Goal: Task Accomplishment & Management: Complete application form

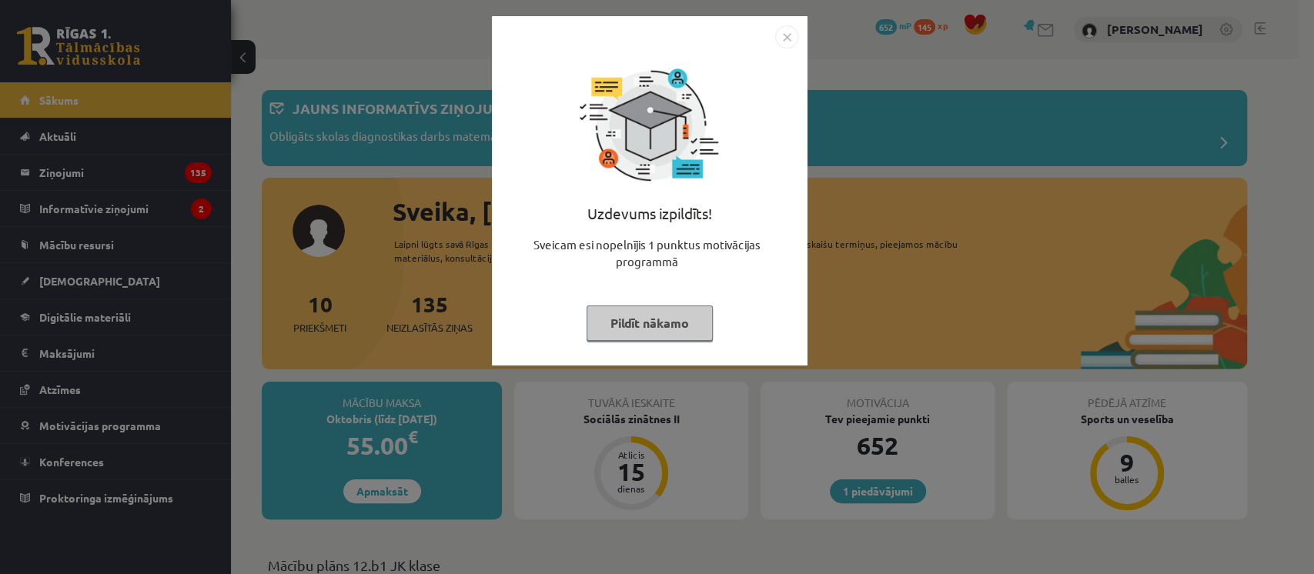
click at [663, 331] on button "Pildīt nākamo" at bounding box center [650, 323] width 126 height 35
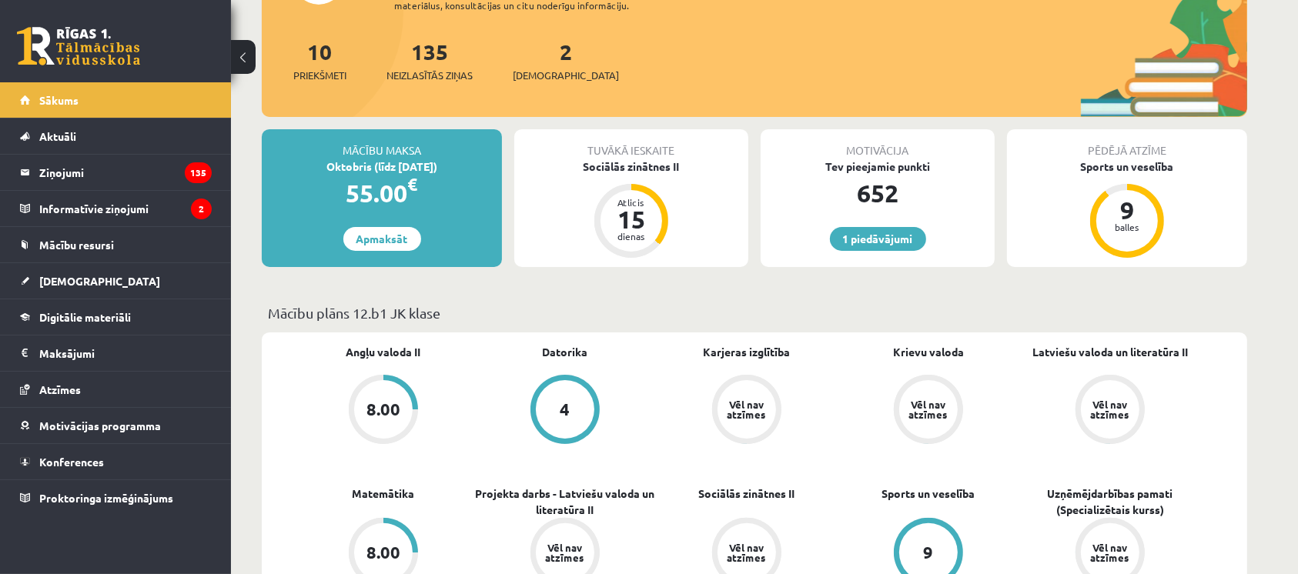
scroll to position [263, 0]
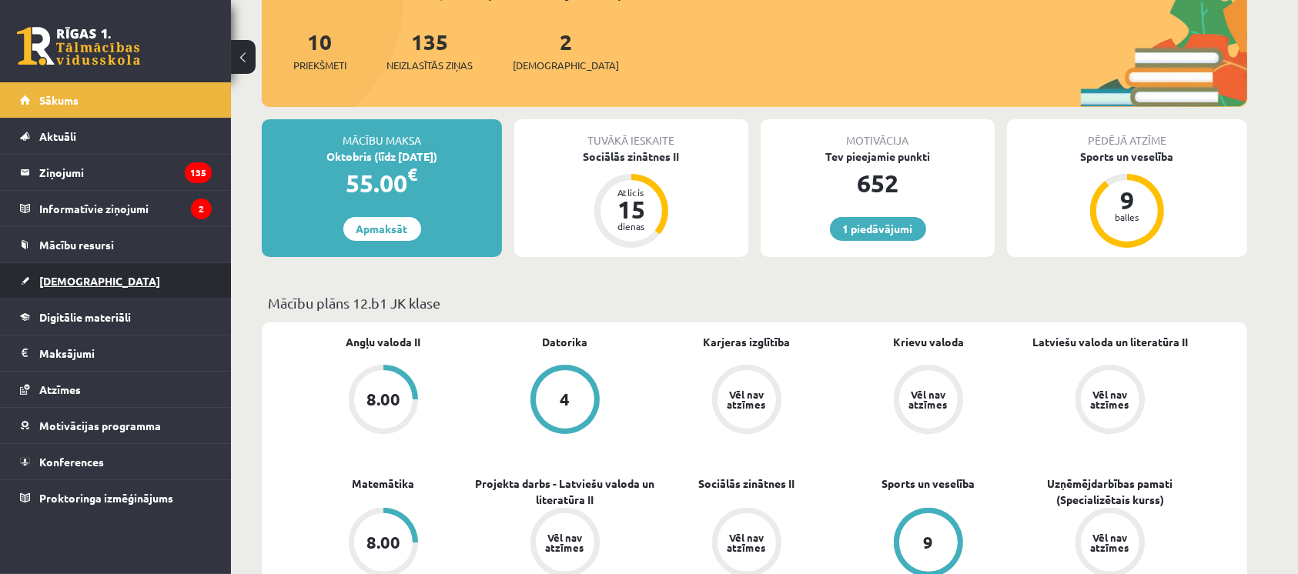
click at [142, 295] on link "[DEMOGRAPHIC_DATA]" at bounding box center [116, 280] width 192 height 35
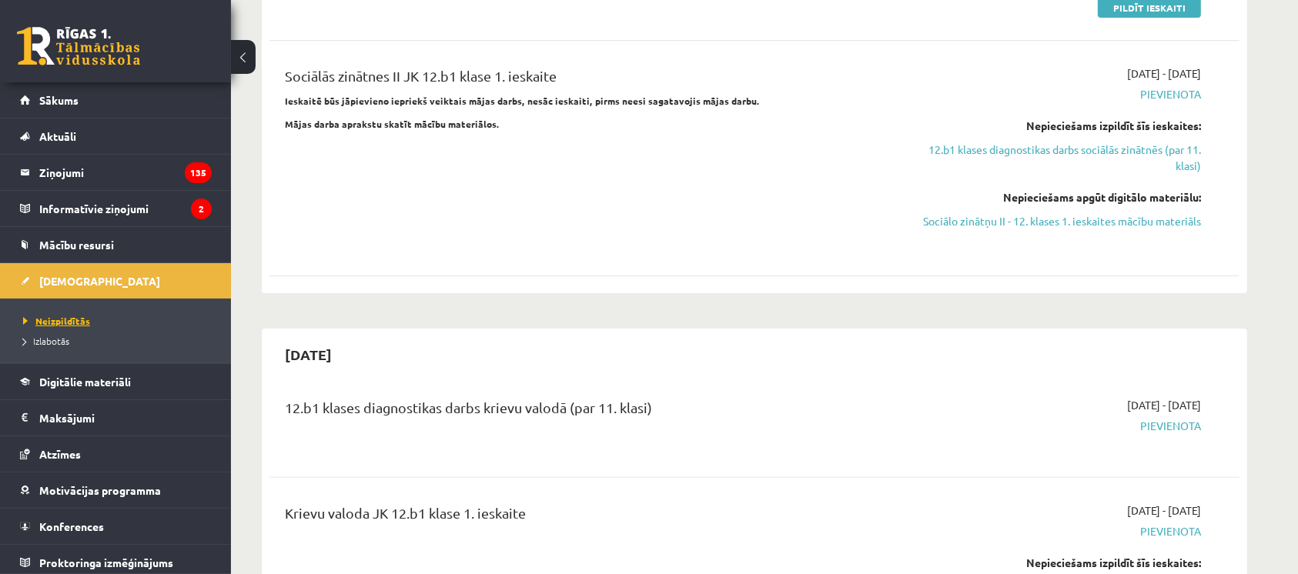
click at [135, 319] on link "Neizpildītās" at bounding box center [119, 321] width 192 height 14
click at [74, 317] on span "Neizpildītās" at bounding box center [56, 321] width 67 height 12
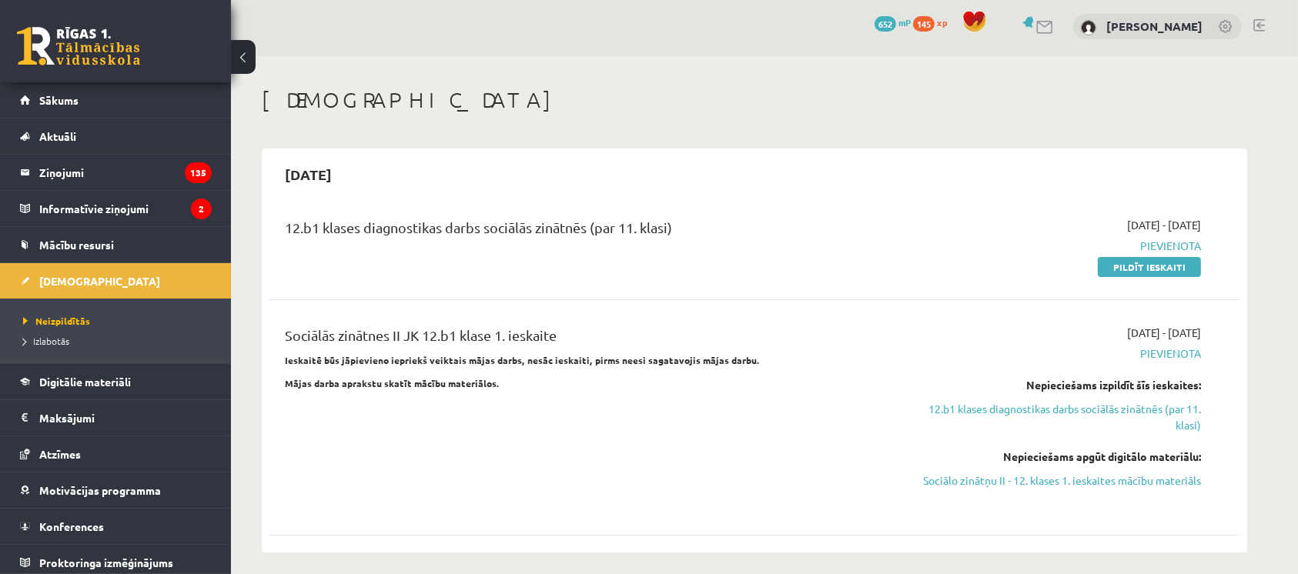
scroll to position [2, 0]
click at [1148, 263] on link "Pildīt ieskaiti" at bounding box center [1149, 269] width 103 height 20
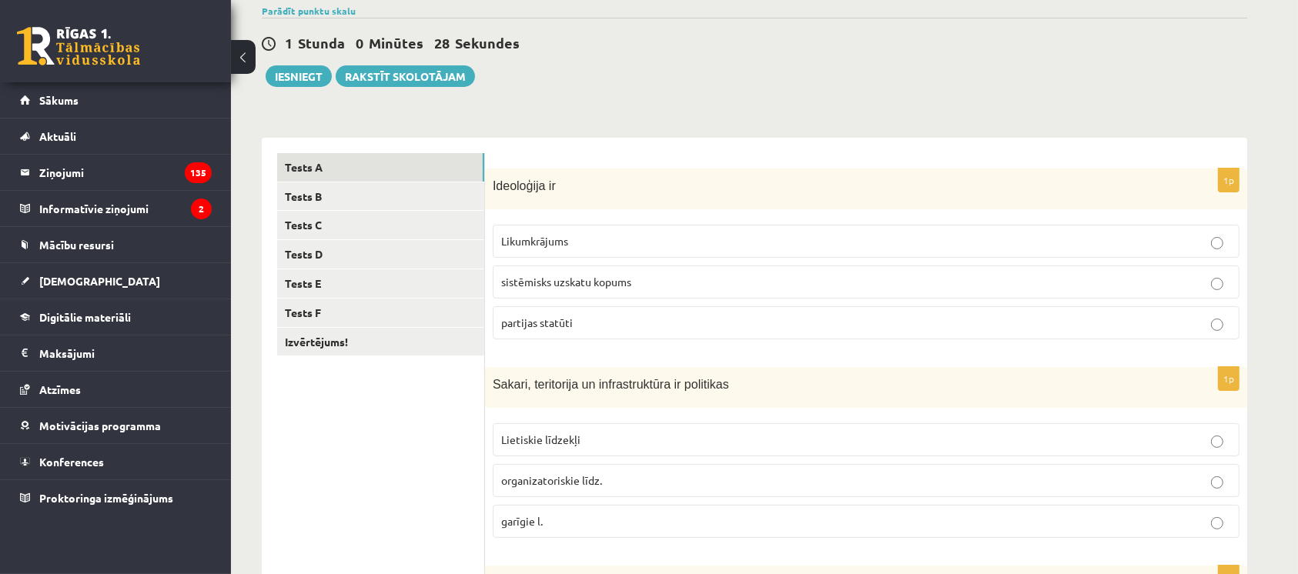
scroll to position [133, 0]
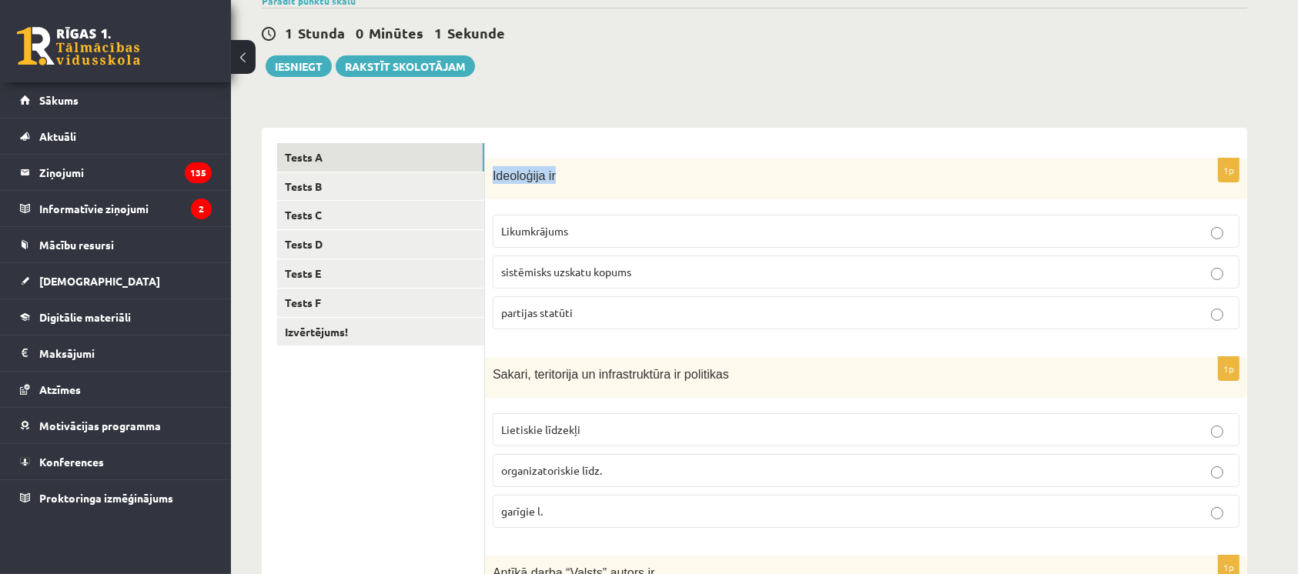
drag, startPoint x: 493, startPoint y: 176, endPoint x: 557, endPoint y: 189, distance: 64.5
click at [557, 189] on div "Ideoloģija ir" at bounding box center [866, 179] width 762 height 41
click at [567, 189] on div "Ideoloģija ir" at bounding box center [866, 179] width 762 height 41
drag, startPoint x: 493, startPoint y: 175, endPoint x: 567, endPoint y: 236, distance: 95.7
click at [567, 236] on div "1p Ideoloģija ir Likumkrājums sistēmisks uzskatu kopums partijas statūti" at bounding box center [866, 250] width 762 height 183
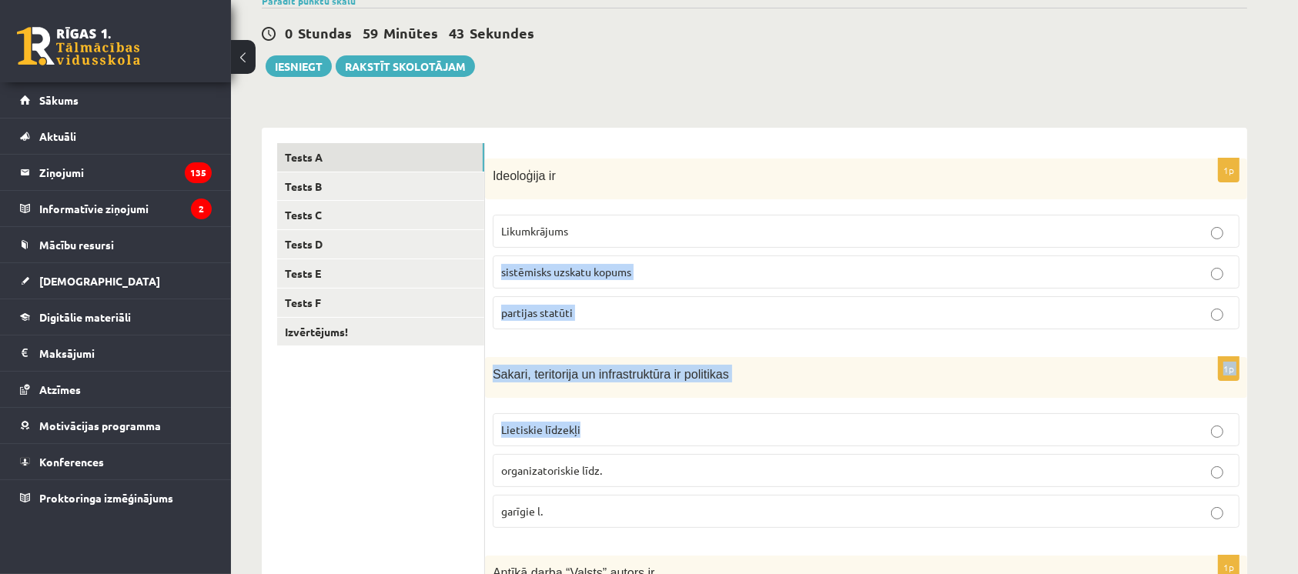
drag, startPoint x: 503, startPoint y: 265, endPoint x: 671, endPoint y: 439, distance: 241.7
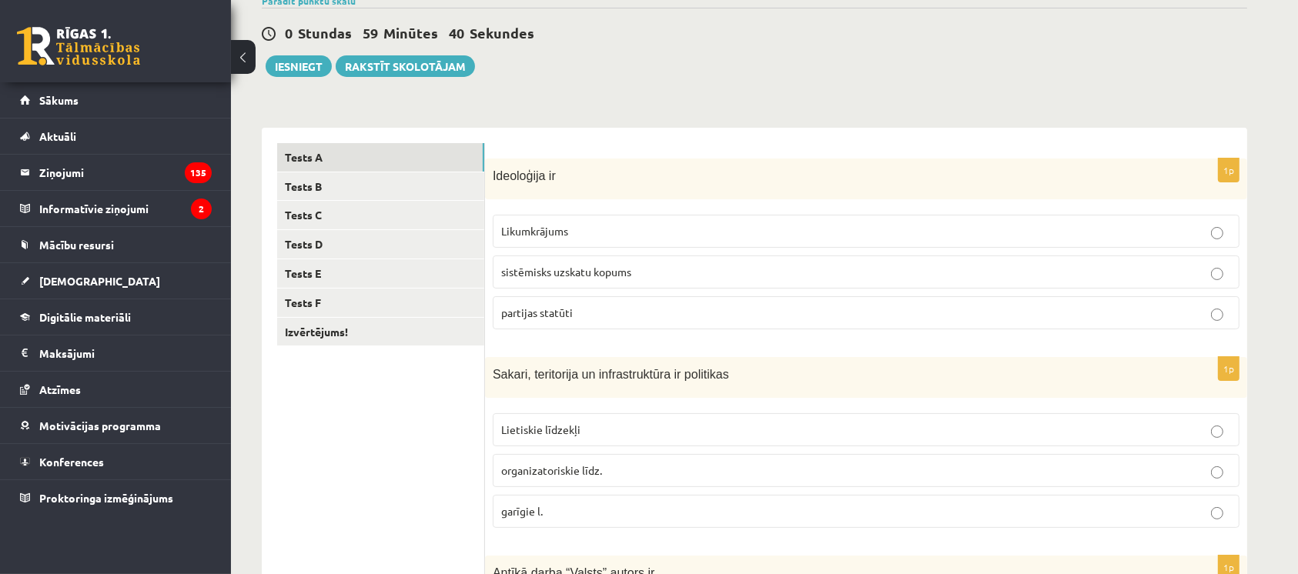
click at [702, 24] on div "0 Stundas 59 Minūtes 40 Sekundes" at bounding box center [754, 34] width 985 height 20
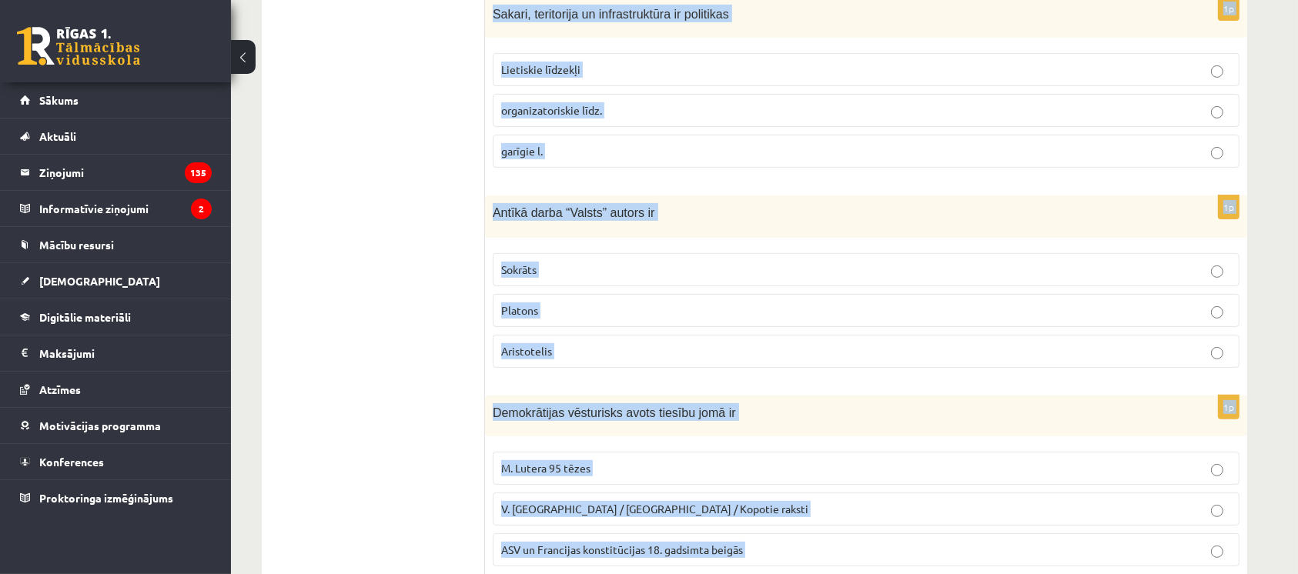
scroll to position [740, 0]
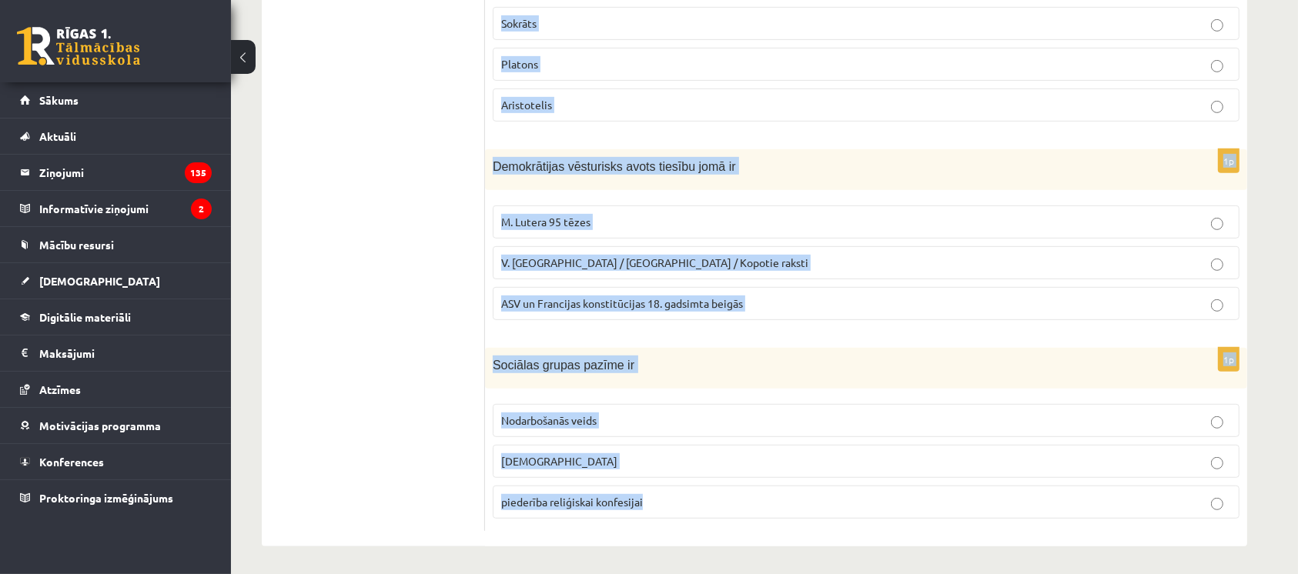
drag, startPoint x: 493, startPoint y: 175, endPoint x: 709, endPoint y: 516, distance: 403.9
click at [709, 516] on form "1p Ideoloģija ir Likumkrājums sistēmisks uzskatu kopums partijas statūti 1p Sak…" at bounding box center [865, 34] width 731 height 995
copy form "Ideoloģija ir Likumkrājums sistēmisks uzskatu kopums partijas statūti 1p Sakari…"
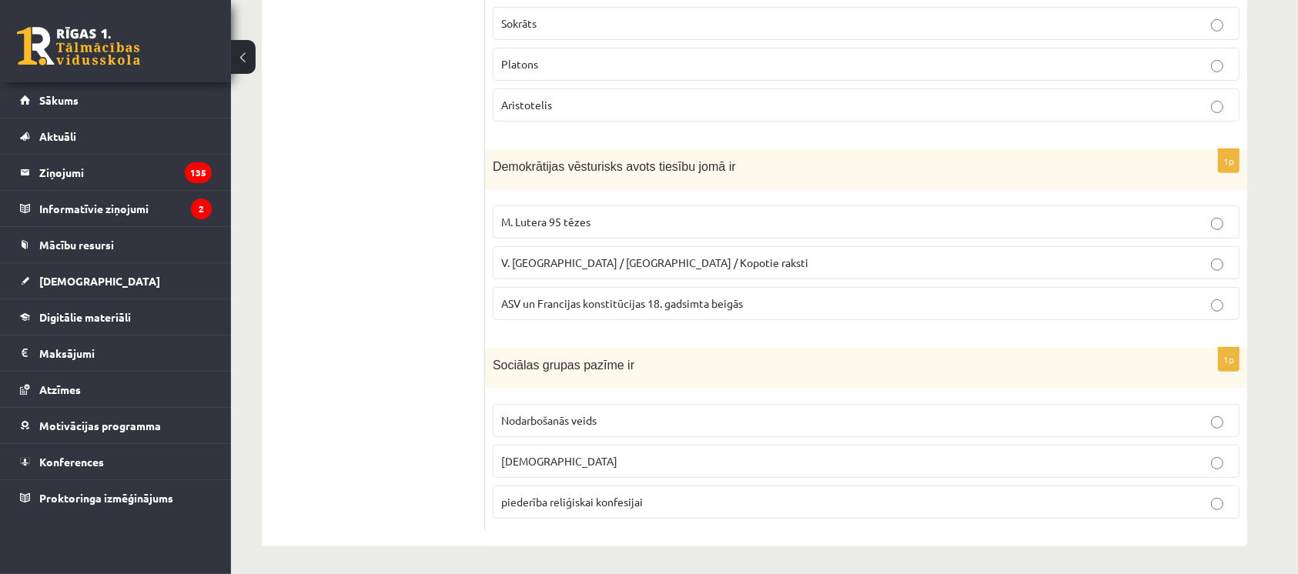
click at [303, 151] on ul "Tests A Tests B Tests C Tests D Tests E Tests F Izvērtējums!" at bounding box center [381, 34] width 208 height 995
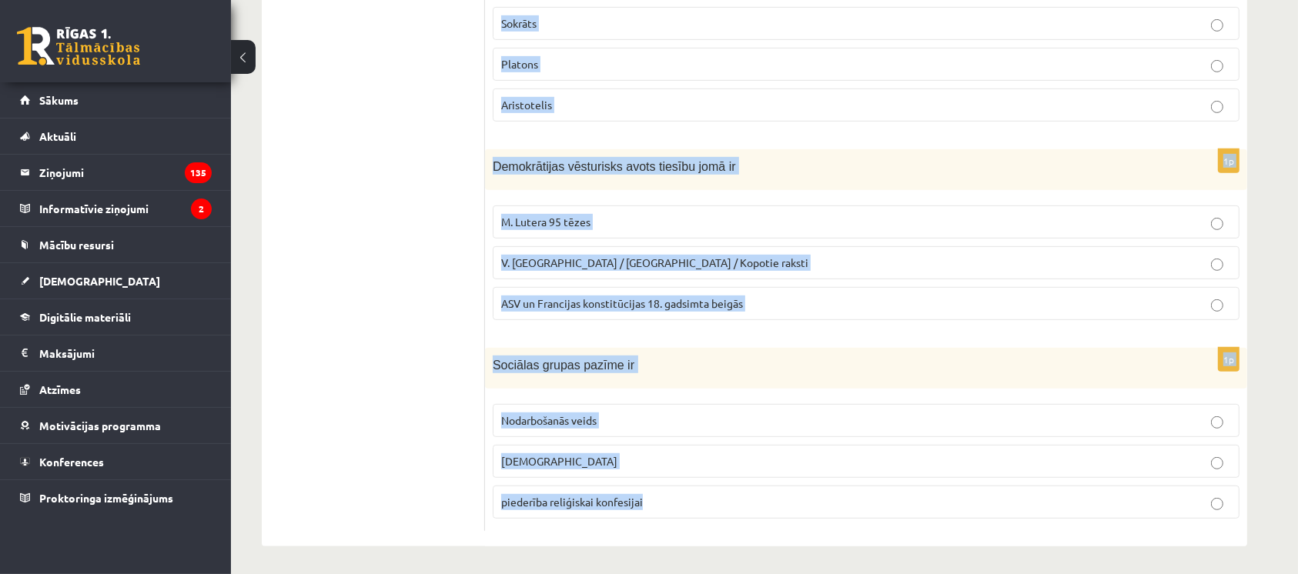
drag, startPoint x: 490, startPoint y: 129, endPoint x: 661, endPoint y: 514, distance: 421.2
click at [661, 514] on form "1p Ideoloģija ir Likumkrājums sistēmisks uzskatu kopums partijas statūti 1p Sak…" at bounding box center [865, 34] width 731 height 995
copy form "Ideoloģija ir Likumkrājums sistēmisks uzskatu kopums partijas statūti 1p Sakari…"
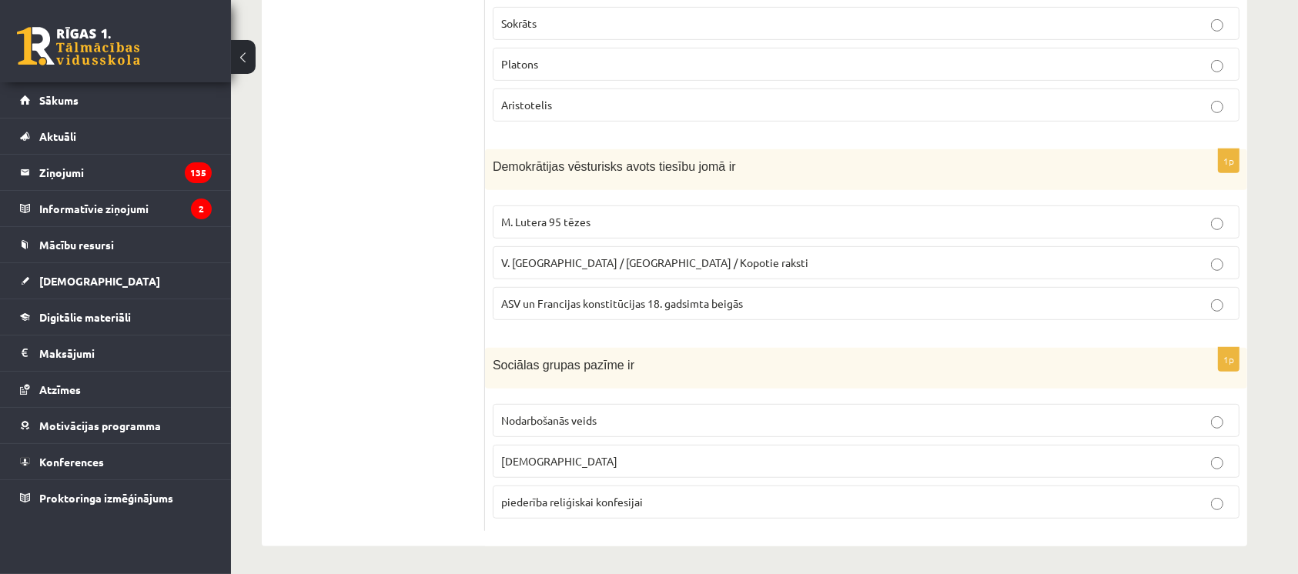
click at [443, 209] on ul "Tests A Tests B Tests C Tests D Tests E Tests F Izvērtējums!" at bounding box center [381, 34] width 208 height 995
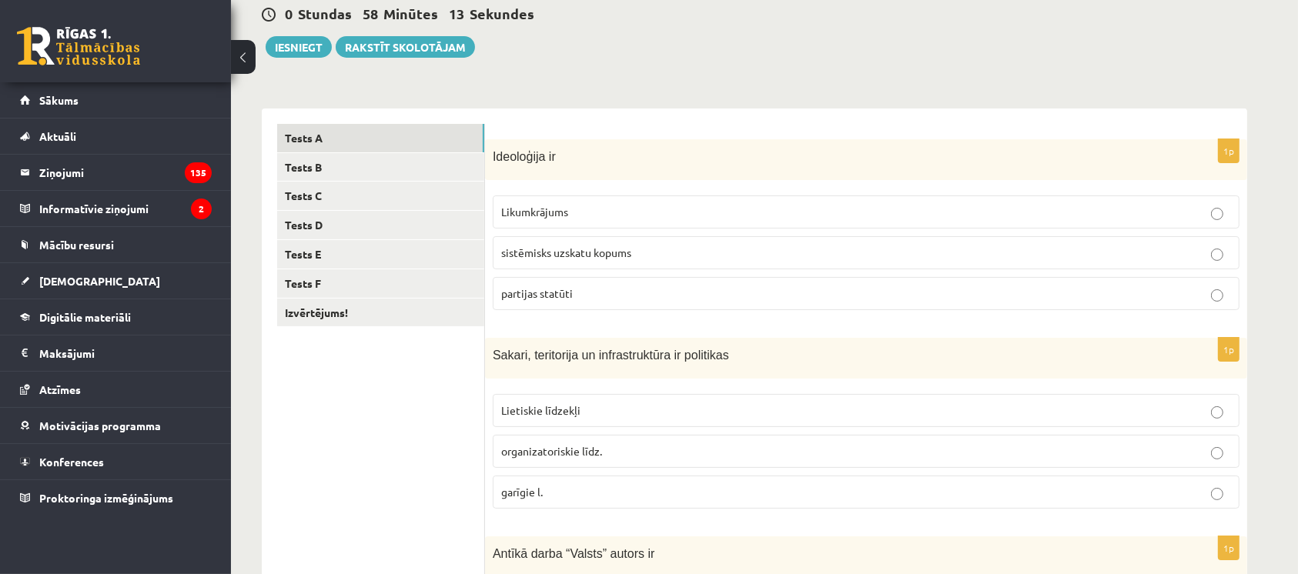
scroll to position [153, 0]
click at [580, 254] on span "sistēmisks uzskatu kopums" at bounding box center [566, 252] width 130 height 14
click at [619, 405] on p "Lietiskie līdzekļi" at bounding box center [866, 410] width 730 height 16
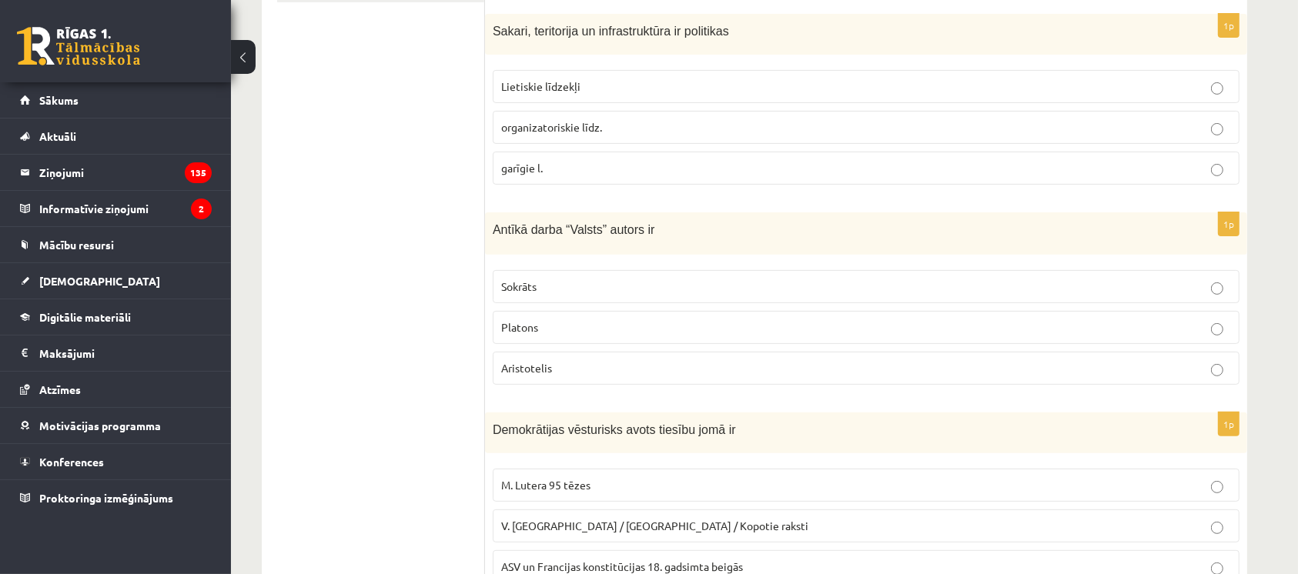
scroll to position [477, 0]
click at [555, 323] on p "Platons" at bounding box center [866, 327] width 730 height 16
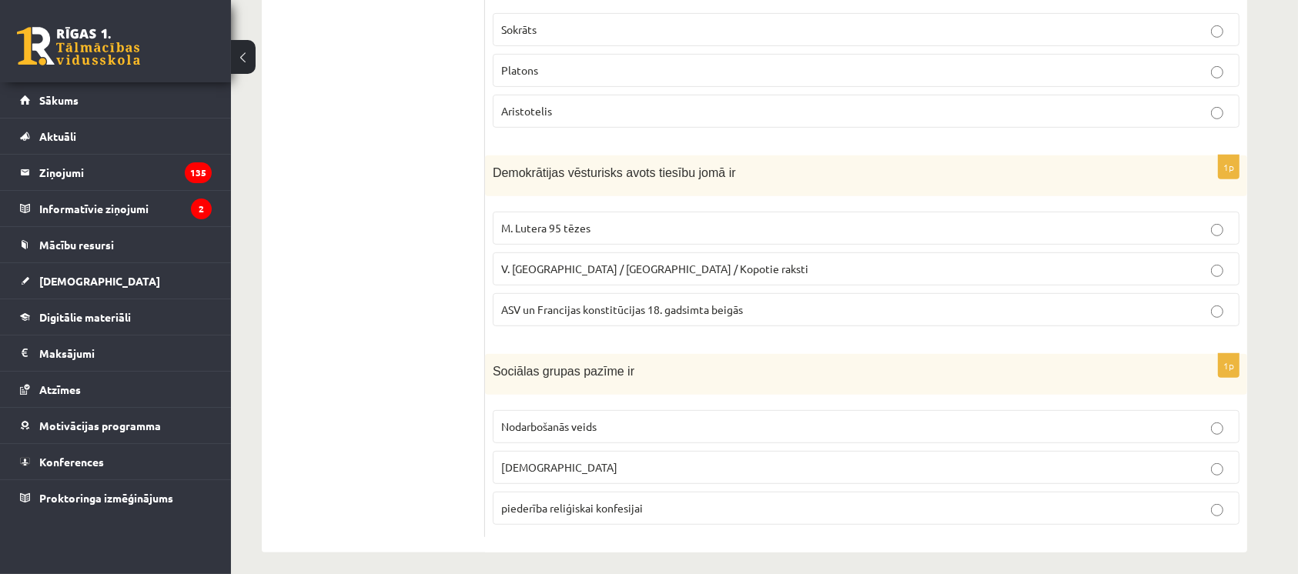
scroll to position [740, 0]
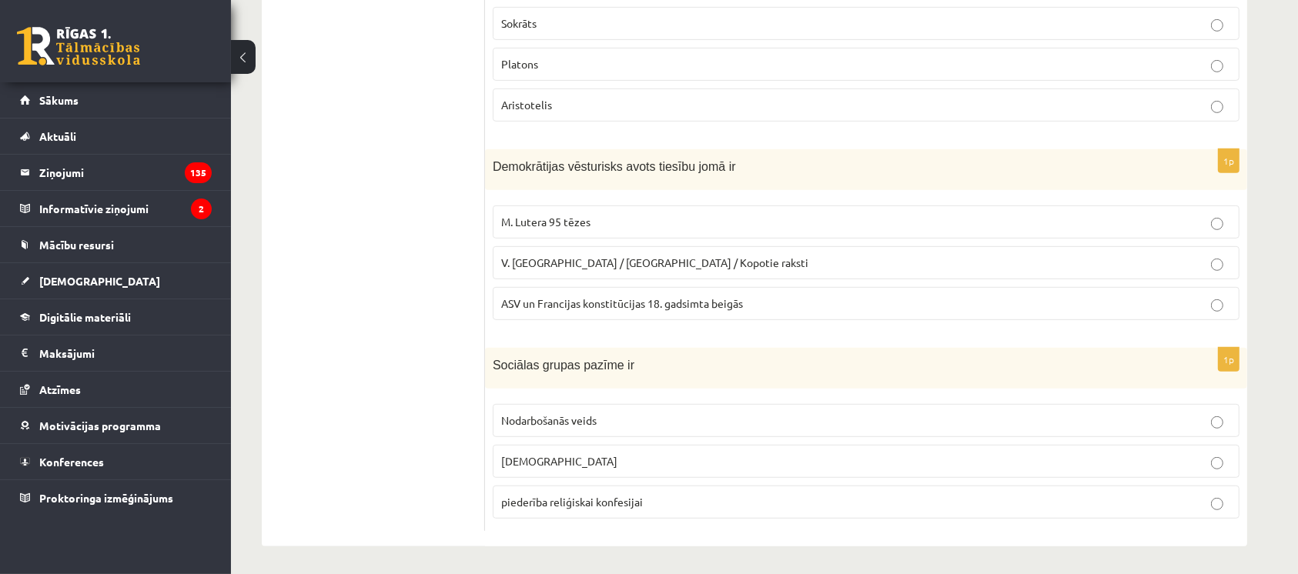
click at [553, 296] on span "ASV un Francijas konstitūcijas 18. gadsimta beigās" at bounding box center [622, 303] width 242 height 14
click at [597, 416] on span "Nodarbošanās veids" at bounding box center [548, 420] width 95 height 14
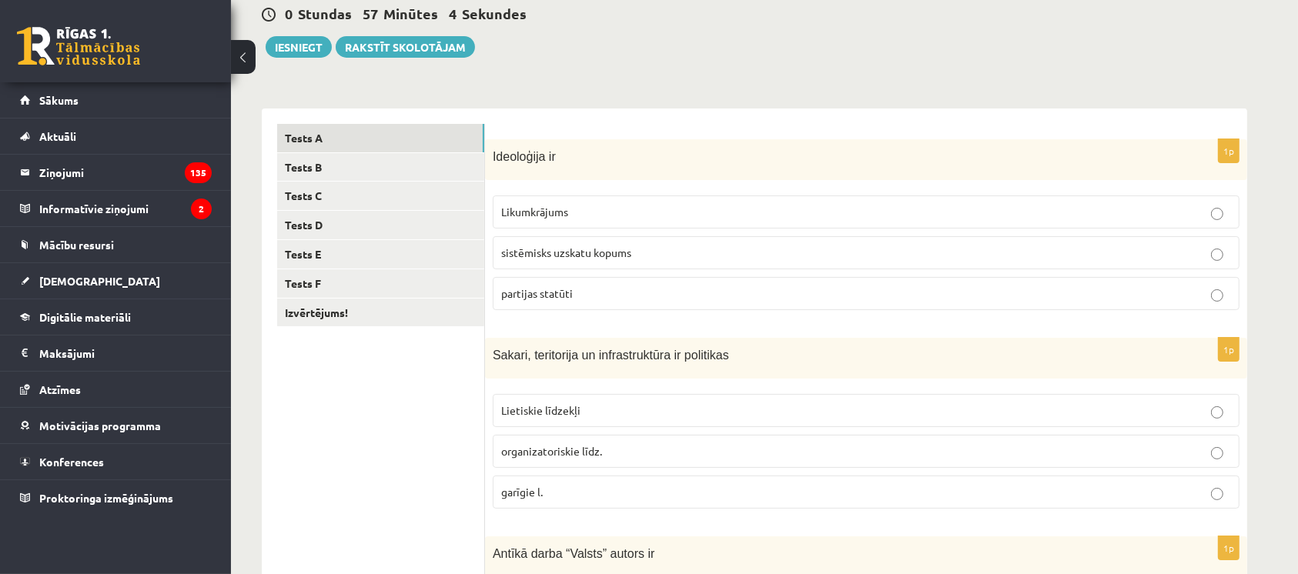
scroll to position [151, 0]
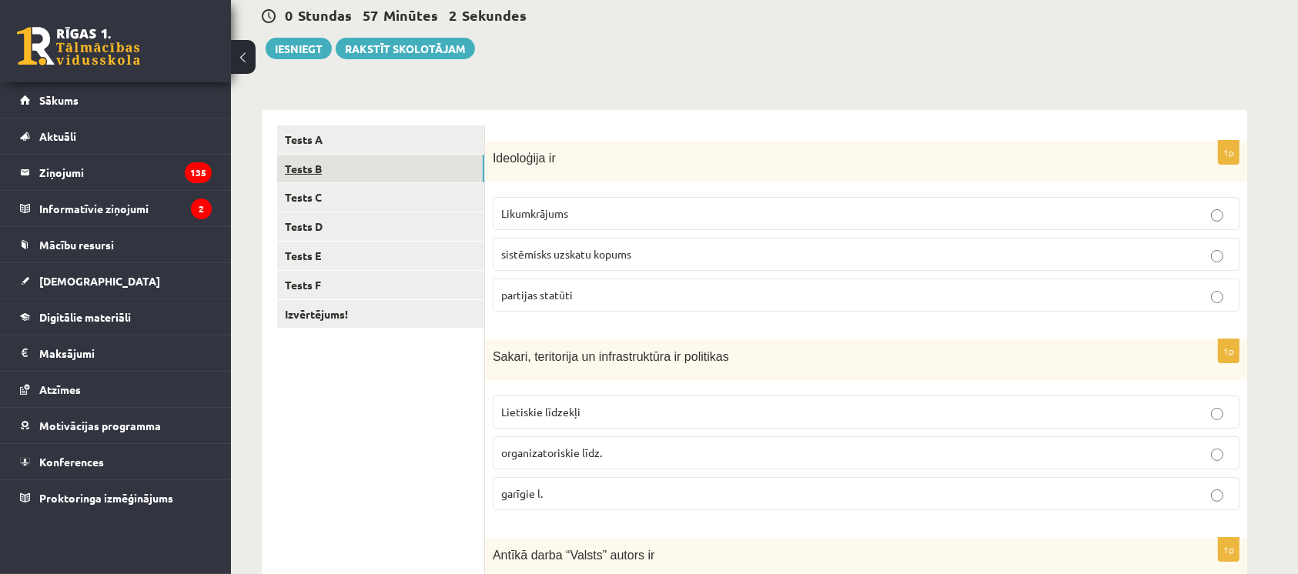
click at [344, 165] on link "Tests B" at bounding box center [380, 169] width 207 height 28
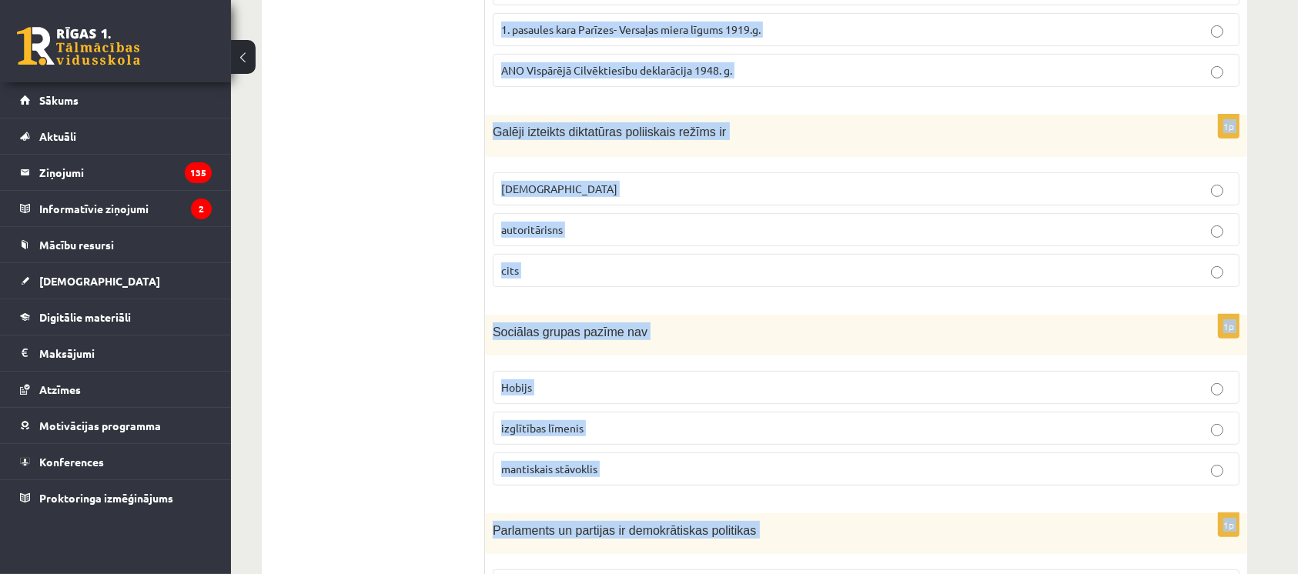
scroll to position [740, 0]
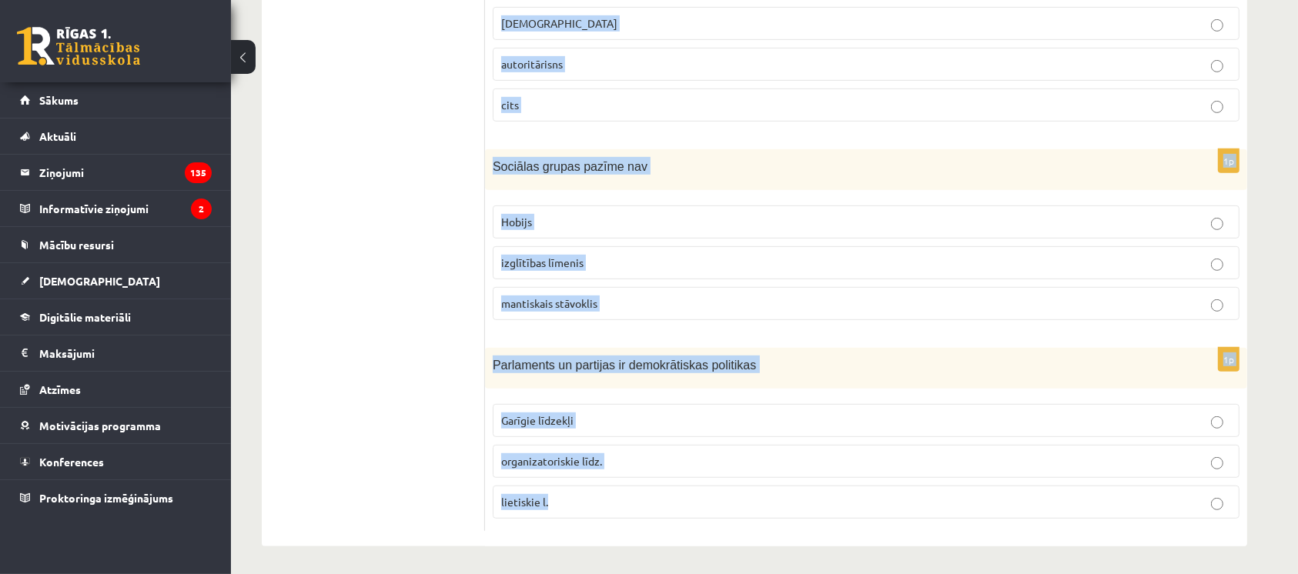
drag, startPoint x: 492, startPoint y: 155, endPoint x: 844, endPoint y: 545, distance: 525.5
copy form "Kura politiskā režīma priekšnosacījumi ir tradīcijas, stabilitāte un labklājība…"
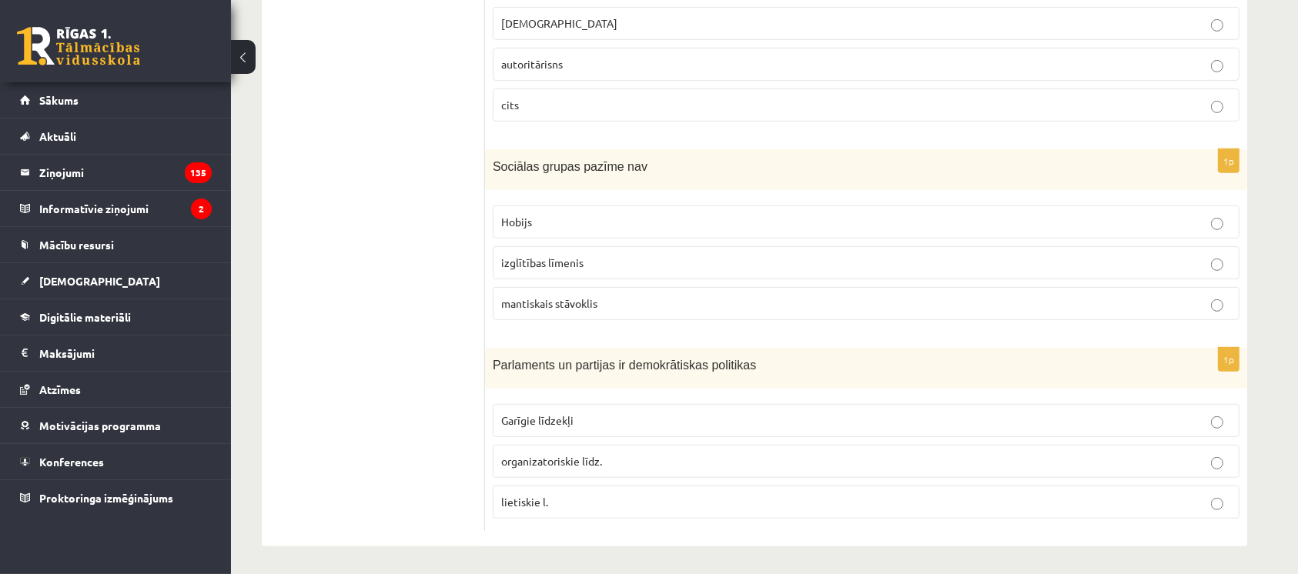
click at [470, 306] on ul "Tests A Tests B Tests C Tests D Tests E Tests F Izvērtējums!" at bounding box center [381, 34] width 208 height 995
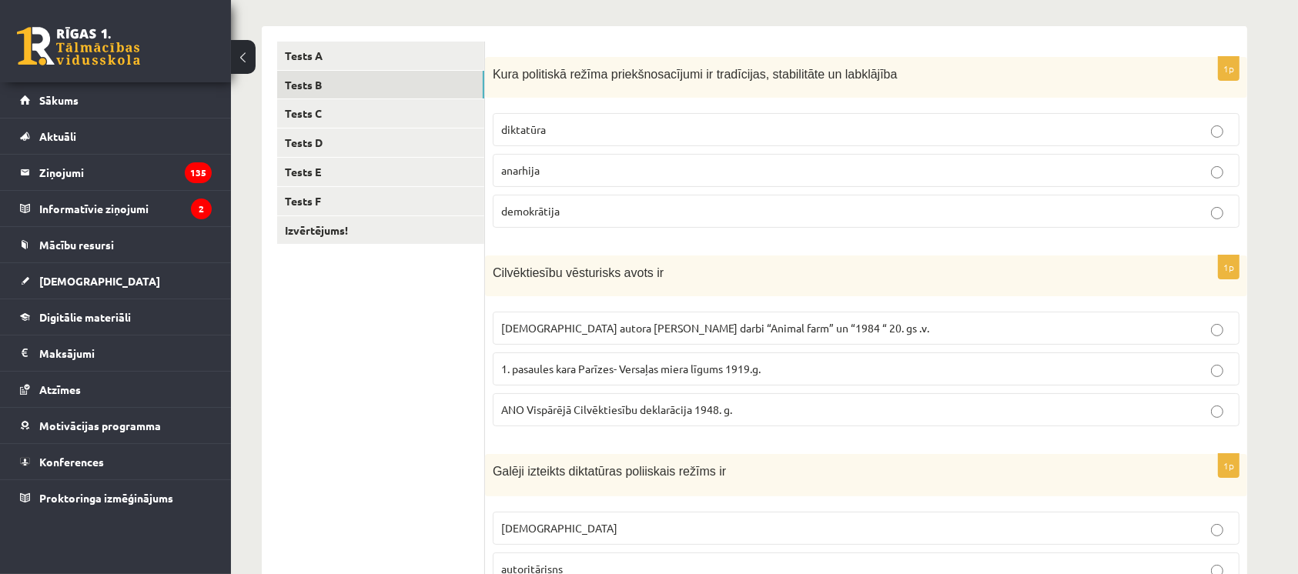
scroll to position [231, 0]
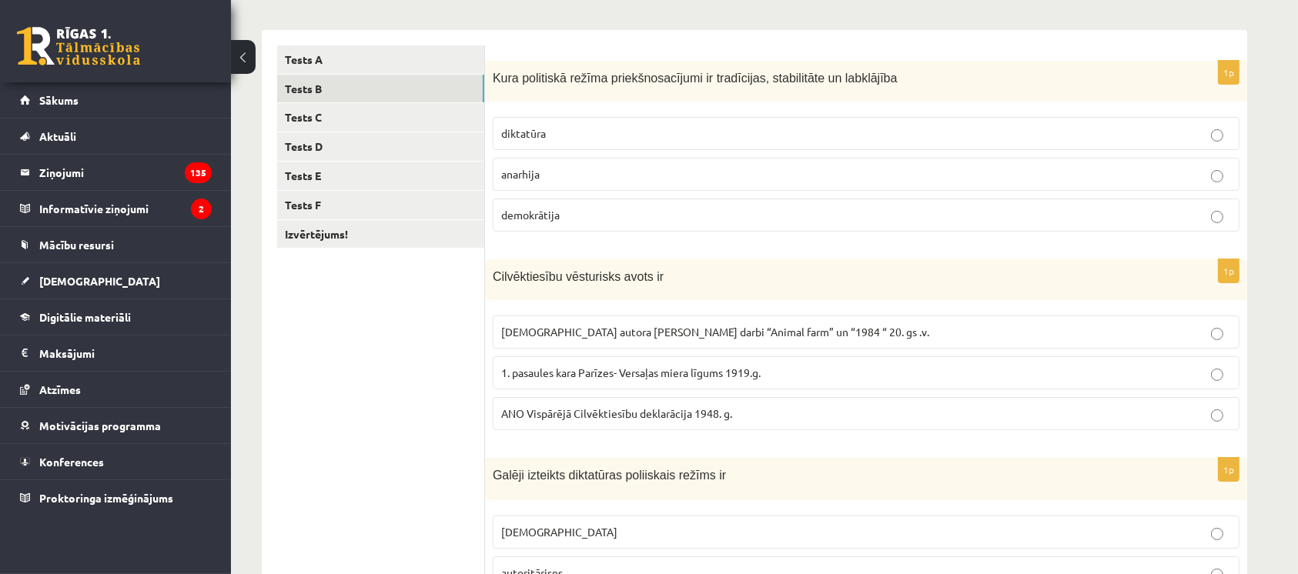
click at [597, 222] on p "demokrātija" at bounding box center [866, 215] width 730 height 16
click at [574, 411] on span "ANO Vispārējā Cilvēktiesību deklarācija 1948. g." at bounding box center [616, 413] width 231 height 14
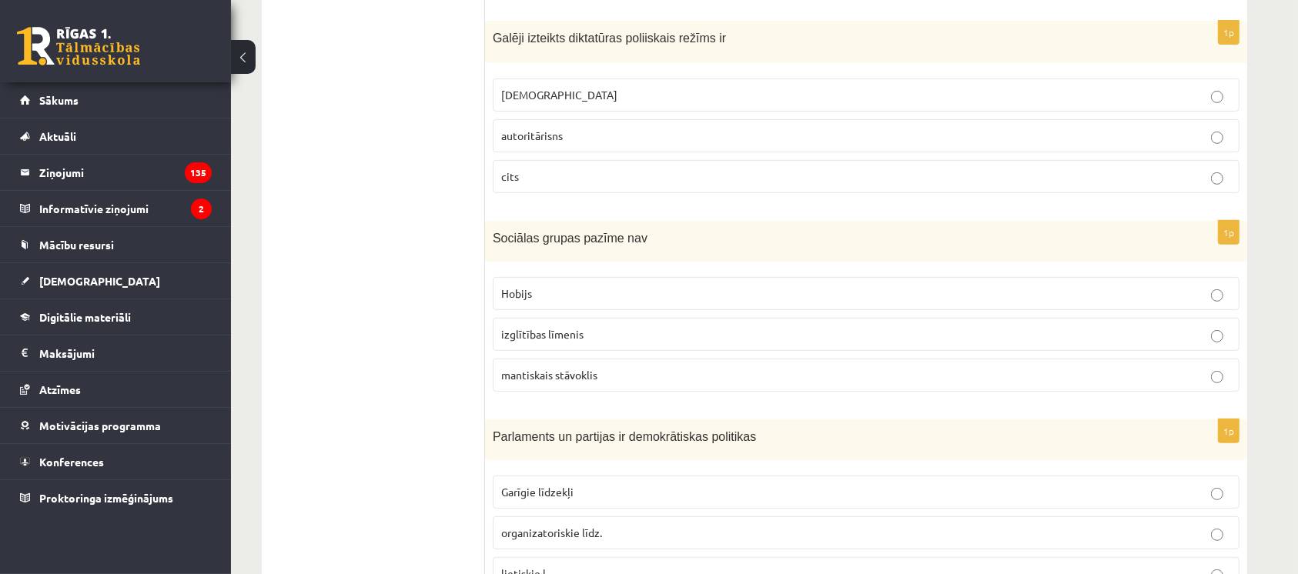
scroll to position [674, 0]
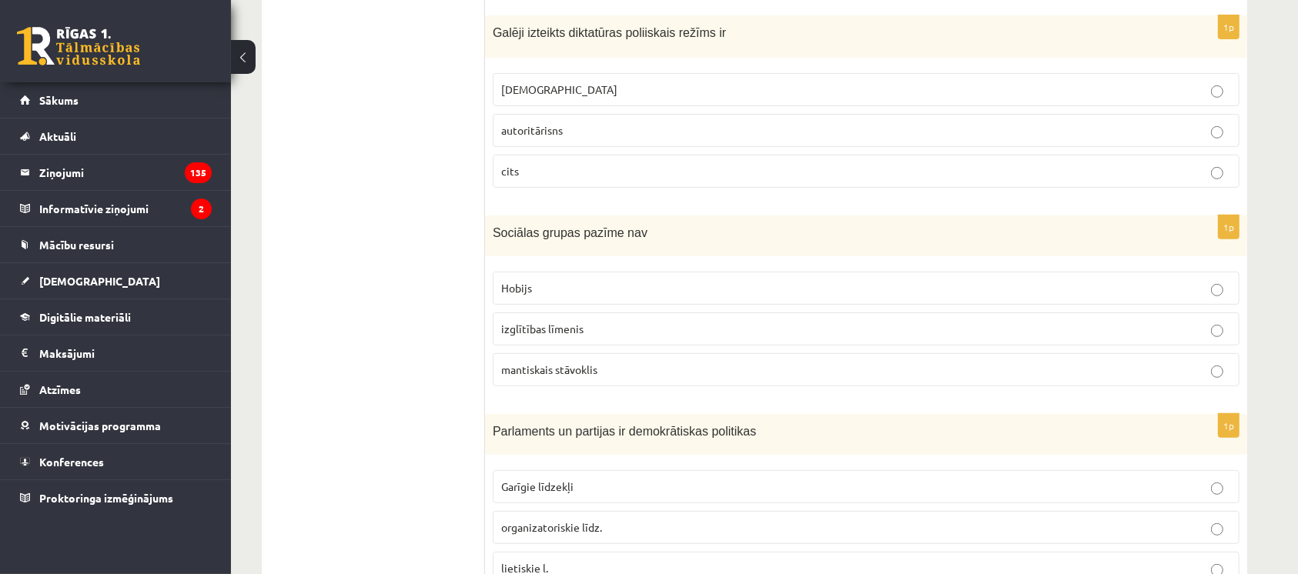
click at [537, 83] on span "totalitārisms" at bounding box center [559, 89] width 116 height 14
click at [580, 282] on p "Hobijs" at bounding box center [866, 288] width 730 height 16
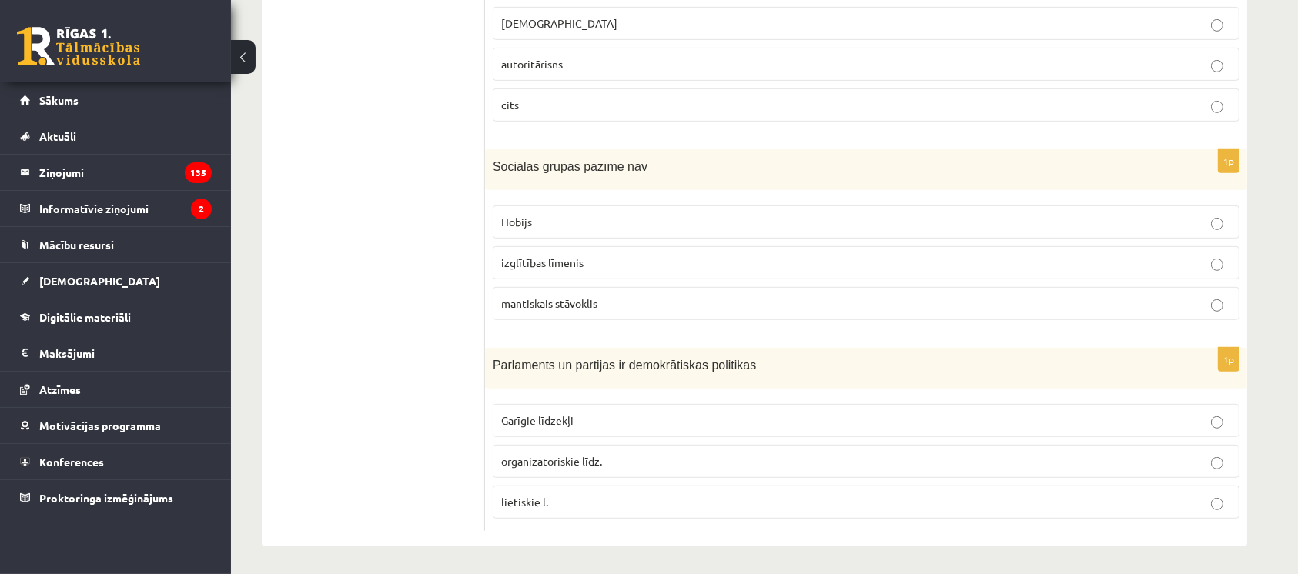
click at [540, 448] on label "organizatoriskie līdz." at bounding box center [866, 461] width 747 height 33
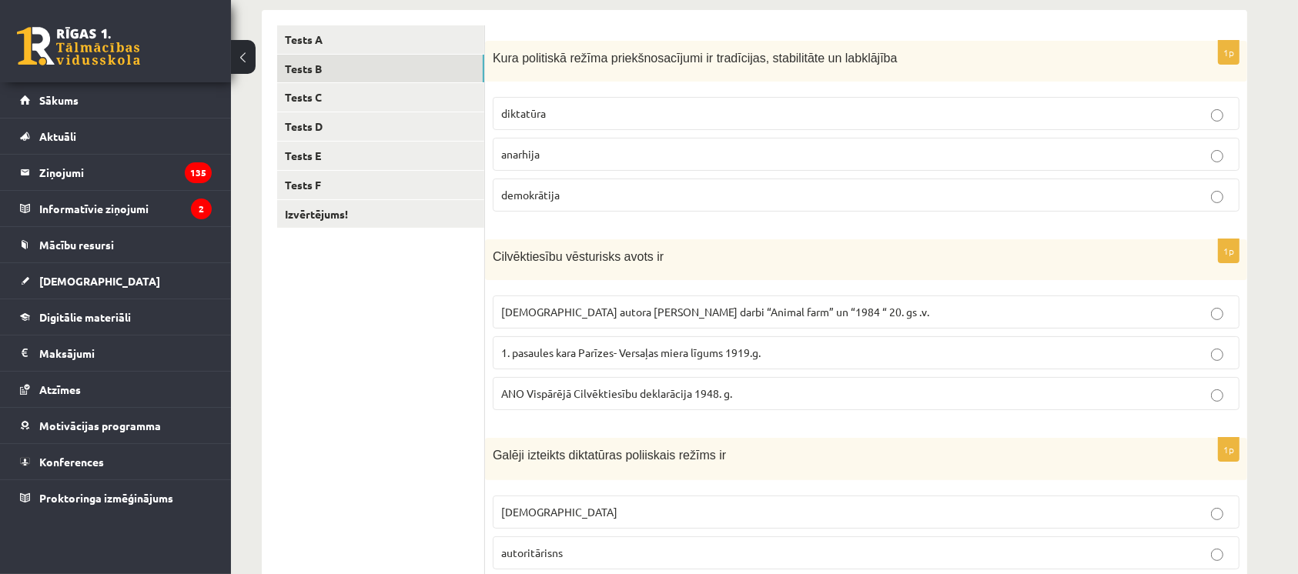
scroll to position [249, 0]
click at [359, 102] on link "Tests C" at bounding box center [380, 99] width 207 height 28
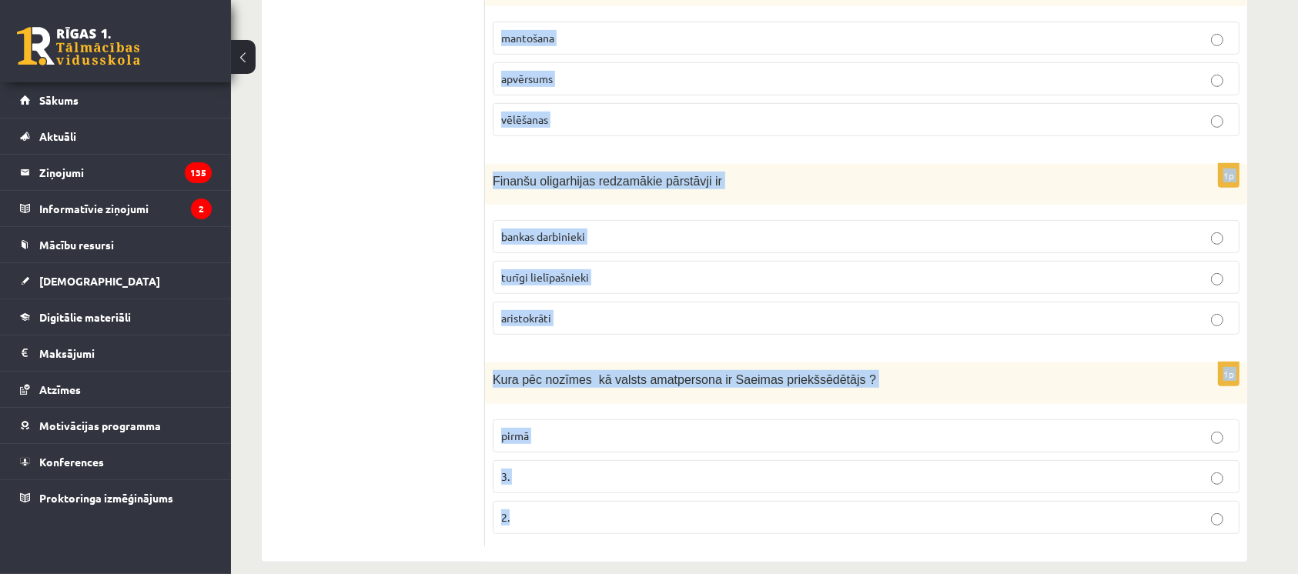
scroll to position [741, 0]
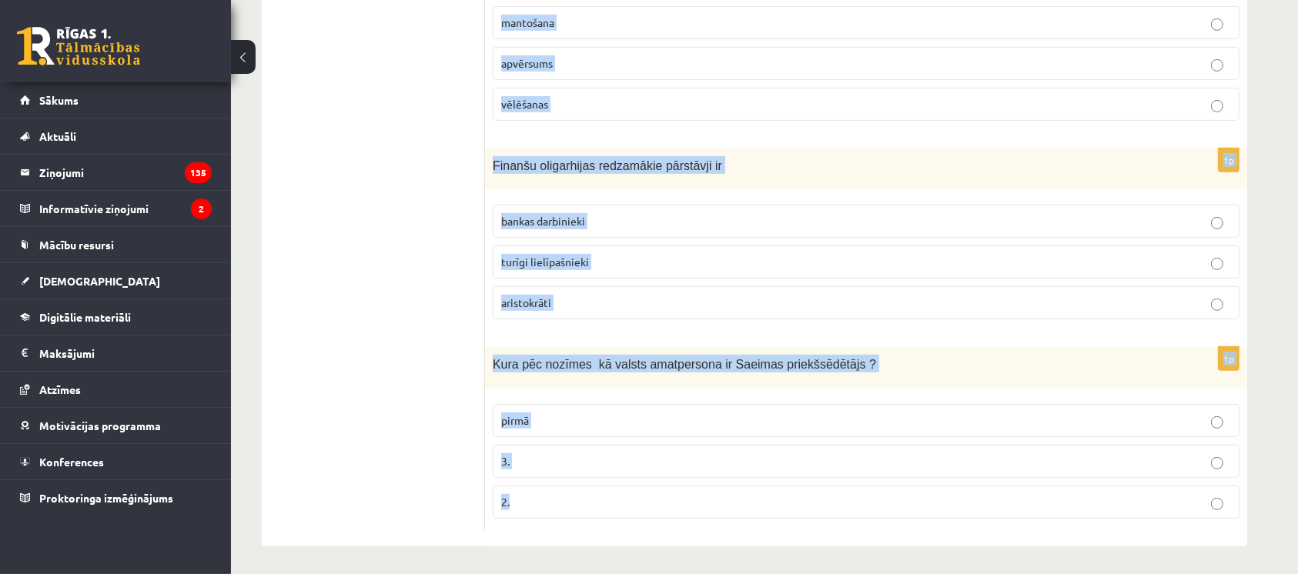
drag, startPoint x: 493, startPoint y: 58, endPoint x: 859, endPoint y: 593, distance: 648.5
copy form "Ministru kabinets sastāv no pašvaldību deputātiem senjora un vasaļiem ministru …"
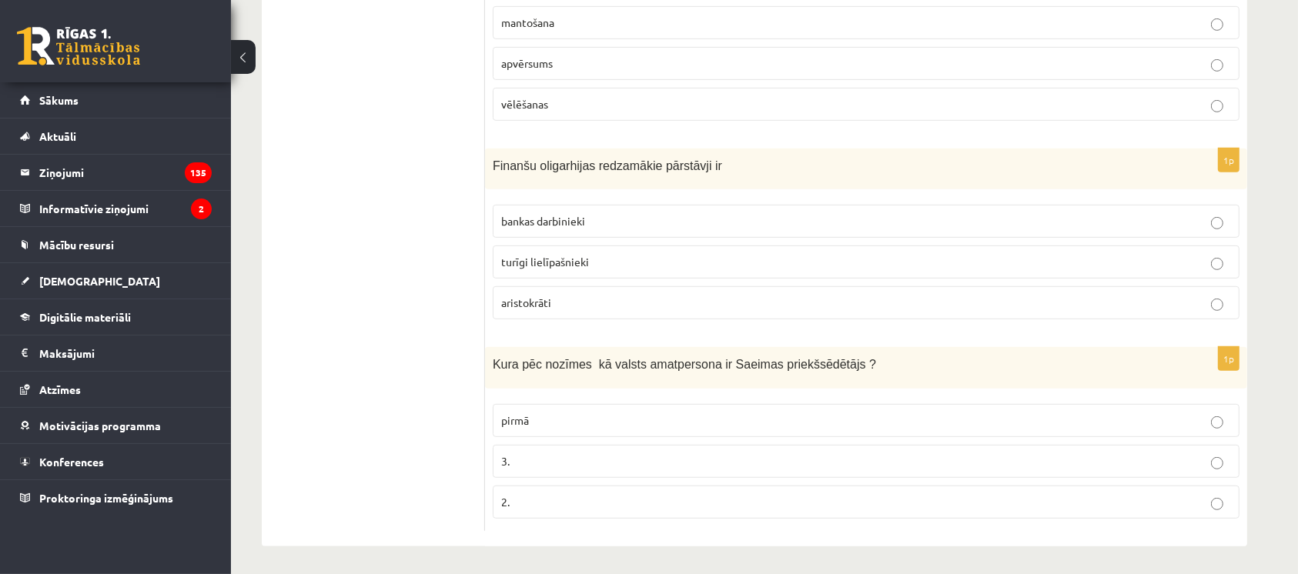
click at [423, 132] on ul "Tests A Tests B Tests C Tests D Tests E Tests F Izvērtējums!" at bounding box center [381, 33] width 208 height 996
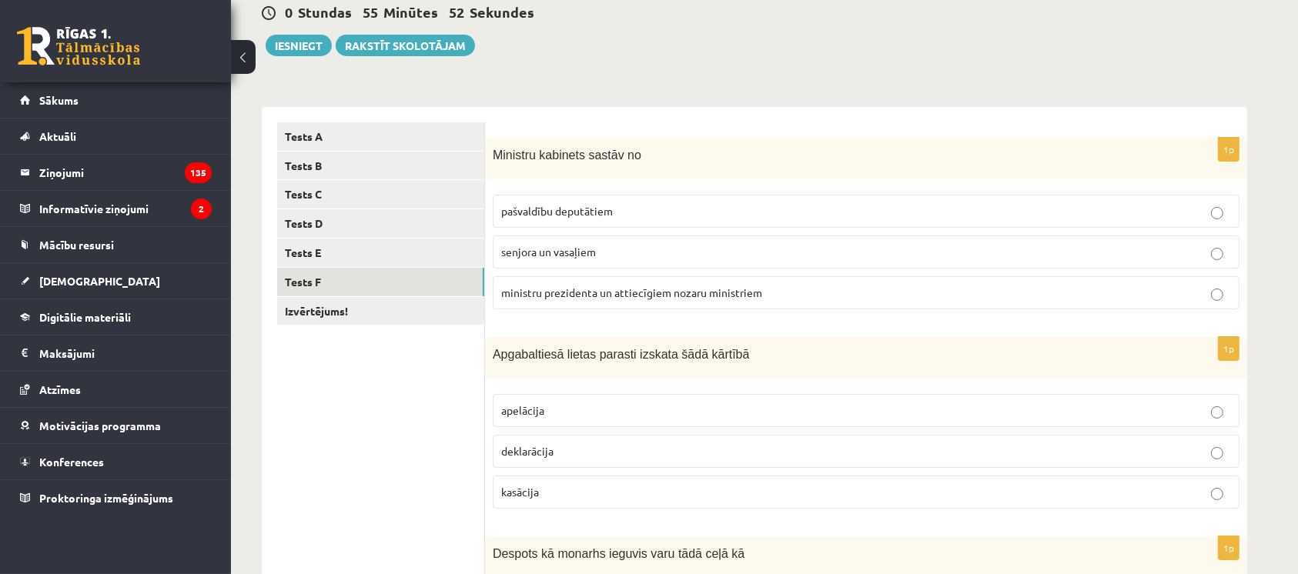
scroll to position [146, 0]
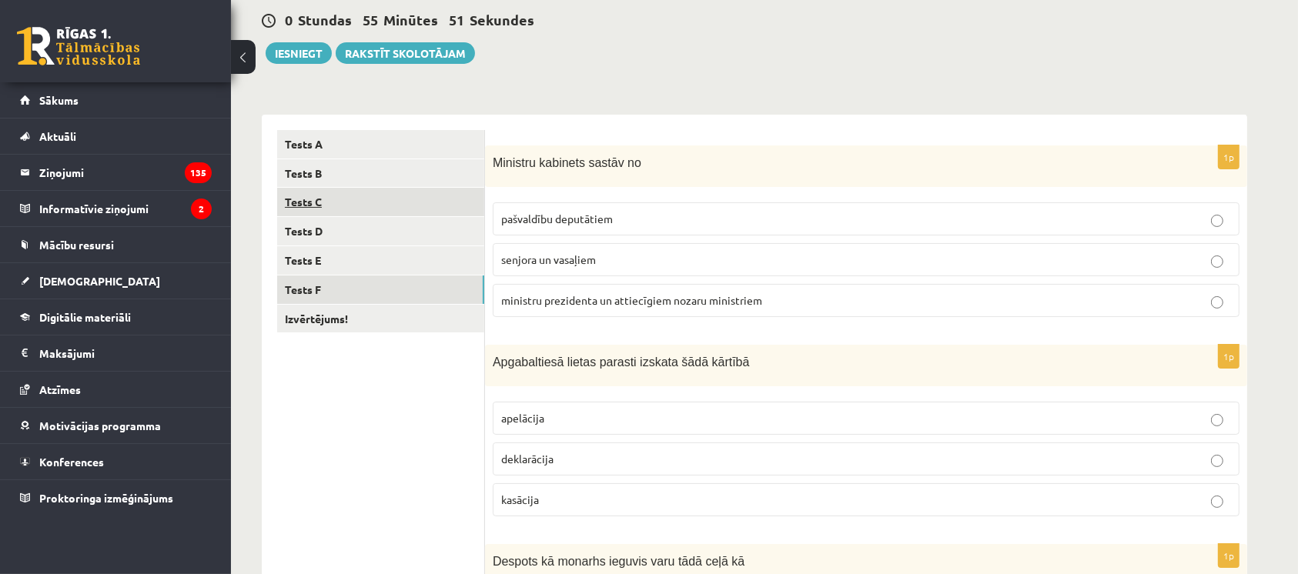
click at [386, 216] on link "Tests C" at bounding box center [380, 202] width 207 height 28
click at [565, 300] on span "ministru prezidenta un attiecīgiem nozaru ministriem" at bounding box center [631, 300] width 261 height 14
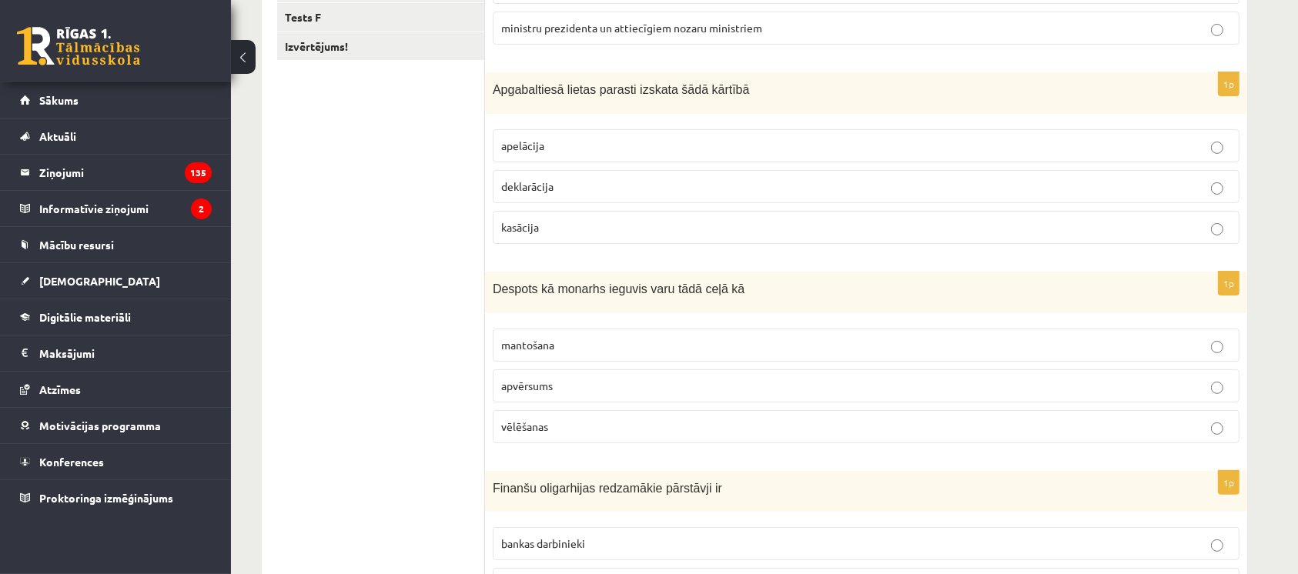
scroll to position [419, 0]
click at [555, 150] on p "apelācija" at bounding box center [866, 146] width 730 height 16
click at [541, 398] on label "apvērsums" at bounding box center [866, 386] width 747 height 33
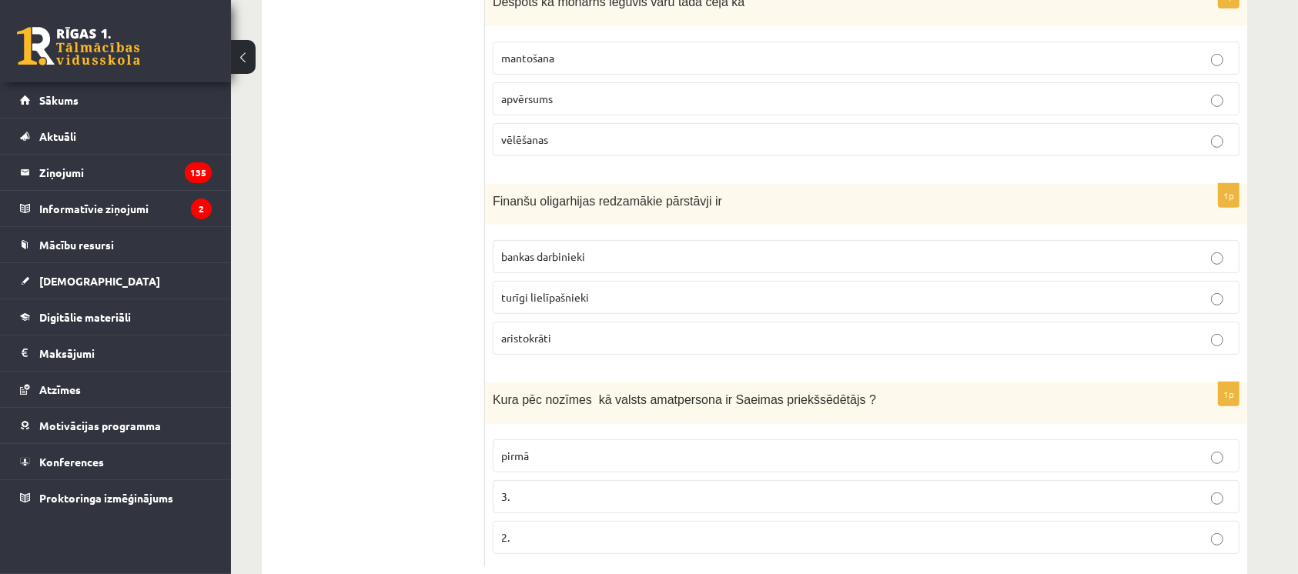
scroll to position [741, 0]
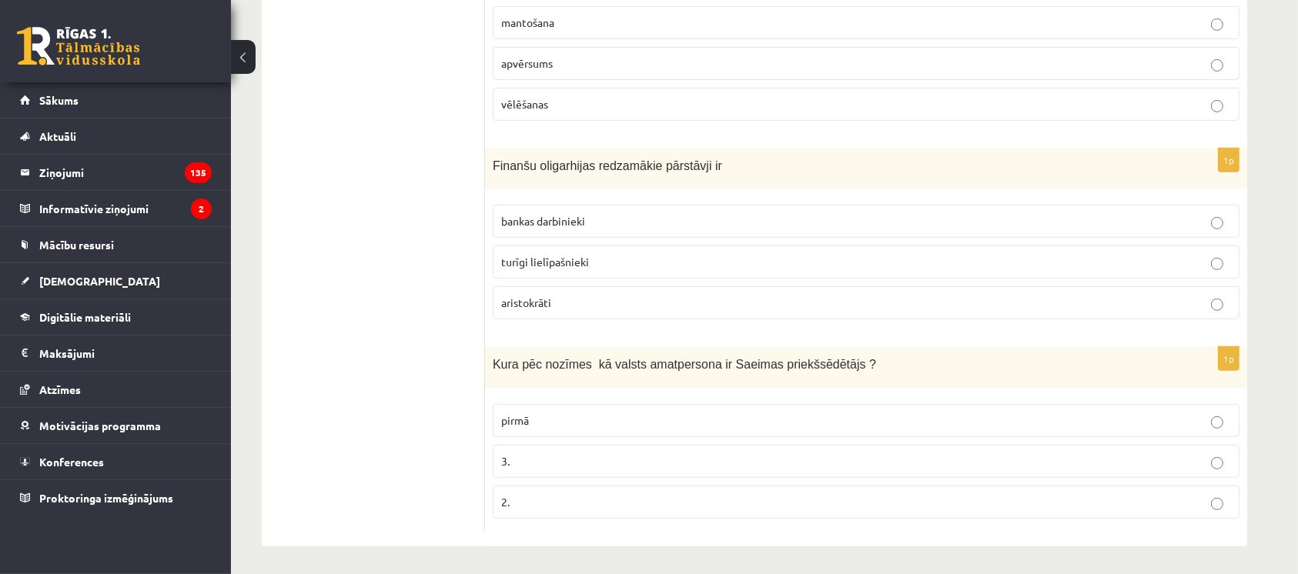
click at [552, 418] on p "pirmā" at bounding box center [866, 421] width 730 height 16
click at [562, 263] on span "turīgi lielīpašnieki" at bounding box center [545, 262] width 88 height 14
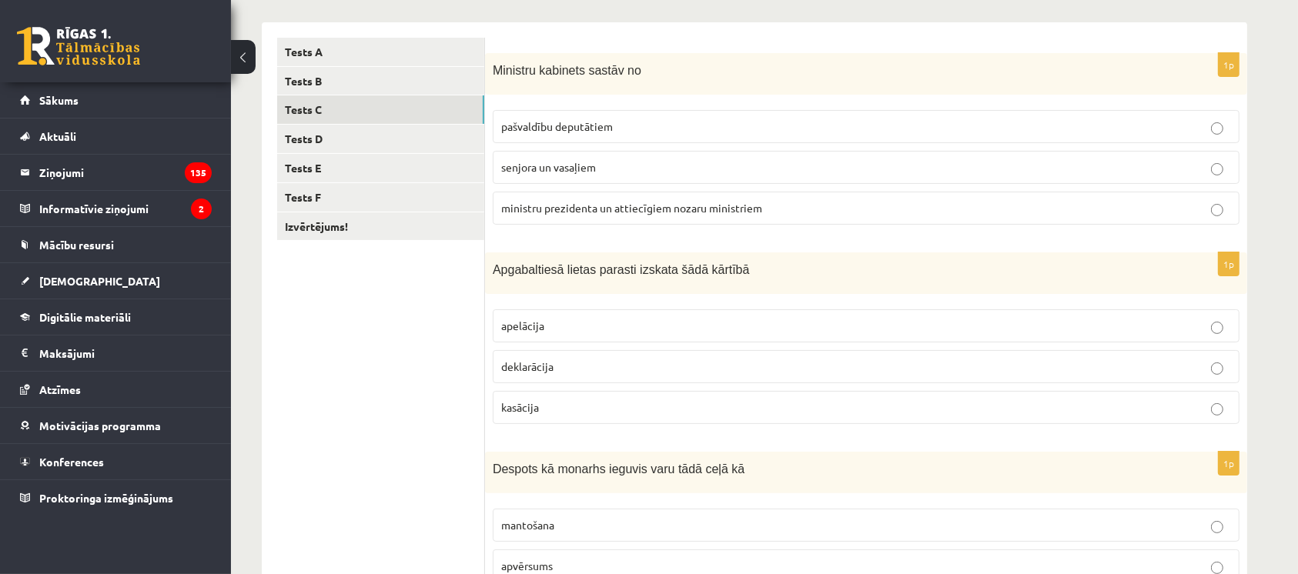
scroll to position [238, 0]
click at [416, 131] on link "Tests D" at bounding box center [380, 139] width 207 height 28
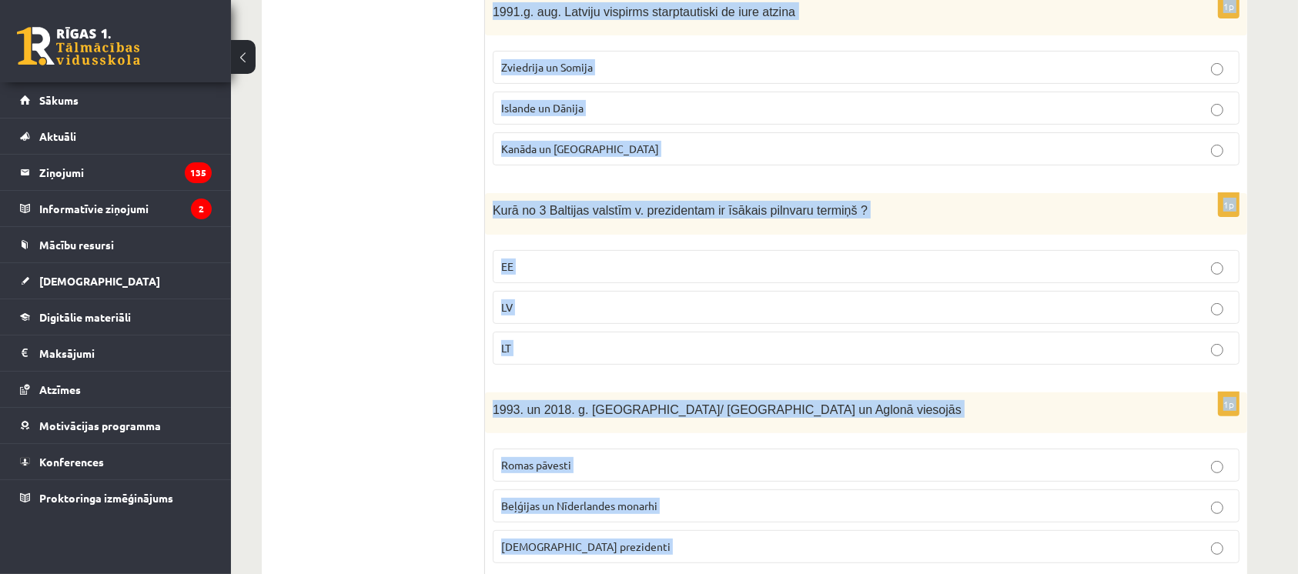
scroll to position [739, 0]
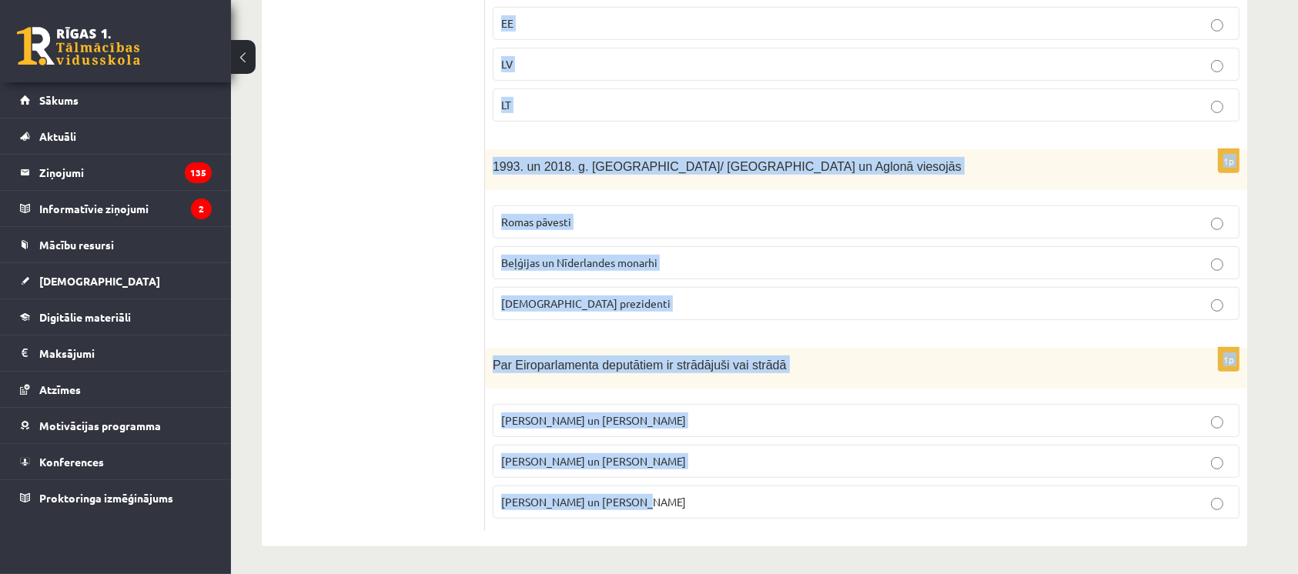
drag, startPoint x: 490, startPoint y: 69, endPoint x: 856, endPoint y: 599, distance: 644.7
copy form "LR 2.brīvvalstī /kopš 1990.g./ āŗlietu ministra amatu ieņēma A. Pinočets un N. …"
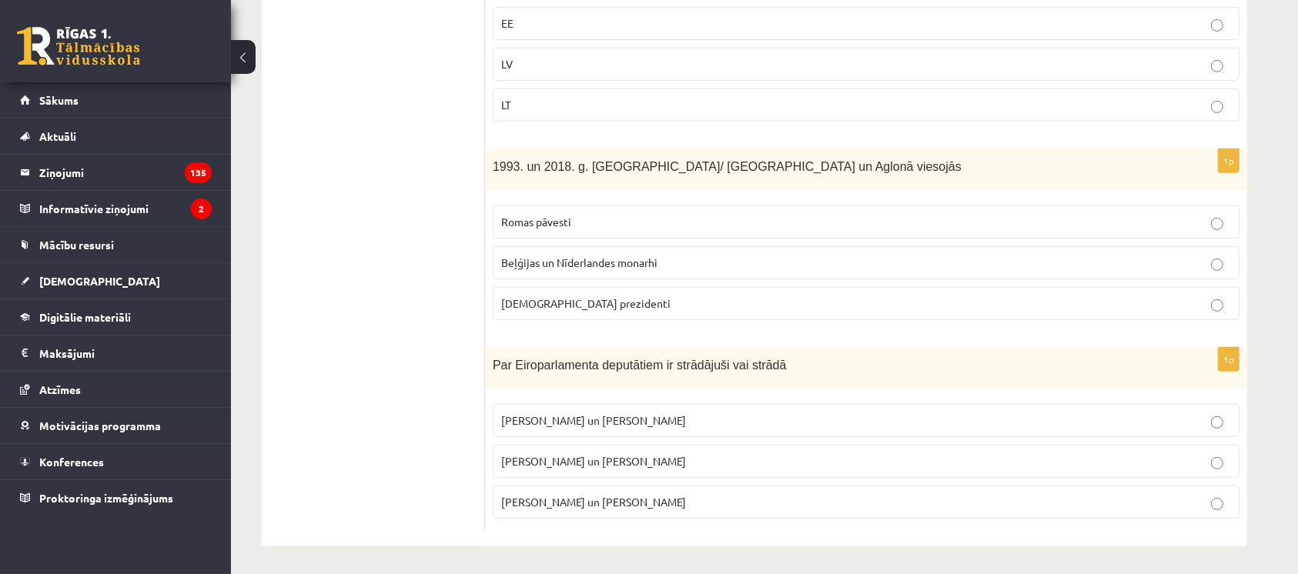
click at [345, 79] on ul "Tests A Tests B Tests C Tests D Tests E Tests F Izvērtējums!" at bounding box center [381, 34] width 208 height 994
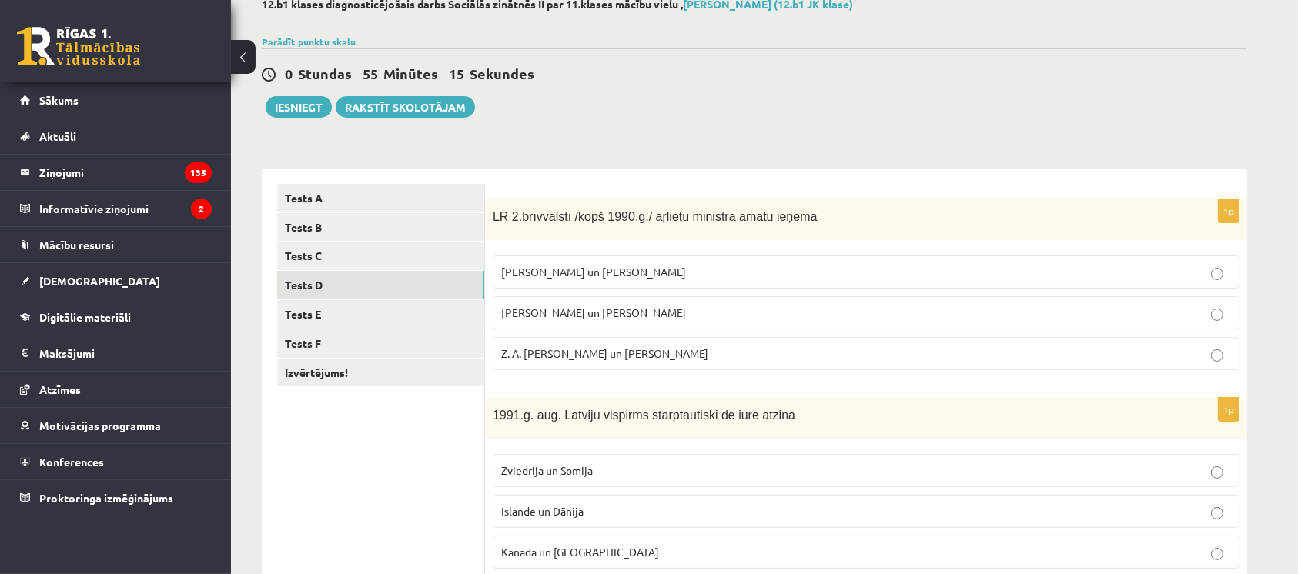
scroll to position [86, 0]
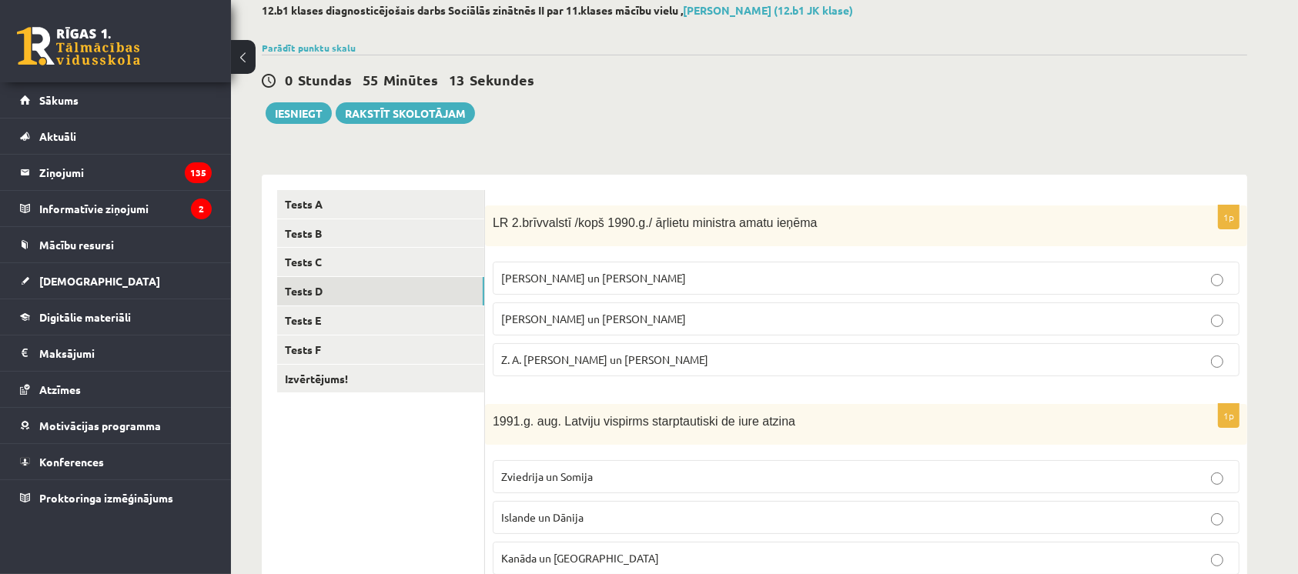
click at [512, 318] on span "A. Pabriks un J Jurkāns" at bounding box center [593, 319] width 185 height 14
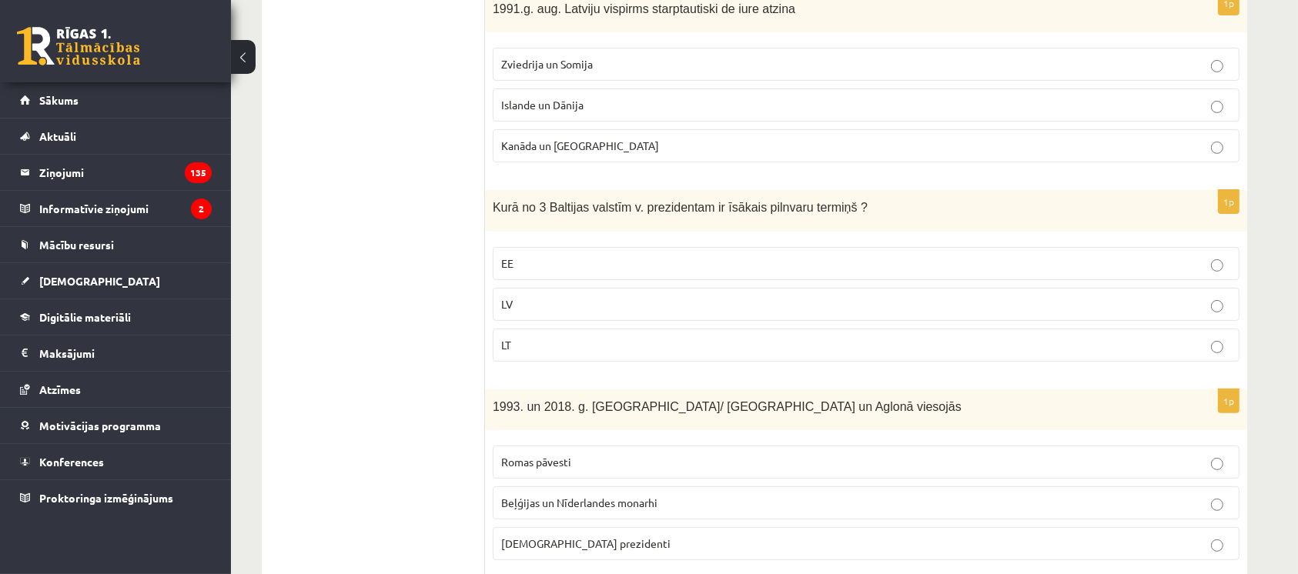
scroll to position [501, 0]
click at [573, 105] on span "Islande un Dānija" at bounding box center [542, 102] width 82 height 14
click at [554, 289] on label "LV" at bounding box center [866, 302] width 747 height 33
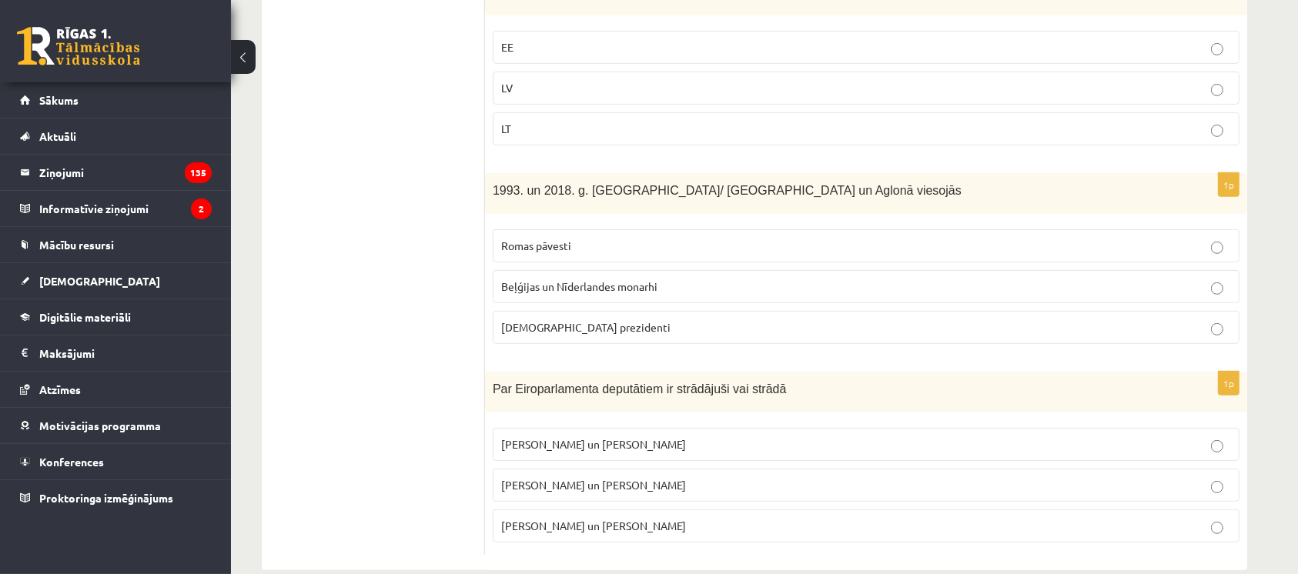
scroll to position [739, 0]
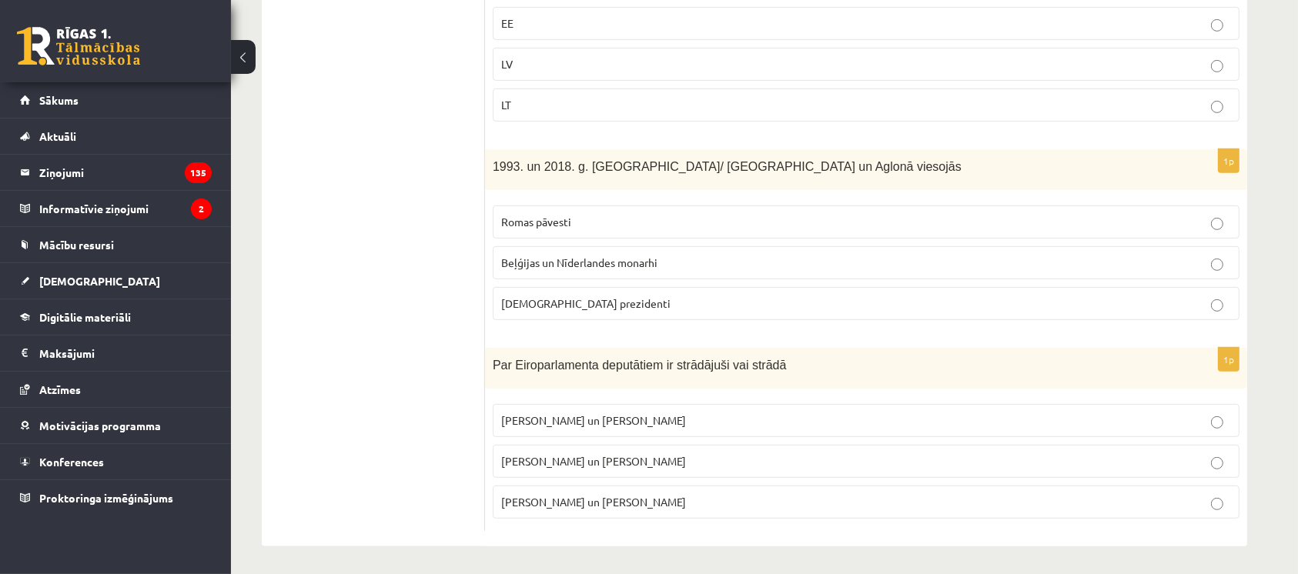
click at [549, 222] on span "Romas pāvesti" at bounding box center [536, 222] width 70 height 14
click at [563, 463] on span "I. Vaidere un N. Ušakovs" at bounding box center [593, 461] width 185 height 14
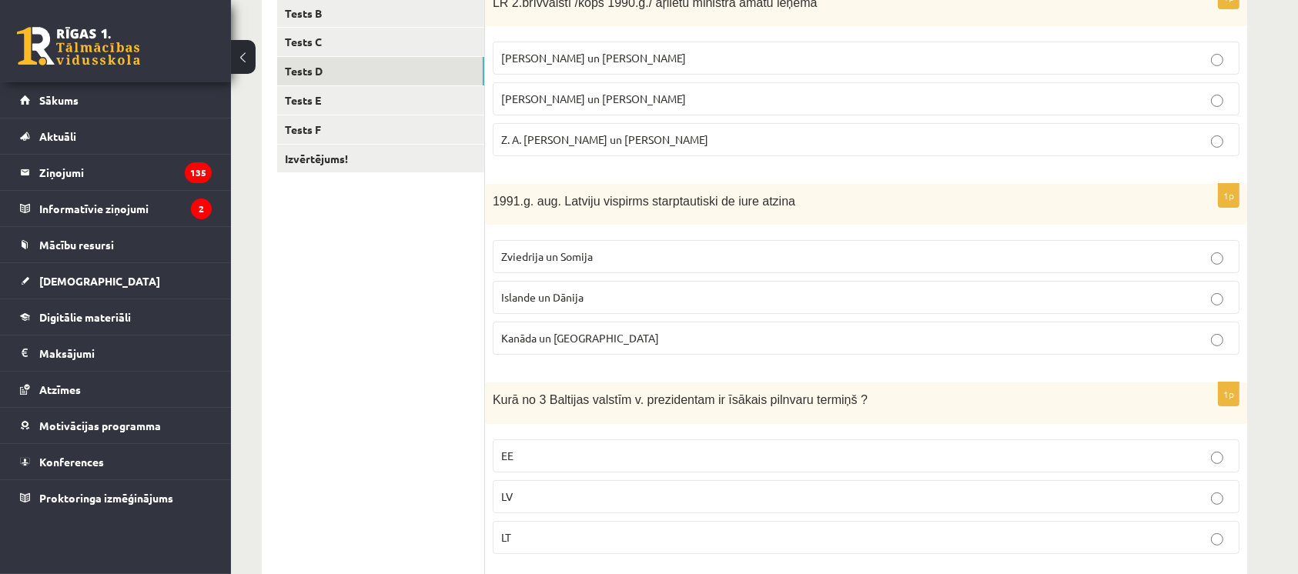
scroll to position [199, 0]
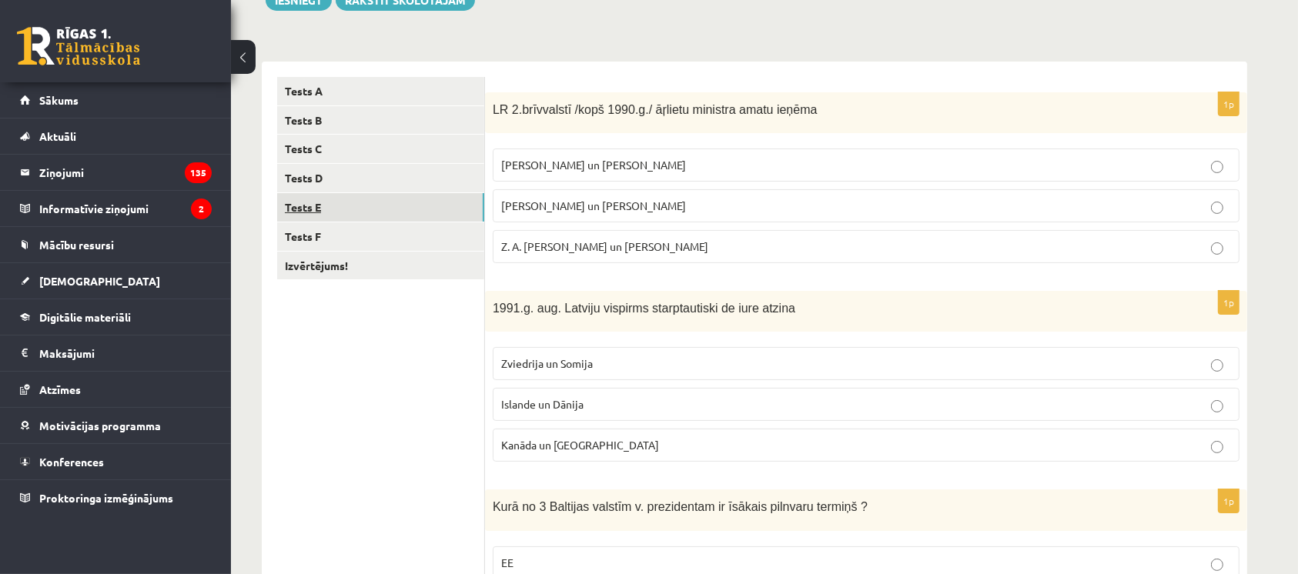
click at [363, 201] on link "Tests E" at bounding box center [380, 207] width 207 height 28
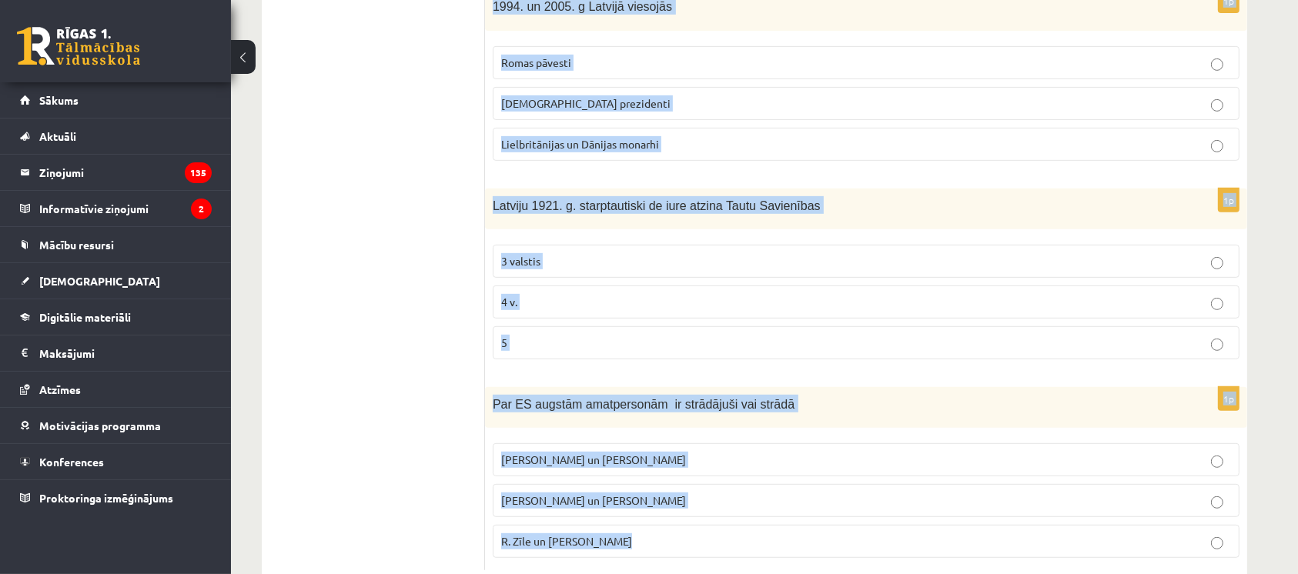
scroll to position [739, 0]
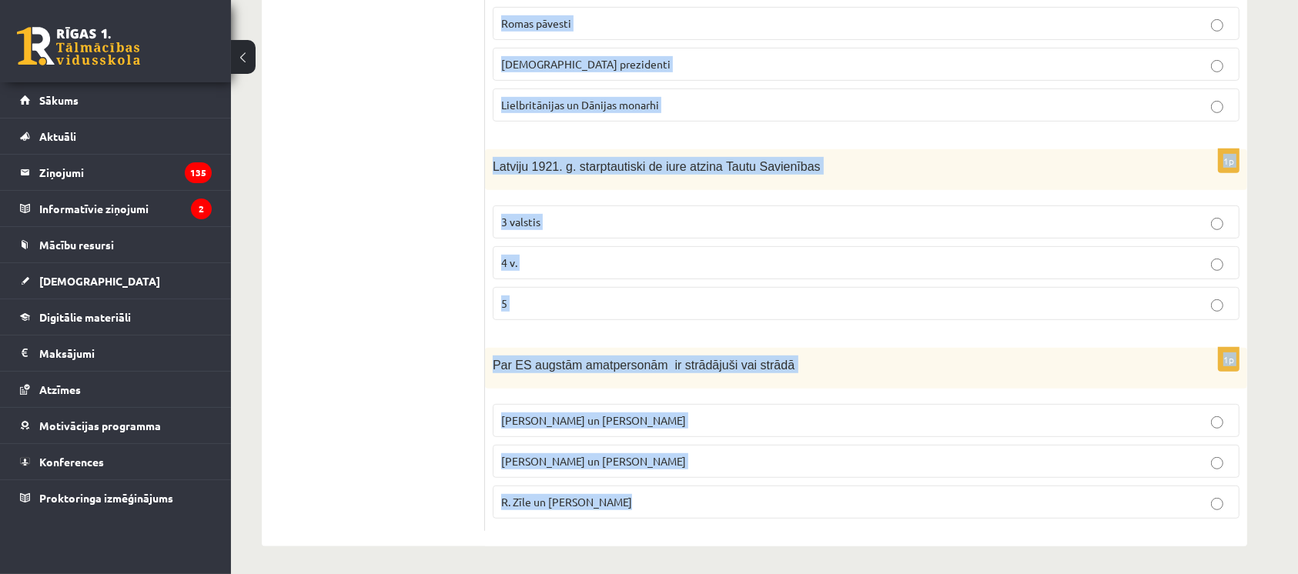
drag, startPoint x: 490, startPoint y: 106, endPoint x: 795, endPoint y: 565, distance: 550.5
copy form "S. Kalniete un V. Dombrovskis ir strādājuši vai strādā tādās starptautiskās str…"
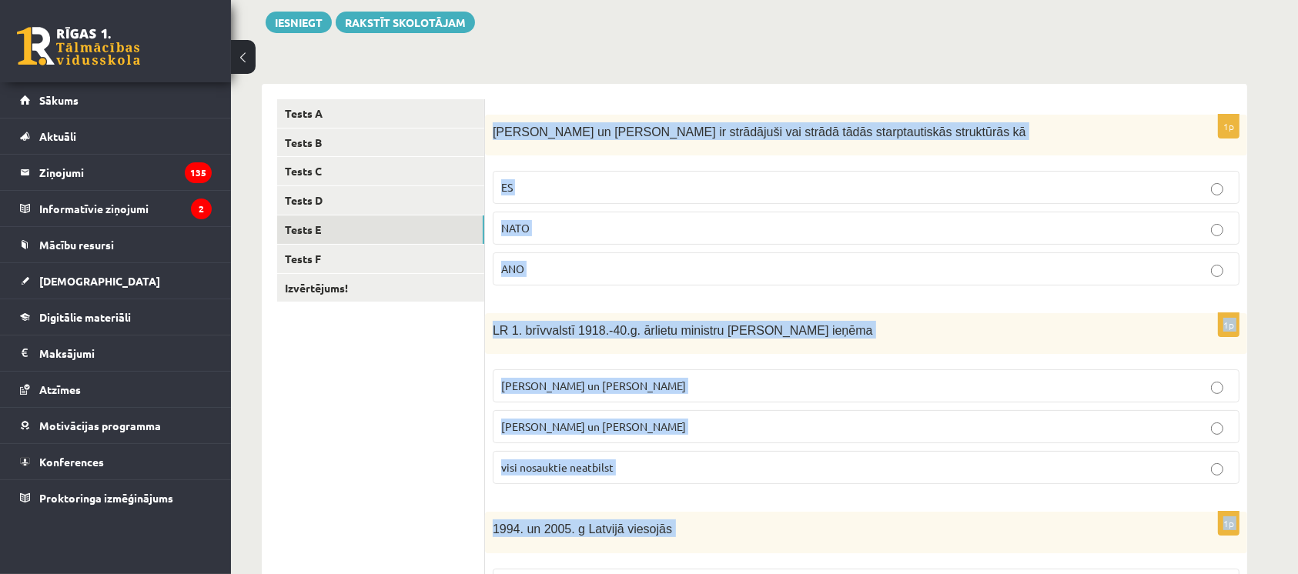
scroll to position [187, 0]
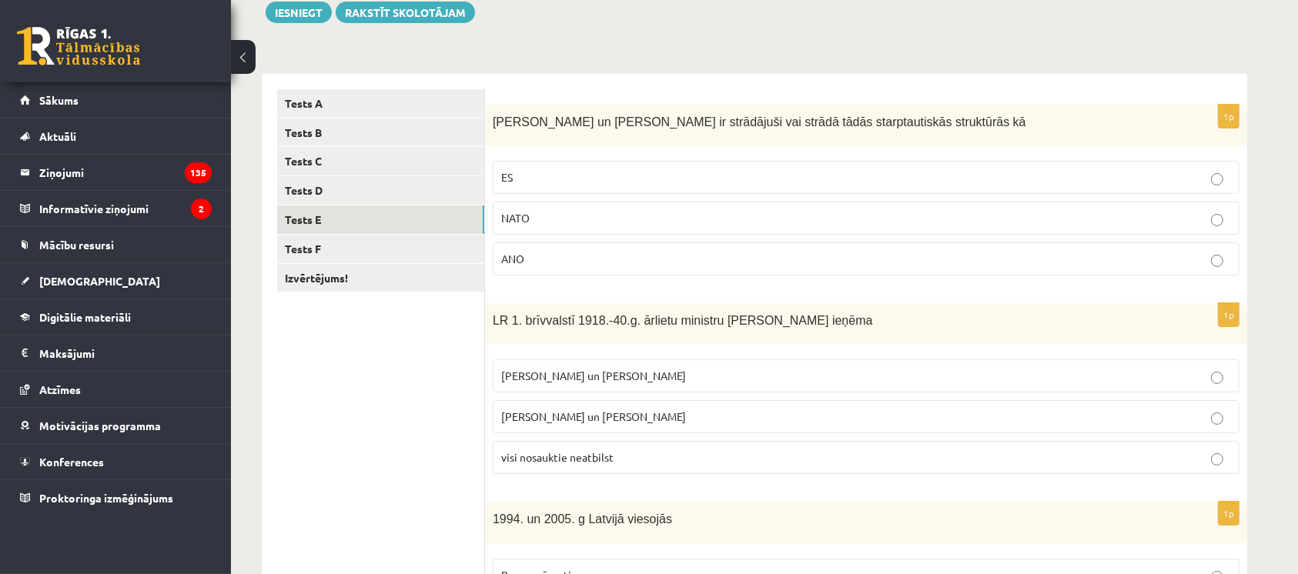
click at [587, 183] on p "ES" at bounding box center [866, 177] width 730 height 16
click at [539, 376] on span "[PERSON_NAME] un [PERSON_NAME]" at bounding box center [593, 376] width 185 height 14
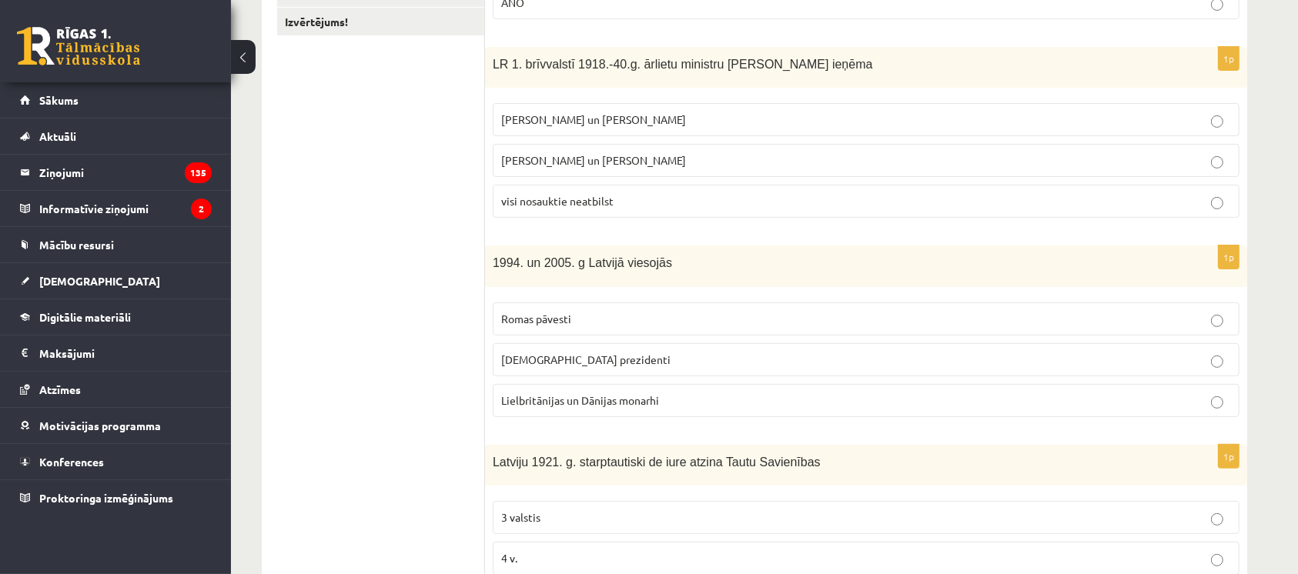
scroll to position [460, 0]
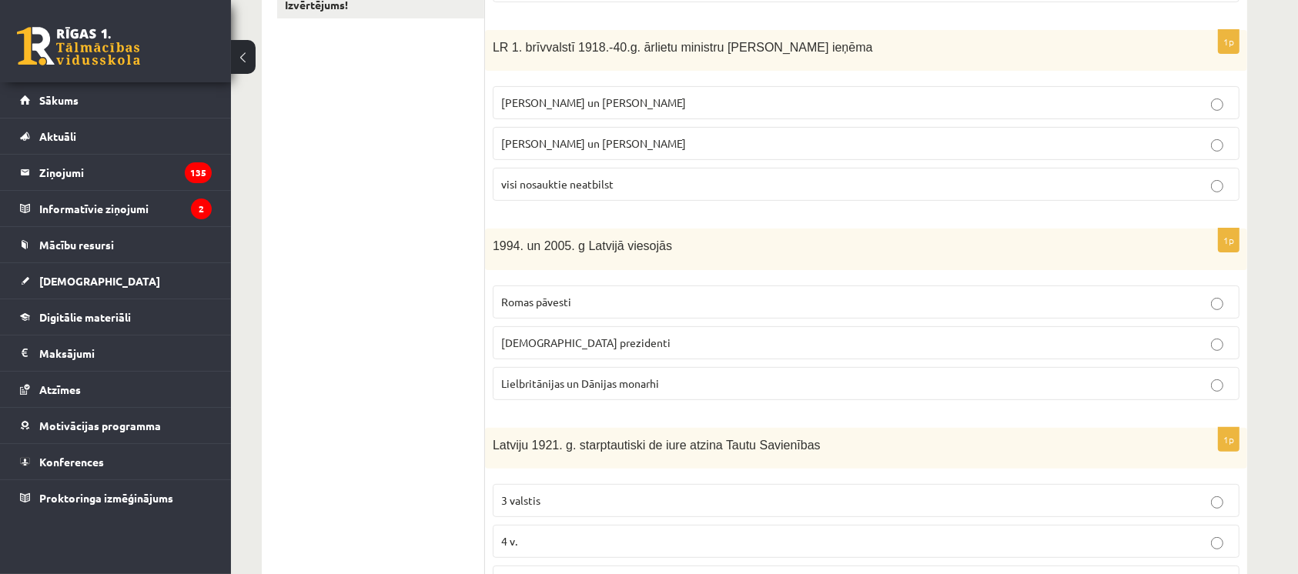
click at [547, 348] on p "[DEMOGRAPHIC_DATA] prezidenti" at bounding box center [866, 343] width 730 height 16
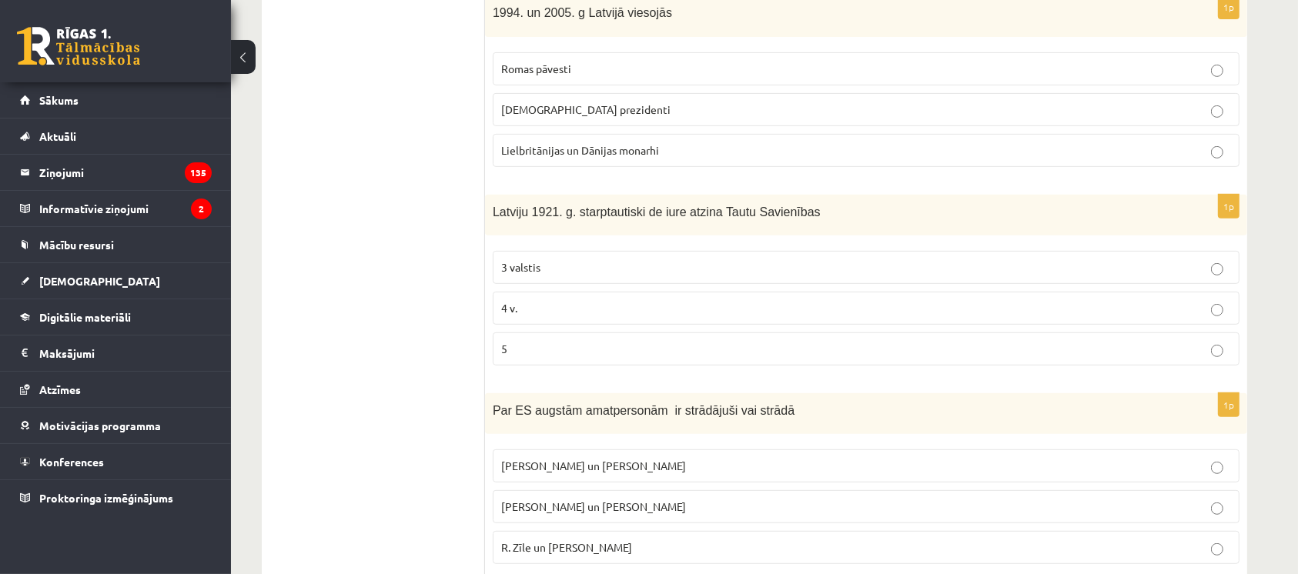
scroll to position [739, 0]
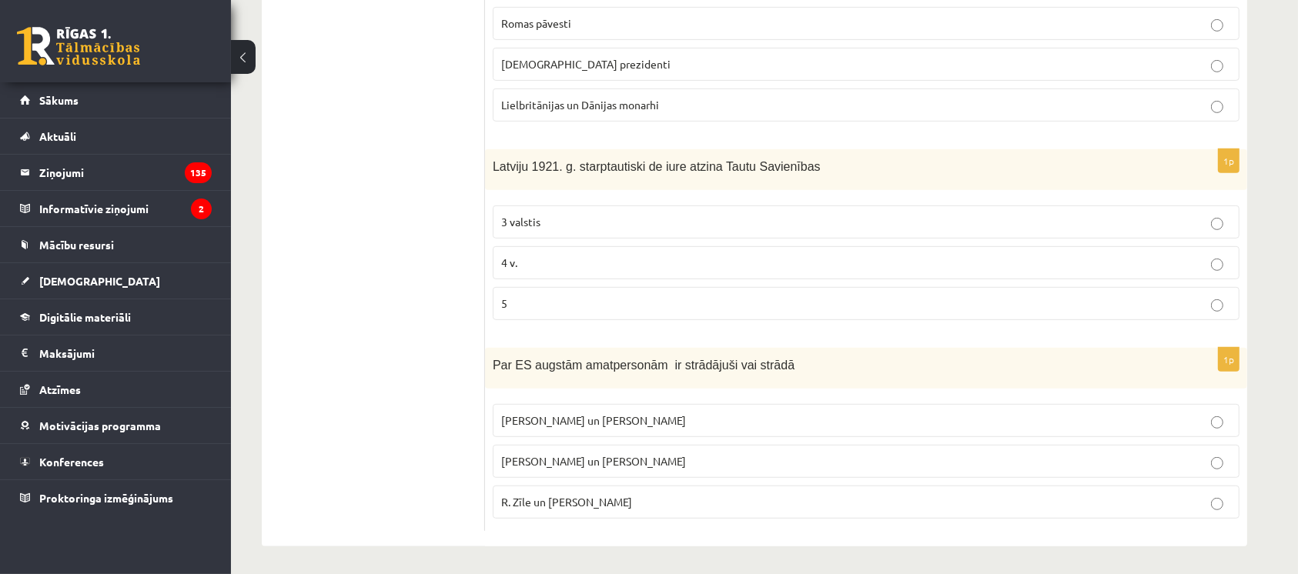
click at [540, 260] on p "4 v." at bounding box center [866, 263] width 730 height 16
click at [559, 503] on span "R. Zīle un [PERSON_NAME]" at bounding box center [566, 502] width 131 height 14
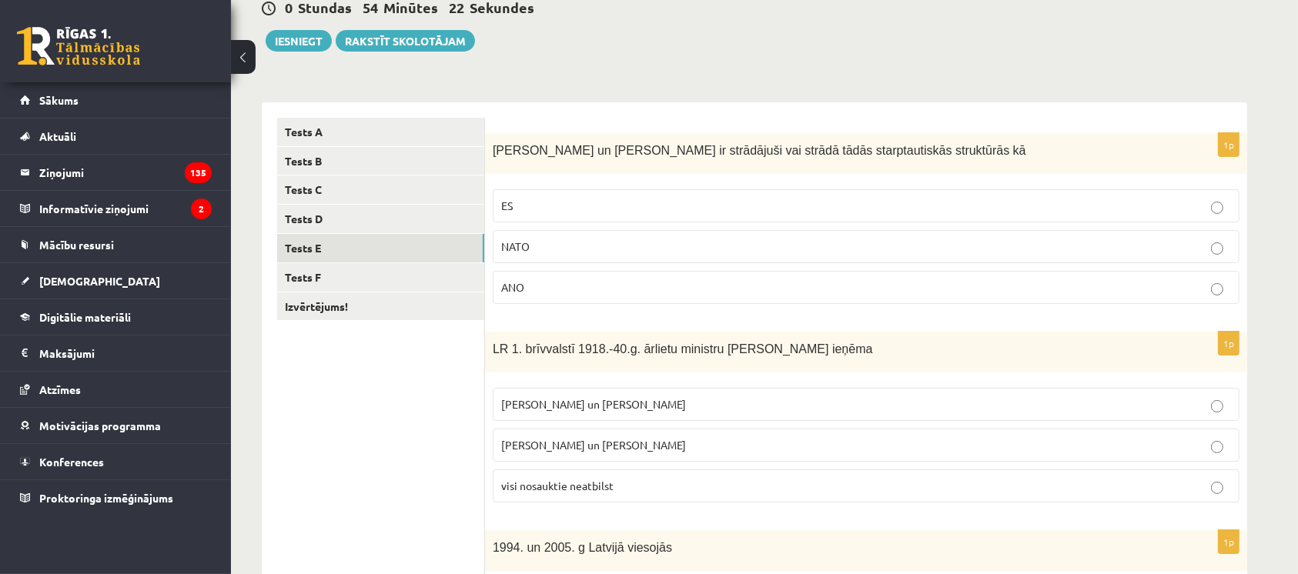
scroll to position [129, 0]
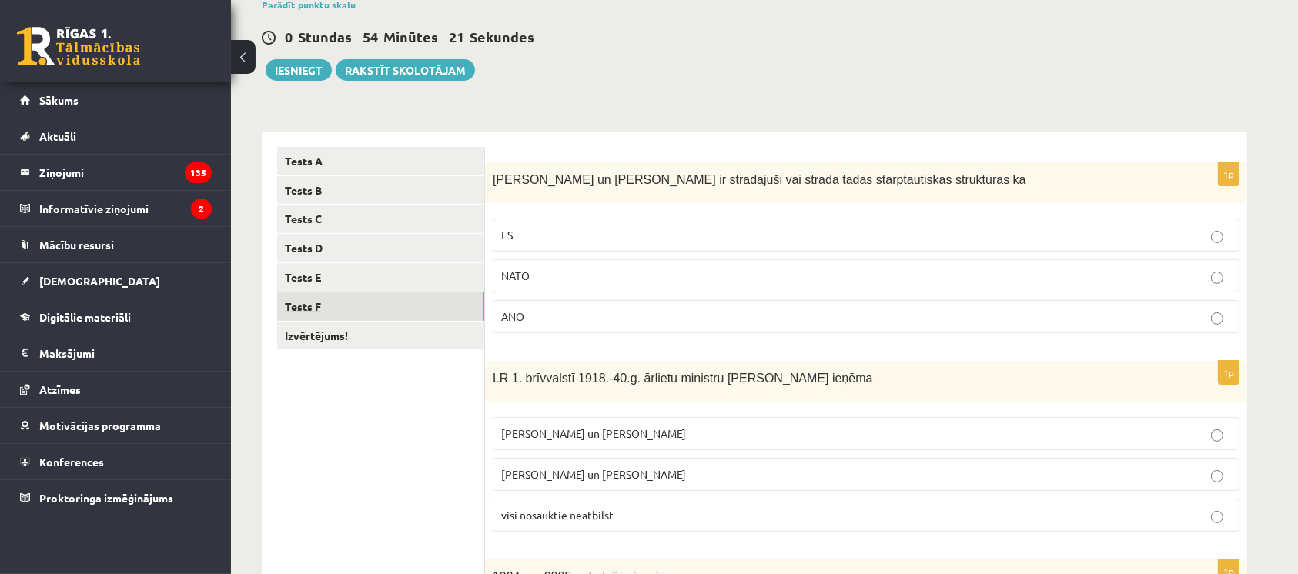
click at [379, 302] on link "Tests F" at bounding box center [380, 307] width 207 height 28
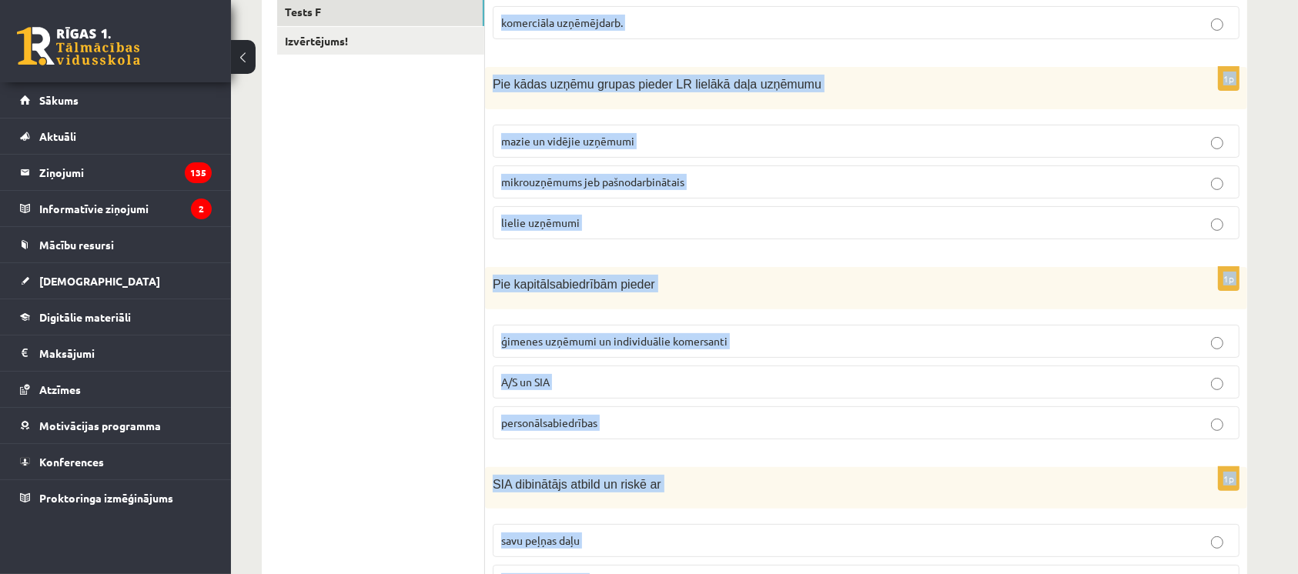
scroll to position [744, 0]
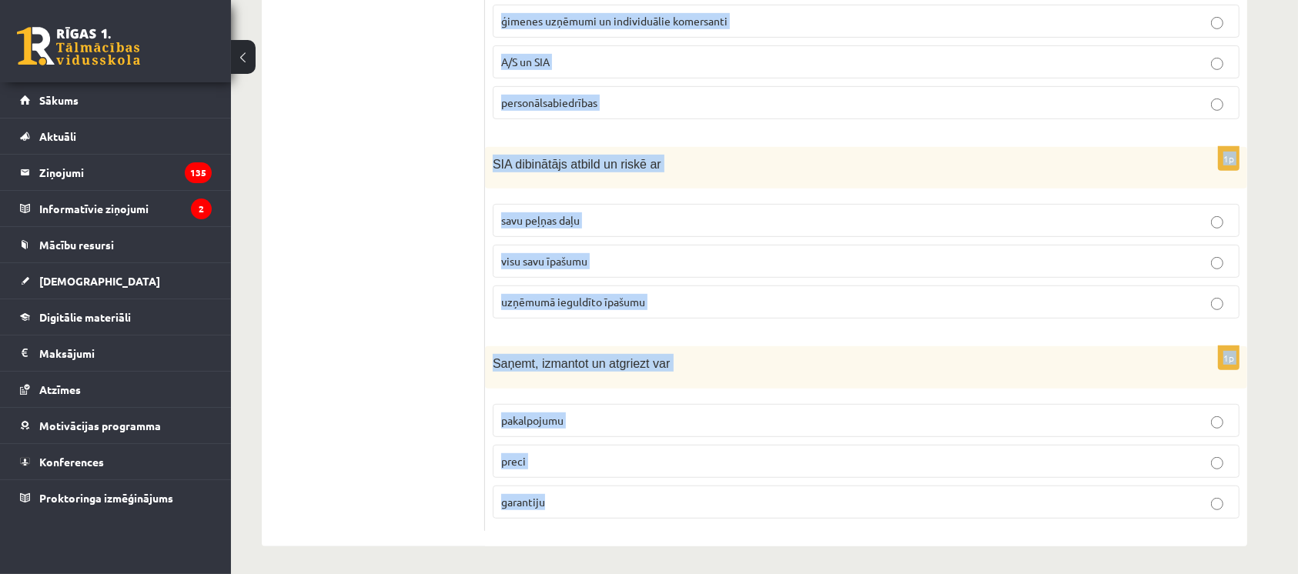
drag, startPoint x: 493, startPoint y: 180, endPoint x: 906, endPoint y: 582, distance: 576.6
copy form "Kādu uzņēmējdarbības virzienu pārstāv uzņēmums, kas nodarbojas ar apdrošināšana…"
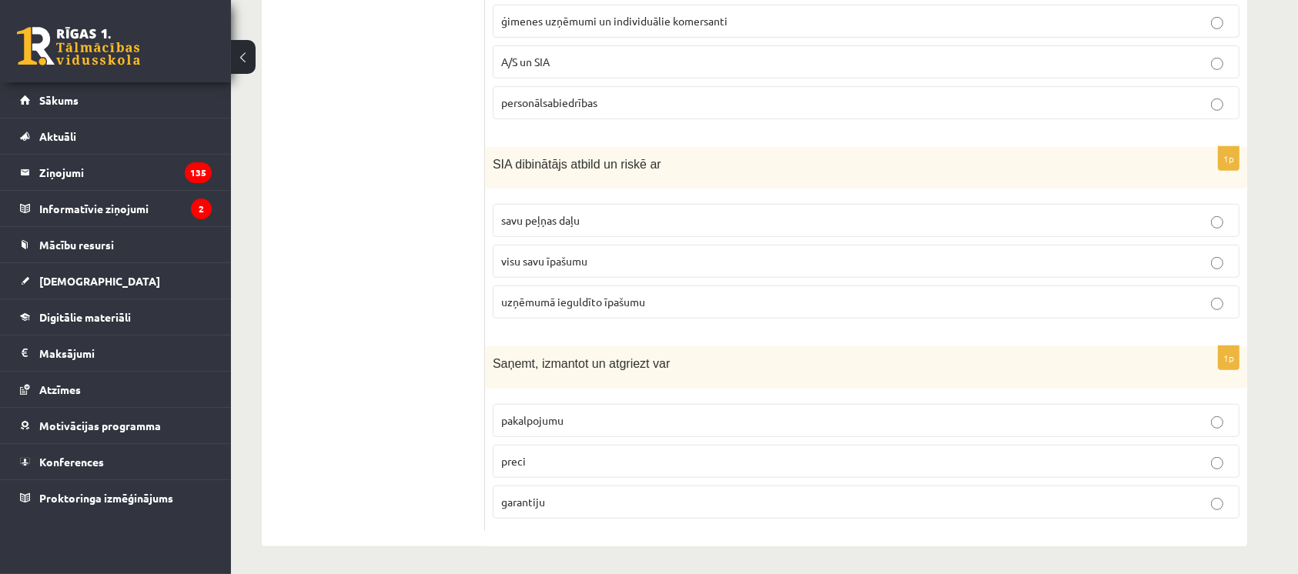
click at [468, 183] on ul "Tests A Tests B Tests C Tests D Tests E Tests F Izvērtējums!" at bounding box center [381, 31] width 208 height 999
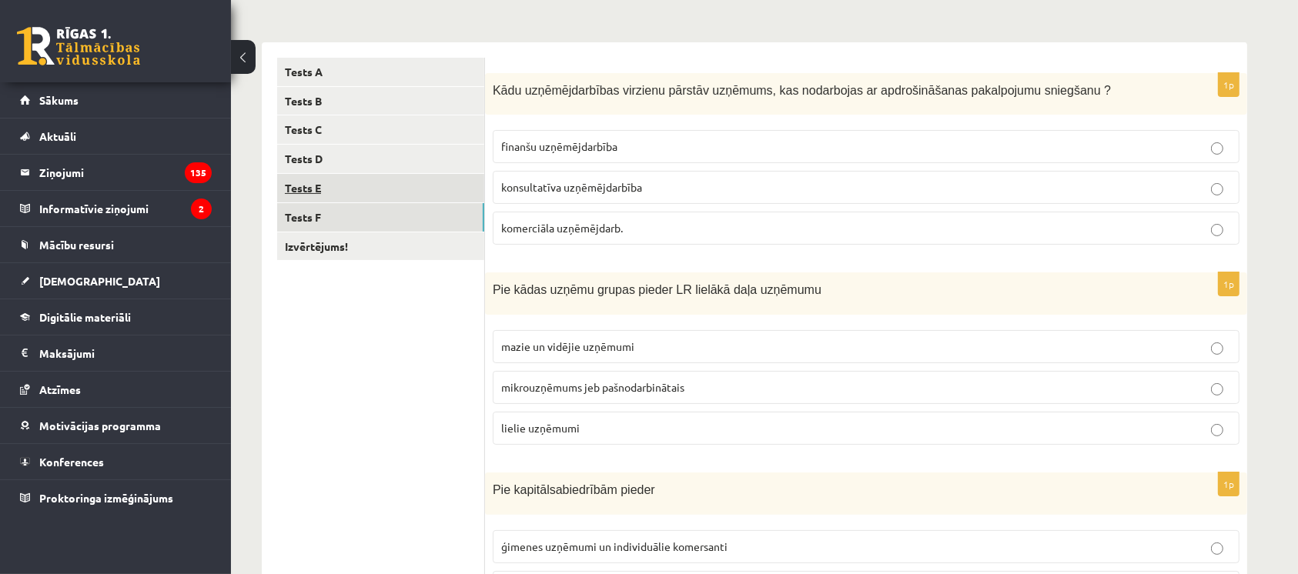
scroll to position [212, 0]
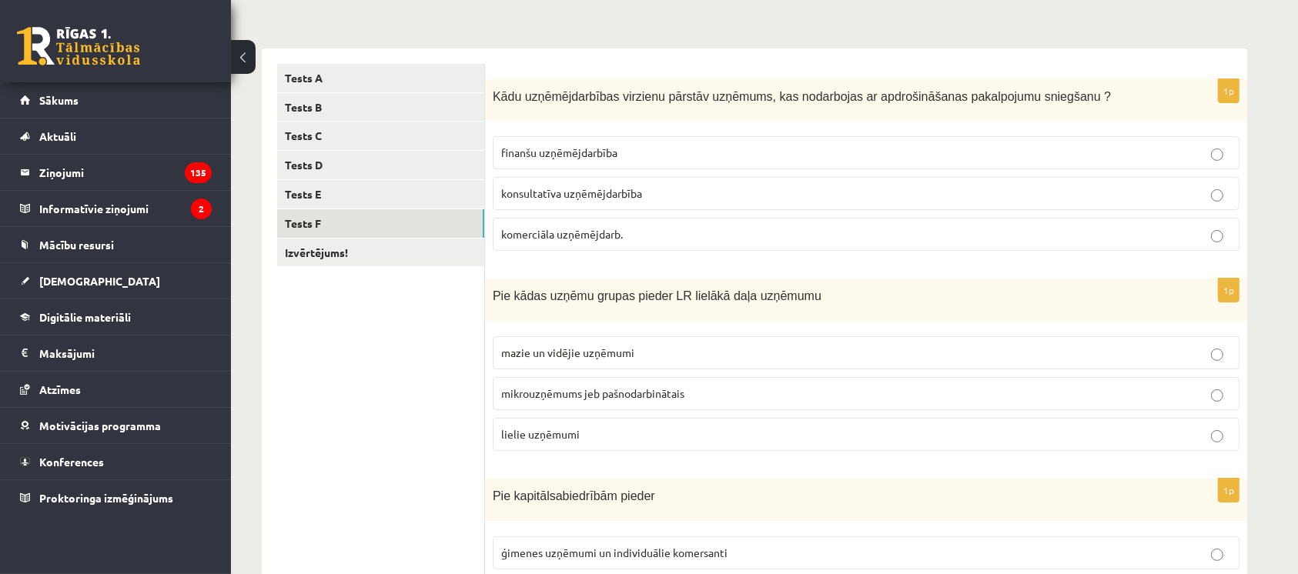
click at [560, 161] on label "finanšu uzņēmējdarbība" at bounding box center [866, 152] width 747 height 33
click at [587, 354] on span "mazie un vidējie uzņēmumi" at bounding box center [567, 353] width 133 height 14
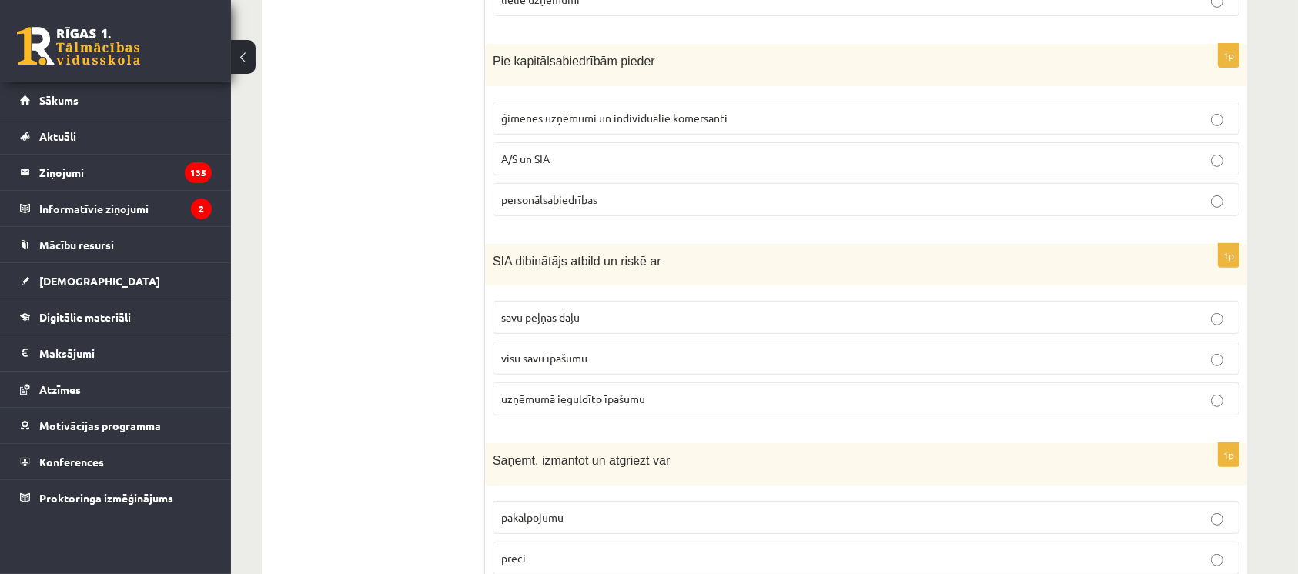
scroll to position [667, 0]
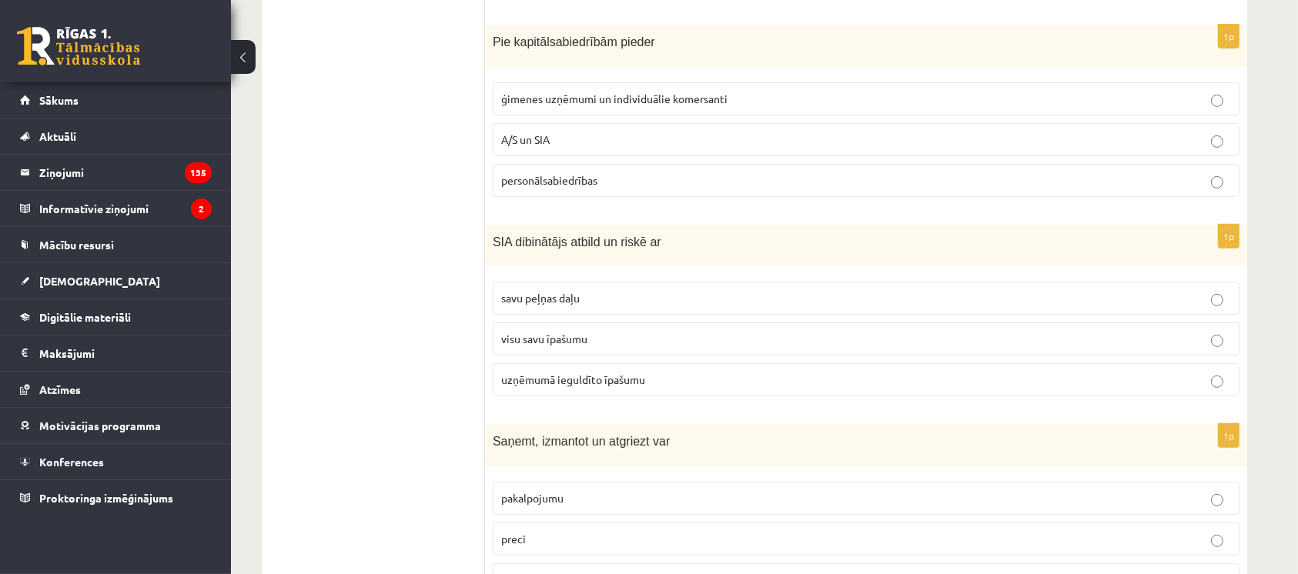
click at [518, 144] on p "A/S un SIA" at bounding box center [866, 140] width 730 height 16
click at [530, 376] on span "uzņēmumā ieguldīto īpašumu" at bounding box center [573, 380] width 144 height 14
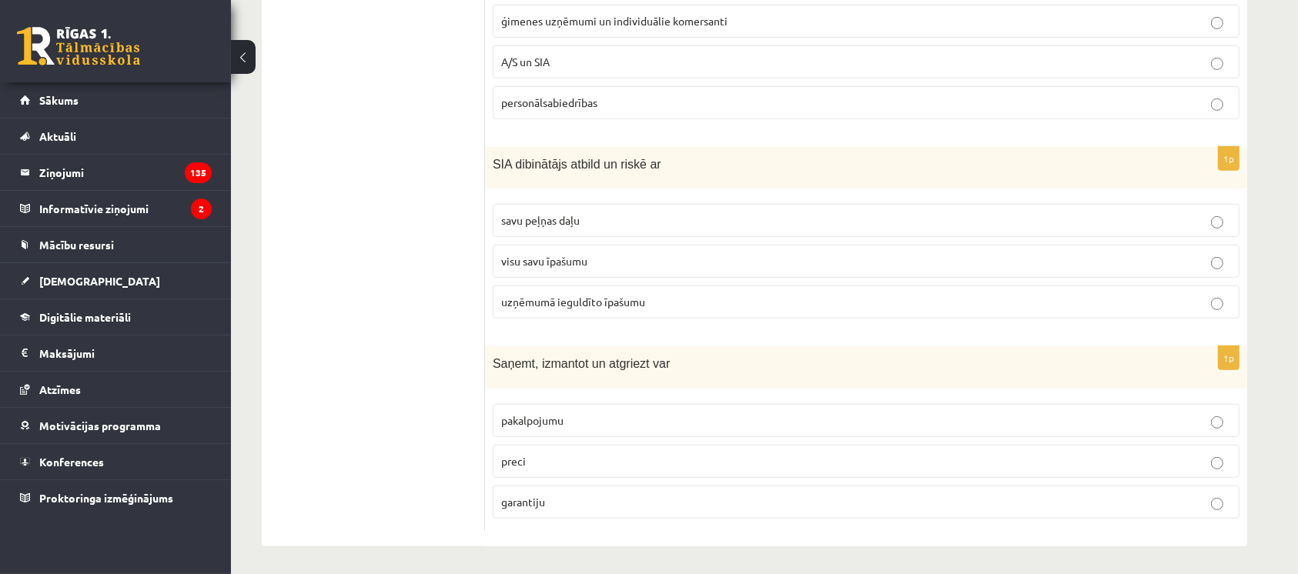
click at [566, 449] on label "preci" at bounding box center [866, 461] width 747 height 33
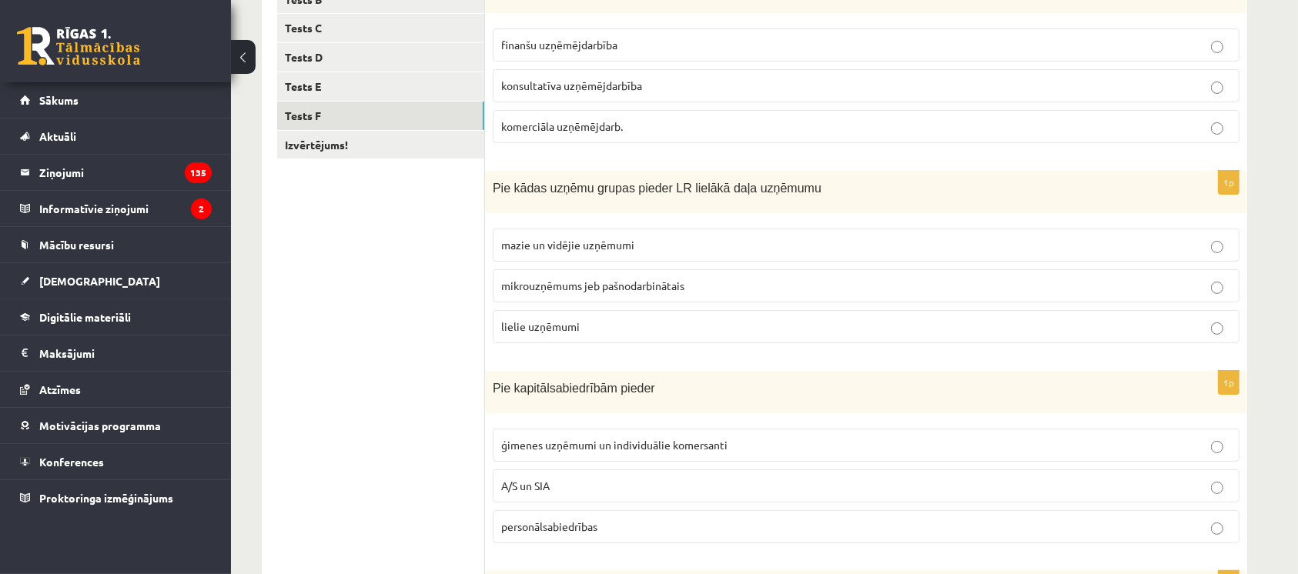
scroll to position [314, 0]
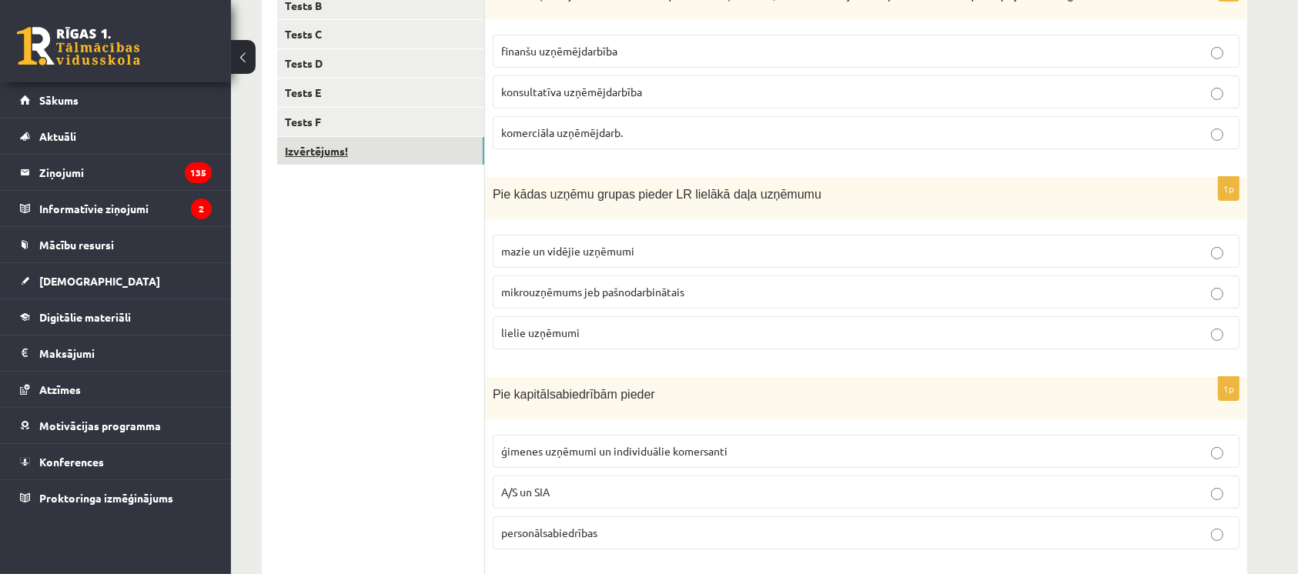
click at [373, 161] on link "Izvērtējums!" at bounding box center [380, 151] width 207 height 28
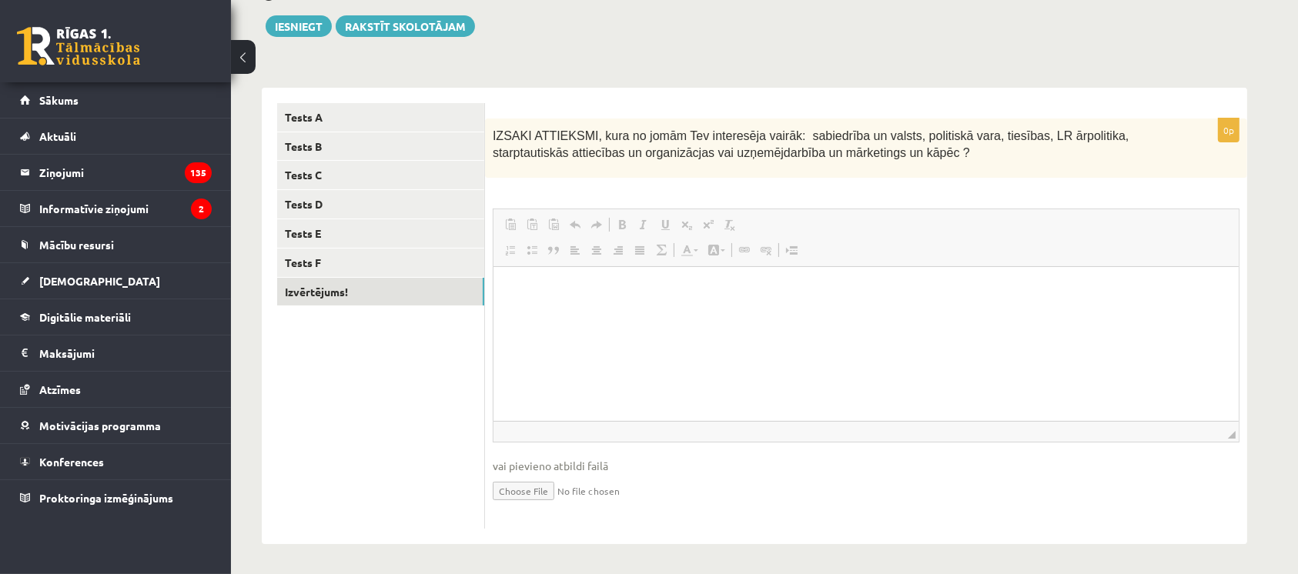
scroll to position [0, 0]
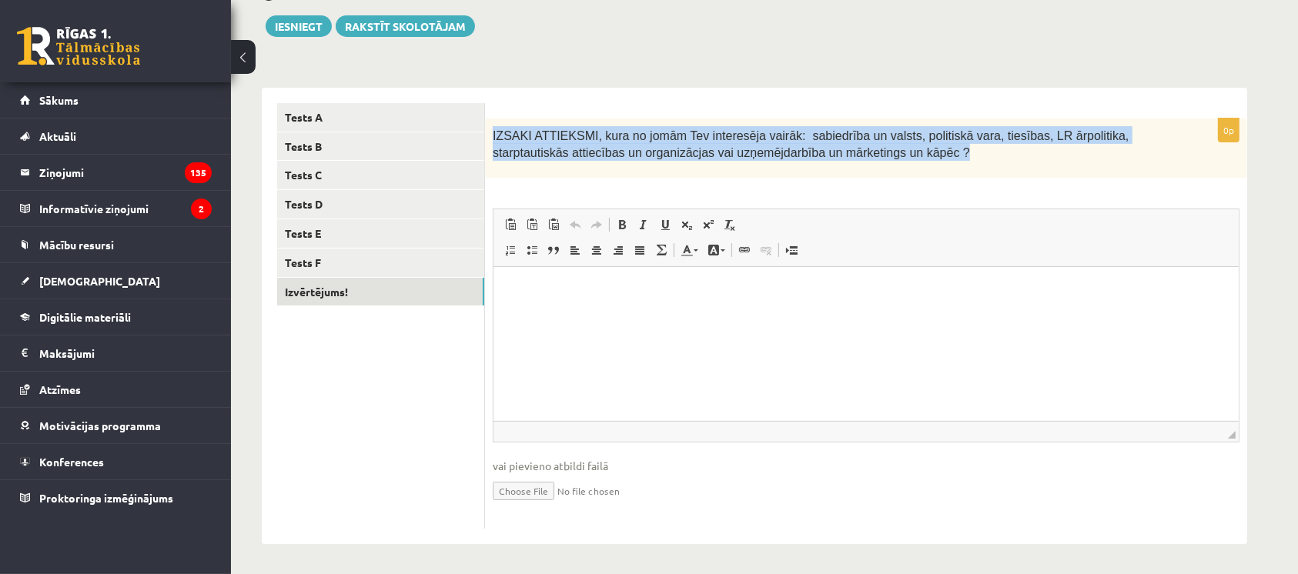
drag, startPoint x: 493, startPoint y: 132, endPoint x: 928, endPoint y: 150, distance: 435.3
click at [928, 150] on p "IZSAKI ATTIEKSMI, kura no jomām Tev interesēja vairāk: sabiedrība un valsts, po…" at bounding box center [828, 143] width 670 height 35
copy span "IZSAKI ATTIEKSMI, kura no jomām Tev interesēja vairāk: sabiedrība un valsts, po…"
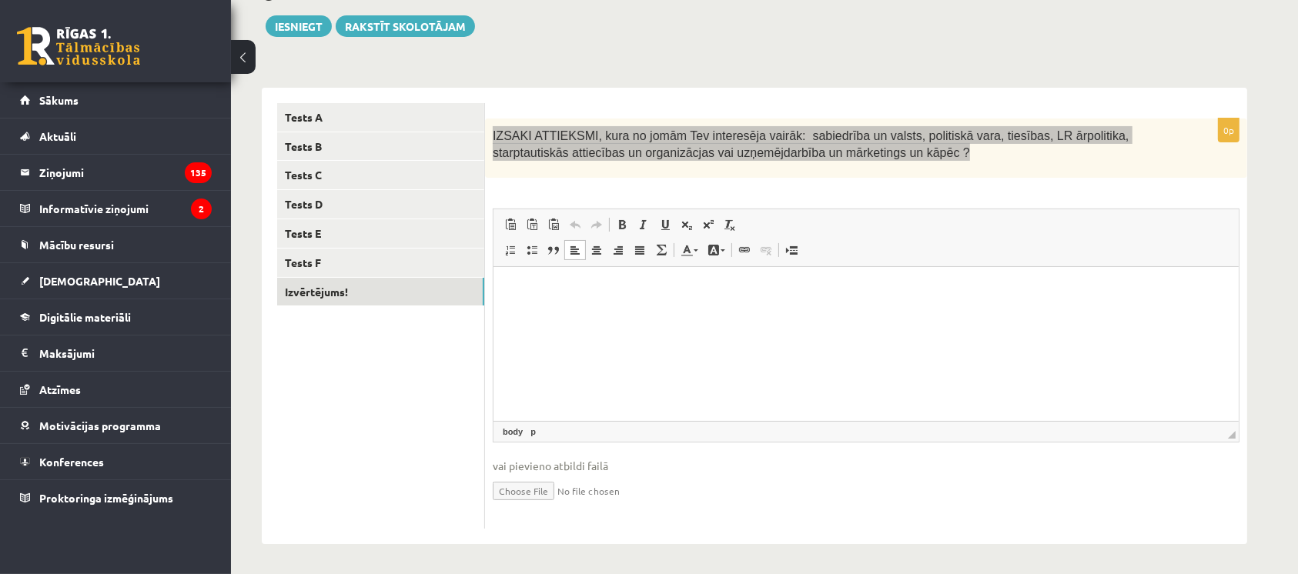
click at [569, 313] on html at bounding box center [865, 289] width 745 height 47
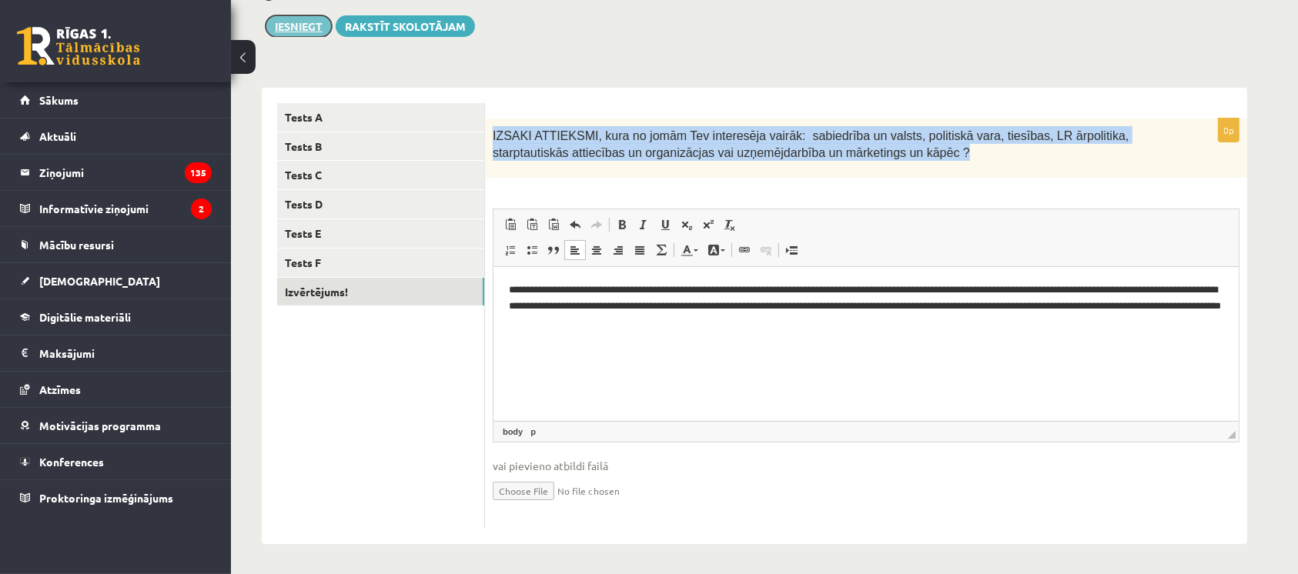
click at [302, 34] on button "Iesniegt" at bounding box center [299, 26] width 66 height 22
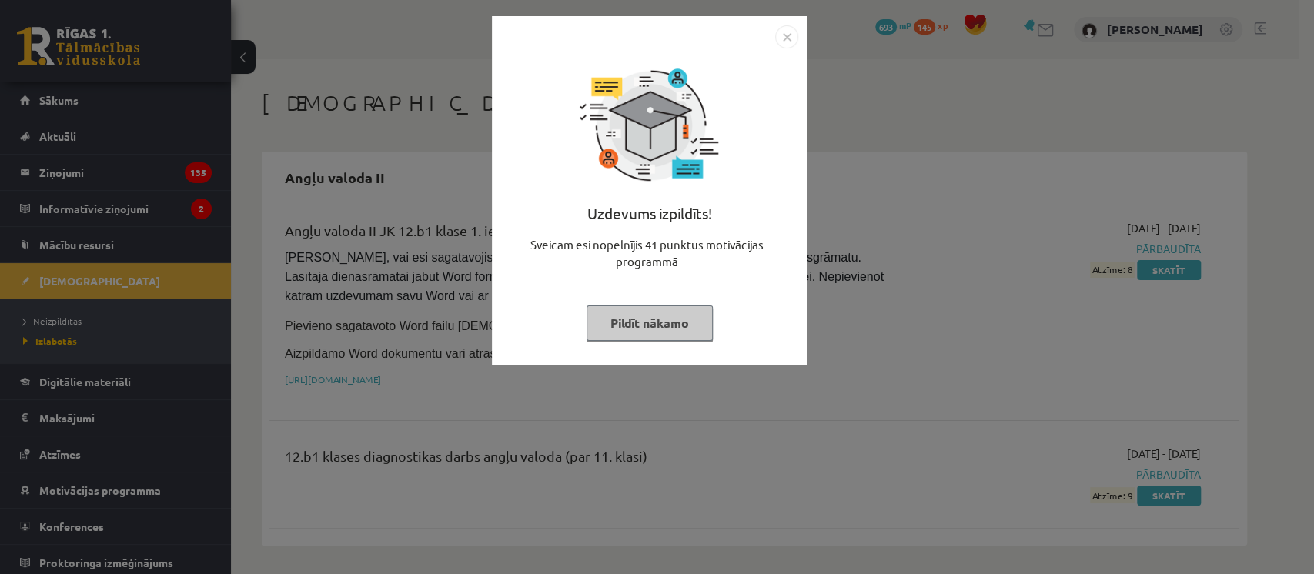
click at [647, 327] on button "Pildīt nākamo" at bounding box center [650, 323] width 126 height 35
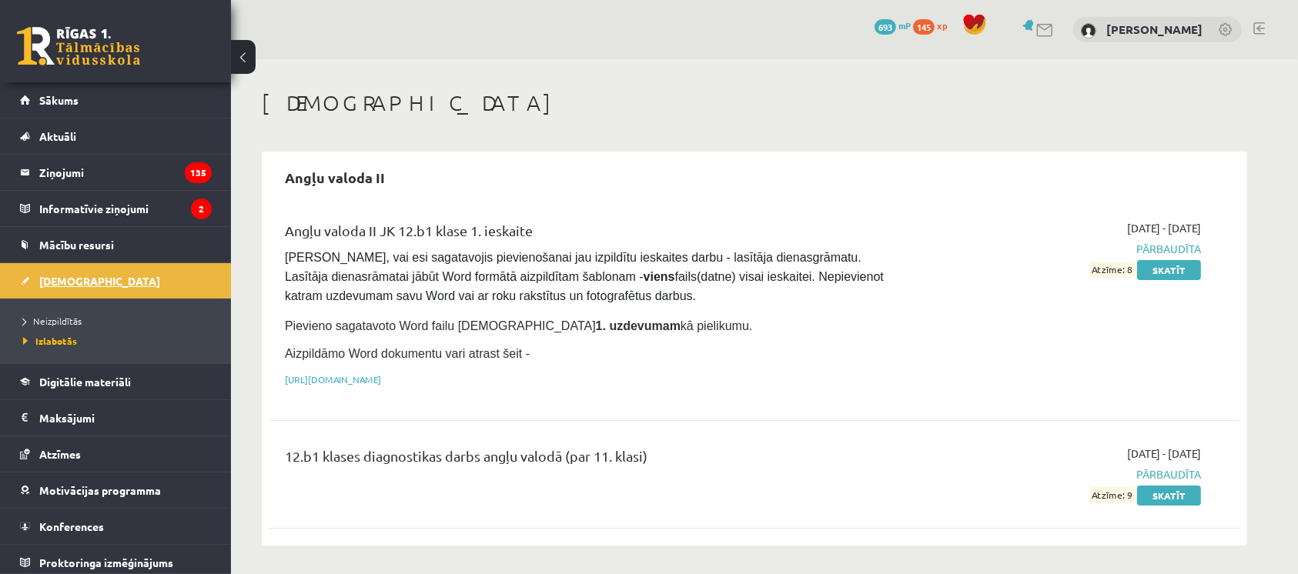
click at [152, 273] on link "[DEMOGRAPHIC_DATA]" at bounding box center [116, 280] width 192 height 35
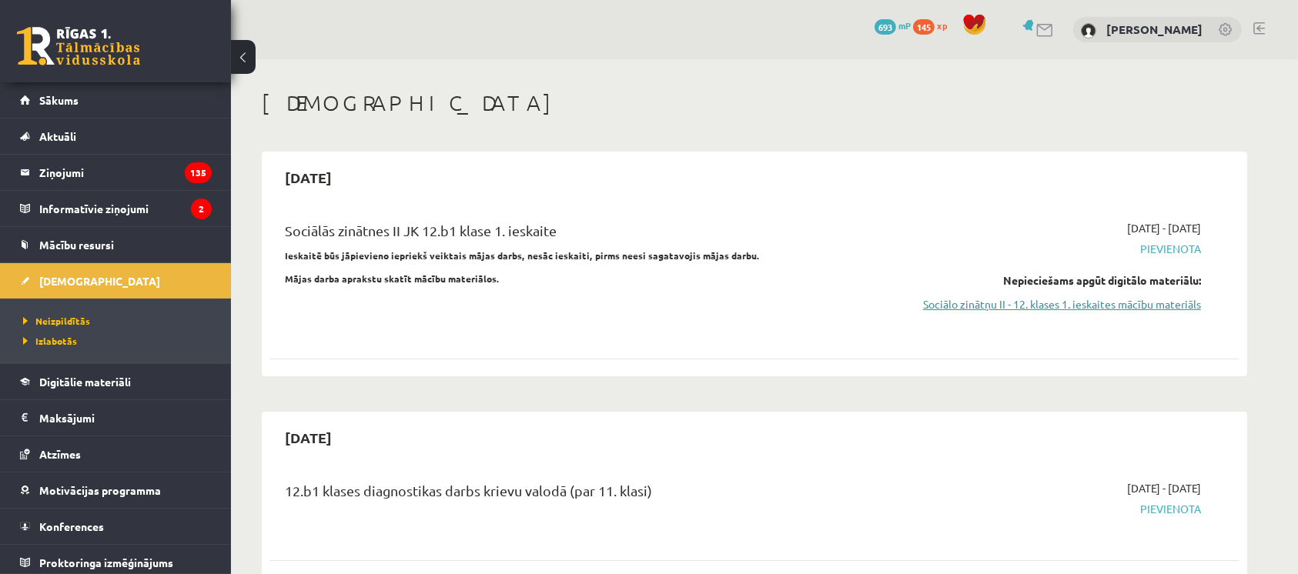
click at [1015, 305] on link "Sociālo zinātņu II - 12. klases 1. ieskaites mācību materiāls" at bounding box center [1056, 304] width 290 height 16
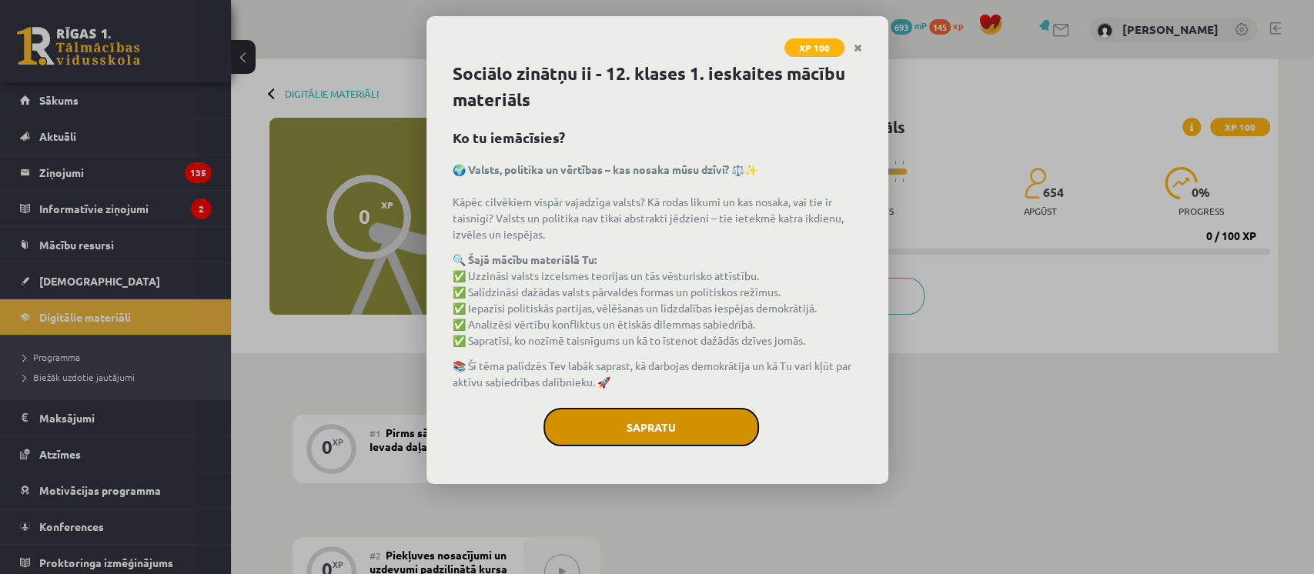
click at [641, 424] on button "Sapratu" at bounding box center [652, 427] width 216 height 38
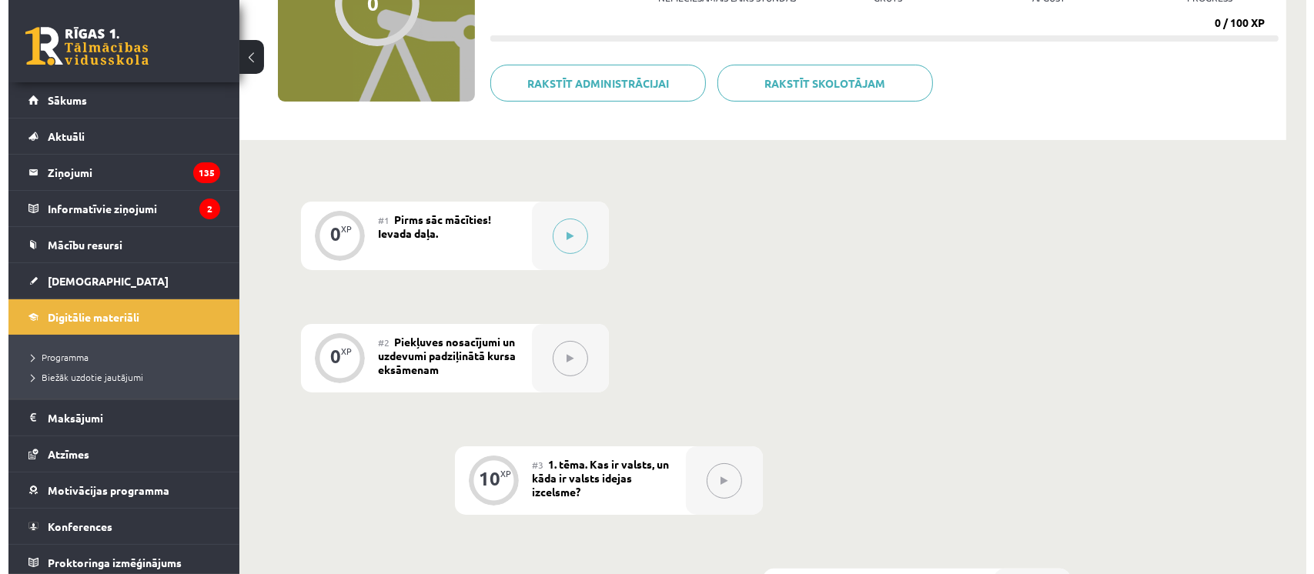
scroll to position [215, 0]
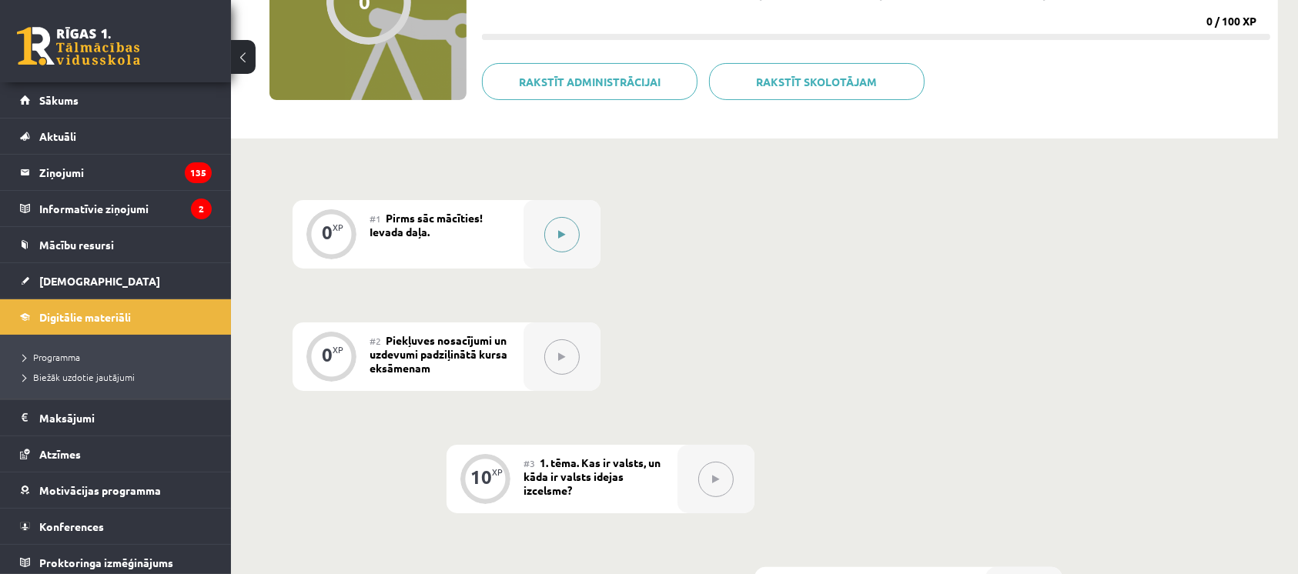
click at [573, 239] on button at bounding box center [561, 234] width 35 height 35
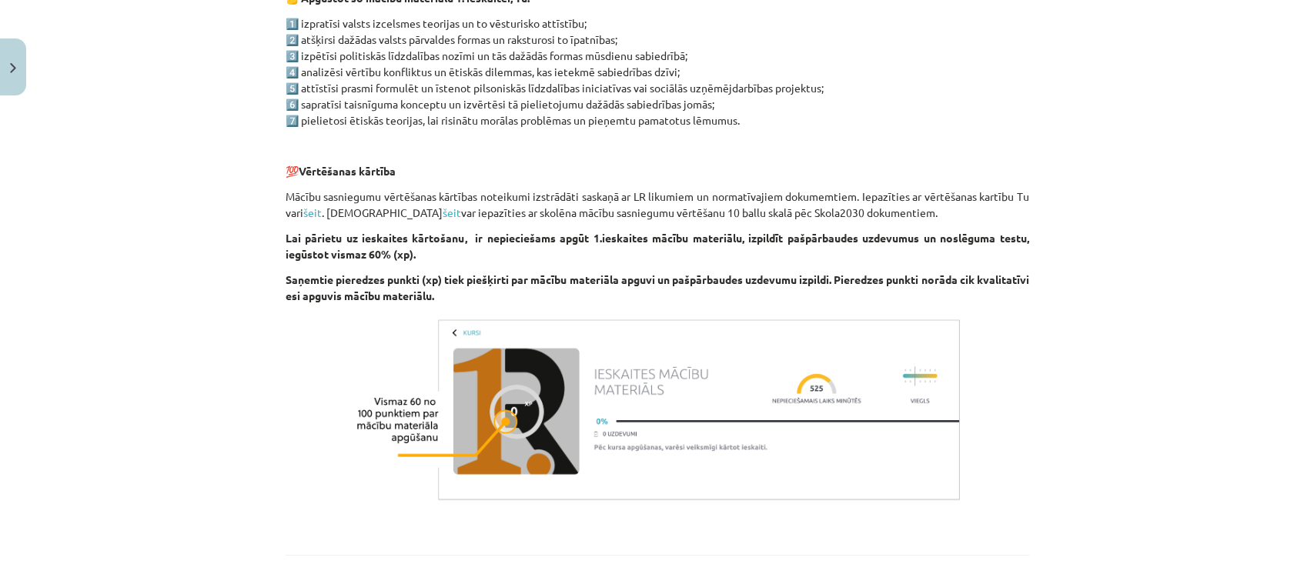
scroll to position [971, 0]
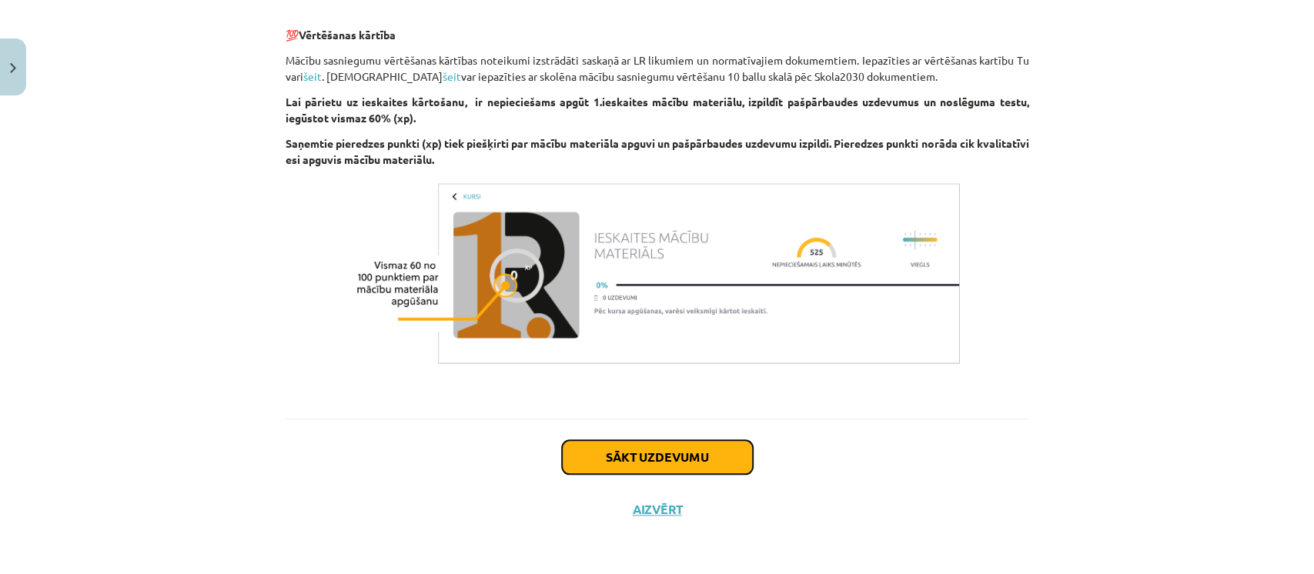
click at [617, 462] on button "Sākt uzdevumu" at bounding box center [657, 457] width 191 height 34
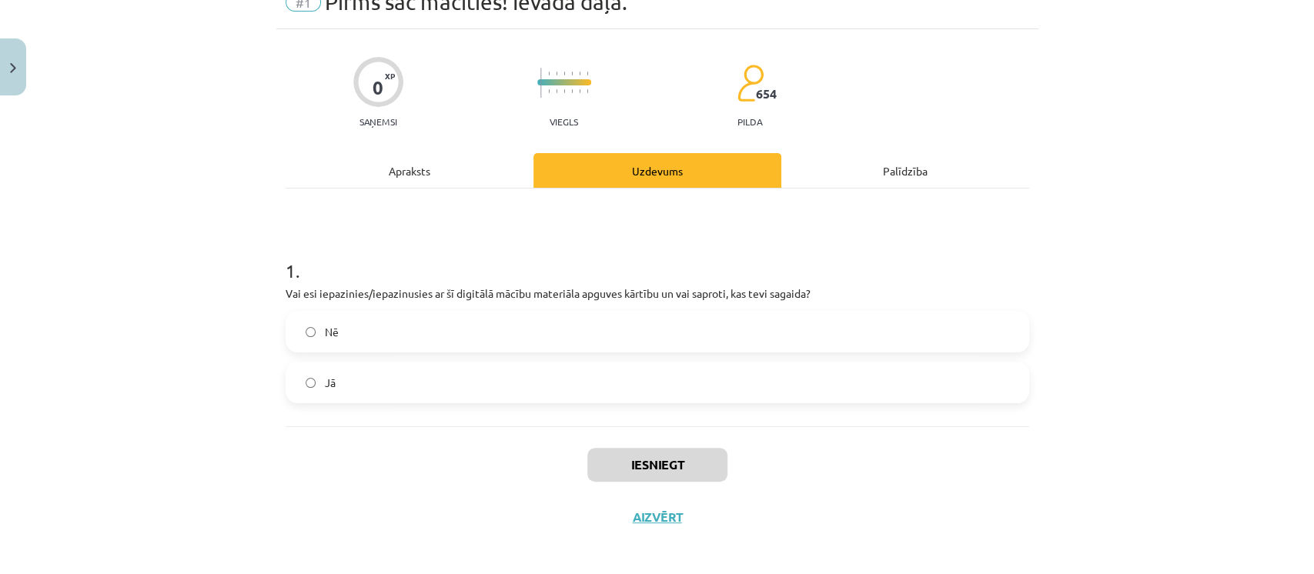
scroll to position [80, 0]
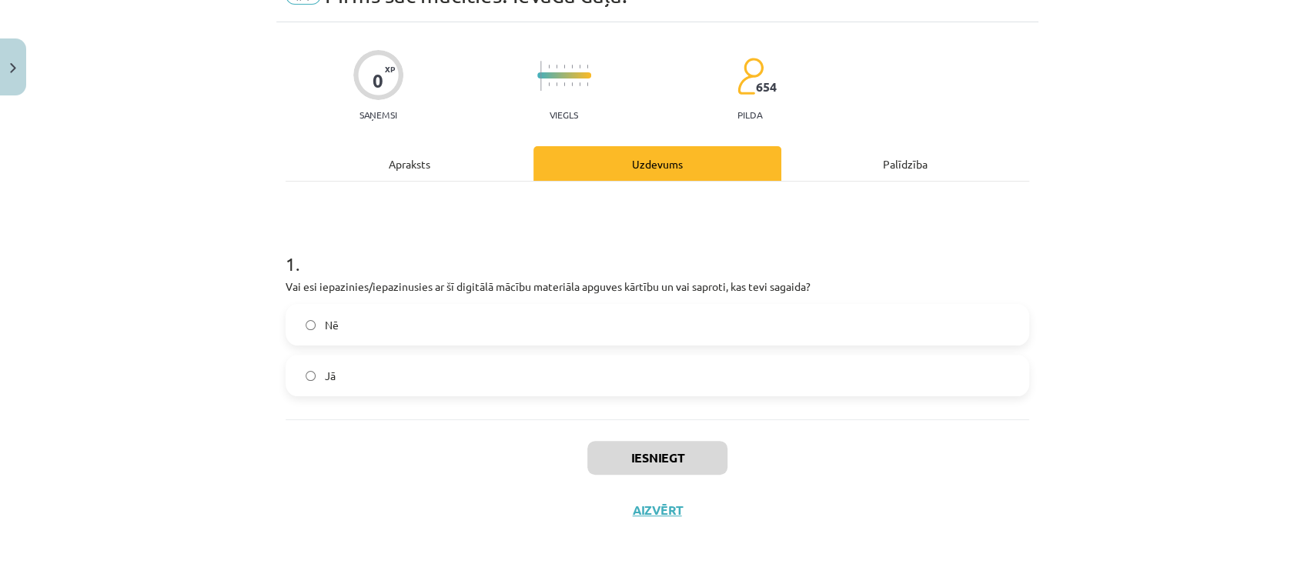
click at [585, 318] on label "Nē" at bounding box center [657, 325] width 741 height 38
click at [557, 373] on label "Jā" at bounding box center [657, 375] width 741 height 38
click at [632, 458] on button "Iesniegt" at bounding box center [657, 458] width 140 height 34
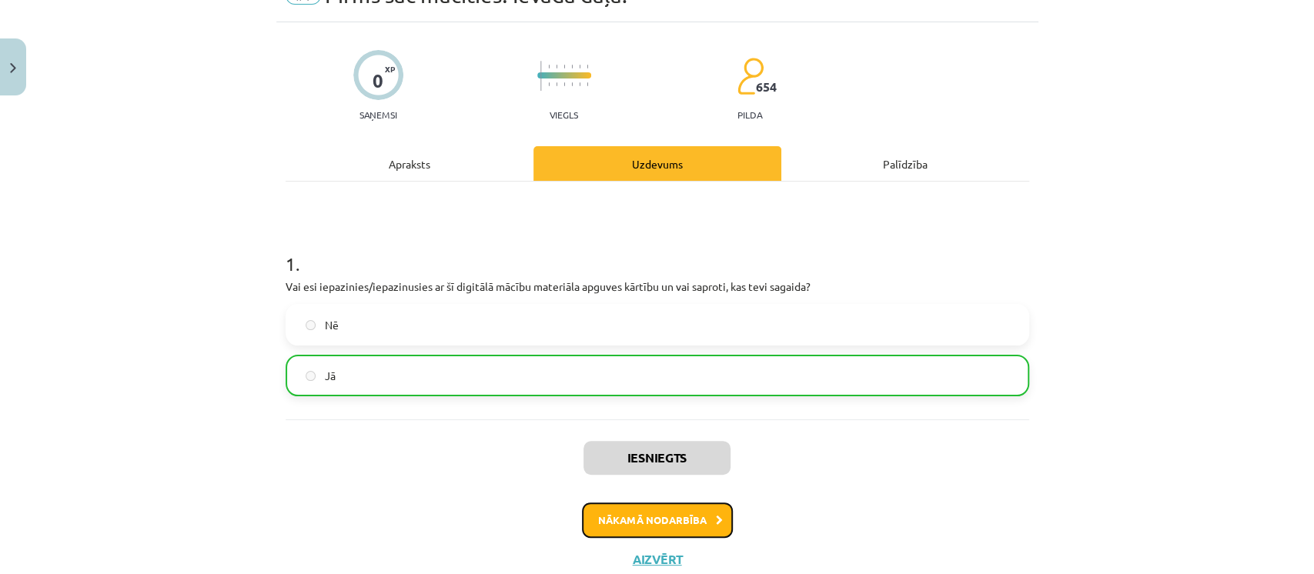
click at [627, 528] on button "Nākamā nodarbība" at bounding box center [657, 520] width 151 height 35
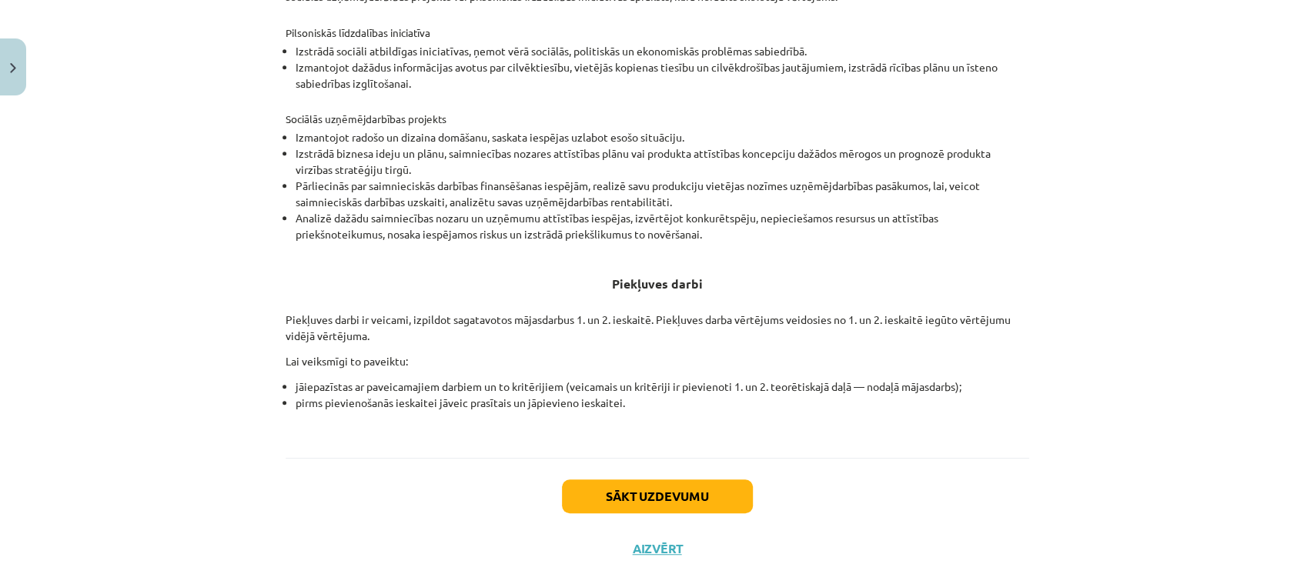
scroll to position [530, 0]
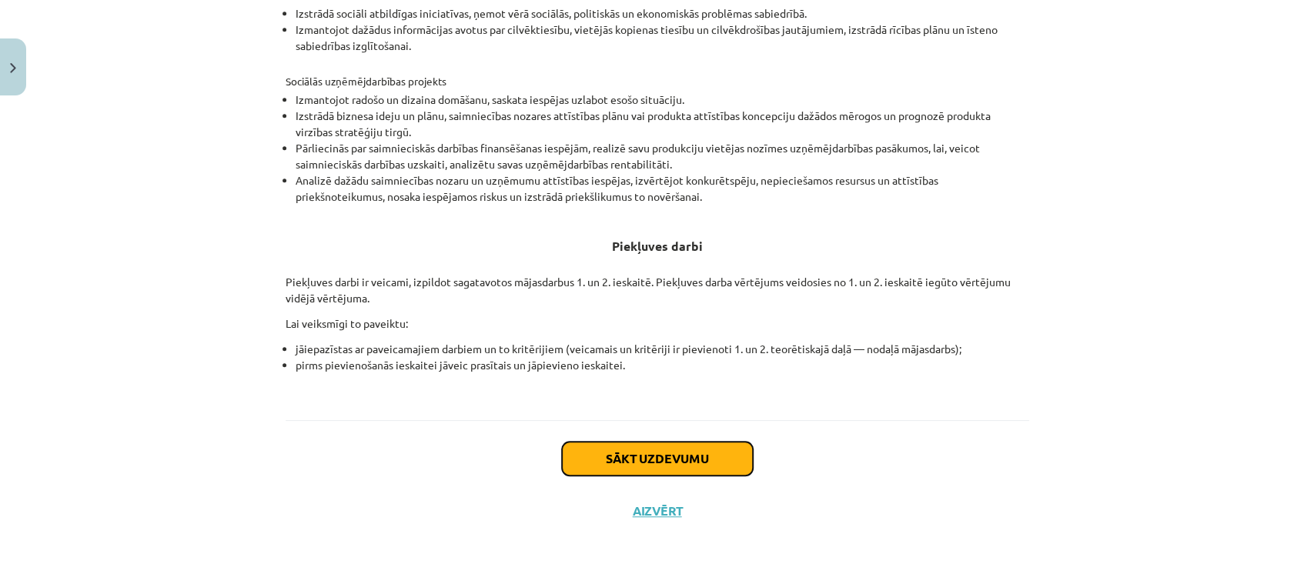
click at [644, 447] on button "Sākt uzdevumu" at bounding box center [657, 459] width 191 height 34
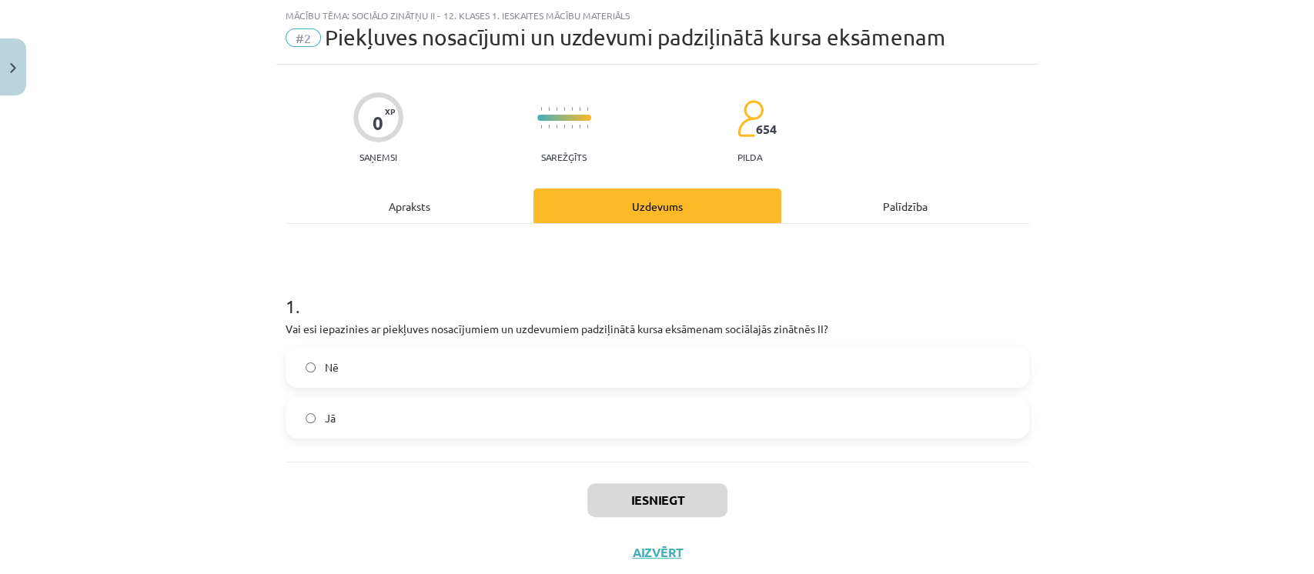
scroll to position [80, 0]
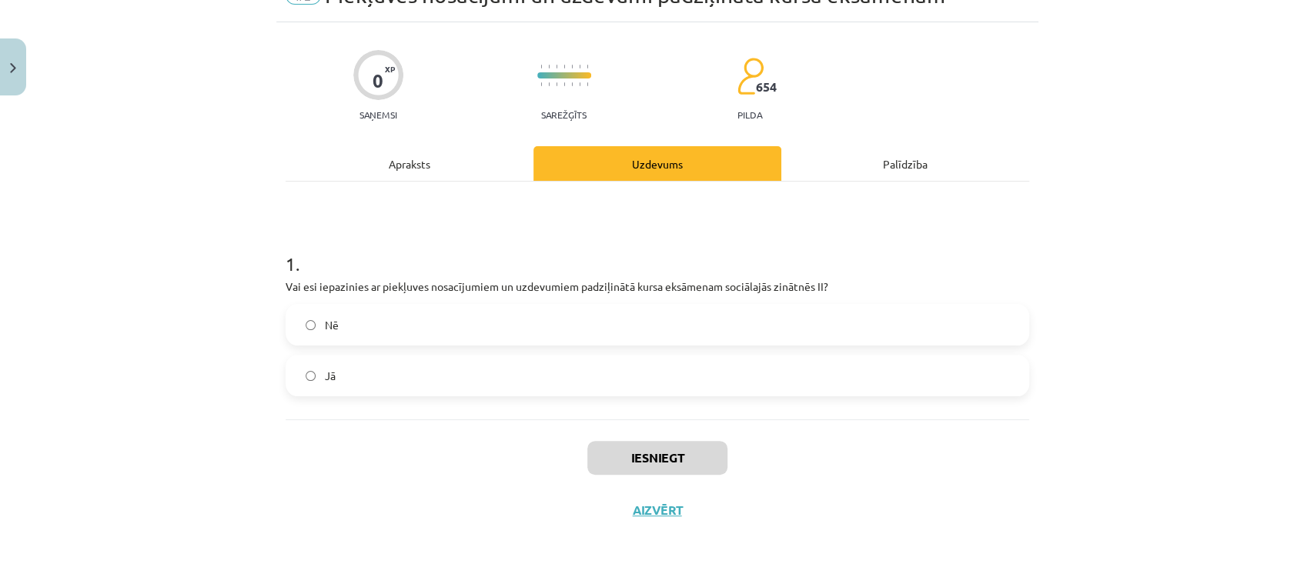
click at [627, 384] on label "Jā" at bounding box center [657, 375] width 741 height 38
click at [648, 451] on button "Iesniegt" at bounding box center [657, 458] width 140 height 34
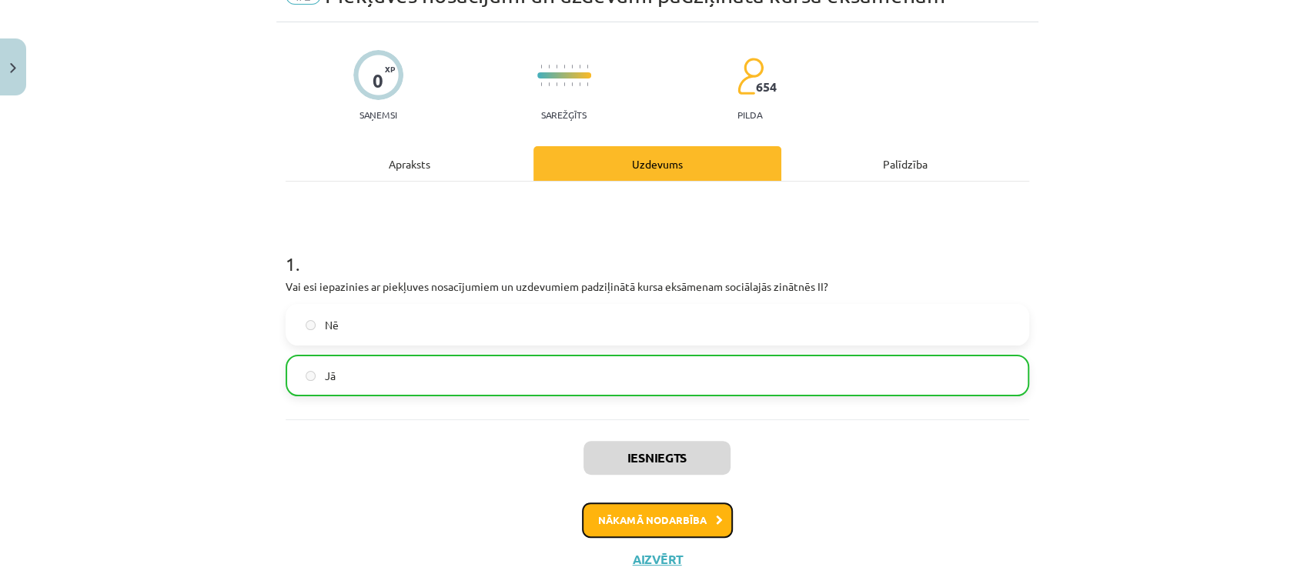
click at [646, 533] on button "Nākamā nodarbība" at bounding box center [657, 520] width 151 height 35
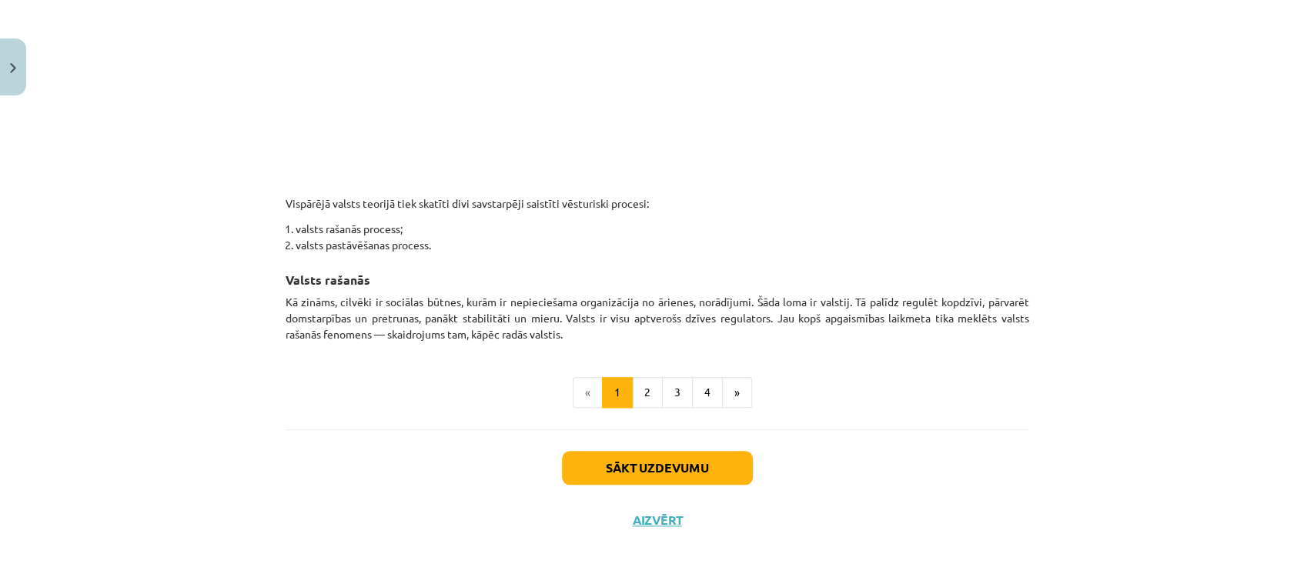
scroll to position [845, 0]
click at [649, 473] on button "Sākt uzdevumu" at bounding box center [657, 467] width 191 height 34
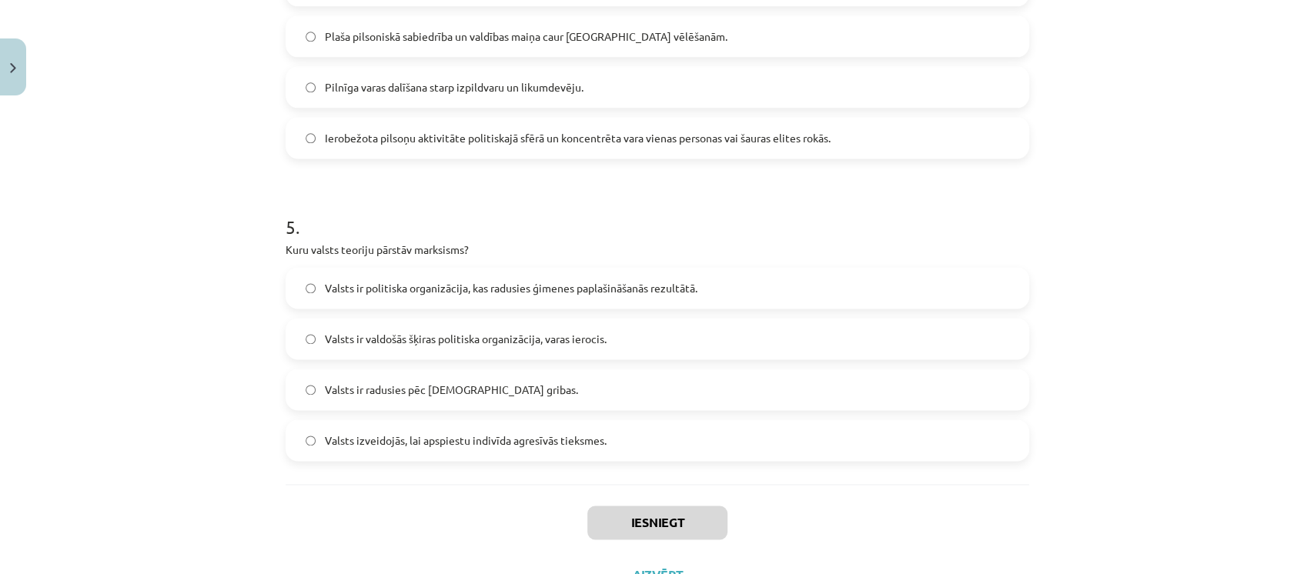
scroll to position [1392, 0]
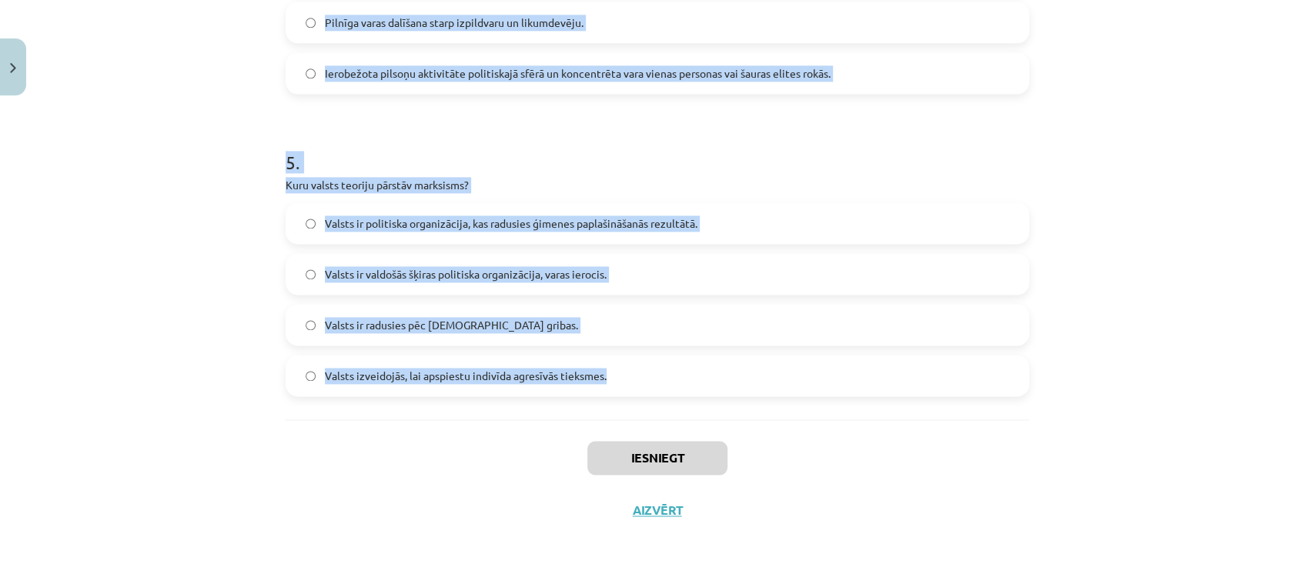
drag, startPoint x: 277, startPoint y: 204, endPoint x: 631, endPoint y: 407, distance: 408.3
copy form "1 . Kāda ir teoloģiskās valsts teorijas galvenā ideja? Valsts ir cilvēku izveid…"
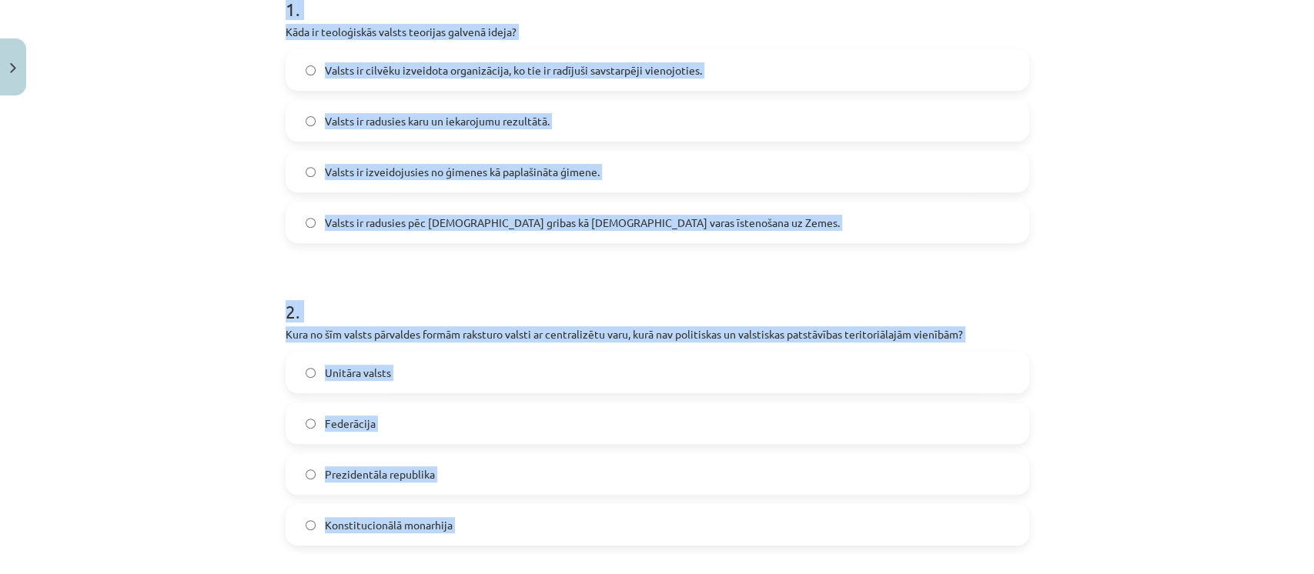
scroll to position [0, 0]
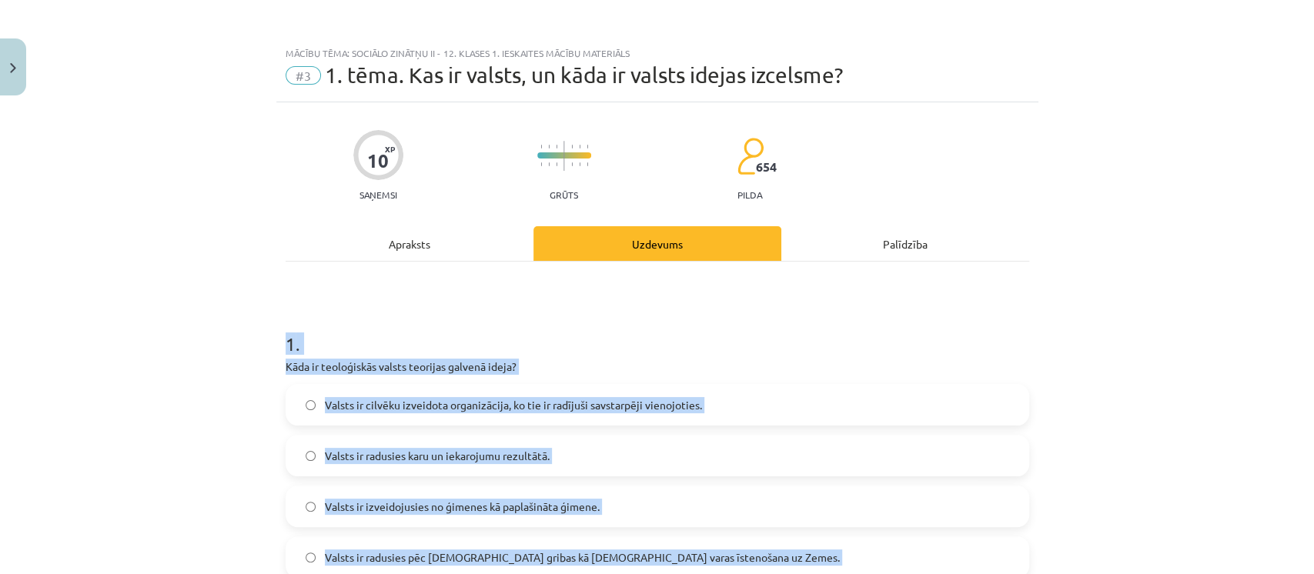
click at [352, 326] on h1 "1 ." at bounding box center [658, 330] width 744 height 48
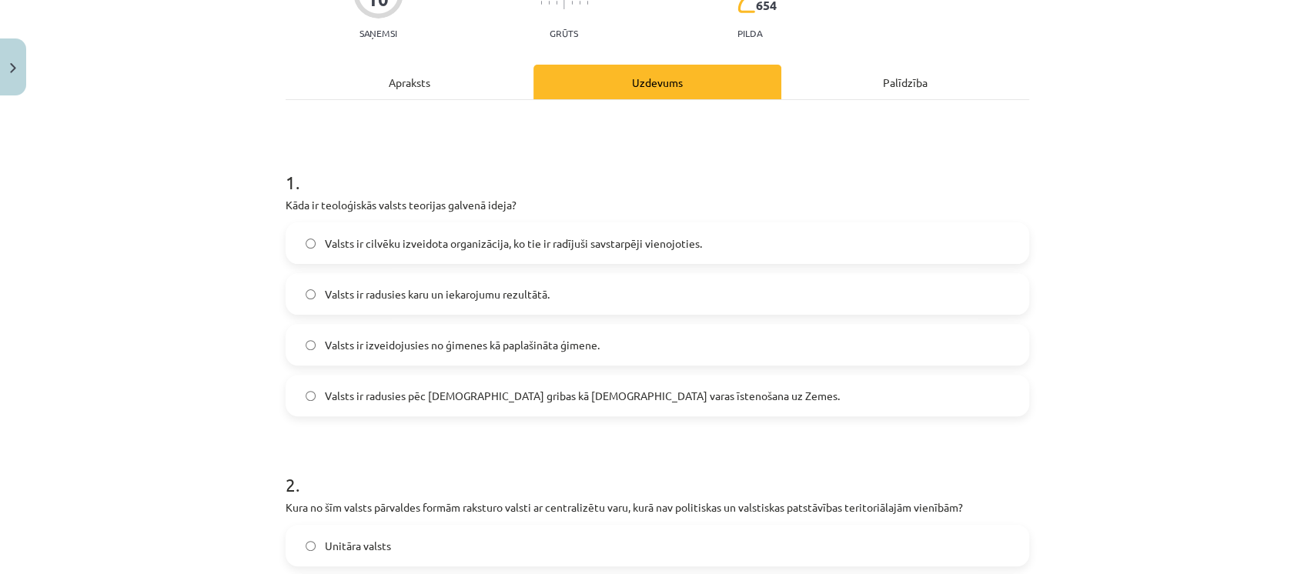
scroll to position [168, 0]
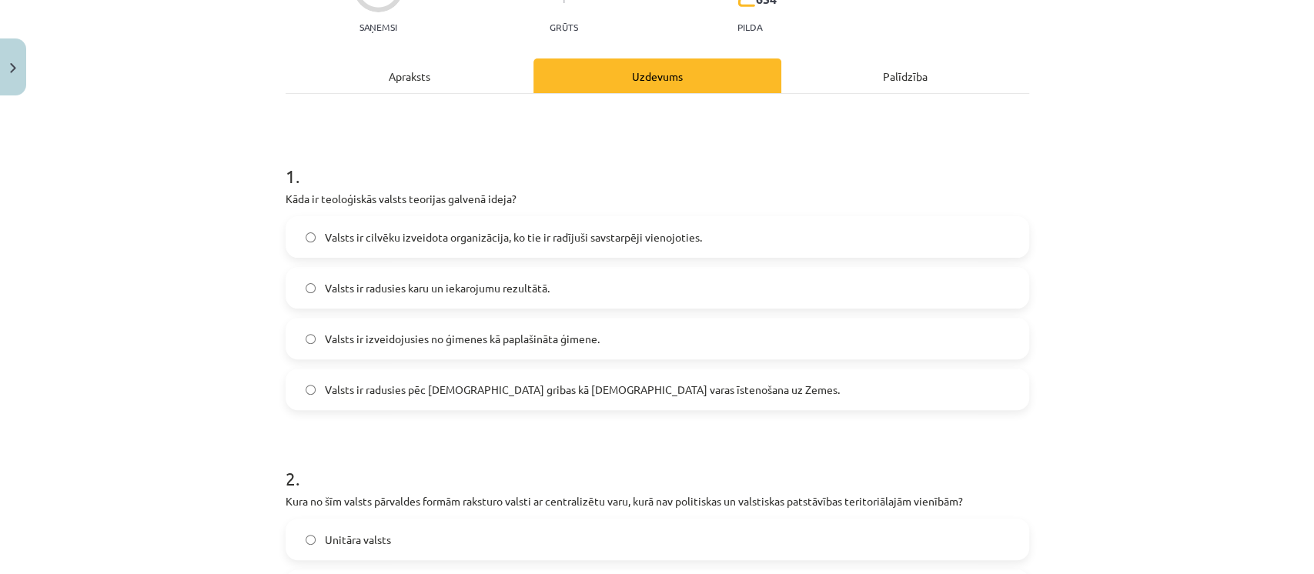
click at [380, 388] on span "Valsts ir radusies pēc Dieva gribas kā dievišķās varas īstenošana uz Zemes." at bounding box center [582, 390] width 515 height 16
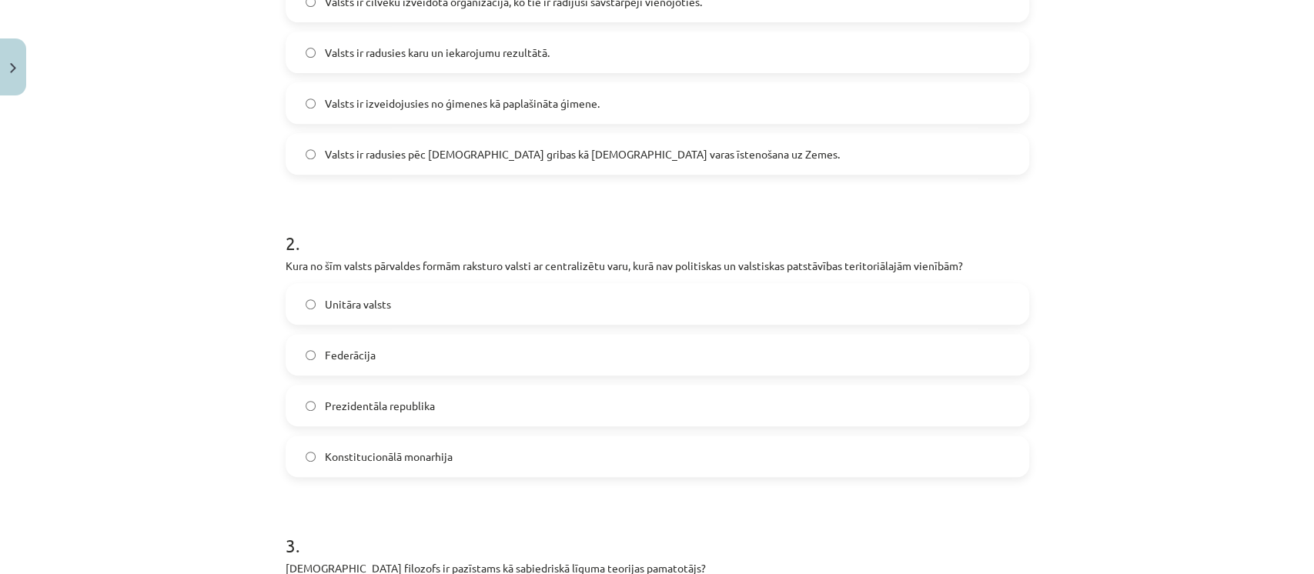
scroll to position [431, 0]
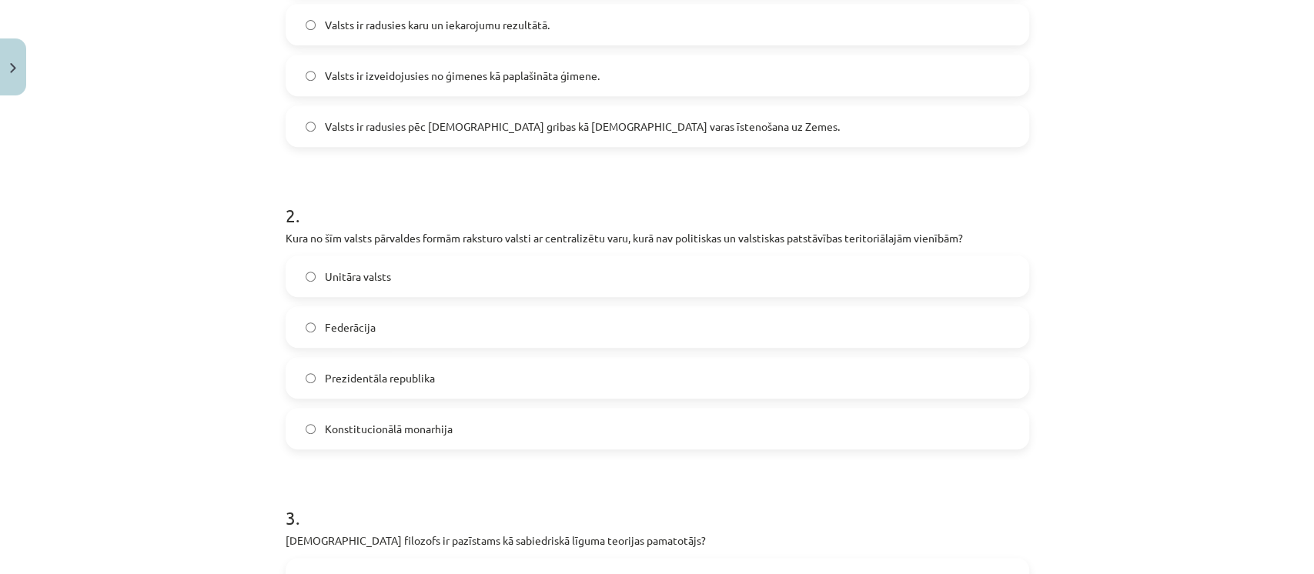
click at [389, 269] on label "Unitāra valsts" at bounding box center [657, 276] width 741 height 38
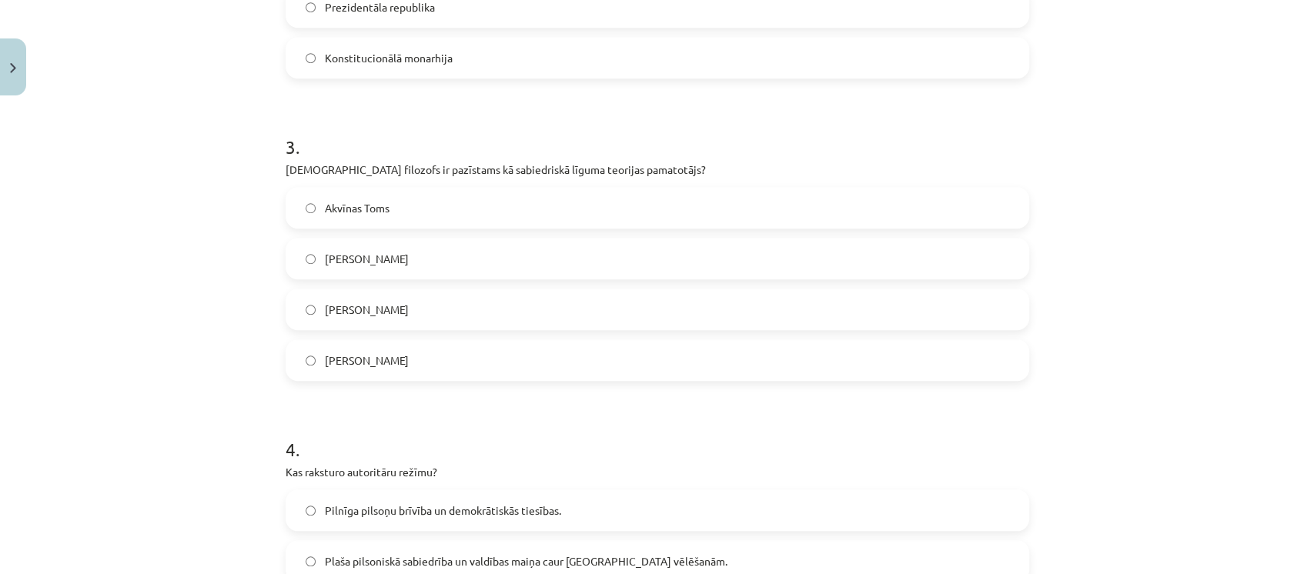
scroll to position [805, 0]
click at [389, 266] on label "Tomass Hobss" at bounding box center [657, 256] width 741 height 38
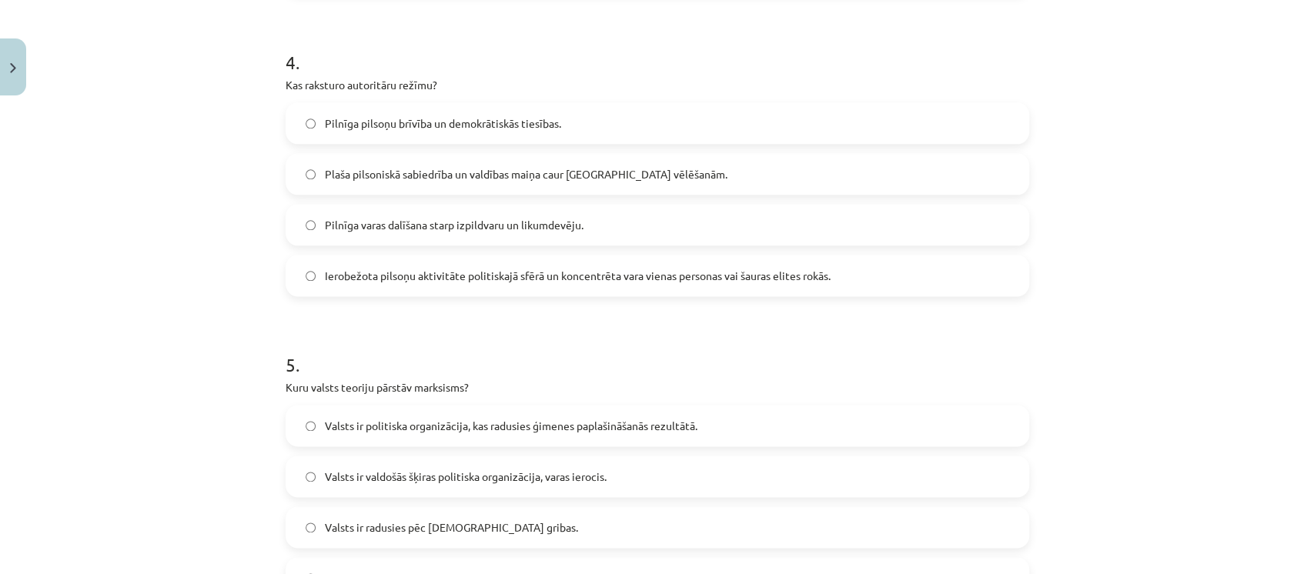
scroll to position [1190, 0]
click at [389, 267] on span "Ierobežota pilsoņu aktivitāte politiskajā sfērā un koncentrēta vara vienas pers…" at bounding box center [578, 275] width 506 height 16
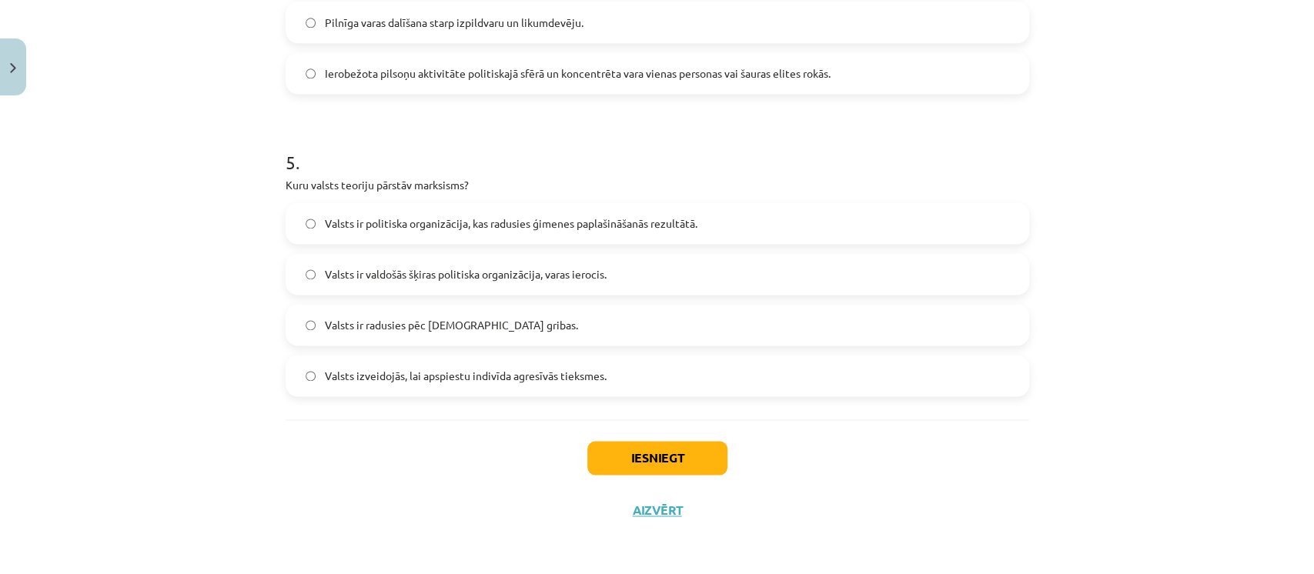
click at [451, 274] on span "Valsts ir valdošās šķiras politiska organizācija, varas ierocis." at bounding box center [466, 274] width 282 height 16
click at [640, 453] on button "Iesniegt" at bounding box center [657, 458] width 140 height 34
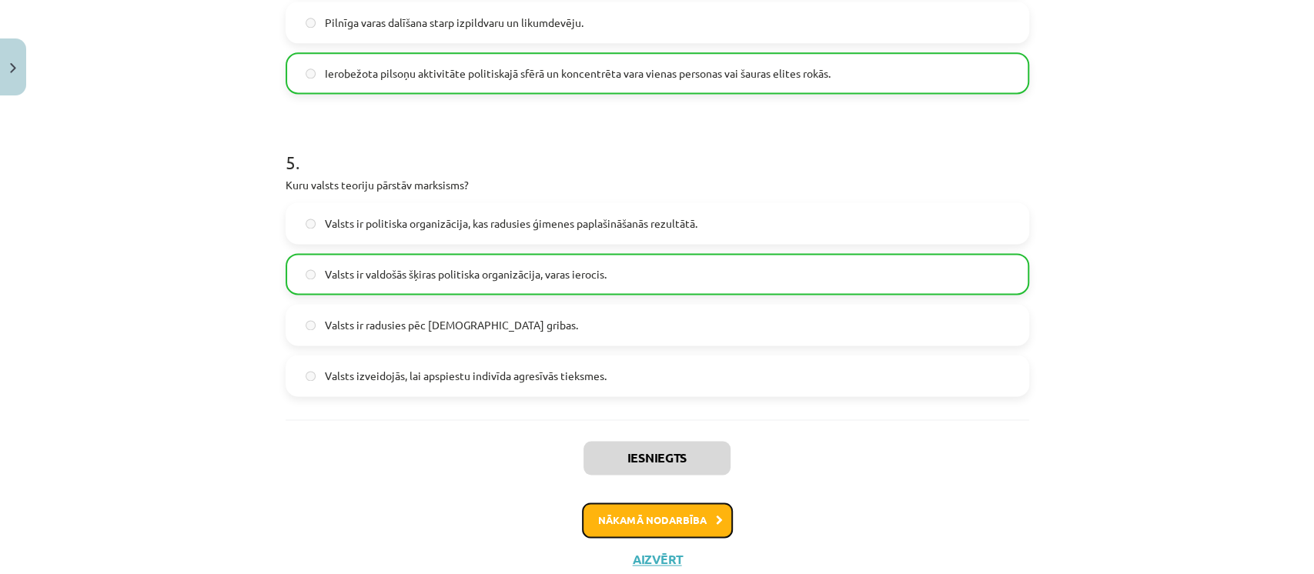
click at [622, 533] on button "Nākamā nodarbība" at bounding box center [657, 520] width 151 height 35
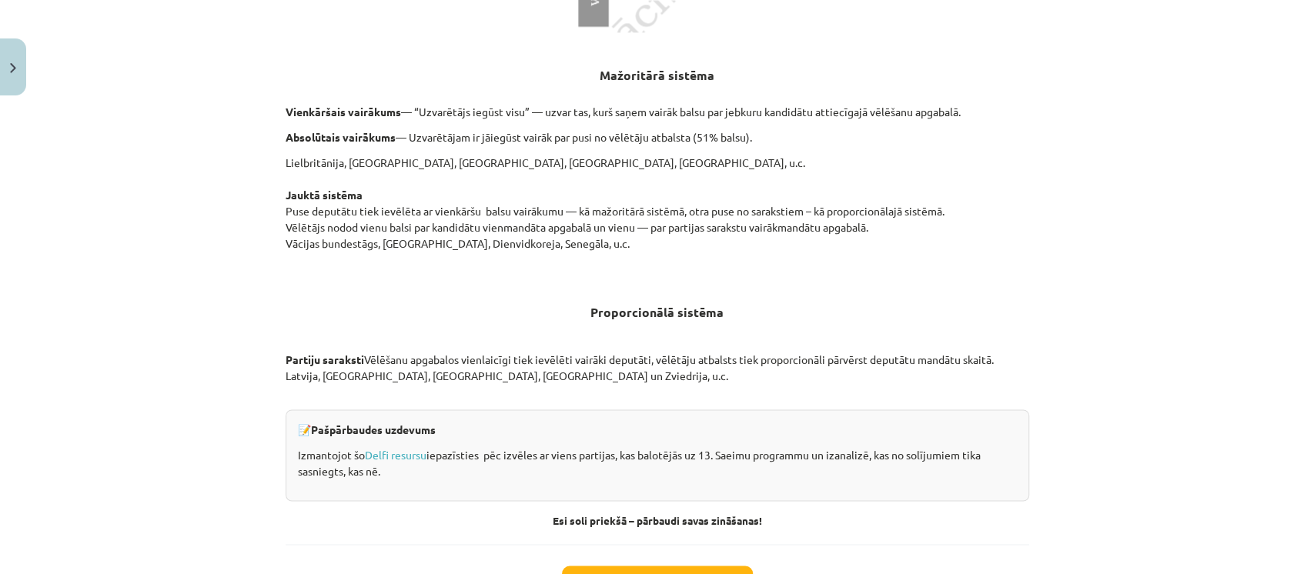
scroll to position [1579, 0]
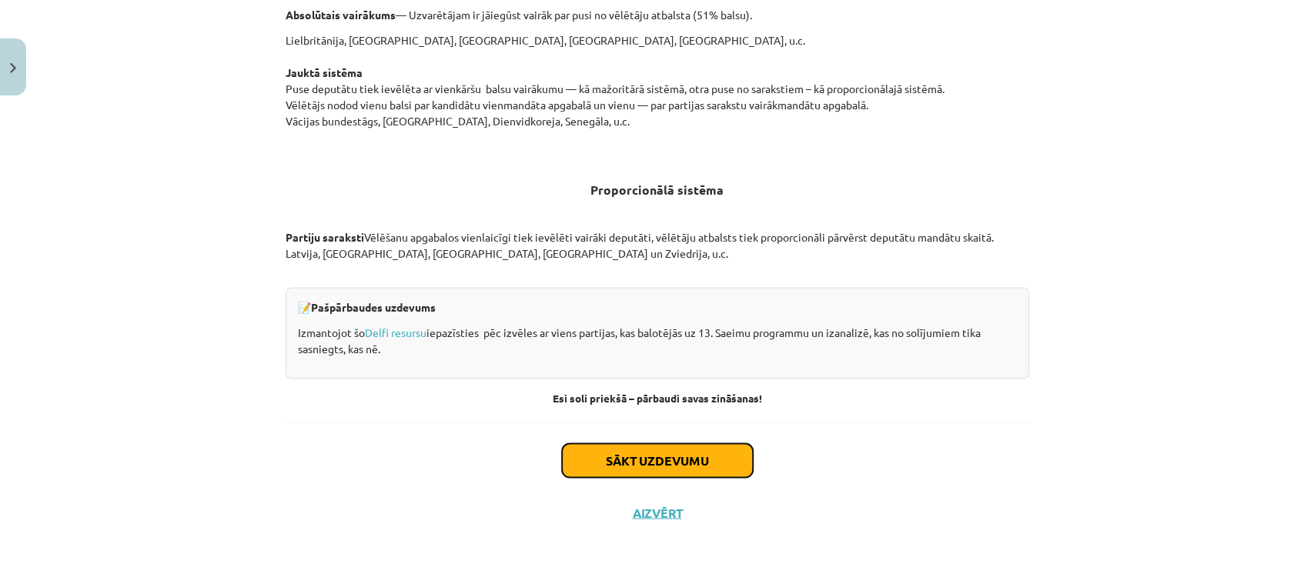
click at [611, 448] on button "Sākt uzdevumu" at bounding box center [657, 460] width 191 height 34
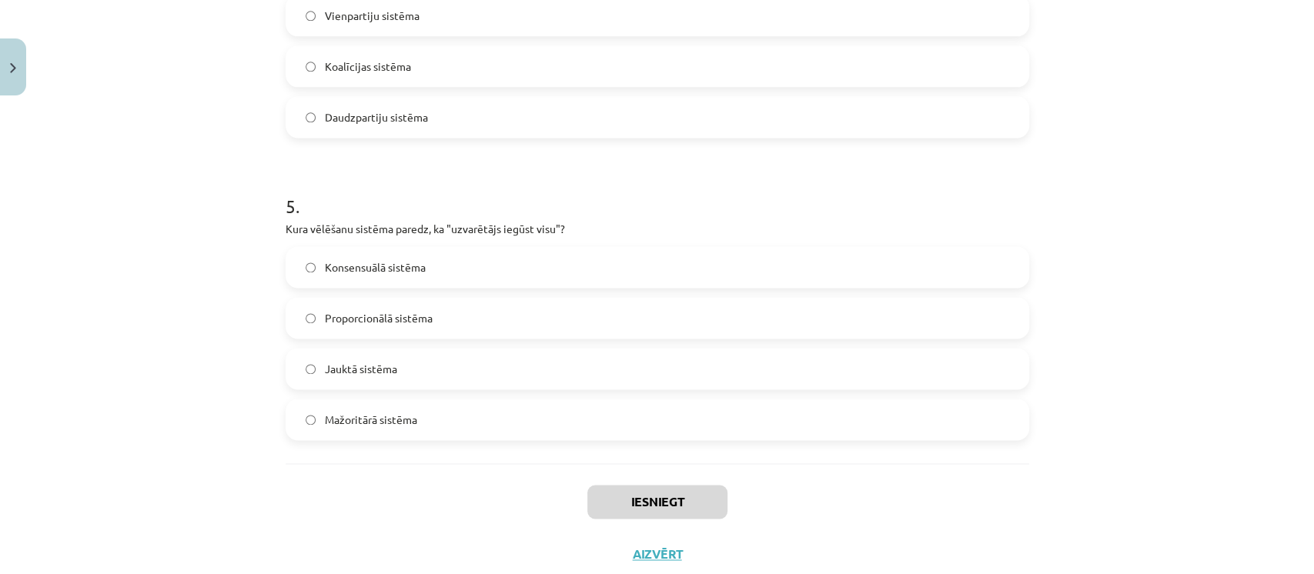
scroll to position [1392, 0]
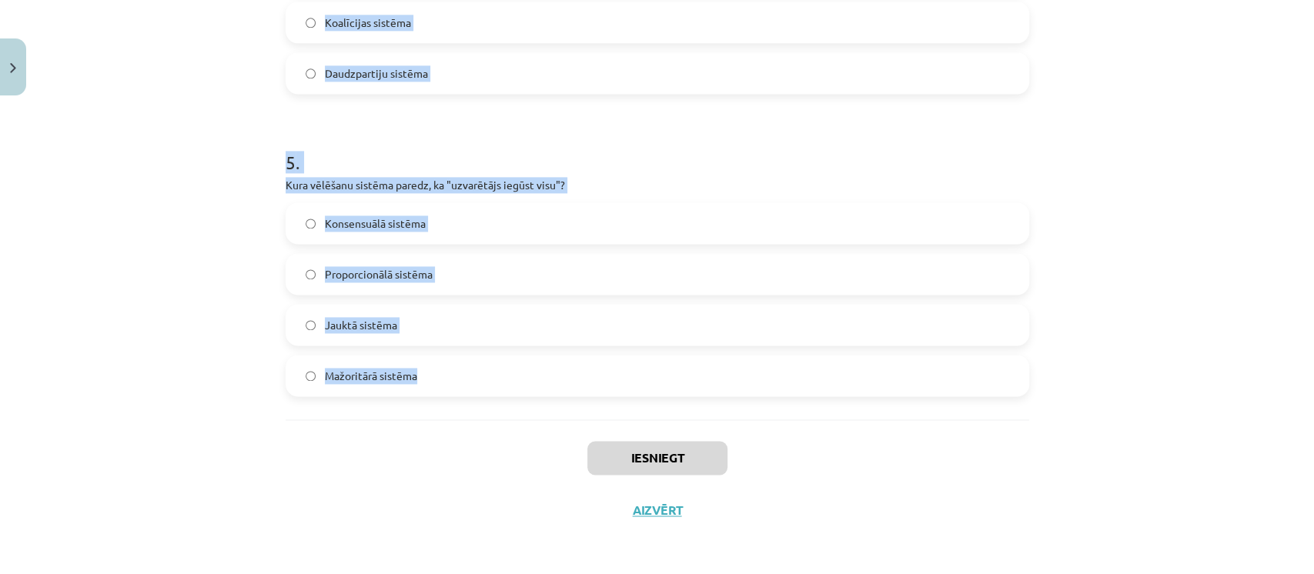
drag, startPoint x: 279, startPoint y: 301, endPoint x: 438, endPoint y: 363, distance: 170.1
copy form "1 . Kura no sekojošajām ir demokrātijas pamatiespēja? Slēptas vēlēšanas Vēlēšan…"
click at [234, 112] on div "Mācību tēma: Sociālo zinātņu ii - 12. klases 1. ieskaites mācību materiāls #4 2…" at bounding box center [657, 287] width 1314 height 574
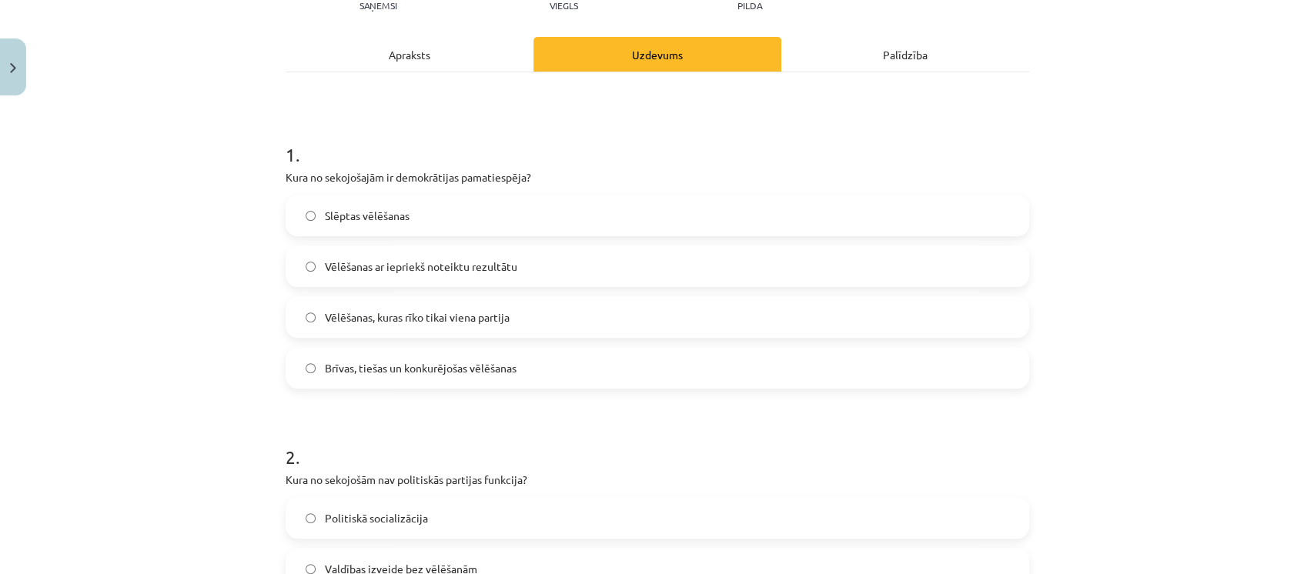
scroll to position [177, 0]
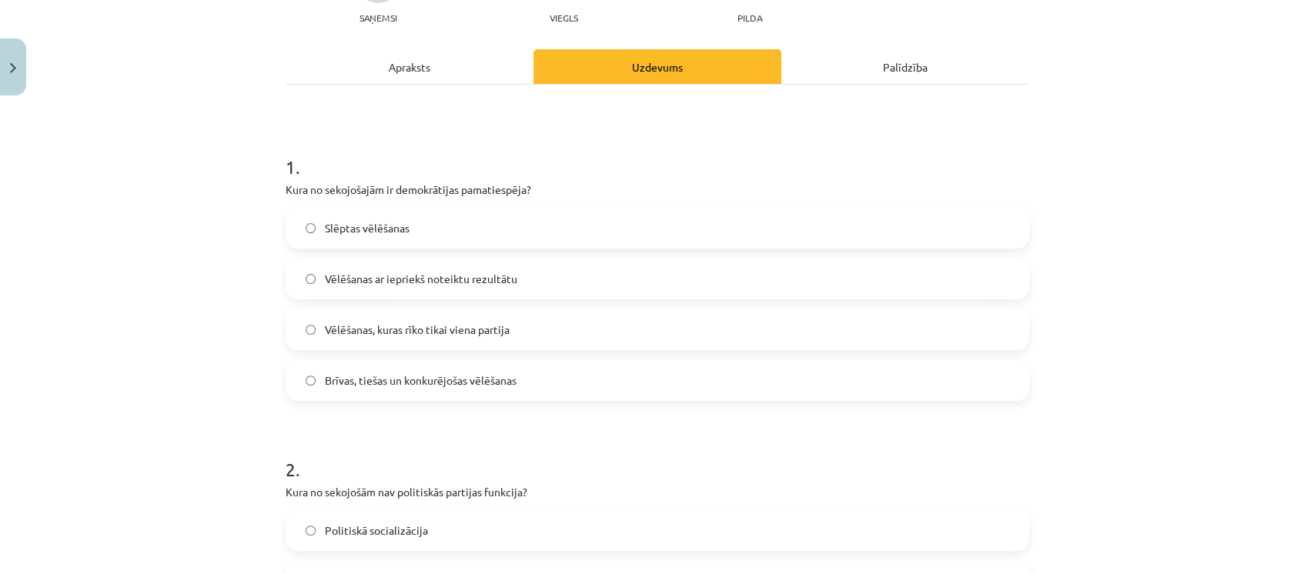
click at [354, 388] on label "Brīvas, tiešas un konkurējošas vēlēšanas" at bounding box center [657, 380] width 741 height 38
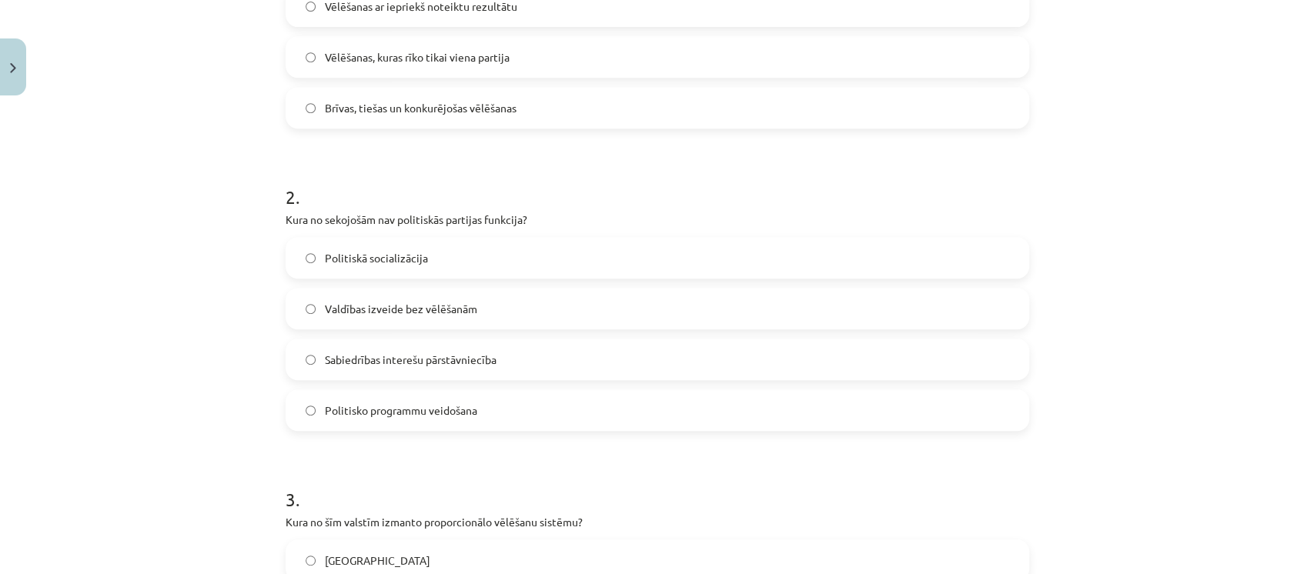
scroll to position [494, 0]
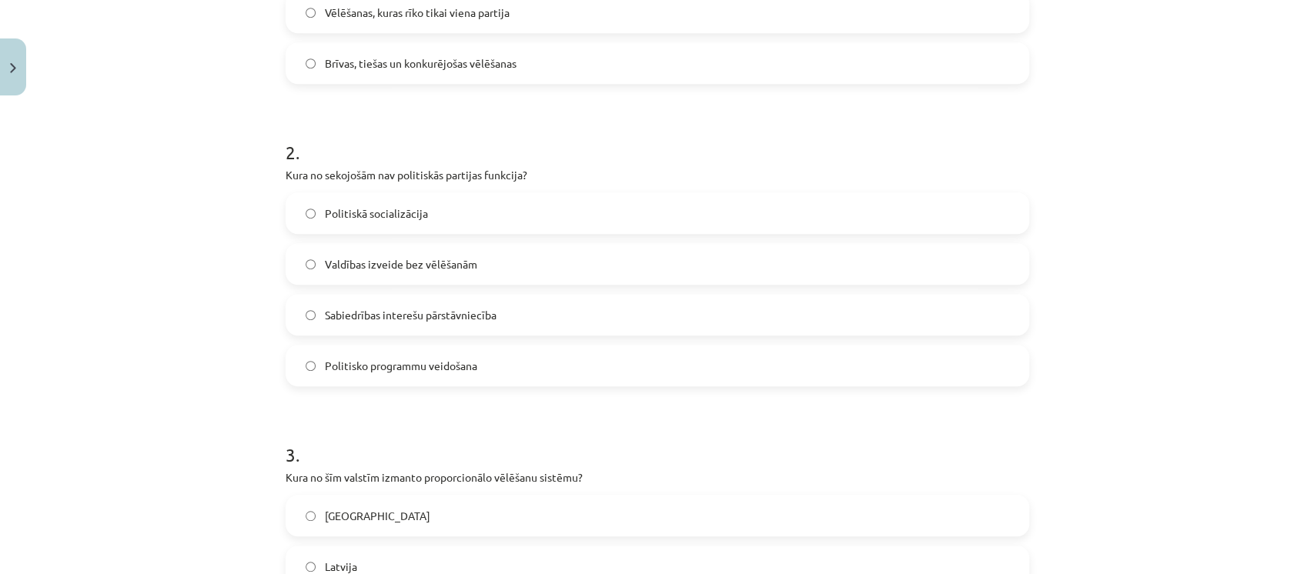
click at [390, 265] on span "Valdības izveide bez vēlēšanām" at bounding box center [401, 264] width 152 height 16
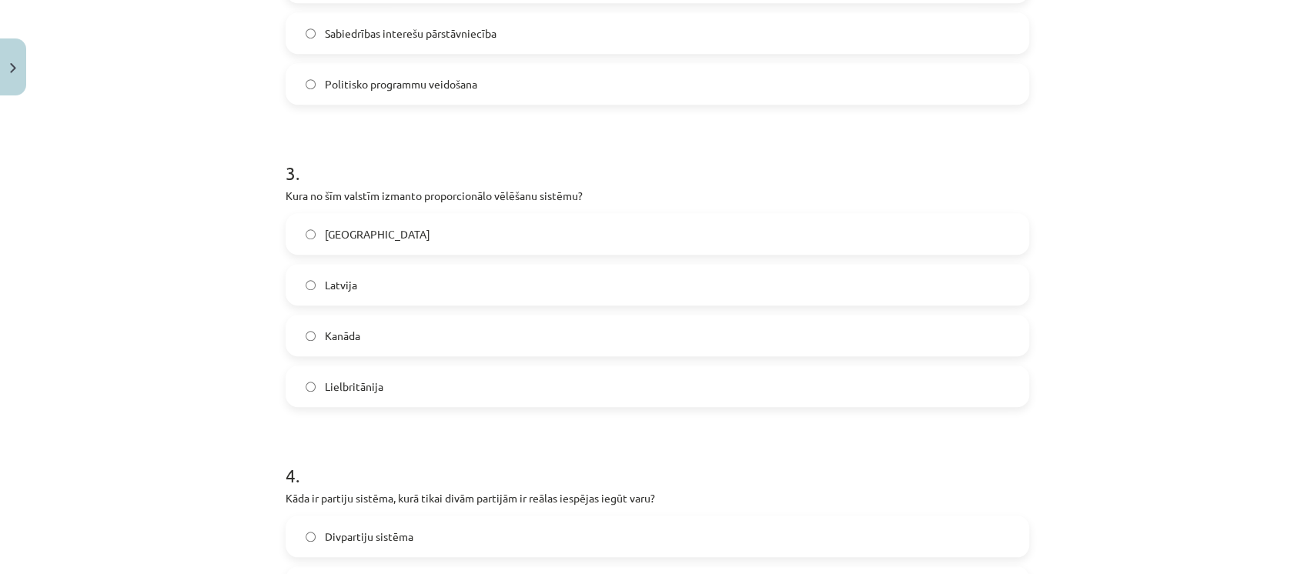
scroll to position [778, 0]
click at [360, 279] on label "Latvija" at bounding box center [657, 283] width 741 height 38
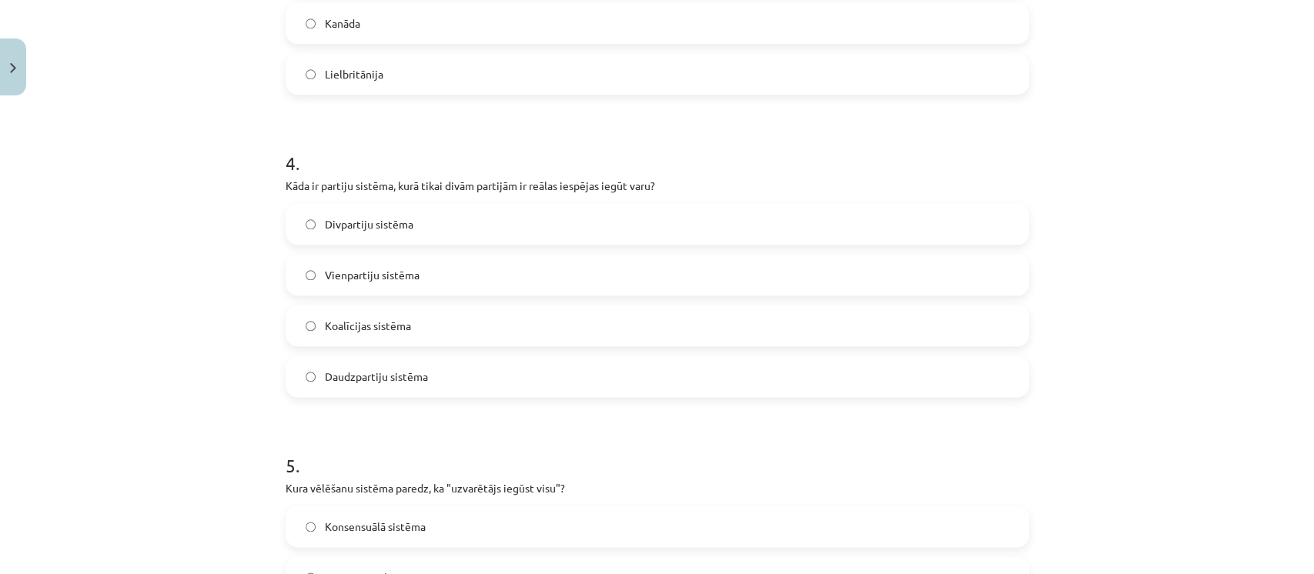
scroll to position [1129, 0]
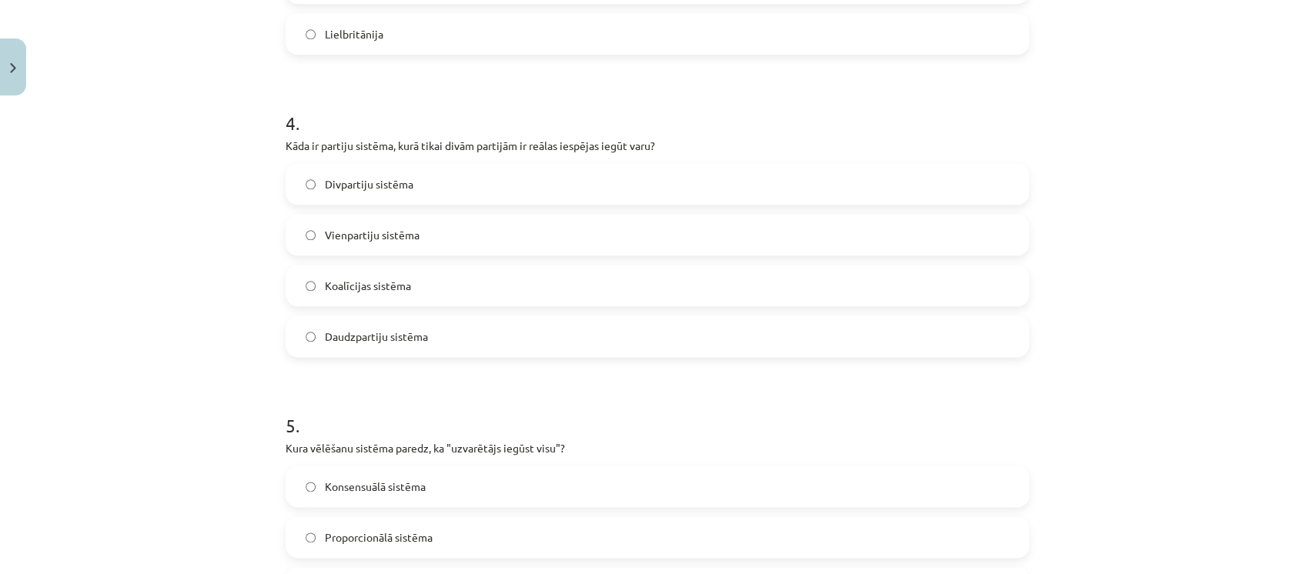
click at [393, 187] on span "Divpartiju sistēma" at bounding box center [369, 184] width 89 height 16
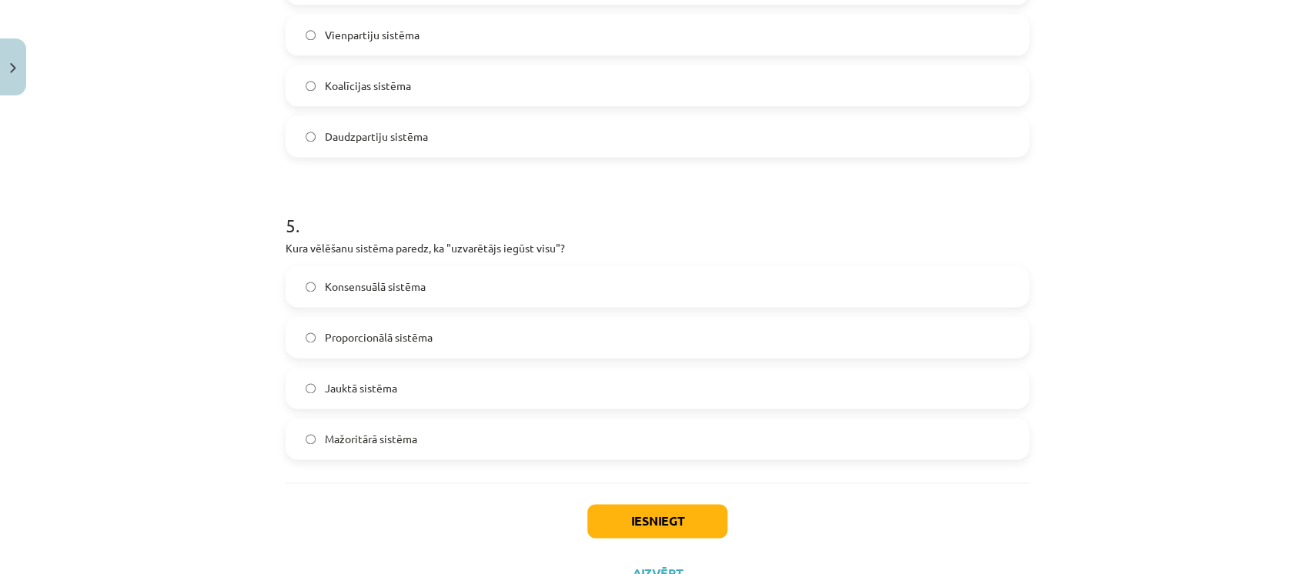
scroll to position [1373, 0]
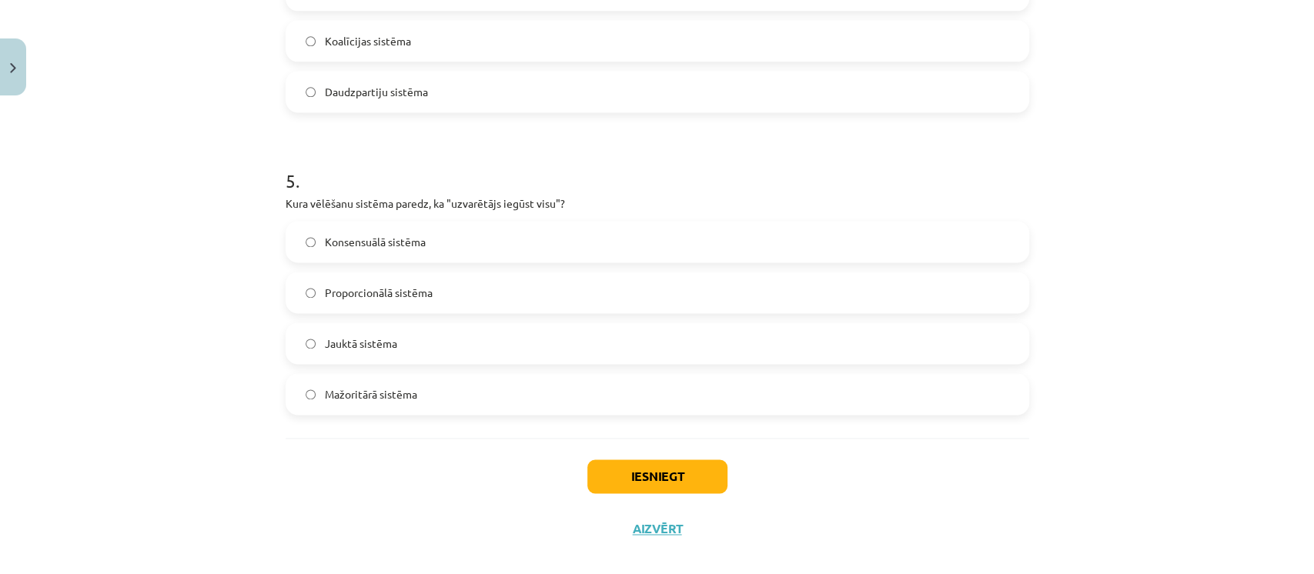
click at [340, 393] on span "Mažoritārā sistēma" at bounding box center [371, 394] width 92 height 16
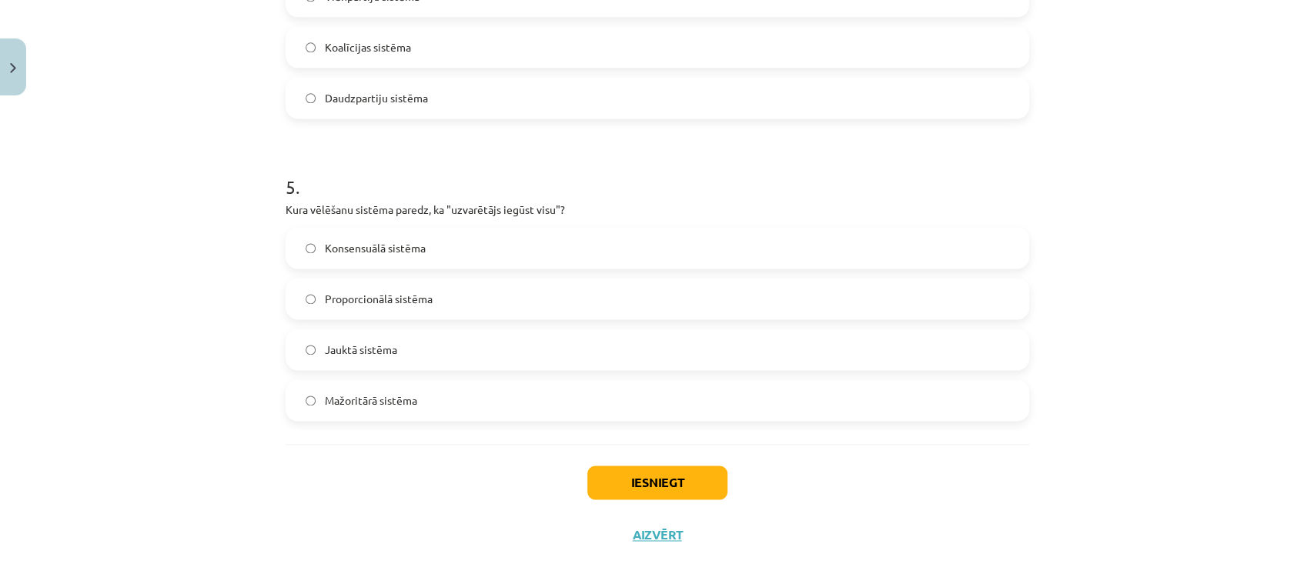
scroll to position [1392, 0]
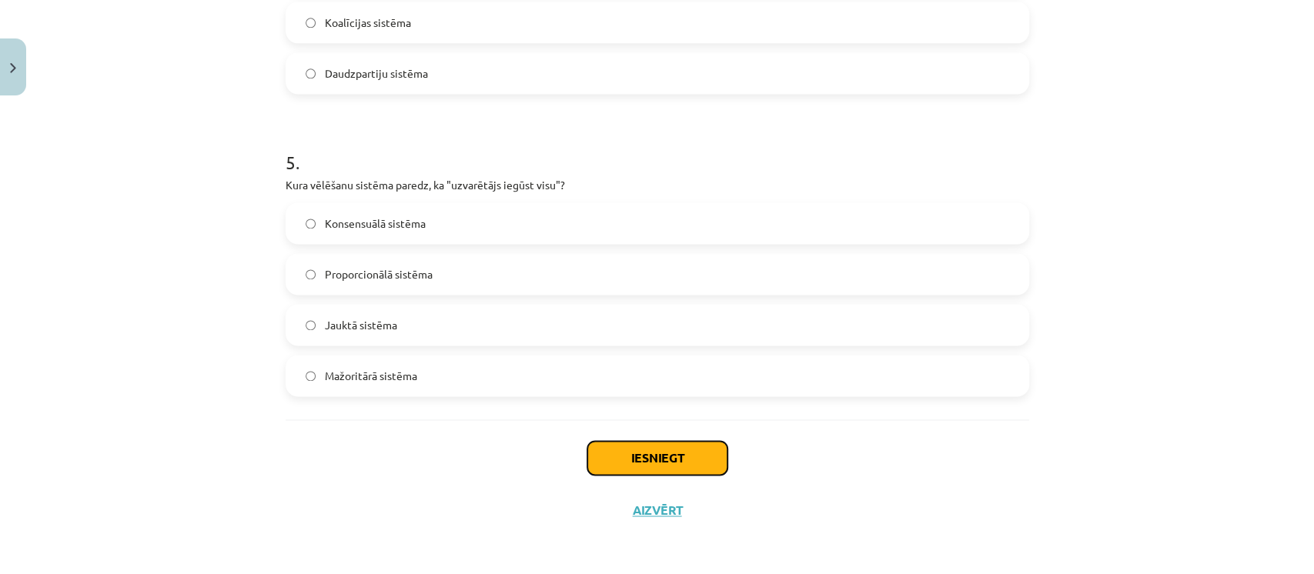
click at [657, 459] on button "Iesniegt" at bounding box center [657, 458] width 140 height 34
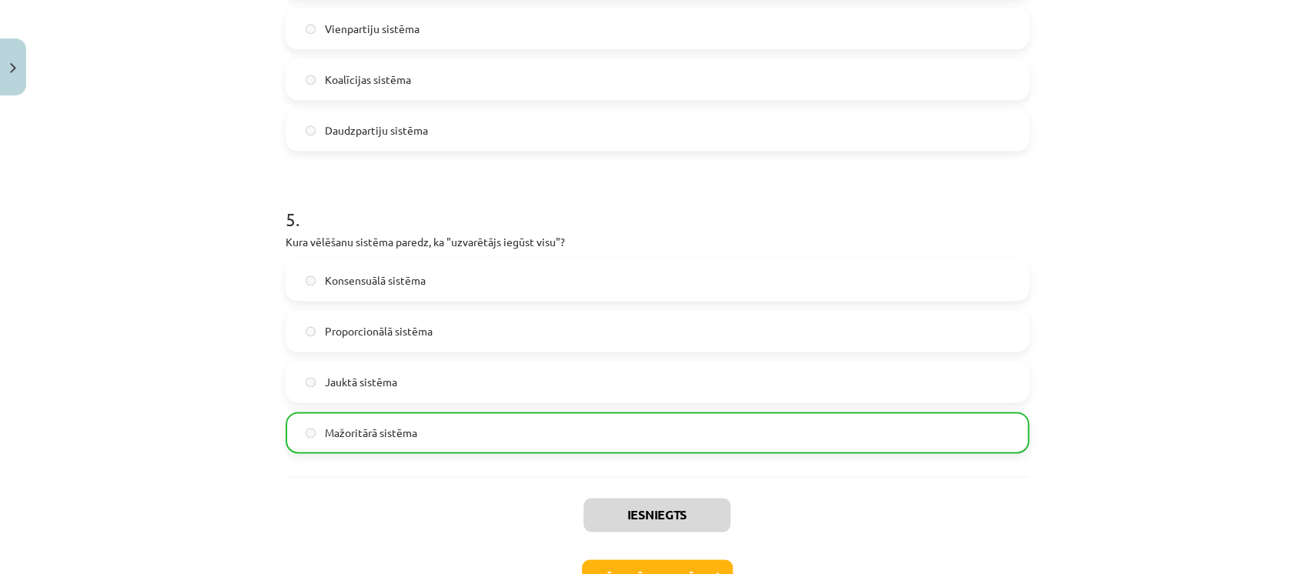
scroll to position [1441, 0]
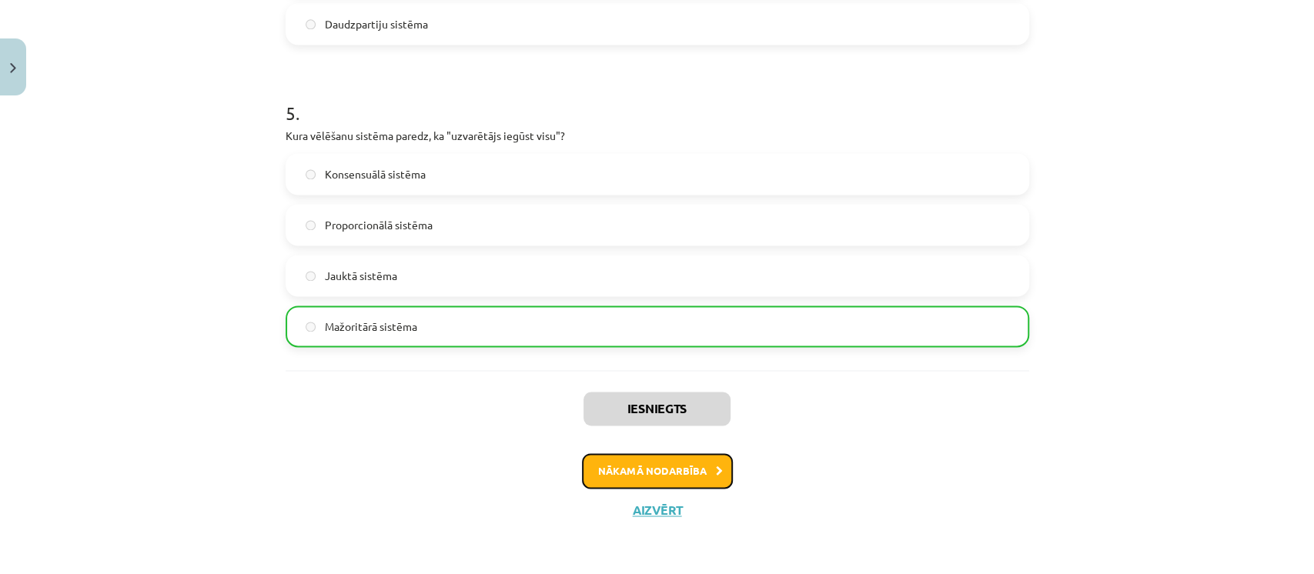
click at [639, 473] on button "Nākamā nodarbība" at bounding box center [657, 470] width 151 height 35
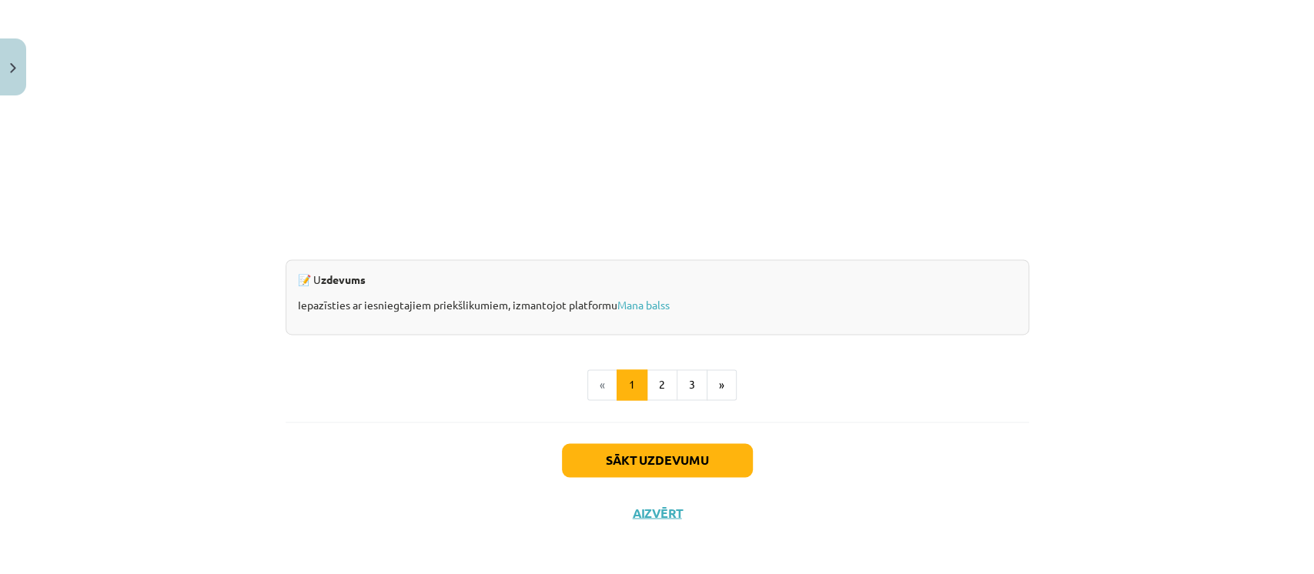
scroll to position [1466, 0]
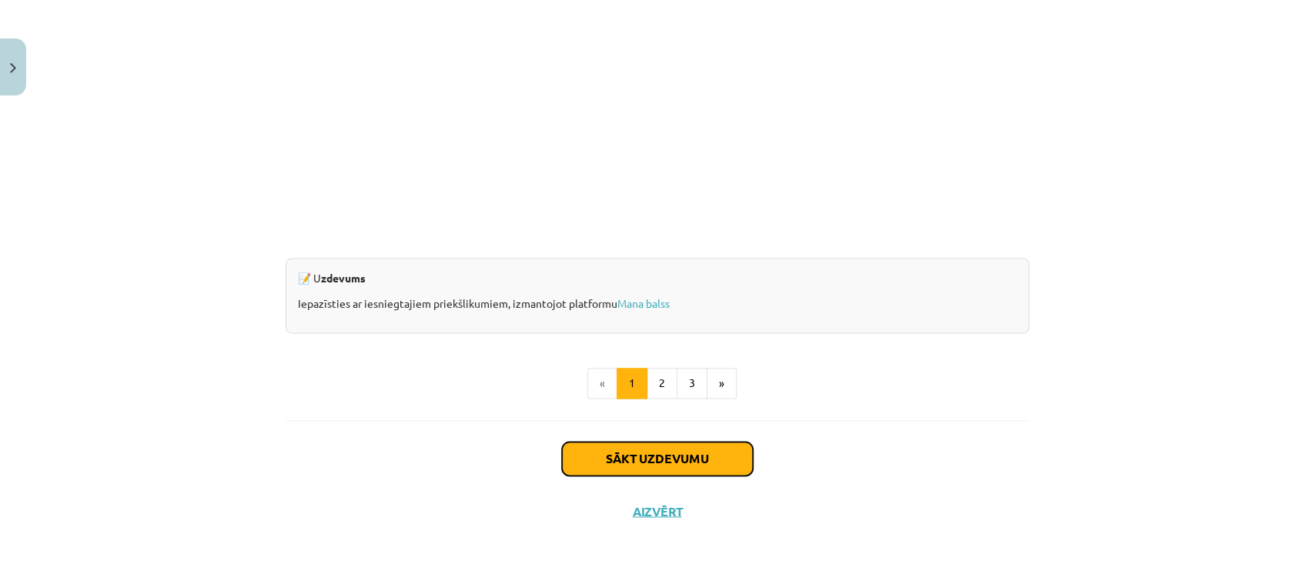
click at [640, 459] on button "Sākt uzdevumu" at bounding box center [657, 459] width 191 height 34
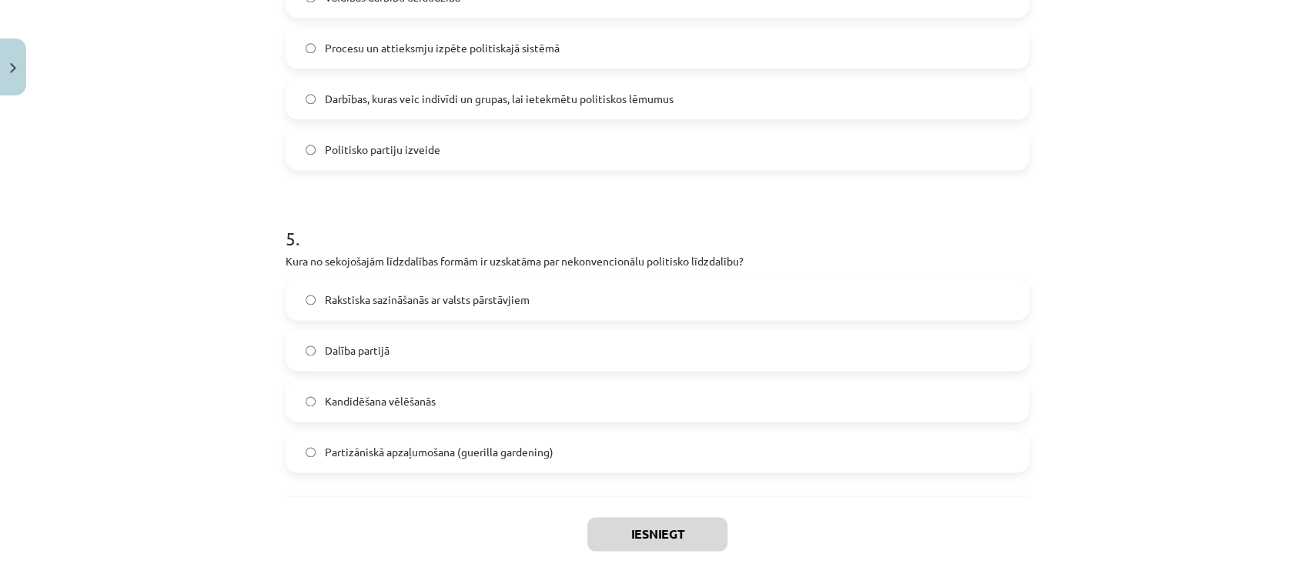
scroll to position [1392, 0]
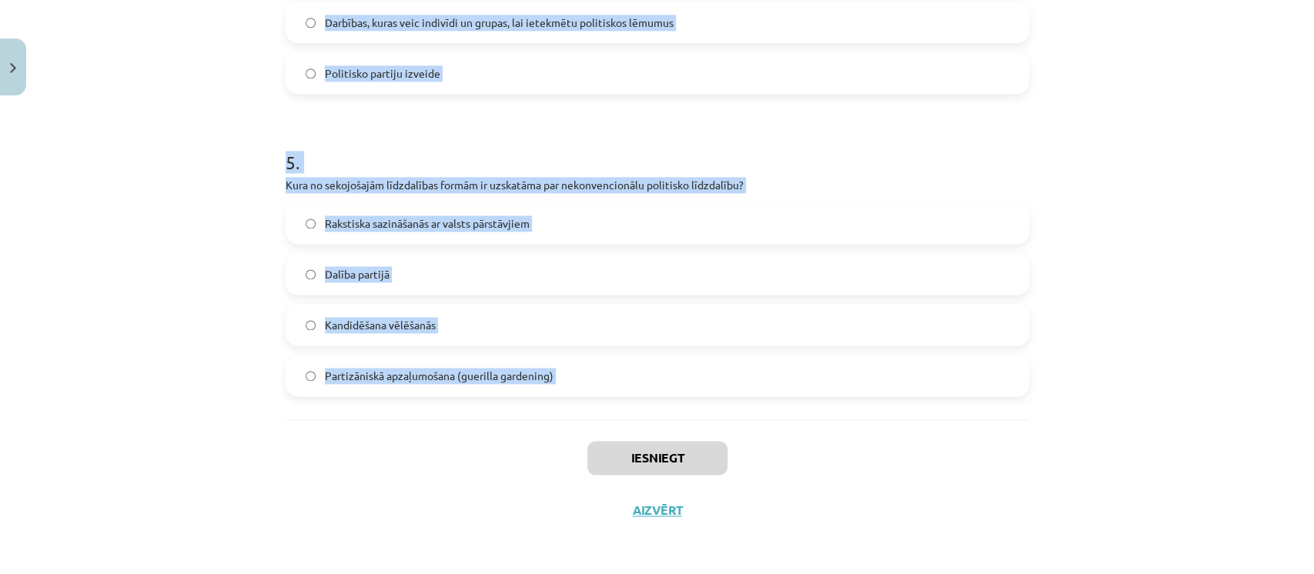
drag, startPoint x: 279, startPoint y: 298, endPoint x: 553, endPoint y: 416, distance: 297.6
copy form "1 . Kurš no sekojošajiem ir piemērs konvencionālajai politiskajai līdzdalībai? …"
click at [1010, 168] on h1 "5 ." at bounding box center [658, 149] width 744 height 48
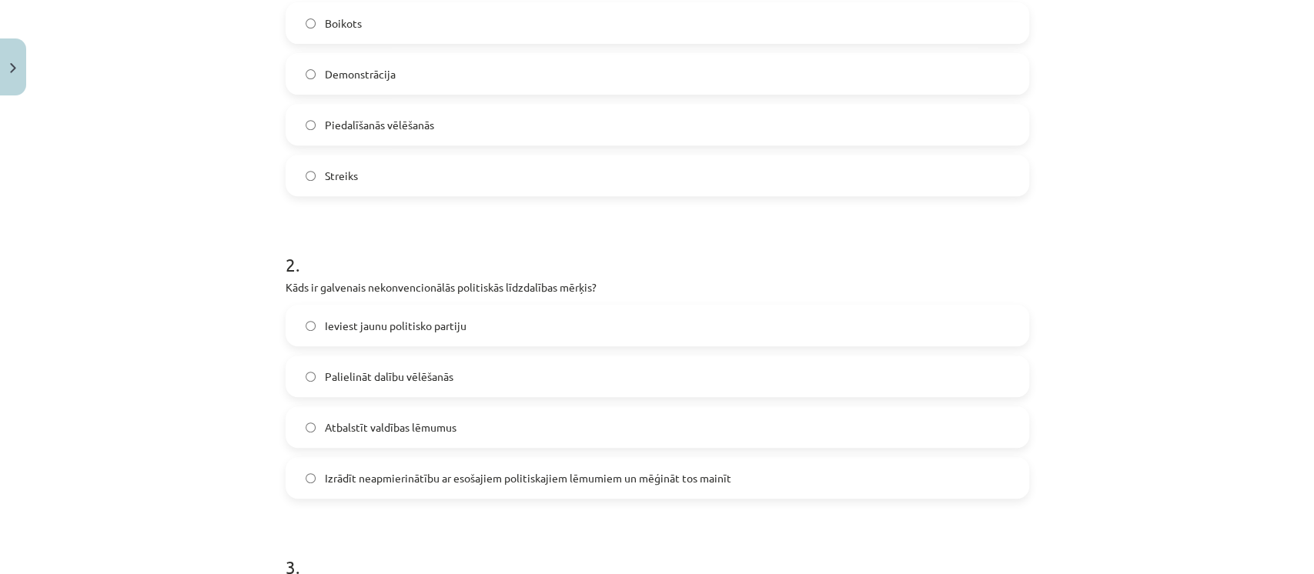
scroll to position [381, 0]
click at [856, 129] on label "Piedalīšanās vēlēšanās" at bounding box center [657, 125] width 741 height 38
click at [616, 466] on label "Izrādīt neapmierinātību ar esošajiem politiskajiem lēmumiem un mēģināt tos main…" at bounding box center [657, 479] width 741 height 38
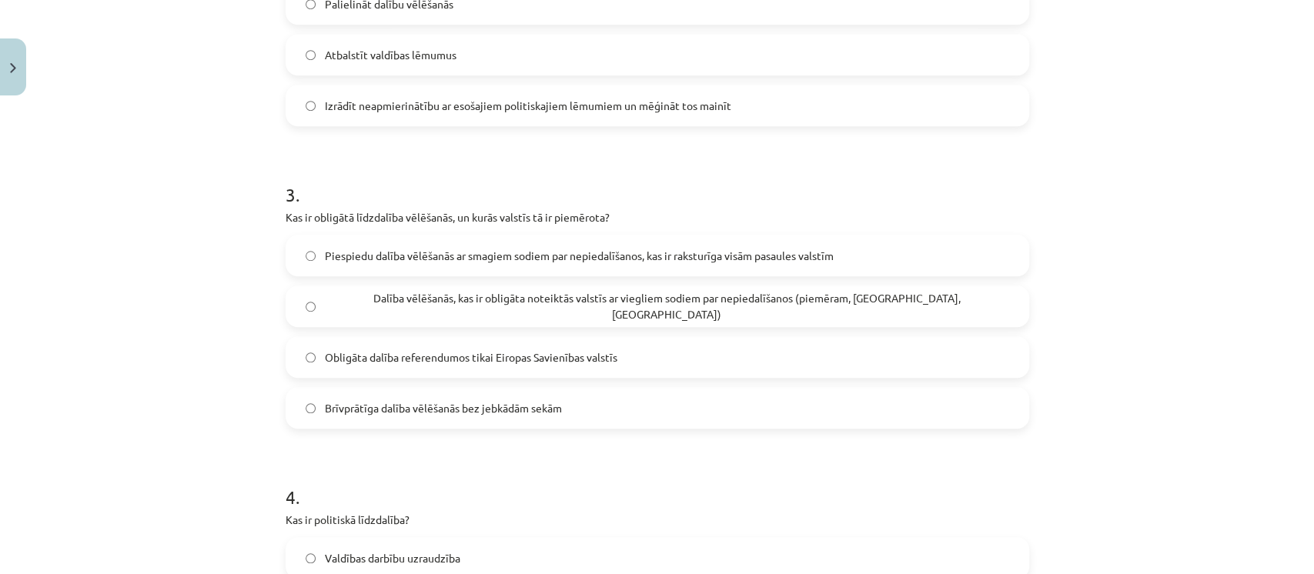
scroll to position [757, 0]
click at [470, 302] on span "Dalība vēlēšanās, kas ir obligāta noteiktās valstīs ar viegliem sodiem par nepi…" at bounding box center [667, 304] width 684 height 32
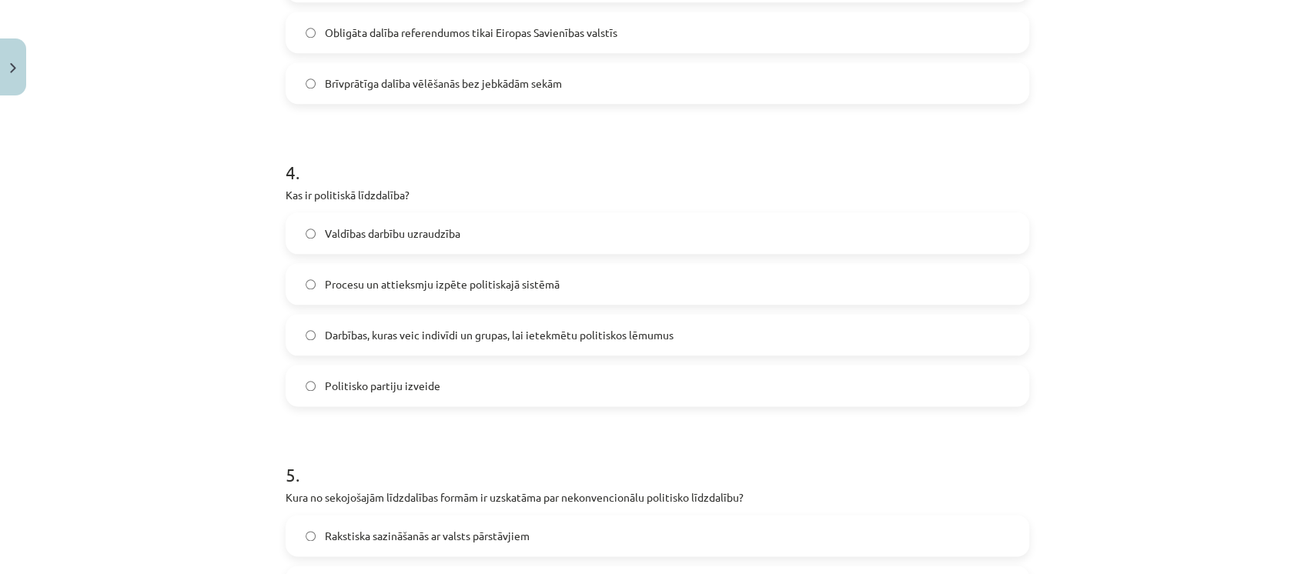
scroll to position [1102, 0]
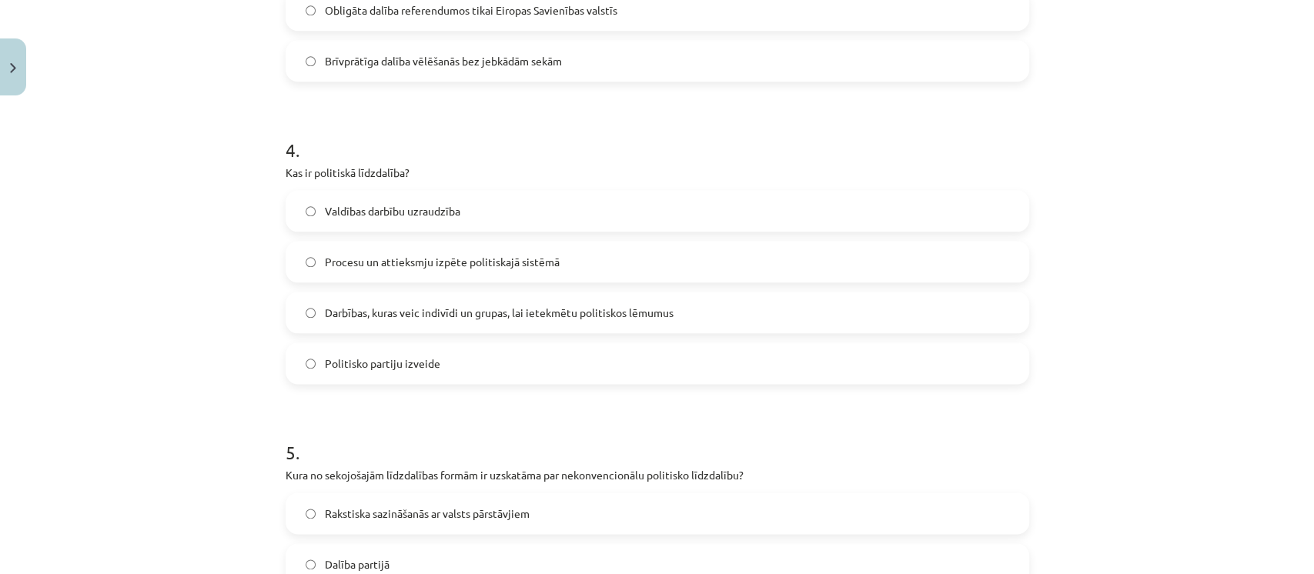
click at [463, 318] on span "Darbības, kuras veic indivīdi un grupas, lai ietekmētu politiskos lēmumus" at bounding box center [499, 313] width 349 height 16
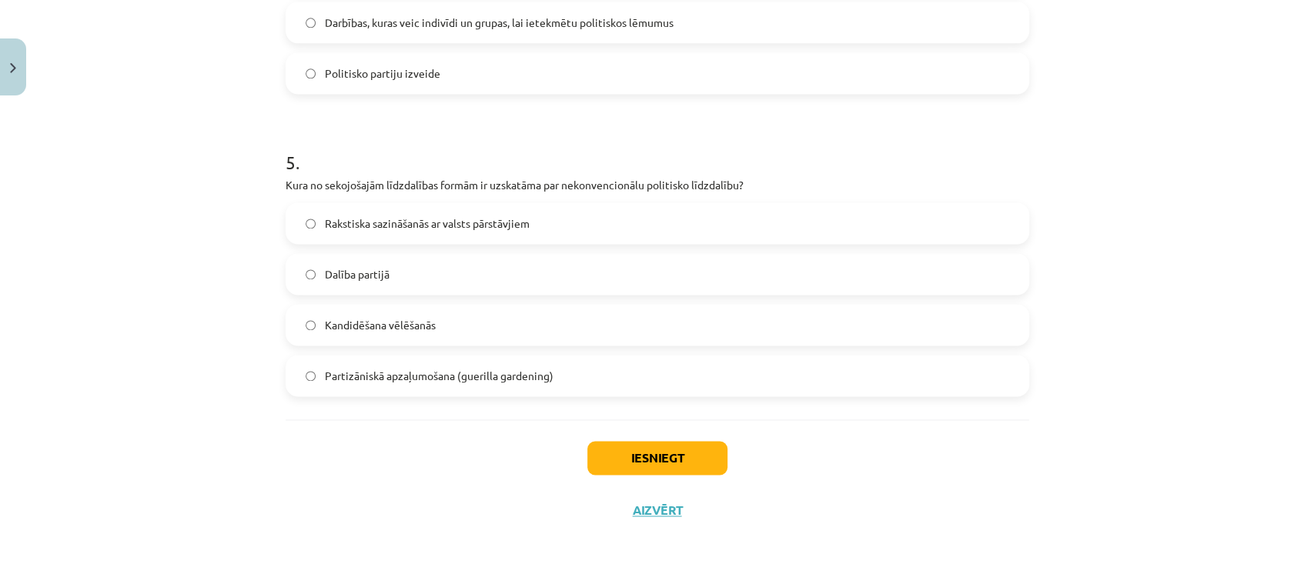
click at [450, 373] on span "Partizāniskā apzaļumošana (guerilla gardening)" at bounding box center [439, 376] width 229 height 16
click at [694, 460] on button "Iesniegt" at bounding box center [657, 458] width 140 height 34
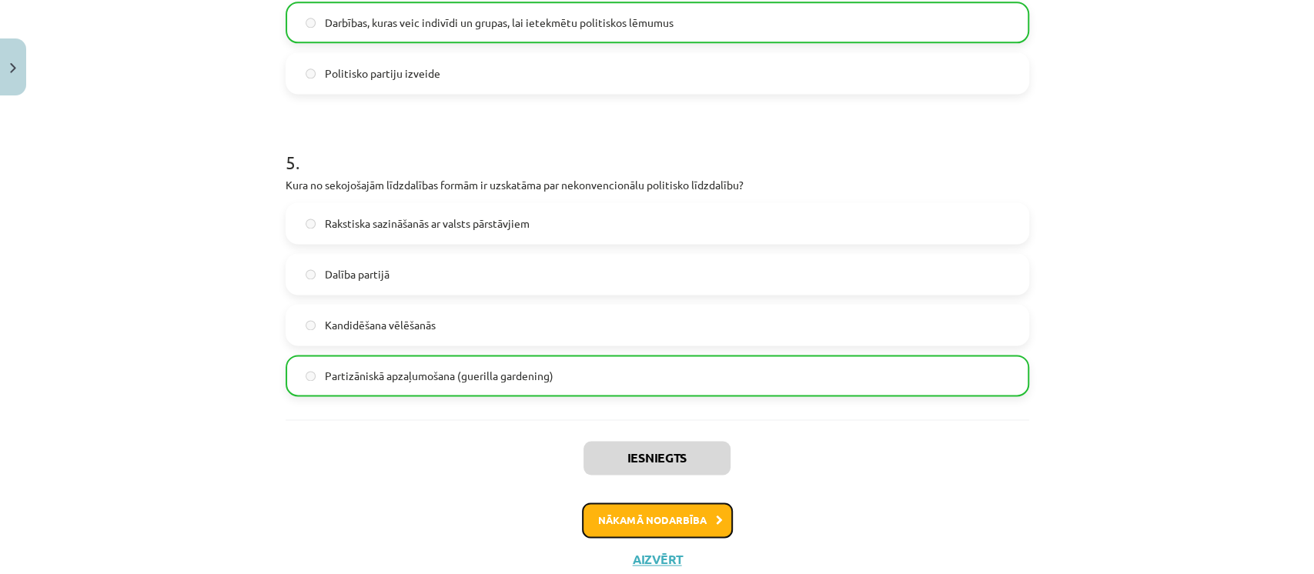
click at [683, 530] on button "Nākamā nodarbība" at bounding box center [657, 520] width 151 height 35
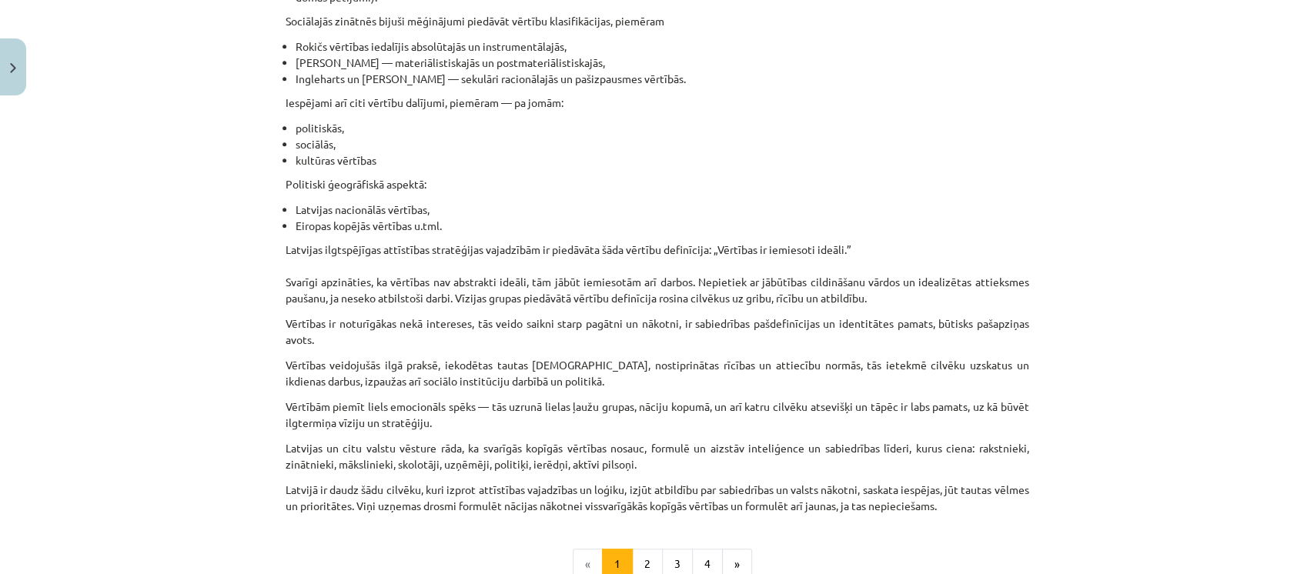
scroll to position [933, 0]
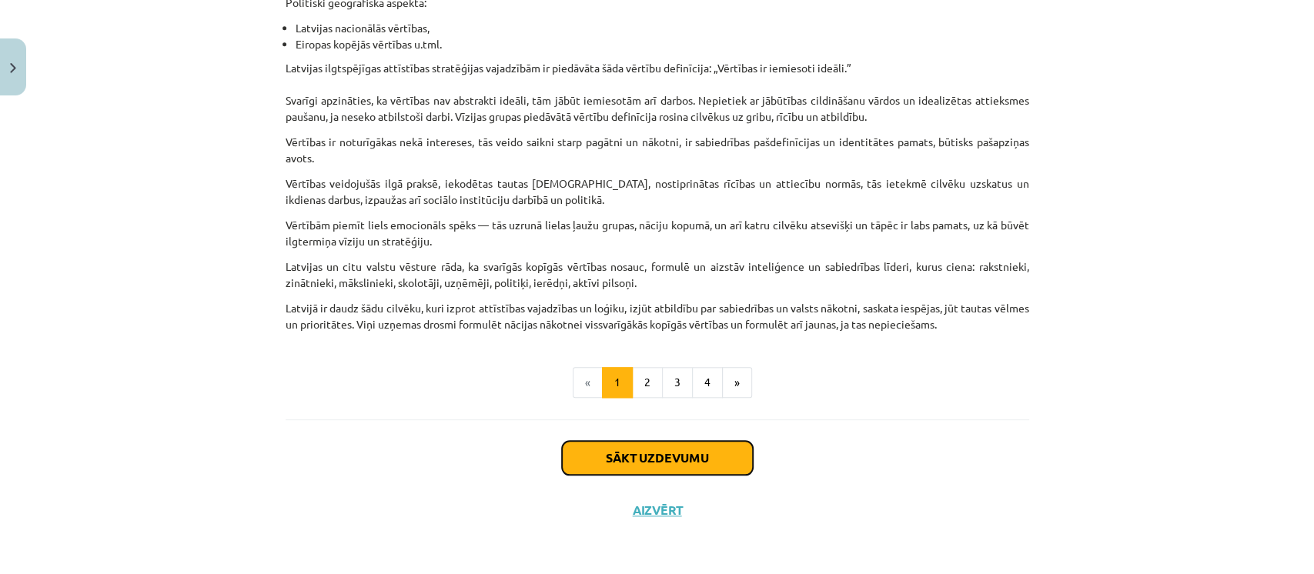
click at [695, 464] on button "Sākt uzdevumu" at bounding box center [657, 458] width 191 height 34
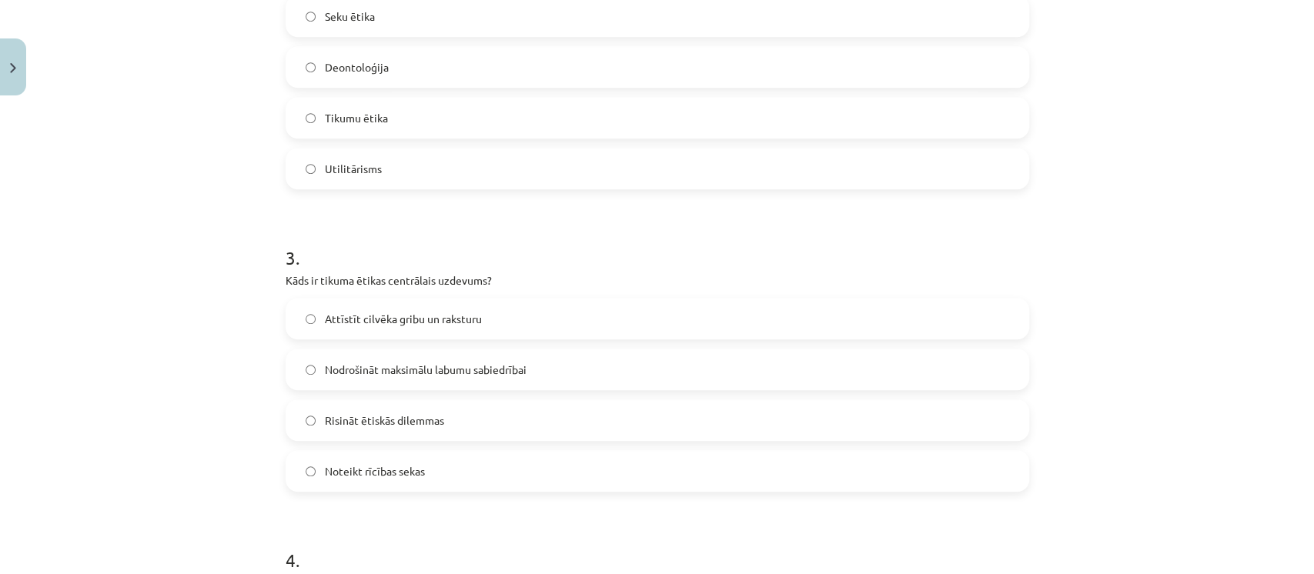
click at [695, 464] on form "1 . Kas ir vērtības? Ekonomiskie mērķi Reliģiskie rituāli Noturīgi un kultūrā n…" at bounding box center [658, 356] width 744 height 1482
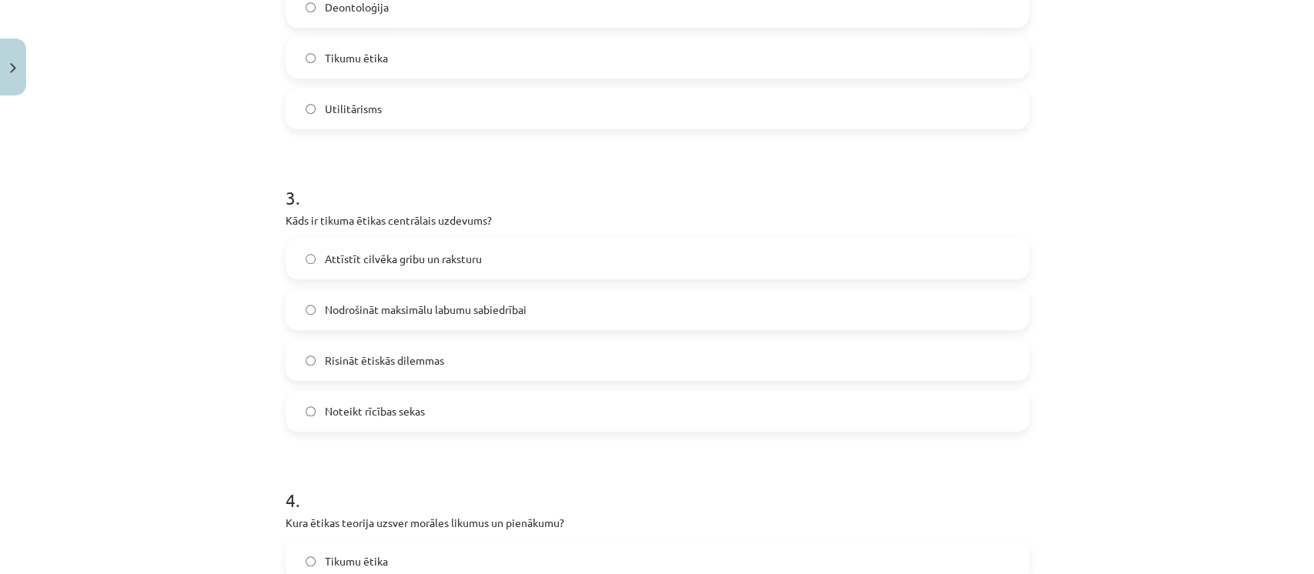
scroll to position [1392, 0]
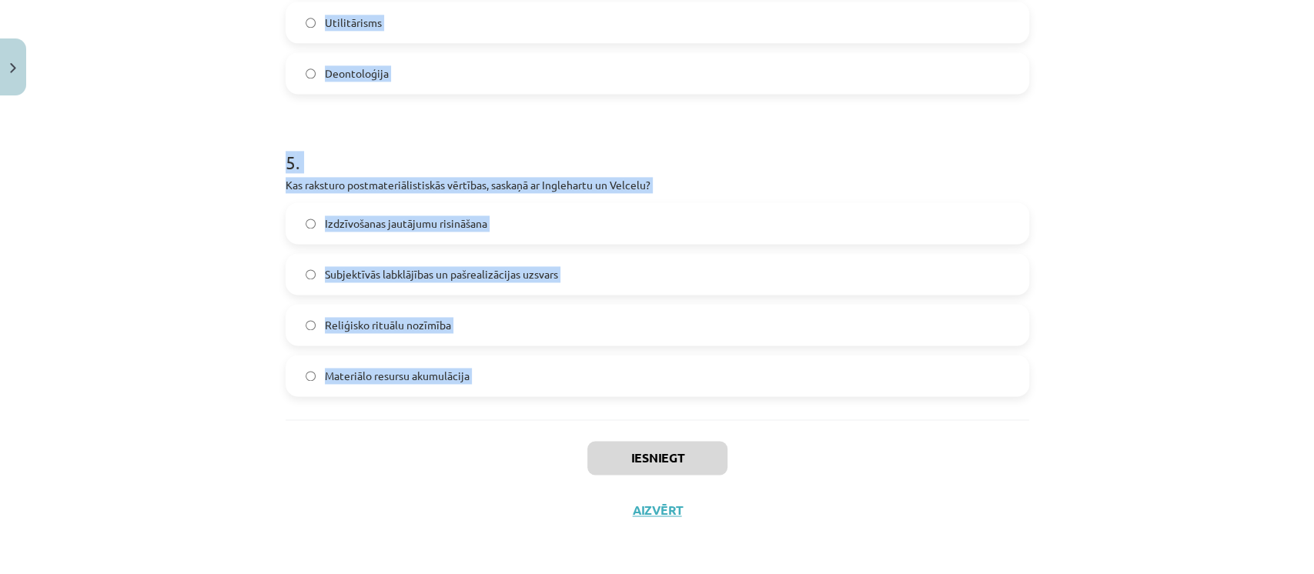
drag, startPoint x: 281, startPoint y: 301, endPoint x: 480, endPoint y: 428, distance: 236.4
copy form "1 . Kas ir vērtības? Ekonomiskie mērķi Reliģiskie rituāli Noturīgi un kultūrā n…"
click at [151, 300] on div "Mācību tēma: Sociālo zinātņu ii - 12. klases 1. ieskaites mācību materiāls #6 4…" at bounding box center [657, 287] width 1314 height 574
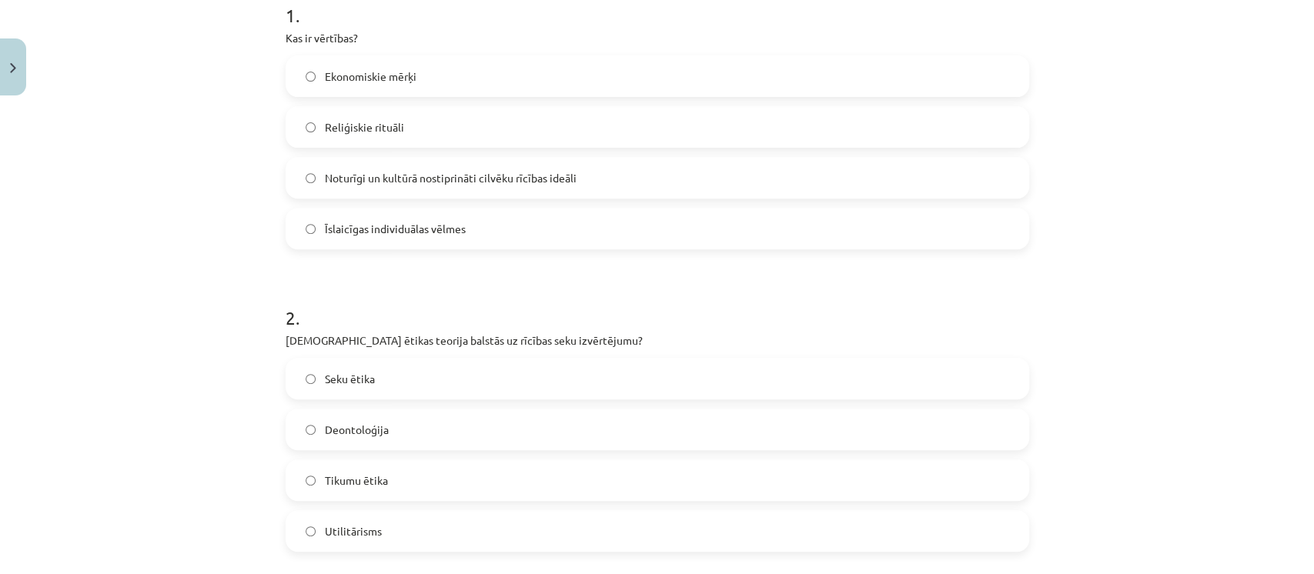
scroll to position [322, 0]
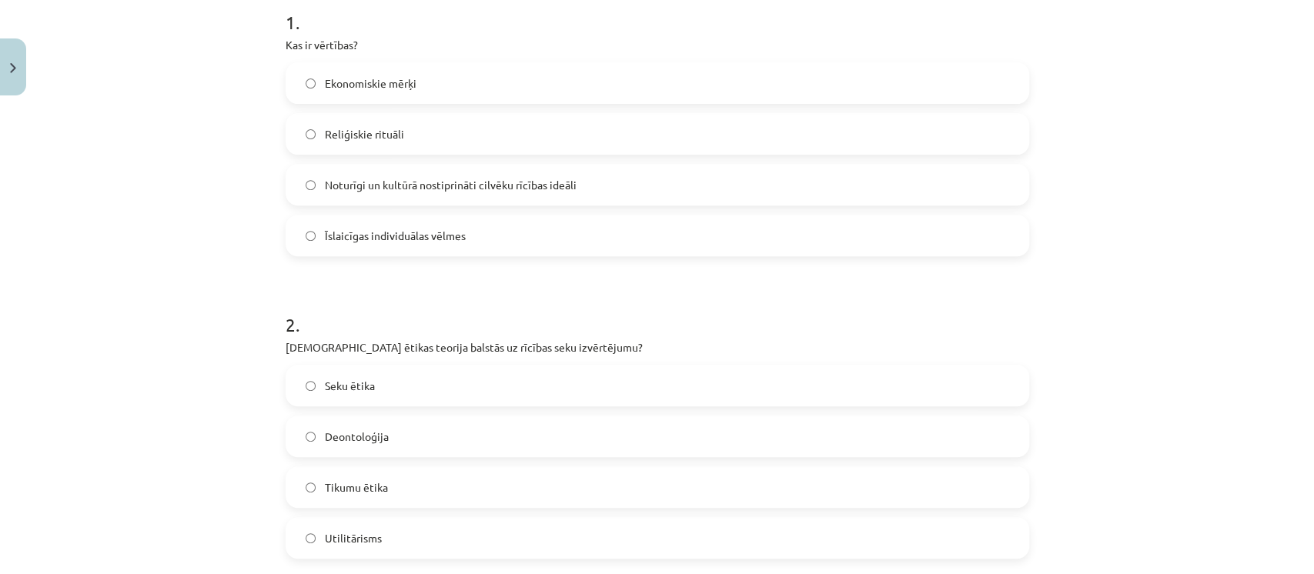
click at [346, 185] on span "Noturīgi un kultūrā nostiprināti cilvēku rīcības ideāli" at bounding box center [451, 185] width 252 height 16
click at [339, 384] on span "Seku ētika" at bounding box center [350, 386] width 50 height 16
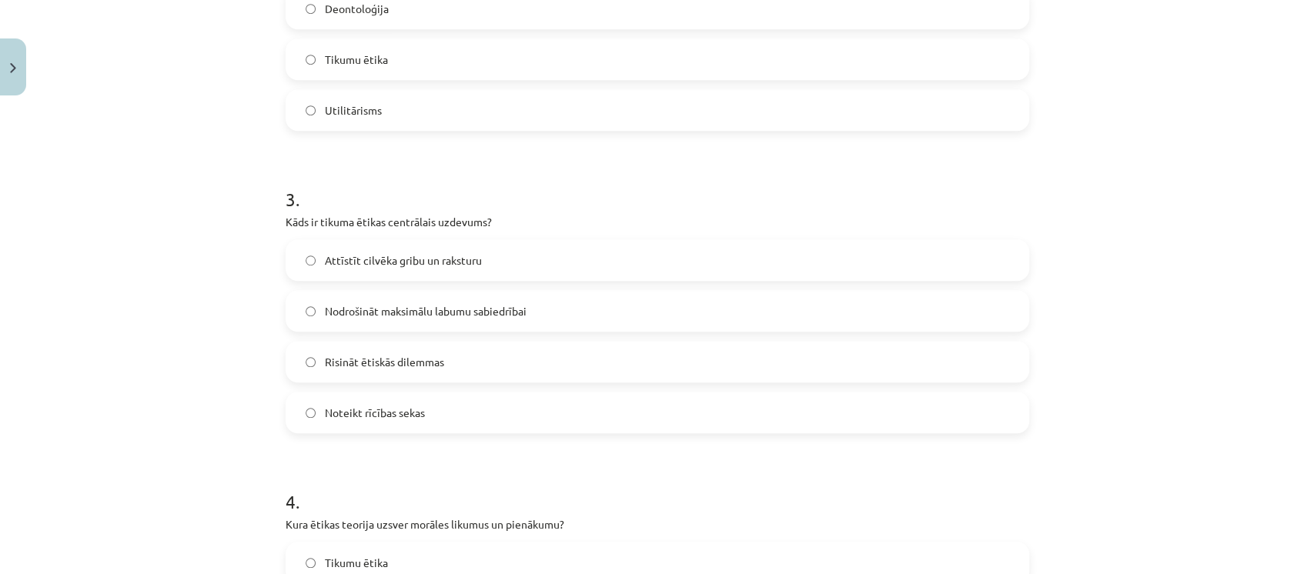
scroll to position [751, 0]
click at [374, 259] on span "Attīstīt cilvēka gribu un raksturu" at bounding box center [403, 259] width 157 height 16
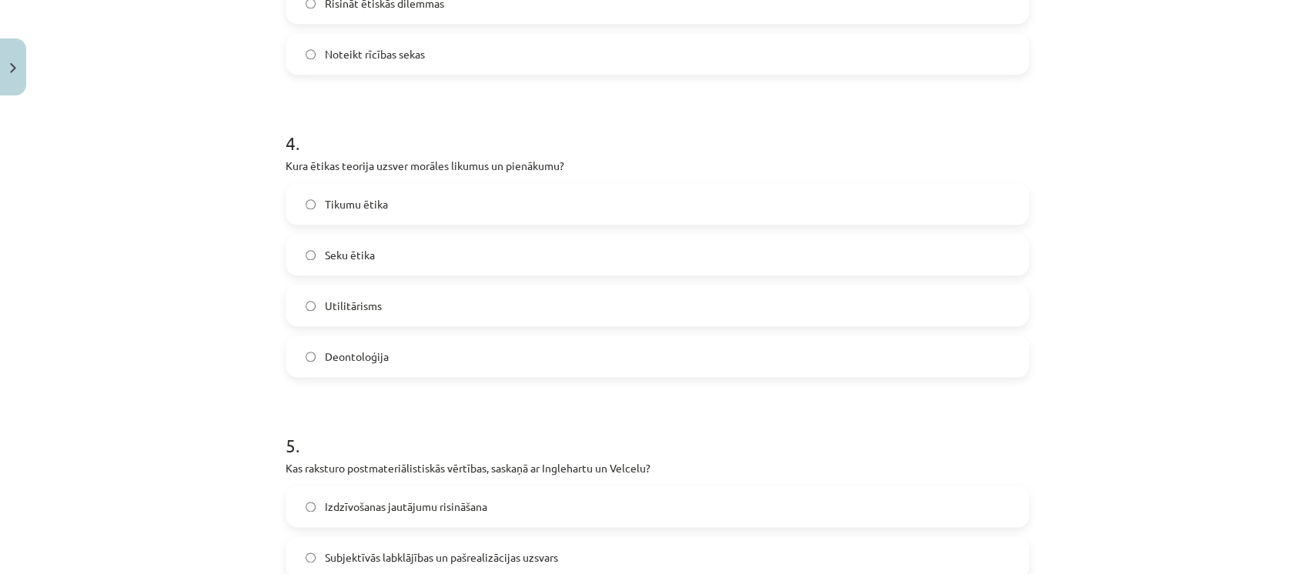
scroll to position [1123, 0]
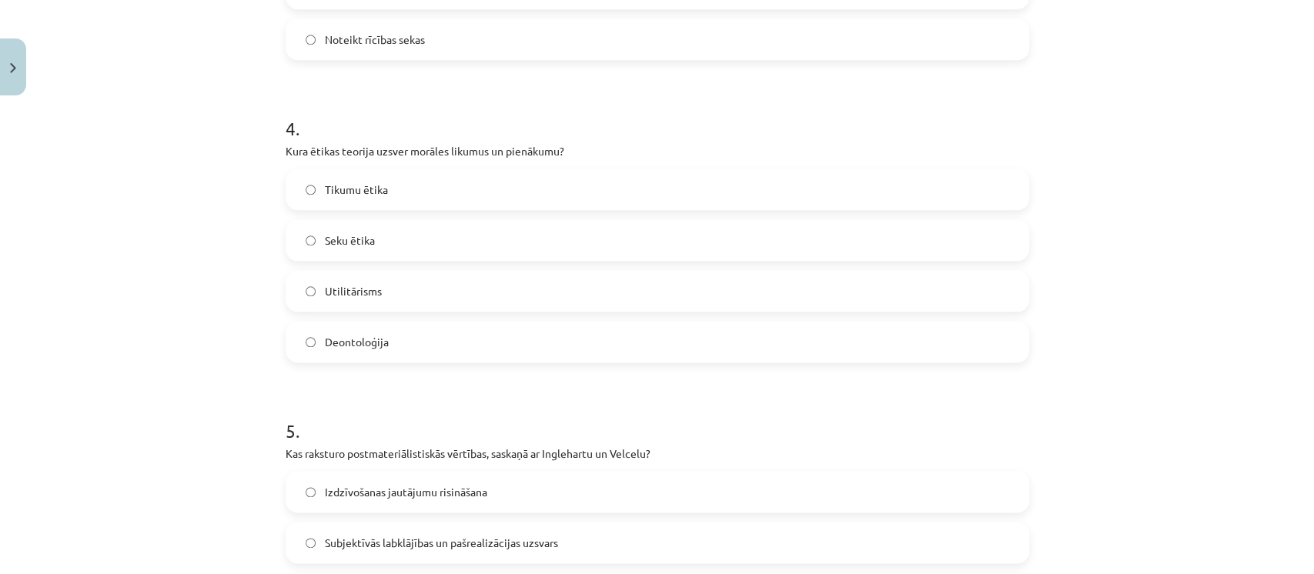
click at [359, 328] on label "Deontoloģija" at bounding box center [657, 342] width 741 height 38
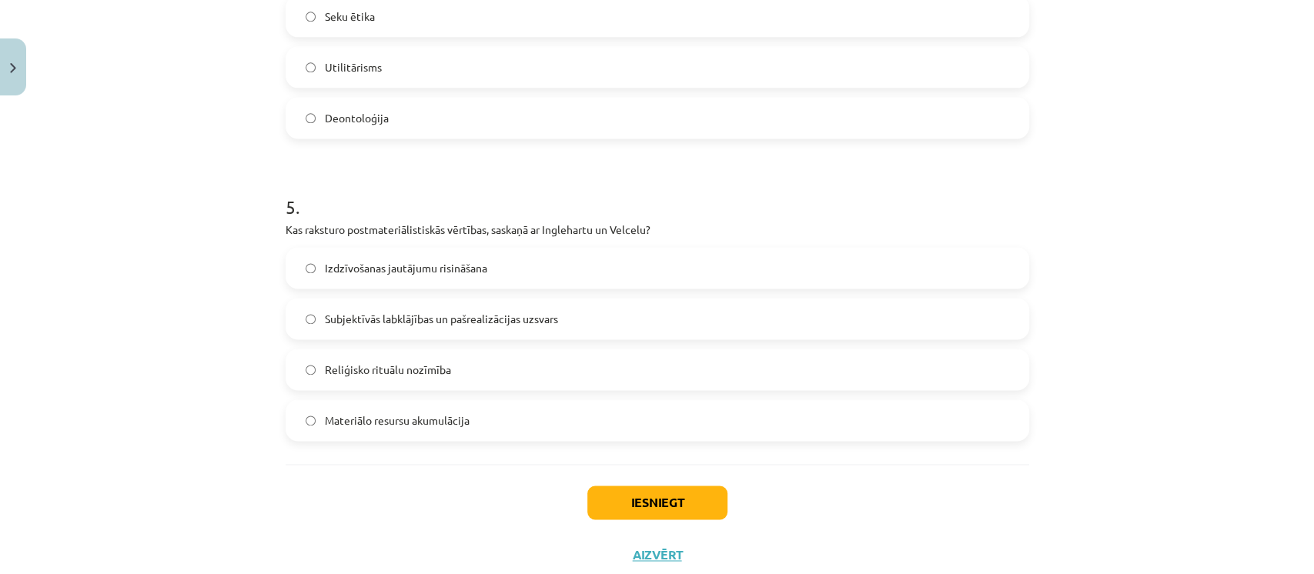
scroll to position [1392, 0]
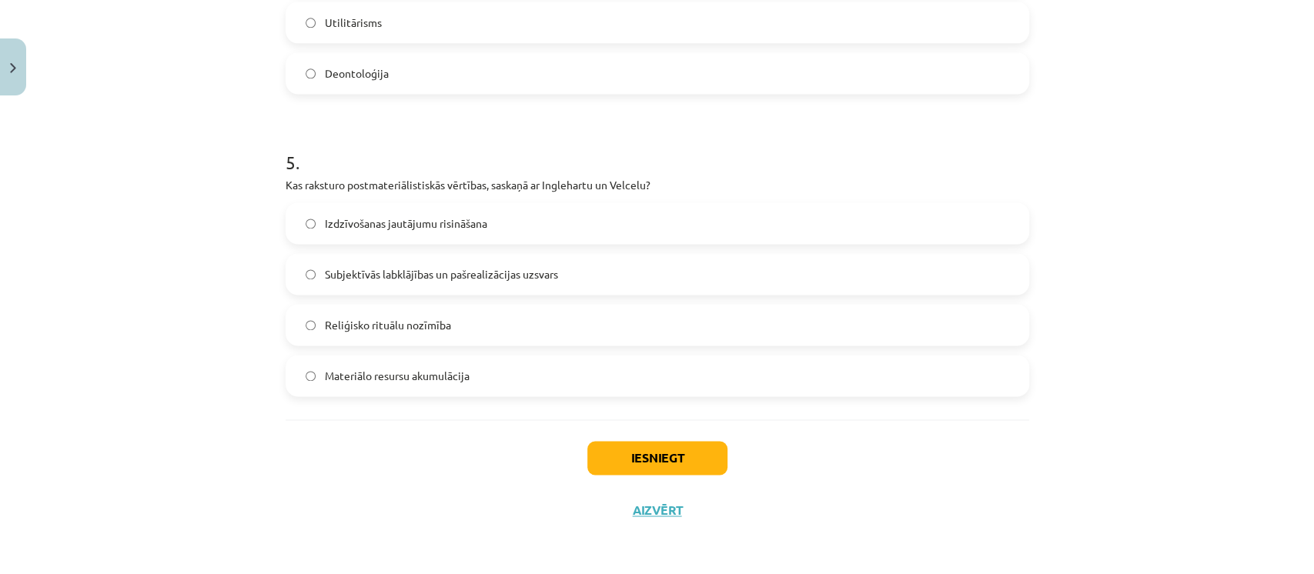
click at [373, 281] on label "Subjektīvās labklājības un pašrealizācijas uzsvars" at bounding box center [657, 274] width 741 height 38
click at [604, 441] on button "Iesniegt" at bounding box center [657, 458] width 140 height 34
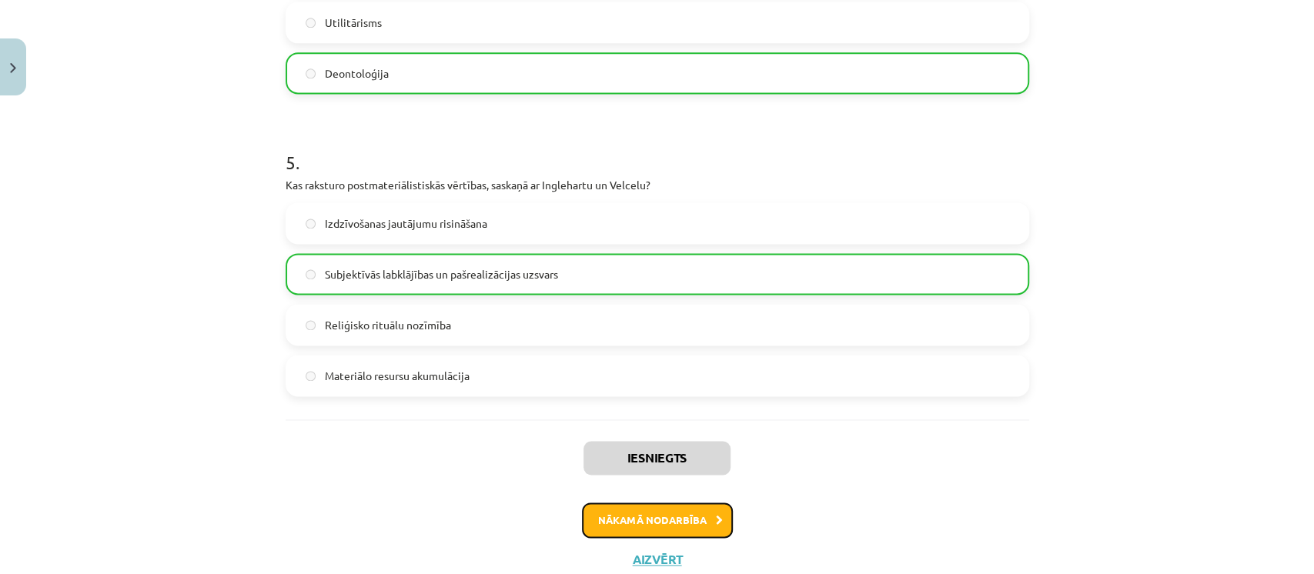
click at [608, 516] on button "Nākamā nodarbība" at bounding box center [657, 520] width 151 height 35
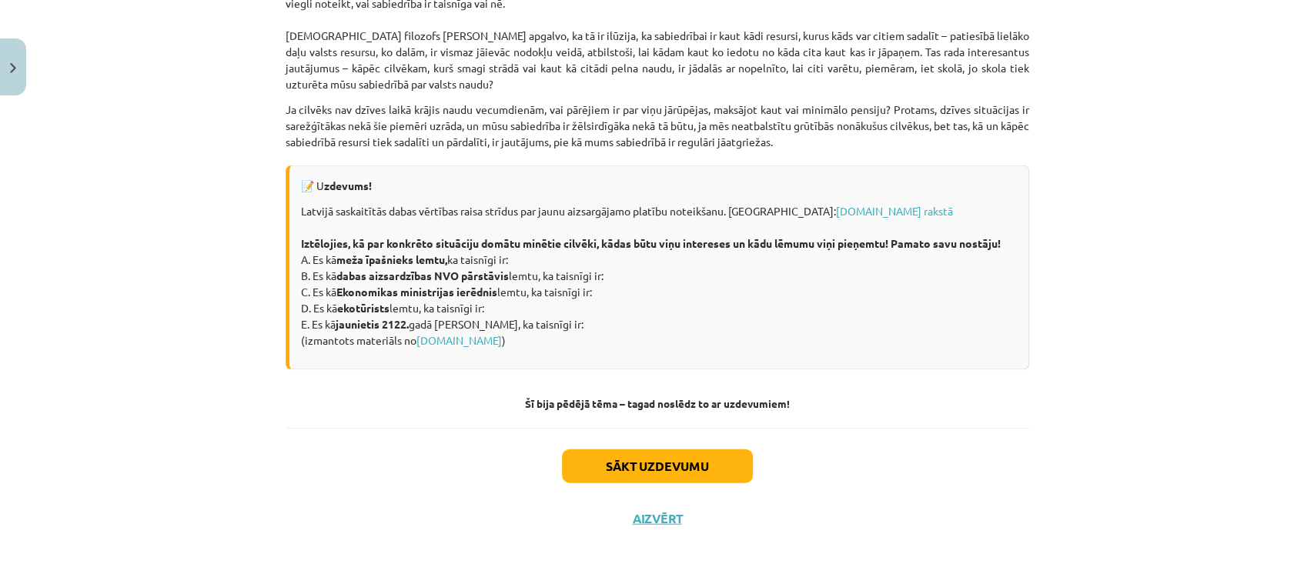
scroll to position [2111, 0]
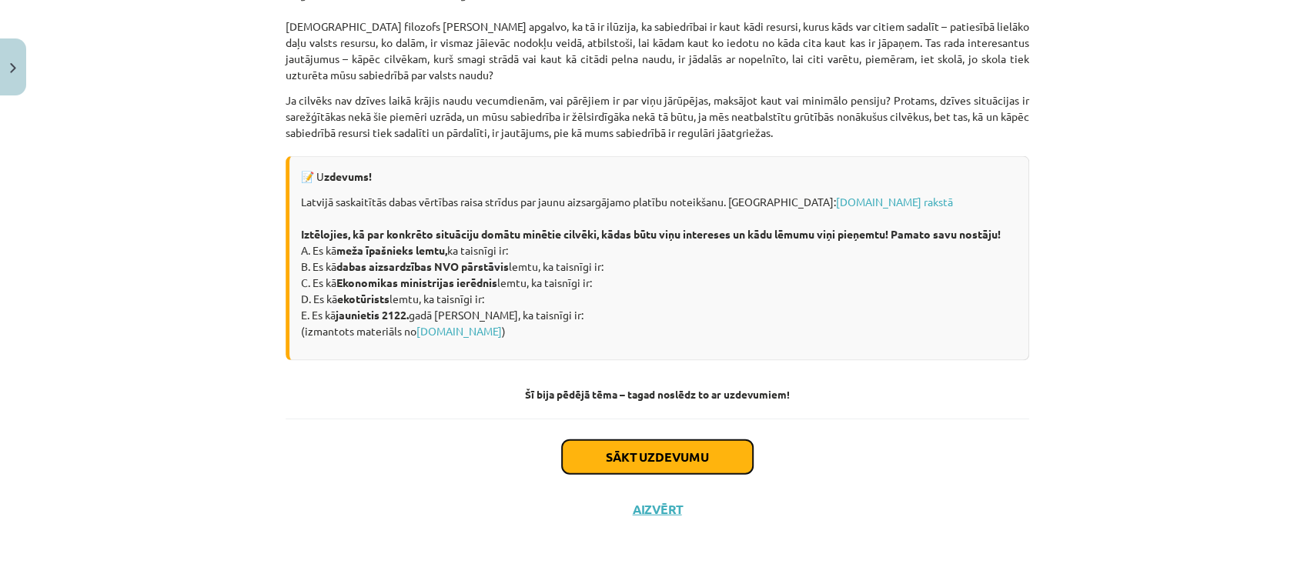
click at [621, 457] on button "Sākt uzdevumu" at bounding box center [657, 457] width 191 height 34
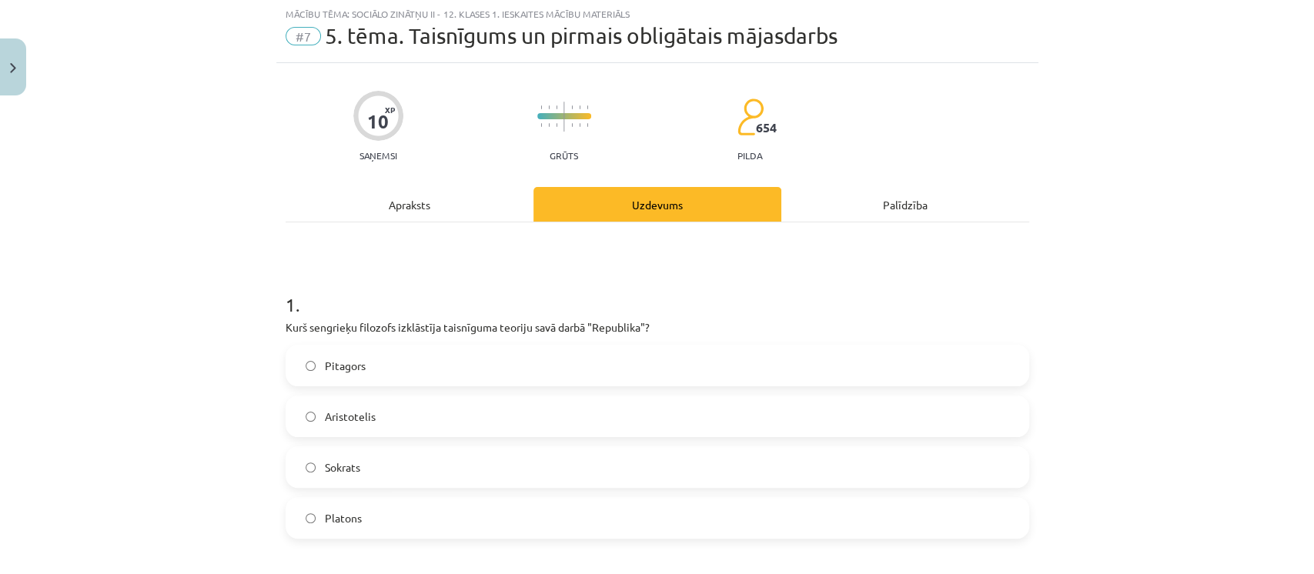
scroll to position [38, 0]
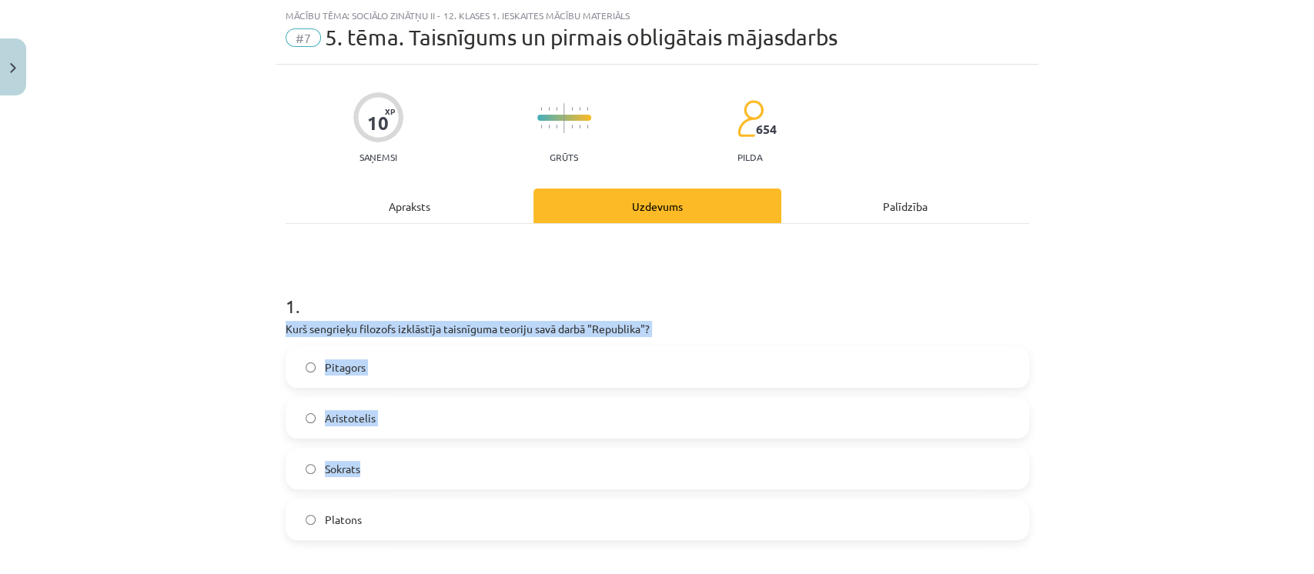
drag, startPoint x: 621, startPoint y: 457, endPoint x: 330, endPoint y: 286, distance: 337.5
click at [330, 286] on div "1 . Kurš sengrieķu filozofs izklāstīja taisnīguma teoriju savā darbā "Republika…" at bounding box center [658, 405] width 744 height 272
click at [346, 272] on h1 "1 ." at bounding box center [658, 293] width 744 height 48
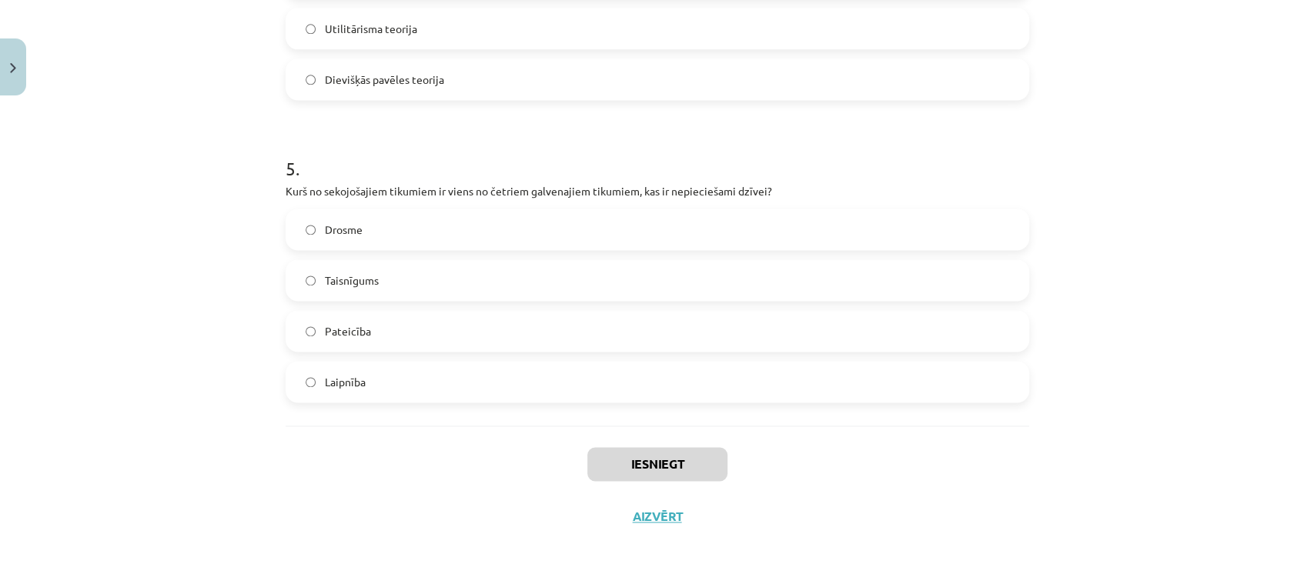
scroll to position [1392, 0]
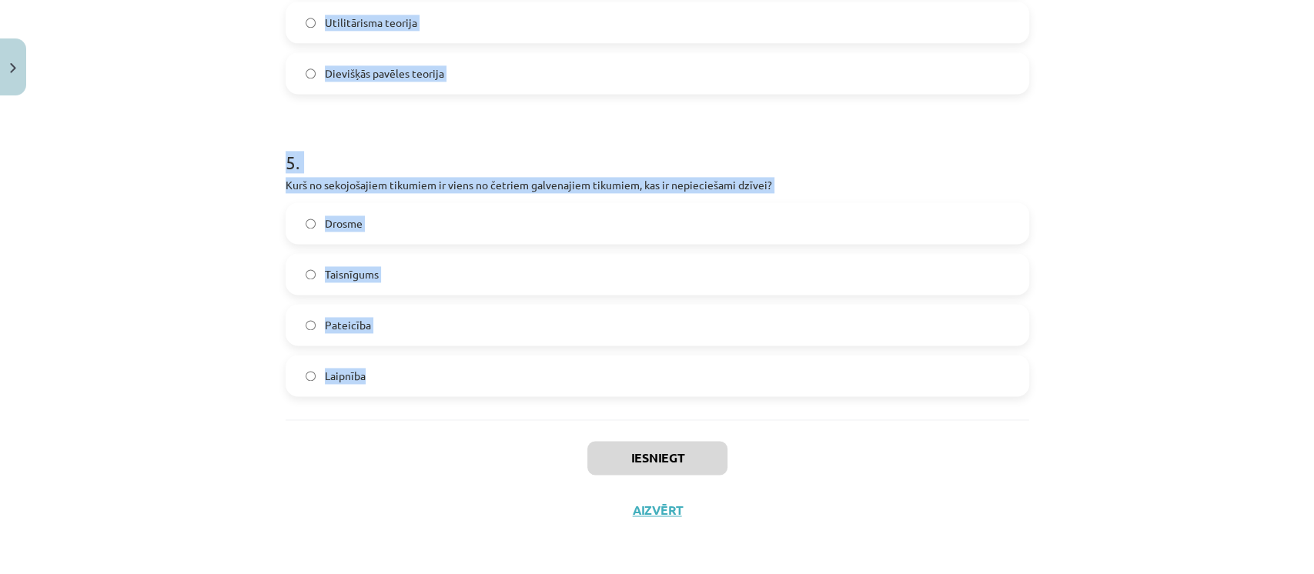
drag, startPoint x: 276, startPoint y: 301, endPoint x: 416, endPoint y: 386, distance: 164.1
copy form "1 . Kurš sengrieķu filozofs izklāstīja taisnīguma teoriju savā darbā "Republika…"
click at [197, 230] on div "Mācību tēma: Sociālo zinātņu ii - 12. klases 1. ieskaites mācību materiāls #7 5…" at bounding box center [657, 287] width 1314 height 574
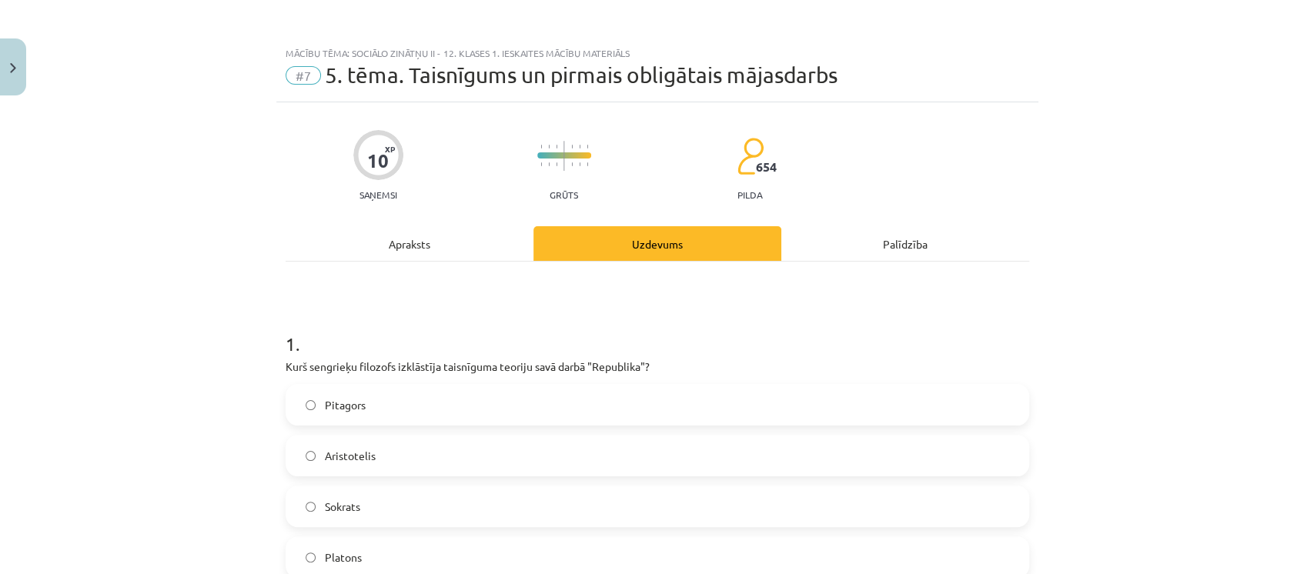
scroll to position [229, 0]
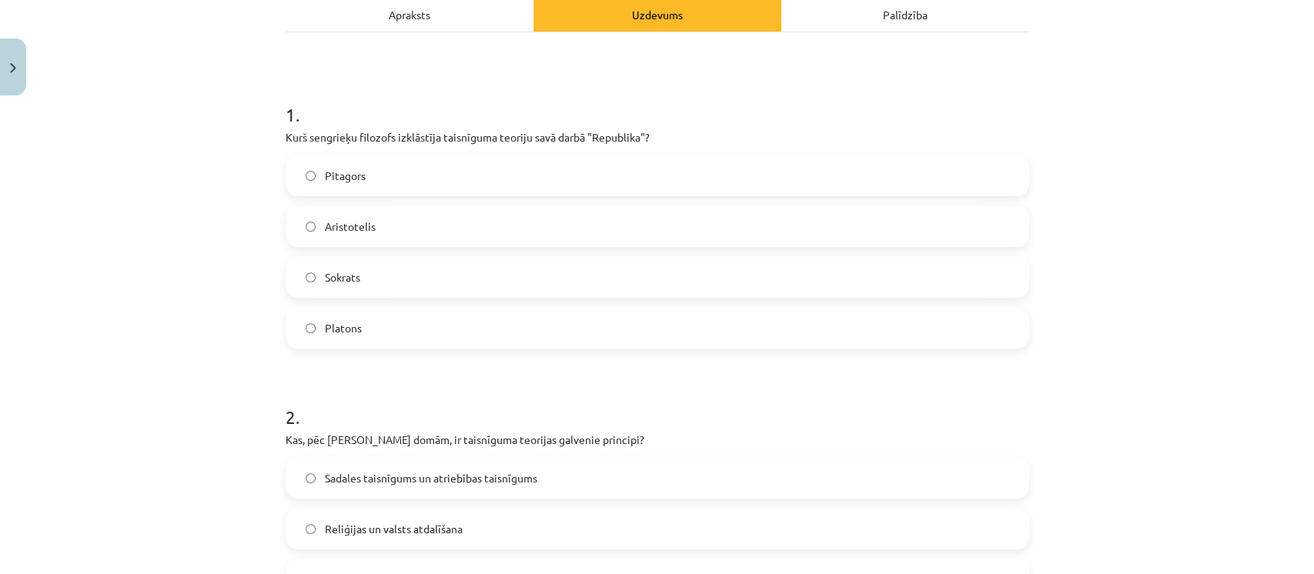
click at [338, 320] on span "Platons" at bounding box center [343, 328] width 37 height 16
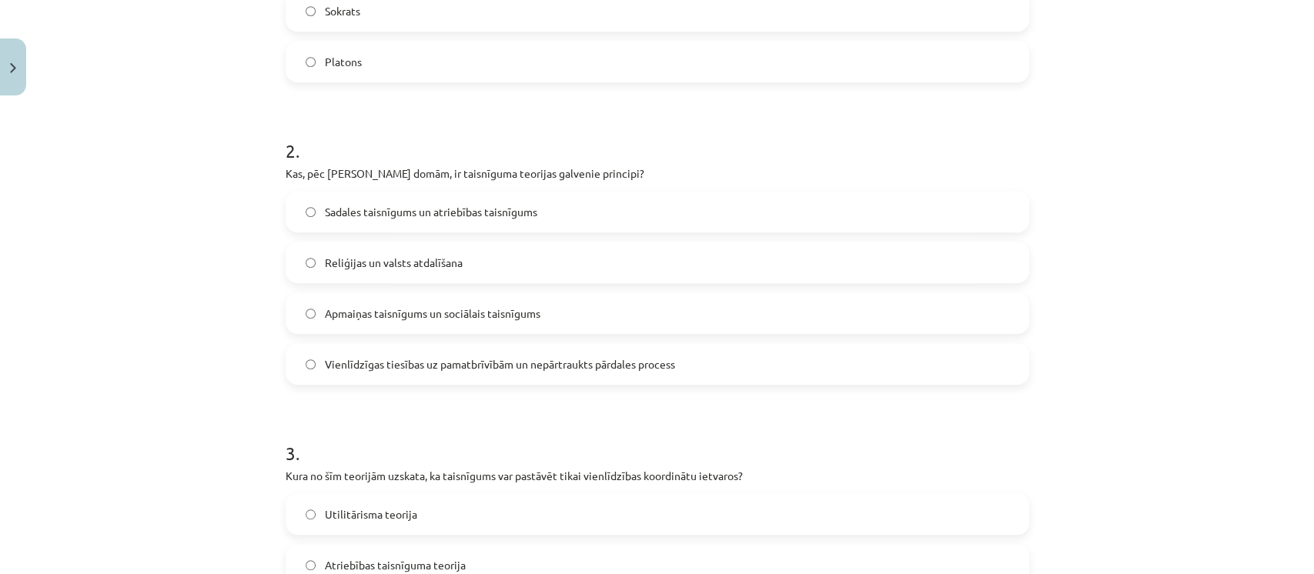
scroll to position [499, 0]
click at [357, 368] on span "Vienlīdzīgas tiesības uz pamatbrīvībām un nepārtraukts pārdales process" at bounding box center [500, 361] width 350 height 16
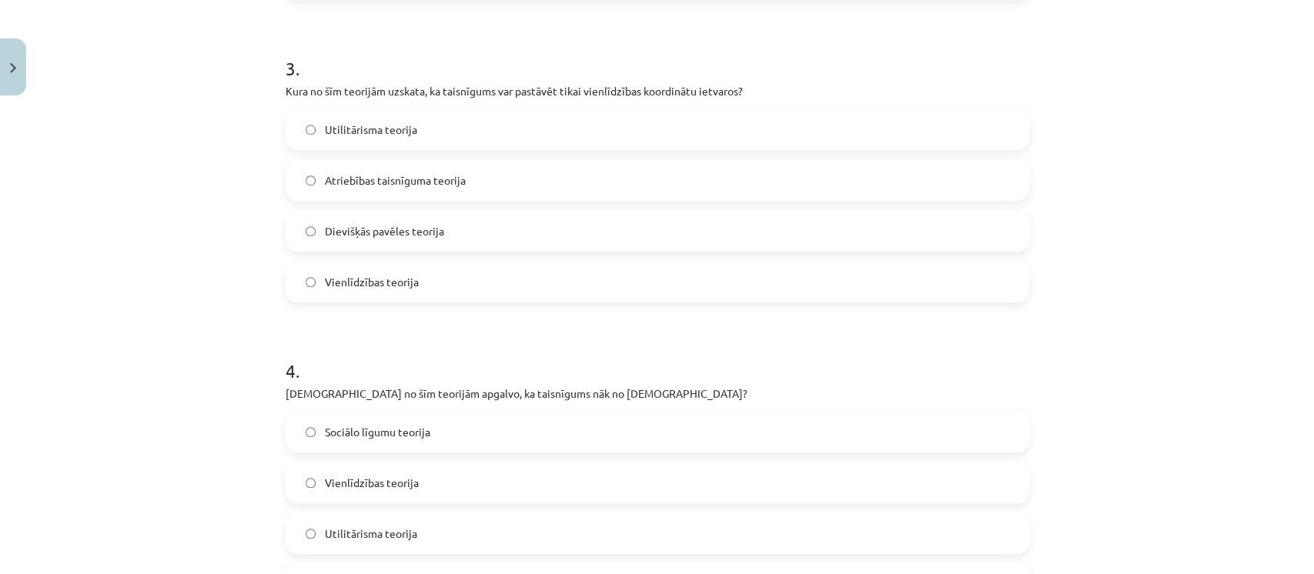
scroll to position [881, 0]
click at [357, 236] on span "Dievišķās pavēles teorija" at bounding box center [384, 230] width 119 height 16
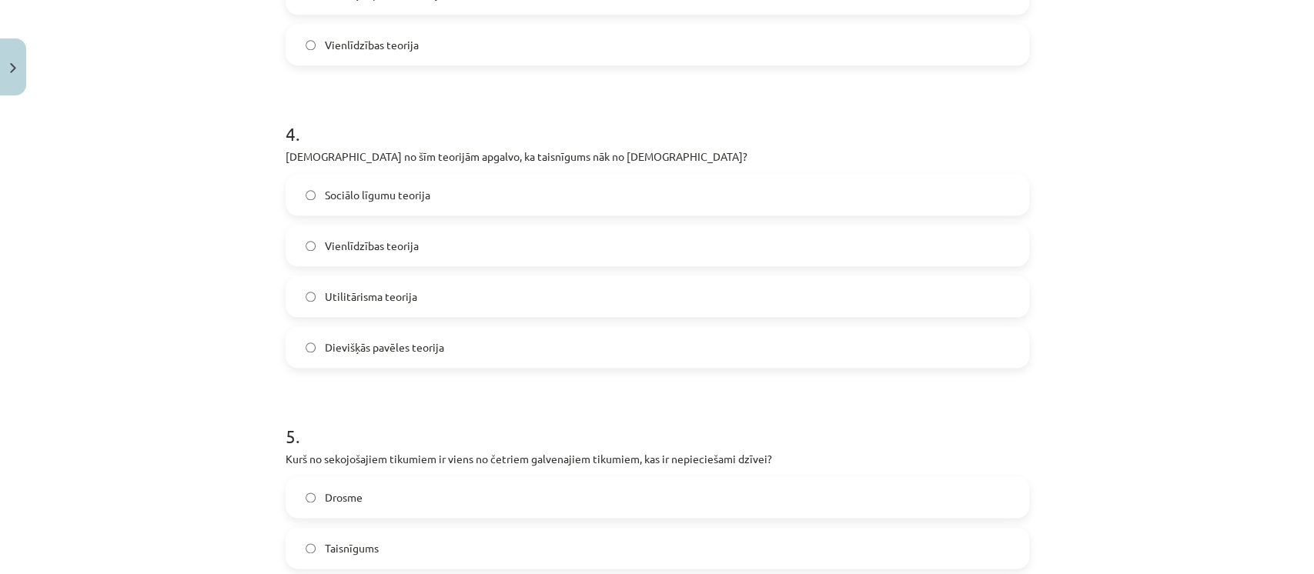
scroll to position [1119, 0]
click at [366, 345] on span "Dievišķās pavēles teorija" at bounding box center [384, 347] width 119 height 16
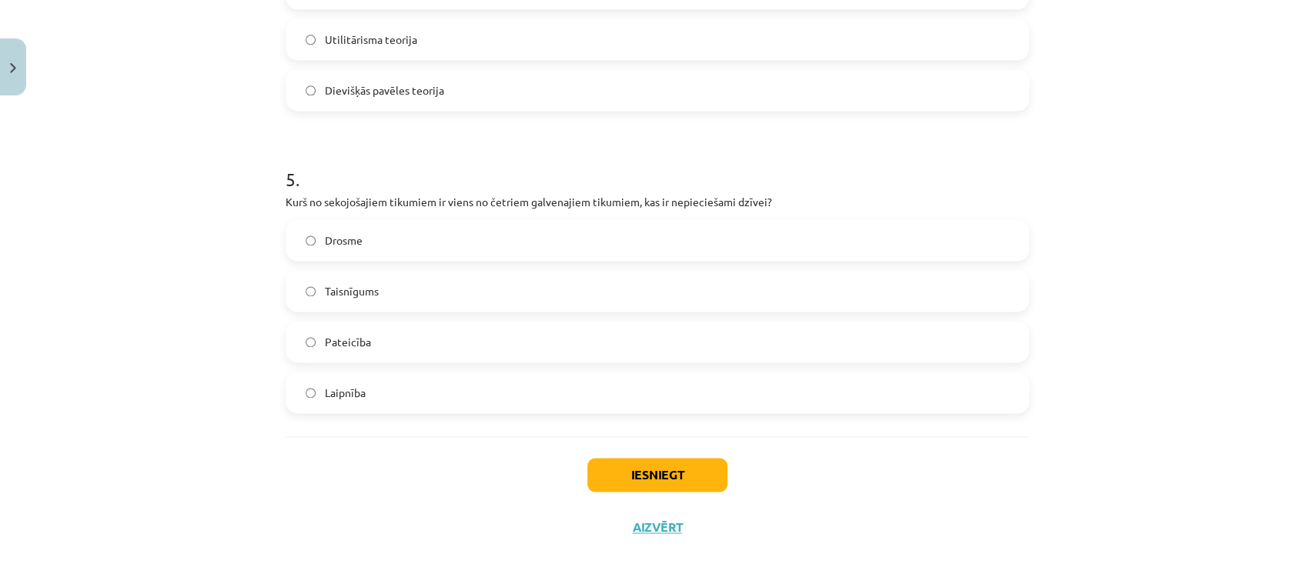
click at [387, 221] on label "Drosme" at bounding box center [657, 240] width 741 height 38
click at [631, 463] on button "Iesniegt" at bounding box center [657, 475] width 140 height 34
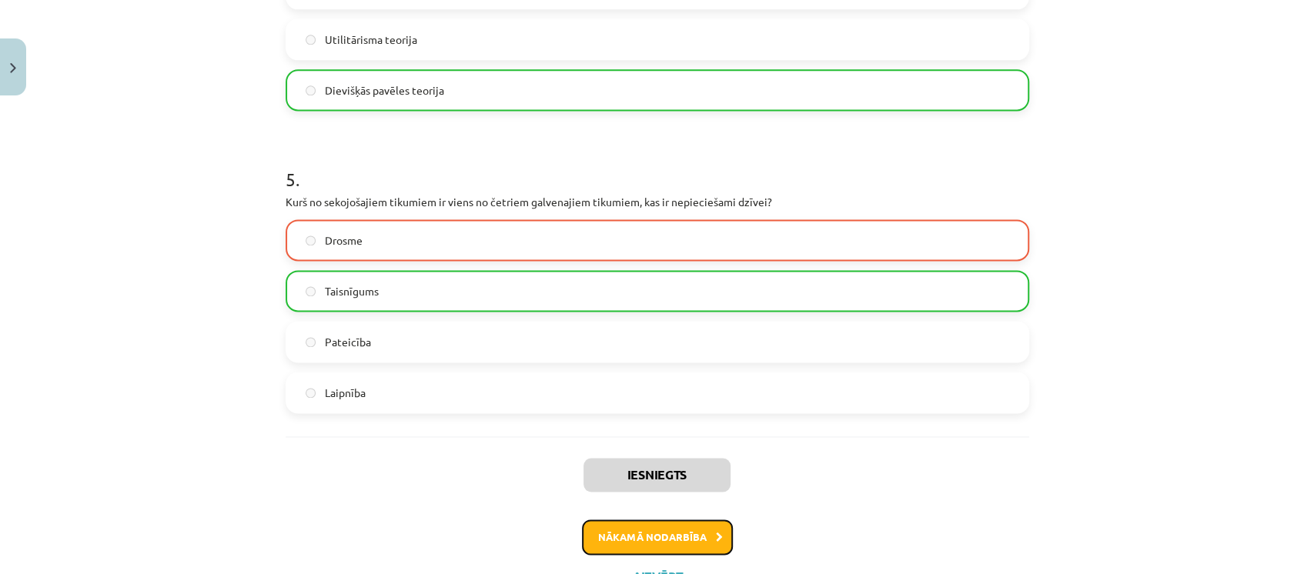
click at [629, 541] on button "Nākamā nodarbība" at bounding box center [657, 537] width 151 height 35
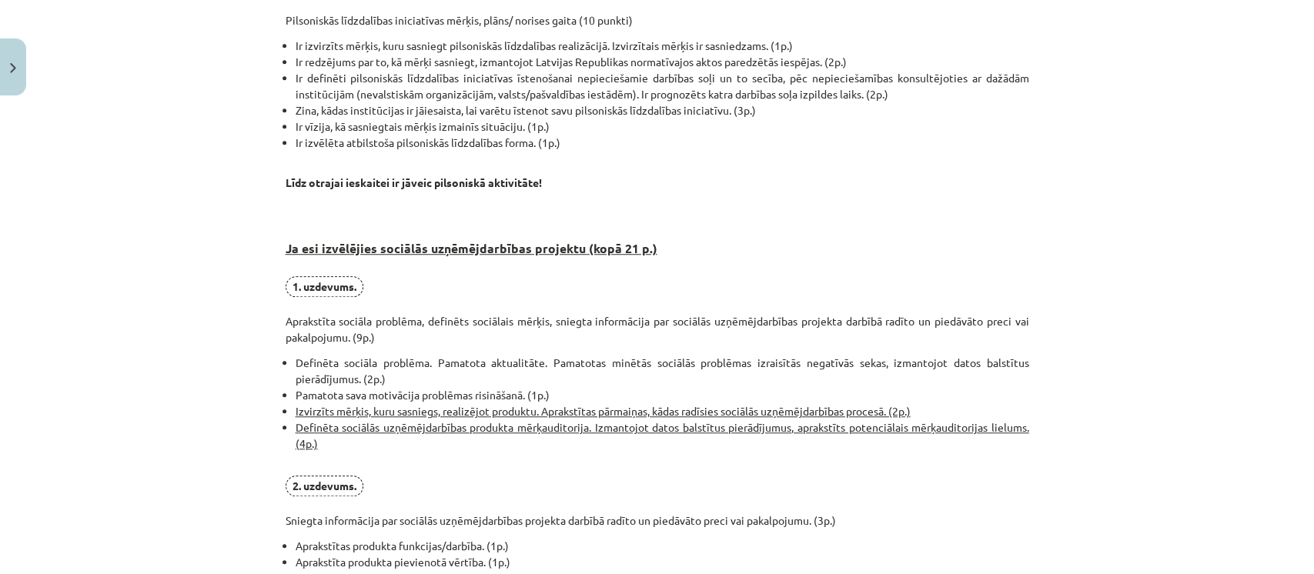
scroll to position [1139, 0]
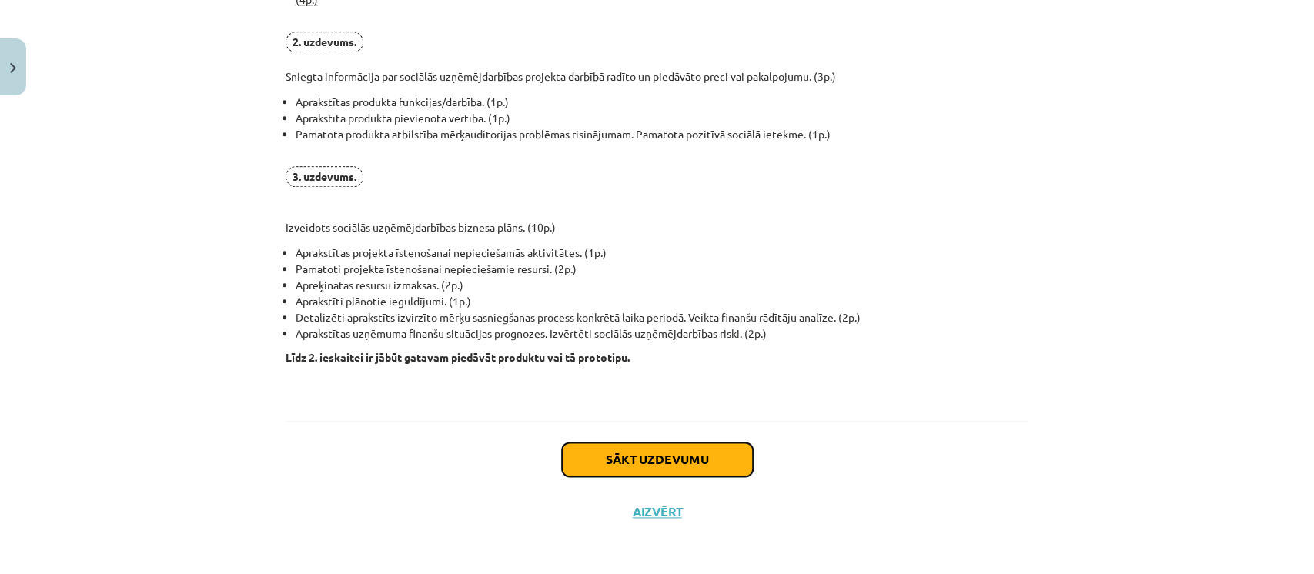
click at [640, 460] on button "Sākt uzdevumu" at bounding box center [657, 460] width 191 height 34
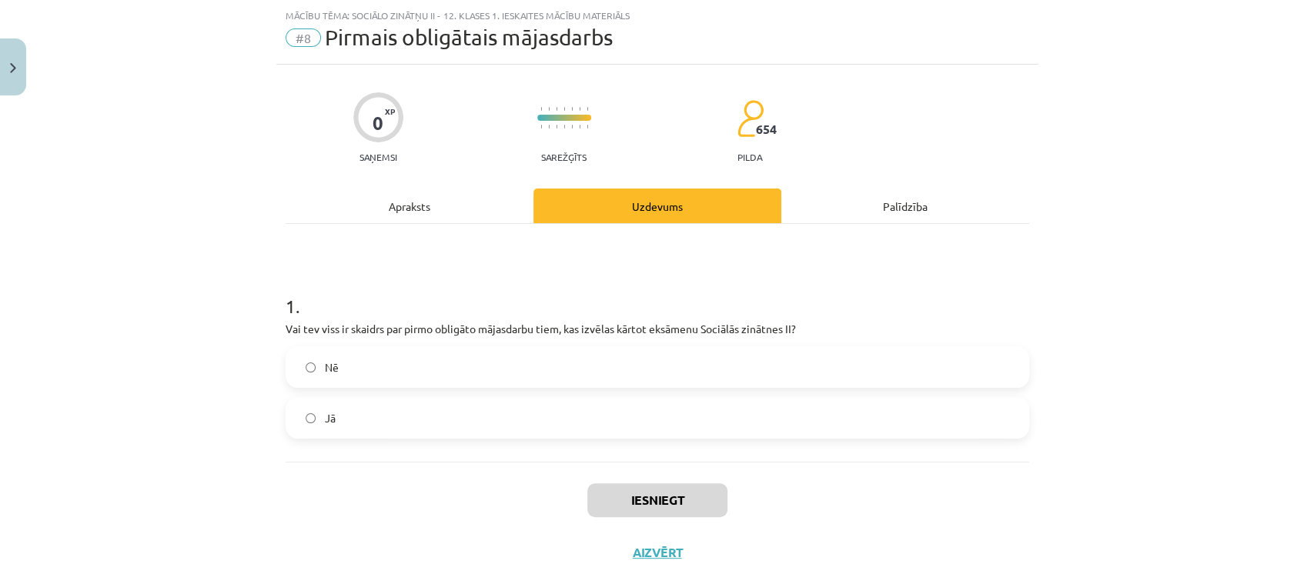
scroll to position [80, 0]
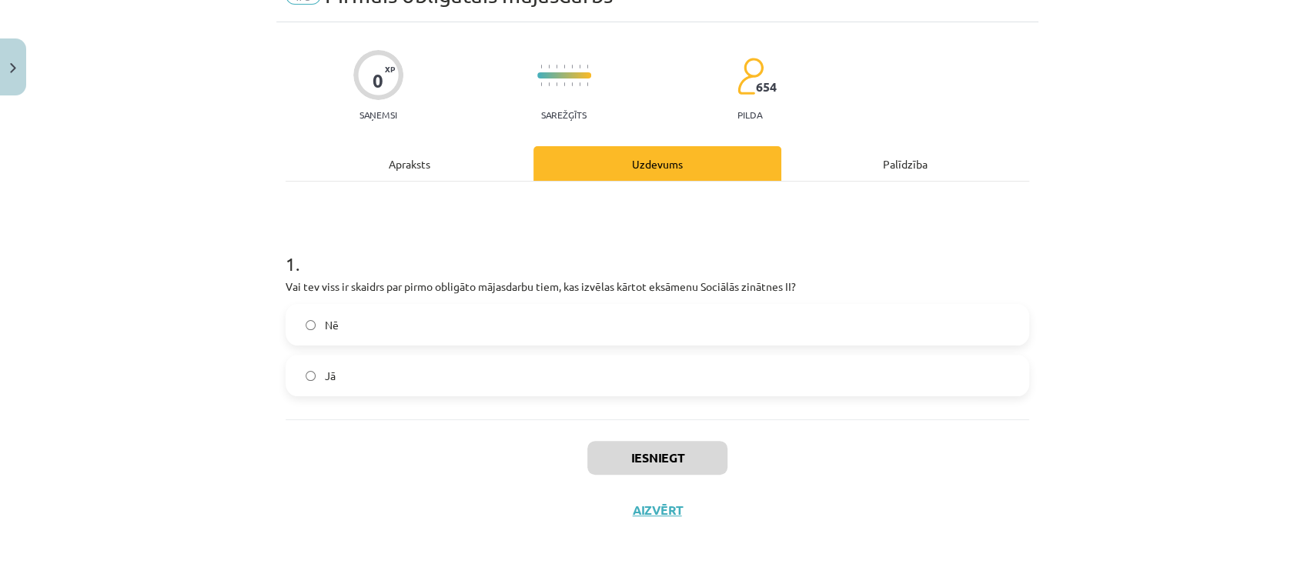
click at [363, 372] on label "Jā" at bounding box center [657, 375] width 741 height 38
click at [619, 468] on button "Iesniegt" at bounding box center [657, 458] width 140 height 34
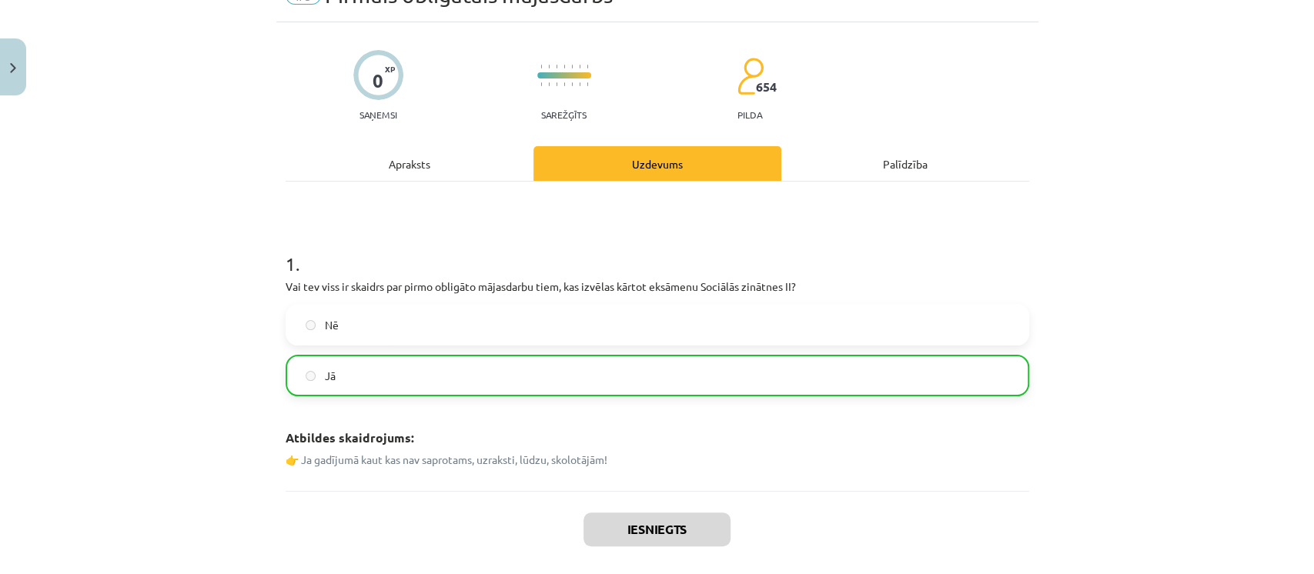
scroll to position [201, 0]
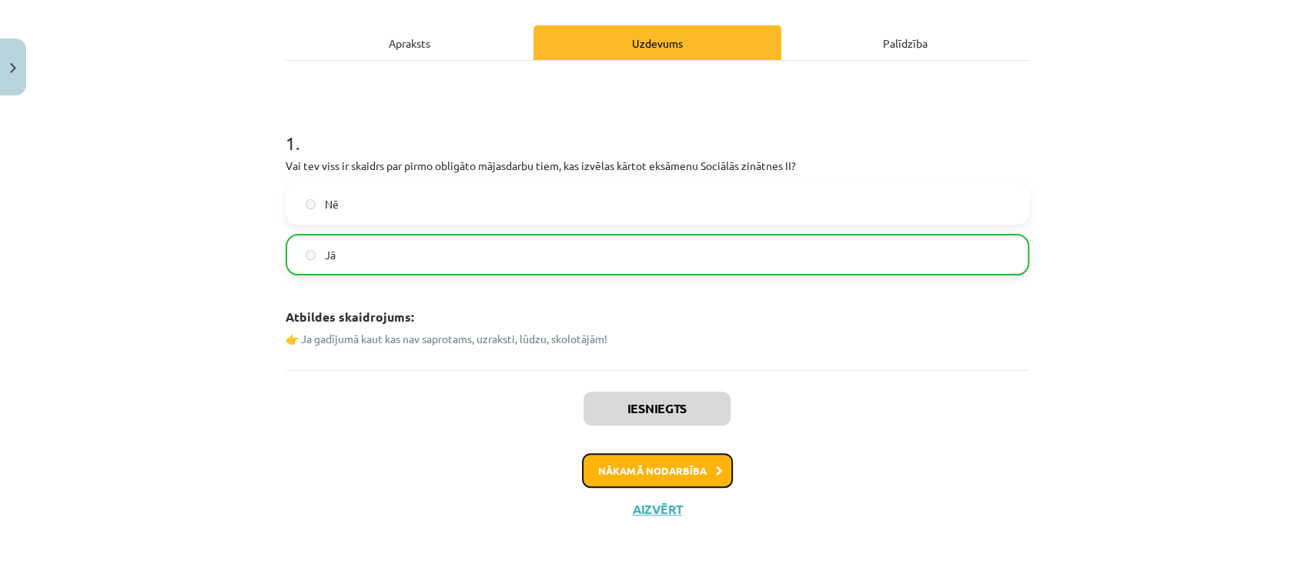
click at [616, 473] on button "Nākamā nodarbība" at bounding box center [657, 470] width 151 height 35
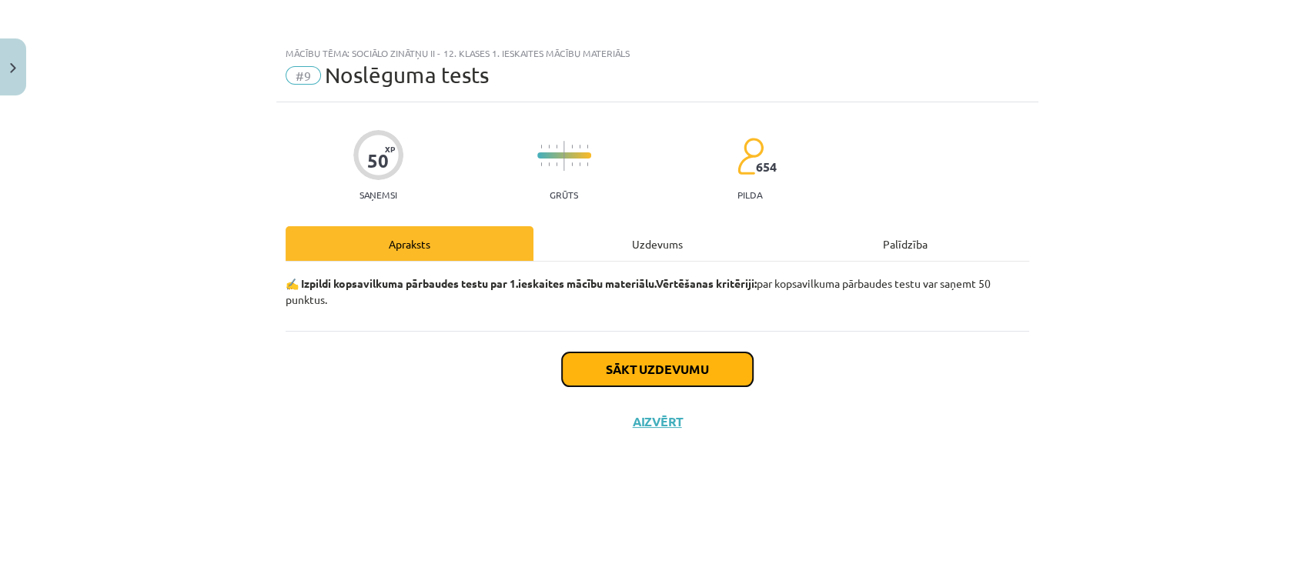
click at [621, 356] on button "Sākt uzdevumu" at bounding box center [657, 370] width 191 height 34
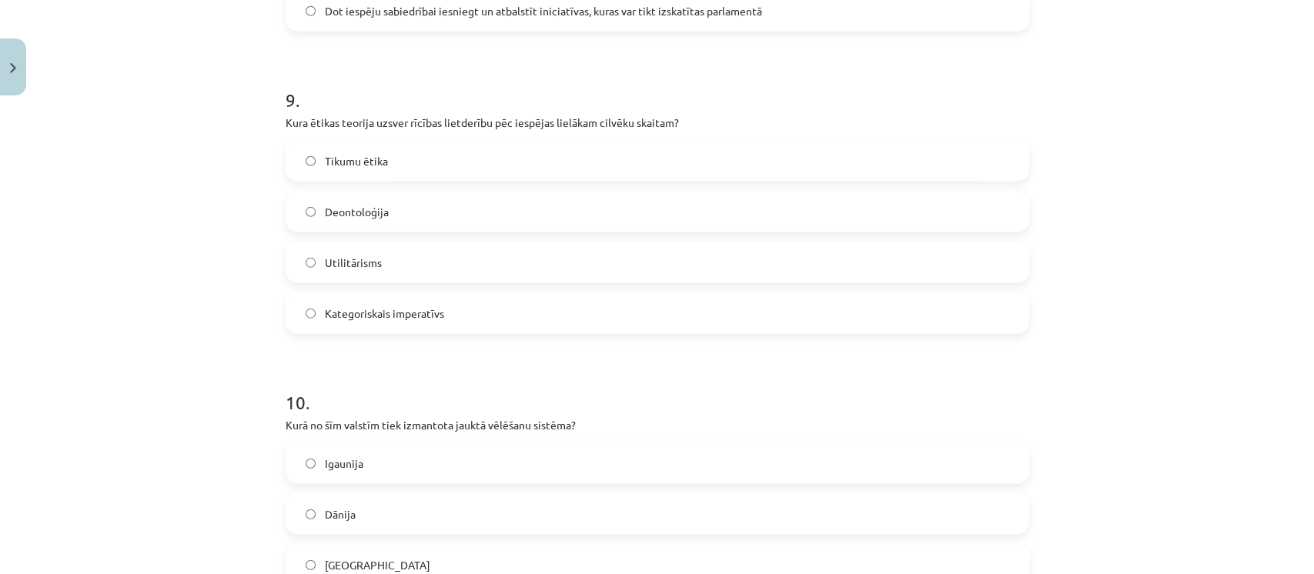
scroll to position [2905, 0]
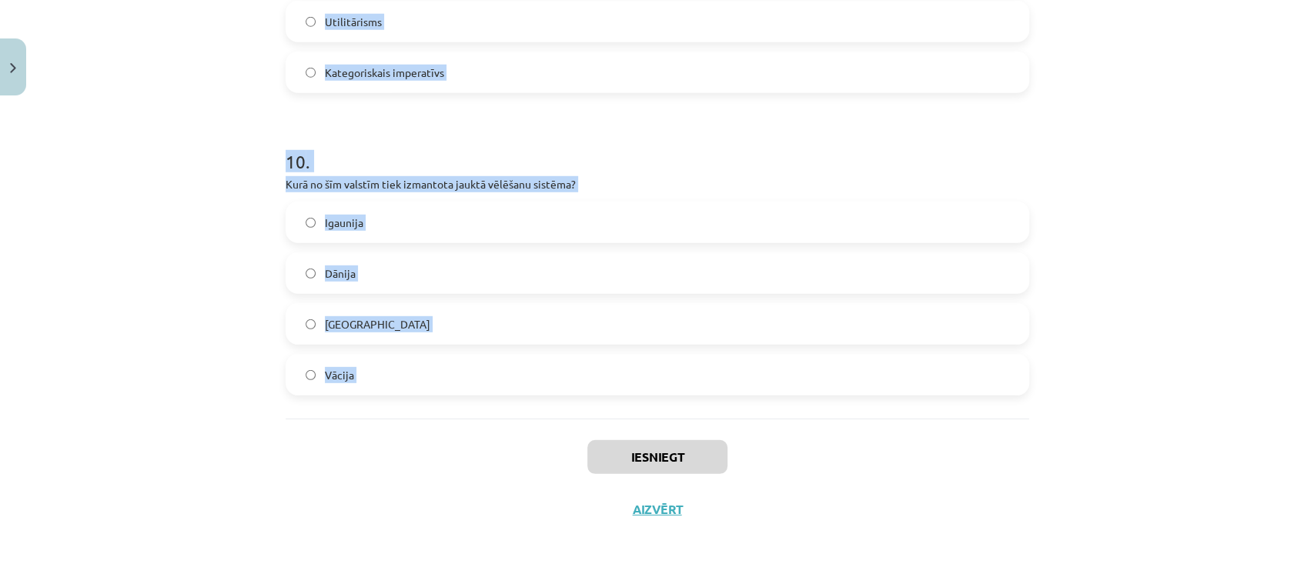
drag, startPoint x: 275, startPoint y: 334, endPoint x: 456, endPoint y: 424, distance: 202.1
copy form "1 . Kurš no šiem režīmiem tiecas pilnībā kontrolēt un regulēt visas ļaužu dzīve…"
click at [594, 175] on div "10 . Kurā no šīm valstīm tiek izmantota jauktā vēlēšanu sistēma? Igaunija Dānij…" at bounding box center [658, 260] width 744 height 272
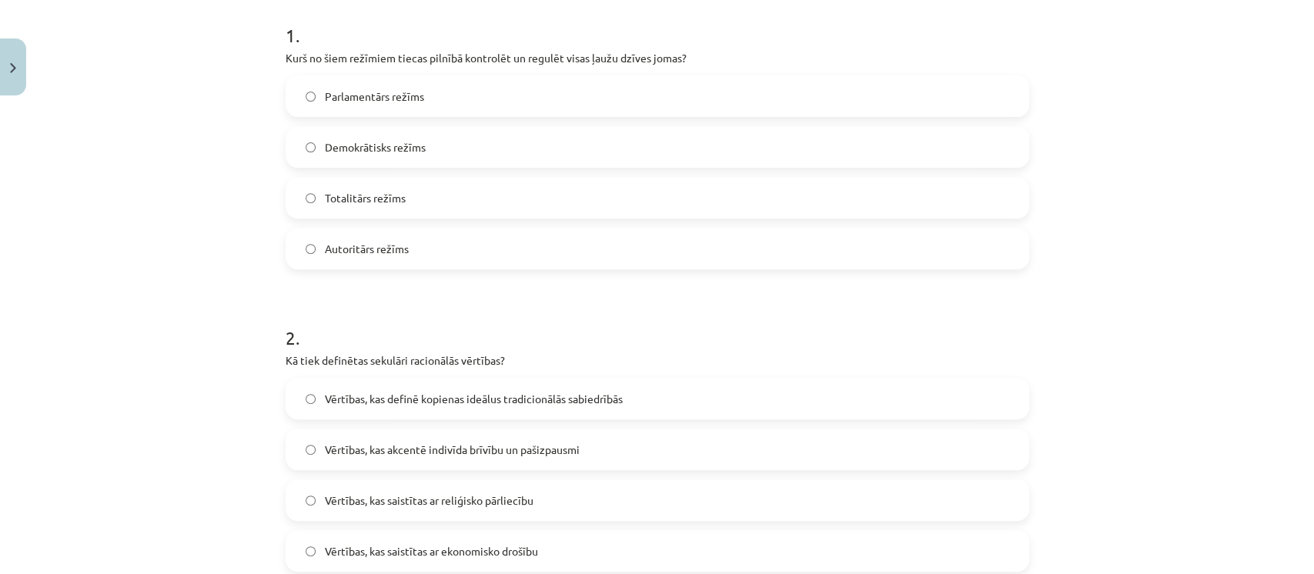
scroll to position [321, 0]
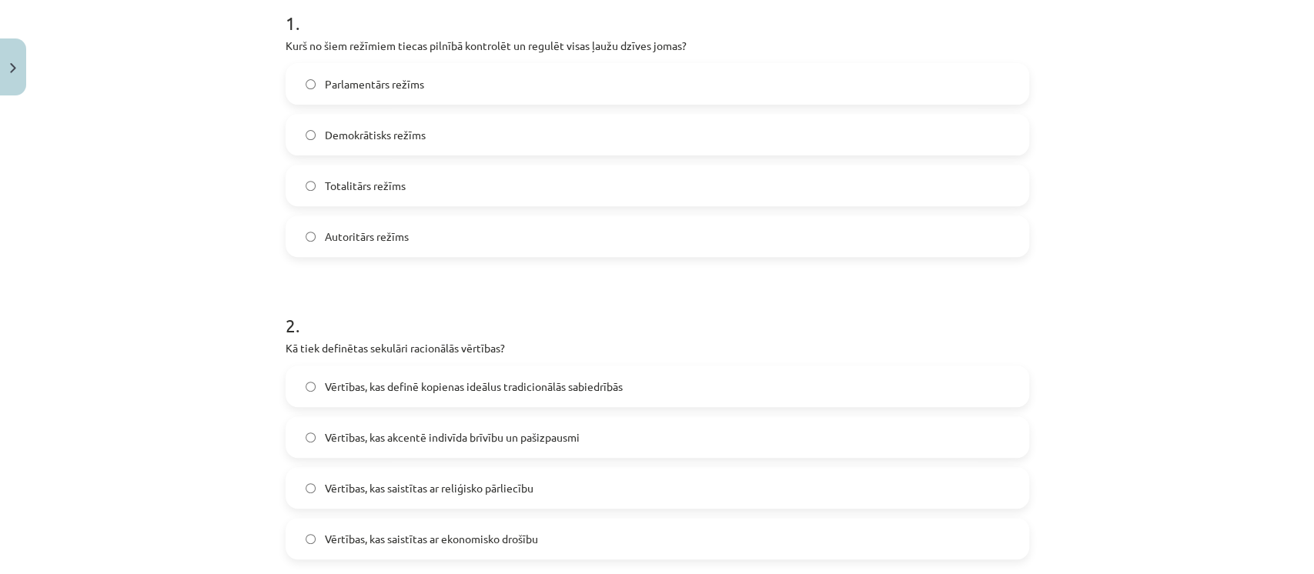
click at [457, 179] on label "Totalitārs režīms" at bounding box center [657, 185] width 741 height 38
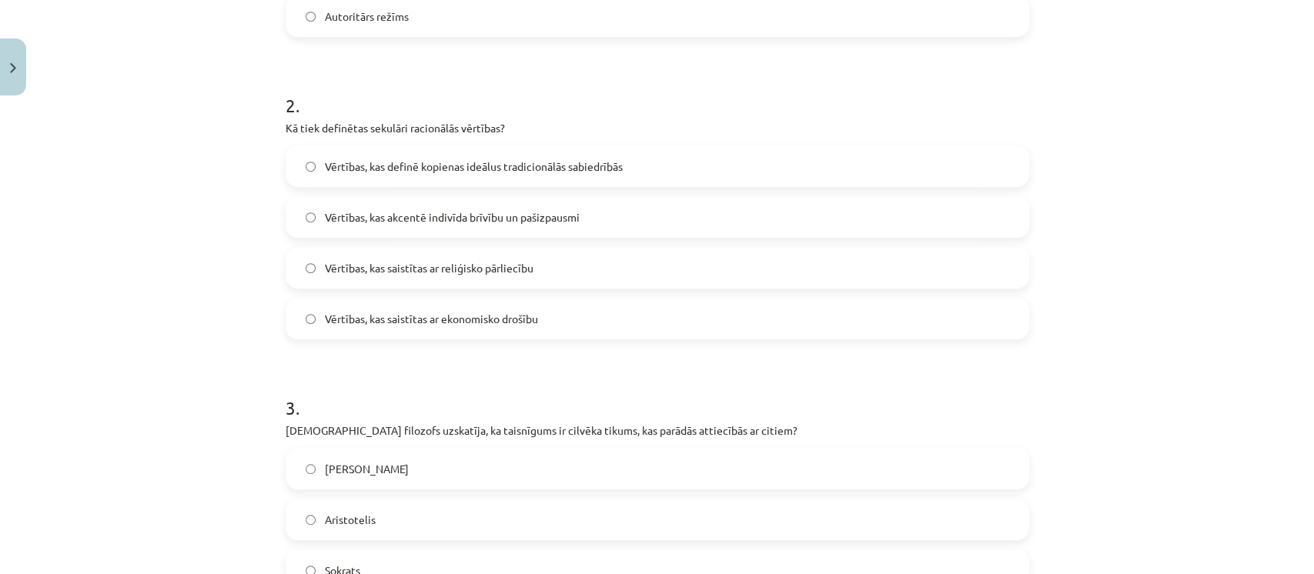
scroll to position [580, 0]
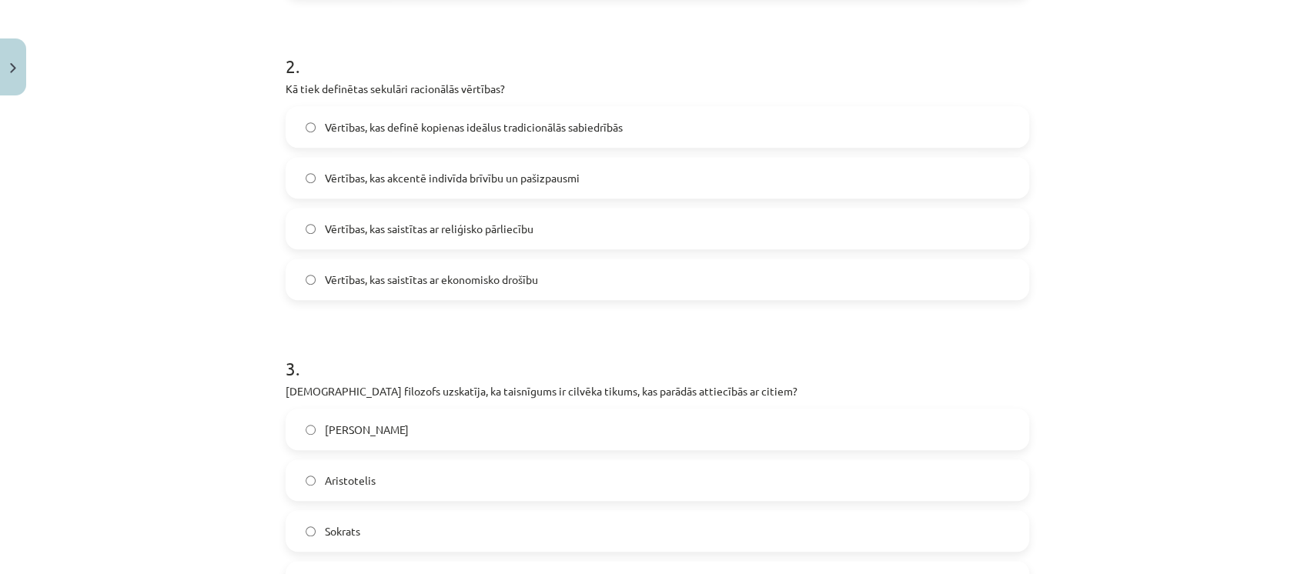
click at [457, 179] on span "Vērtības, kas akcentē indivīda brīvību un pašizpausmi" at bounding box center [452, 178] width 255 height 16
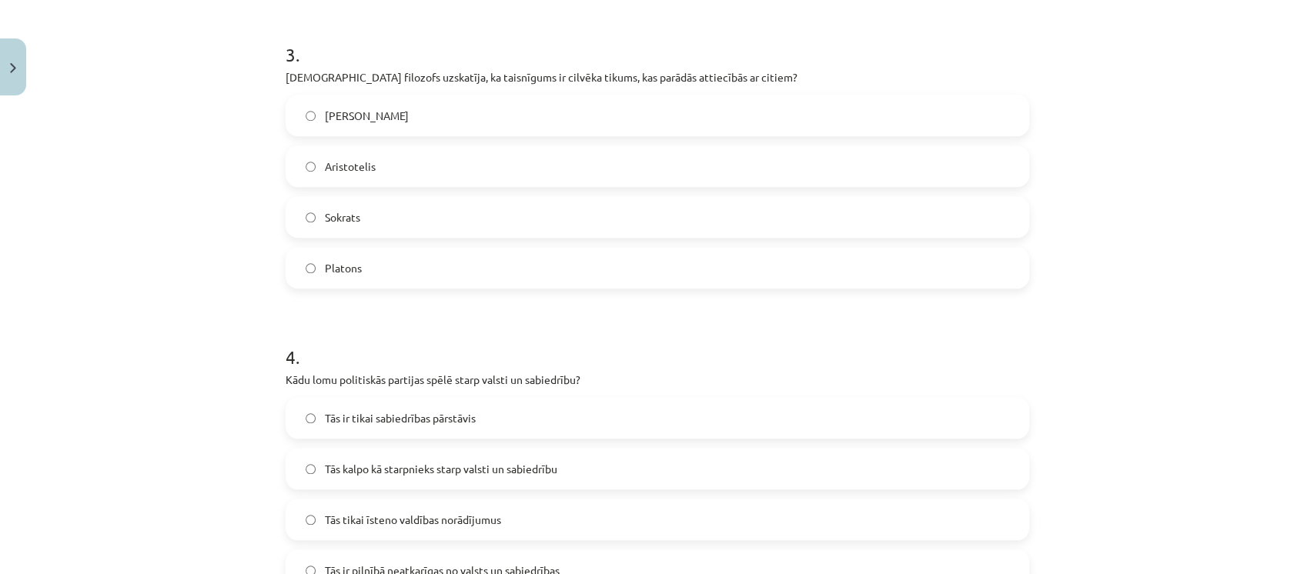
scroll to position [911, 0]
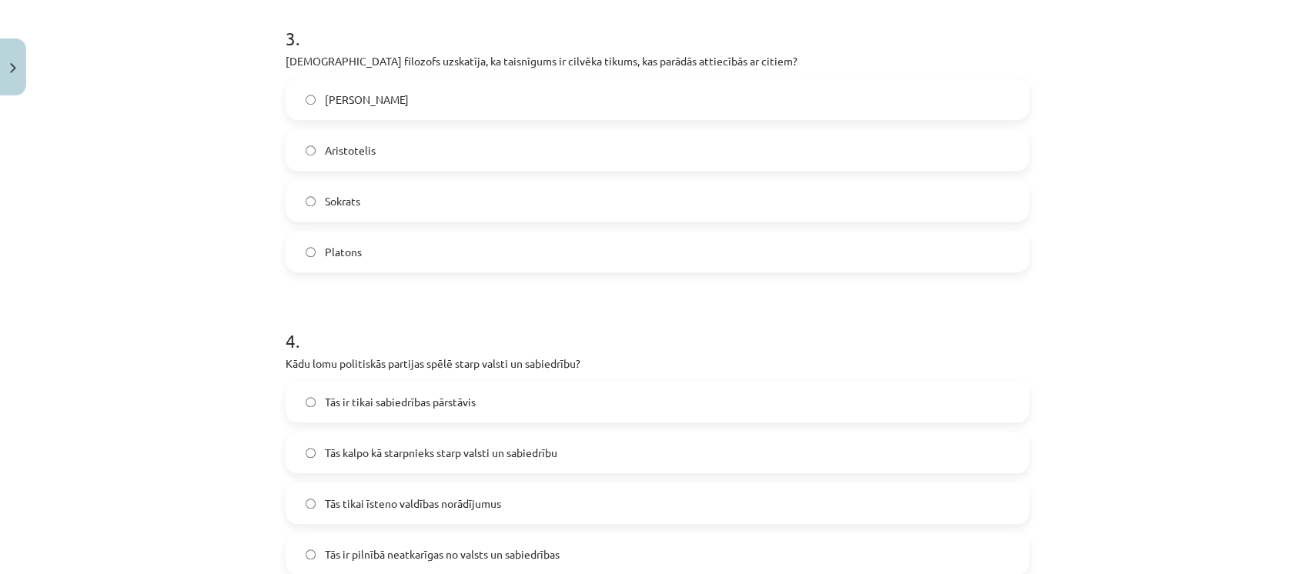
click at [412, 154] on label "Aristotelis" at bounding box center [657, 150] width 741 height 38
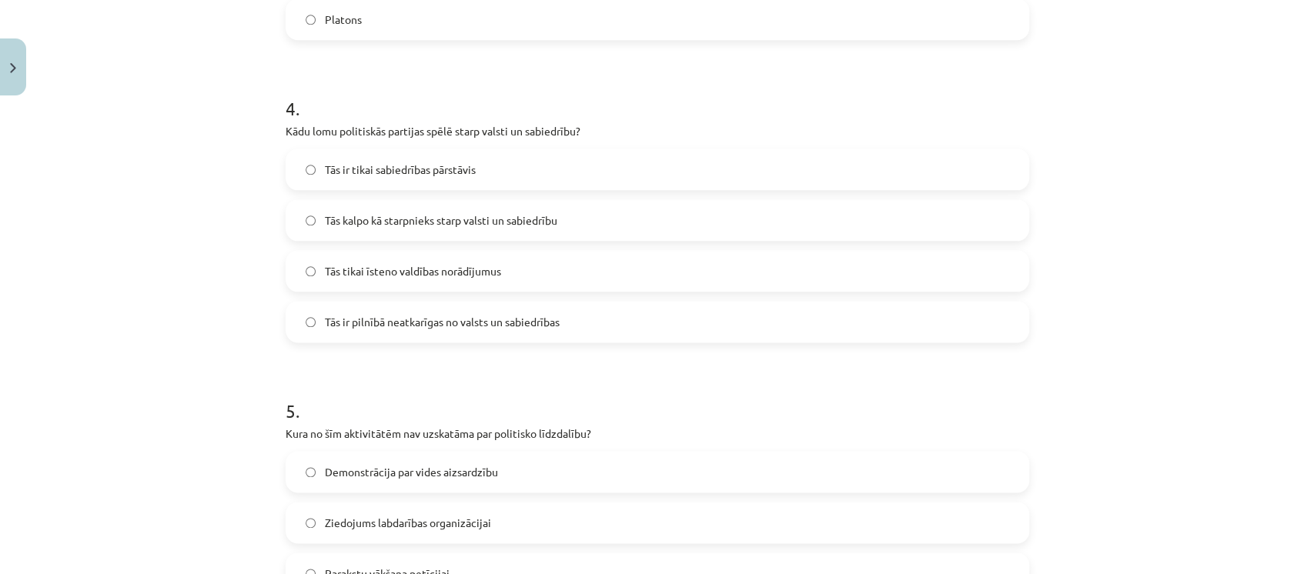
scroll to position [1170, 0]
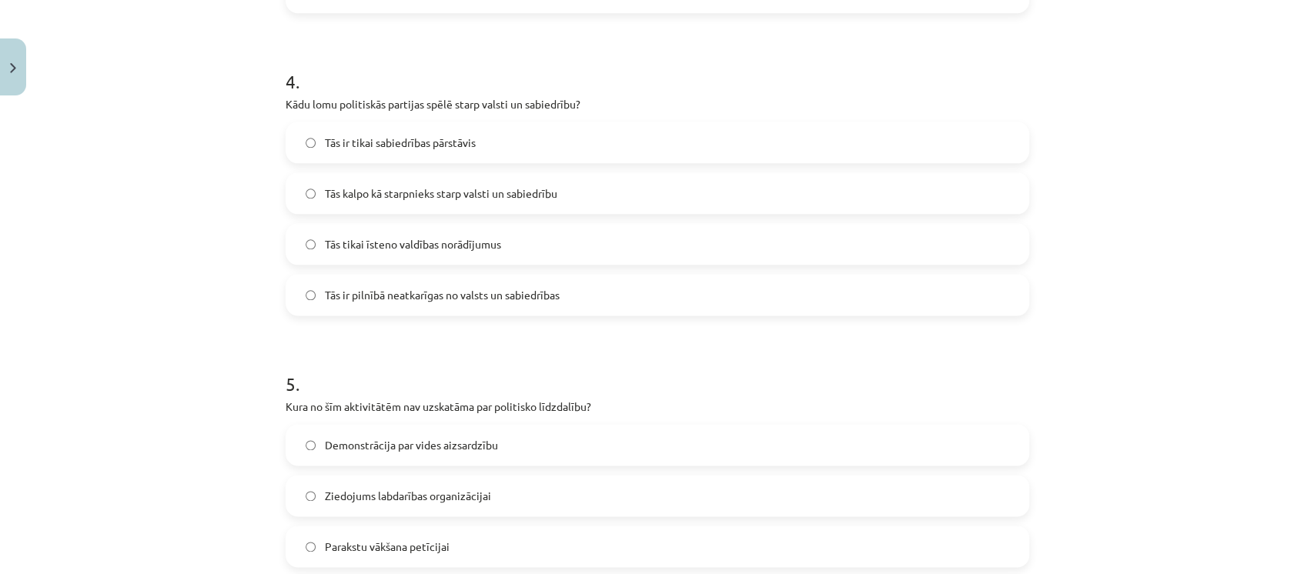
click at [412, 197] on span "Tās kalpo kā starpnieks starp valsti un sabiedrību" at bounding box center [441, 194] width 232 height 16
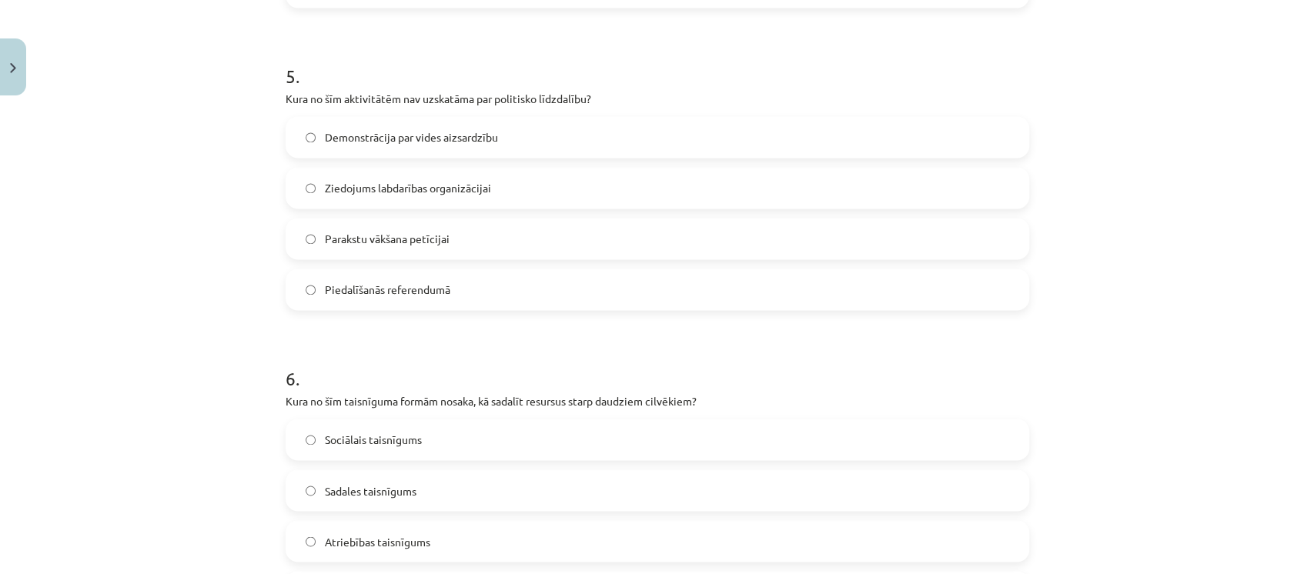
scroll to position [1486, 0]
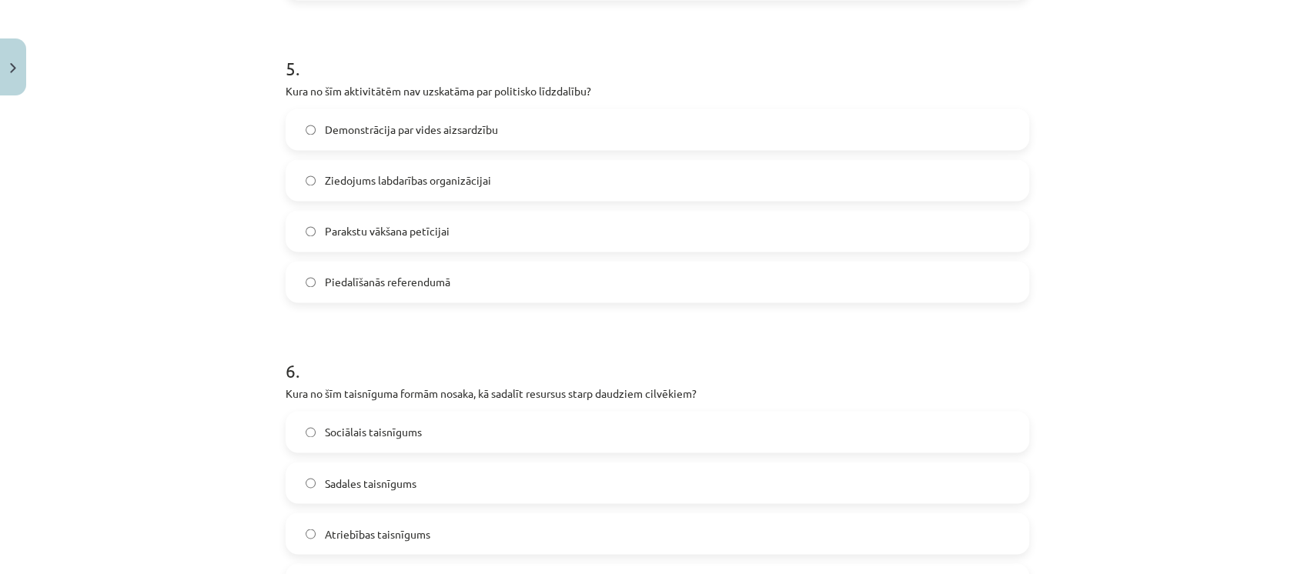
click at [414, 186] on span "Ziedojums labdarības organizācijai" at bounding box center [408, 180] width 166 height 16
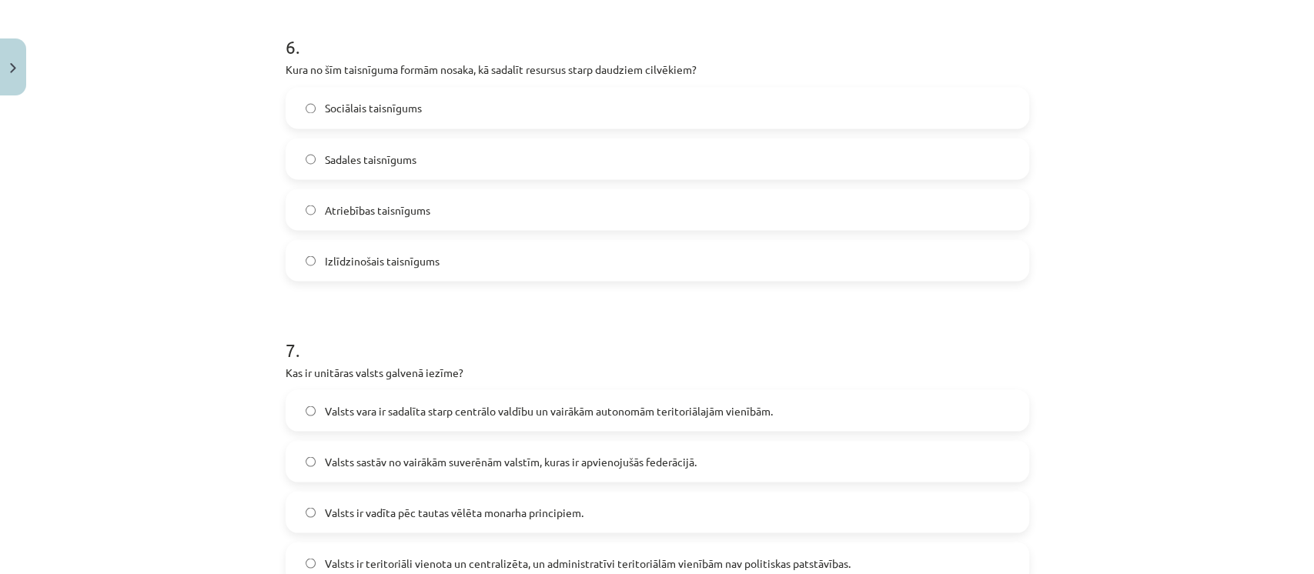
scroll to position [1818, 0]
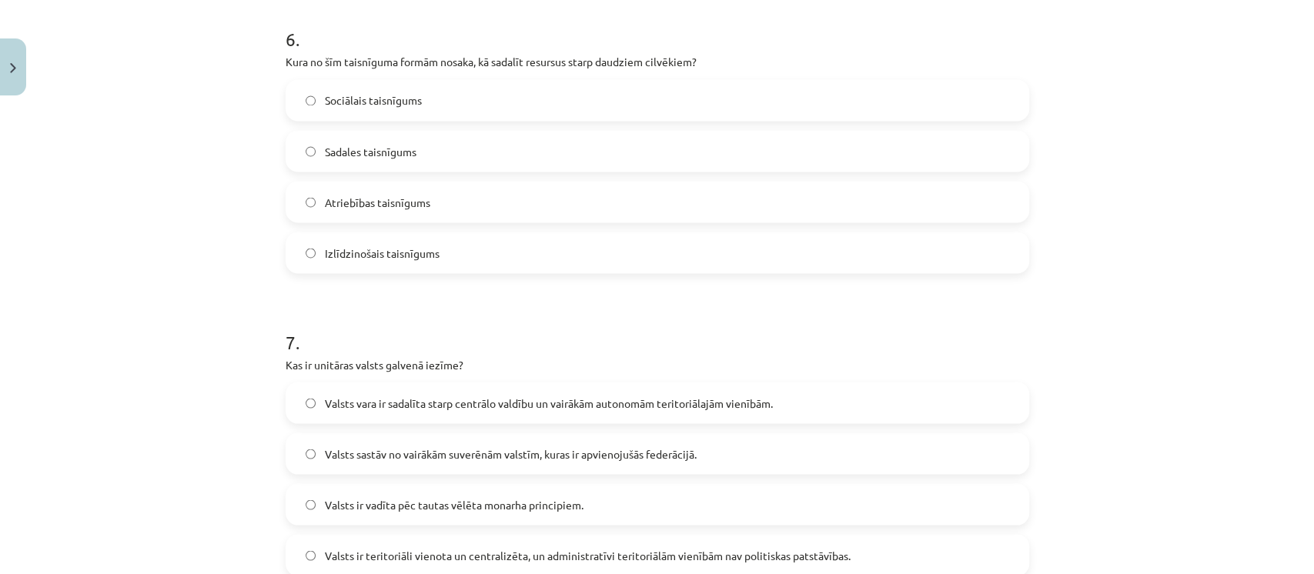
click at [423, 152] on label "Sadales taisnīgums" at bounding box center [657, 151] width 741 height 38
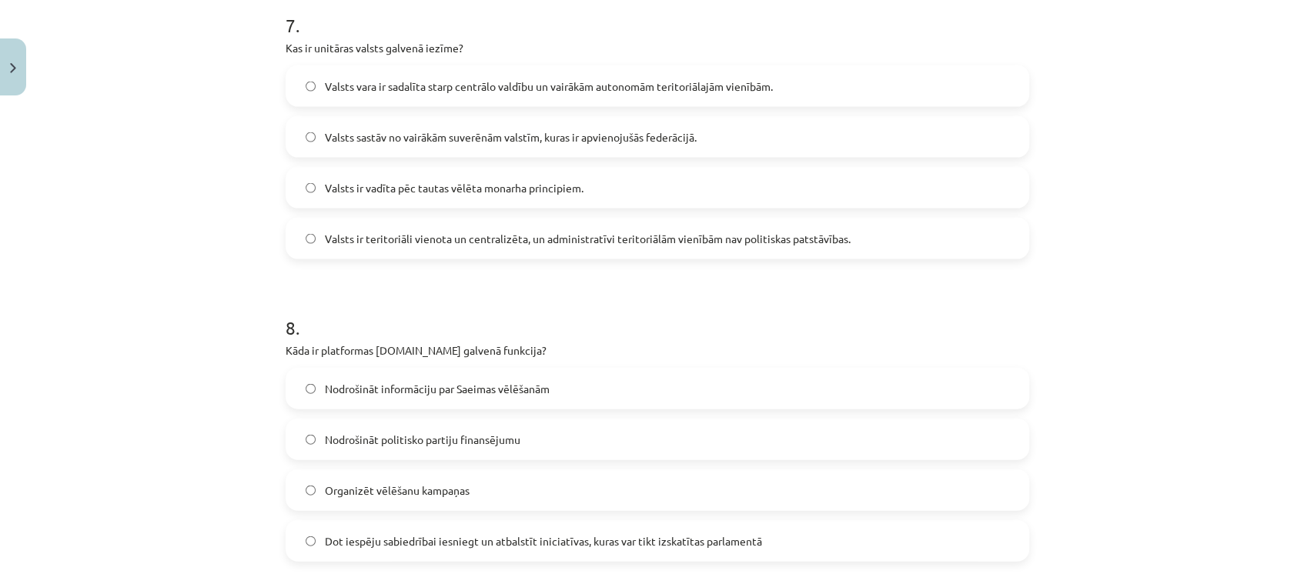
scroll to position [2133, 0]
click at [416, 229] on label "Valsts ir teritoriāli vienota un centralizēta, un administratīvi teritoriālām v…" at bounding box center [657, 240] width 741 height 38
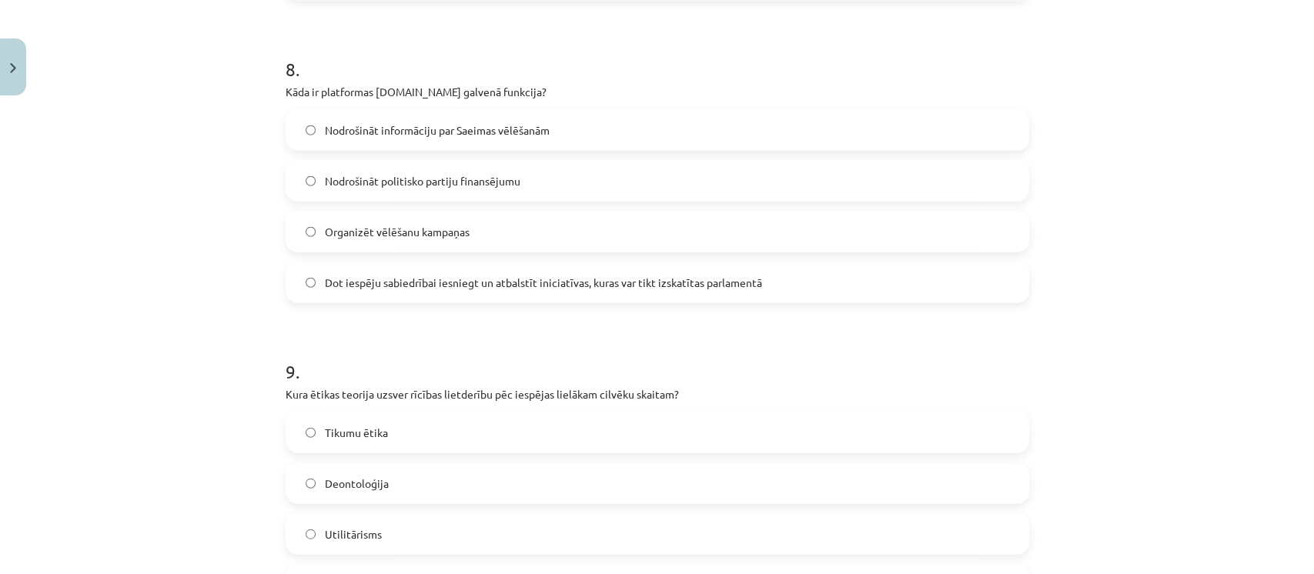
scroll to position [2394, 0]
click at [380, 280] on span "Dot iespēju sabiedrībai iesniegt un atbalstīt iniciatīvas, kuras var tikt izska…" at bounding box center [543, 282] width 437 height 16
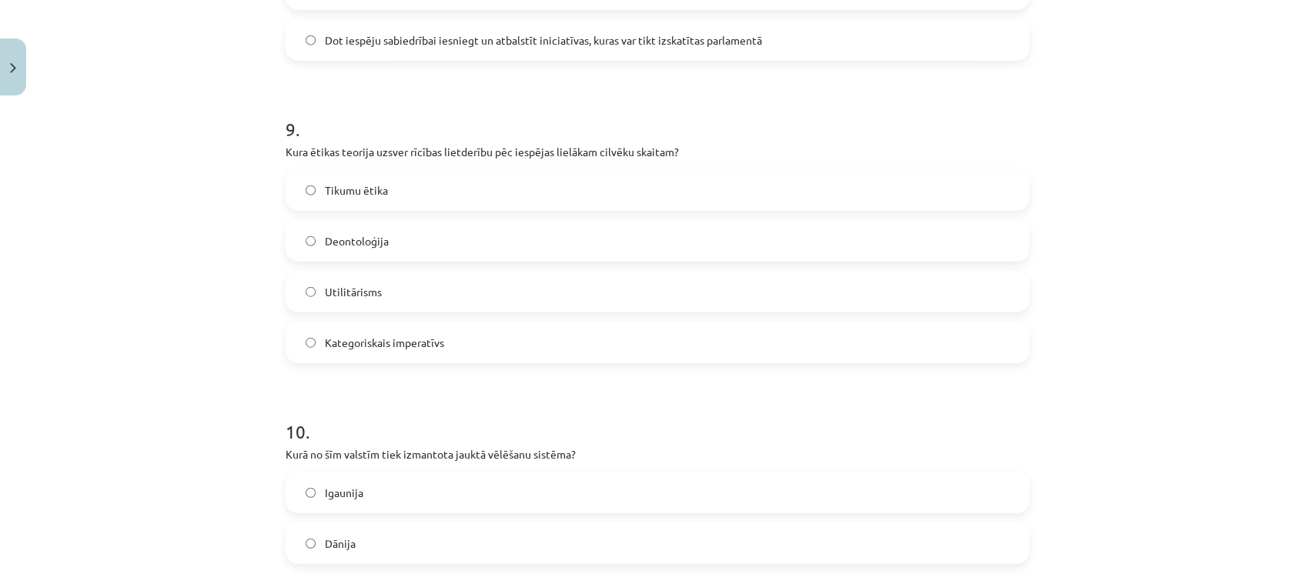
scroll to position [2636, 0]
click at [379, 288] on label "Utilitārisms" at bounding box center [657, 291] width 741 height 38
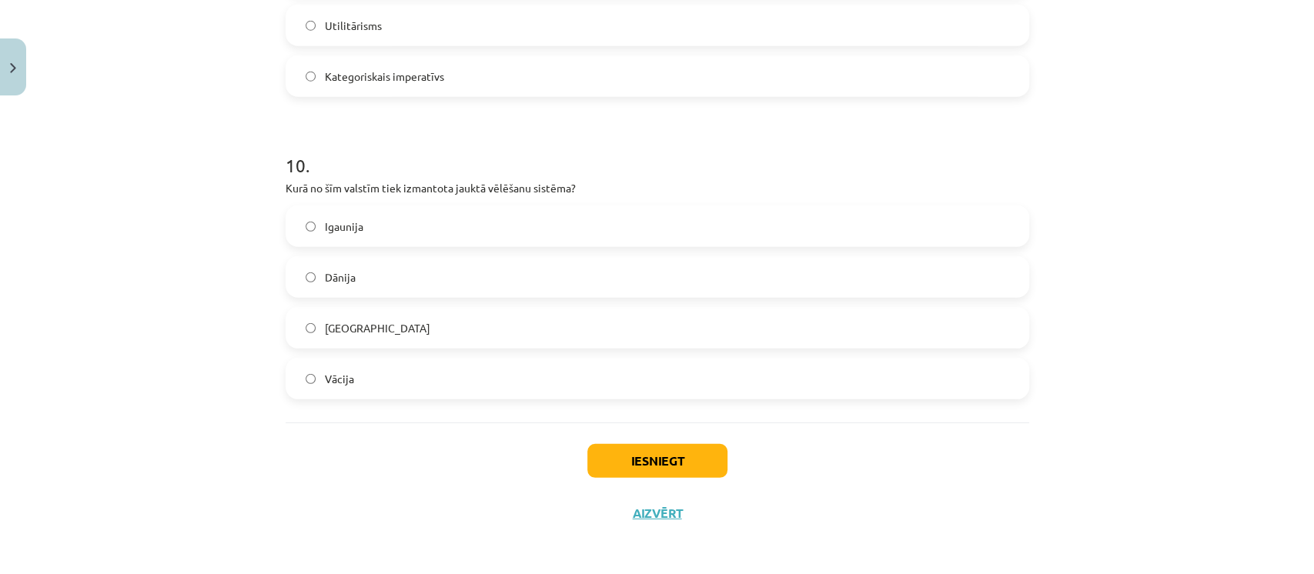
scroll to position [2904, 0]
click at [362, 379] on label "Vācija" at bounding box center [657, 376] width 741 height 38
click at [647, 462] on button "Iesniegt" at bounding box center [657, 459] width 140 height 34
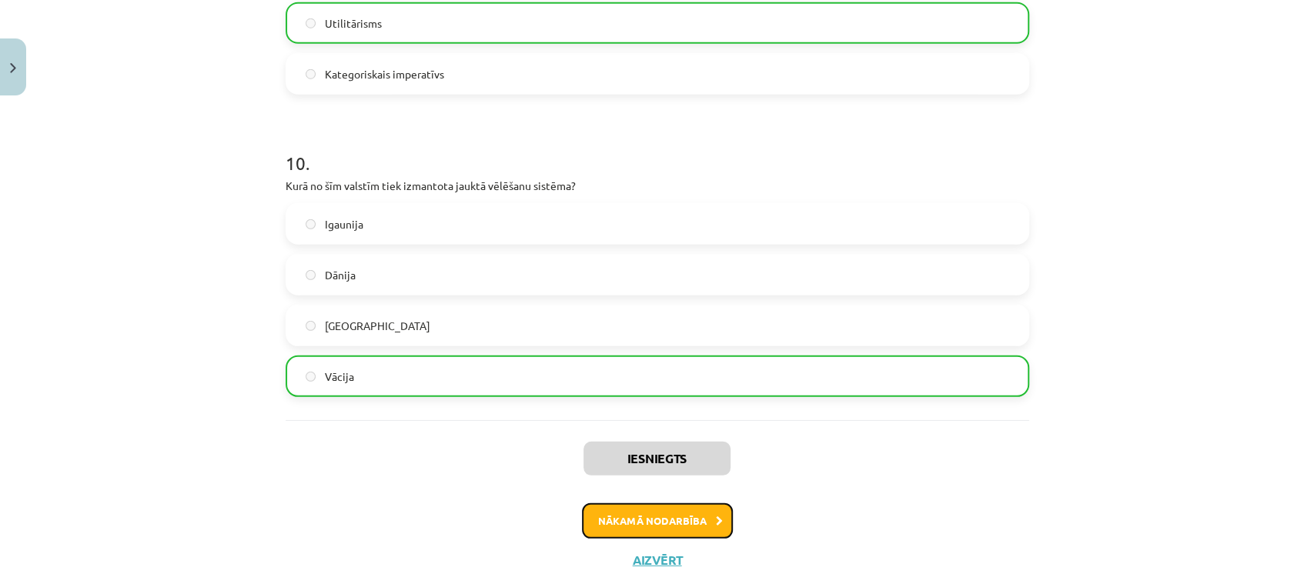
click at [649, 513] on button "Nākamā nodarbība" at bounding box center [657, 520] width 151 height 35
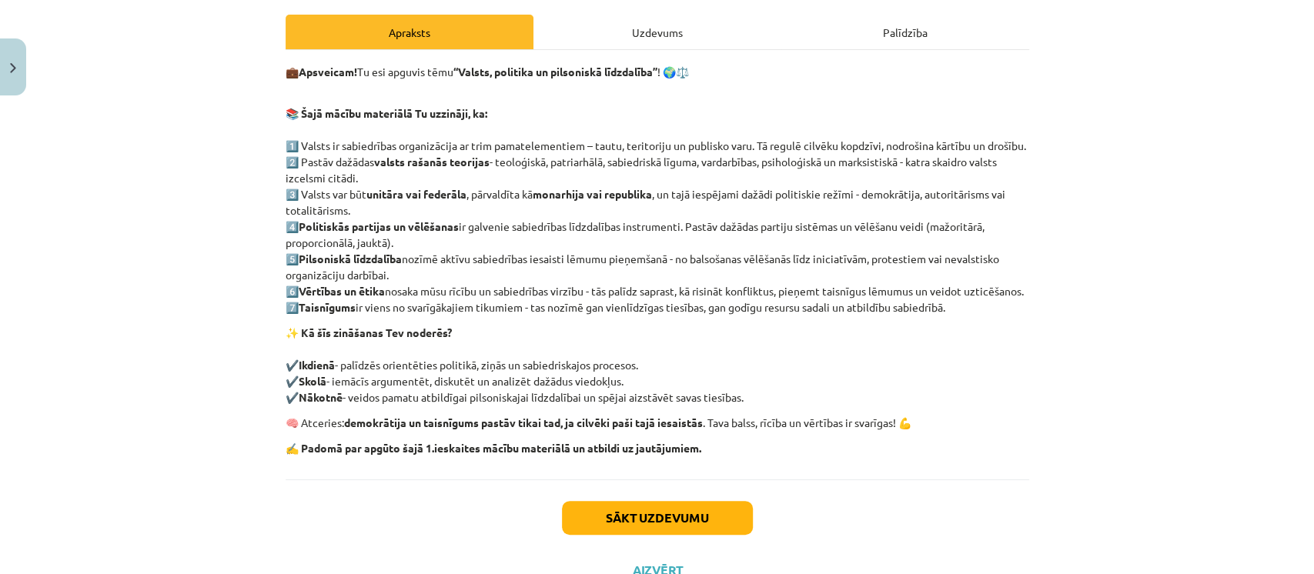
scroll to position [210, 0]
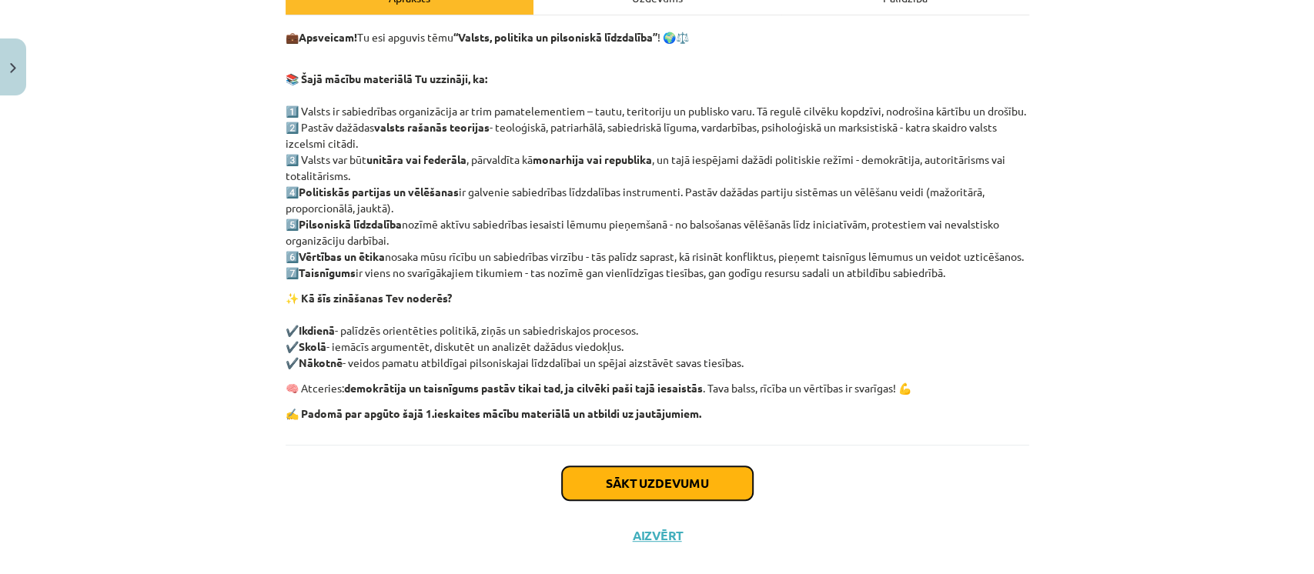
click at [649, 500] on button "Sākt uzdevumu" at bounding box center [657, 484] width 191 height 34
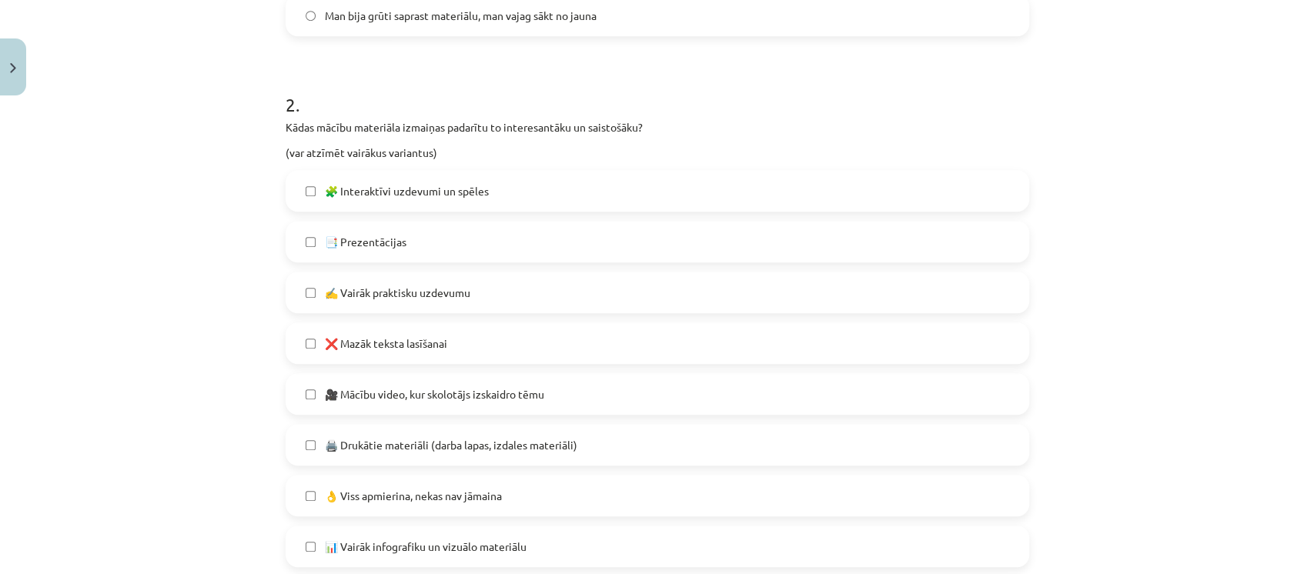
scroll to position [647, 0]
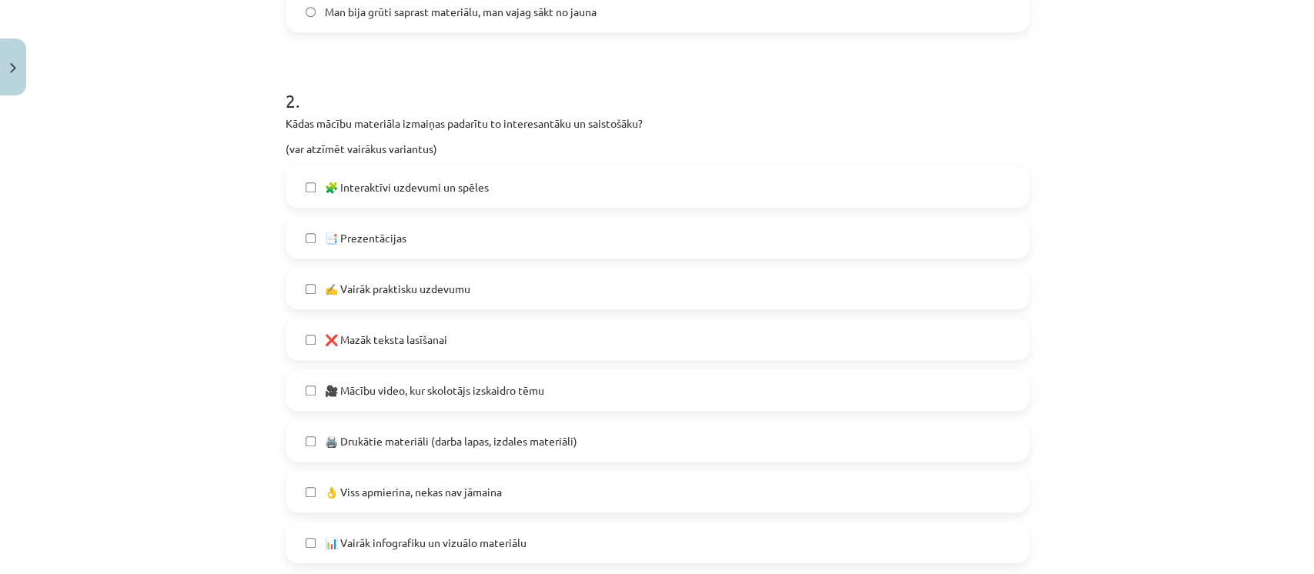
click at [438, 225] on label "📑 Prezentācijas" at bounding box center [657, 238] width 741 height 38
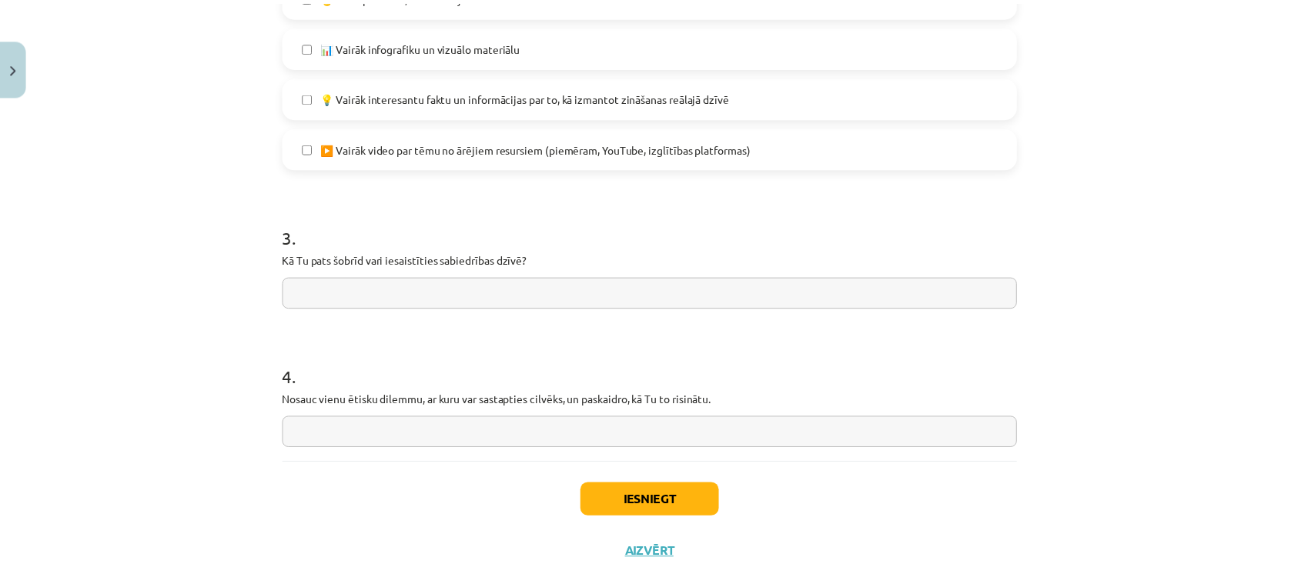
scroll to position [1188, 0]
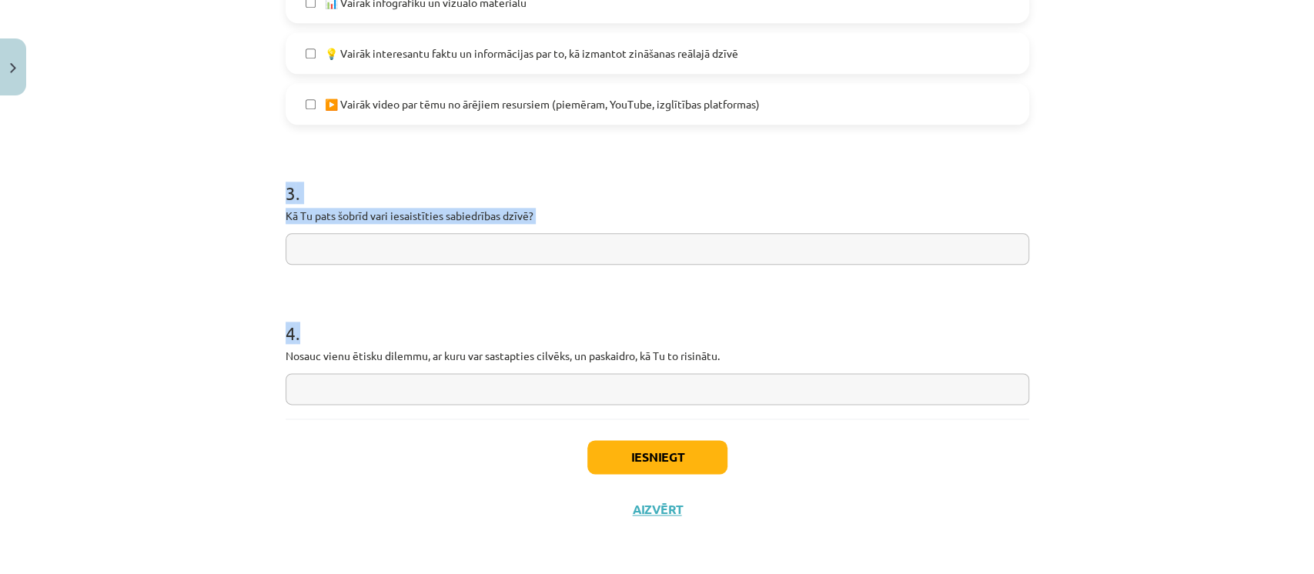
drag, startPoint x: 274, startPoint y: 189, endPoint x: 647, endPoint y: 372, distance: 414.9
copy form "3 . Kā Tu pats šobrīd vari iesaistīties sabiedrības dzīvē? 4 ."
click at [370, 249] on input "text" at bounding box center [658, 249] width 744 height 32
paste input "**********"
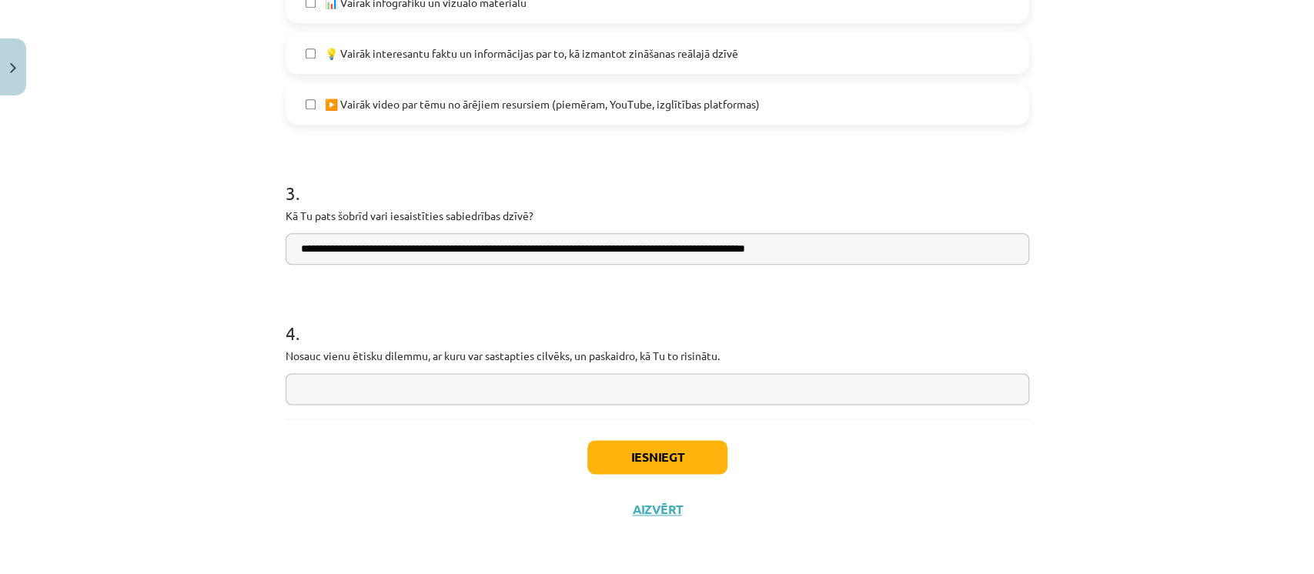
drag, startPoint x: 582, startPoint y: 243, endPoint x: 905, endPoint y: 258, distance: 323.7
click at [905, 258] on input "**********" at bounding box center [658, 249] width 744 height 32
type input "**********"
click at [681, 386] on input "text" at bounding box center [658, 389] width 744 height 32
paste input "**********"
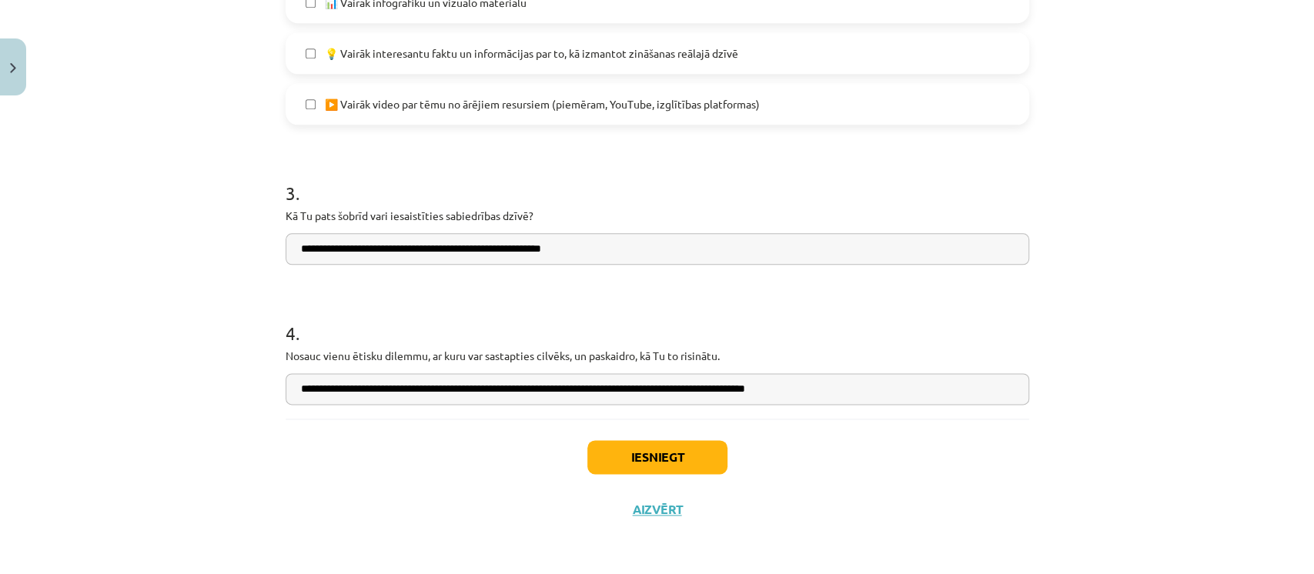
drag, startPoint x: 579, startPoint y: 387, endPoint x: 210, endPoint y: 391, distance: 368.8
click at [210, 391] on div "Mācību tēma: Sociālo zinātņu ii - 12. klases 1. ieskaites mācību materiāls #10 …" at bounding box center [657, 287] width 1314 height 574
type input "**********"
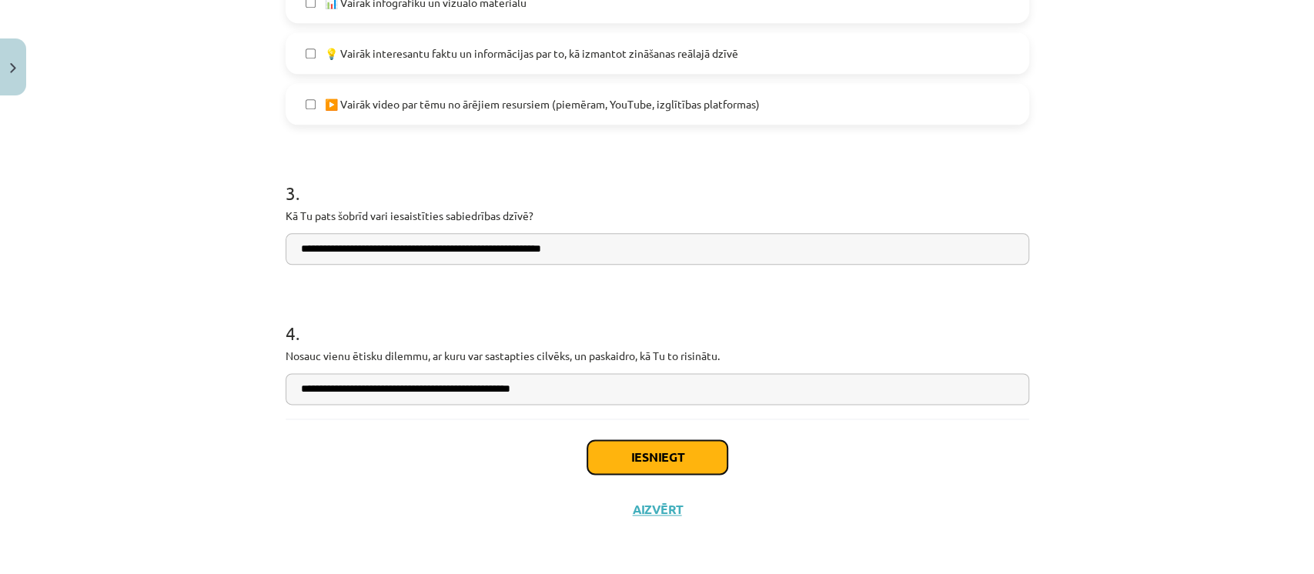
click at [639, 458] on button "Iesniegt" at bounding box center [657, 457] width 140 height 34
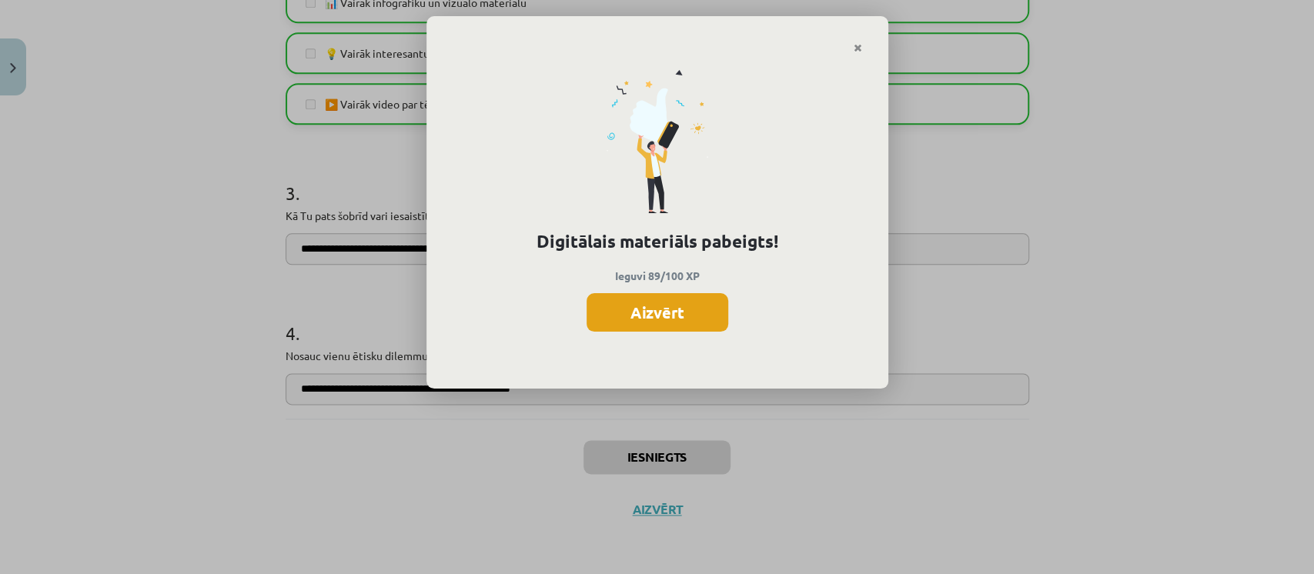
click at [663, 314] on button "Aizvērt" at bounding box center [658, 312] width 142 height 38
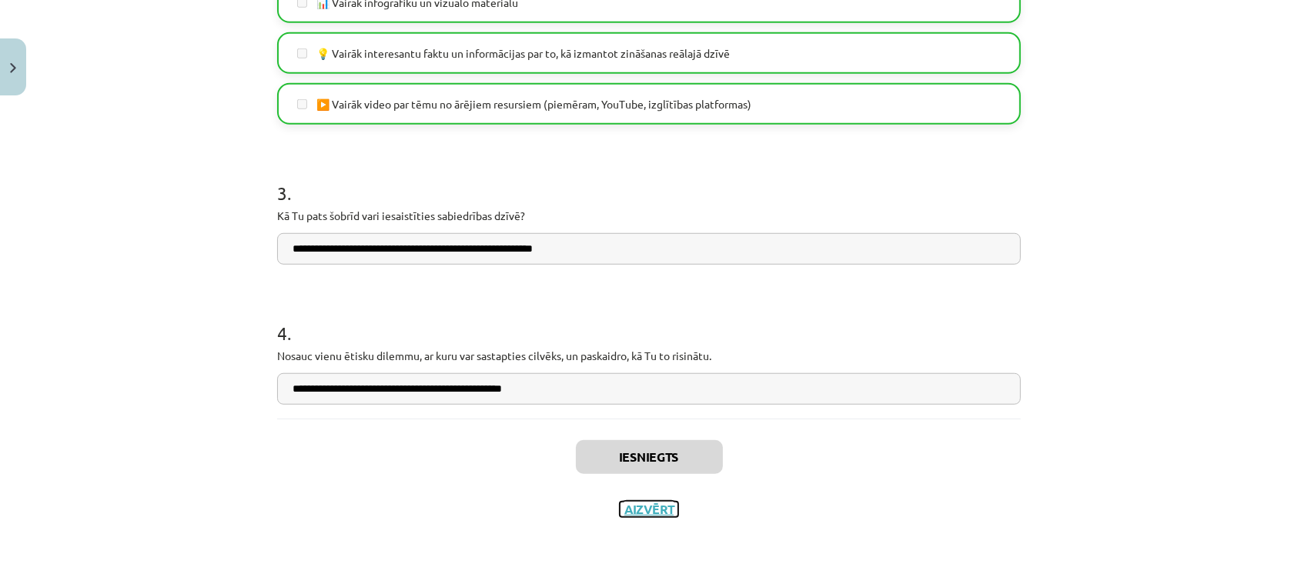
click at [643, 506] on button "Aizvērt" at bounding box center [649, 509] width 59 height 15
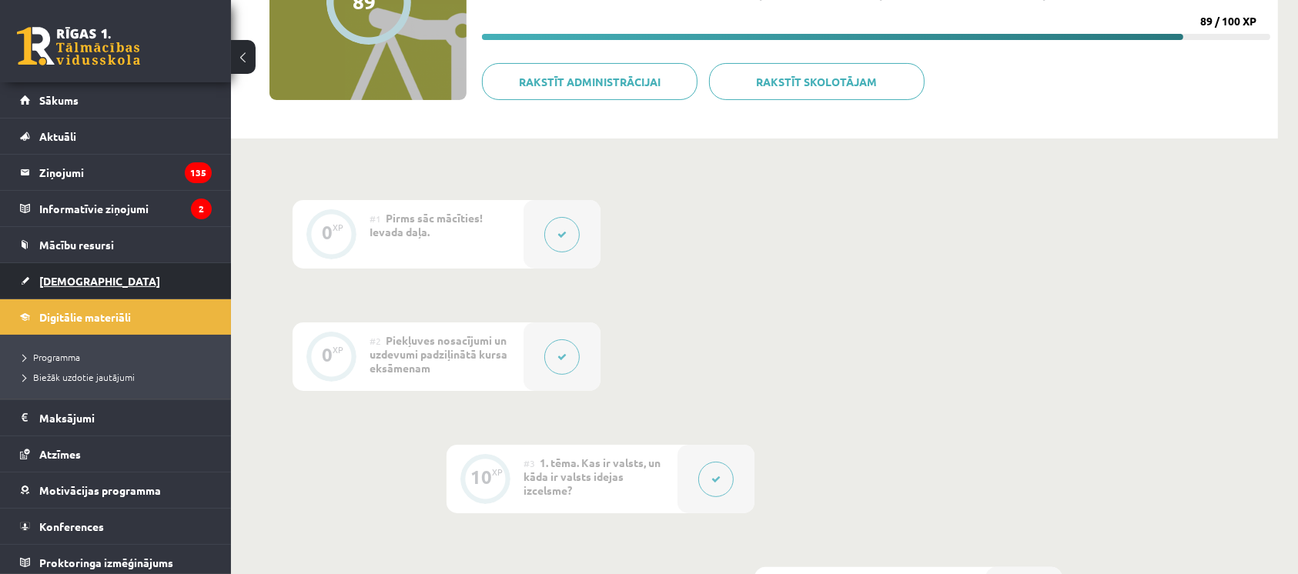
click at [123, 283] on link "[DEMOGRAPHIC_DATA]" at bounding box center [116, 280] width 192 height 35
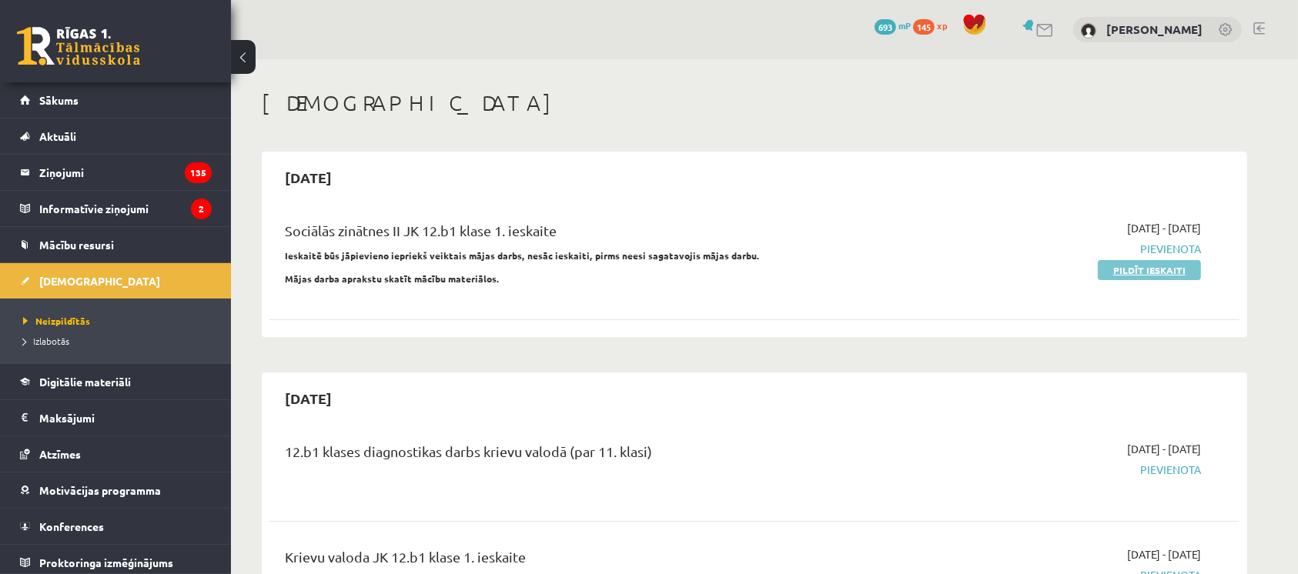
click at [1152, 275] on link "Pildīt ieskaiti" at bounding box center [1149, 270] width 103 height 20
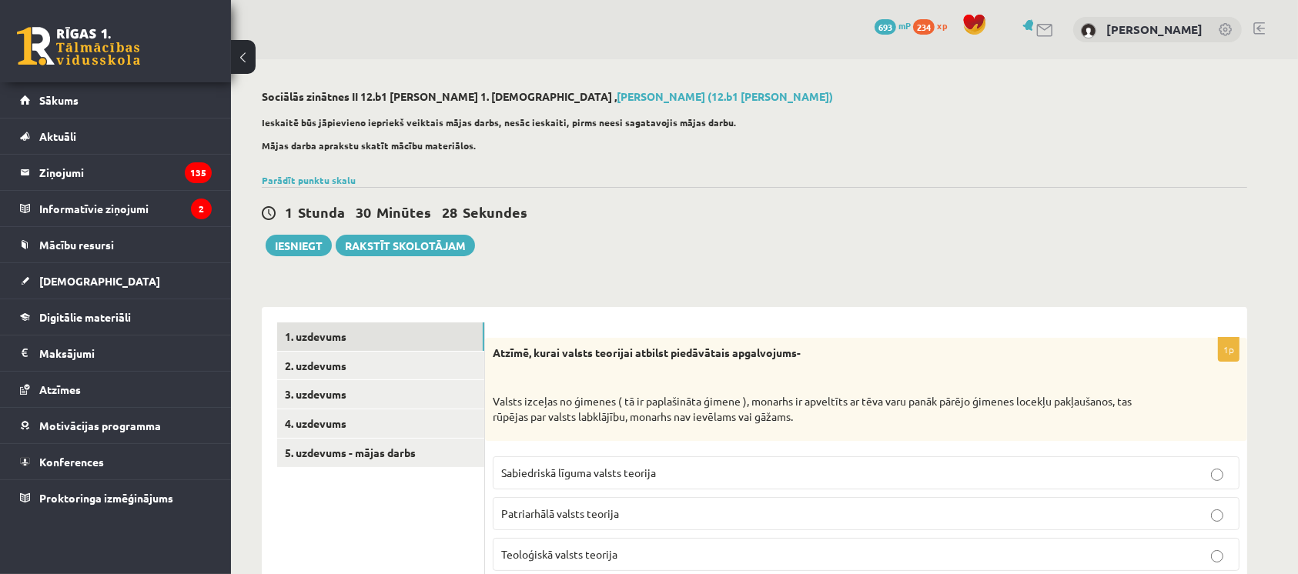
scroll to position [55, 0]
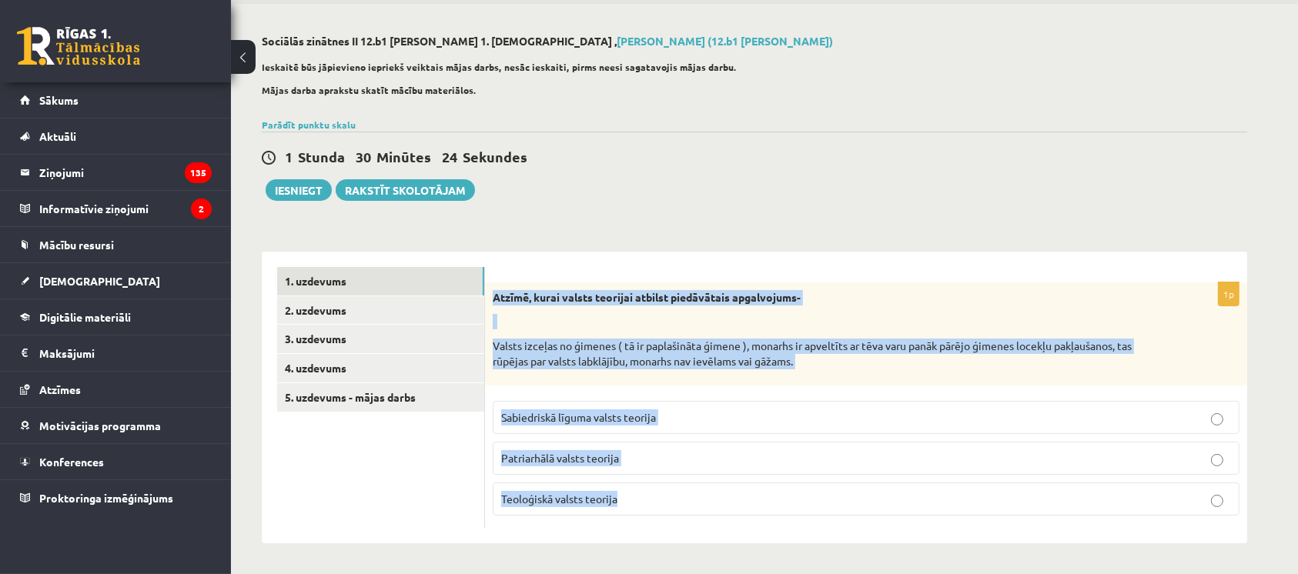
drag, startPoint x: 495, startPoint y: 297, endPoint x: 739, endPoint y: 503, distance: 319.1
click at [739, 503] on div "1p Atzīmē, kurai valsts teorijai atbilst piedāvātais apgalvojums- Valsts izceļa…" at bounding box center [866, 406] width 762 height 246
copy div "Atzīmē, kurai valsts teorijai atbilst piedāvātais apgalvojums- Valsts izceļas n…"
click at [650, 463] on p "Patriarhālā valsts teorija" at bounding box center [866, 458] width 730 height 16
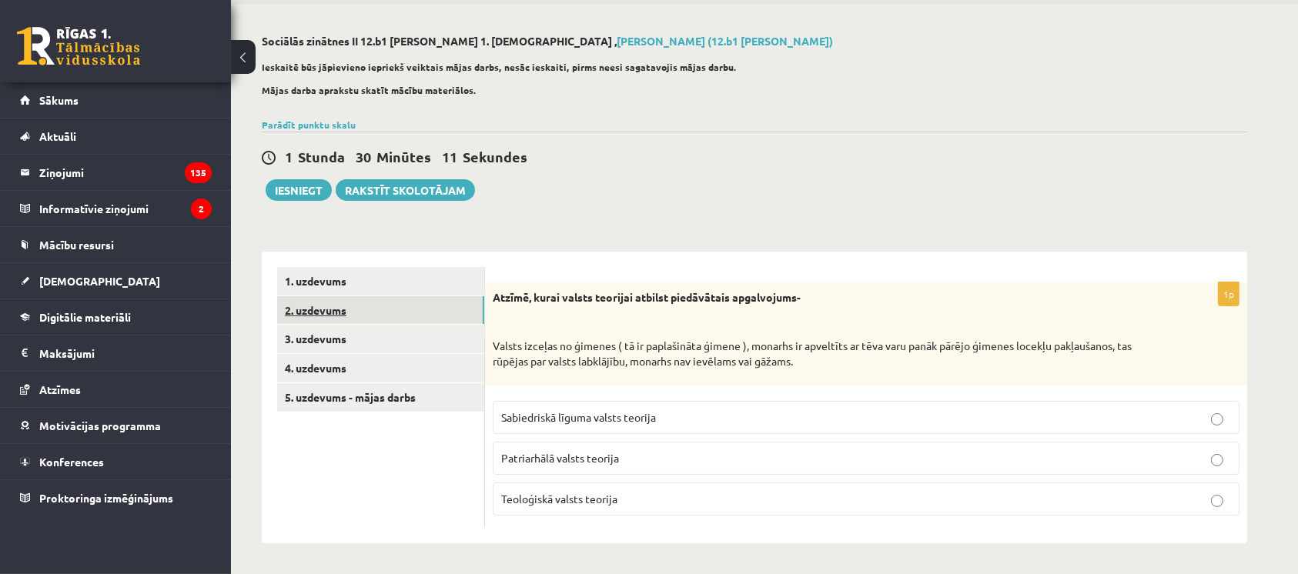
click at [328, 300] on link "2. uzdevums" at bounding box center [380, 310] width 207 height 28
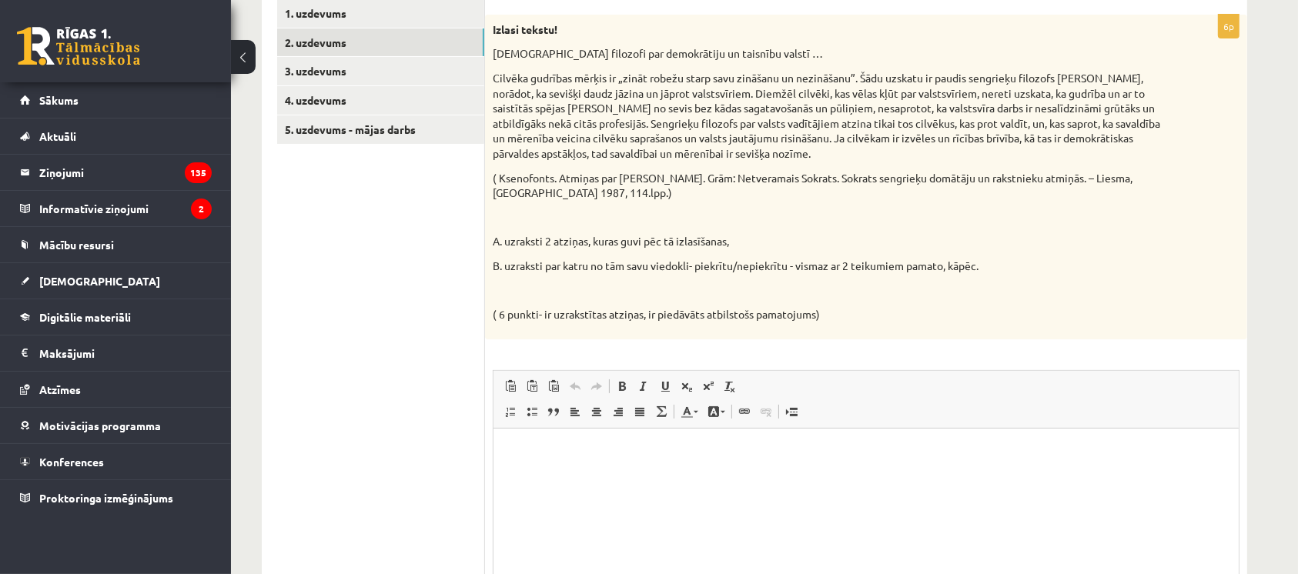
scroll to position [290, 0]
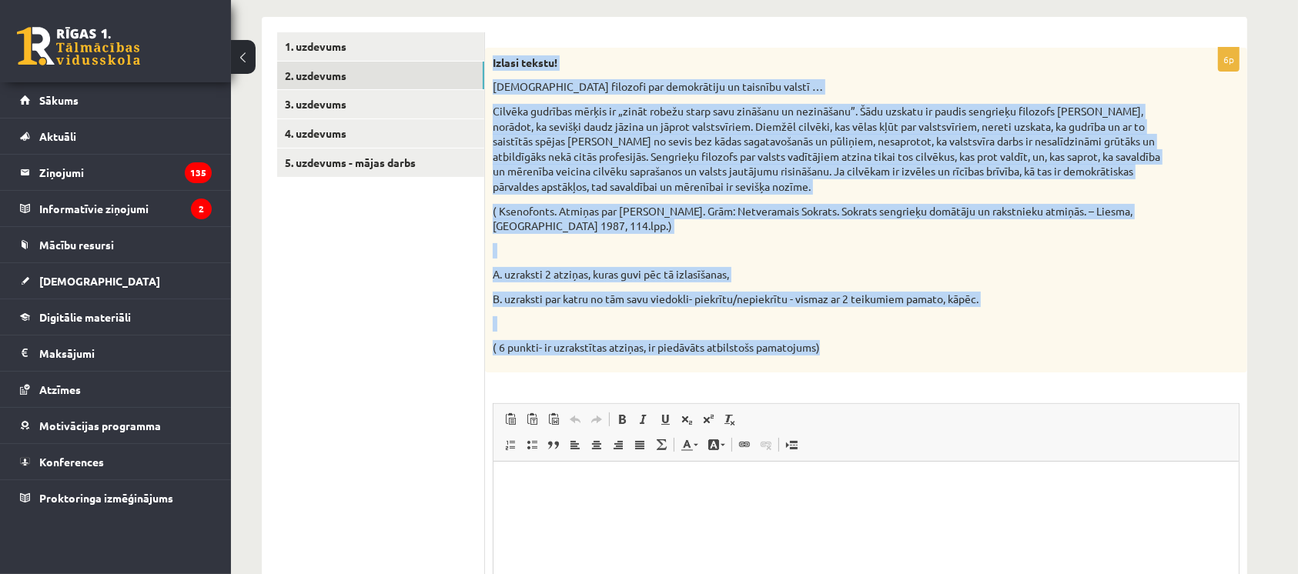
drag, startPoint x: 493, startPoint y: 59, endPoint x: 895, endPoint y: 356, distance: 500.9
click at [895, 356] on div "Izlasi tekstu! Sengrieķu filozofi par demokrātiju un taisnību valstī … Cilvēka …" at bounding box center [866, 210] width 762 height 325
copy div "Loremi dolors! Ametconse adipisci eli seddoeiusmo te incididu utlabo … Etdolor …"
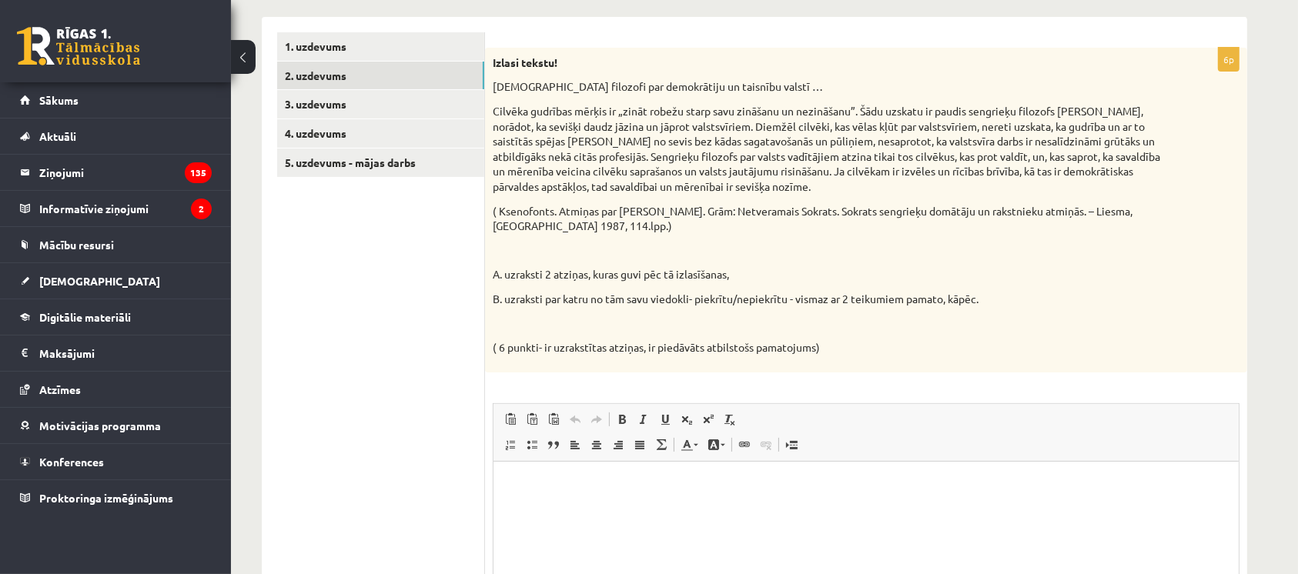
click at [323, 252] on ul "1. uzdevums 2. uzdevums 3. uzdevums 4. uzdevums 5. uzdevums - mājas darbs" at bounding box center [381, 377] width 208 height 691
click at [594, 464] on html at bounding box center [865, 484] width 745 height 47
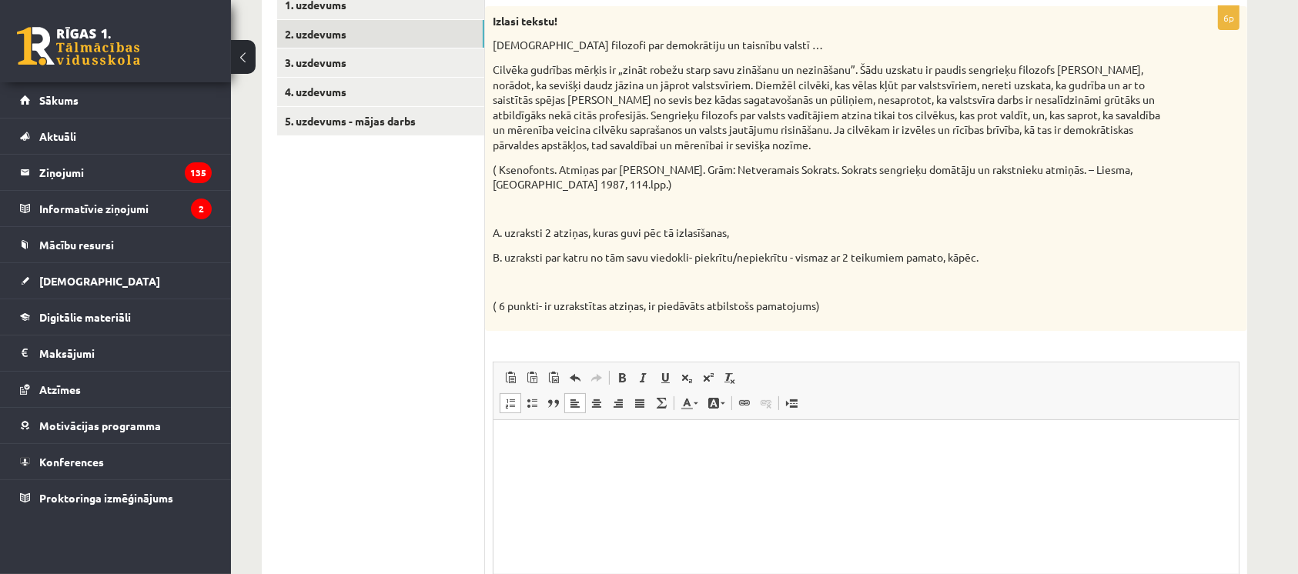
scroll to position [36, 0]
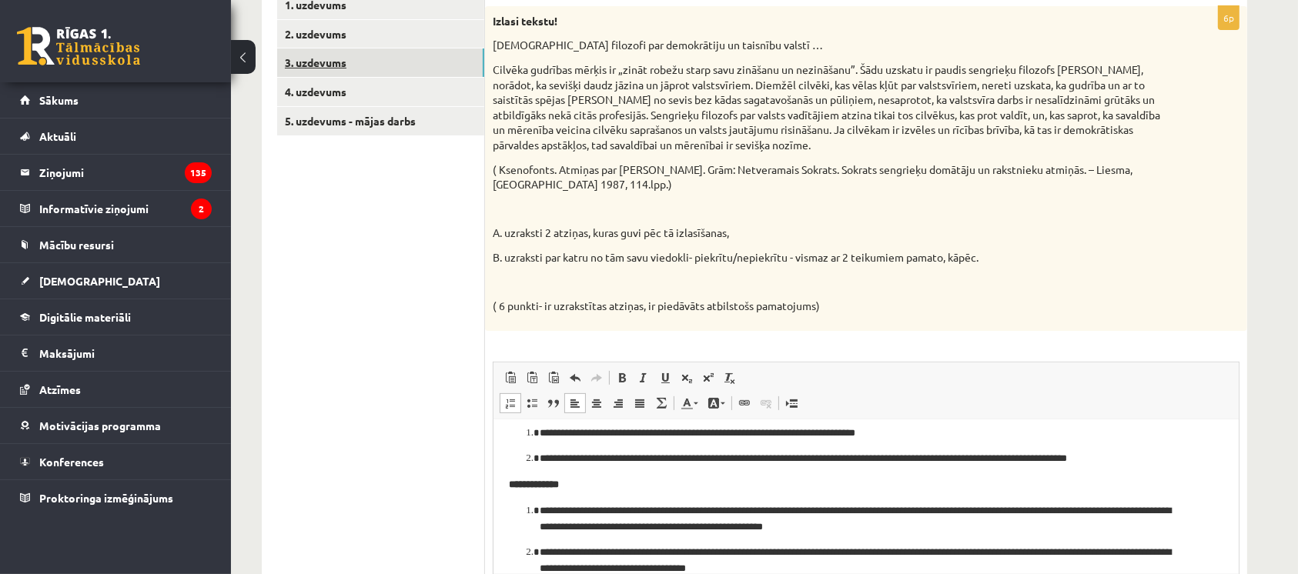
click at [383, 57] on link "3. uzdevums" at bounding box center [380, 63] width 207 height 28
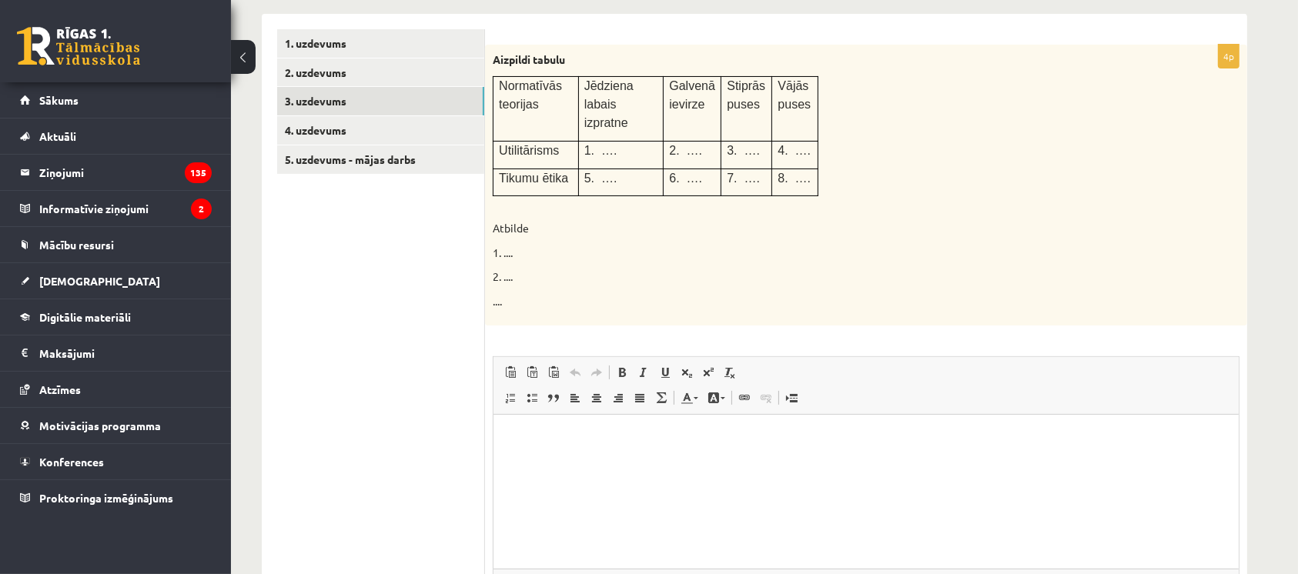
scroll to position [291, 0]
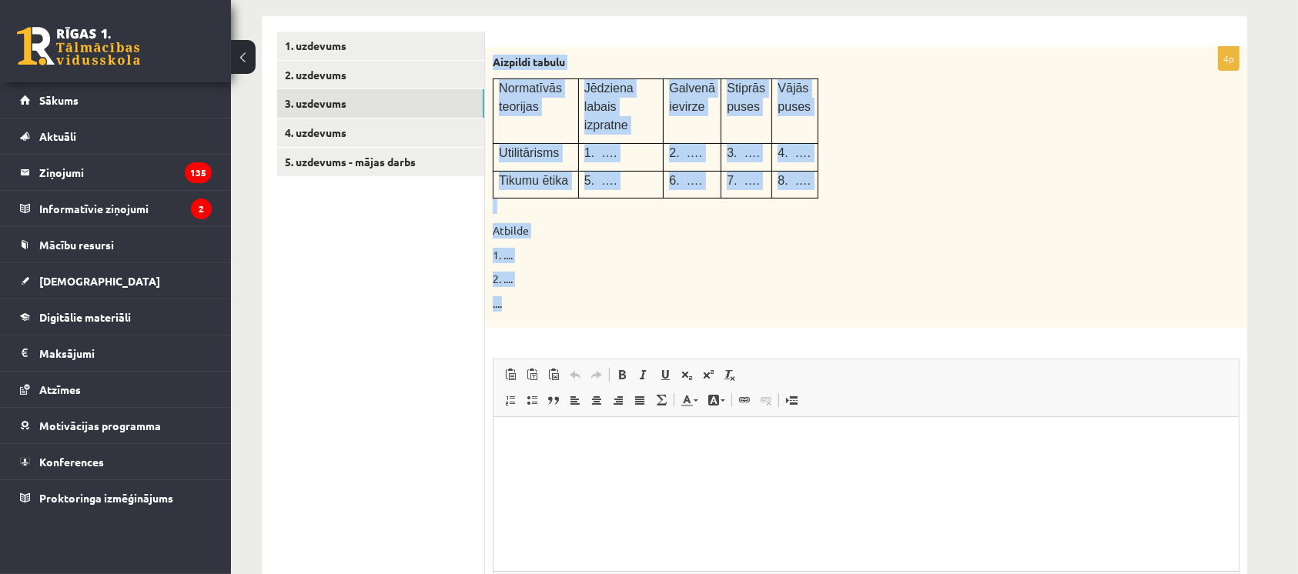
drag, startPoint x: 493, startPoint y: 59, endPoint x: 670, endPoint y: 300, distance: 299.2
click at [670, 300] on div "Aizpildi tabulu Normatīvās teorijas Jēdziena labais izpratne Galvenā ievirze St…" at bounding box center [866, 188] width 762 height 282
copy div "Aizpildi tabulu Normatīvās teorijas Jēdziena labais izpratne Galvenā ievirze St…"
click at [532, 246] on div "Aizpildi tabulu Normatīvās teorijas Jēdziena labais izpratne Galvenā ievirze St…" at bounding box center [866, 188] width 762 height 282
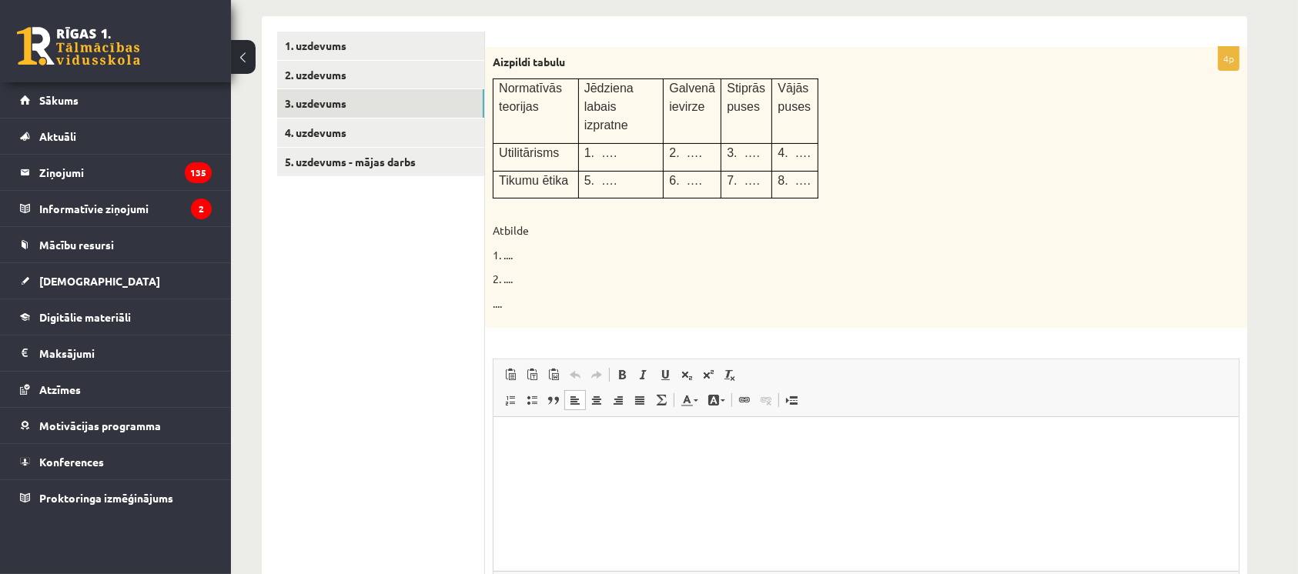
click at [574, 460] on html at bounding box center [865, 440] width 745 height 47
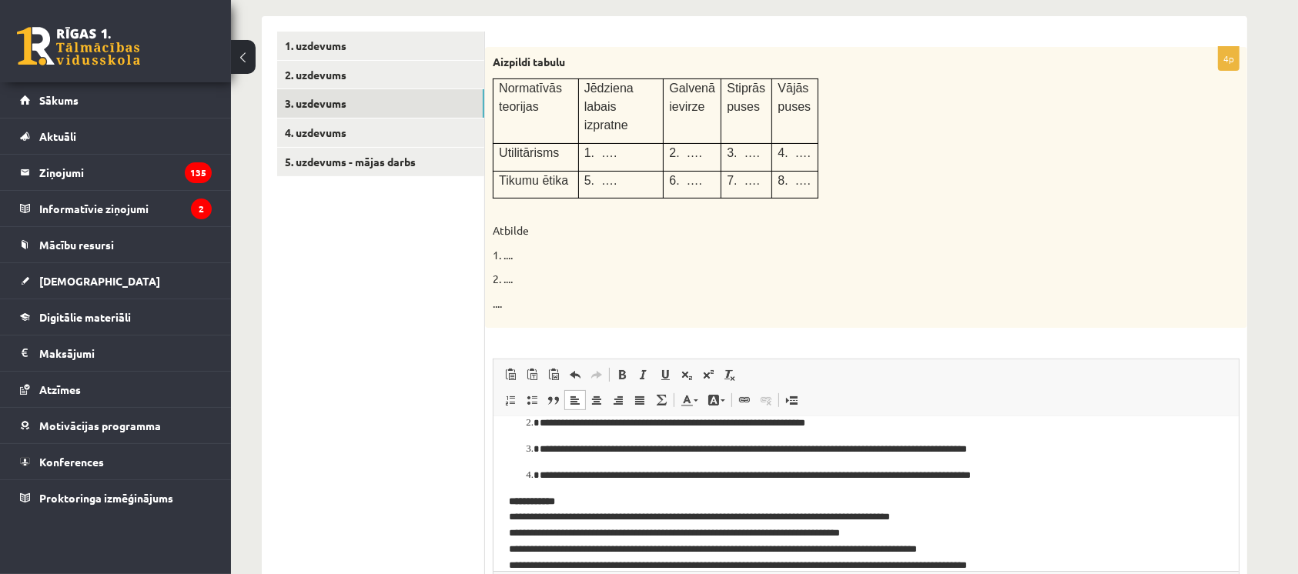
scroll to position [86, 0]
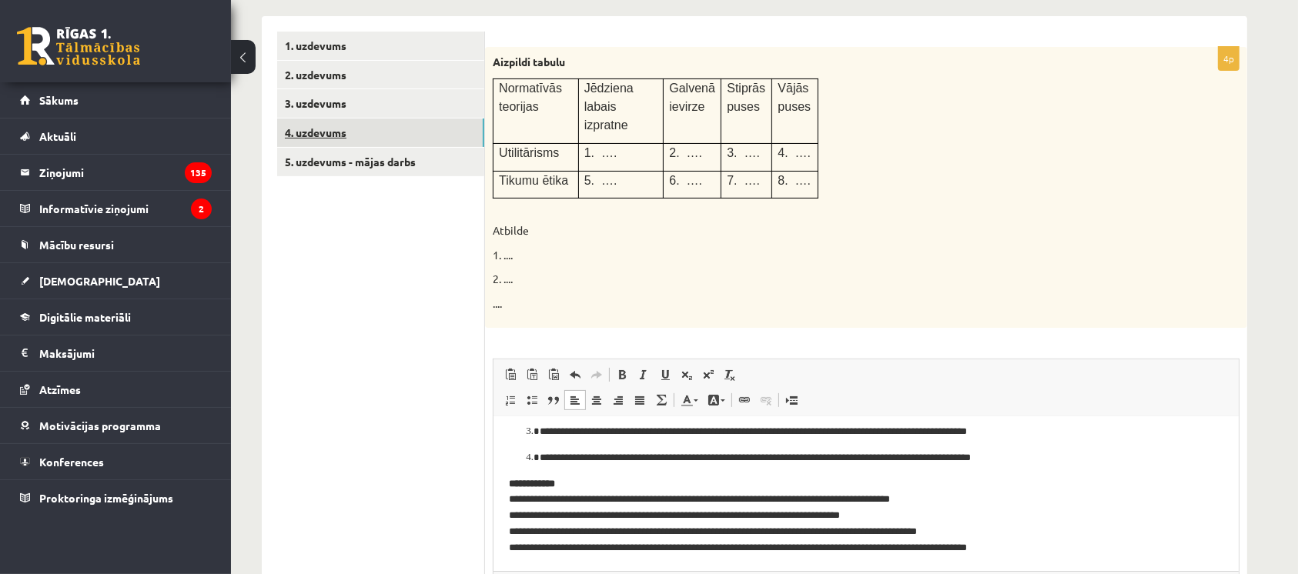
click at [370, 134] on link "4. uzdevums" at bounding box center [380, 133] width 207 height 28
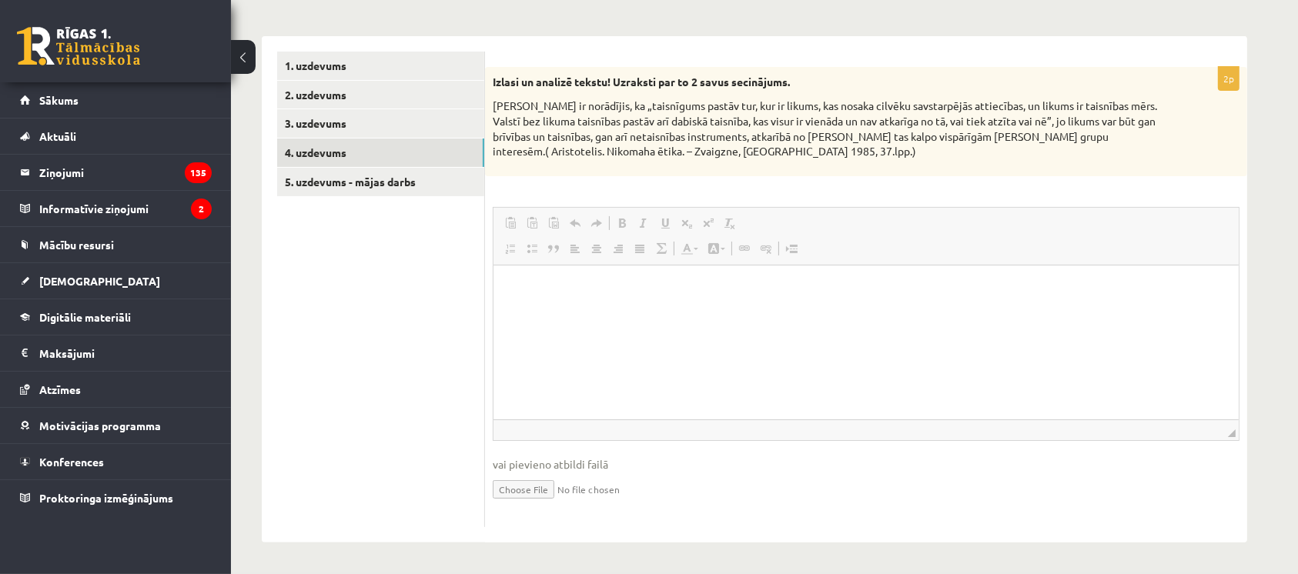
scroll to position [0, 0]
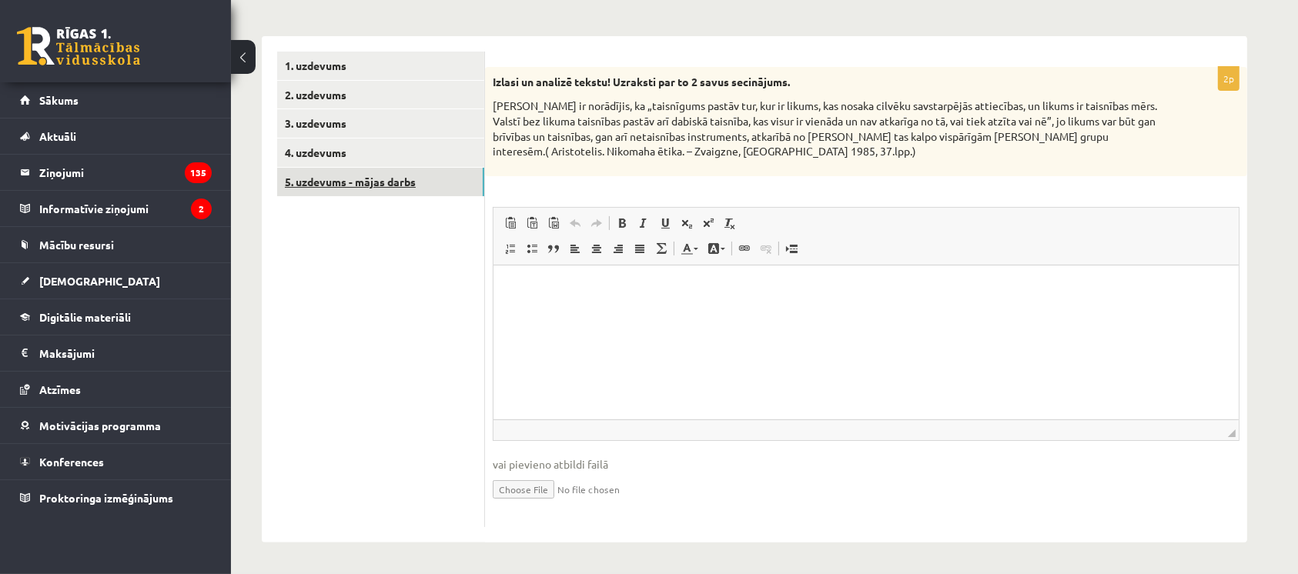
click at [439, 176] on link "5. uzdevums - mājas darbs" at bounding box center [380, 182] width 207 height 28
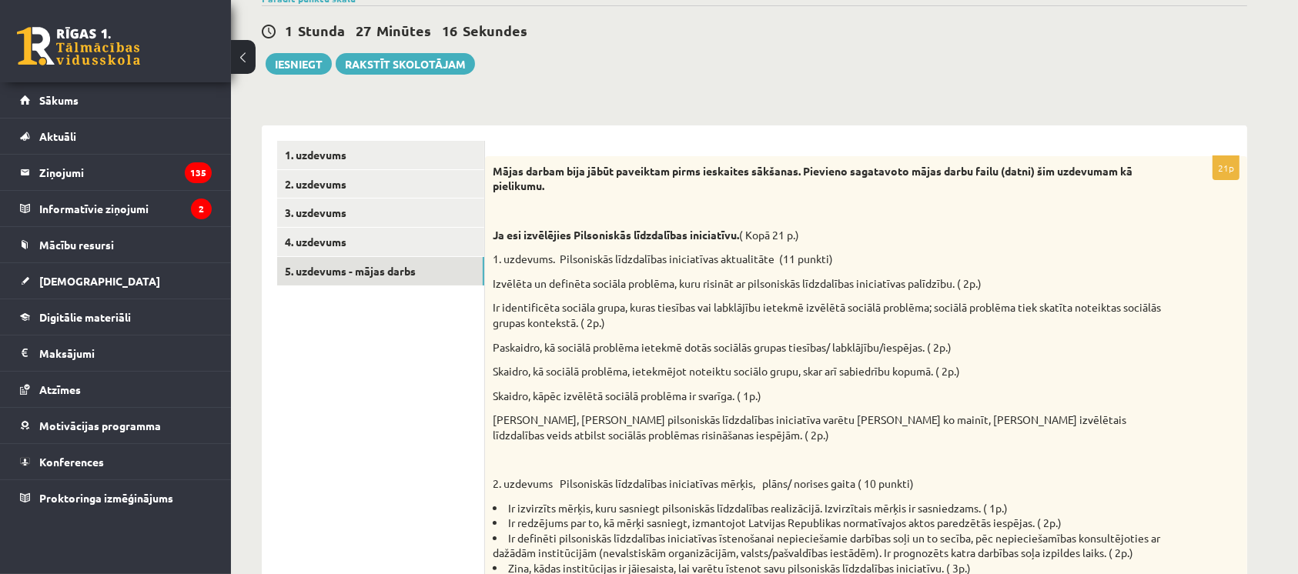
scroll to position [117, 0]
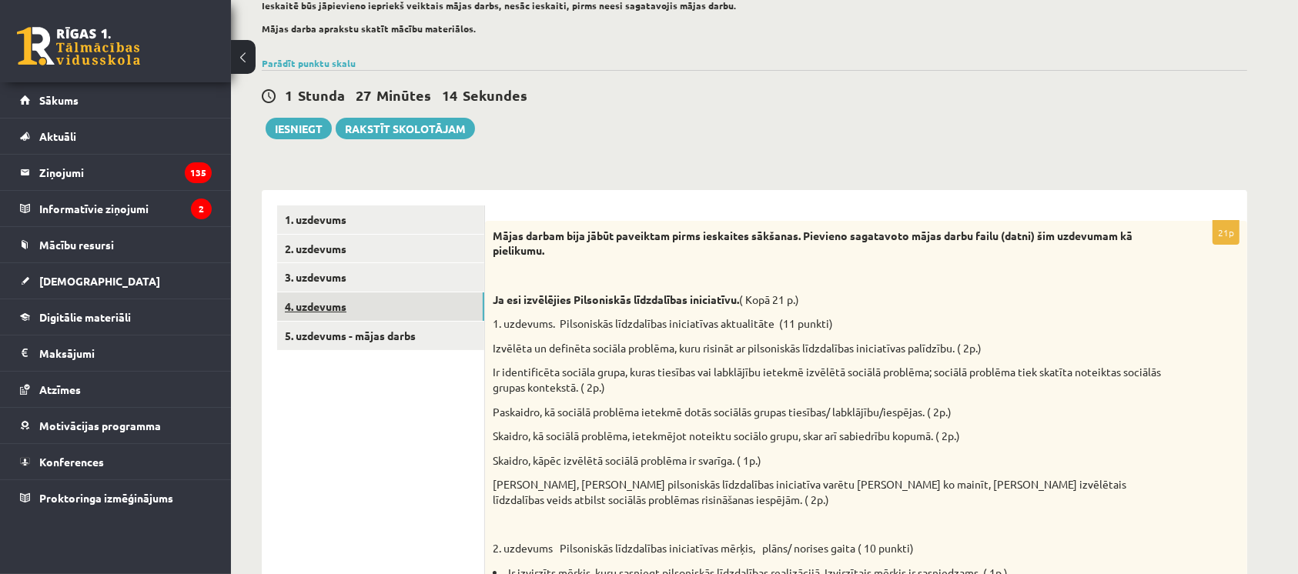
click at [396, 299] on link "4. uzdevums" at bounding box center [380, 307] width 207 height 28
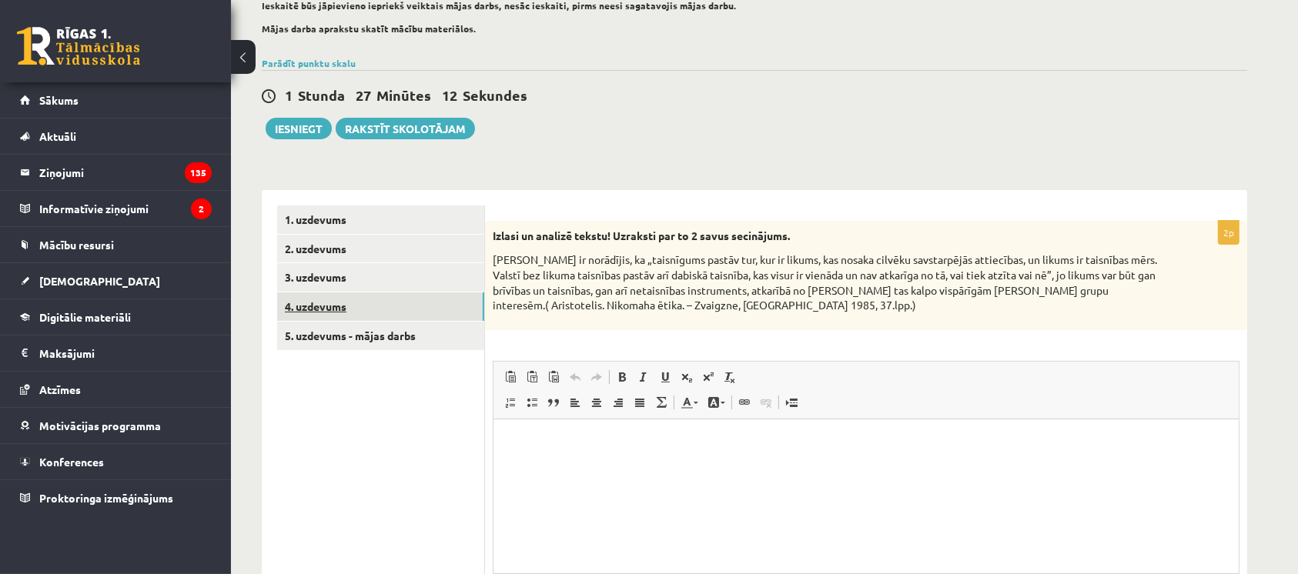
scroll to position [0, 0]
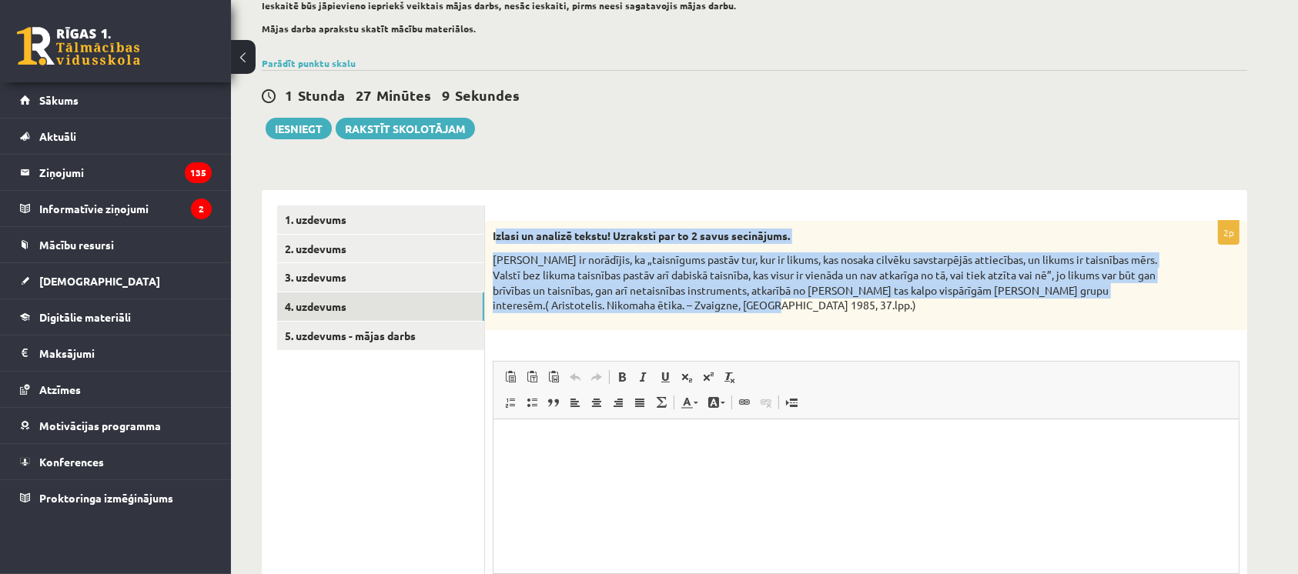
drag, startPoint x: 495, startPoint y: 236, endPoint x: 814, endPoint y: 320, distance: 329.6
click at [814, 320] on div "Izlasi un analizē tekstu! Uzraksti par to 2 savus secinājums. Aristotelis ir no…" at bounding box center [866, 275] width 762 height 109
copy div "zlasi un analizē tekstu! Uzraksti par to 2 savus secinājums. Aristotelis ir nor…"
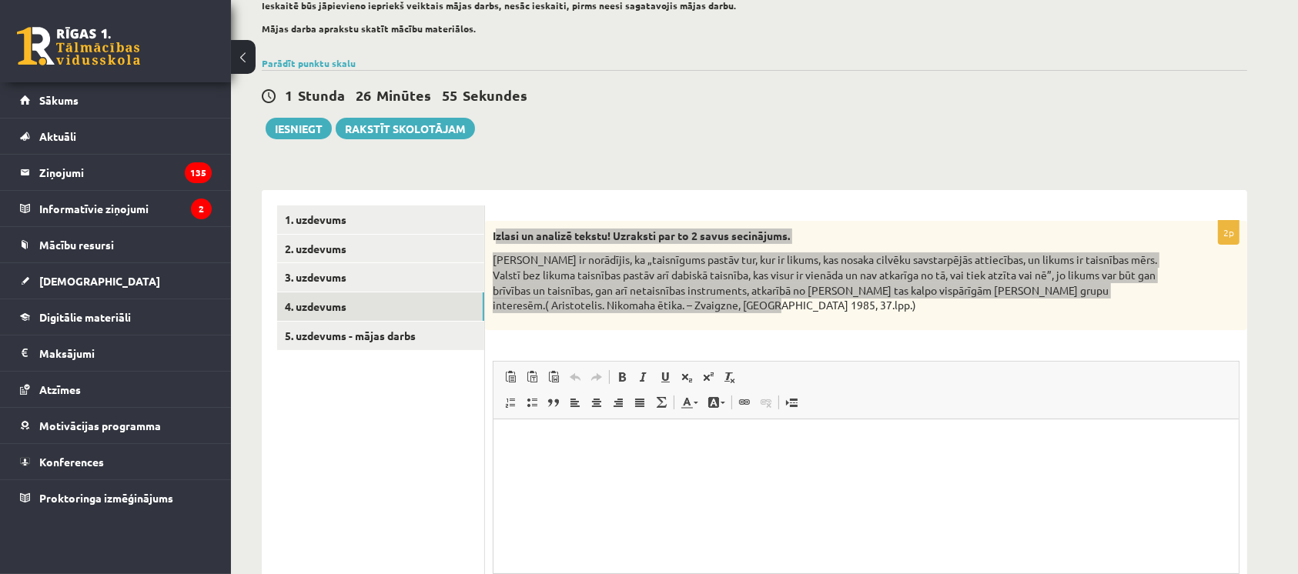
click at [576, 433] on html at bounding box center [865, 442] width 745 height 47
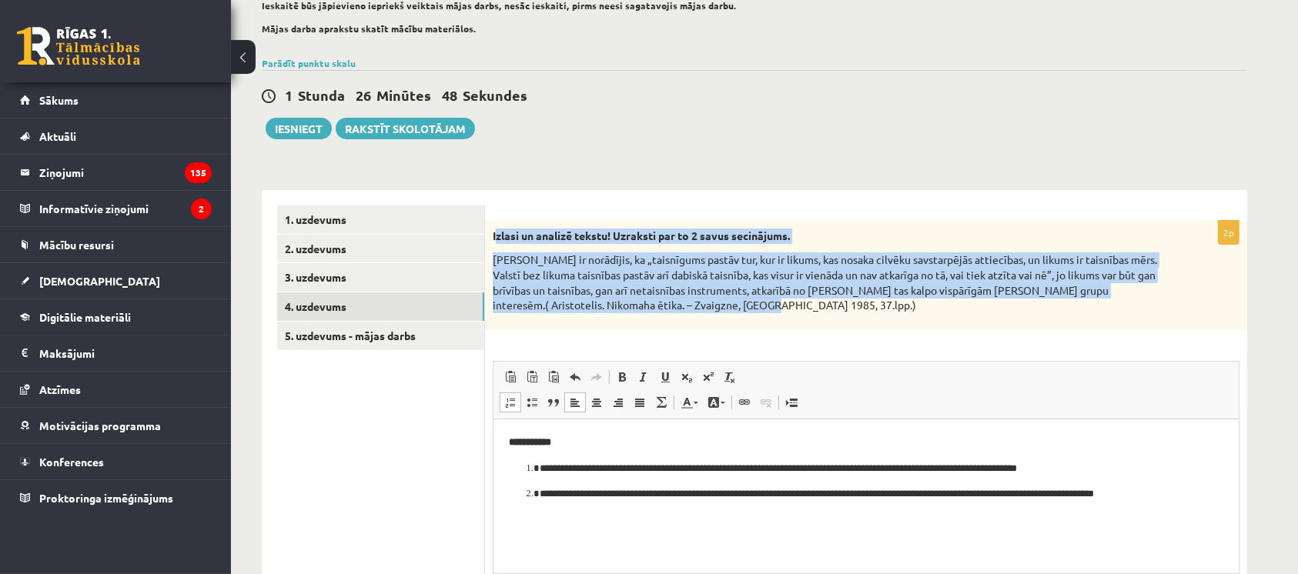
click at [598, 309] on p "Aristotelis ir norādījis, ka „taisnīgums pastāv tur, kur ir likums, kas nosaka …" at bounding box center [828, 283] width 670 height 60
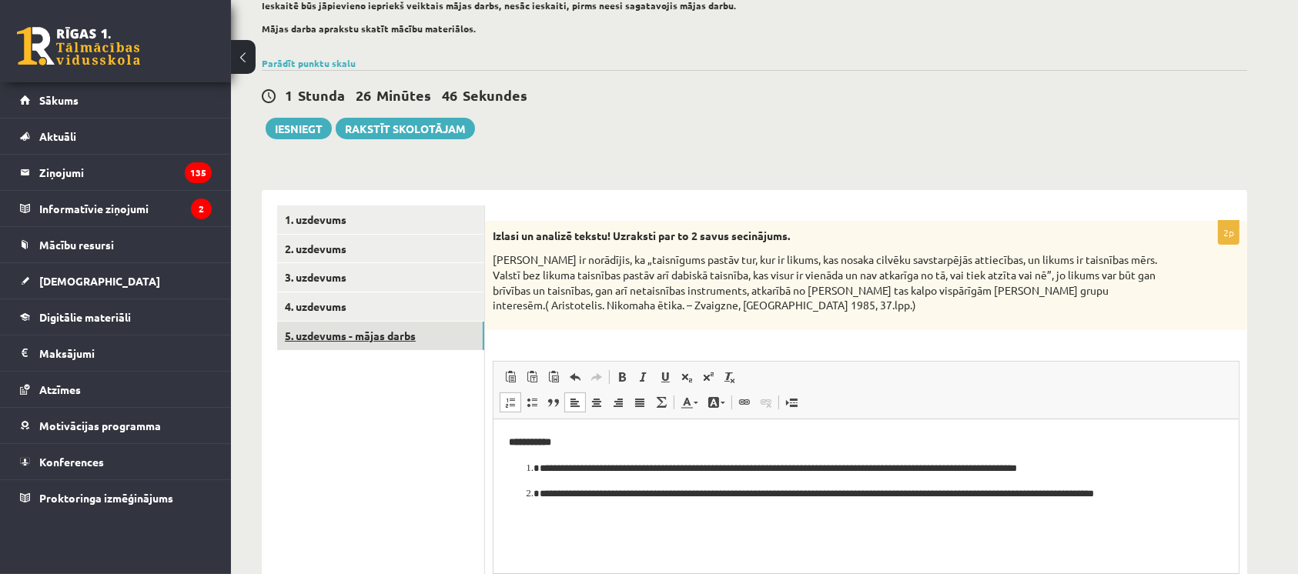
click at [376, 340] on link "5. uzdevums - mājas darbs" at bounding box center [380, 336] width 207 height 28
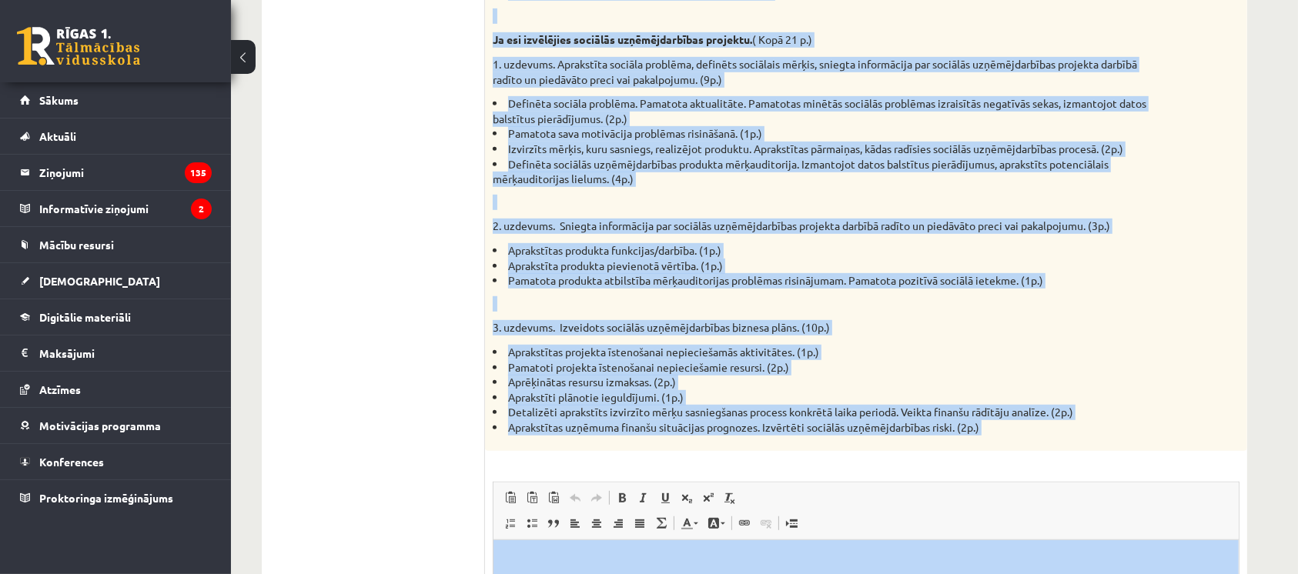
scroll to position [856, 0]
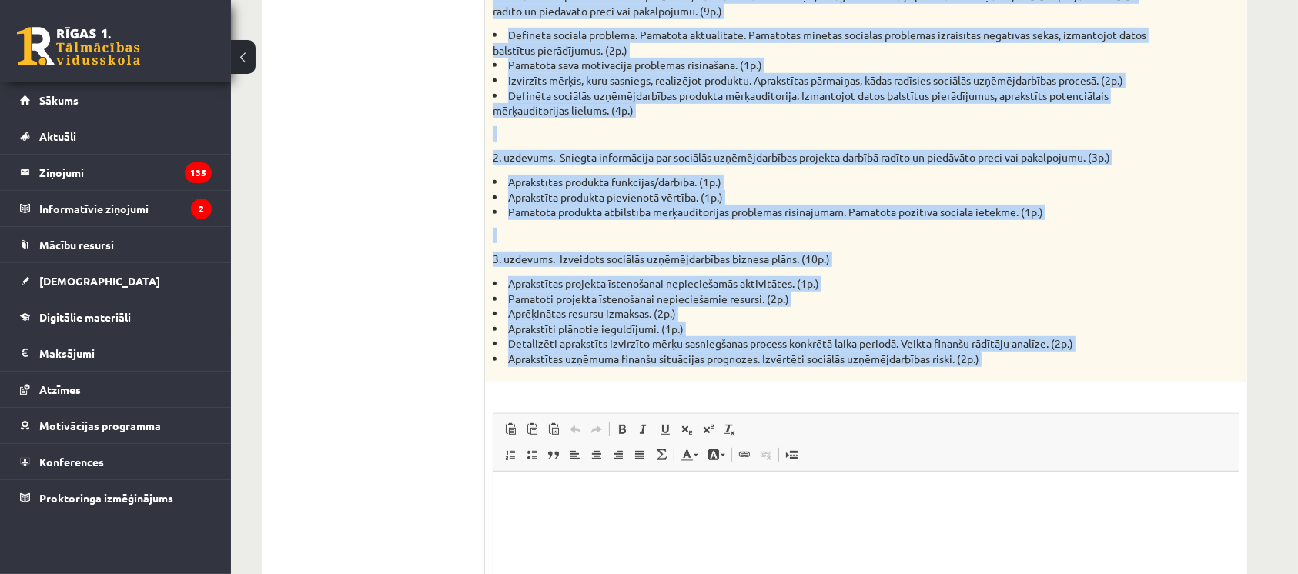
drag, startPoint x: 490, startPoint y: 231, endPoint x: 1013, endPoint y: 402, distance: 550.0
click at [1013, 402] on div "21p Mājas darbam bija jābūt paveiktam pirms ieskaites sākšanas. Pievieno sagata…" at bounding box center [866, 108] width 762 height 1252
copy div "Mājas darbam bija jābūt paveiktam pirms ieskaites sākšanas. Pievieno sagatavoto…"
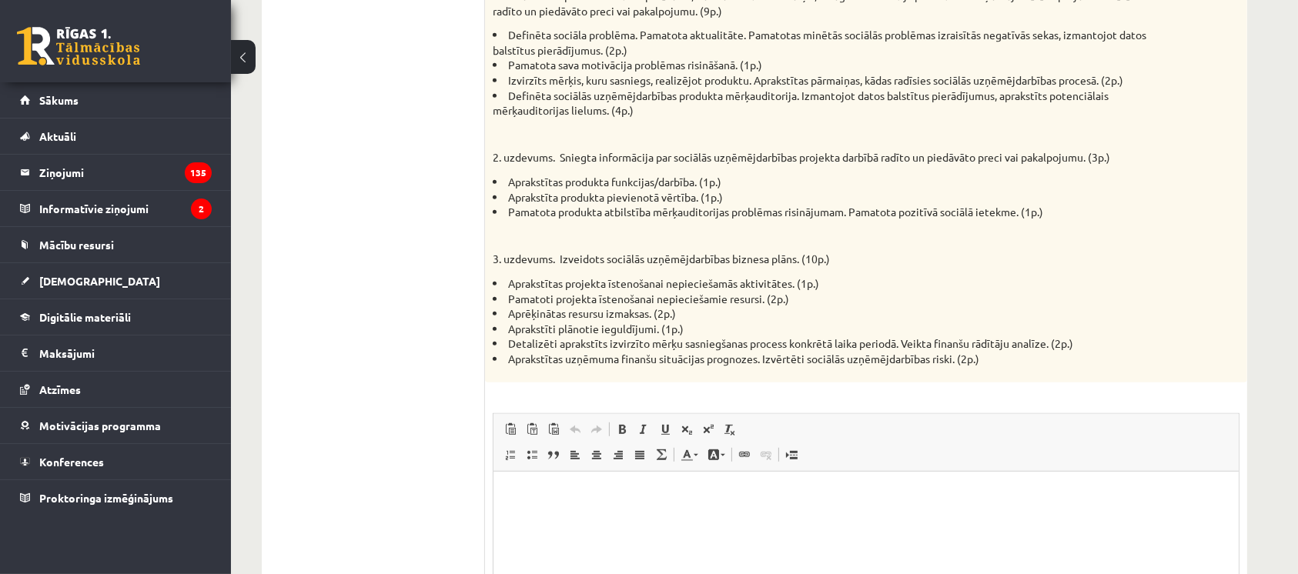
click at [360, 279] on ul "1. uzdevums 2. uzdevums 3. uzdevums 4. uzdevums 5. uzdevums - mājas darbs" at bounding box center [381, 99] width 208 height 1267
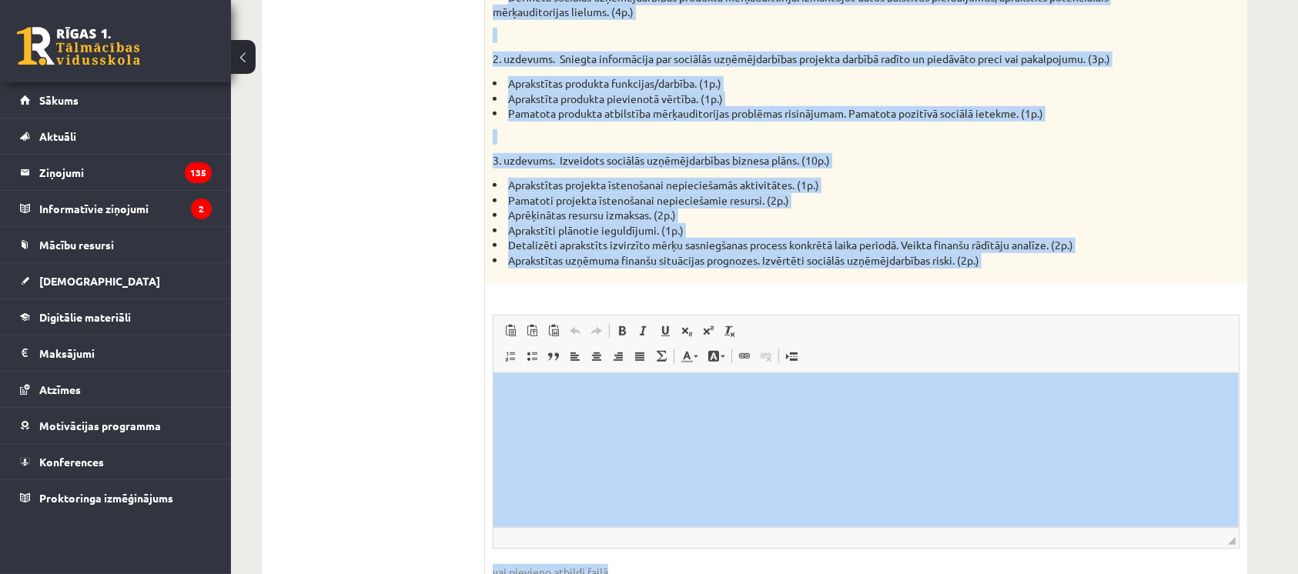
scroll to position [1062, 0]
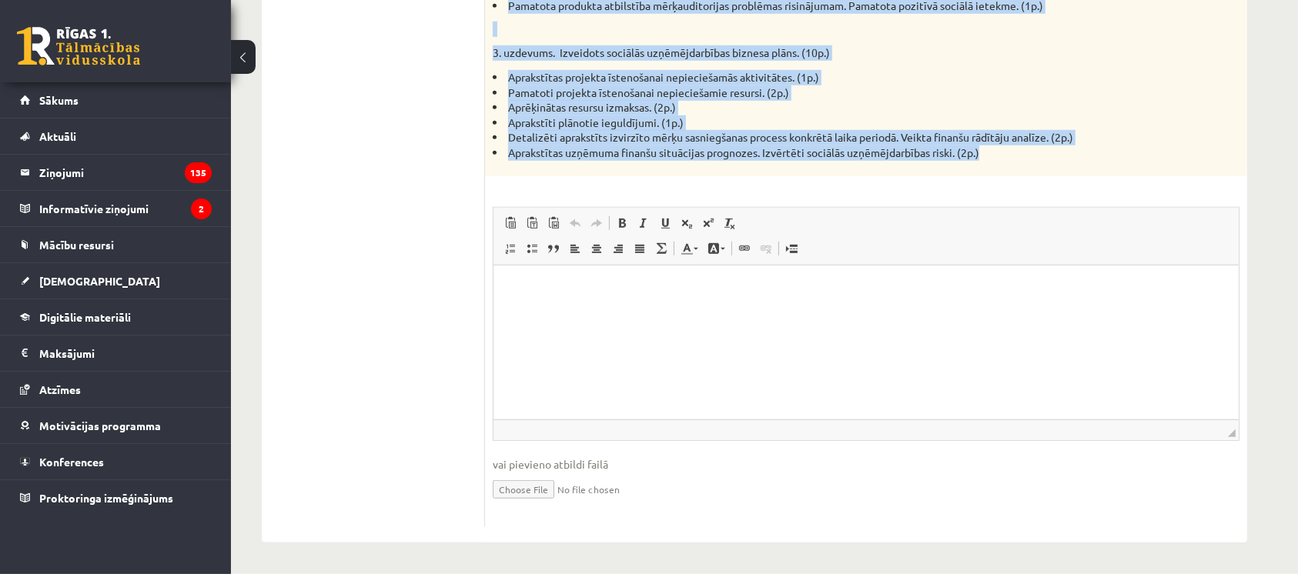
drag, startPoint x: 487, startPoint y: 45, endPoint x: 1004, endPoint y: 151, distance: 528.1
copy div "1. uzdevums. Pilsoniskās līdzdalības iniciatīvas aktualitāte (11 punkti) Izvēlē…"
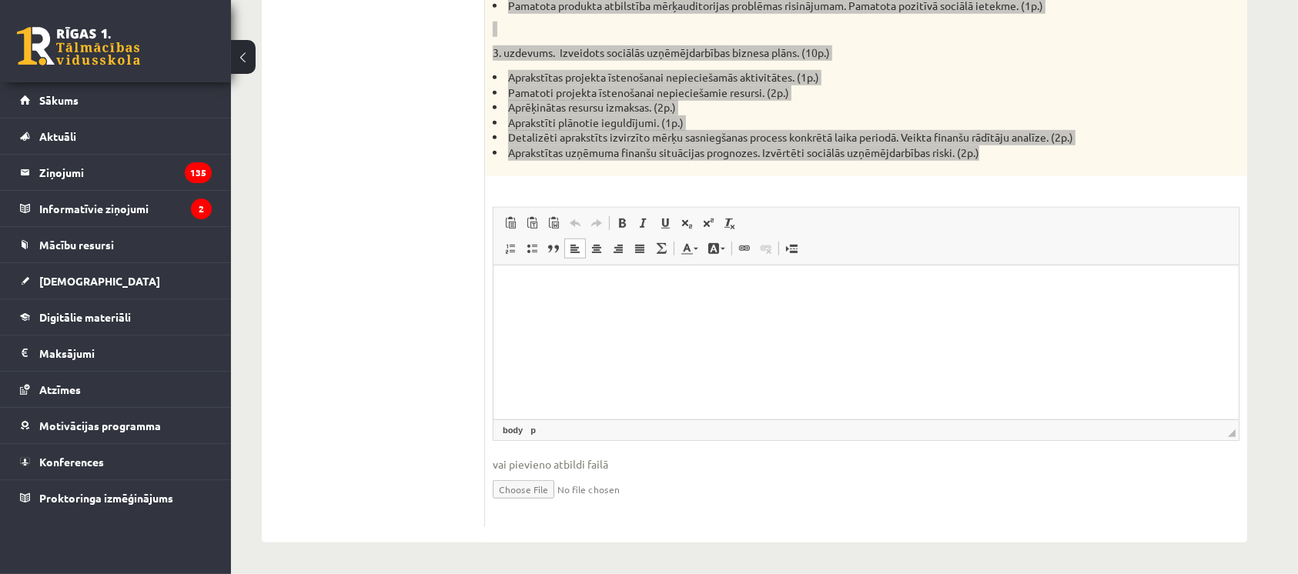
click at [567, 310] on html at bounding box center [865, 288] width 745 height 47
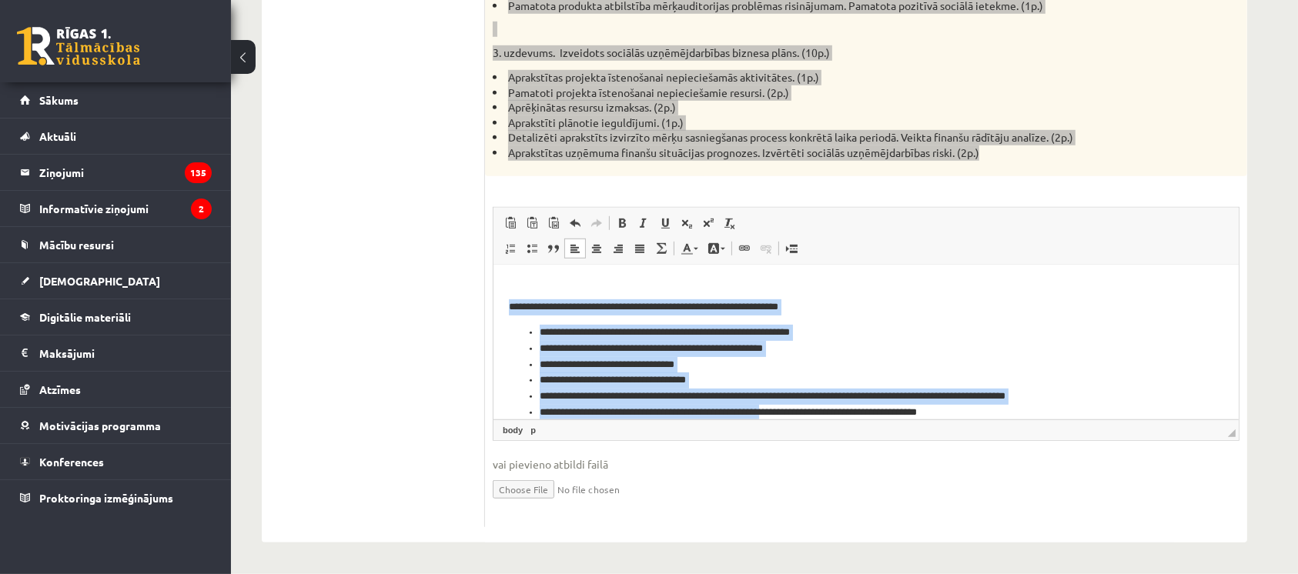
scroll to position [723, 0]
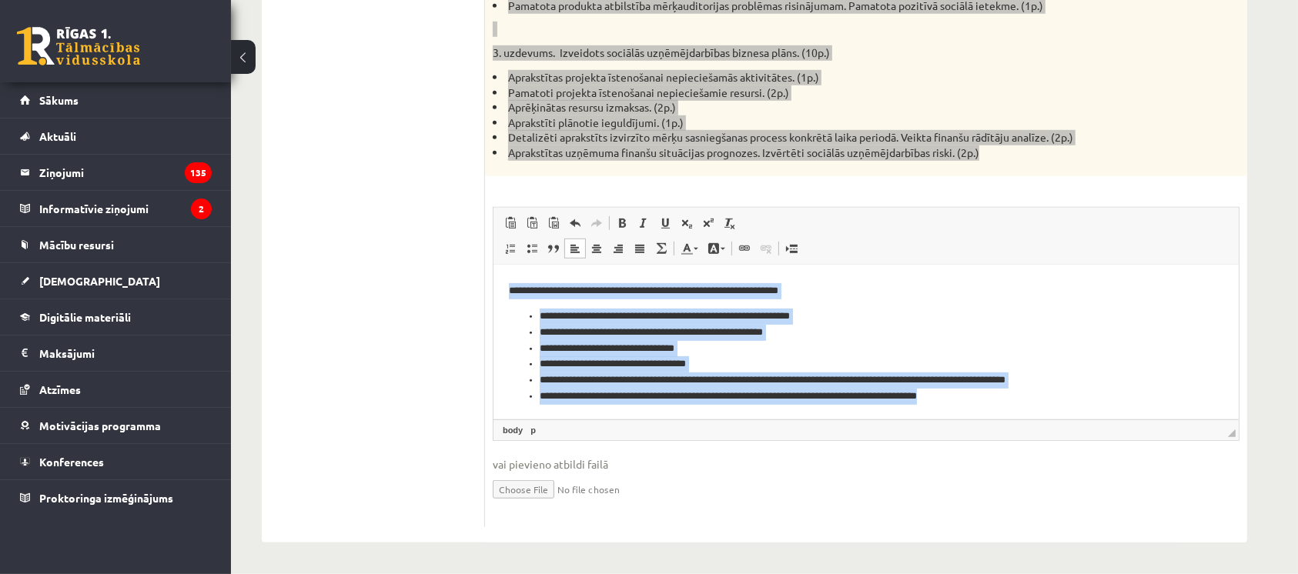
drag, startPoint x: 504, startPoint y: 303, endPoint x: 1215, endPoint y: 457, distance: 727.1
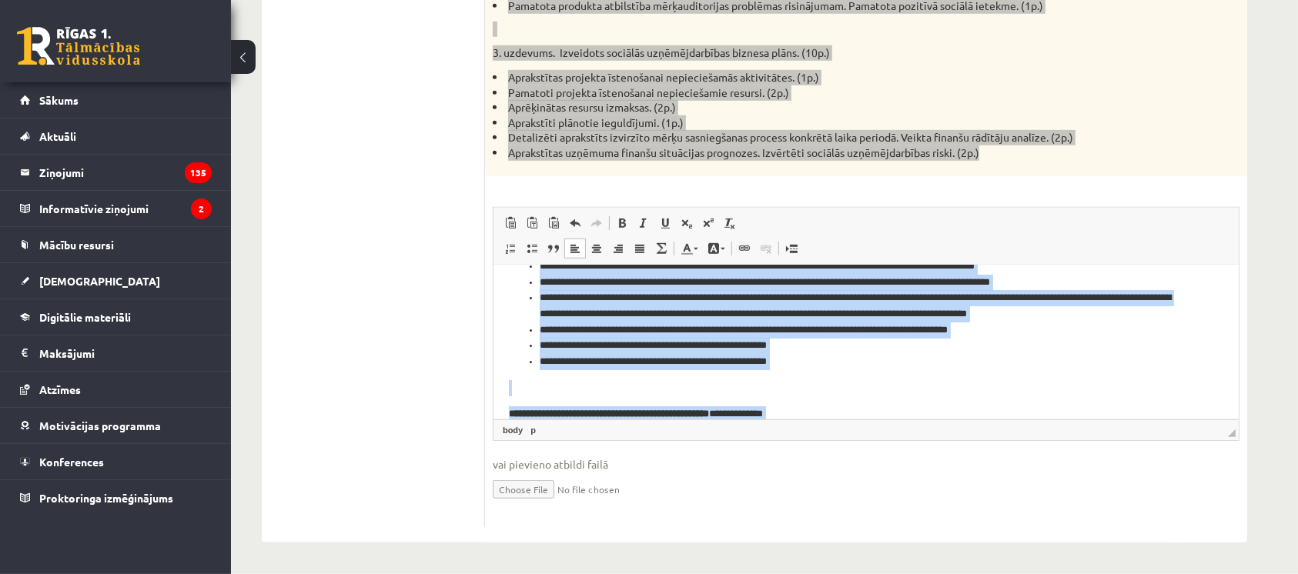
scroll to position [617, 0]
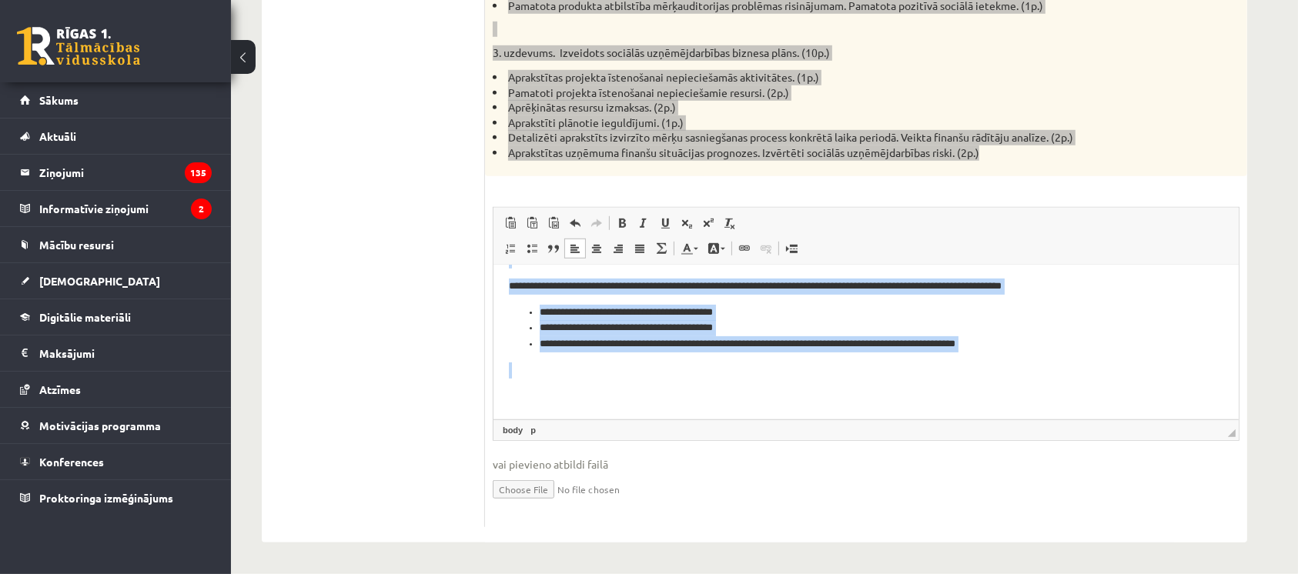
drag, startPoint x: 505, startPoint y: 285, endPoint x: 768, endPoint y: 538, distance: 364.8
click at [768, 419] on html "**********" at bounding box center [865, 34] width 745 height 769
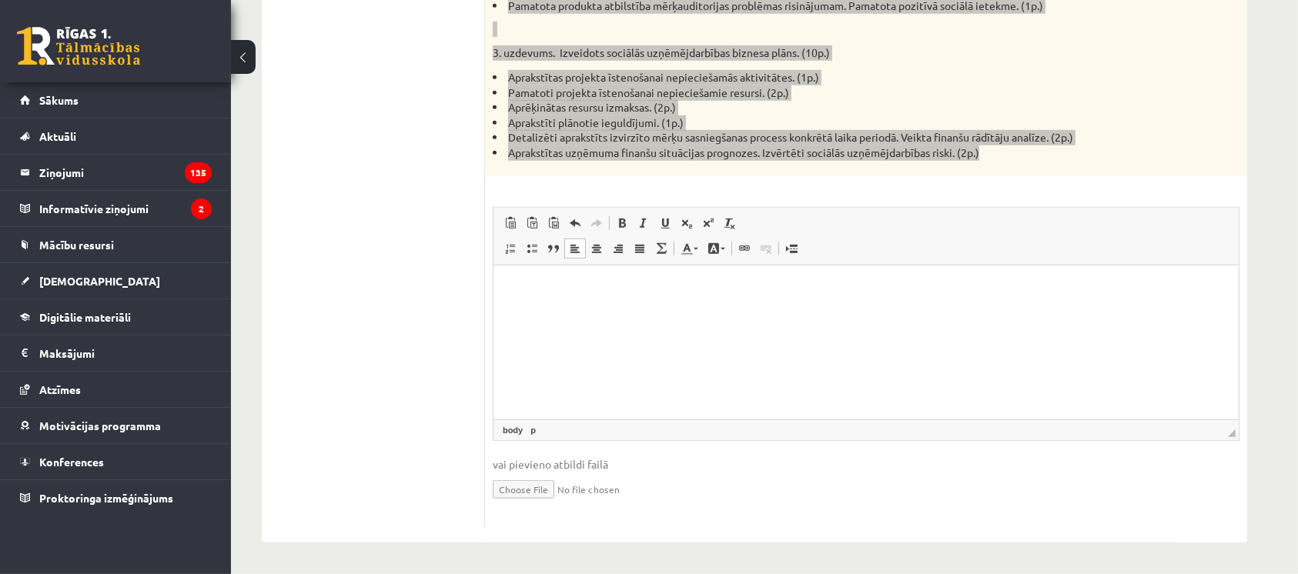
scroll to position [0, 0]
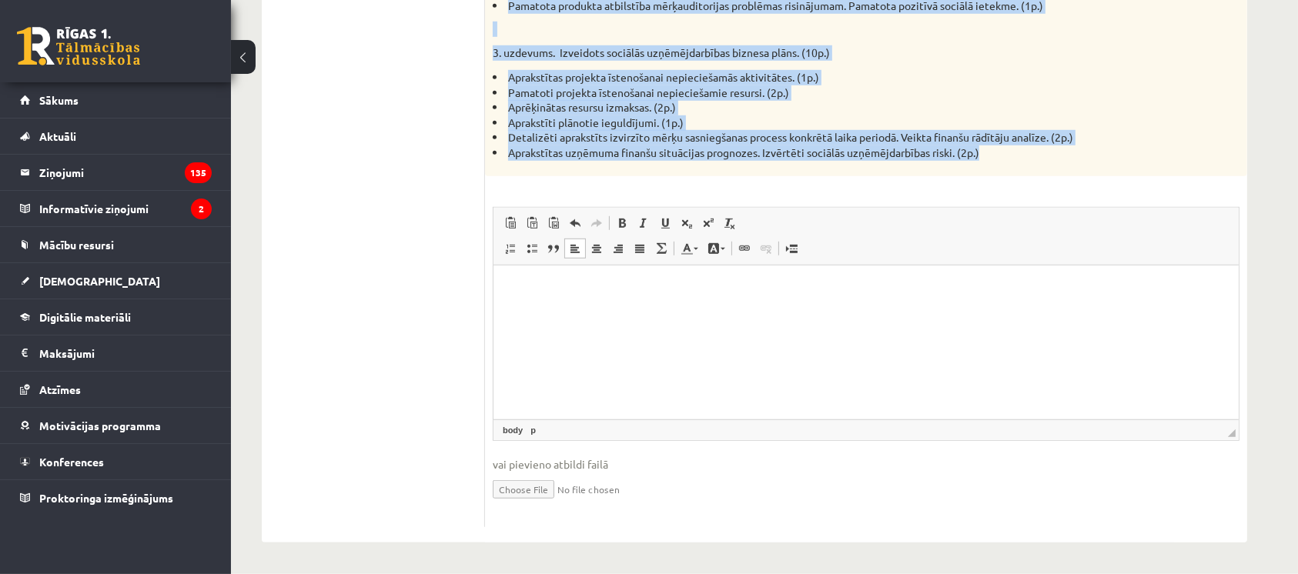
click at [527, 486] on input "file" at bounding box center [866, 489] width 747 height 32
type input "**********"
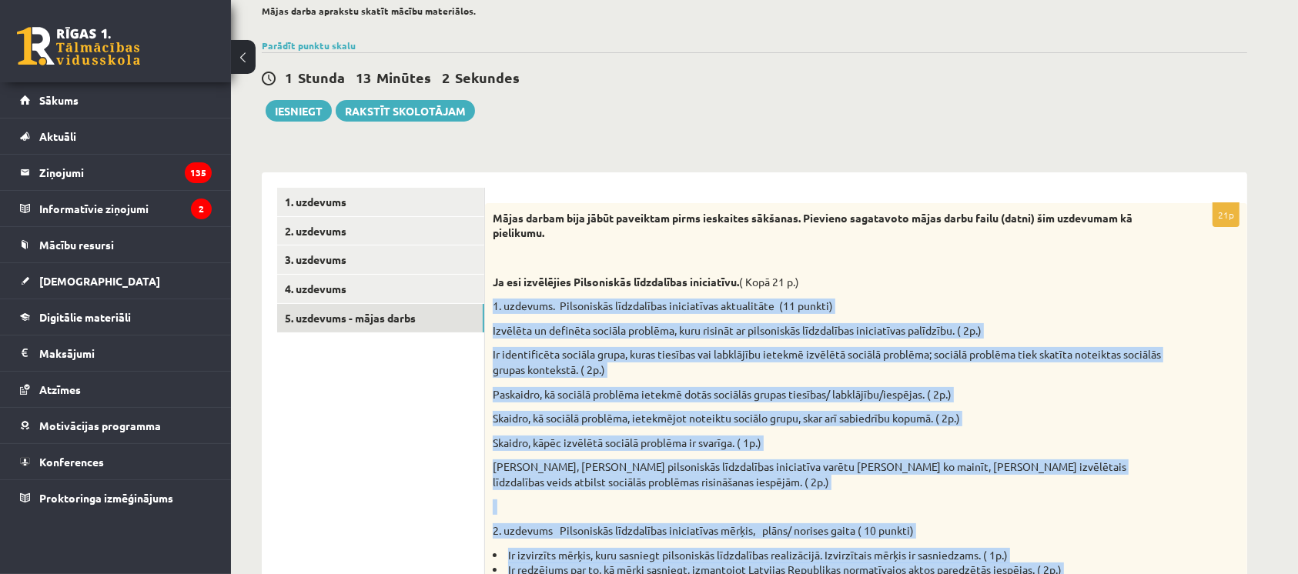
scroll to position [132, 0]
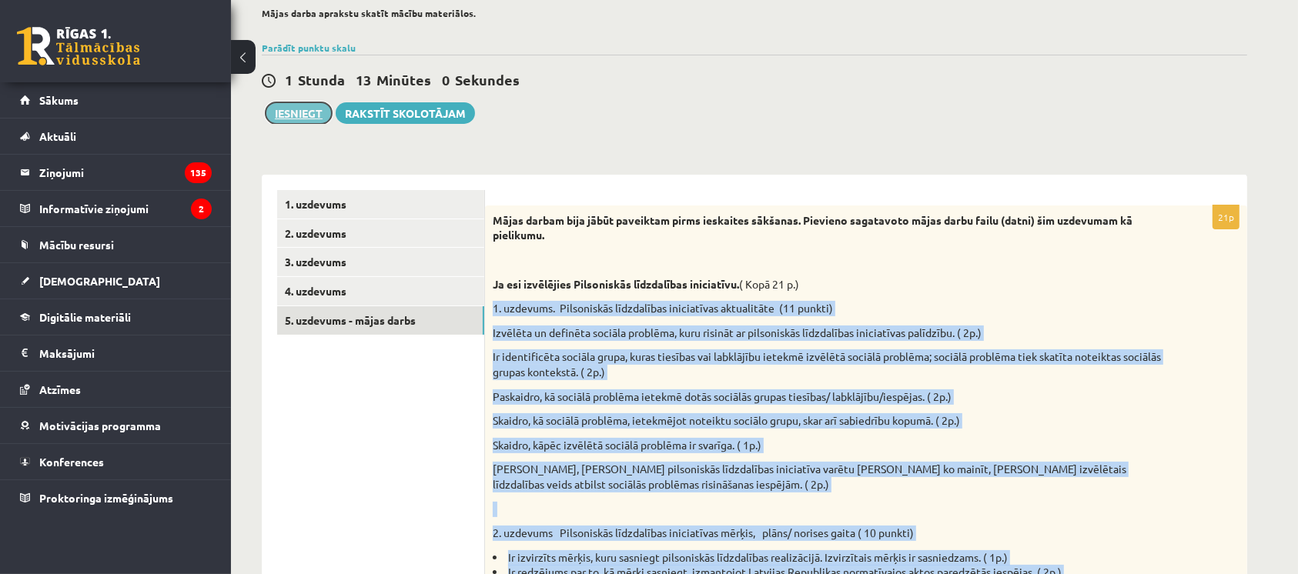
click at [299, 117] on button "Iesniegt" at bounding box center [299, 113] width 66 height 22
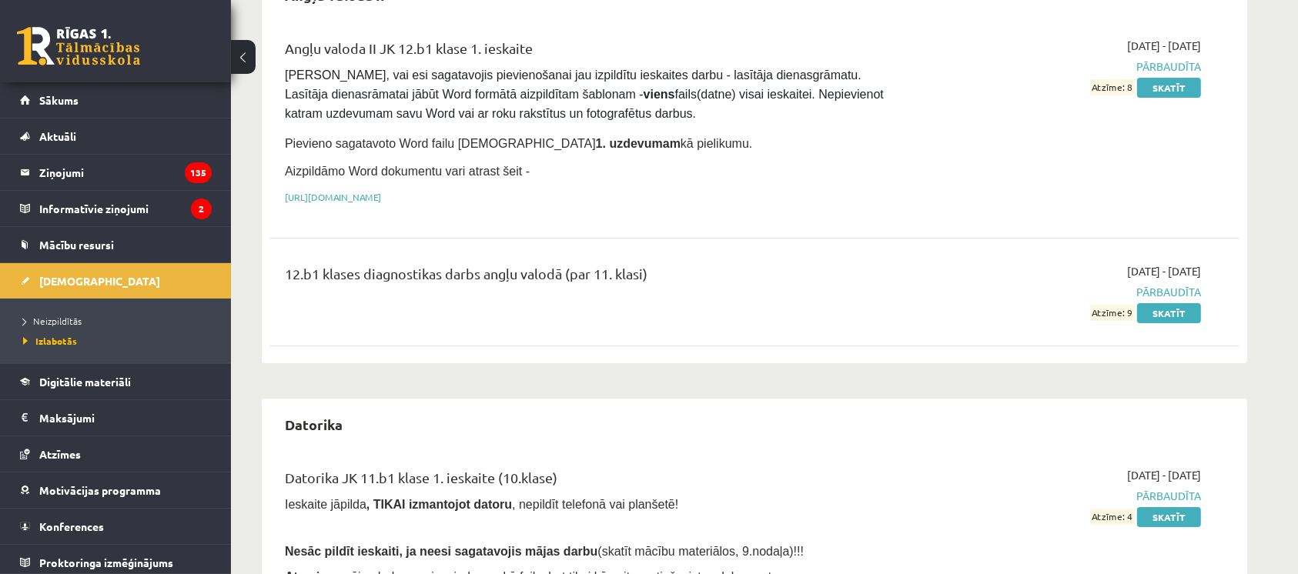
scroll to position [184, 0]
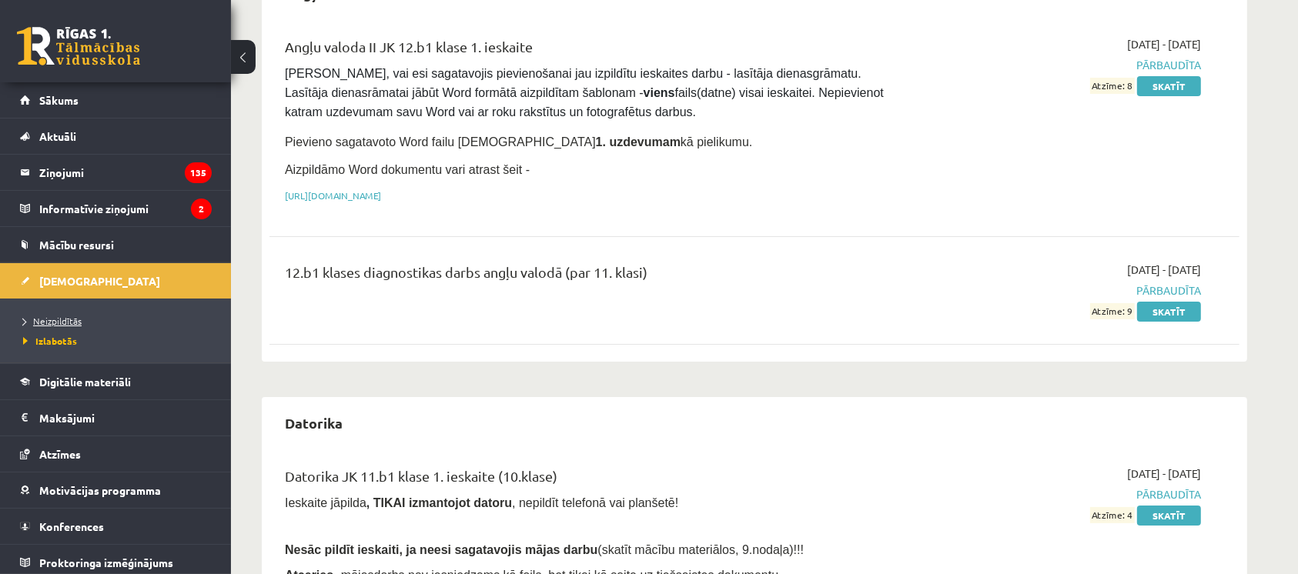
click at [62, 319] on span "Neizpildītās" at bounding box center [52, 321] width 59 height 12
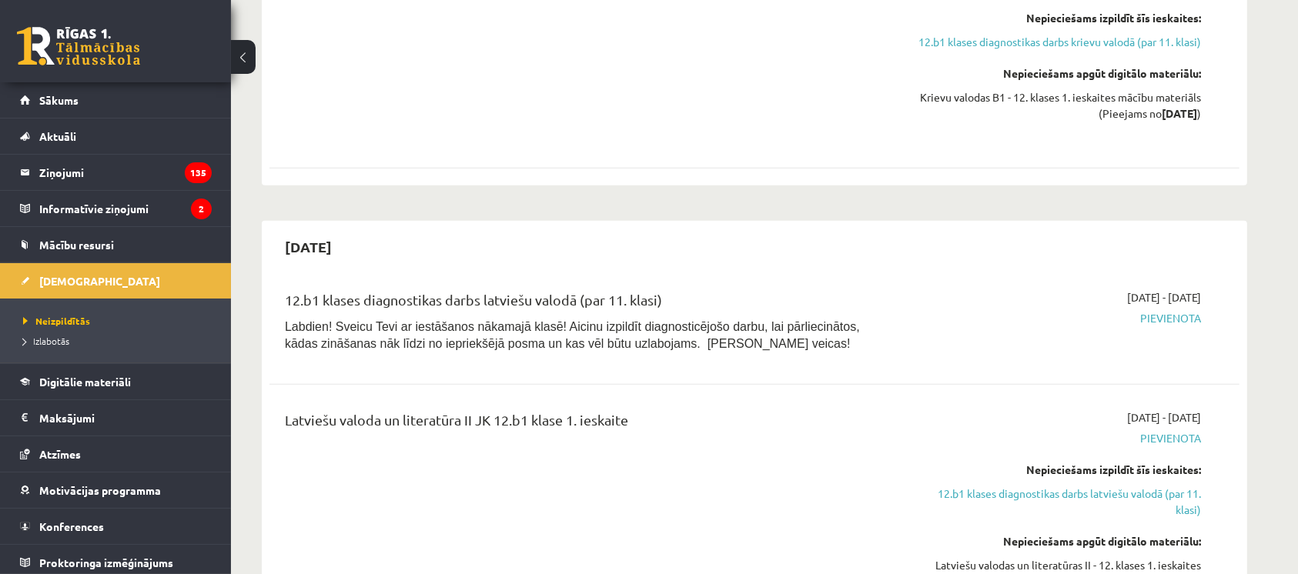
scroll to position [463, 0]
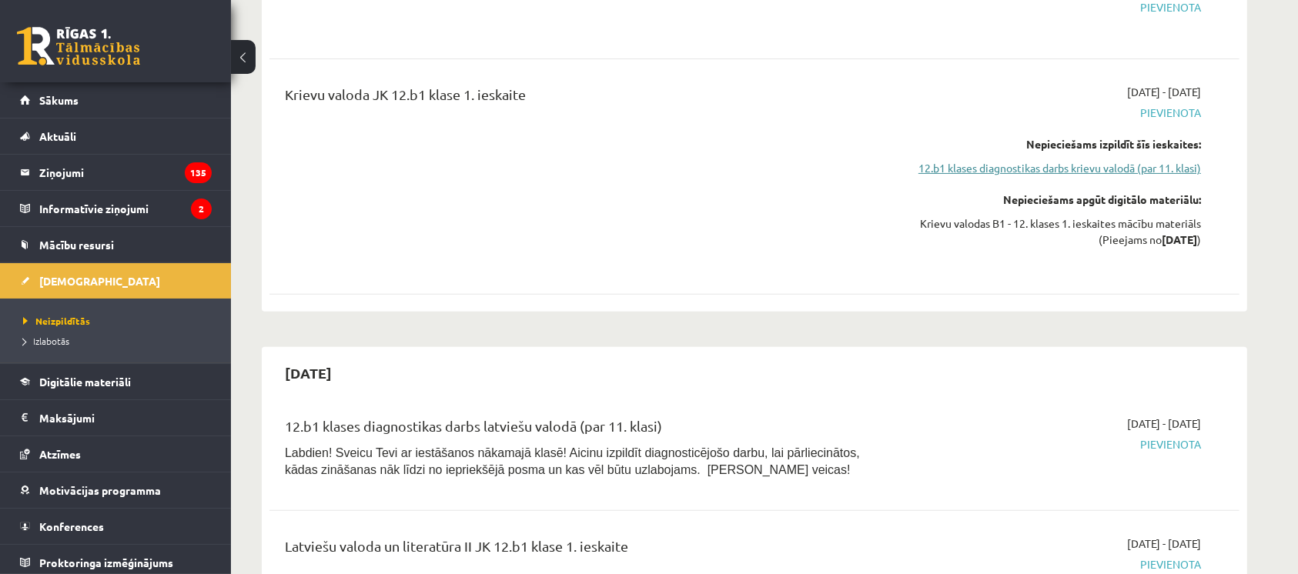
click at [985, 172] on link "12.b1 klases diagnostikas darbs krievu valodā (par 11. klasi)" at bounding box center [1056, 168] width 290 height 16
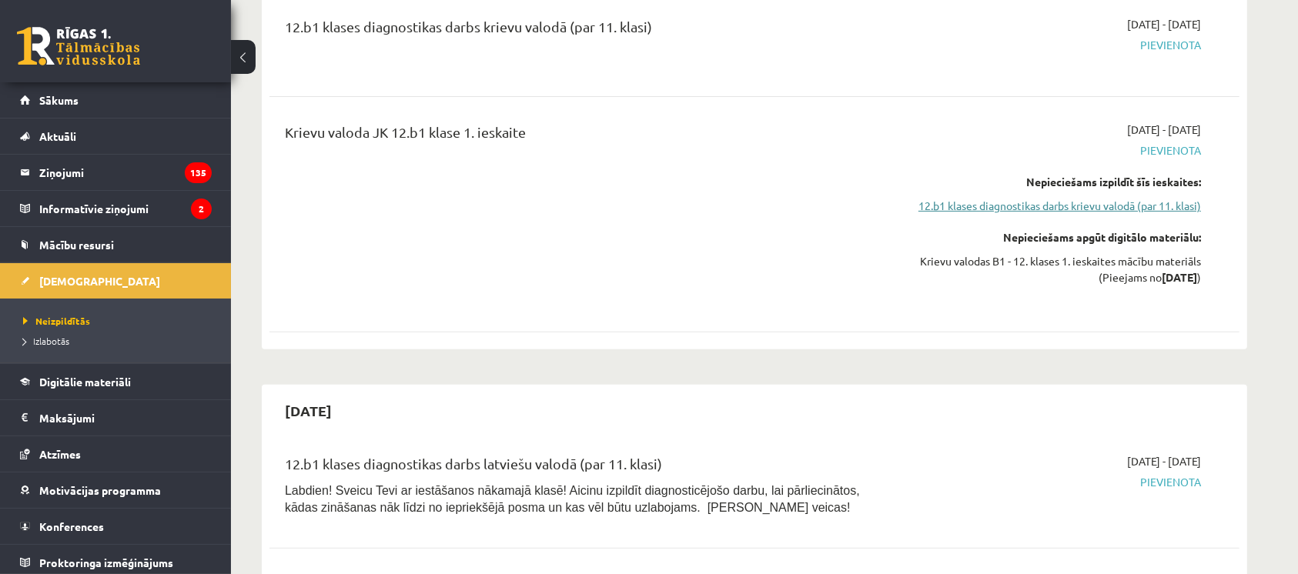
click at [973, 198] on link "12.b1 klases diagnostikas darbs krievu valodā (par 11. klasi)" at bounding box center [1056, 206] width 290 height 16
click at [162, 396] on link "Digitālie materiāli" at bounding box center [116, 381] width 192 height 35
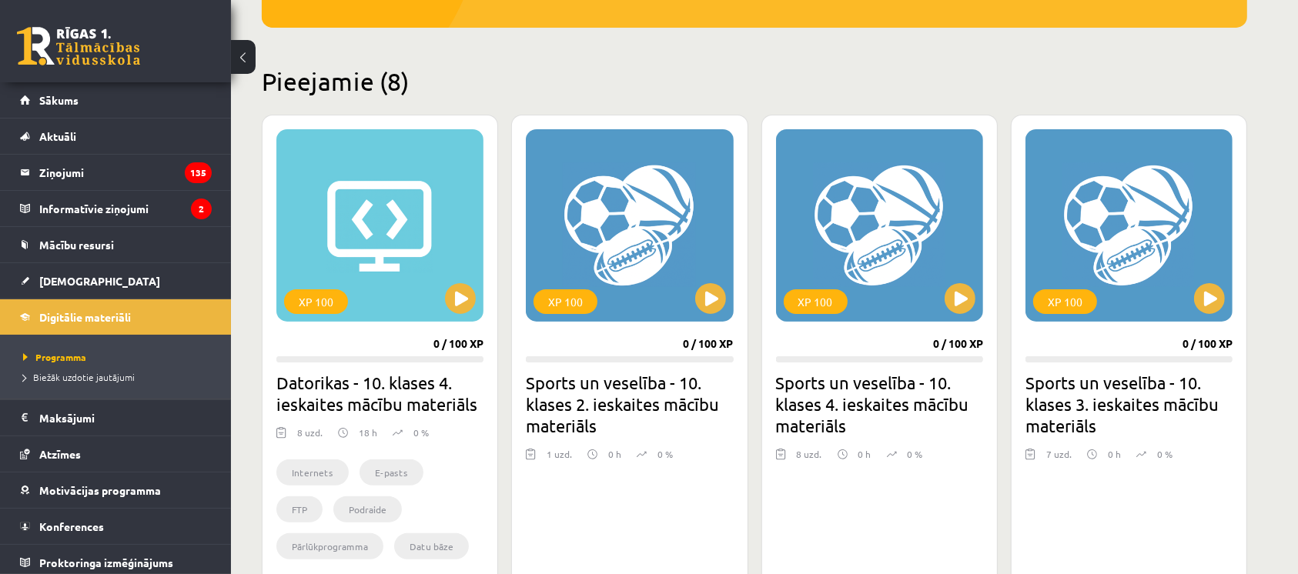
scroll to position [328, 0]
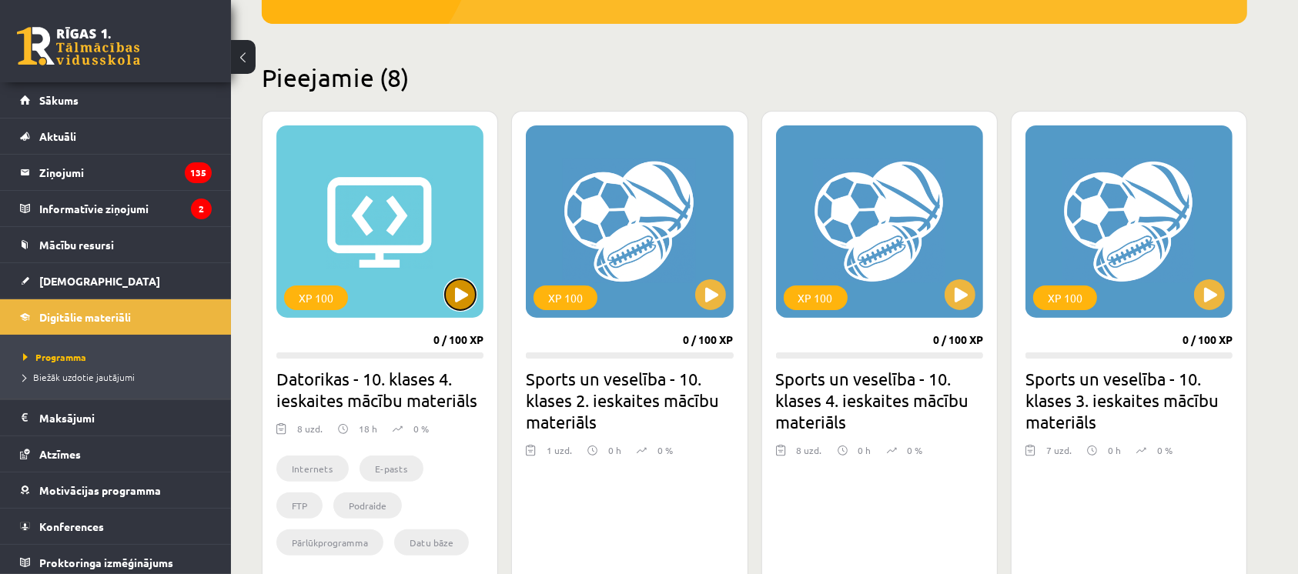
click at [467, 296] on button at bounding box center [460, 294] width 31 height 31
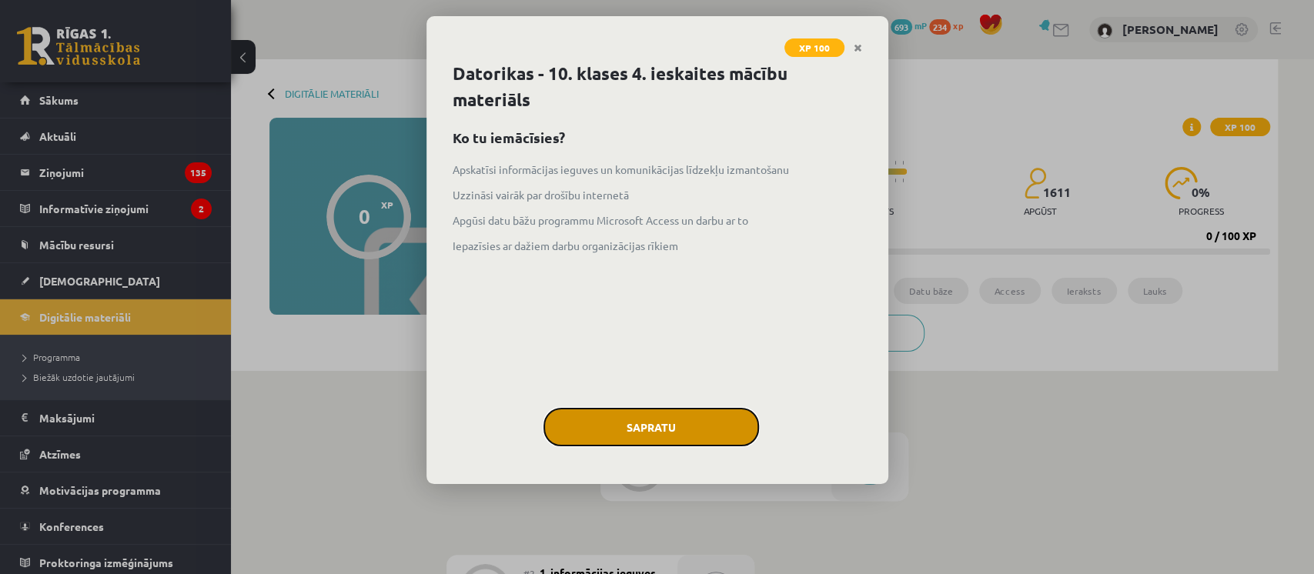
click at [628, 443] on button "Sapratu" at bounding box center [652, 427] width 216 height 38
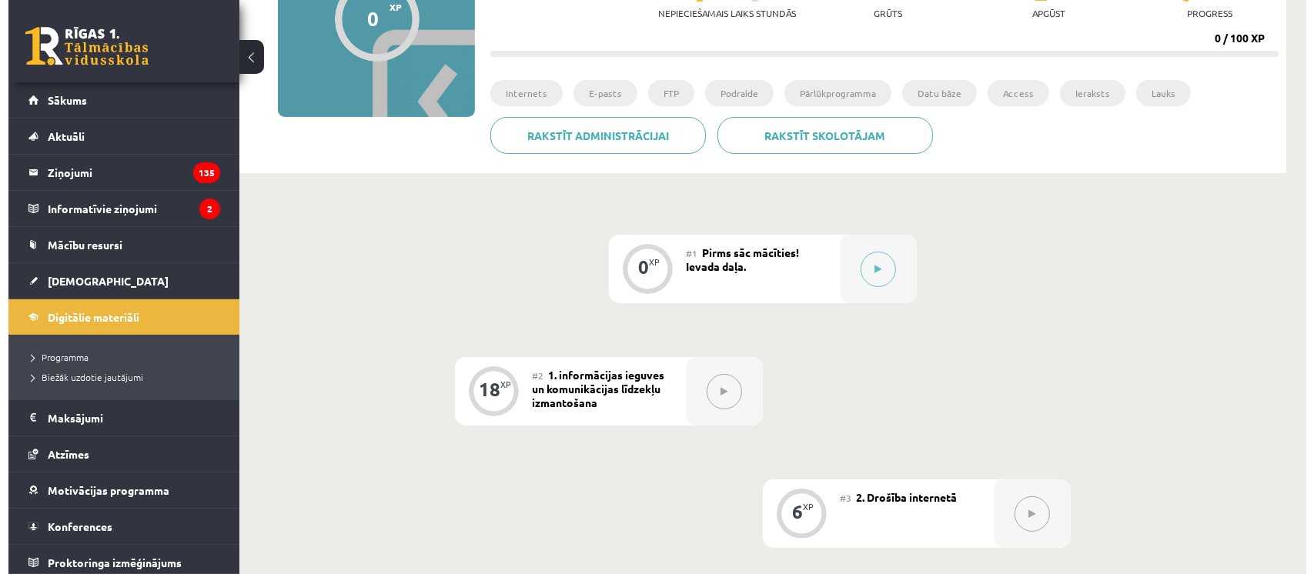
scroll to position [199, 0]
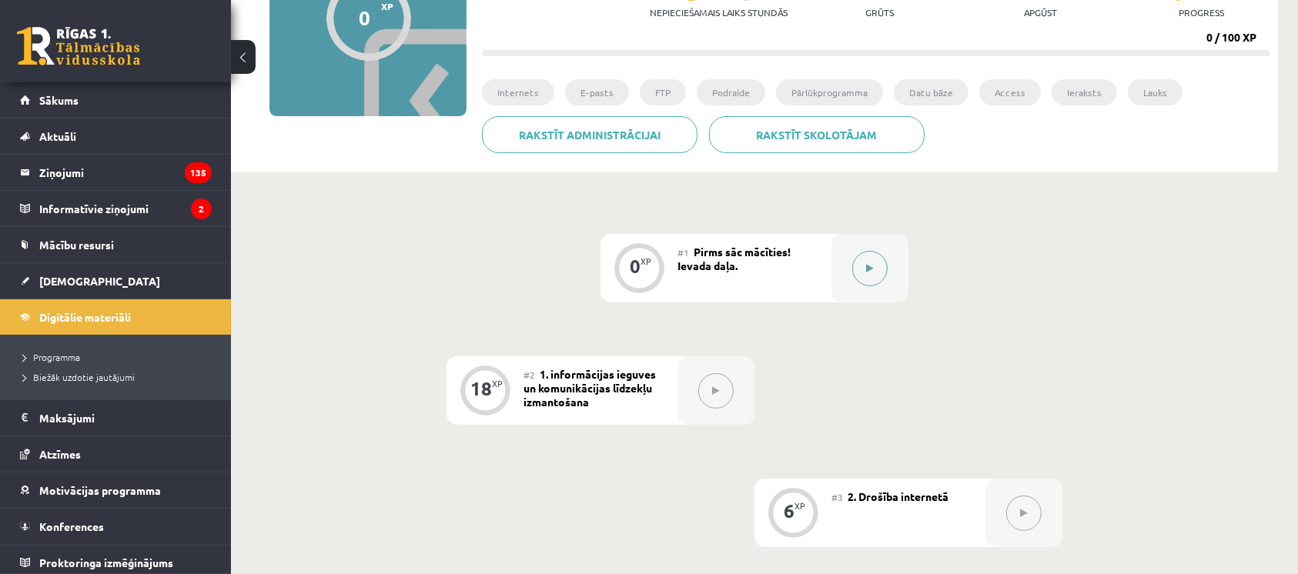
click at [871, 274] on button at bounding box center [869, 268] width 35 height 35
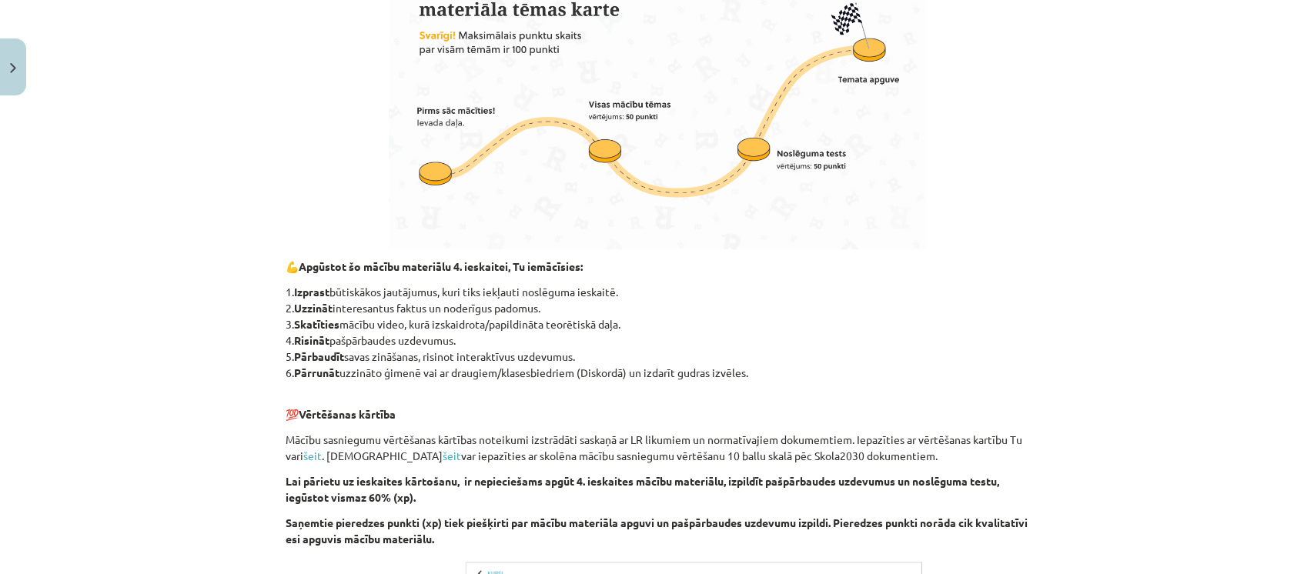
scroll to position [904, 0]
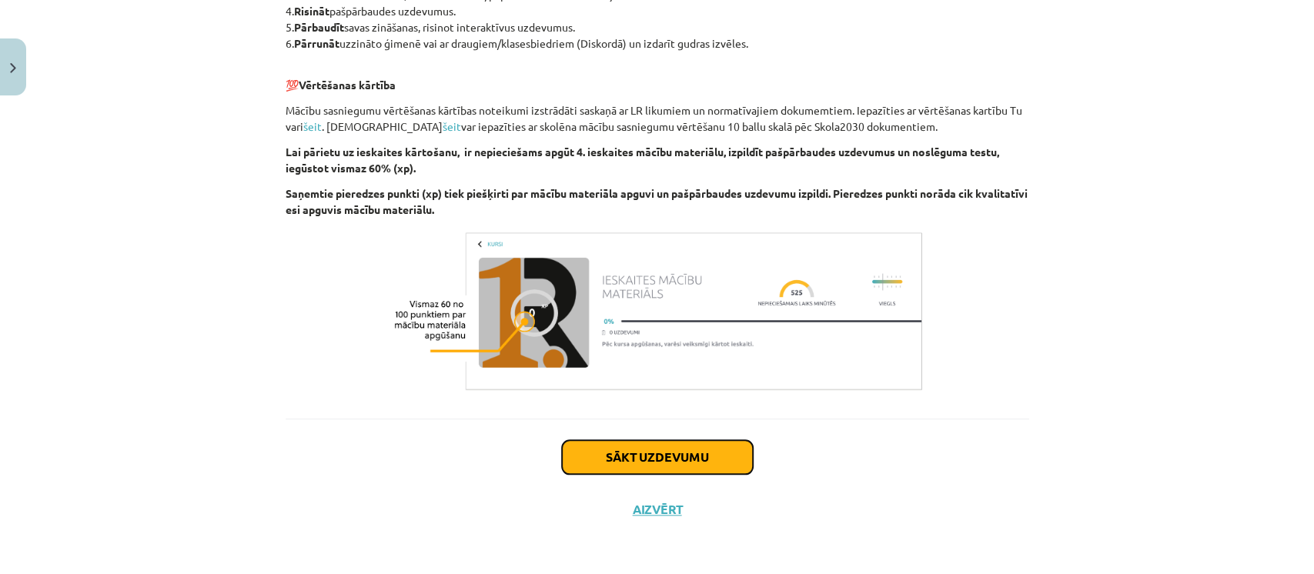
click at [715, 443] on button "Sākt uzdevumu" at bounding box center [657, 457] width 191 height 34
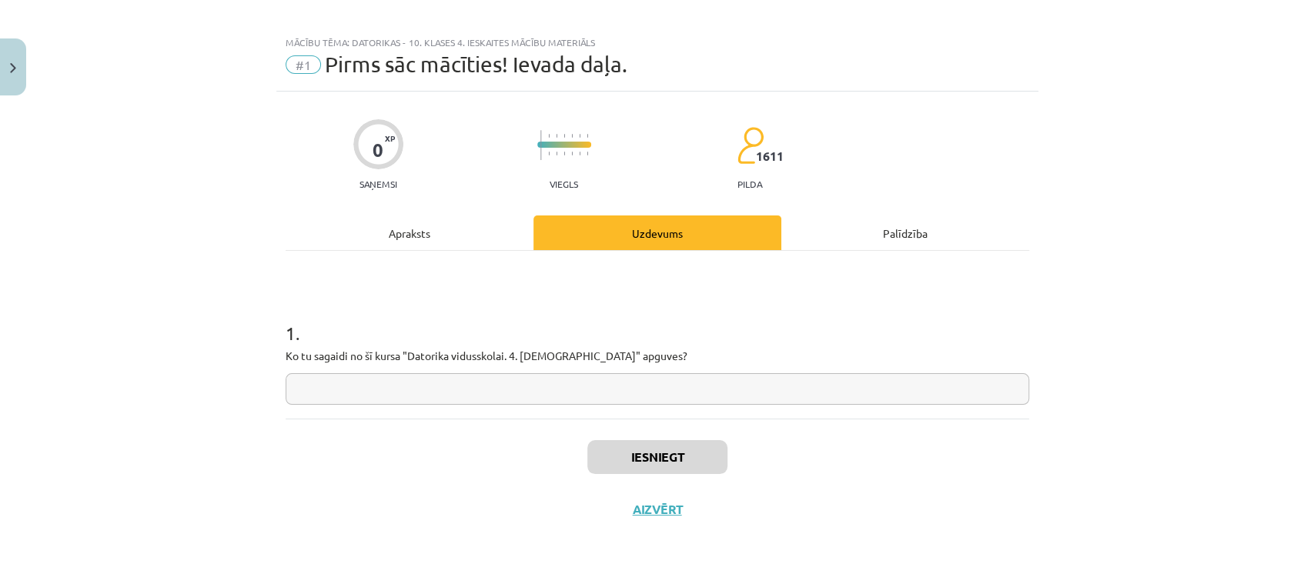
click at [649, 395] on input "text" at bounding box center [658, 389] width 744 height 32
type input "**********"
drag, startPoint x: 286, startPoint y: 392, endPoint x: 692, endPoint y: 386, distance: 405.8
click at [692, 386] on input "**********" at bounding box center [658, 389] width 744 height 32
type input "**********"
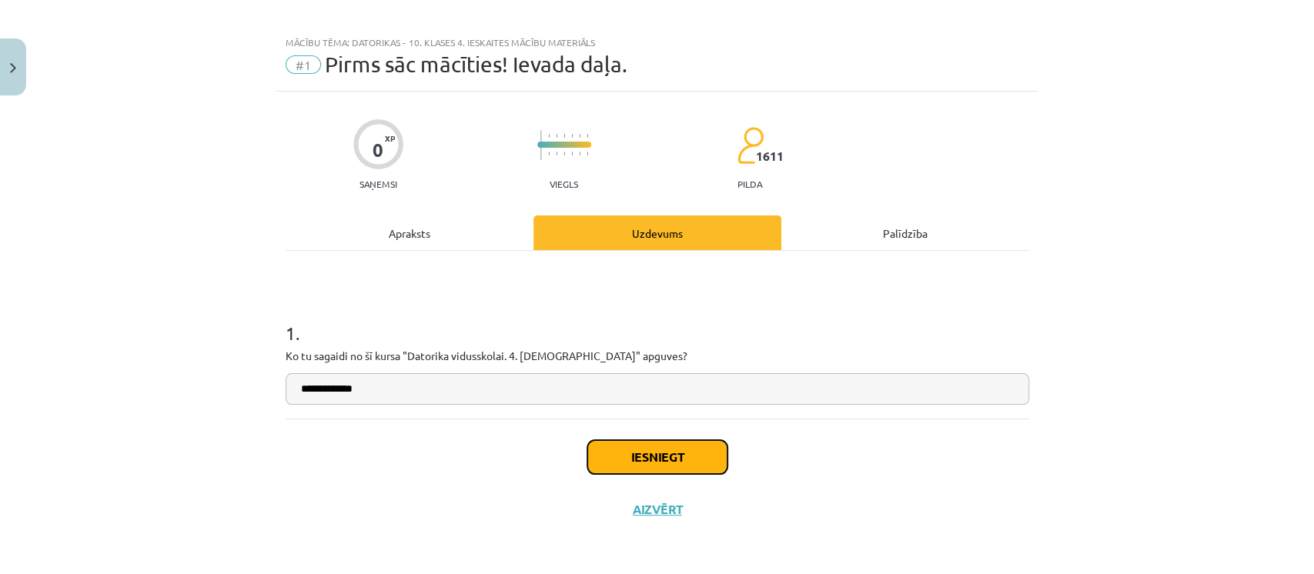
click at [671, 467] on button "Iesniegt" at bounding box center [657, 457] width 140 height 34
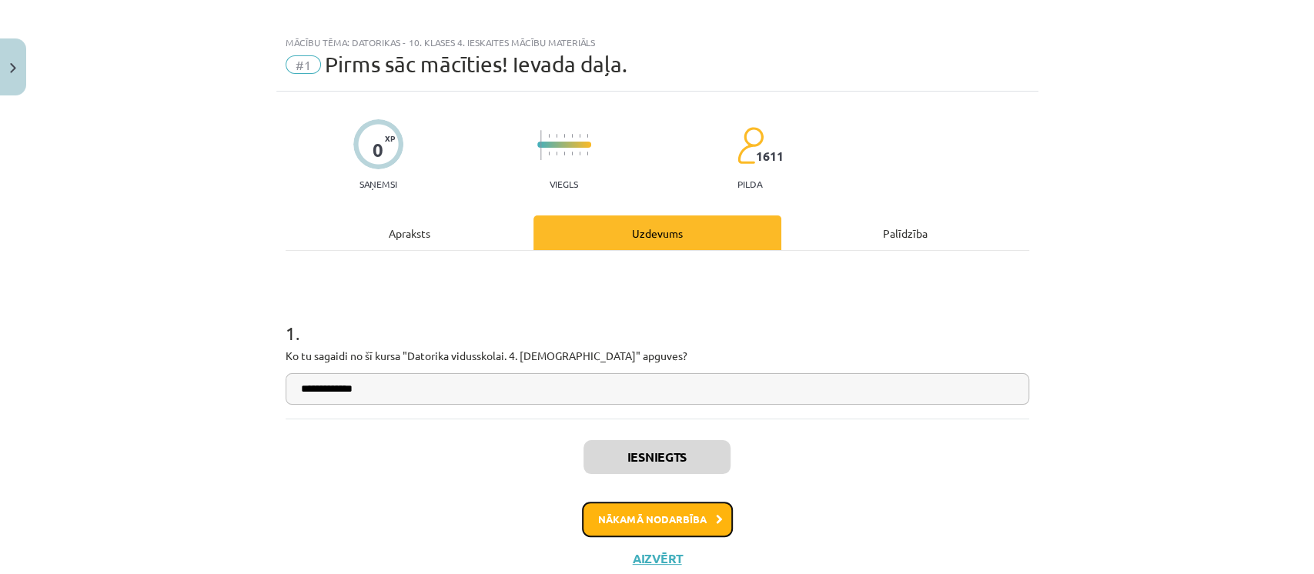
click at [653, 512] on button "Nākamā nodarbība" at bounding box center [657, 519] width 151 height 35
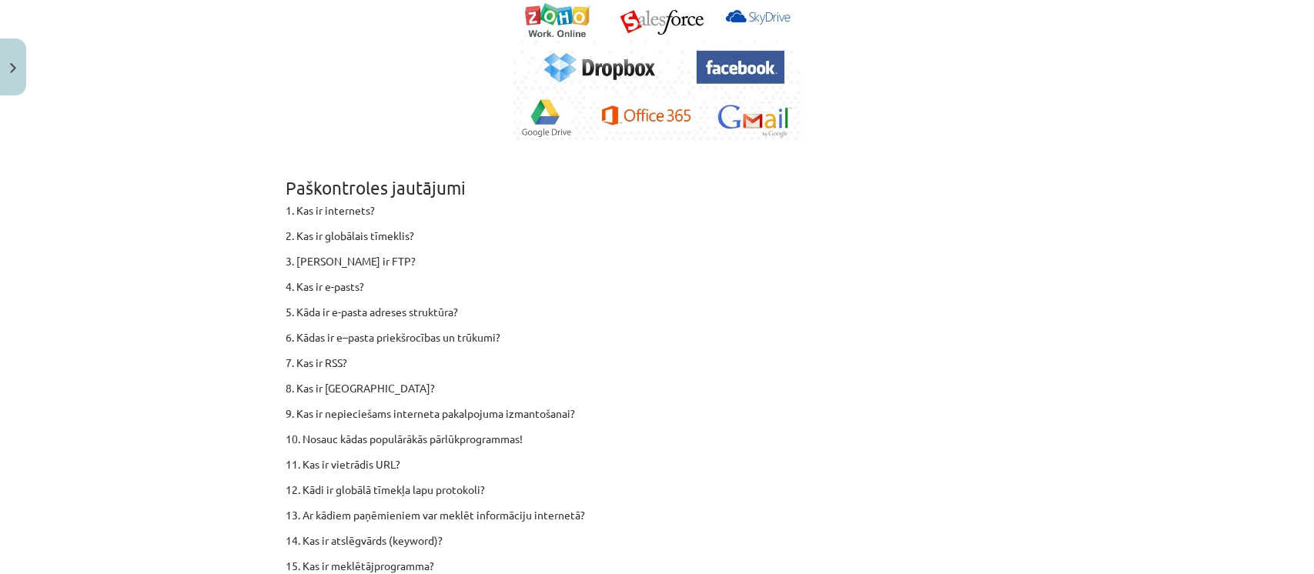
scroll to position [9545, 0]
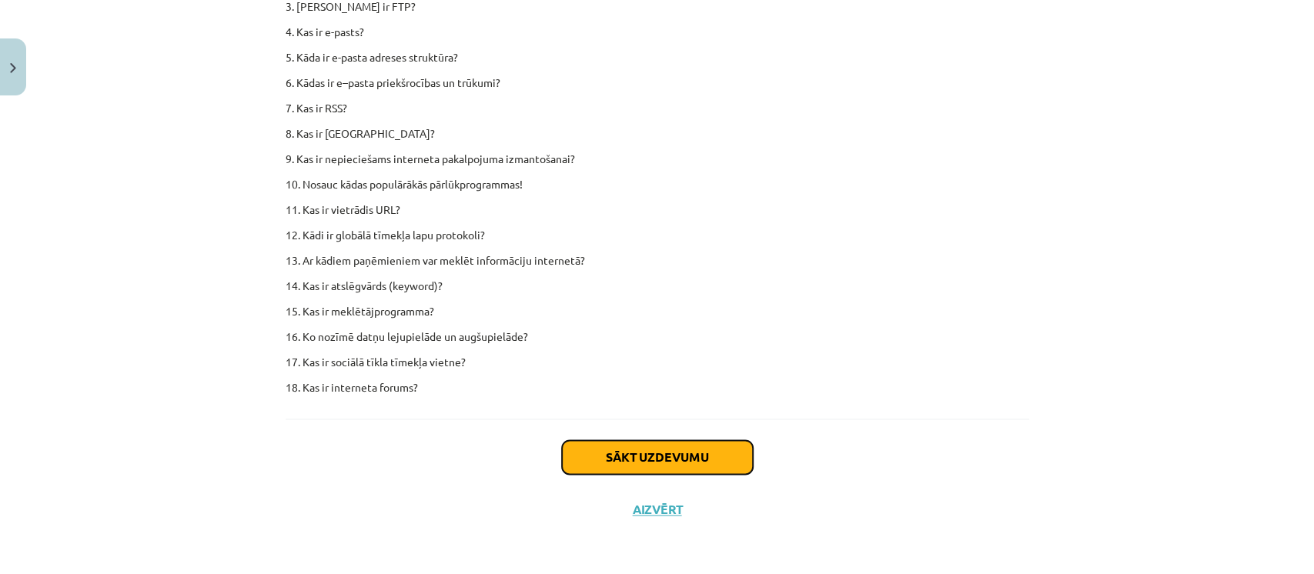
click at [657, 448] on button "Sākt uzdevumu" at bounding box center [657, 457] width 191 height 34
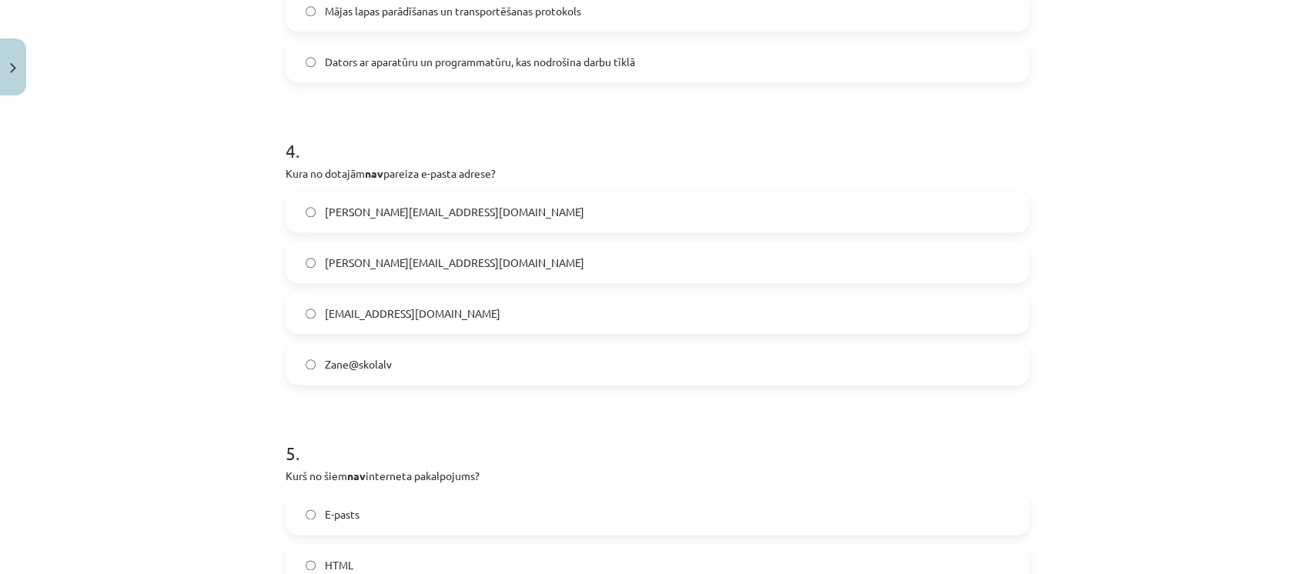
scroll to position [1392, 0]
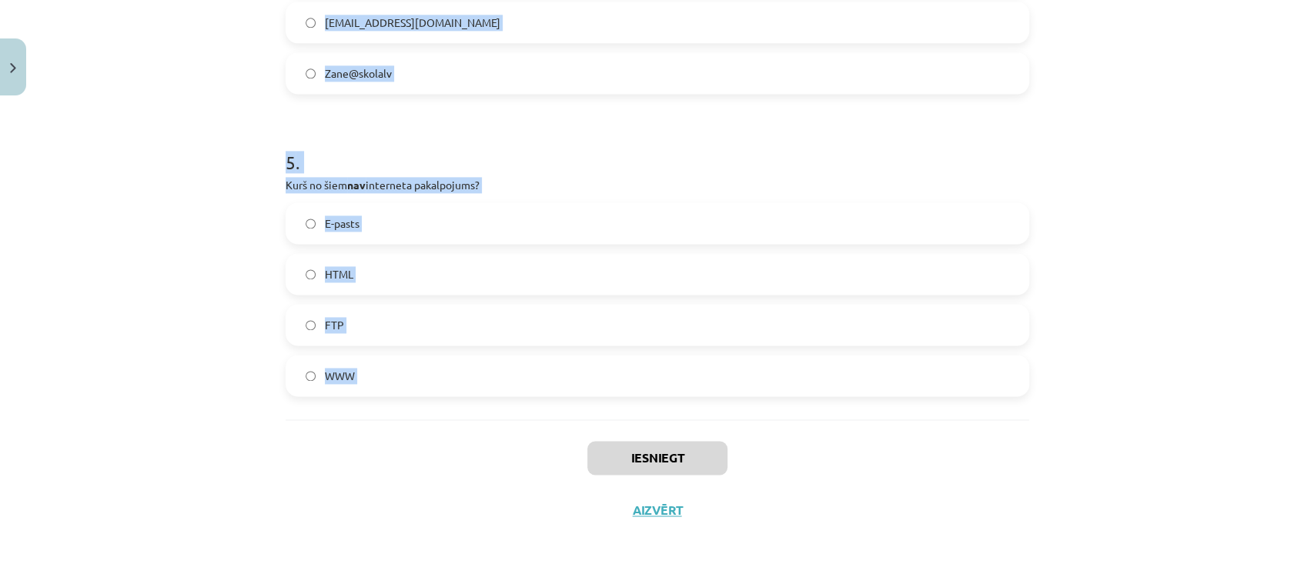
drag, startPoint x: 277, startPoint y: 303, endPoint x: 480, endPoint y: 430, distance: 239.3
copy form "1 . FTP ir: Diagrammu pārsūtīšanas protokols Datņu pārsūtīšanas protokols Mājas…"
click at [212, 294] on div "Mācību tēma: Datorikas - 10. klases 4. ieskaites mācību materiāls #2 1. informā…" at bounding box center [657, 287] width 1314 height 574
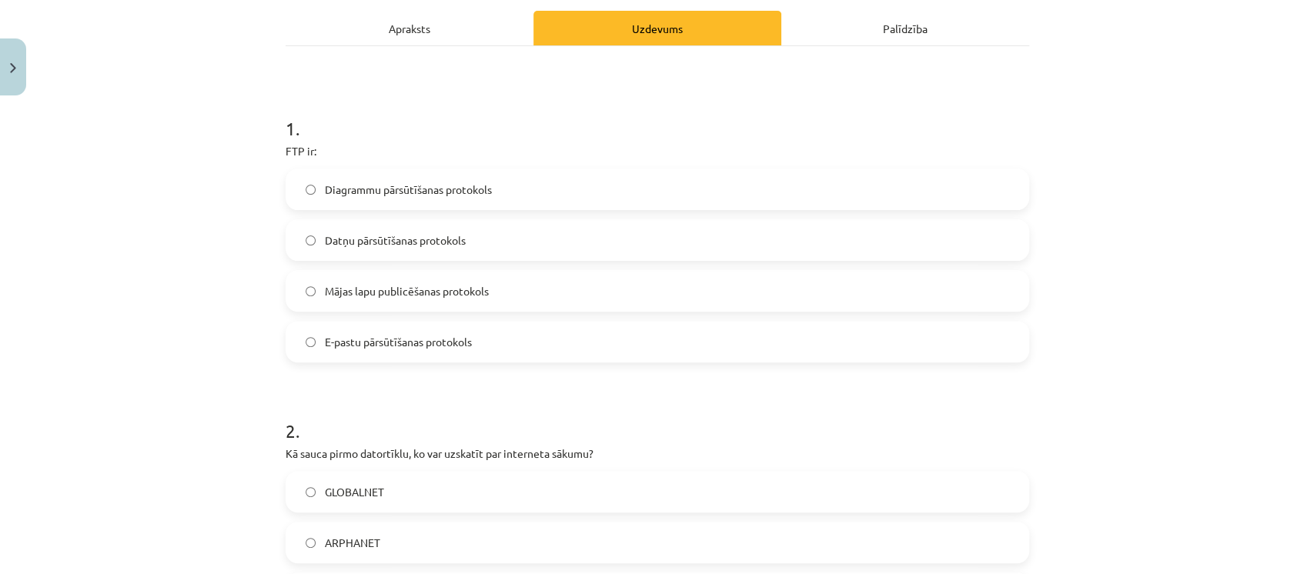
scroll to position [209, 0]
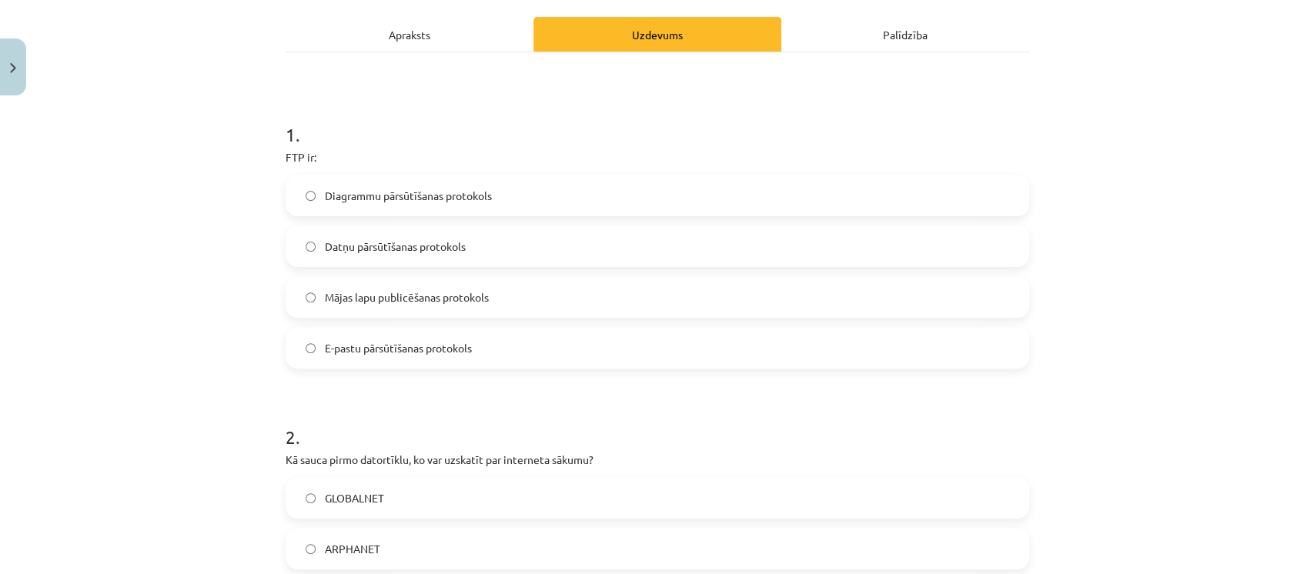
click at [380, 256] on label "Datņu pārsūtīšanas protokols" at bounding box center [657, 246] width 741 height 38
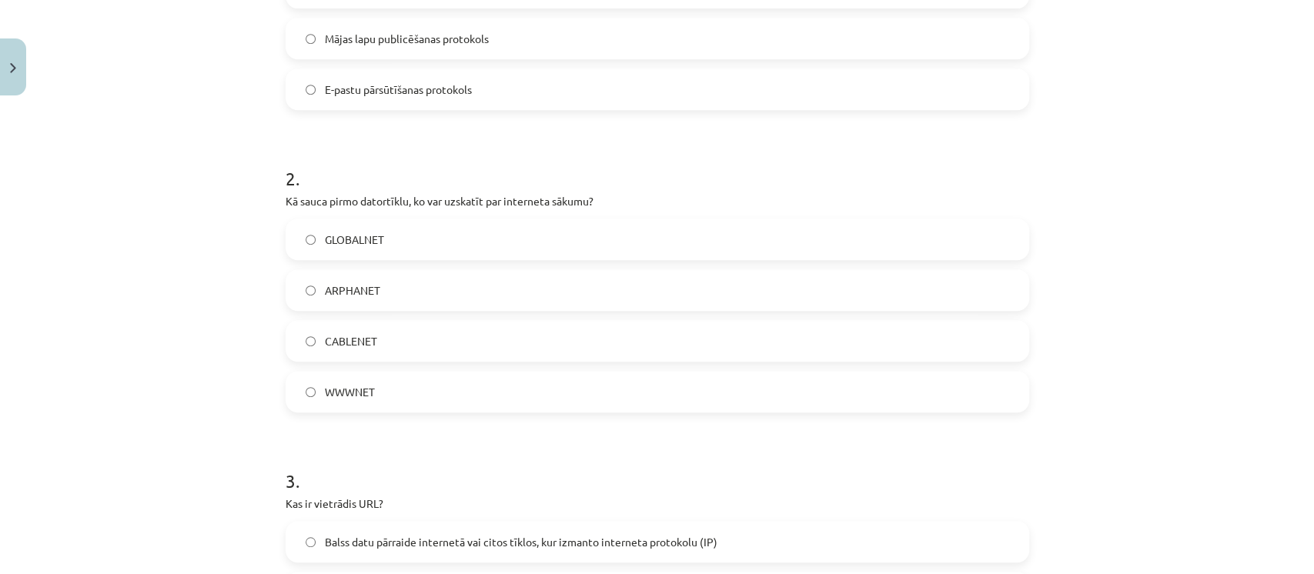
scroll to position [468, 0]
click at [343, 306] on label "ARPHANET" at bounding box center [657, 290] width 741 height 38
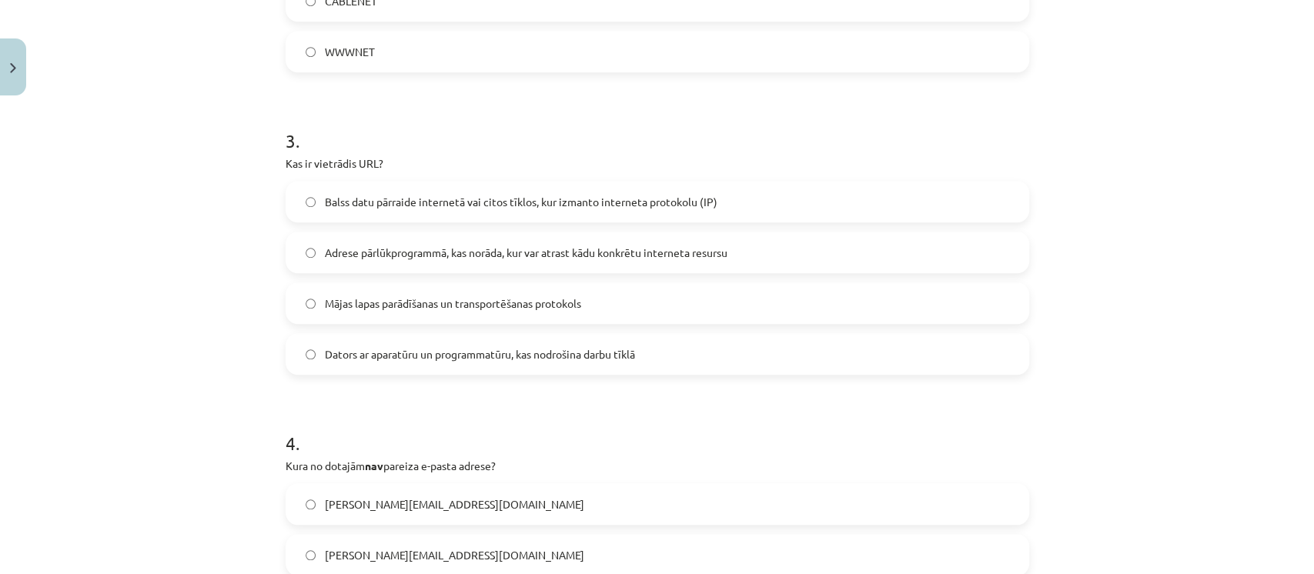
scroll to position [809, 0]
click at [380, 239] on label "Adrese pārlūkprogrammā, kas norāda, kur var atrast kādu konkrētu interneta resu…" at bounding box center [657, 251] width 741 height 38
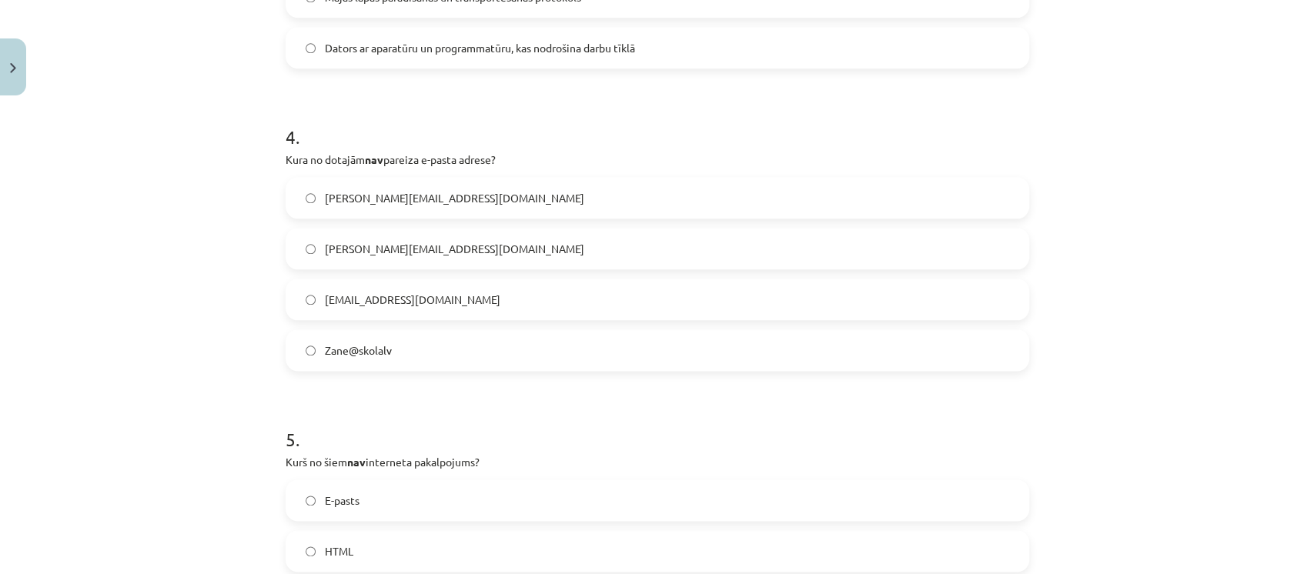
scroll to position [1154, 0]
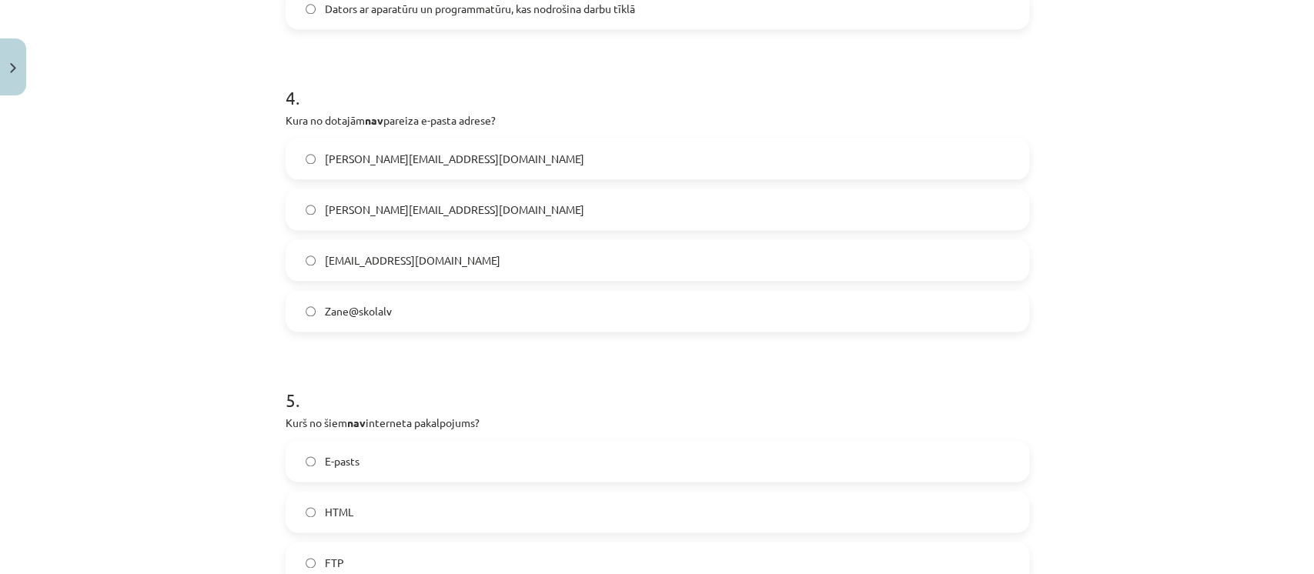
click at [363, 307] on span "Zane@skolalv" at bounding box center [358, 311] width 67 height 16
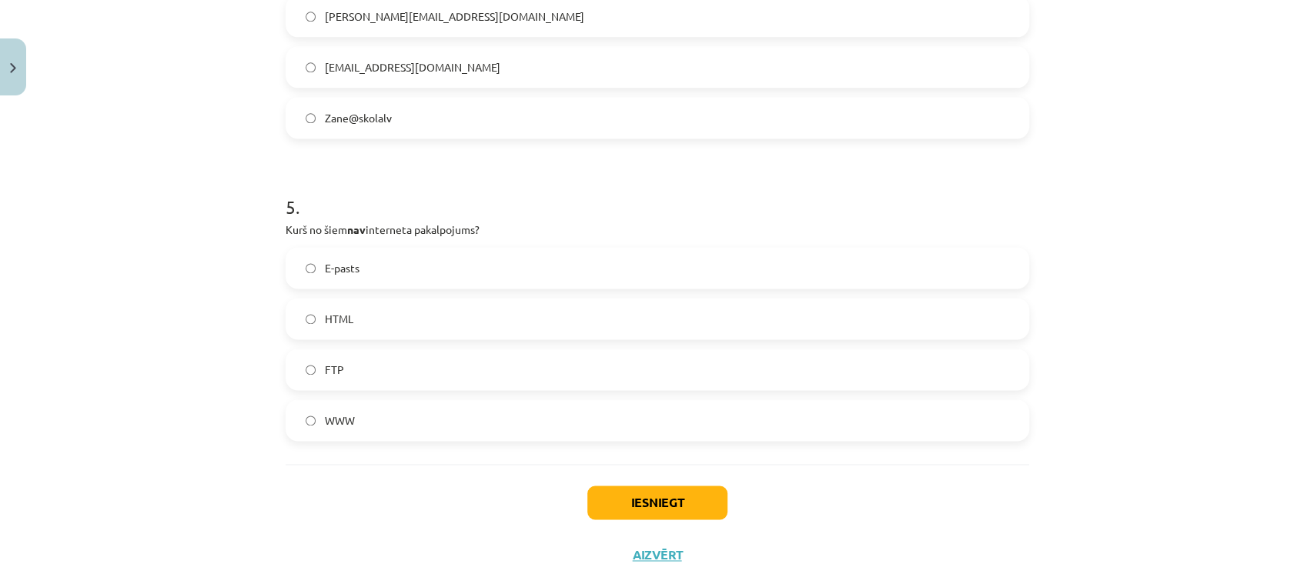
scroll to position [1351, 0]
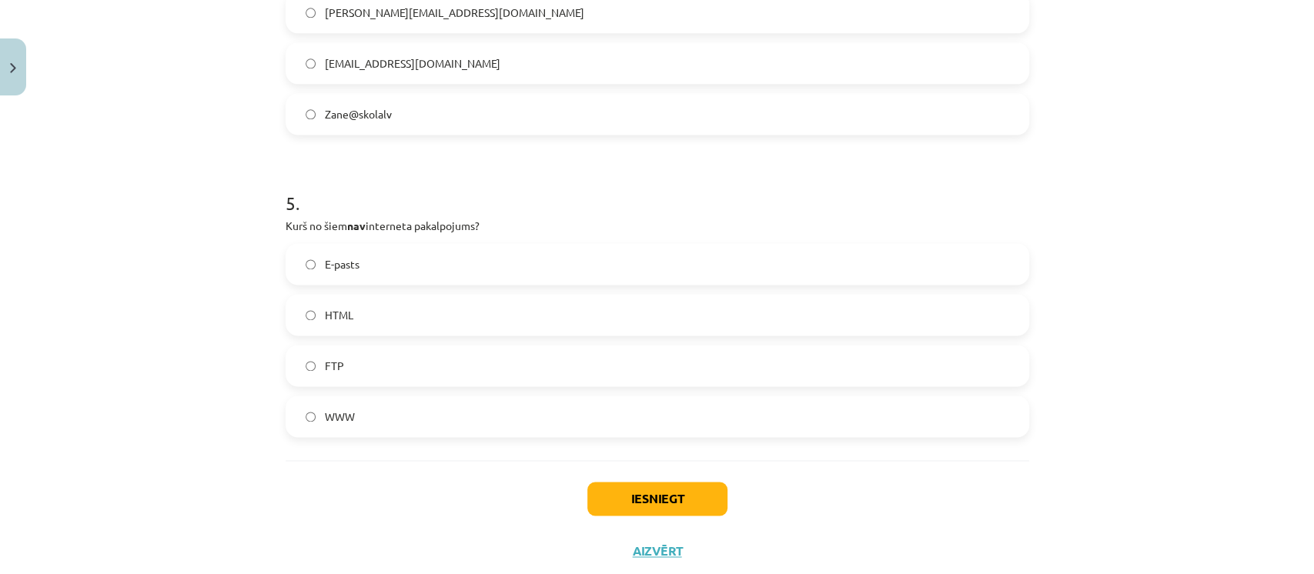
click at [363, 307] on label "HTML" at bounding box center [657, 315] width 741 height 38
click at [674, 487] on button "Iesniegt" at bounding box center [657, 499] width 140 height 34
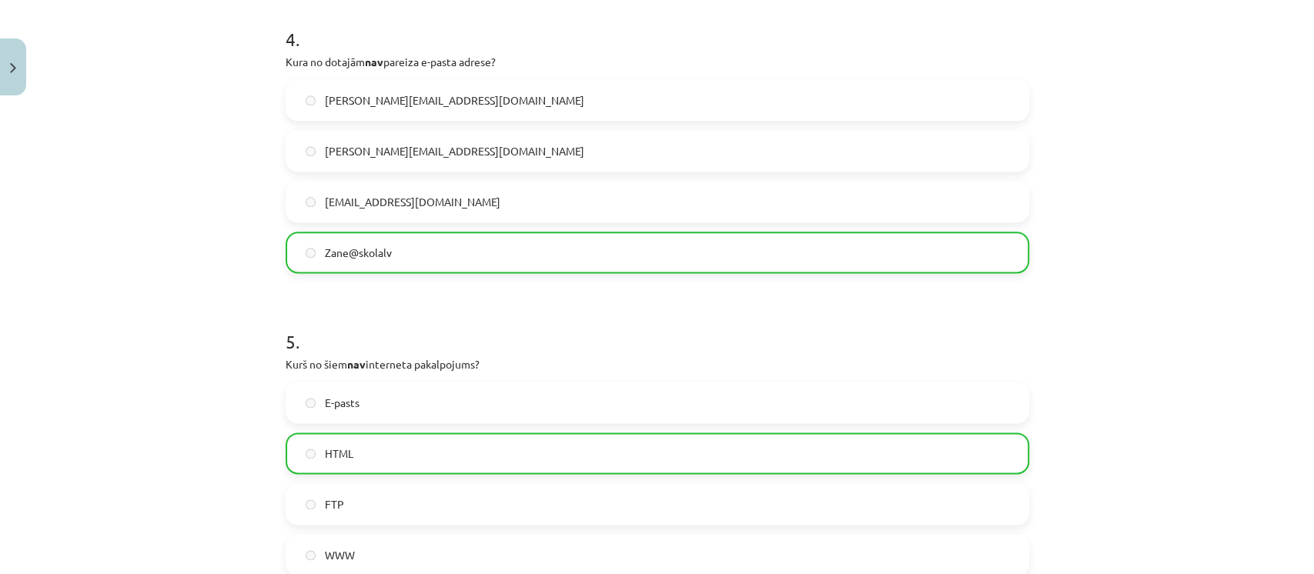
scroll to position [1441, 0]
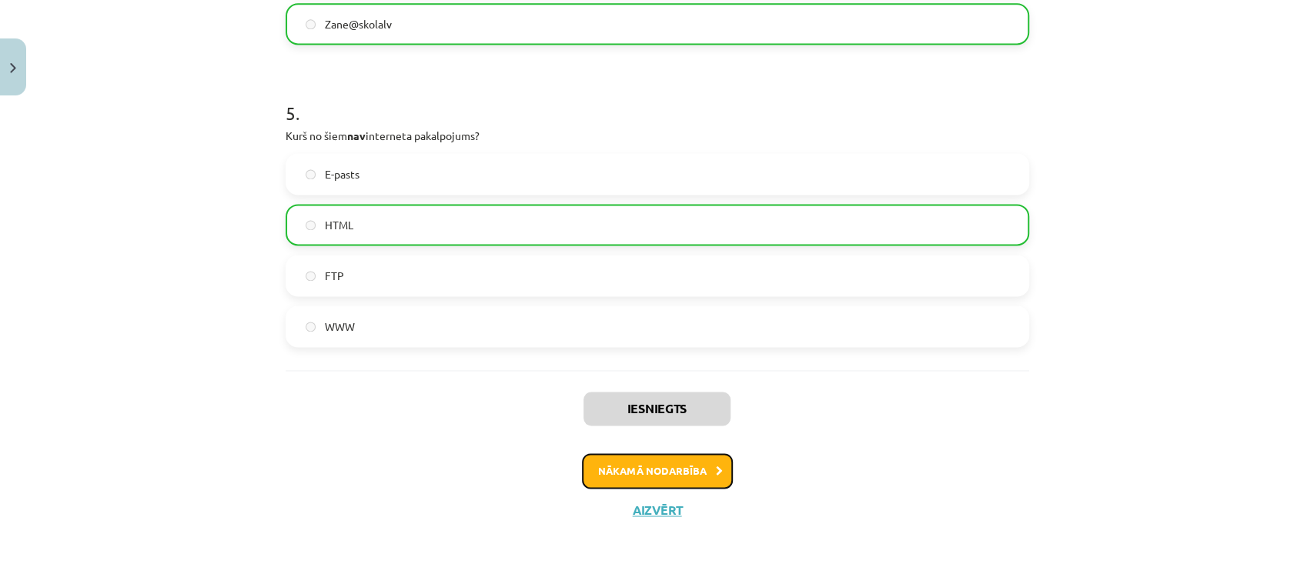
click at [672, 465] on button "Nākamā nodarbība" at bounding box center [657, 470] width 151 height 35
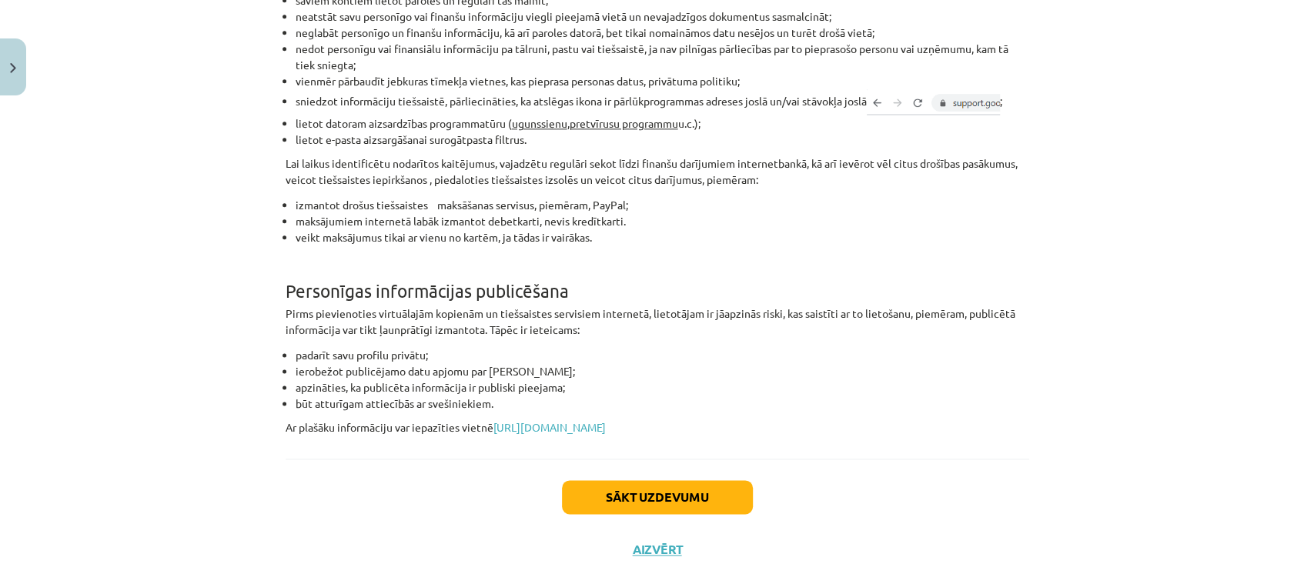
scroll to position [1246, 0]
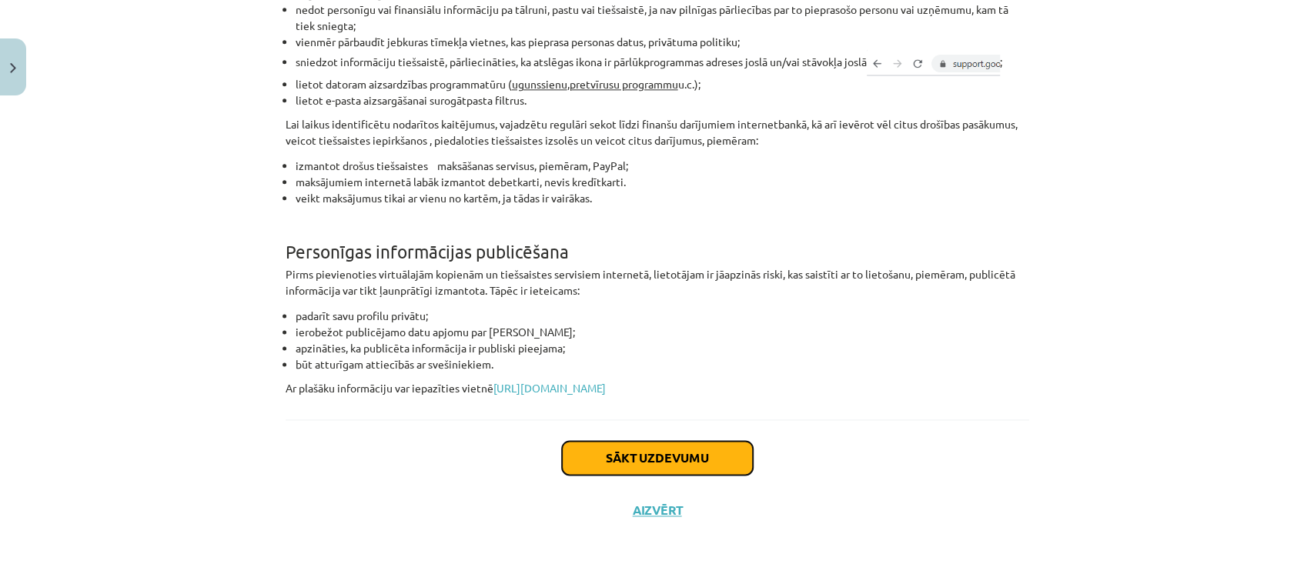
click at [645, 472] on button "Sākt uzdevumu" at bounding box center [657, 458] width 191 height 34
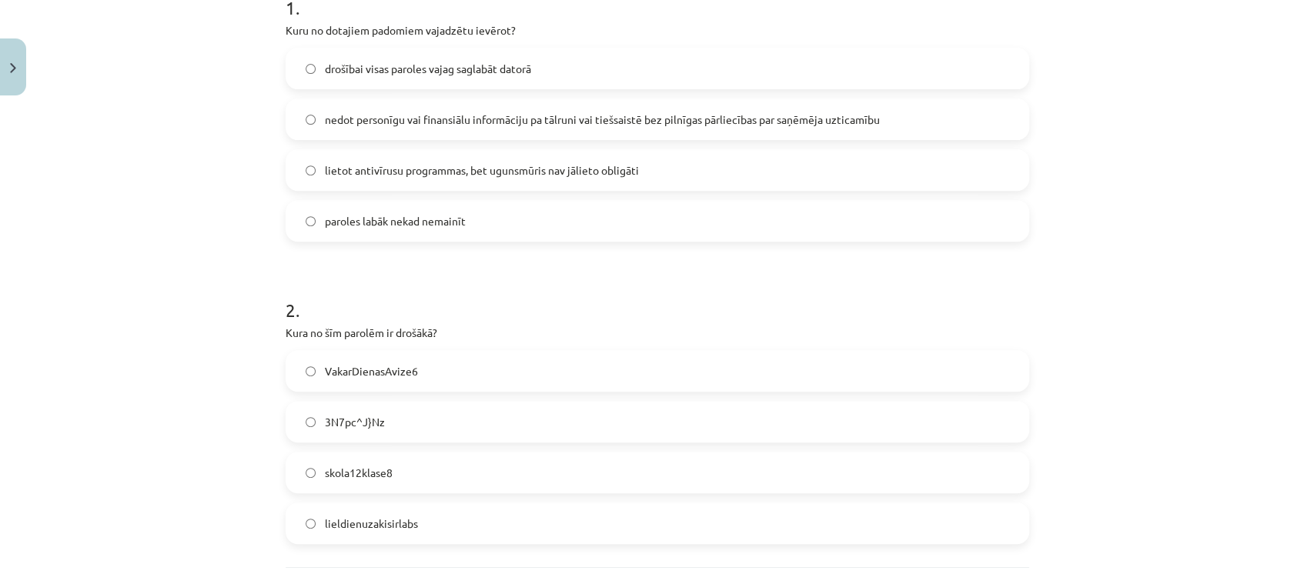
scroll to position [485, 0]
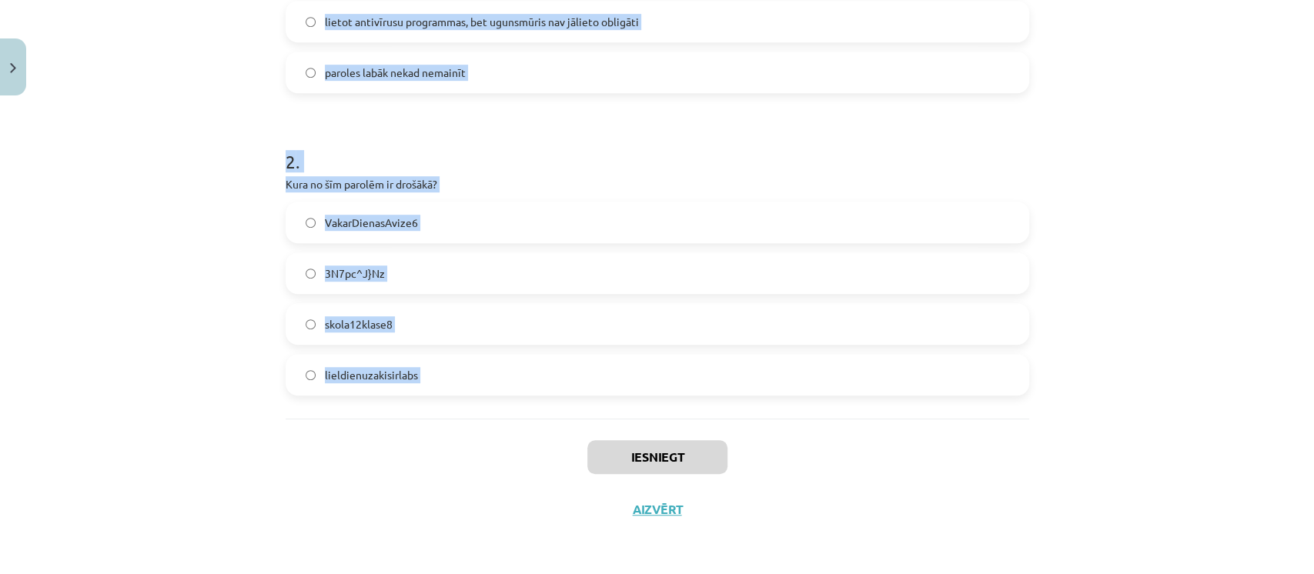
drag, startPoint x: 279, startPoint y: 309, endPoint x: 505, endPoint y: 460, distance: 272.0
click at [505, 460] on div "6 XP Saņemsi Viegls 1611 pilda Apraksts Uzdevums Palīdzība 1 . Kuru no dotajiem…" at bounding box center [657, 76] width 762 height 918
copy form "1 . Kuru no dotajiem padomiem vajadzētu ievērot? drošībai visas paroles vajag s…"
click at [201, 115] on div "Mācību tēma: Datorikas - 10. klases 4. ieskaites mācību materiāls #3 2. Drošība…" at bounding box center [657, 287] width 1314 height 574
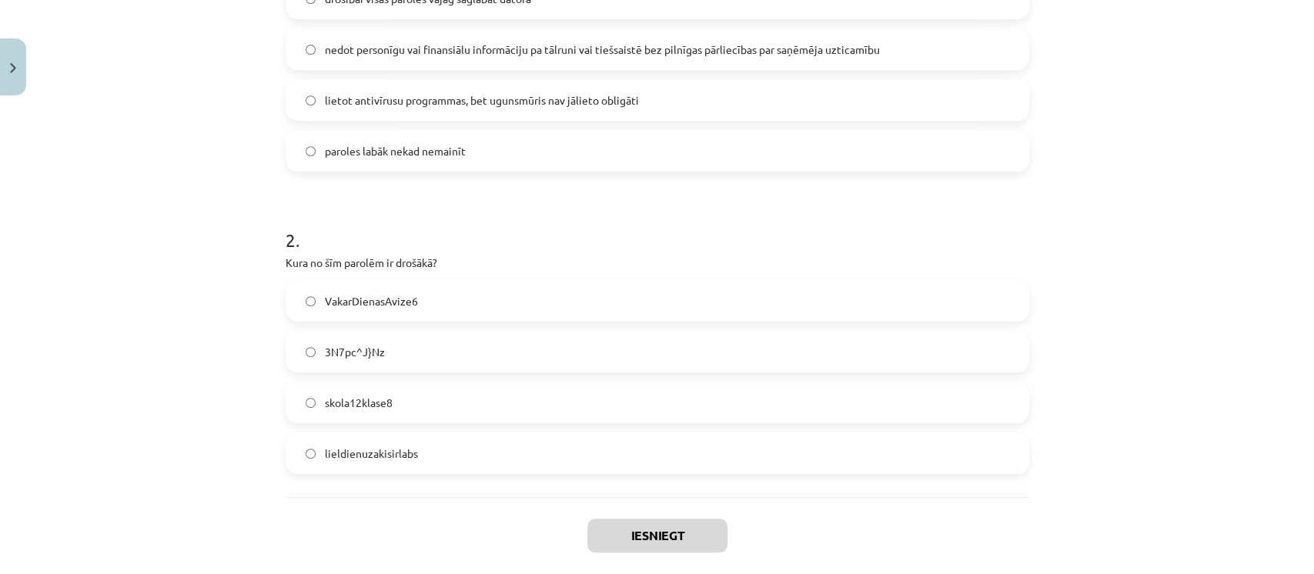
scroll to position [353, 0]
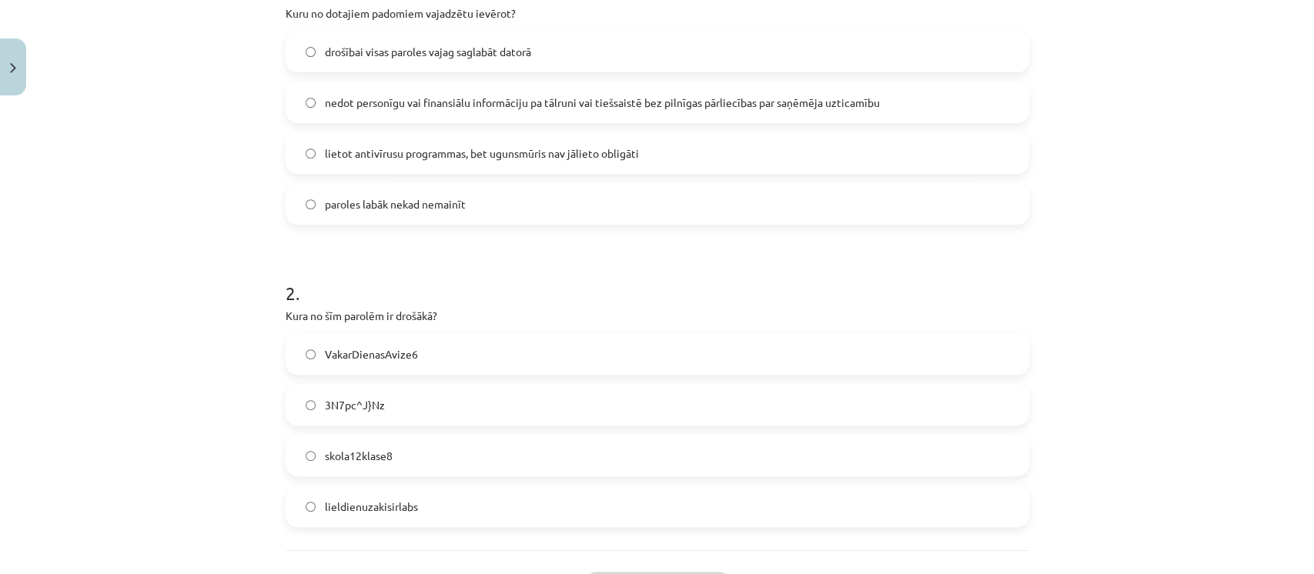
click at [366, 108] on span "nedot personīgu vai finansiālu informāciju pa tālruni vai tiešsaistē bez pilnīg…" at bounding box center [602, 103] width 555 height 16
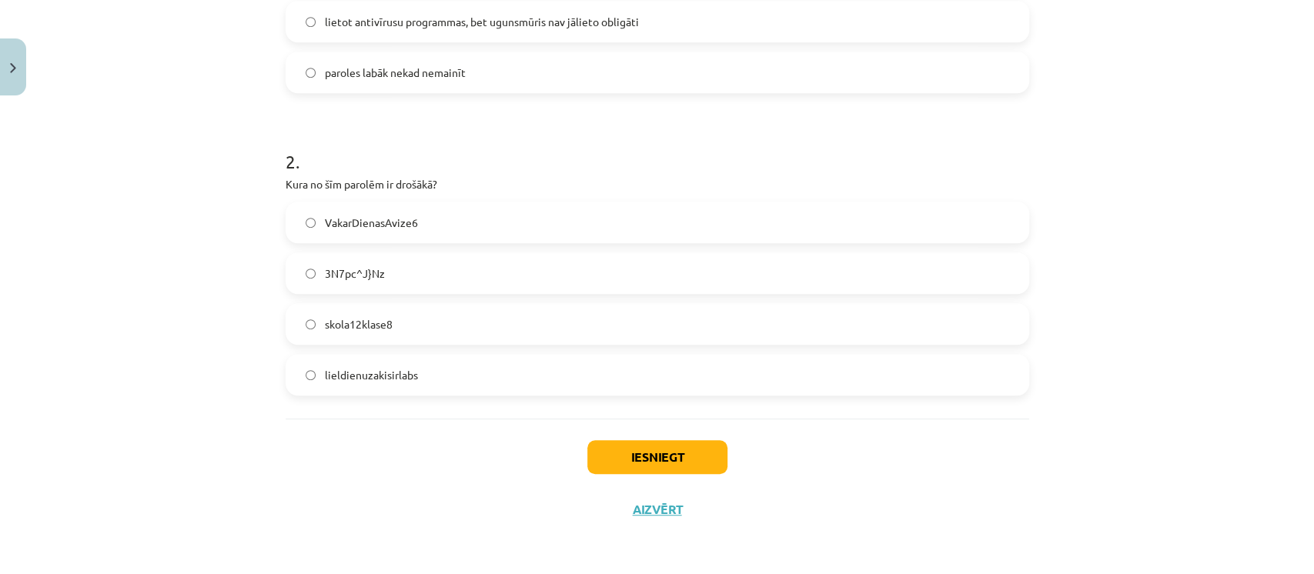
click at [308, 265] on label "3N7pc^J}Nz" at bounding box center [657, 273] width 741 height 38
click at [612, 457] on button "Iesniegt" at bounding box center [657, 457] width 140 height 34
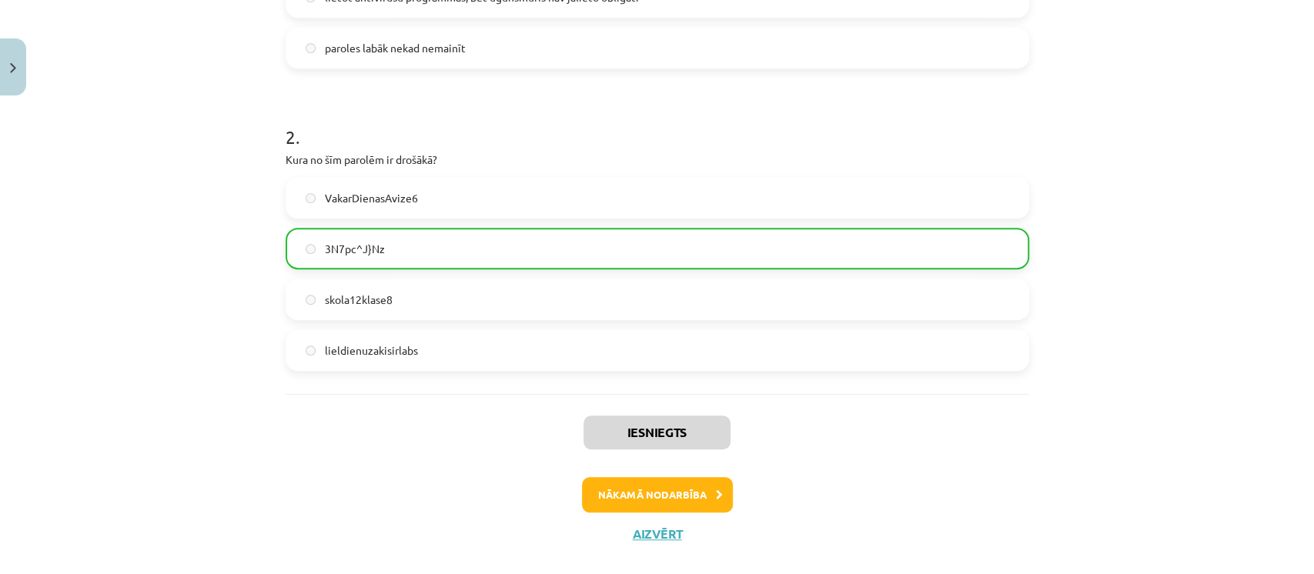
scroll to position [534, 0]
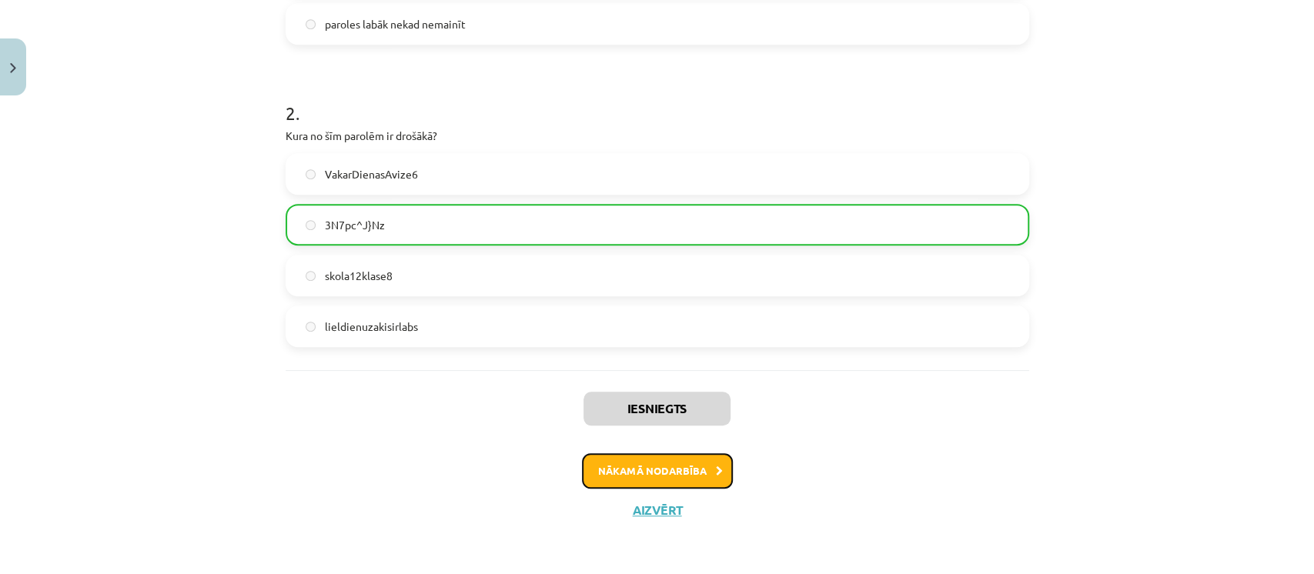
click at [605, 465] on button "Nākamā nodarbība" at bounding box center [657, 470] width 151 height 35
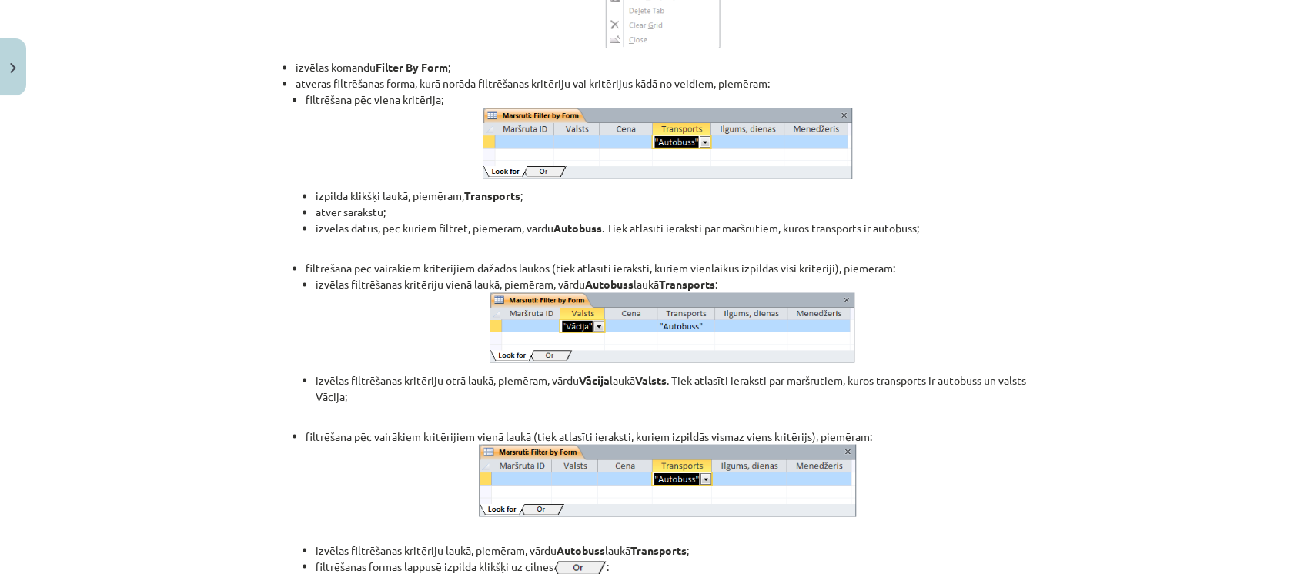
scroll to position [14108, 0]
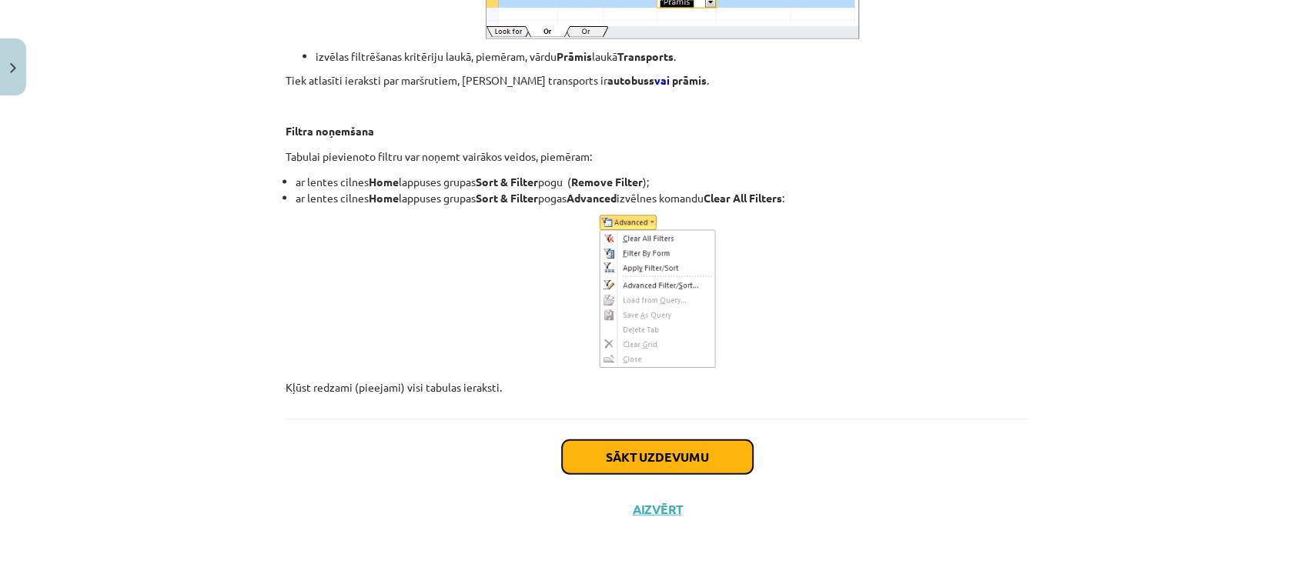
click at [607, 461] on button "Sākt uzdevumu" at bounding box center [657, 457] width 191 height 34
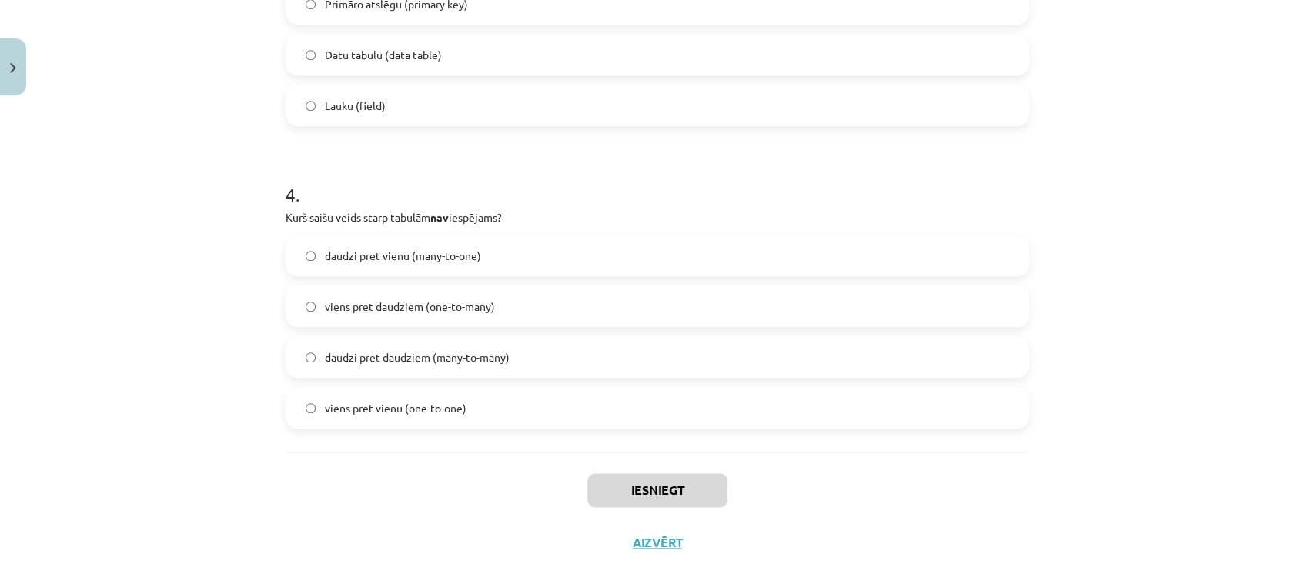
scroll to position [1090, 0]
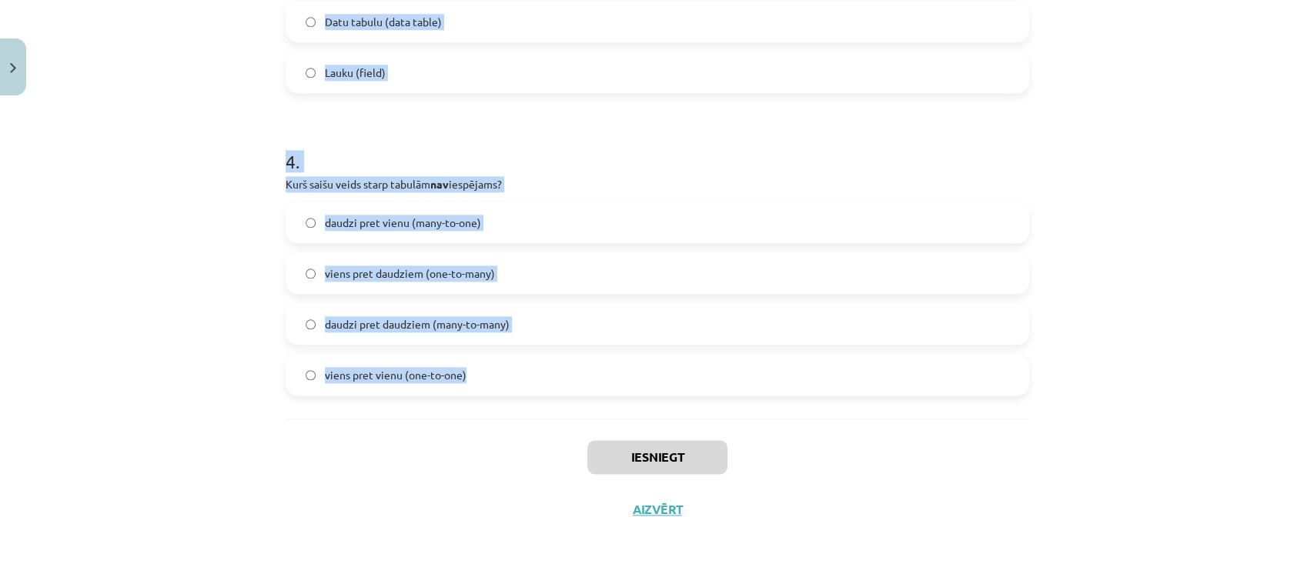
drag, startPoint x: 277, startPoint y: 303, endPoint x: 517, endPoint y: 412, distance: 263.6
copy form "1 . Ko var saglabāt datu bāzes ar datu tipu "Text"? Datnes, kuras satur tekstu …"
click at [264, 209] on div "Mācību tēma: Datorikas - 10. klases 4. ieskaites mācību materiāls #4 3. Datu bā…" at bounding box center [657, 287] width 1314 height 574
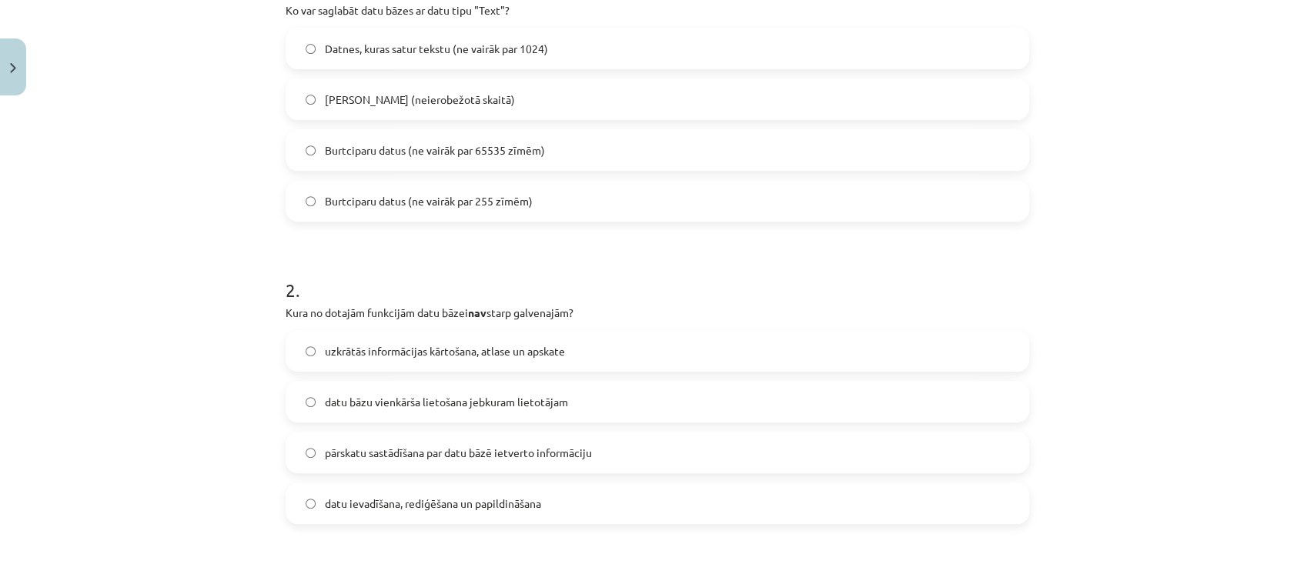
scroll to position [244, 0]
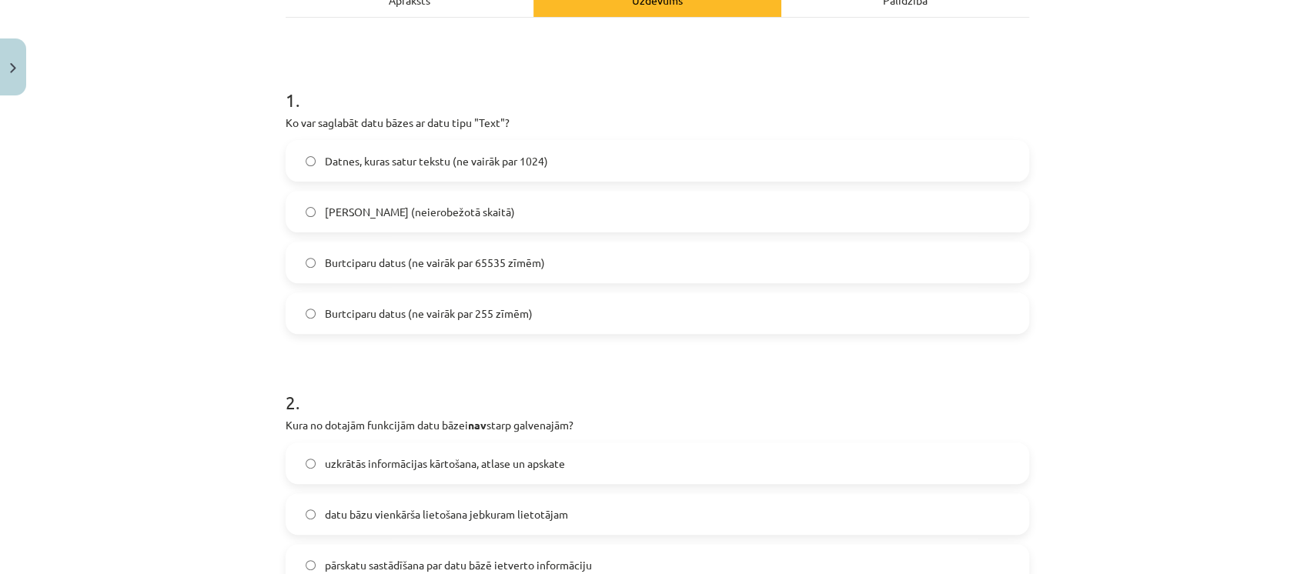
click at [376, 267] on span "Burtciparu datus (ne vairāk par 65535 zīmēm)" at bounding box center [435, 263] width 220 height 16
click at [403, 323] on label "Burtciparu datus (ne vairāk par 255 zīmēm)" at bounding box center [657, 313] width 741 height 38
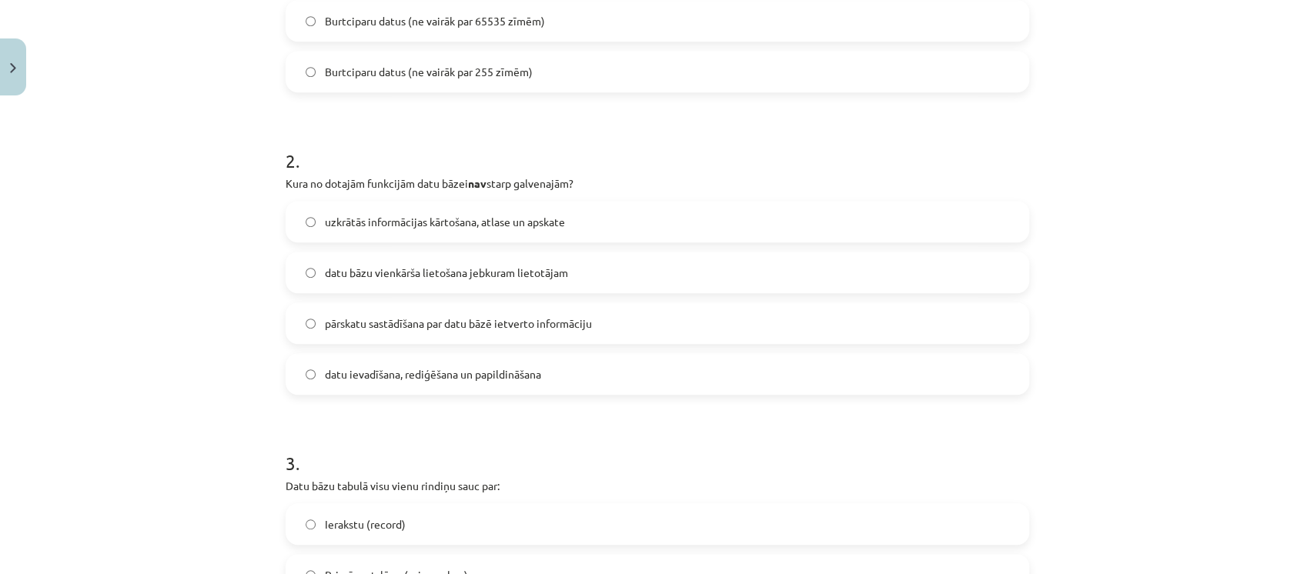
scroll to position [493, 0]
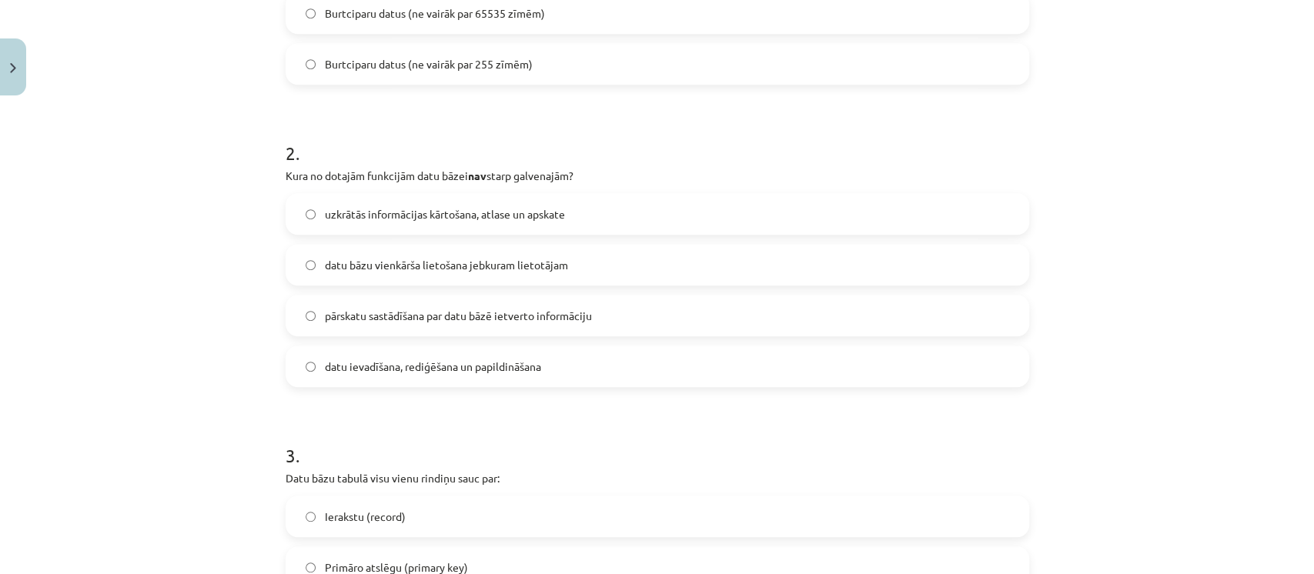
click at [400, 266] on span "datu bāzu vienkārša lietošana jebkuram lietotājam" at bounding box center [446, 265] width 243 height 16
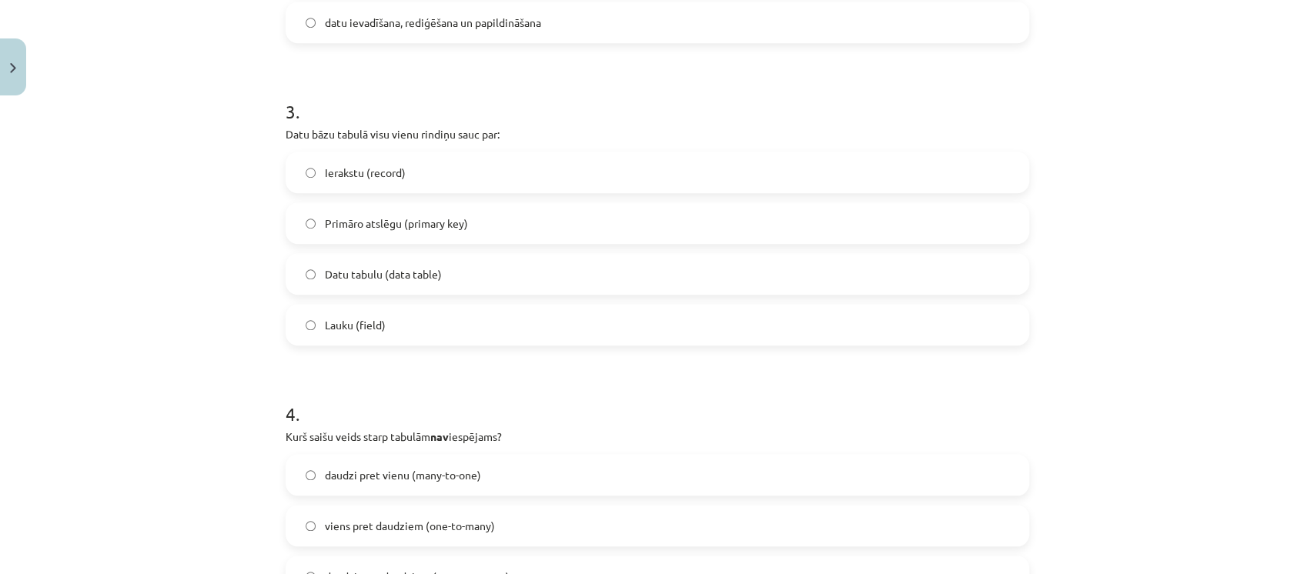
scroll to position [838, 0]
click at [393, 176] on span "Ierakstu (record)" at bounding box center [365, 172] width 81 height 16
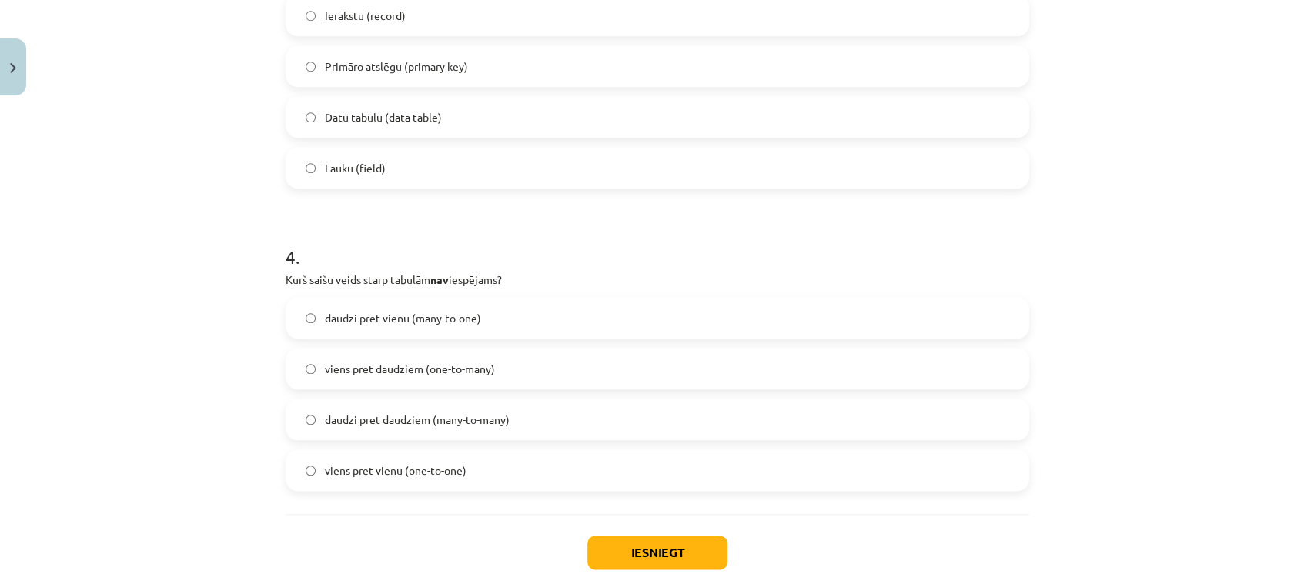
scroll to position [1090, 0]
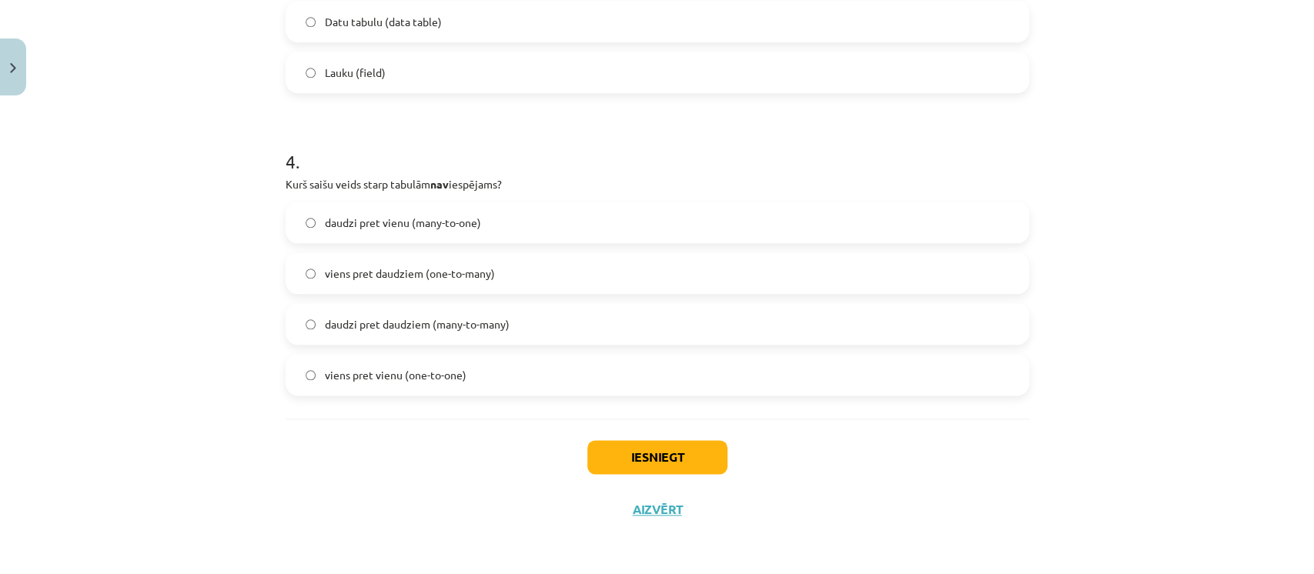
click at [380, 319] on span "daudzi pret daudziem (many-to-many)" at bounding box center [417, 324] width 185 height 16
click at [614, 457] on button "Iesniegt" at bounding box center [657, 457] width 140 height 34
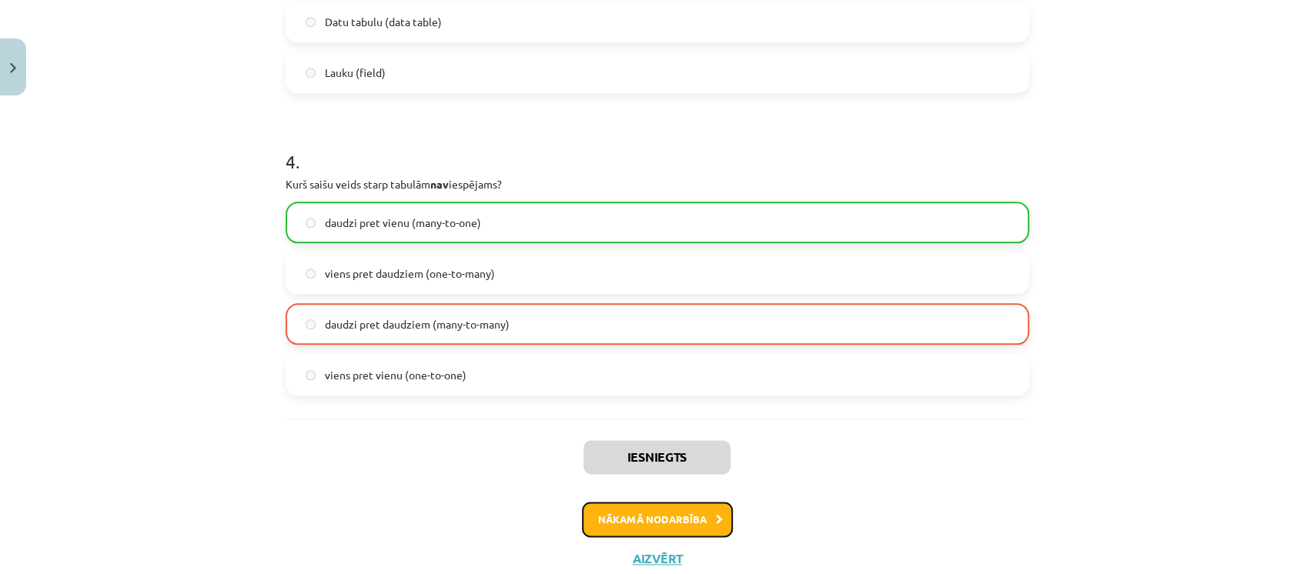
click at [616, 522] on button "Nākamā nodarbība" at bounding box center [657, 519] width 151 height 35
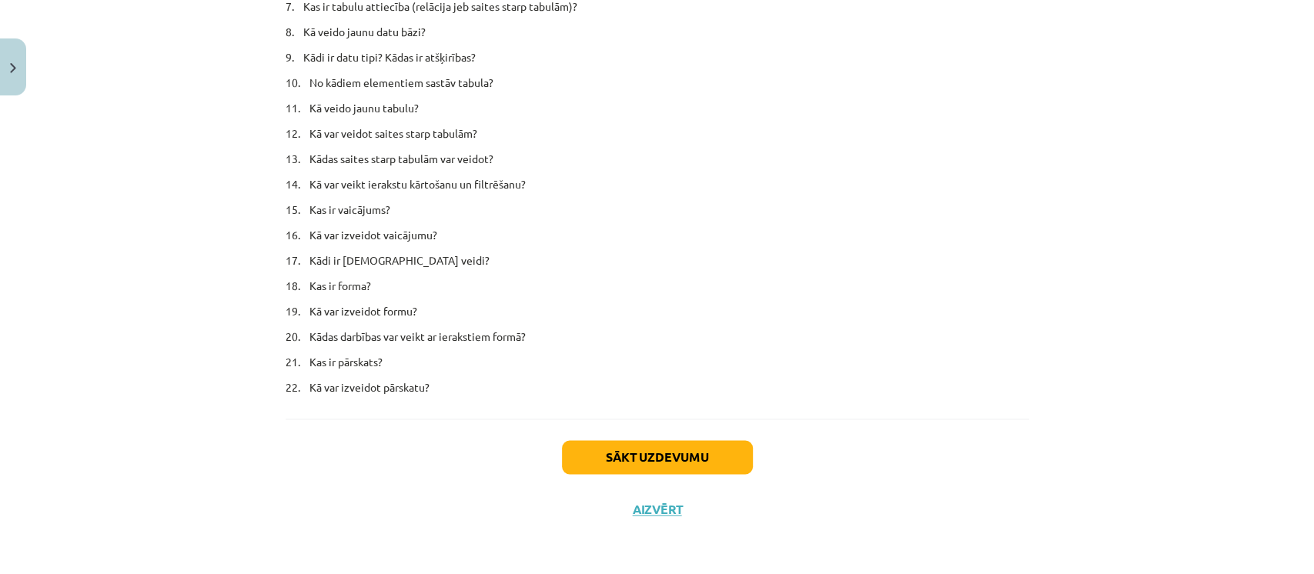
scroll to position [9373, 0]
click at [627, 465] on button "Sākt uzdevumu" at bounding box center [657, 457] width 191 height 34
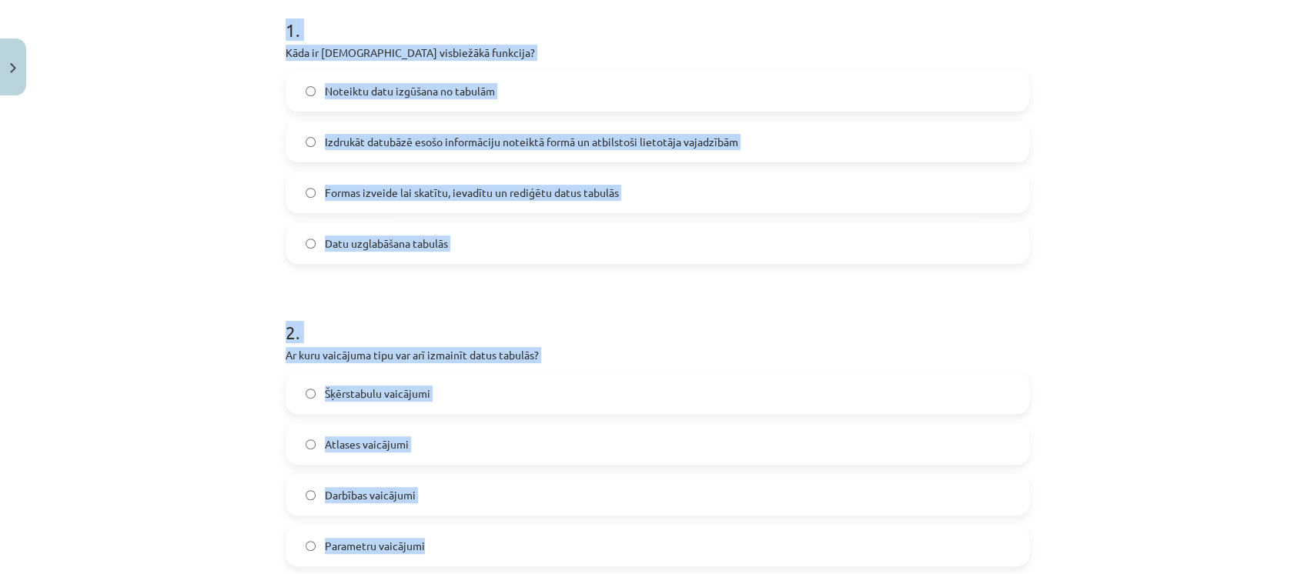
scroll to position [363, 0]
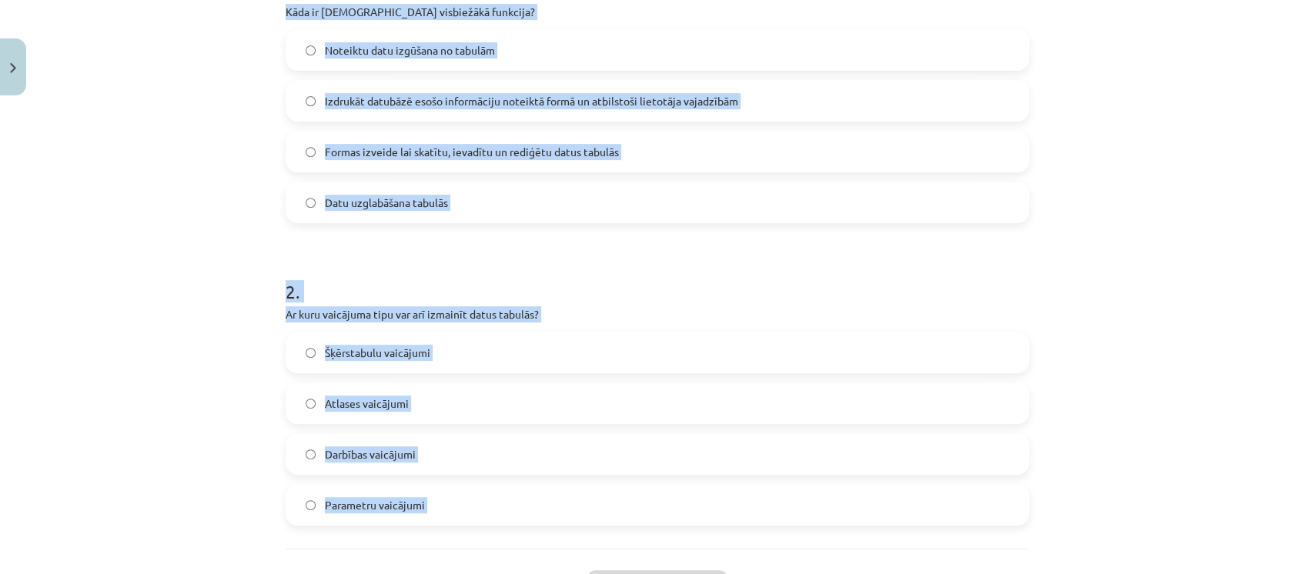
click at [702, 567] on div "6 XP Saņemsi Grūts 1611 pilda Apraksts Uzdevums Palīdzība 1 . Kāda ir vaicājuma…" at bounding box center [657, 206] width 762 height 918
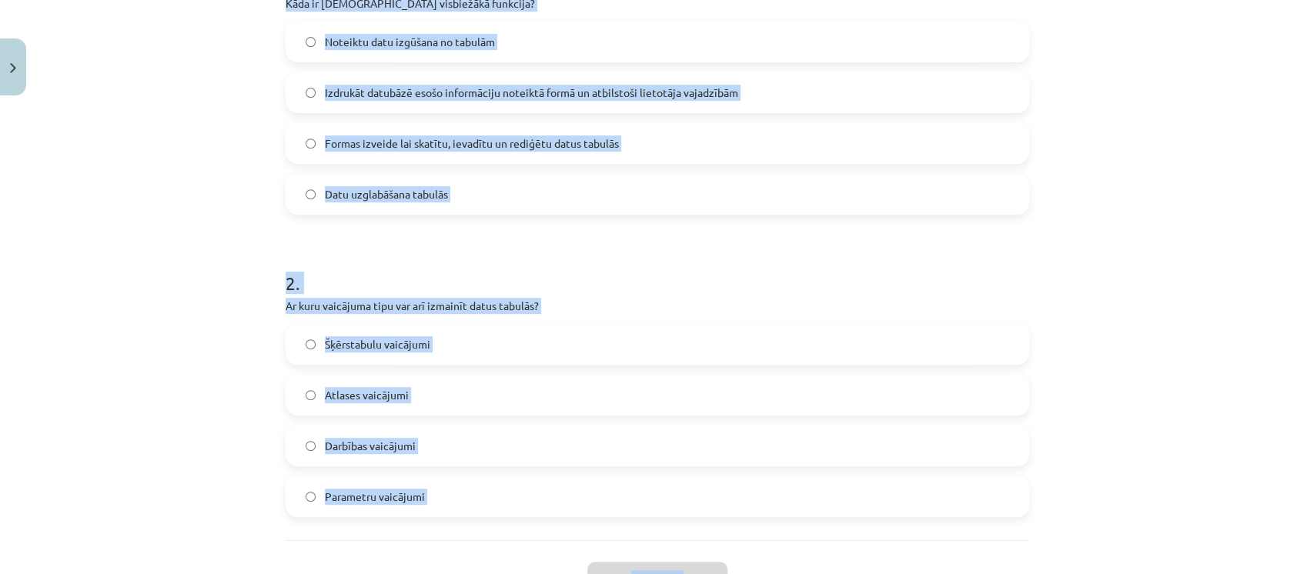
copy div "1 . Kāda ir vaicājuma visbiežākā funkcija? Noteiktu datu izgūšana no tabulām Iz…"
click at [148, 271] on div "Mācību tēma: Datorikas - 10. klases 4. ieskaites mācību materiāls #5 4. Datu bā…" at bounding box center [657, 287] width 1314 height 574
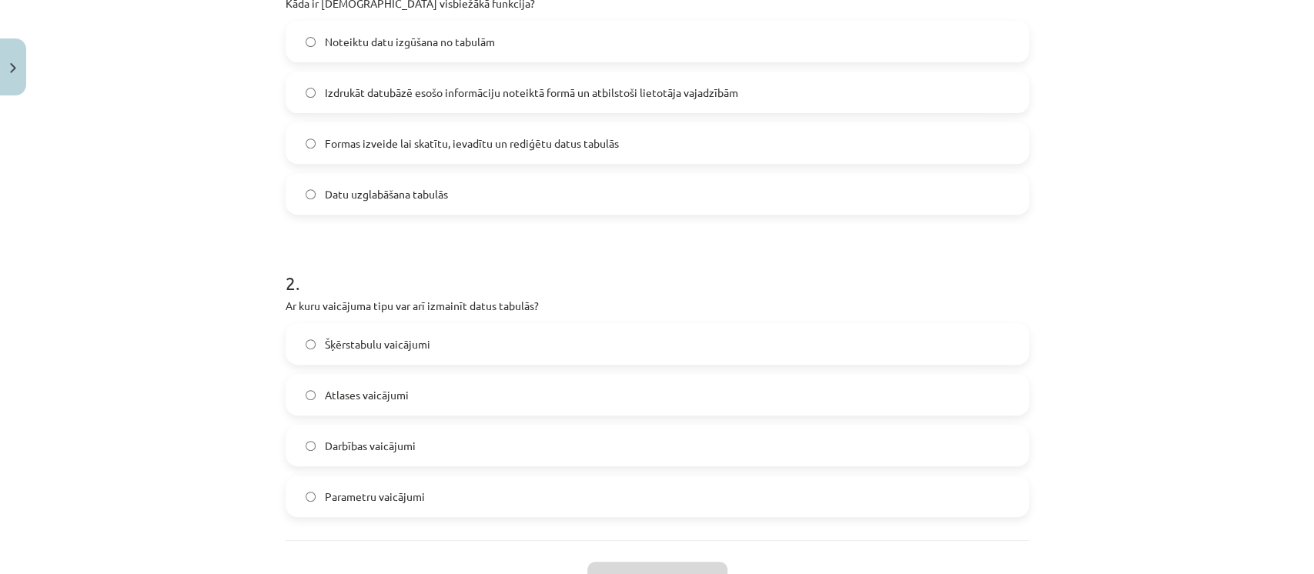
click at [326, 58] on label "Noteiktu datu izgūšana no tabulām" at bounding box center [657, 41] width 741 height 38
click at [359, 449] on span "Darbības vaicājumi" at bounding box center [370, 446] width 91 height 16
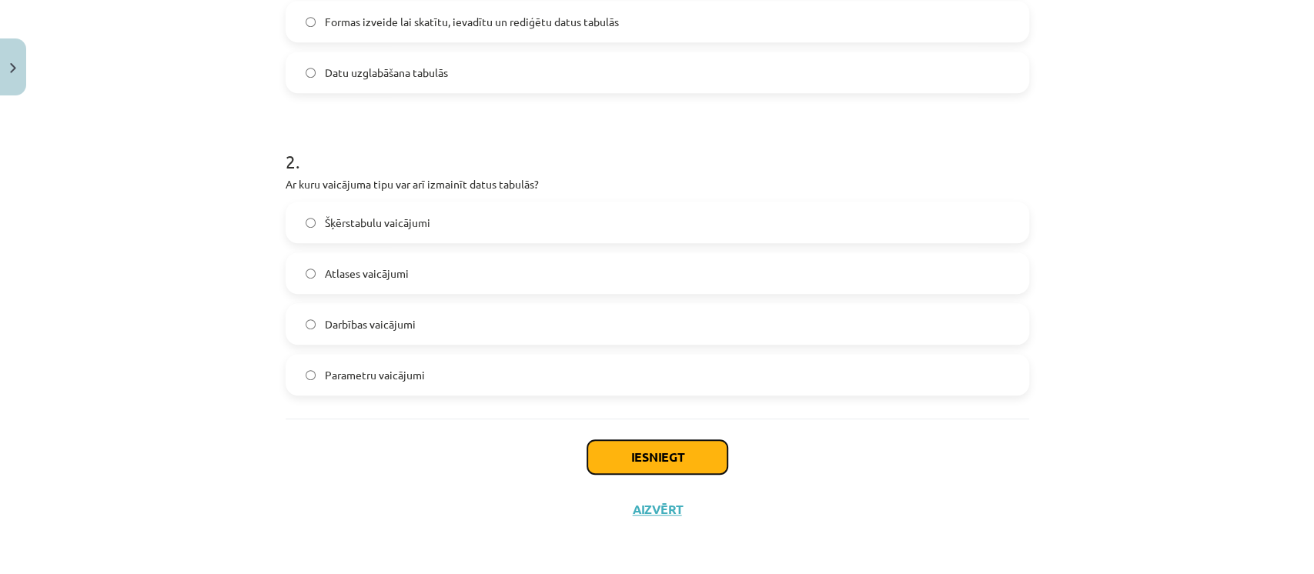
click at [654, 444] on button "Iesniegt" at bounding box center [657, 457] width 140 height 34
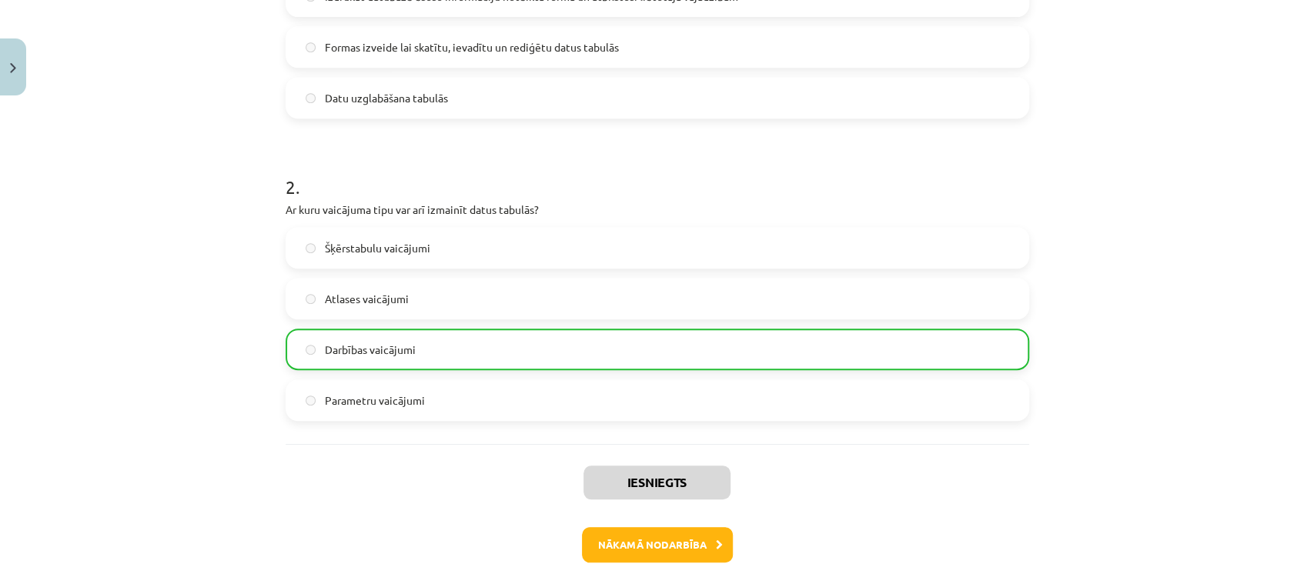
scroll to position [534, 0]
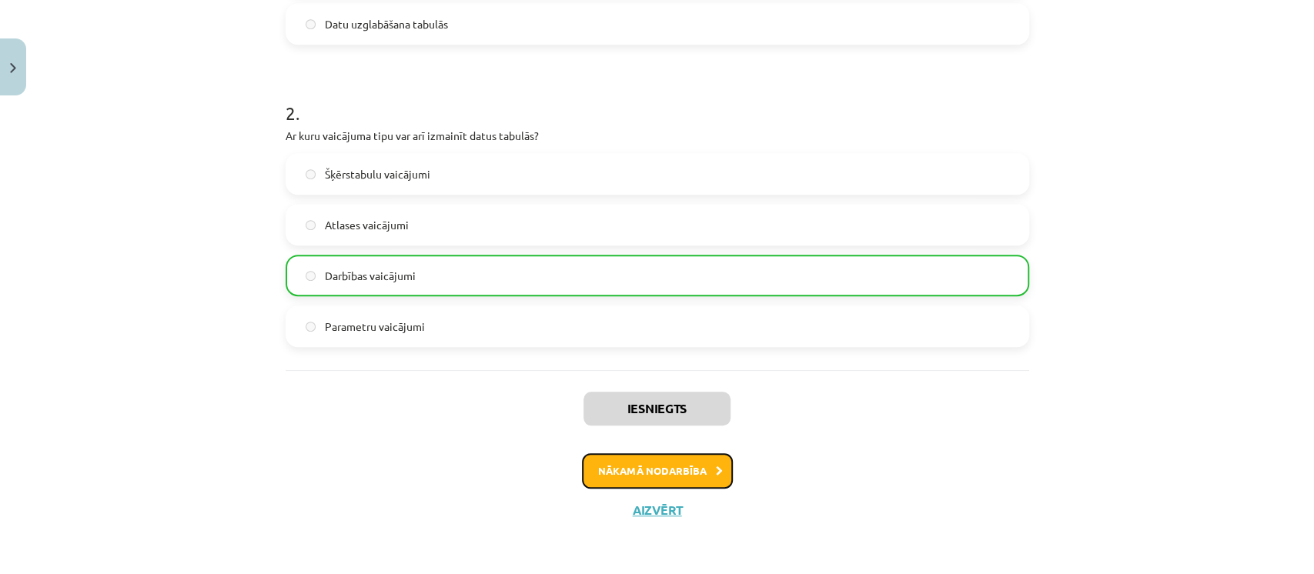
click at [641, 467] on button "Nākamā nodarbība" at bounding box center [657, 470] width 151 height 35
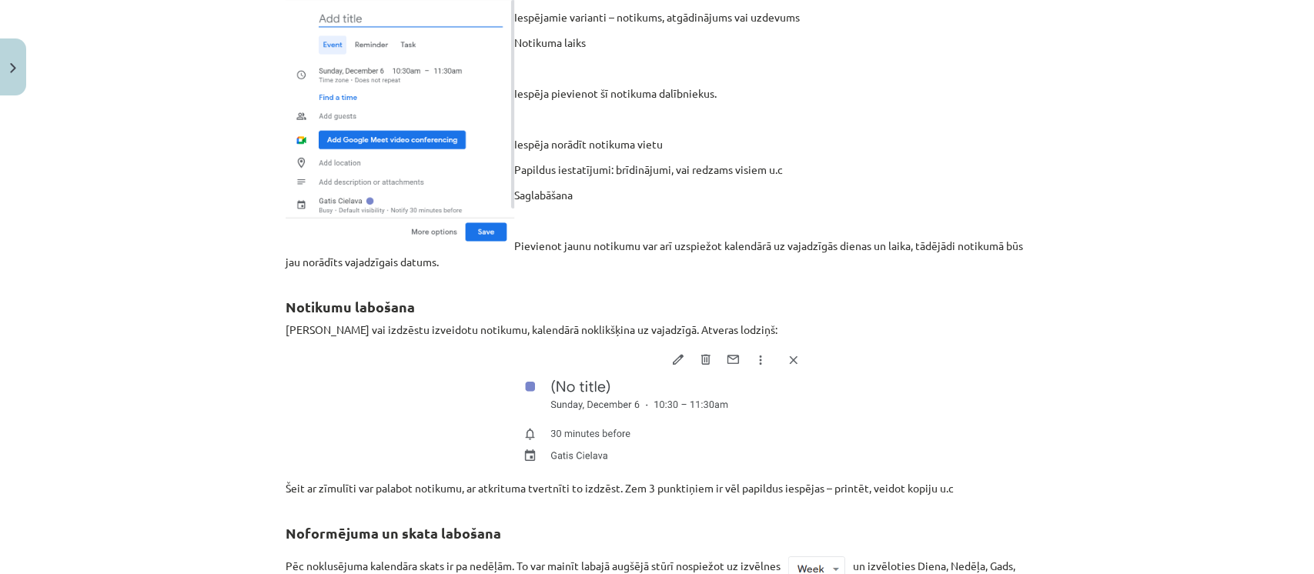
scroll to position [3612, 0]
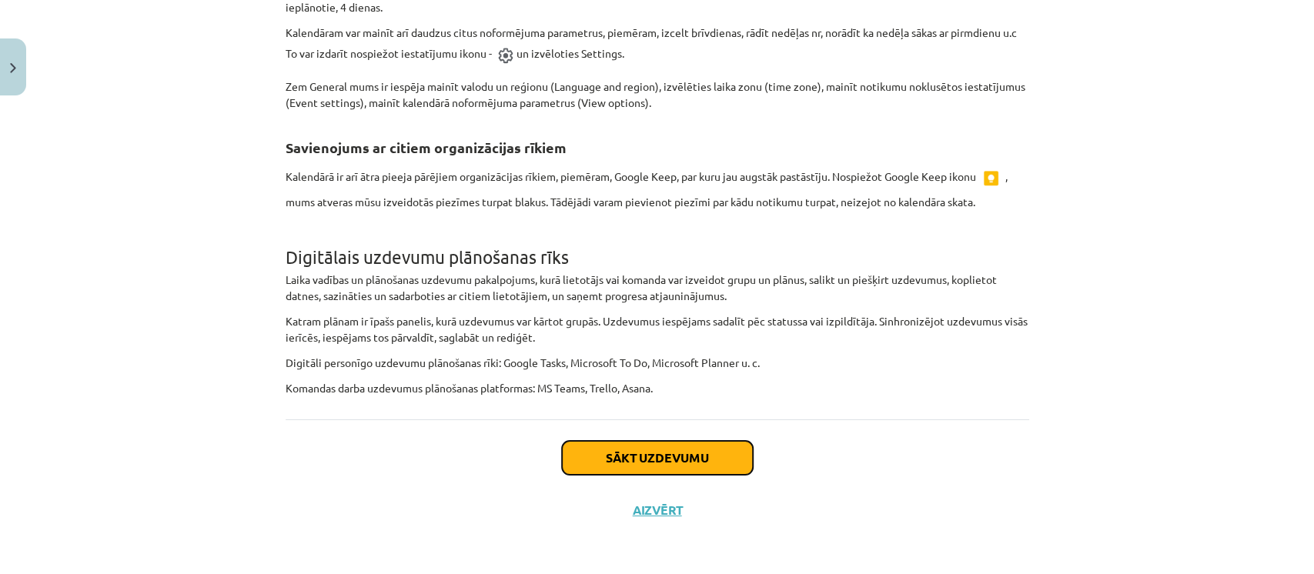
click at [634, 459] on button "Sākt uzdevumu" at bounding box center [657, 458] width 191 height 34
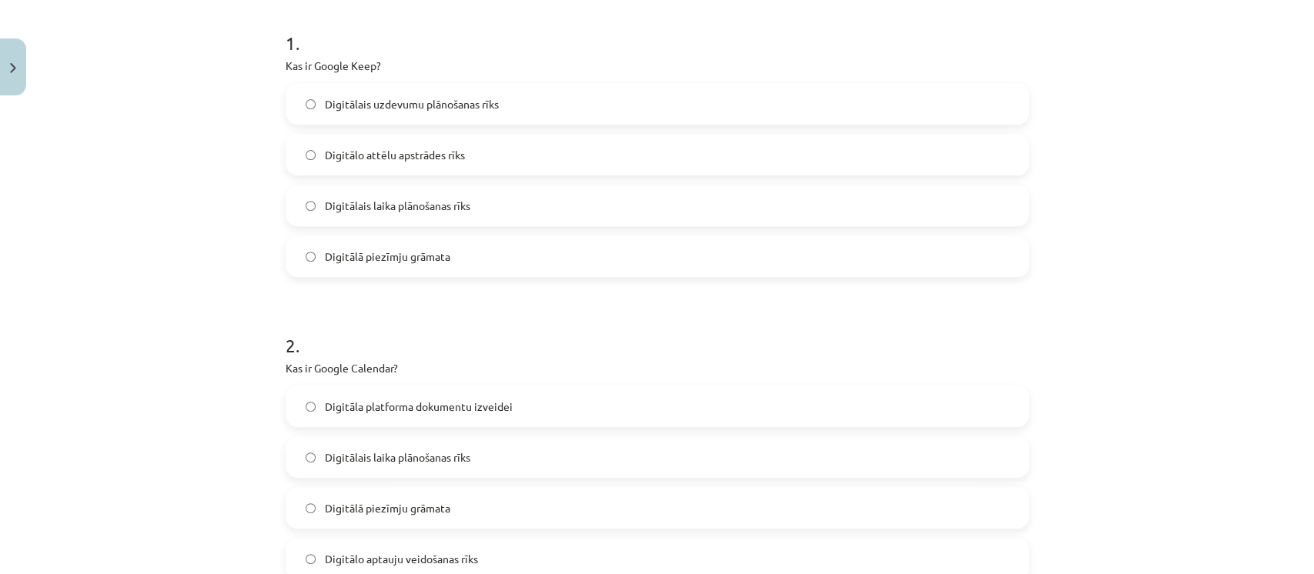
scroll to position [485, 0]
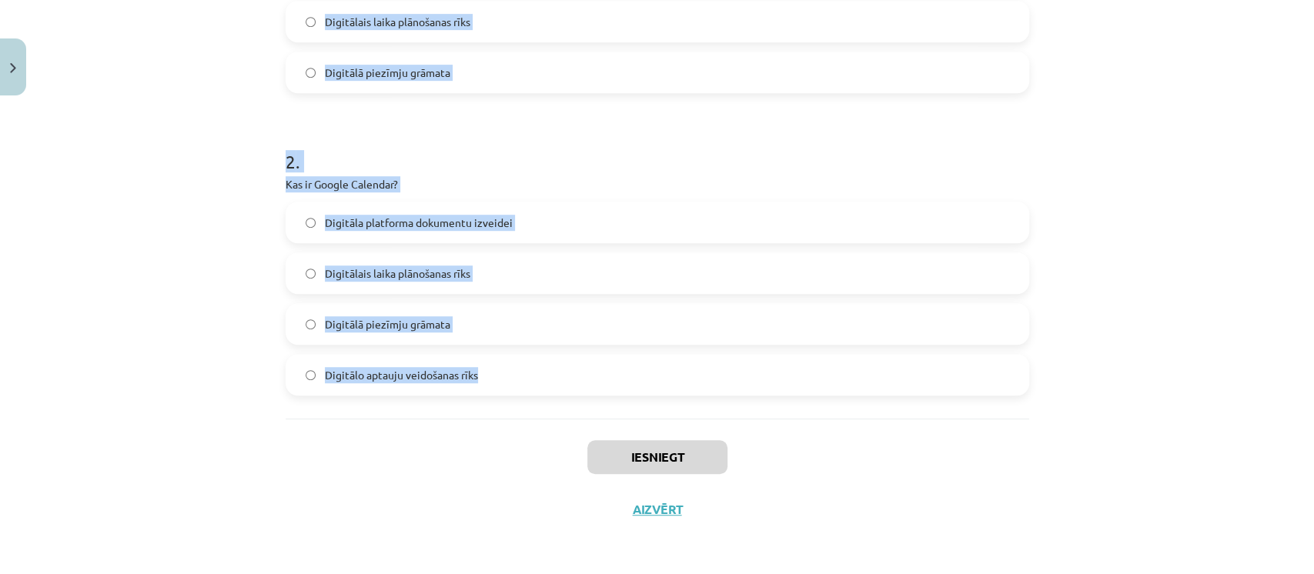
drag, startPoint x: 275, startPoint y: 32, endPoint x: 511, endPoint y: 390, distance: 429.0
click at [511, 390] on div "6 XP Saņemsi Viegls 1611 pilda Apraksts Uzdevums Palīdzība 1 . Kas ir Google Ke…" at bounding box center [657, 76] width 762 height 918
copy form "1 . Kas ir Google Keep? Digitālais uzdevumu plānošanas rīks Digitālo attēlu aps…"
click at [179, 309] on div "Mācību tēma: Datorikas - 10. klases 4. ieskaites mācību materiāls #6 5. Darba o…" at bounding box center [657, 287] width 1314 height 574
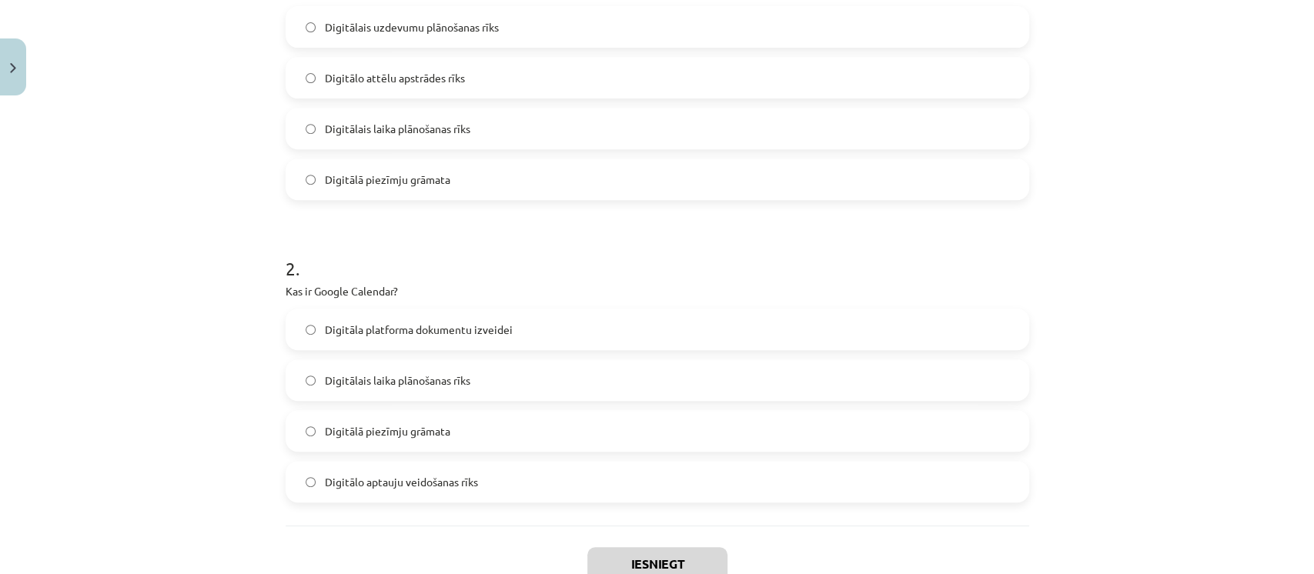
scroll to position [376, 0]
click at [425, 182] on span "Digitālā piezīmju grāmata" at bounding box center [387, 182] width 125 height 16
click at [433, 386] on span "Digitālais laika plānošanas rīks" at bounding box center [398, 383] width 146 height 16
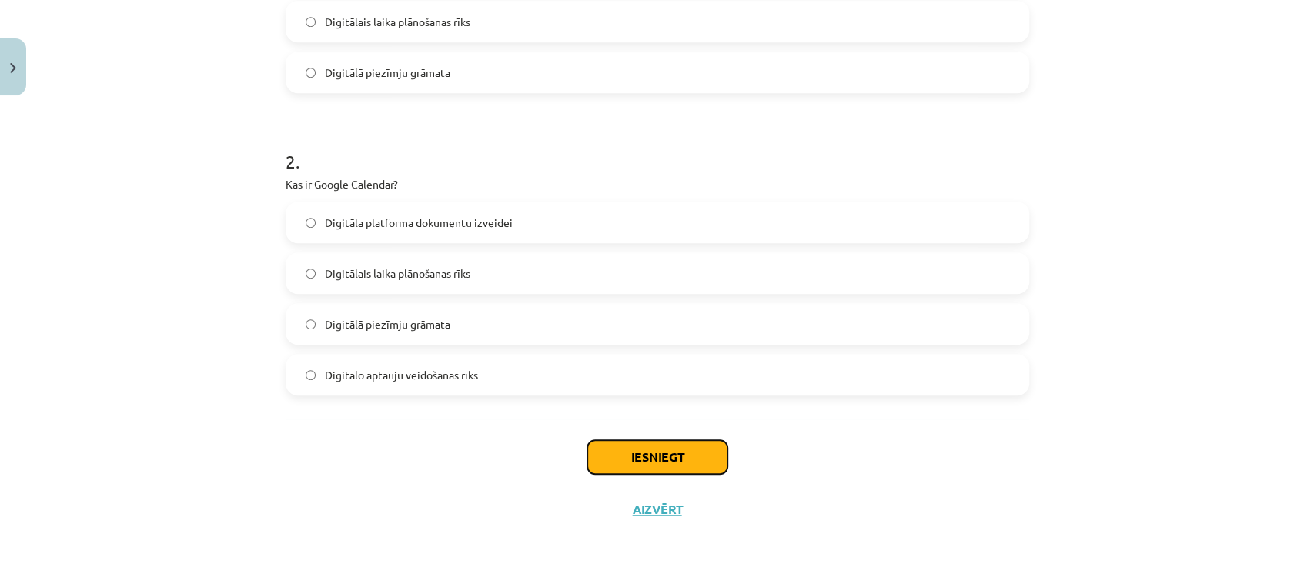
click at [634, 453] on button "Iesniegt" at bounding box center [657, 457] width 140 height 34
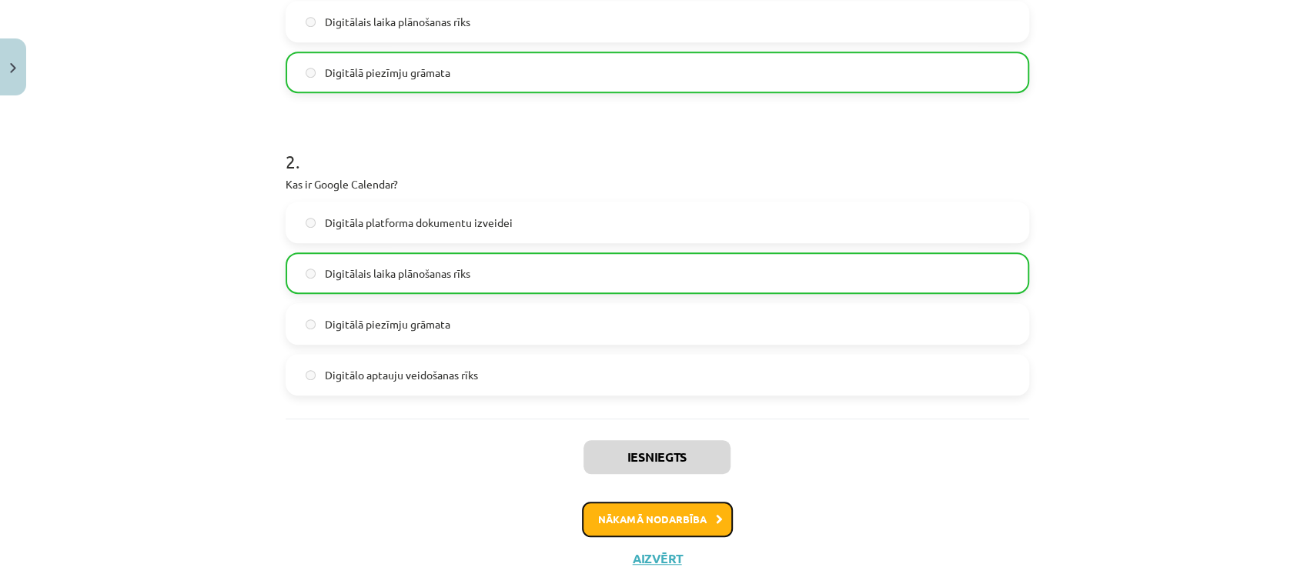
click at [633, 516] on button "Nākamā nodarbība" at bounding box center [657, 519] width 151 height 35
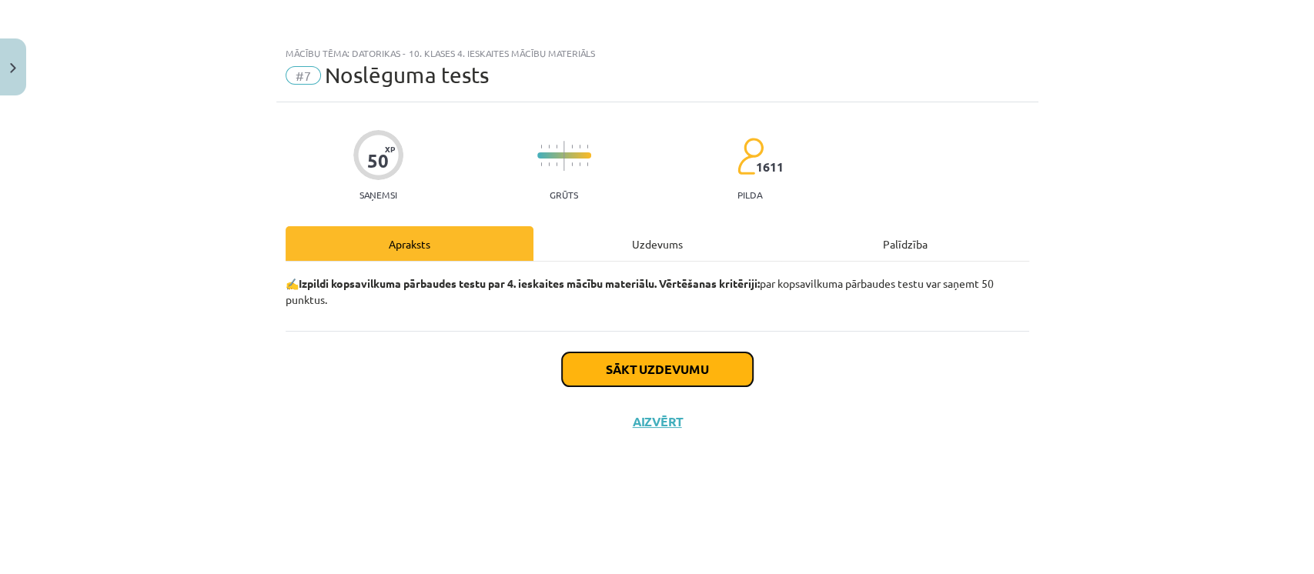
click at [634, 380] on button "Sākt uzdevumu" at bounding box center [657, 370] width 191 height 34
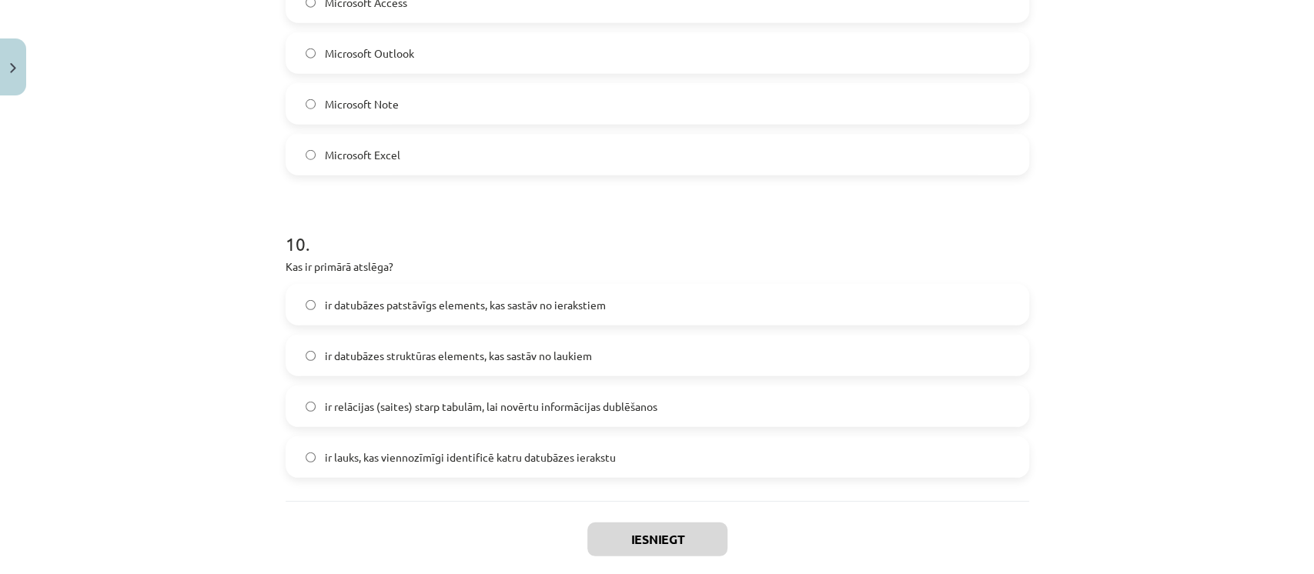
scroll to position [2905, 0]
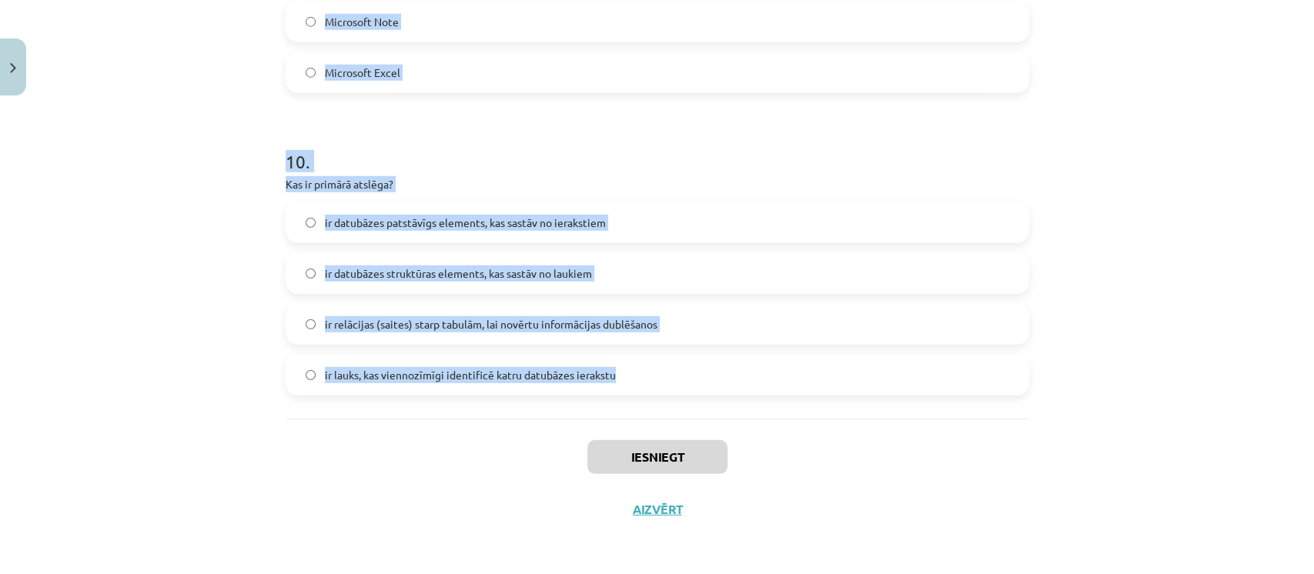
drag, startPoint x: 276, startPoint y: 339, endPoint x: 641, endPoint y: 379, distance: 367.9
copy form "1 . Kura no dotajām nav pārlūkprogramma? Safari Microsoft Edge Microsoft Outloo…"
click at [227, 179] on div "Mācību tēma: Datorikas - 10. klases 4. ieskaites mācību materiāls #7 Noslēguma …" at bounding box center [657, 287] width 1314 height 574
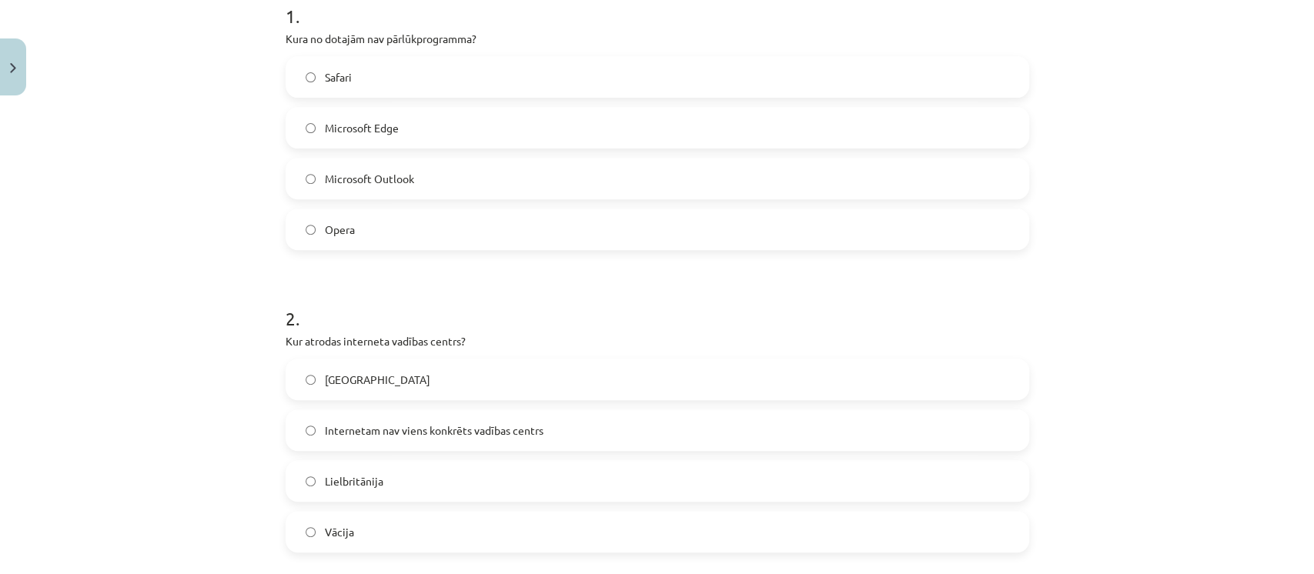
scroll to position [330, 0]
click at [385, 179] on span "Microsoft Outlook" at bounding box center [369, 177] width 89 height 16
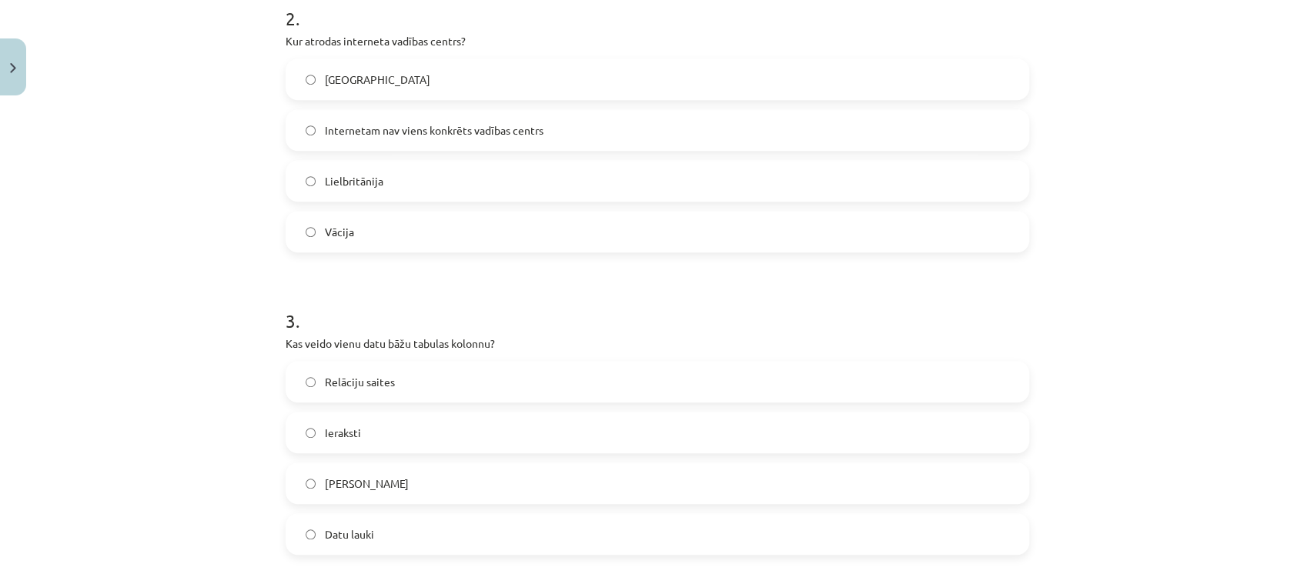
scroll to position [629, 0]
click at [391, 138] on label "Internetam nav viens konkrēts vadības centrs" at bounding box center [657, 129] width 741 height 38
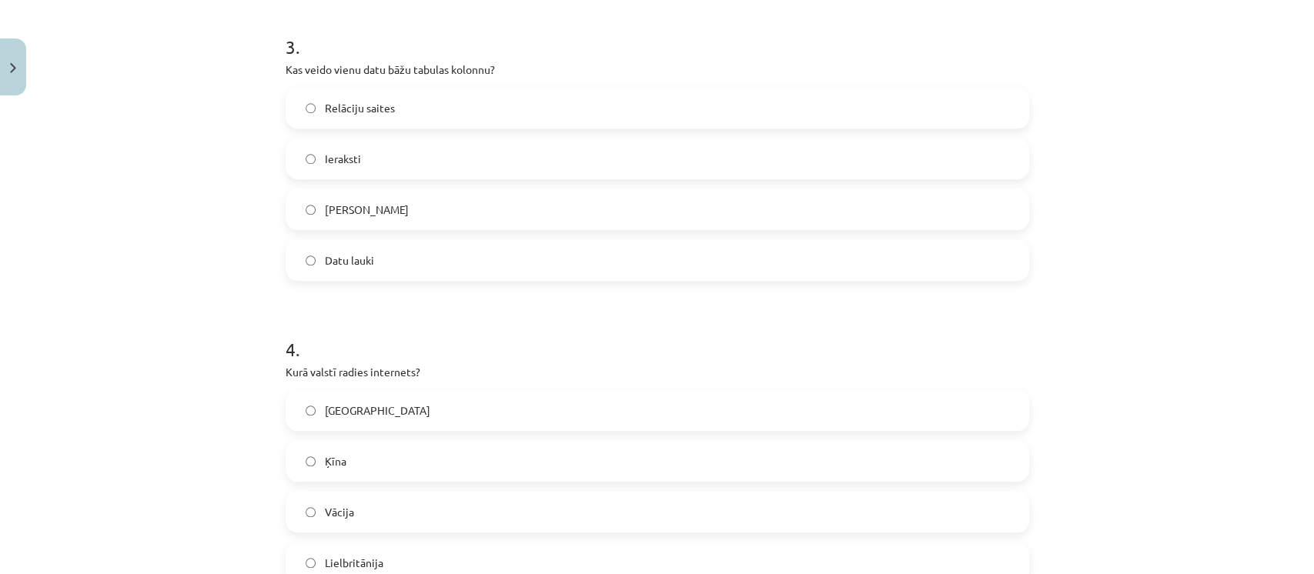
scroll to position [905, 0]
click at [367, 243] on label "Datu lauki" at bounding box center [657, 258] width 741 height 38
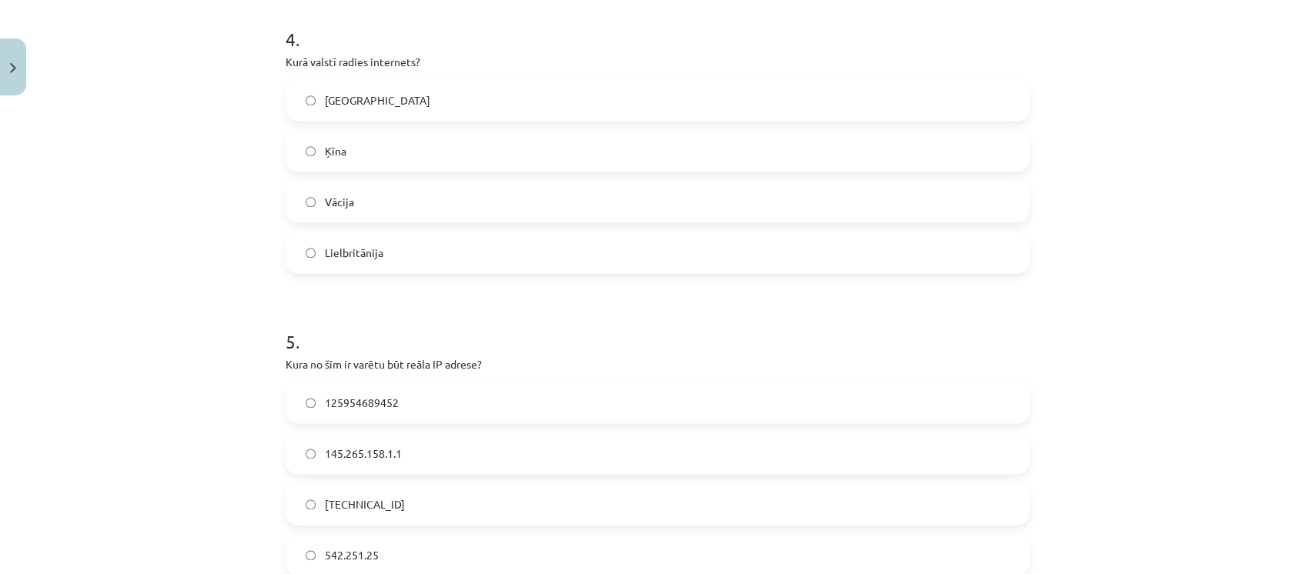
scroll to position [1244, 0]
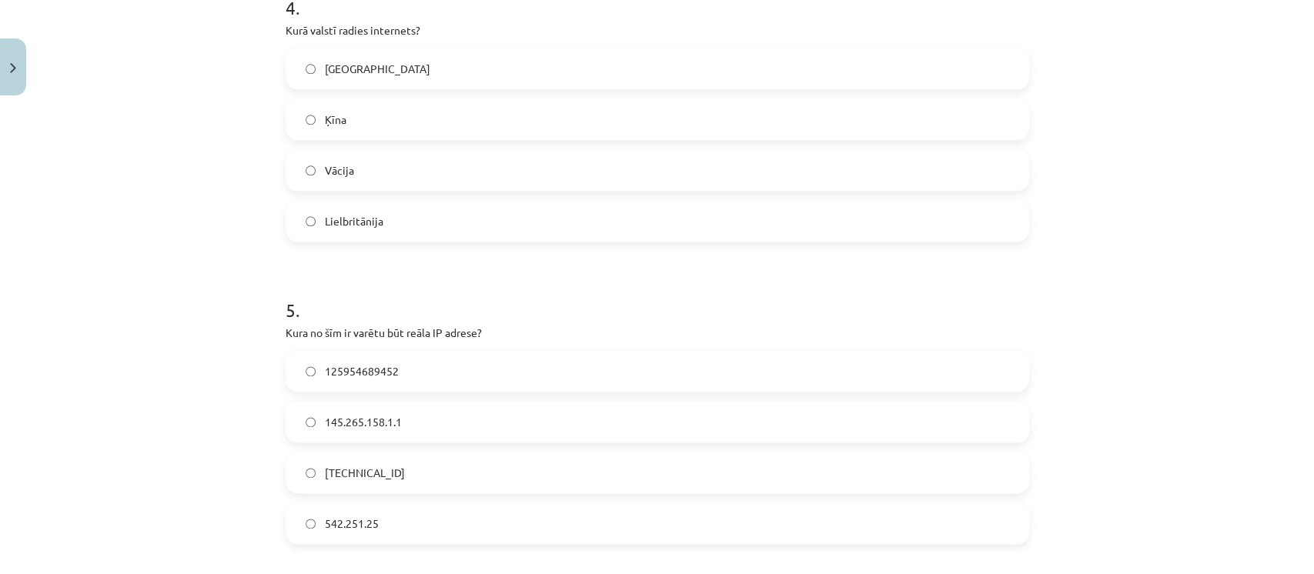
click at [393, 72] on label "ASV" at bounding box center [657, 68] width 741 height 38
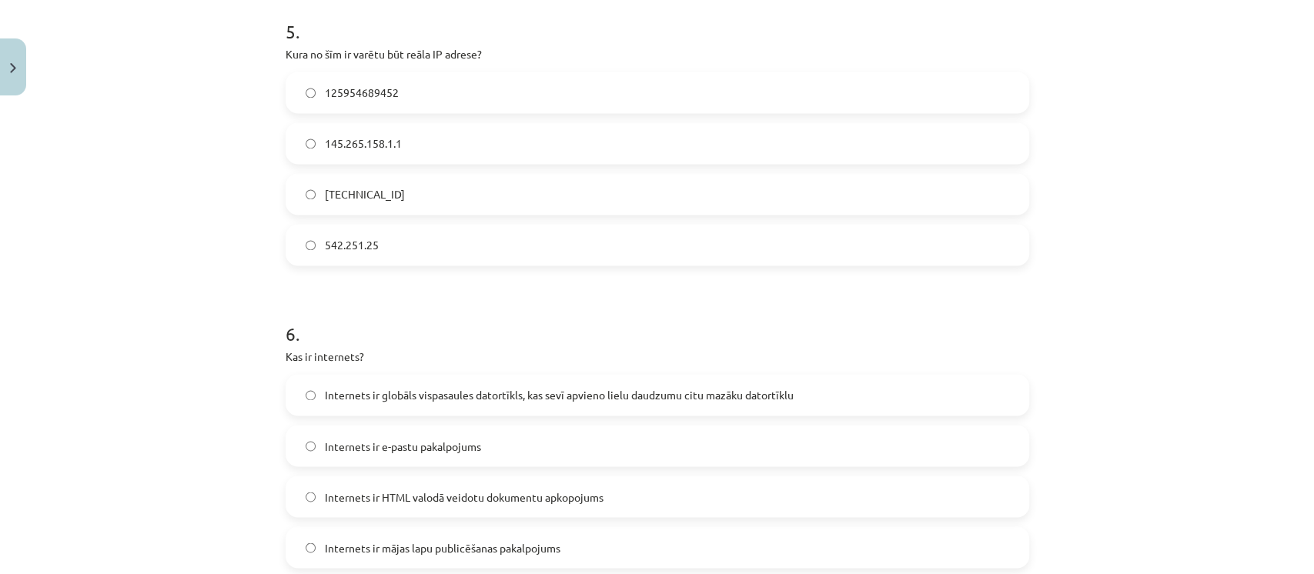
scroll to position [1525, 0]
click at [370, 194] on span "158.12.159.1" at bounding box center [365, 192] width 80 height 16
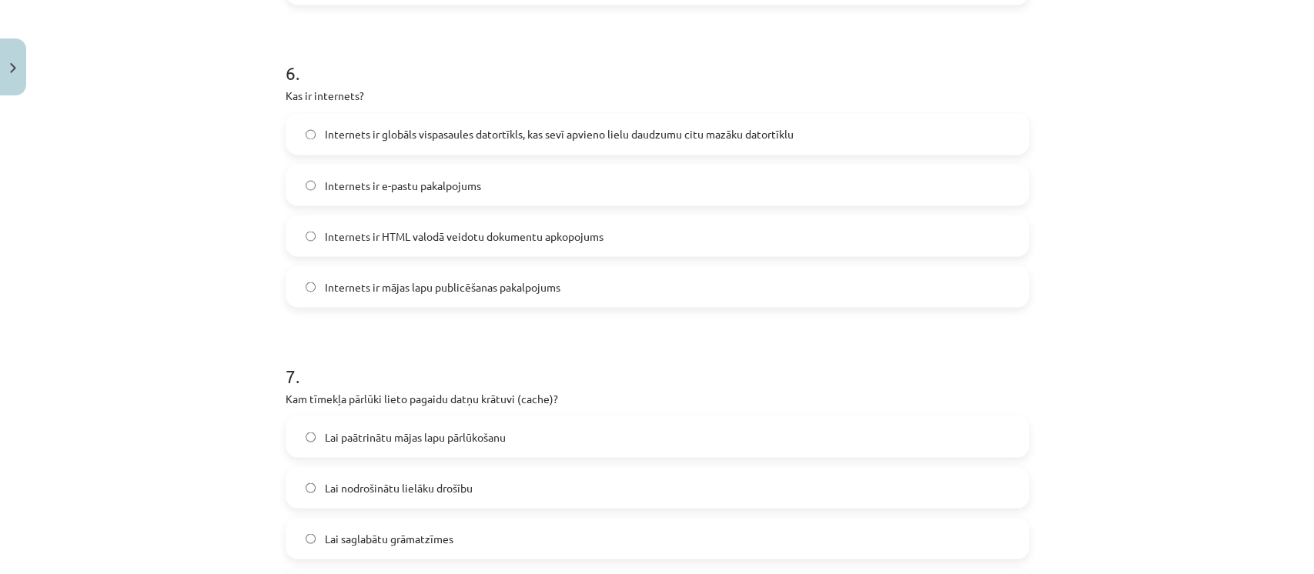
scroll to position [1787, 0]
click at [404, 110] on div "Internets ir globāls vispasaules datortīkls, kas sevī apvieno lielu daudzumu ci…" at bounding box center [658, 131] width 744 height 42
click at [404, 129] on span "Internets ir globāls vispasaules datortīkls, kas sevī apvieno lielu daudzumu ci…" at bounding box center [559, 131] width 469 height 16
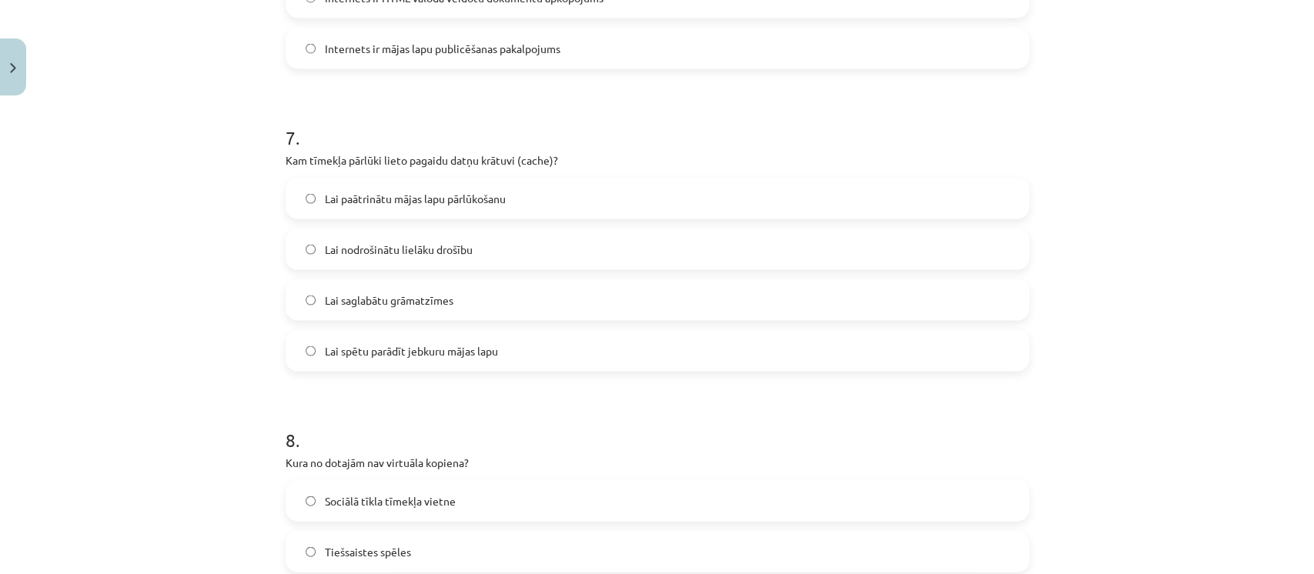
scroll to position [2023, 0]
click at [442, 206] on label "Lai paātrinātu mājas lapu pārlūkošanu" at bounding box center [657, 197] width 741 height 38
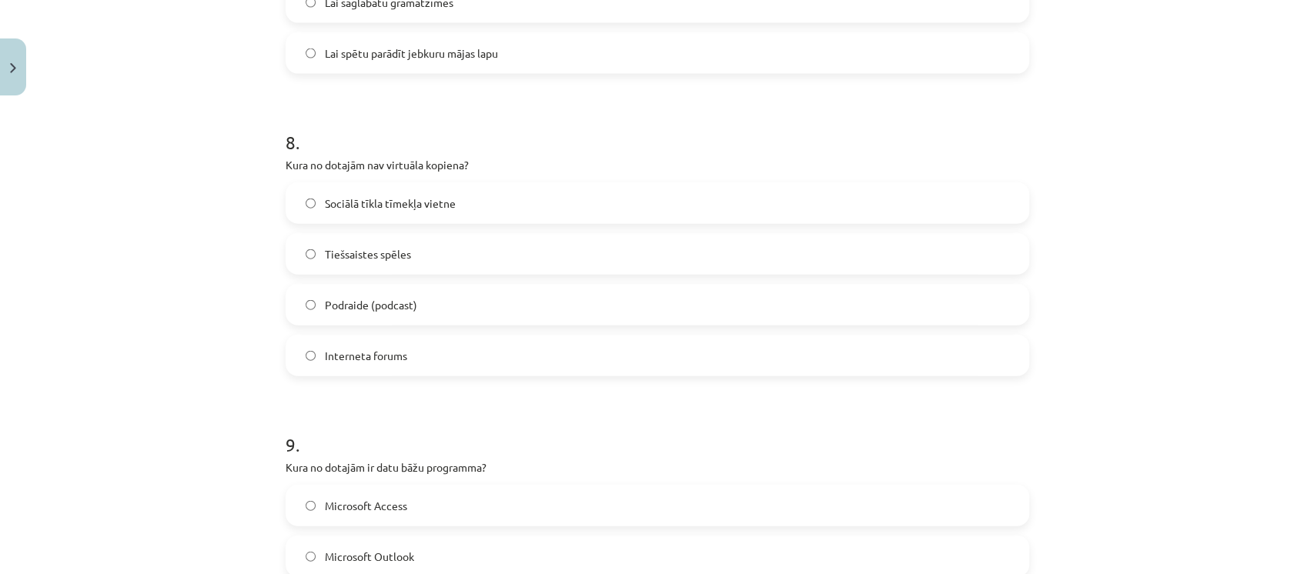
scroll to position [2365, 0]
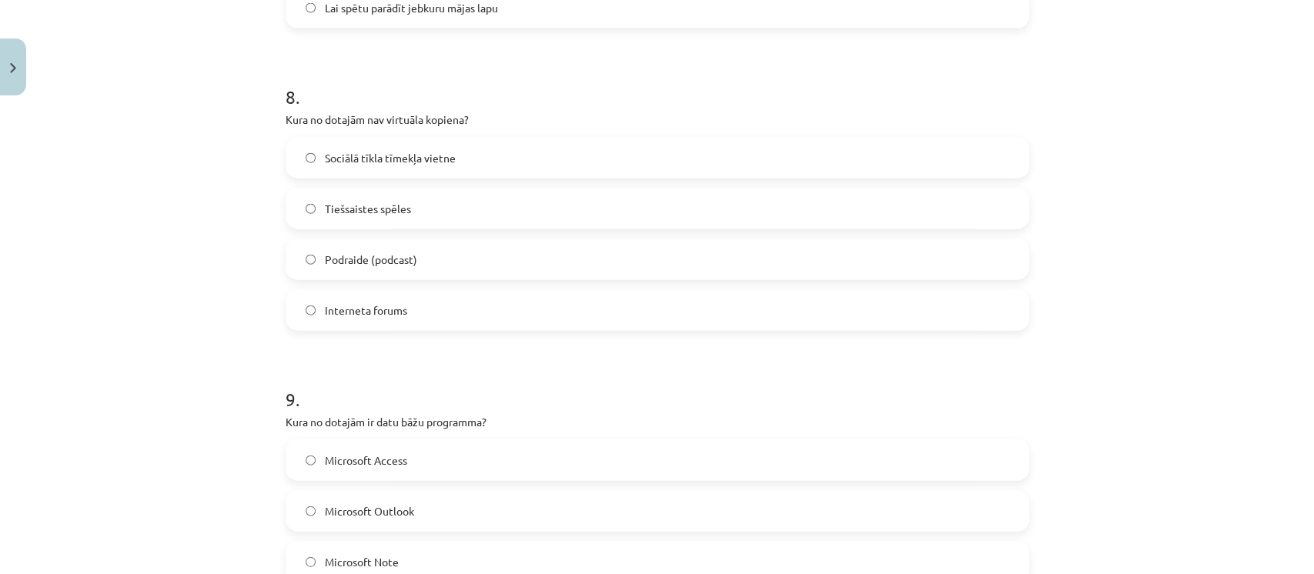
click at [417, 268] on label "Podraide (podcast)" at bounding box center [657, 259] width 741 height 38
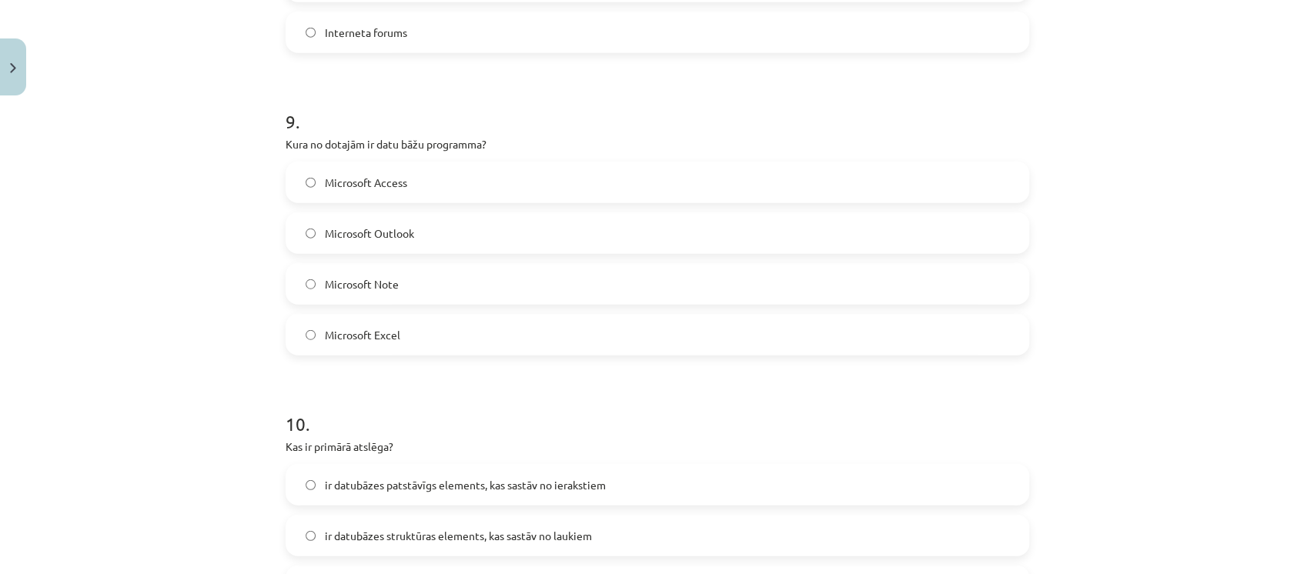
scroll to position [2644, 0]
click at [420, 172] on label "Microsoft Access" at bounding box center [657, 181] width 741 height 38
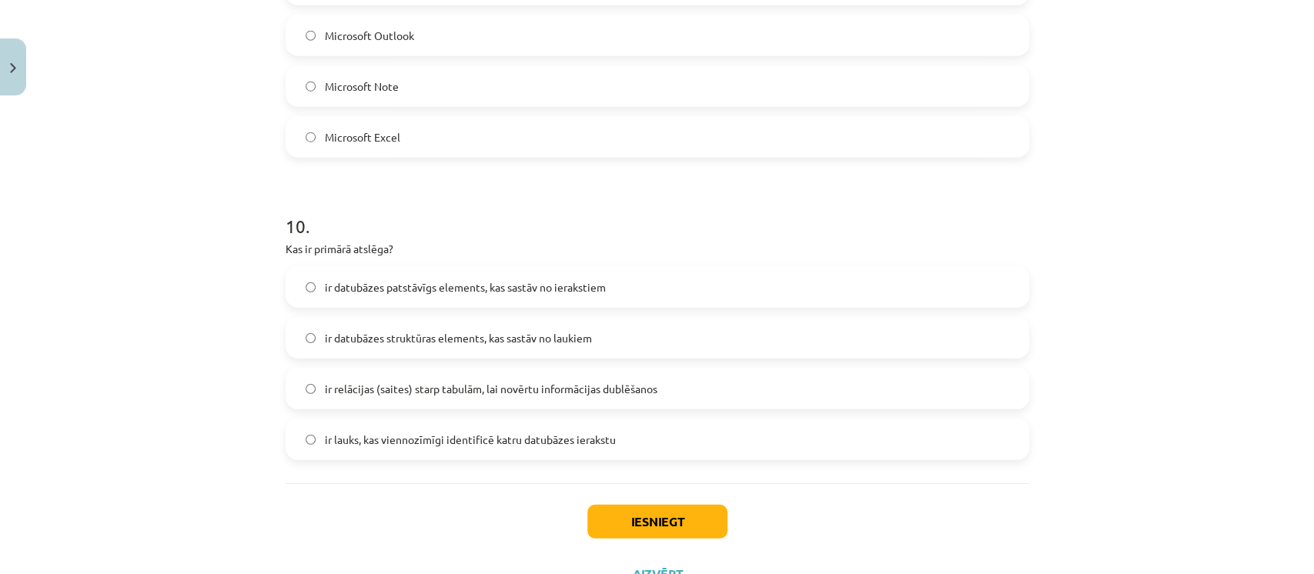
scroll to position [2905, 0]
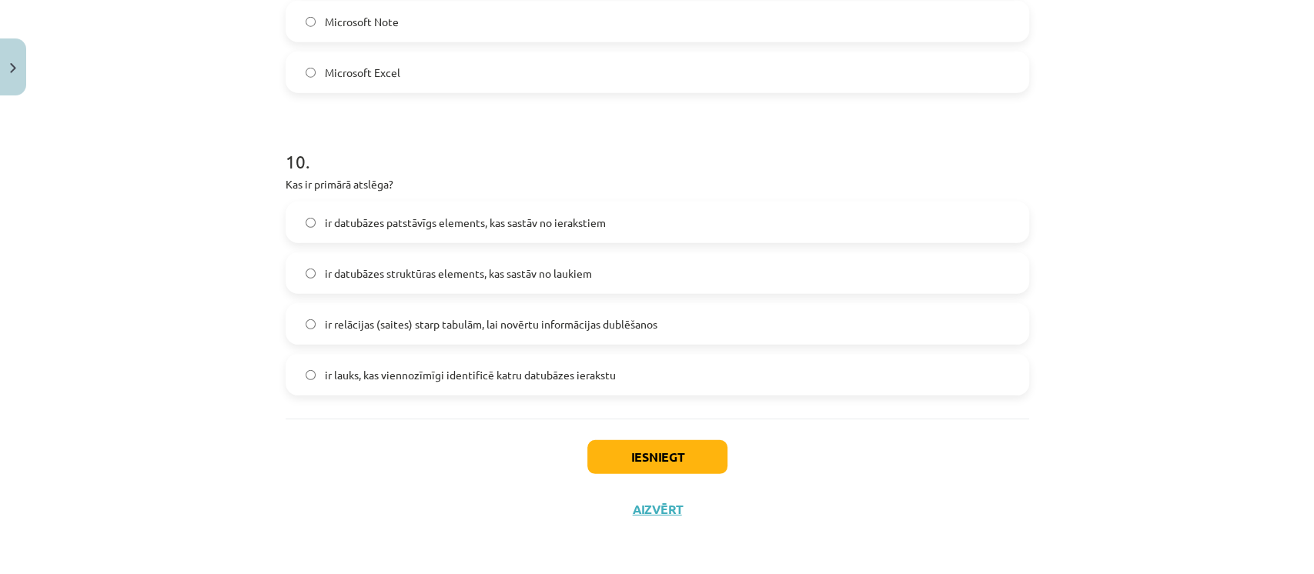
click at [382, 367] on span "ir lauks, kas viennozīmīgi identificē katru datubāzes ierakstu" at bounding box center [470, 375] width 291 height 16
click at [632, 455] on button "Iesniegt" at bounding box center [657, 457] width 140 height 34
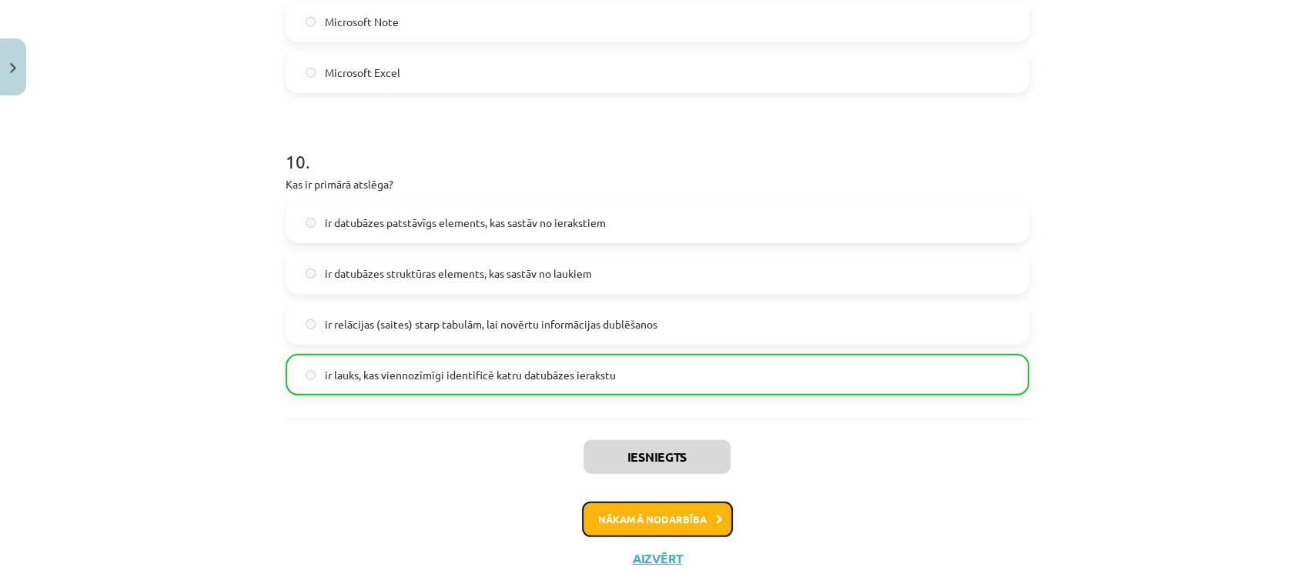
click at [655, 525] on button "Nākamā nodarbība" at bounding box center [657, 519] width 151 height 35
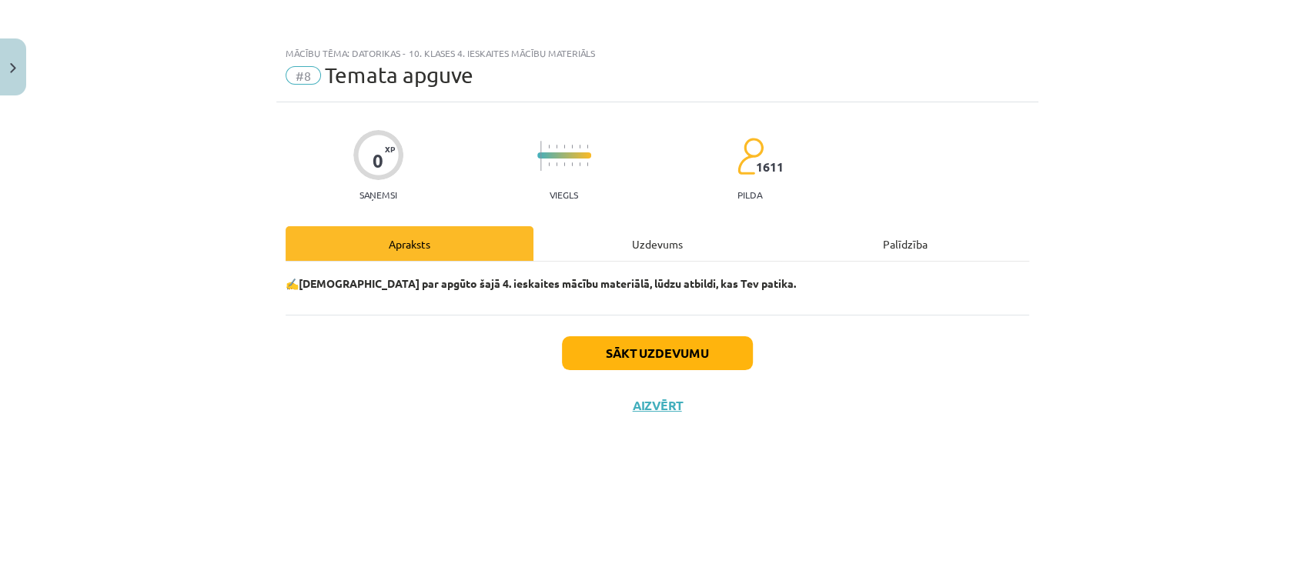
scroll to position [0, 0]
click at [667, 360] on button "Sākt uzdevumu" at bounding box center [657, 353] width 191 height 34
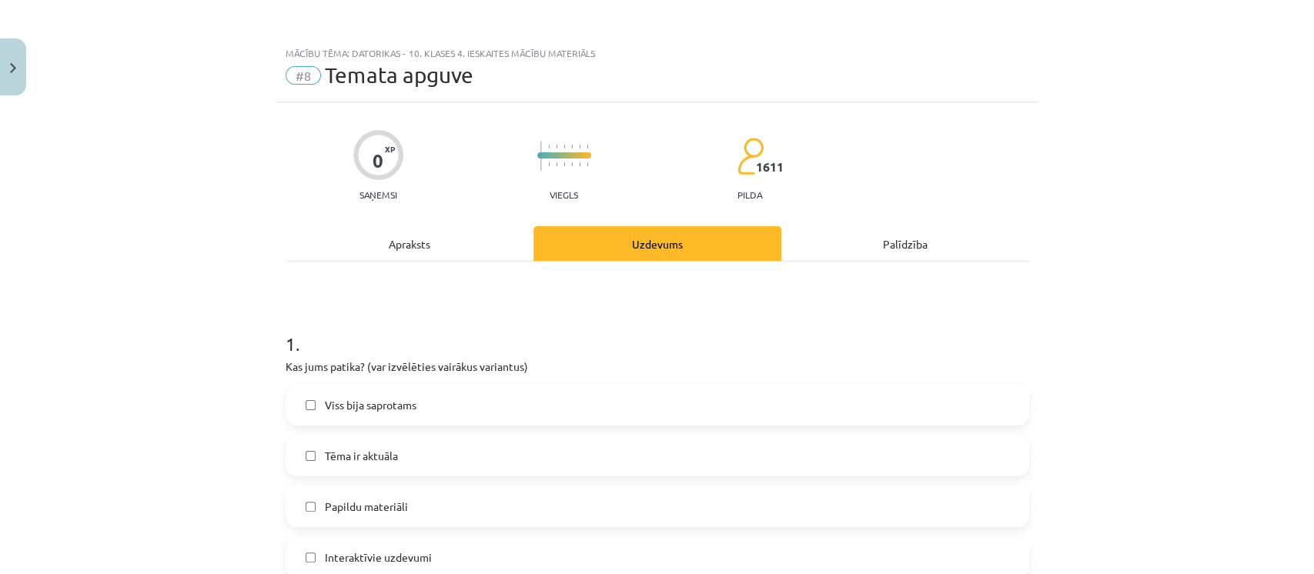
click at [598, 471] on label "Tēma ir aktuāla" at bounding box center [657, 456] width 741 height 38
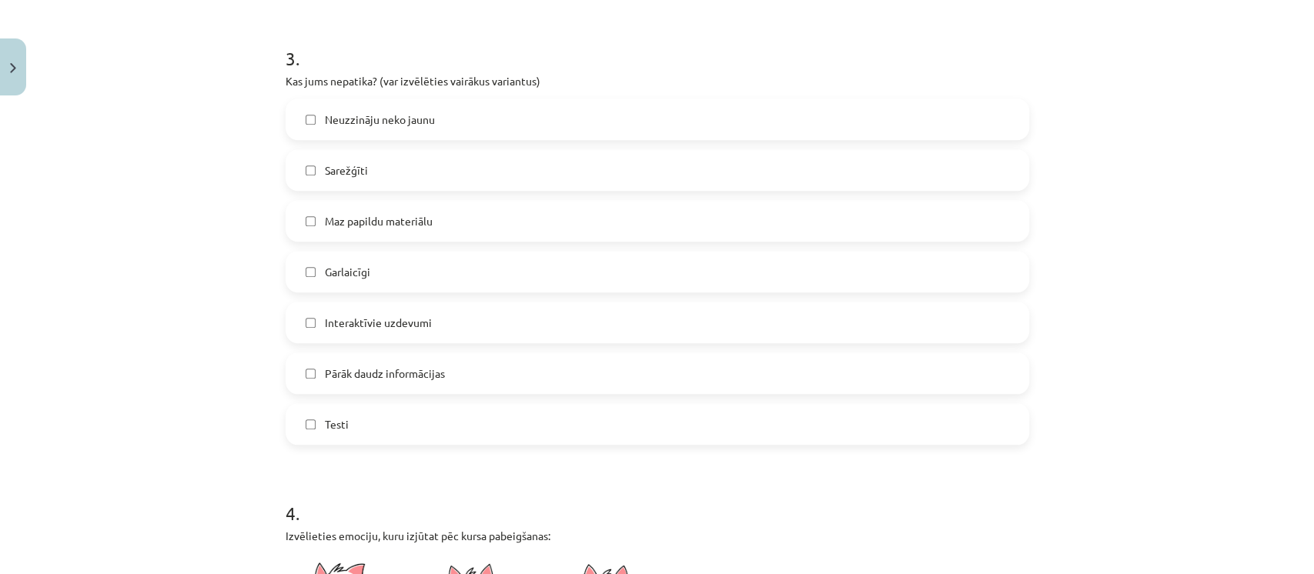
scroll to position [913, 0]
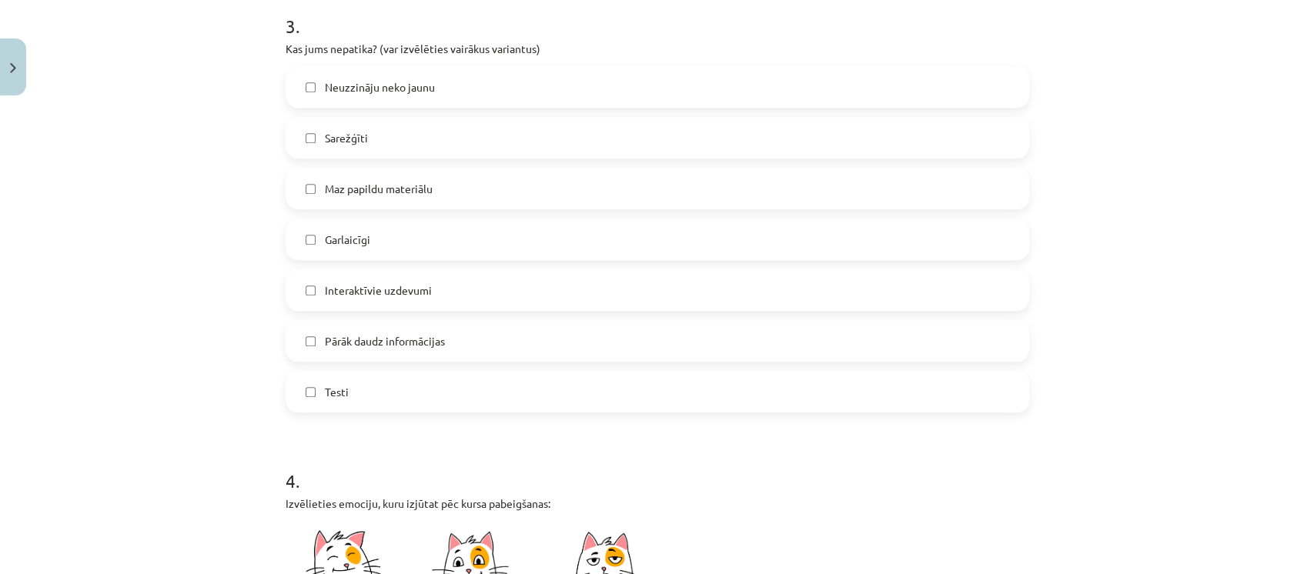
click at [565, 296] on label "Interaktīvie uzdevumi" at bounding box center [657, 290] width 741 height 38
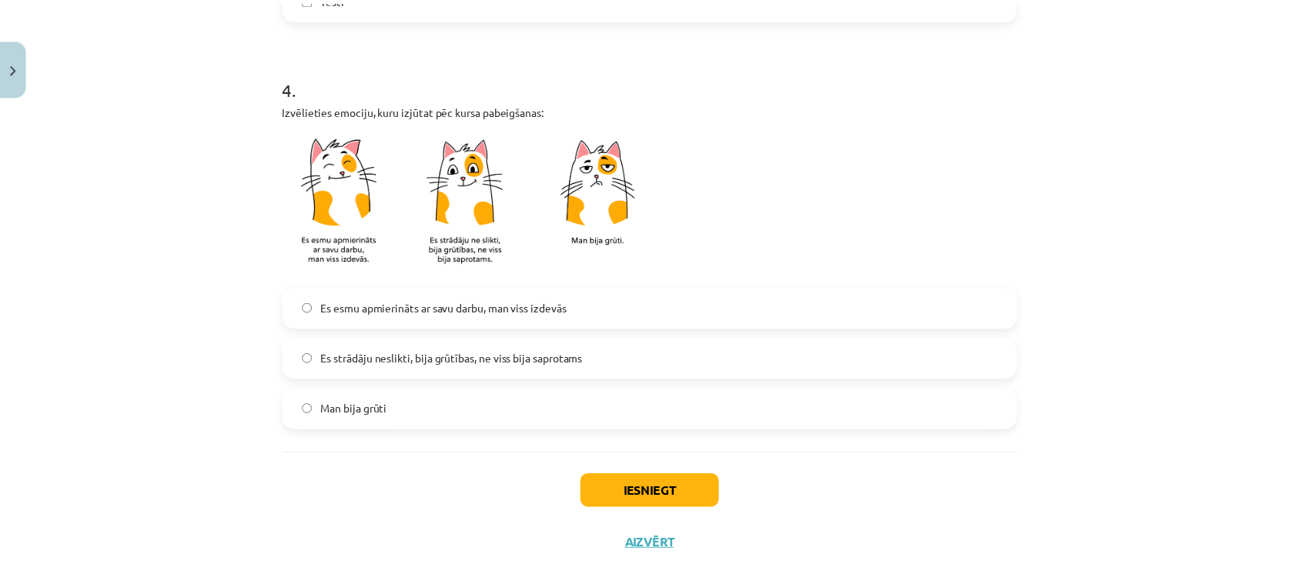
scroll to position [1319, 0]
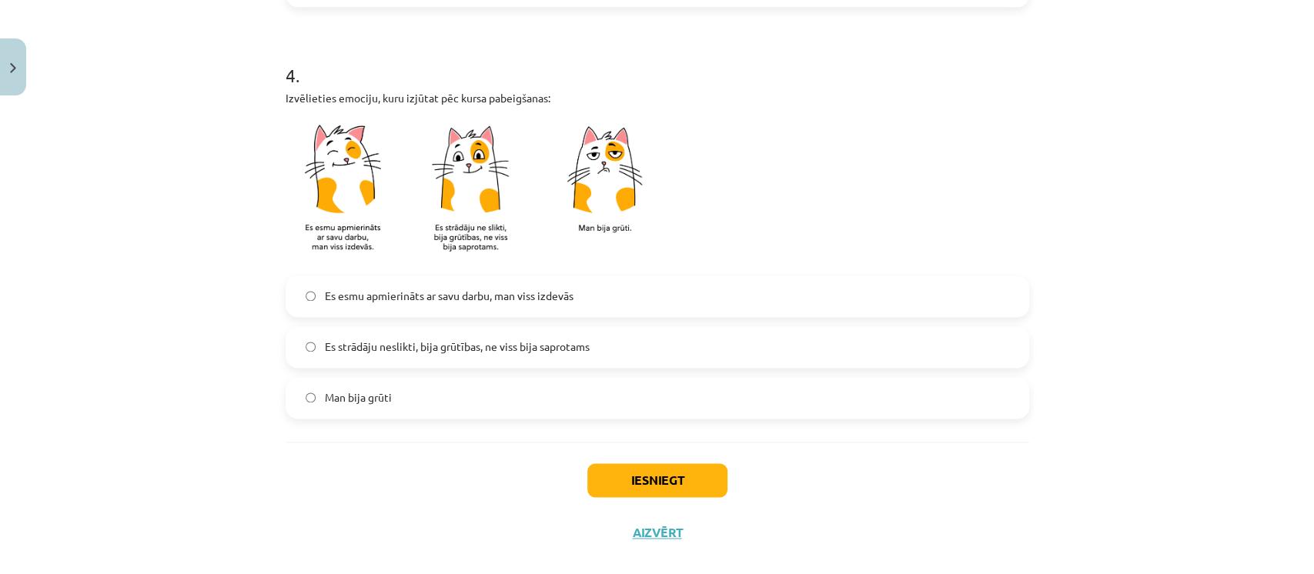
click at [536, 336] on label "Es strādāju neslikti, bija grūtības, ne viss bija saprotams" at bounding box center [657, 347] width 741 height 38
click at [524, 288] on span "Es esmu apmierināts ar savu darbu, man viss izdevās" at bounding box center [449, 296] width 249 height 16
click at [617, 467] on button "Iesniegt" at bounding box center [657, 480] width 140 height 34
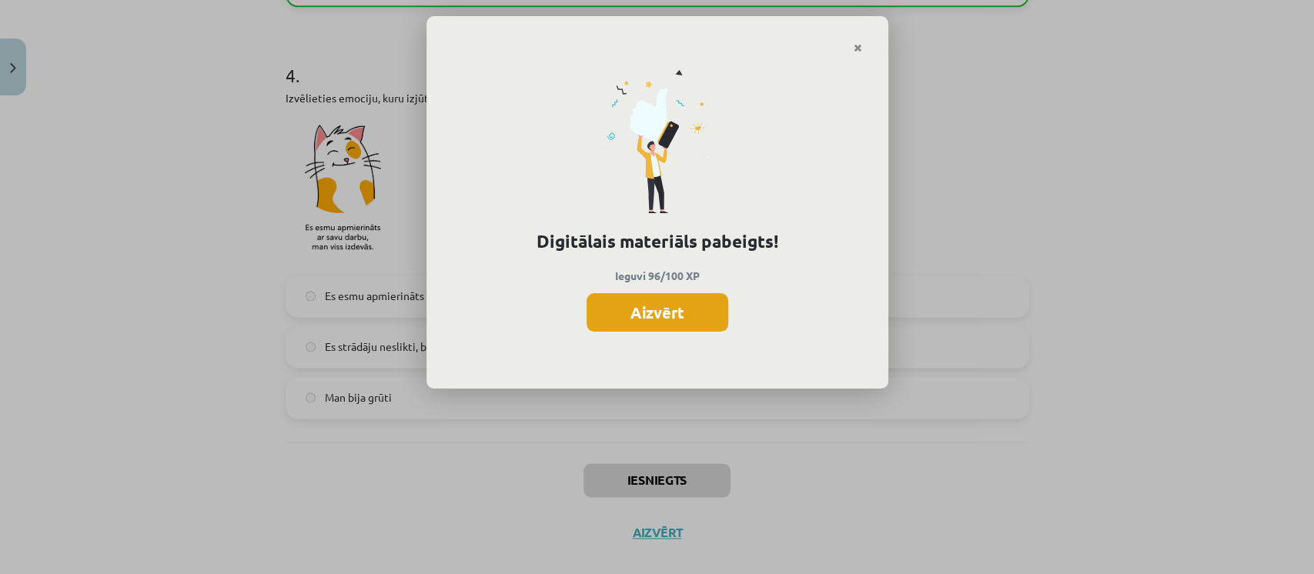
click at [659, 317] on button "Aizvērt" at bounding box center [658, 312] width 142 height 38
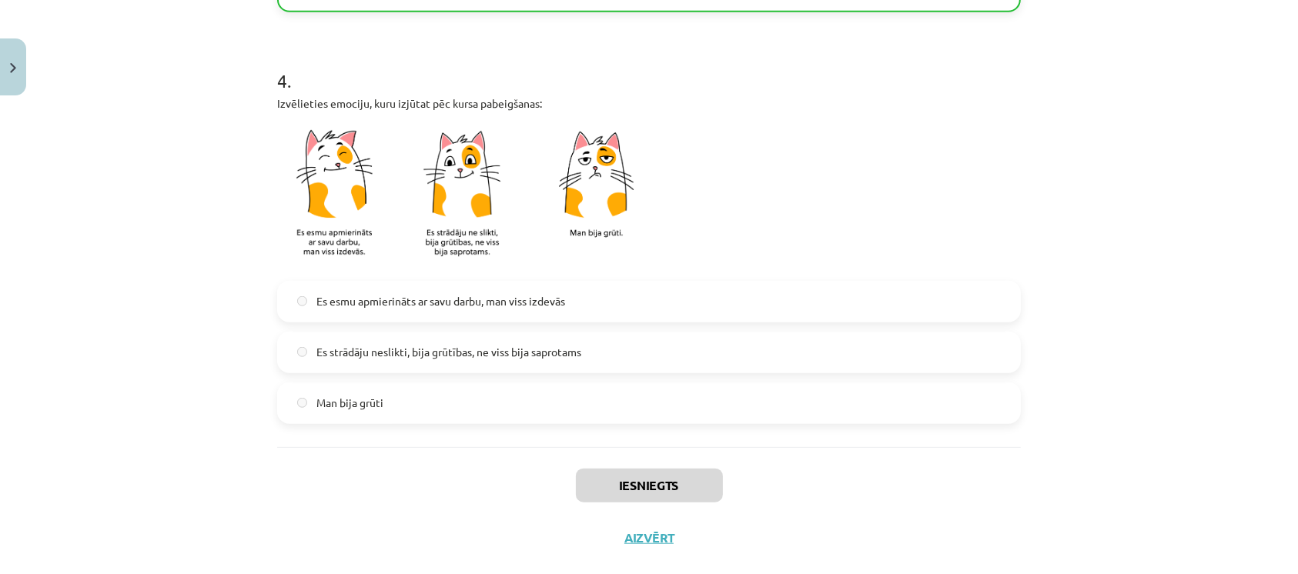
scroll to position [1341, 0]
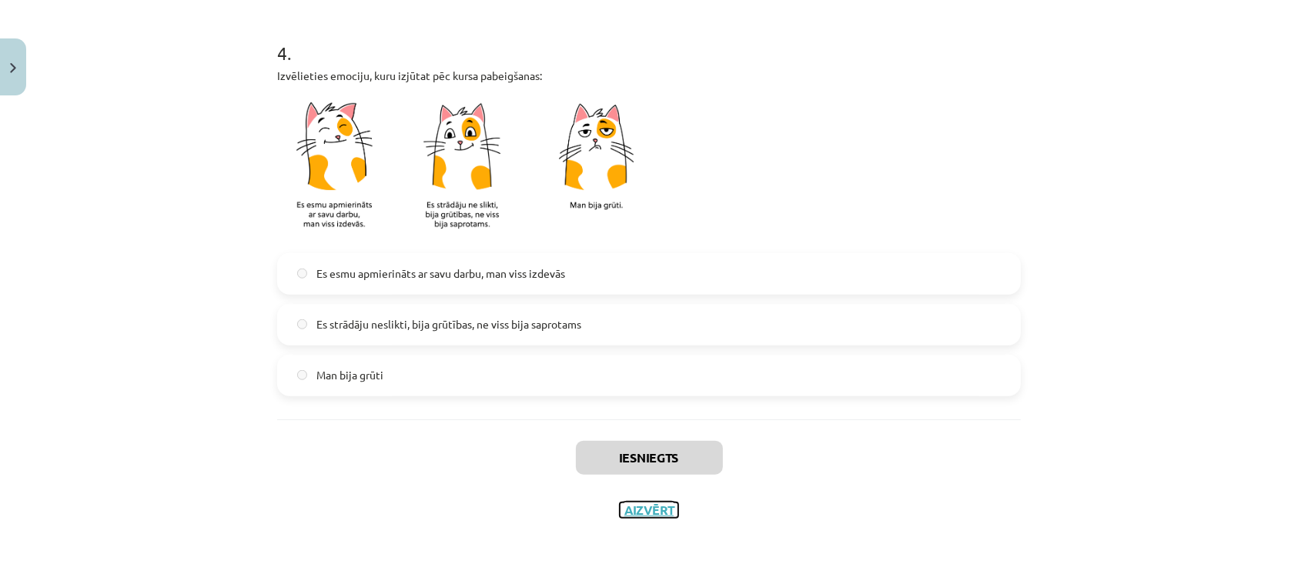
click at [644, 503] on button "Aizvērt" at bounding box center [649, 510] width 59 height 15
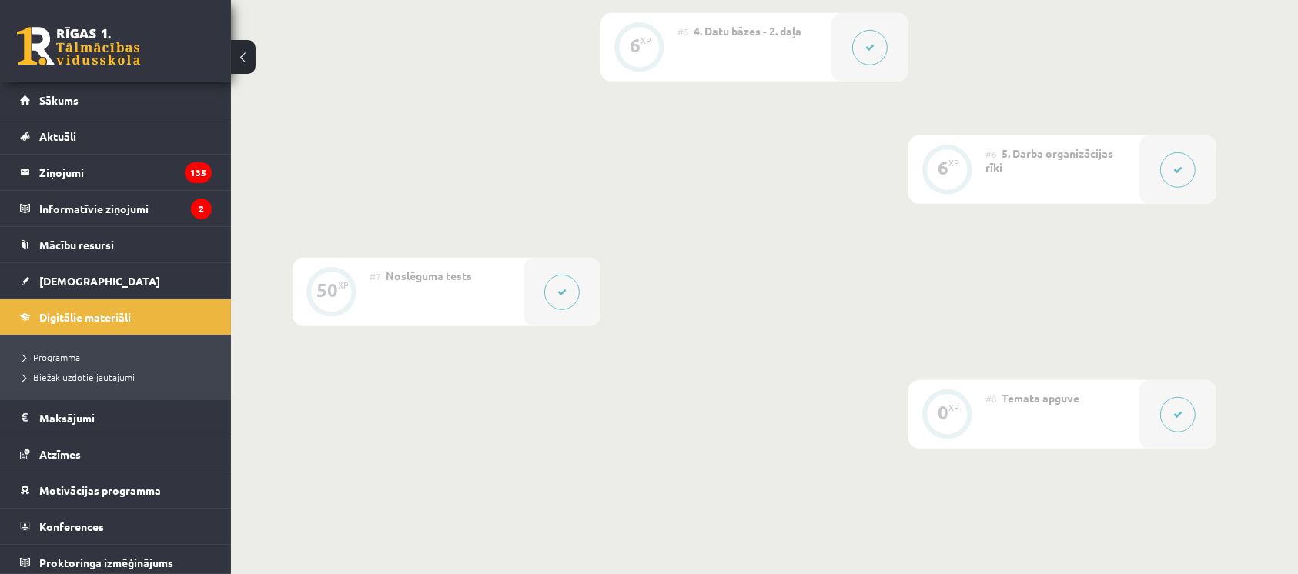
scroll to position [1053, 0]
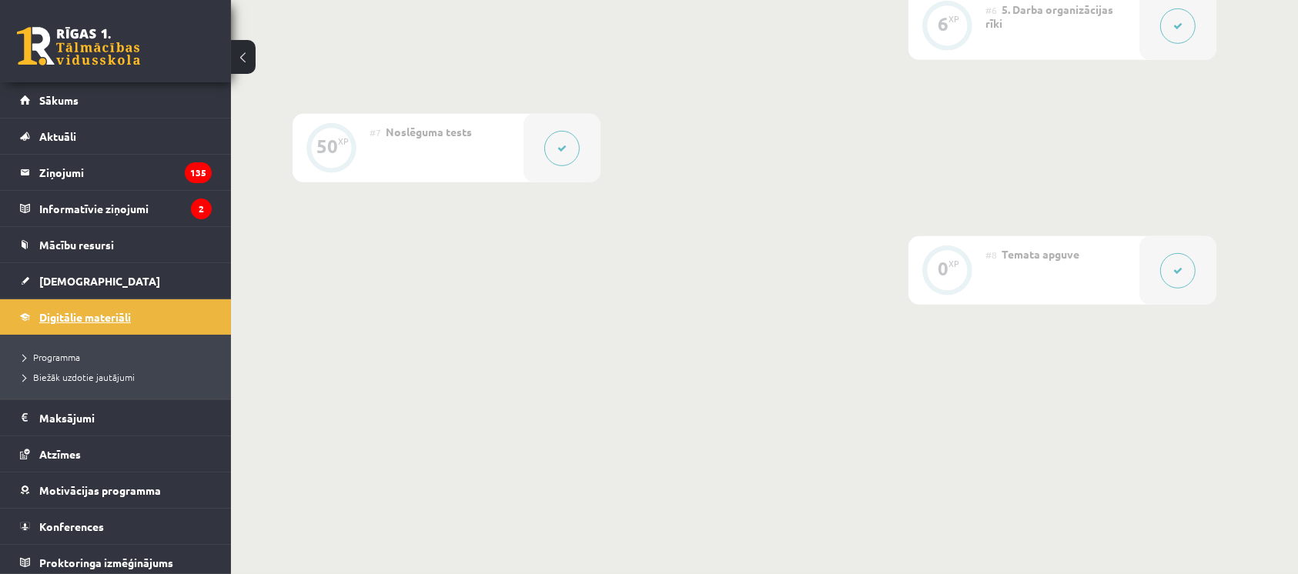
click at [118, 334] on link "Digitālie materiāli" at bounding box center [116, 316] width 192 height 35
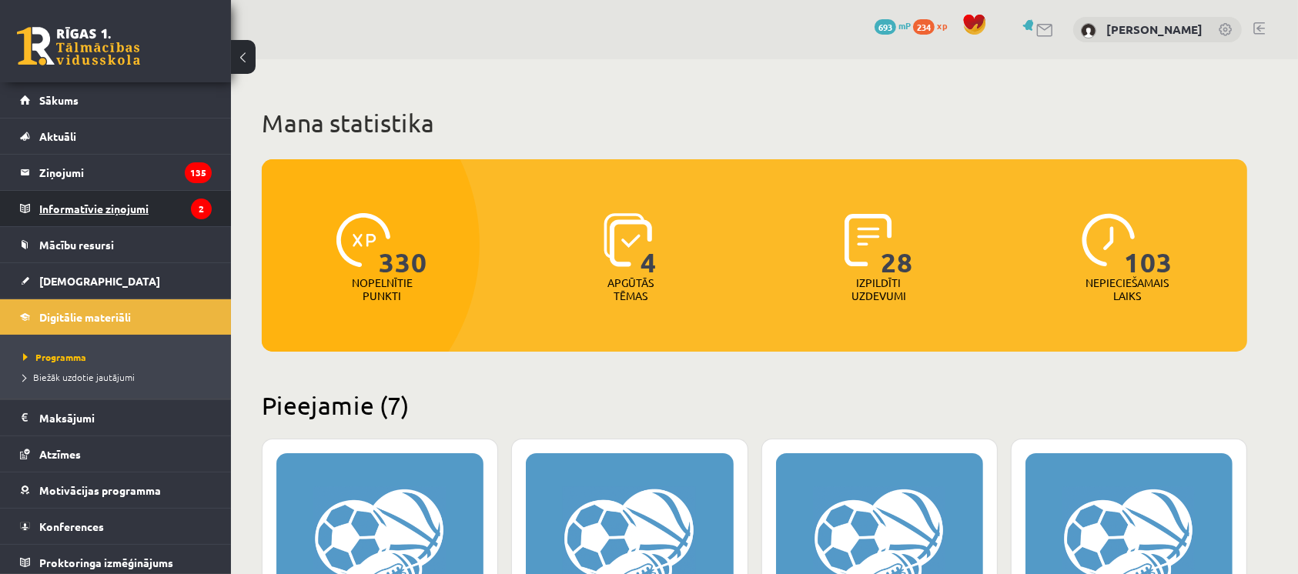
click at [168, 203] on legend "Informatīvie ziņojumi 2" at bounding box center [125, 208] width 172 height 35
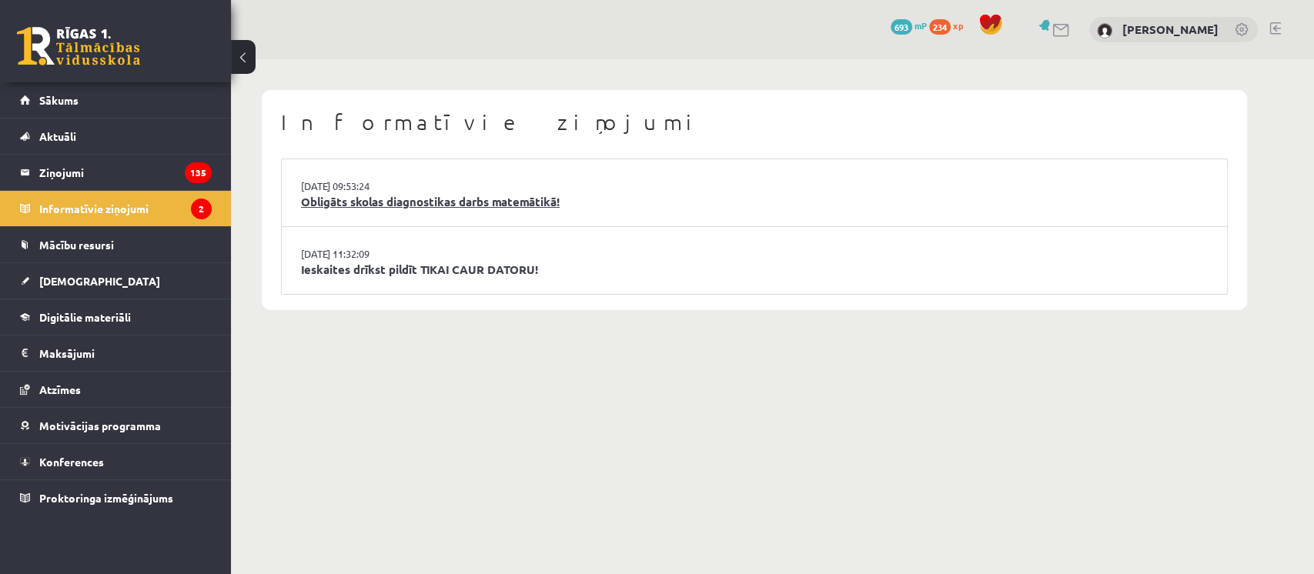
click at [431, 201] on link "Obligāts skolas diagnostikas darbs matemātikā!" at bounding box center [754, 202] width 907 height 18
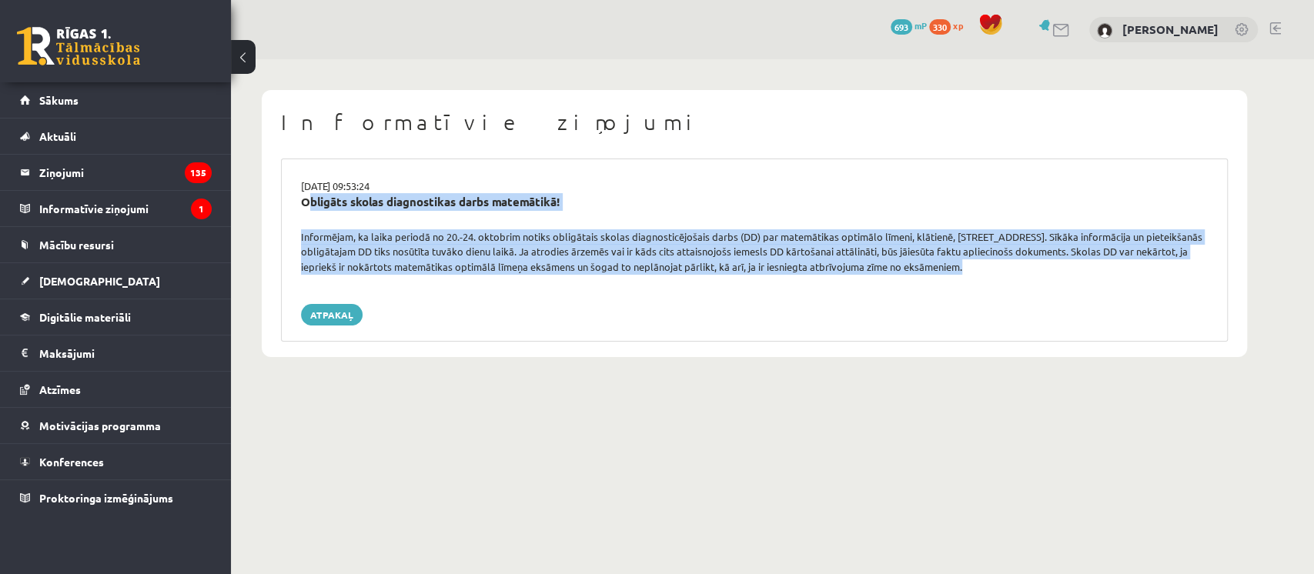
drag, startPoint x: 305, startPoint y: 199, endPoint x: 1022, endPoint y: 277, distance: 721.8
click at [1022, 277] on div "[DATE] 09:53:24 Obligāts skolas diagnostikas darbs matemātikā! Informējam, ka l…" at bounding box center [754, 250] width 947 height 183
copy div "Obligāts skolas diagnostikas darbs matemātikā! Informējam, ka laika periodā no …"
click at [156, 221] on legend "Informatīvie ziņojumi 1" at bounding box center [125, 208] width 172 height 35
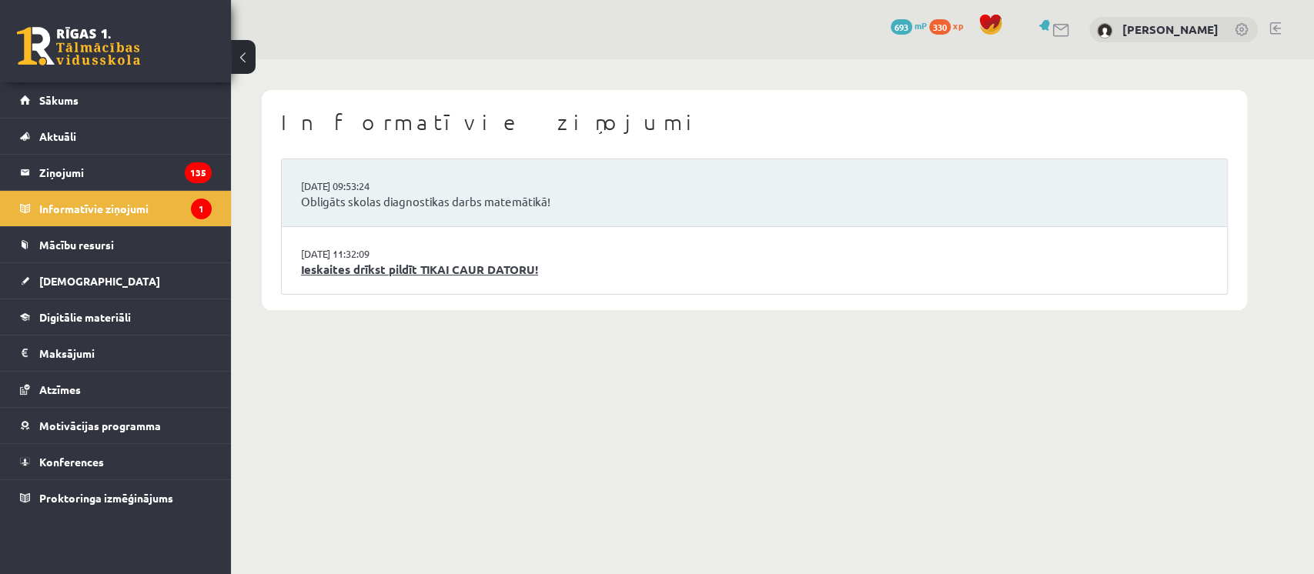
click at [381, 277] on link "Ieskaites drīkst pildīt TIKAI CAUR DATORU!" at bounding box center [754, 270] width 907 height 18
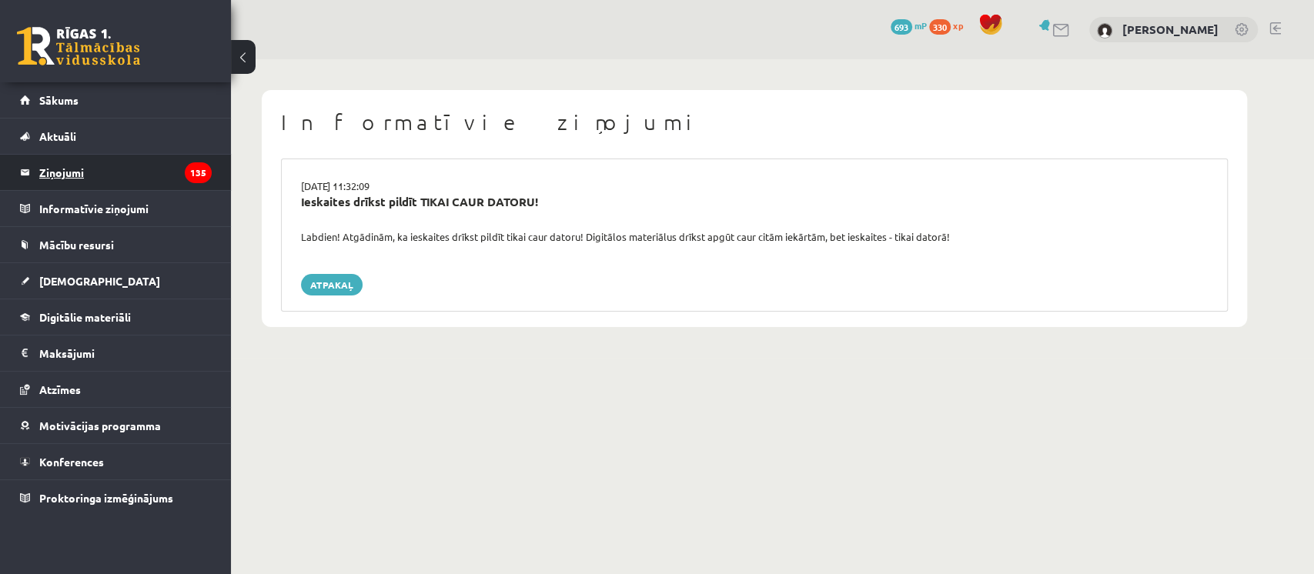
click at [166, 169] on legend "Ziņojumi 135" at bounding box center [125, 172] width 172 height 35
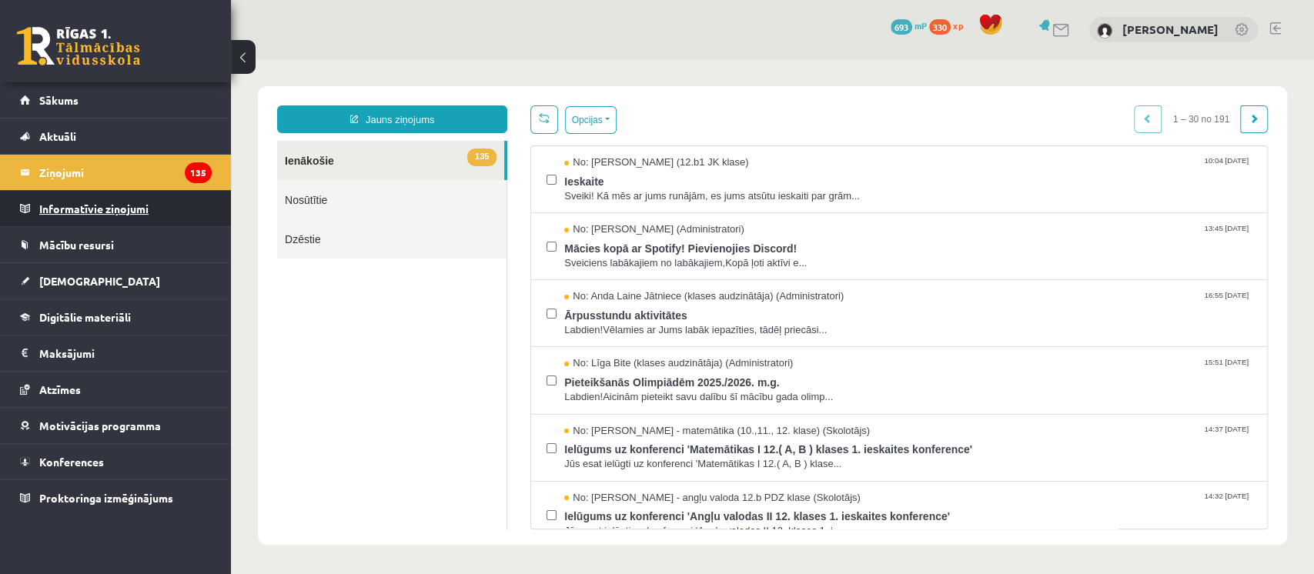
click at [91, 212] on legend "Informatīvie ziņojumi 0" at bounding box center [125, 208] width 172 height 35
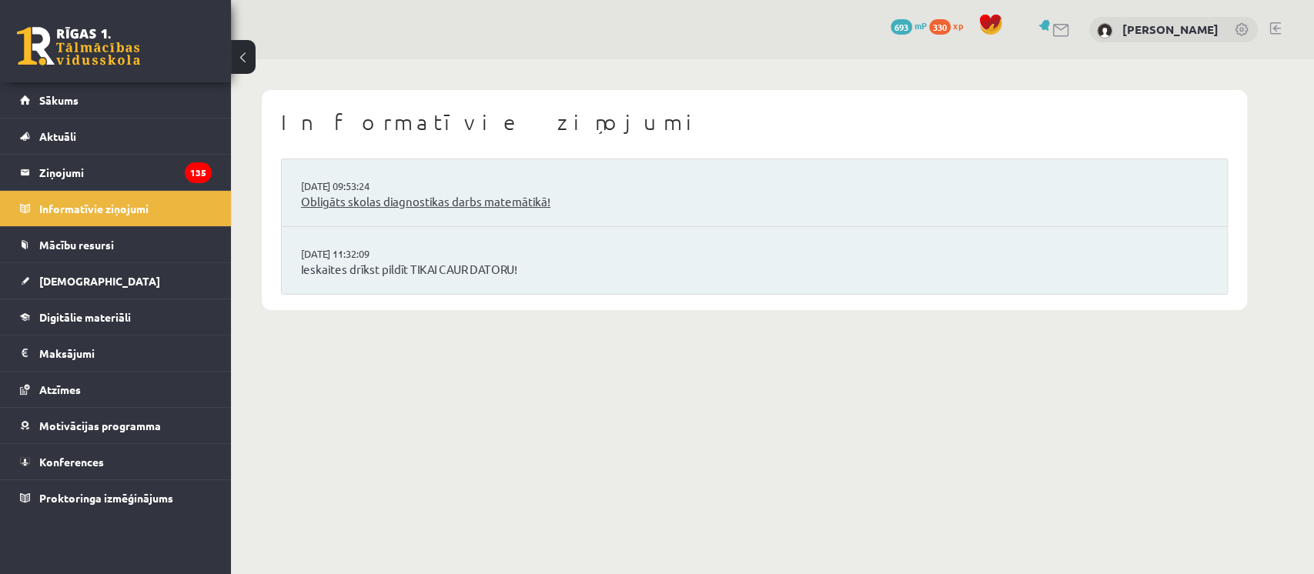
click at [360, 206] on link "Obligāts skolas diagnostikas darbs matemātikā!" at bounding box center [754, 202] width 907 height 18
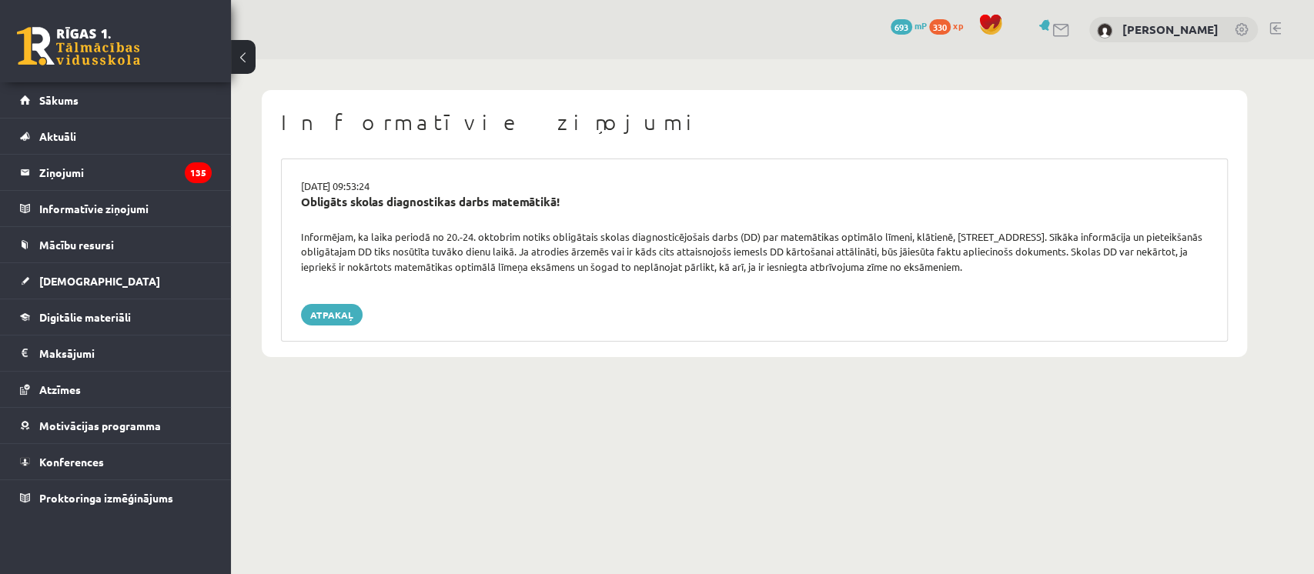
click at [560, 310] on div "Atpakaļ" at bounding box center [754, 315] width 907 height 22
click at [86, 89] on link "Sākums" at bounding box center [116, 99] width 192 height 35
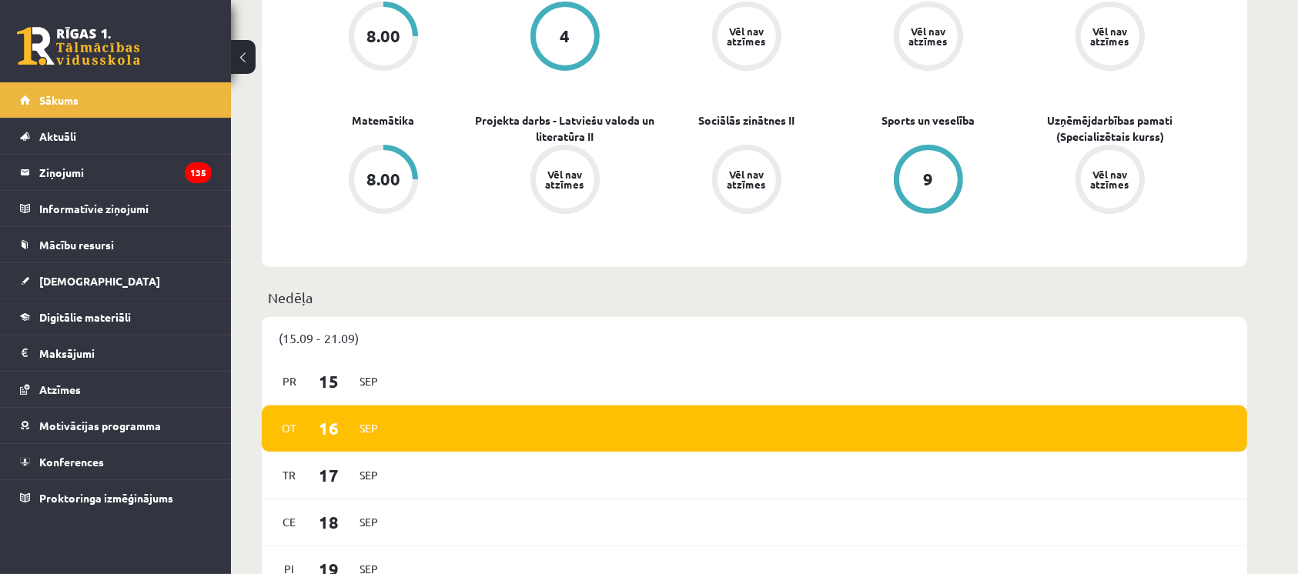
scroll to position [540, 0]
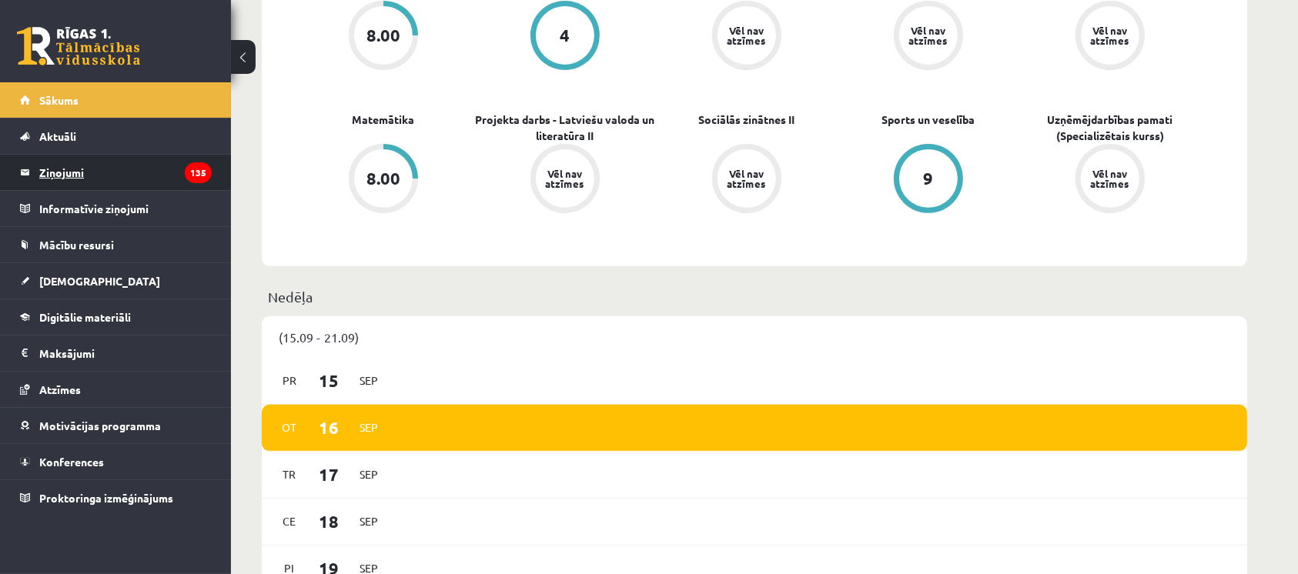
click at [135, 182] on legend "Ziņojumi 135" at bounding box center [125, 172] width 172 height 35
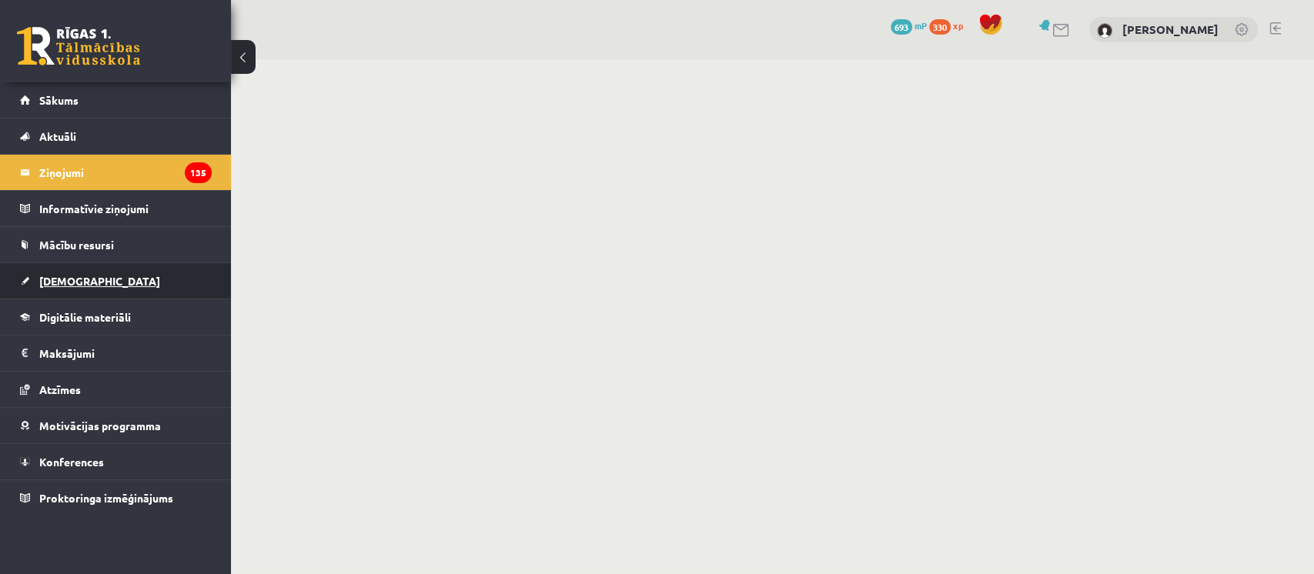
click at [131, 280] on link "[DEMOGRAPHIC_DATA]" at bounding box center [116, 280] width 192 height 35
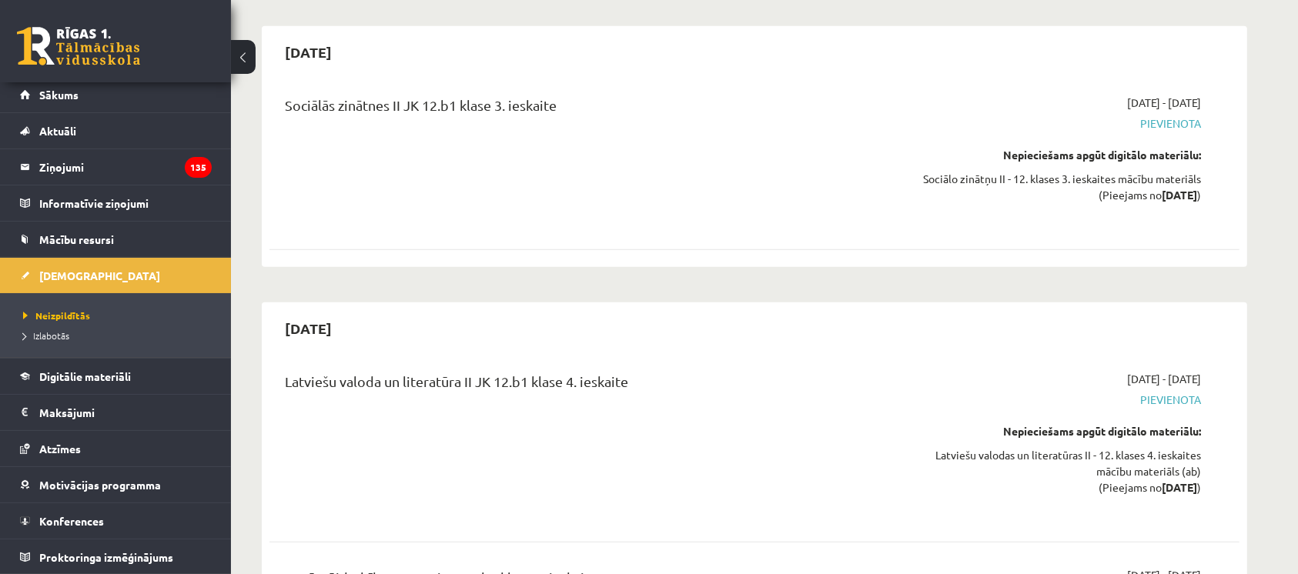
scroll to position [6694, 0]
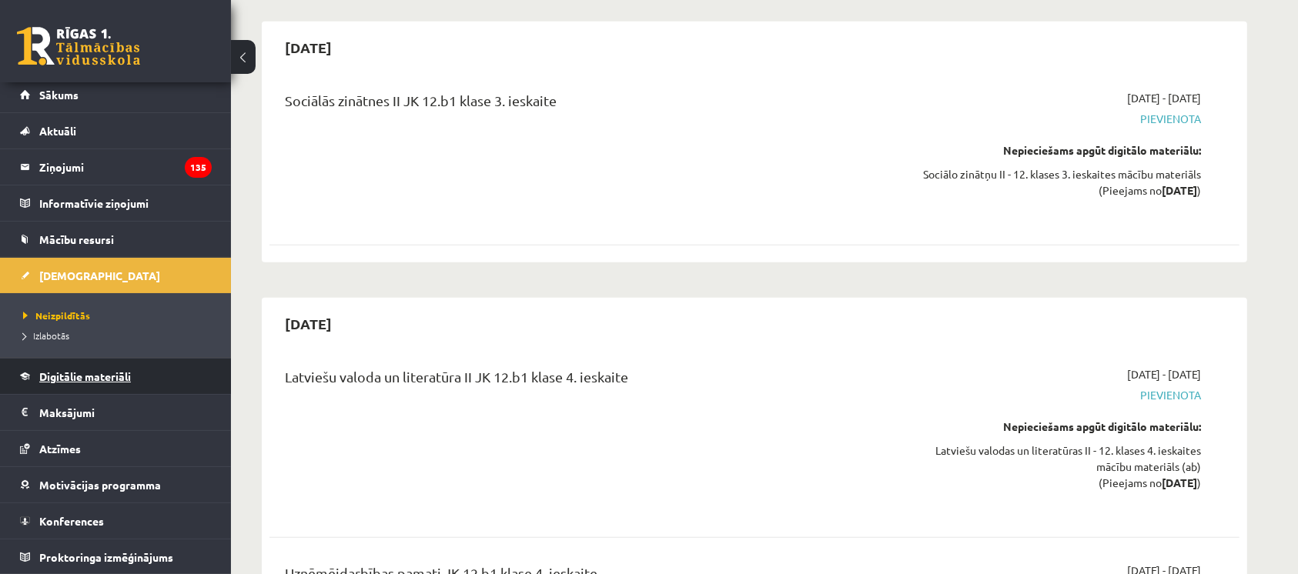
click at [92, 374] on span "Digitālie materiāli" at bounding box center [85, 377] width 92 height 14
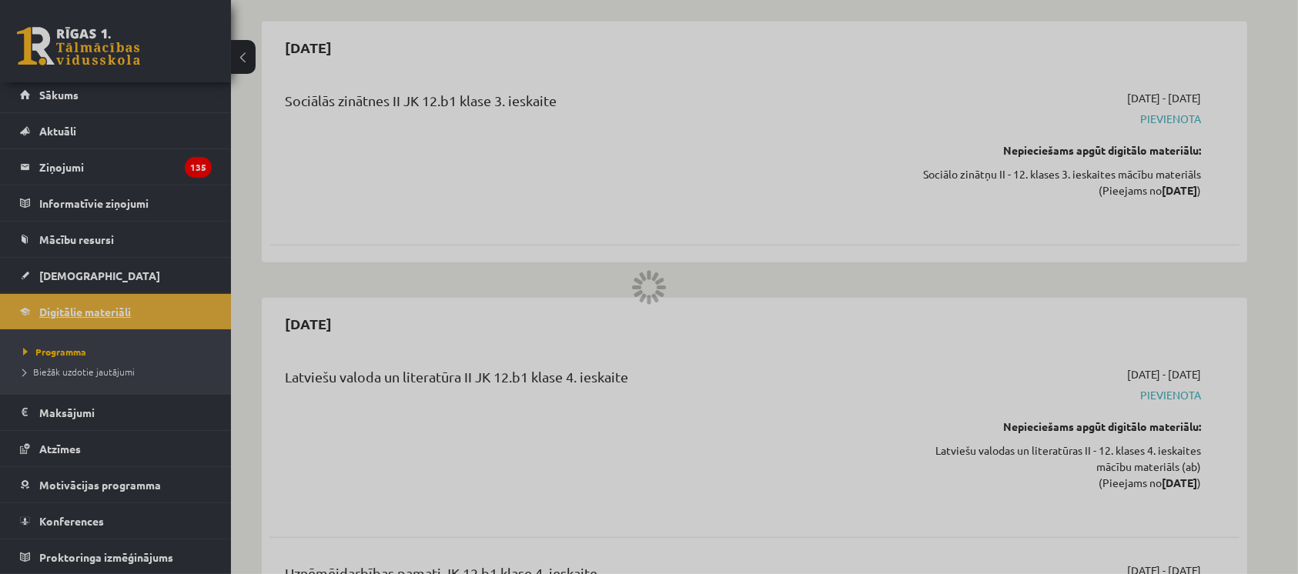
scroll to position [1429, 0]
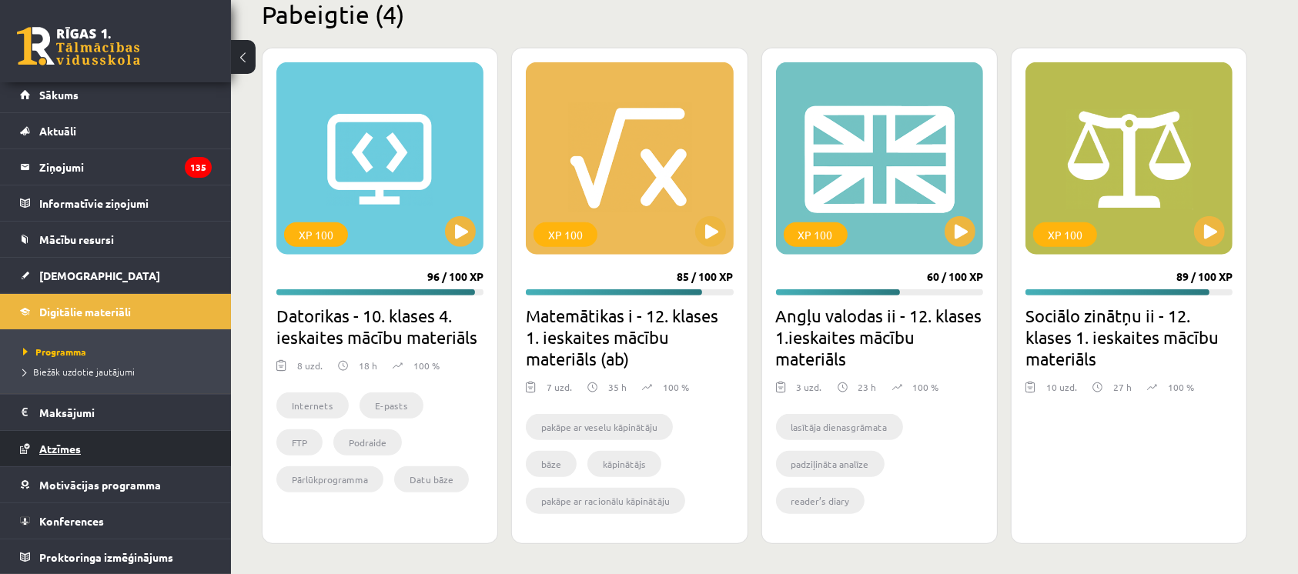
click at [86, 448] on link "Atzīmes" at bounding box center [116, 448] width 192 height 35
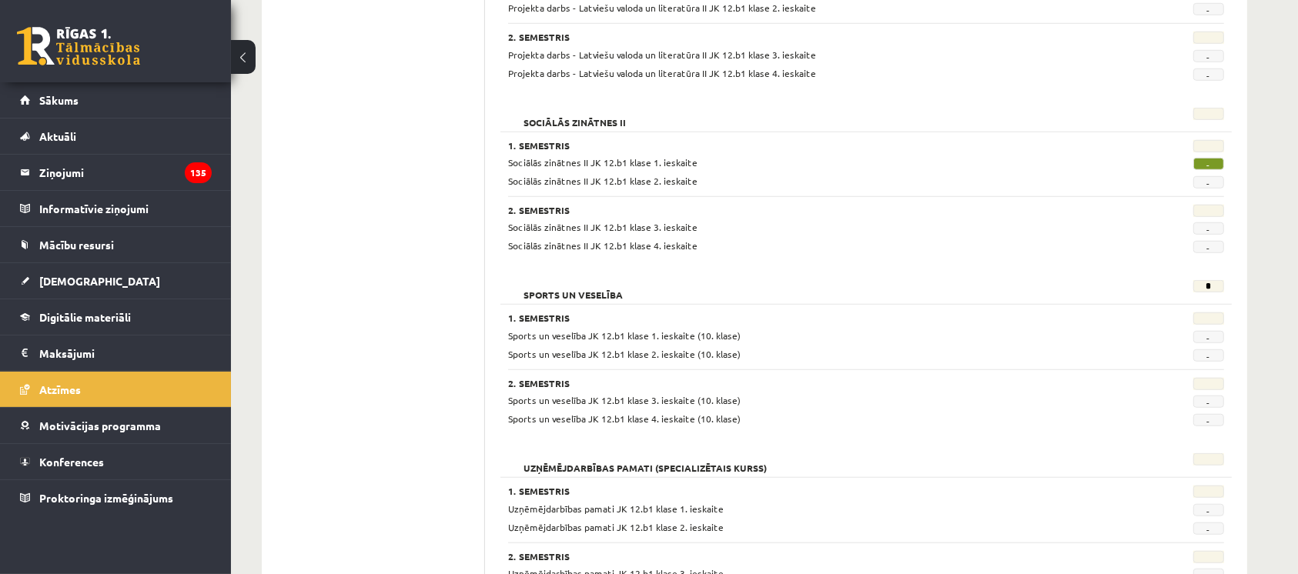
scroll to position [1183, 0]
click at [94, 293] on link "[DEMOGRAPHIC_DATA]" at bounding box center [116, 280] width 192 height 35
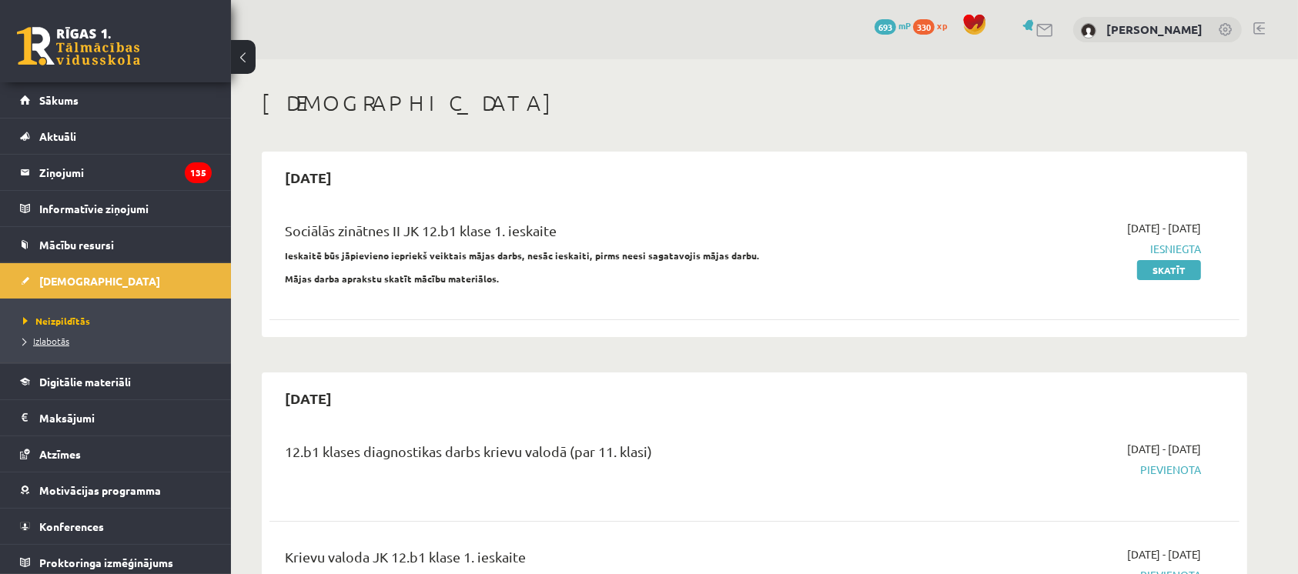
click at [56, 346] on span "Izlabotās" at bounding box center [46, 341] width 46 height 12
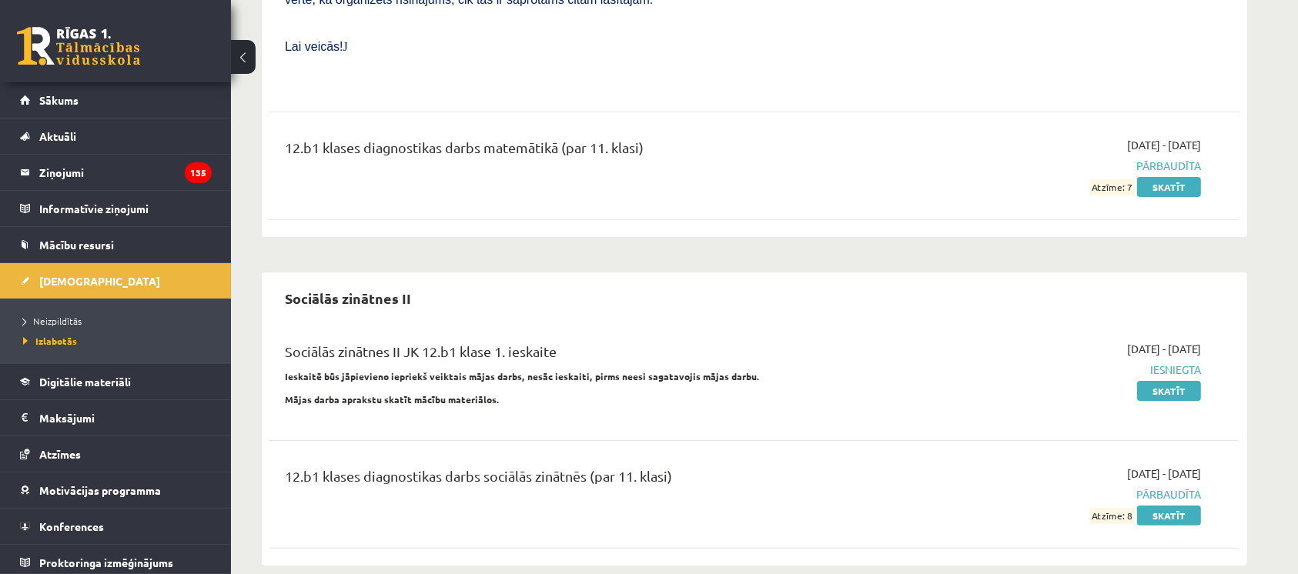
scroll to position [6067, 0]
drag, startPoint x: 787, startPoint y: 269, endPoint x: 958, endPoint y: 192, distance: 187.1
click at [958, 325] on div "Sociālās zinātnes II JK 12.b1 klase 1. ieskaite Ieskaitē būs jāpievieno iepriek…" at bounding box center [754, 441] width 970 height 232
click at [958, 340] on div "2025-09-16 - 2025-09-30 Iesniegta Skatīt" at bounding box center [1055, 377] width 313 height 75
click at [1159, 505] on link "Skatīt" at bounding box center [1169, 515] width 64 height 20
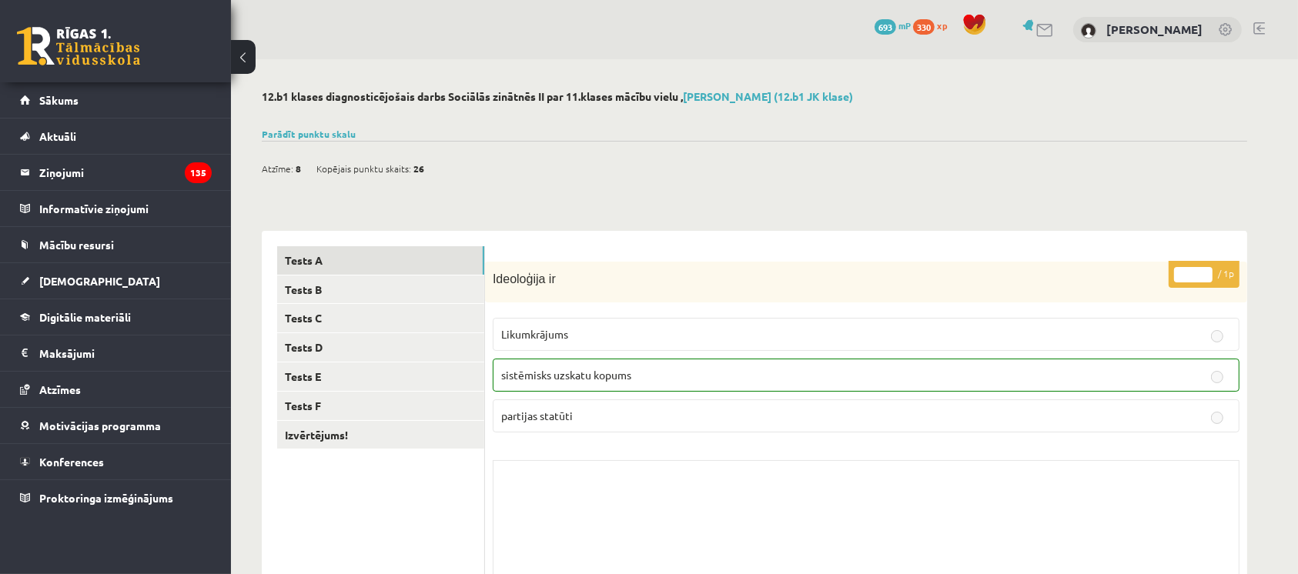
scroll to position [1, 0]
click at [403, 299] on link "Tests B" at bounding box center [380, 289] width 207 height 28
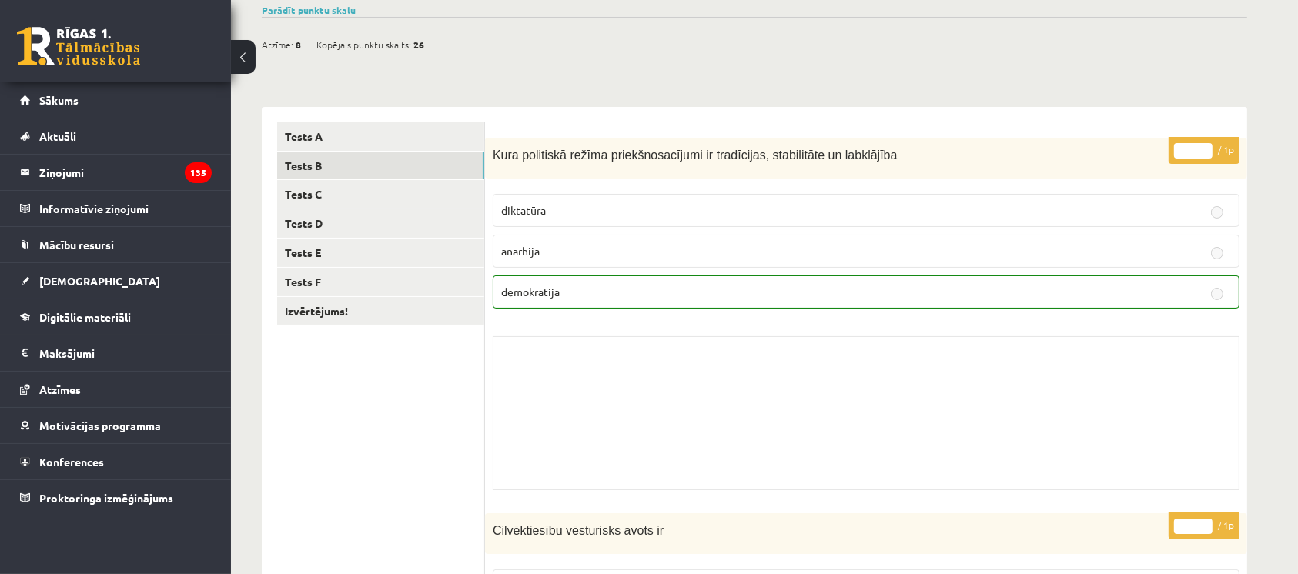
scroll to position [96, 0]
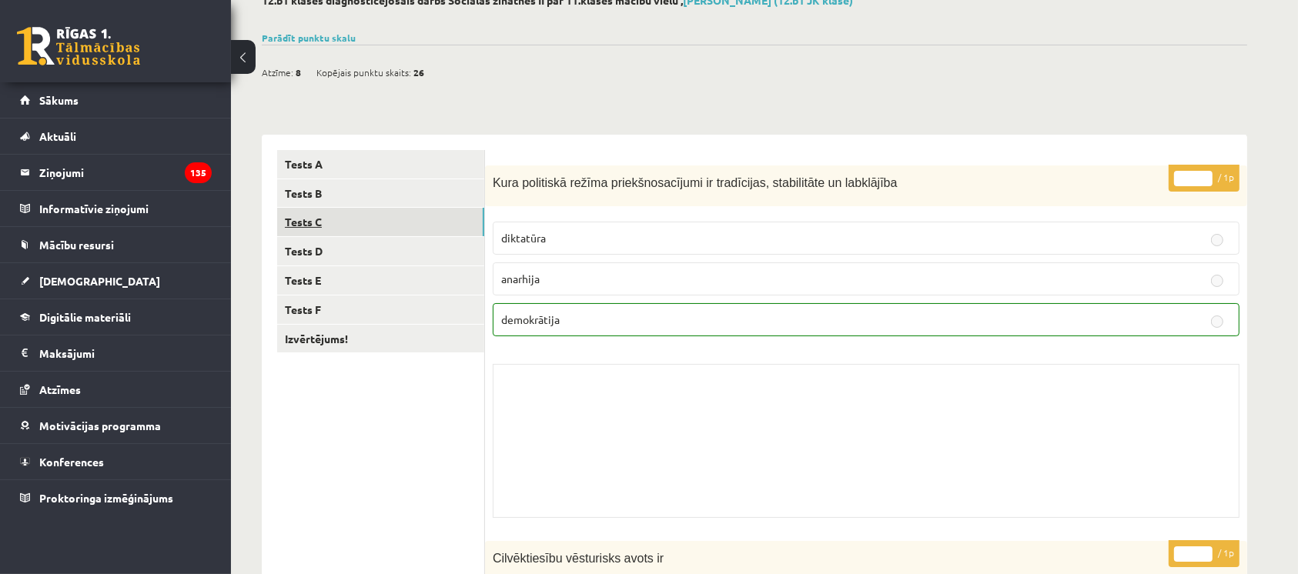
click at [302, 215] on link "Tests C" at bounding box center [380, 222] width 207 height 28
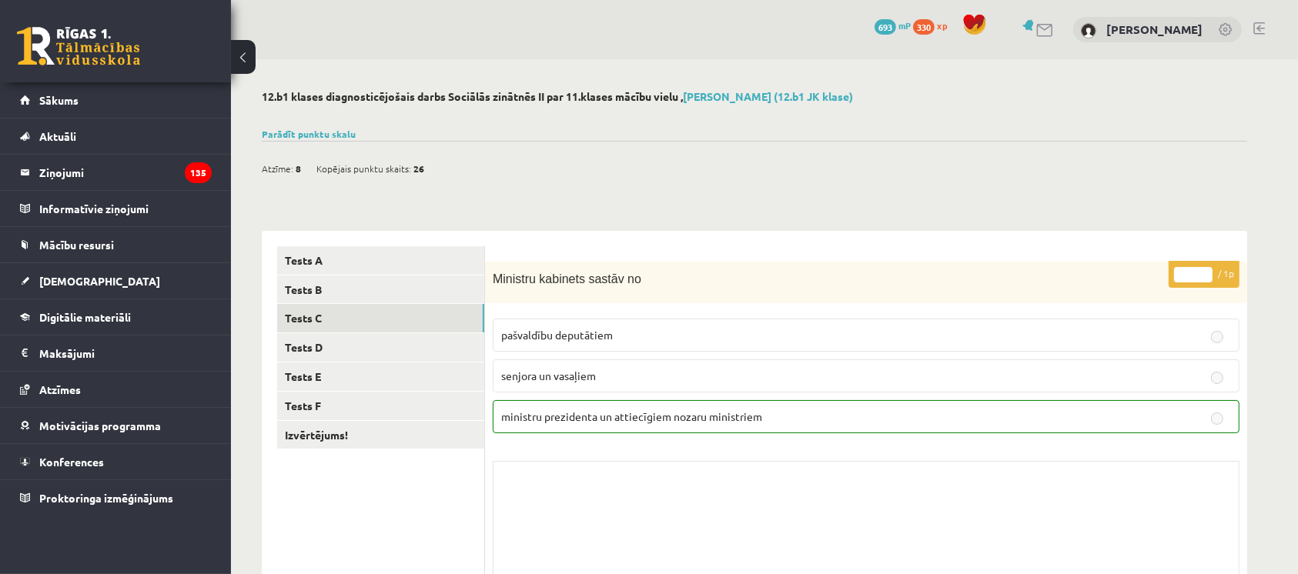
scroll to position [3, 0]
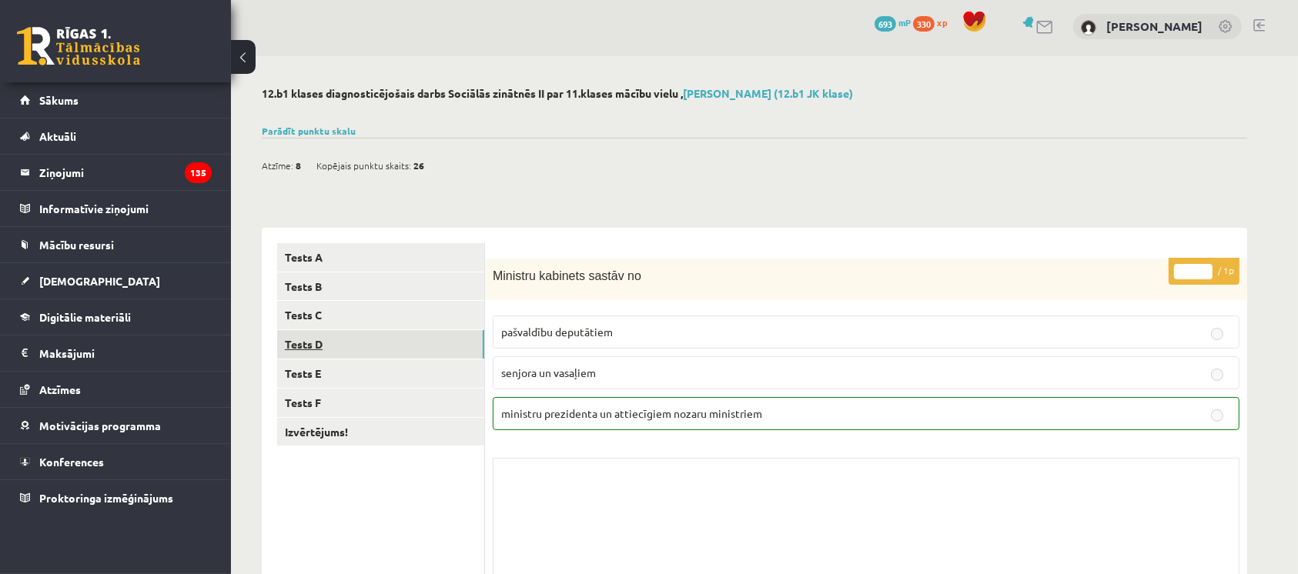
click at [410, 331] on link "Tests D" at bounding box center [380, 344] width 207 height 28
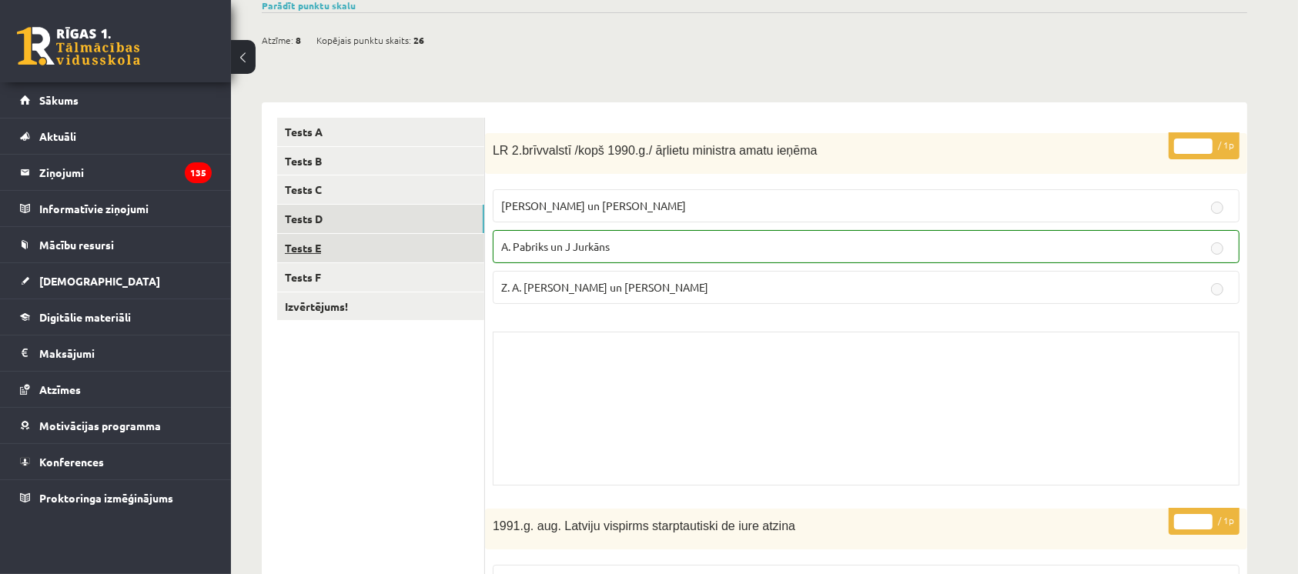
scroll to position [128, 0]
click at [373, 253] on link "Tests E" at bounding box center [380, 249] width 207 height 28
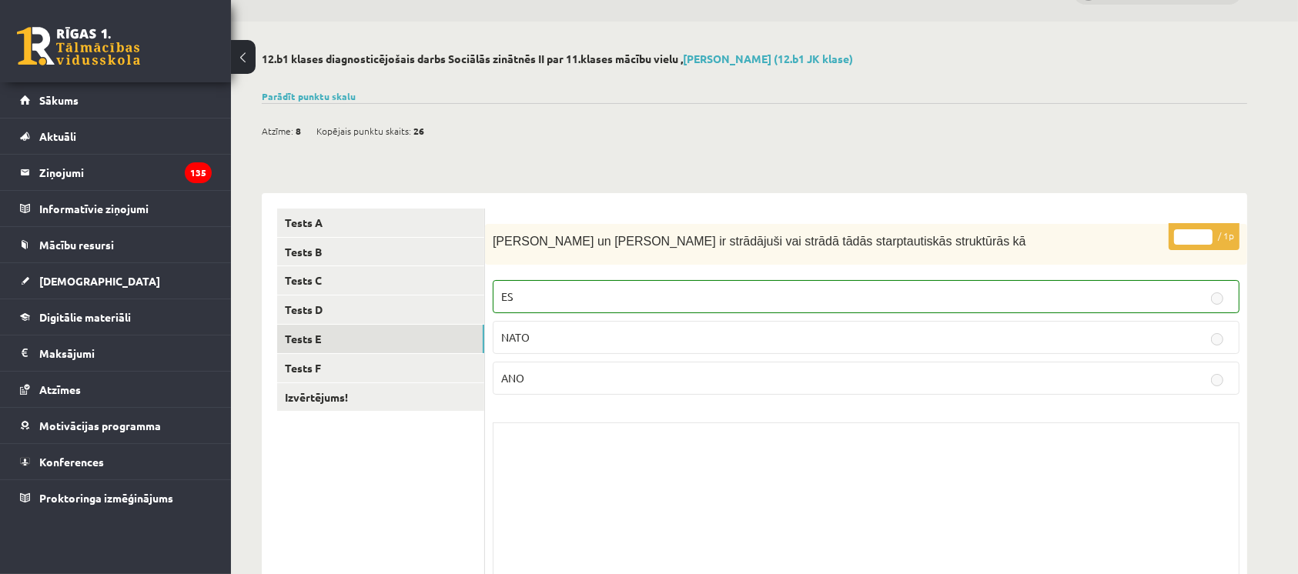
scroll to position [27, 0]
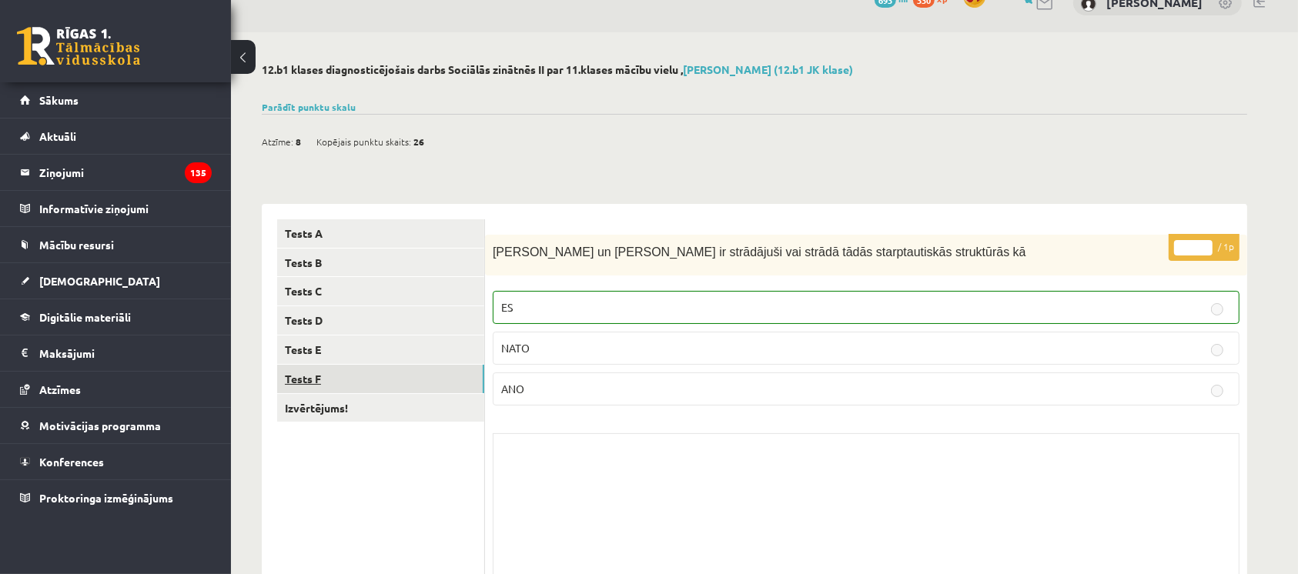
click at [462, 385] on link "Tests F" at bounding box center [380, 379] width 207 height 28
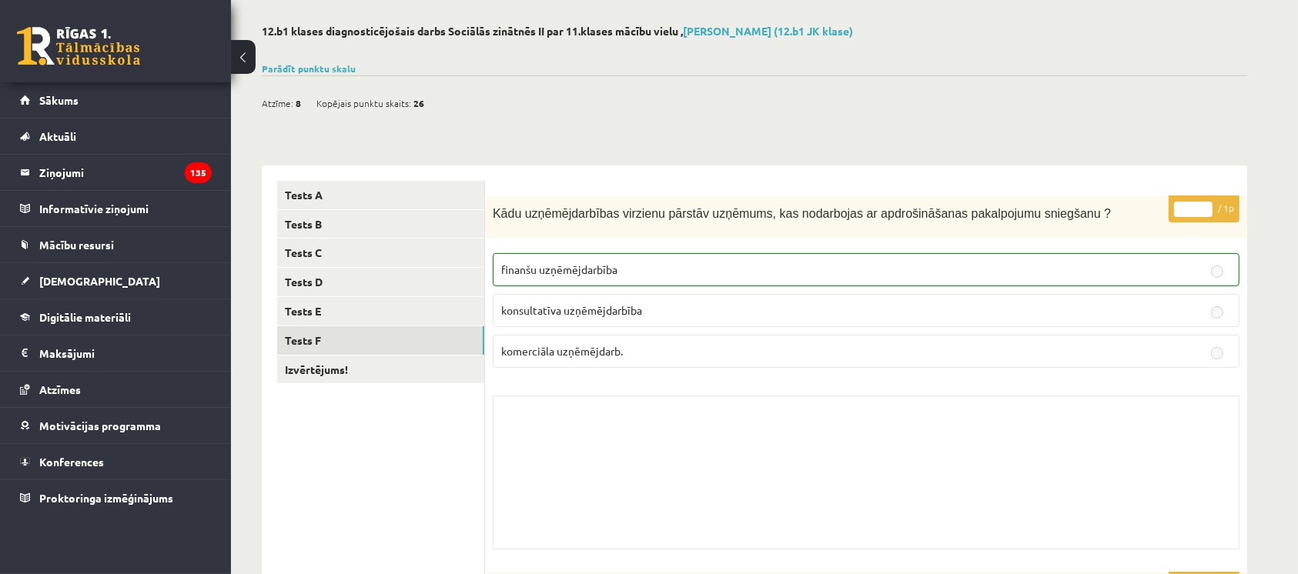
scroll to position [0, 0]
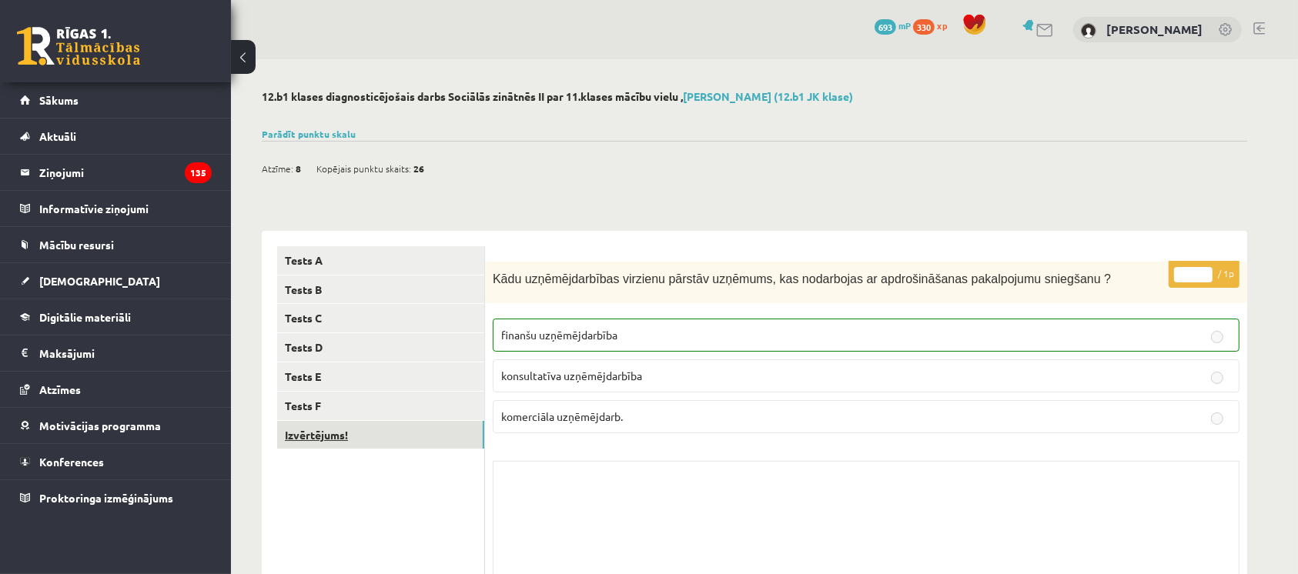
click at [399, 443] on link "Izvērtējums!" at bounding box center [380, 435] width 207 height 28
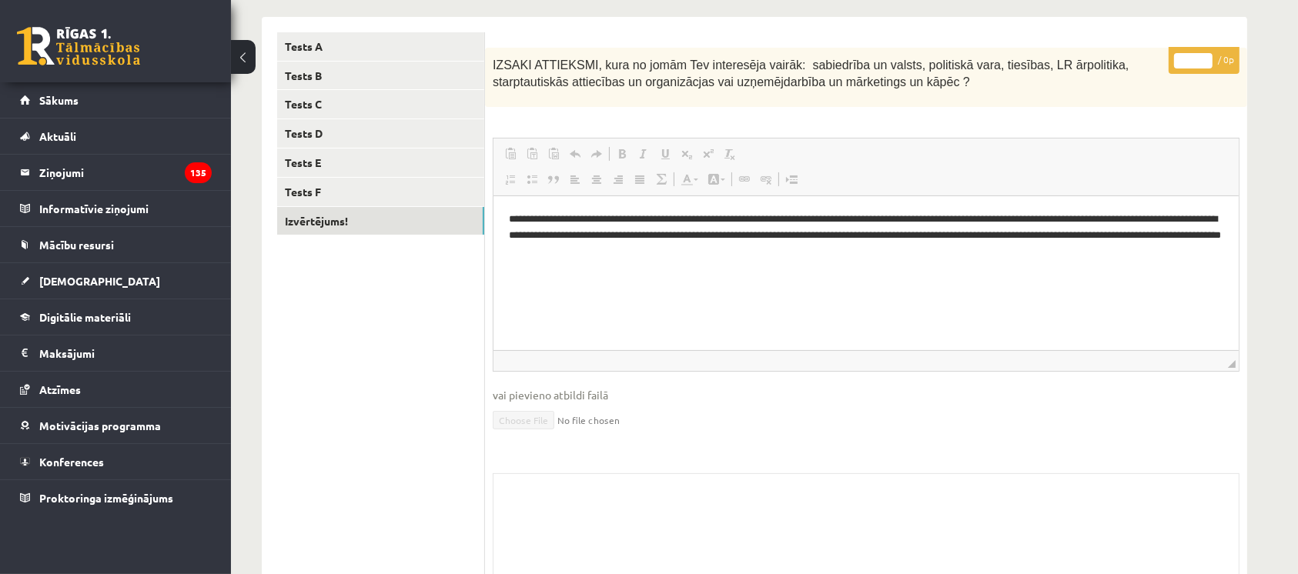
scroll to position [320, 0]
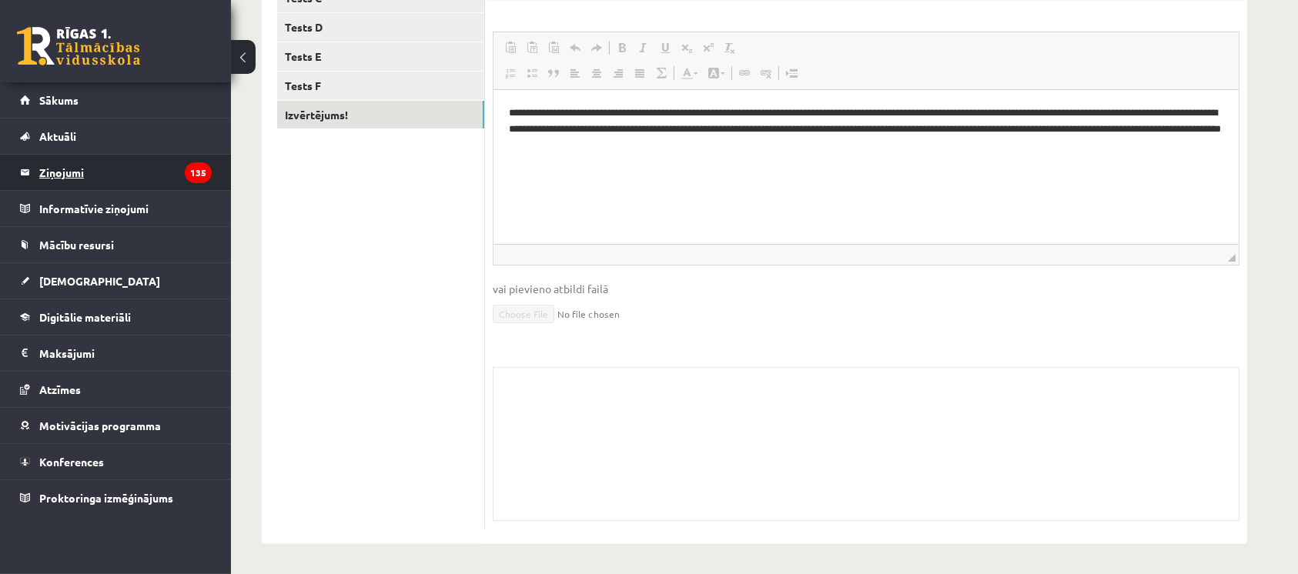
click at [118, 178] on legend "Ziņojumi 135" at bounding box center [125, 172] width 172 height 35
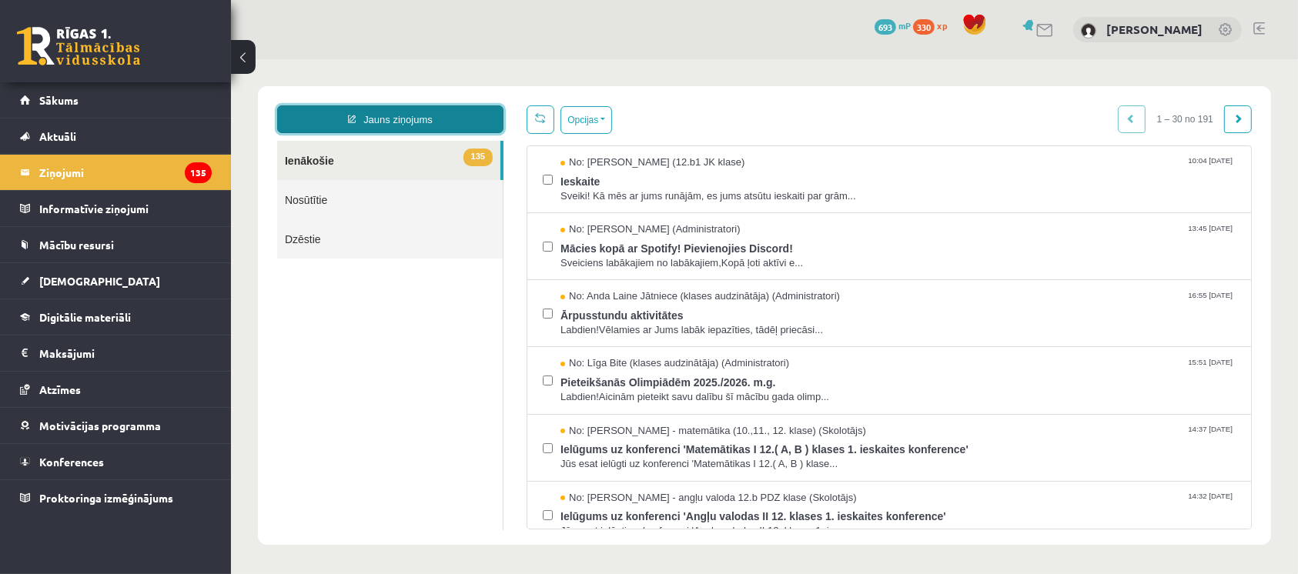
click at [437, 107] on link "Jauns ziņojums" at bounding box center [389, 119] width 226 height 28
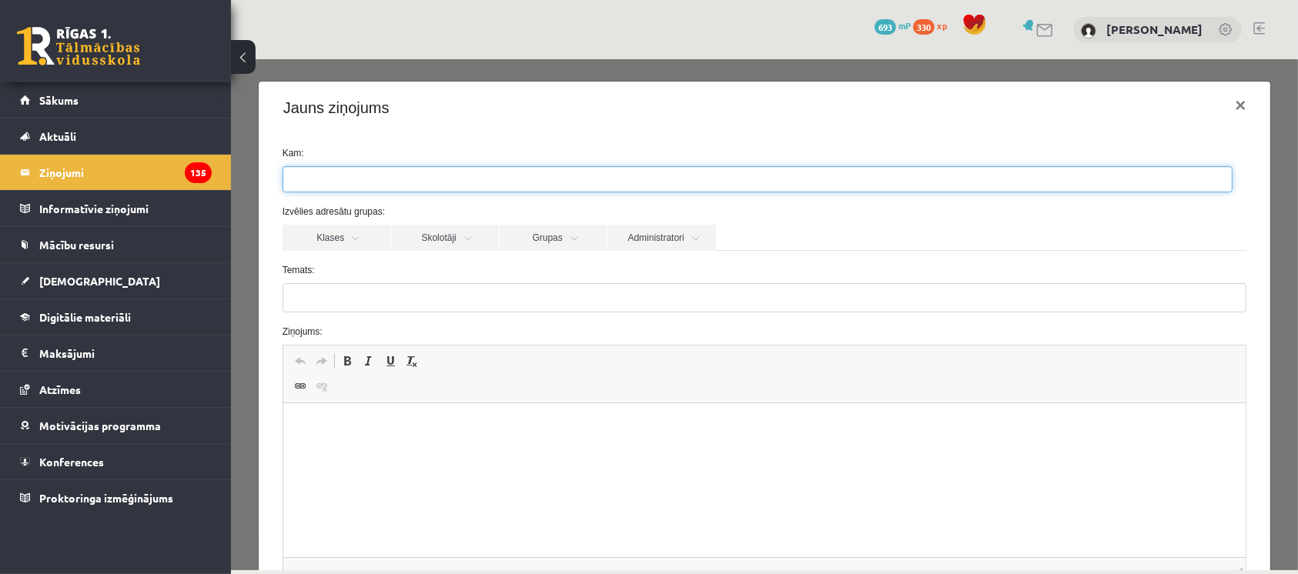
click at [406, 183] on ul at bounding box center [757, 178] width 948 height 25
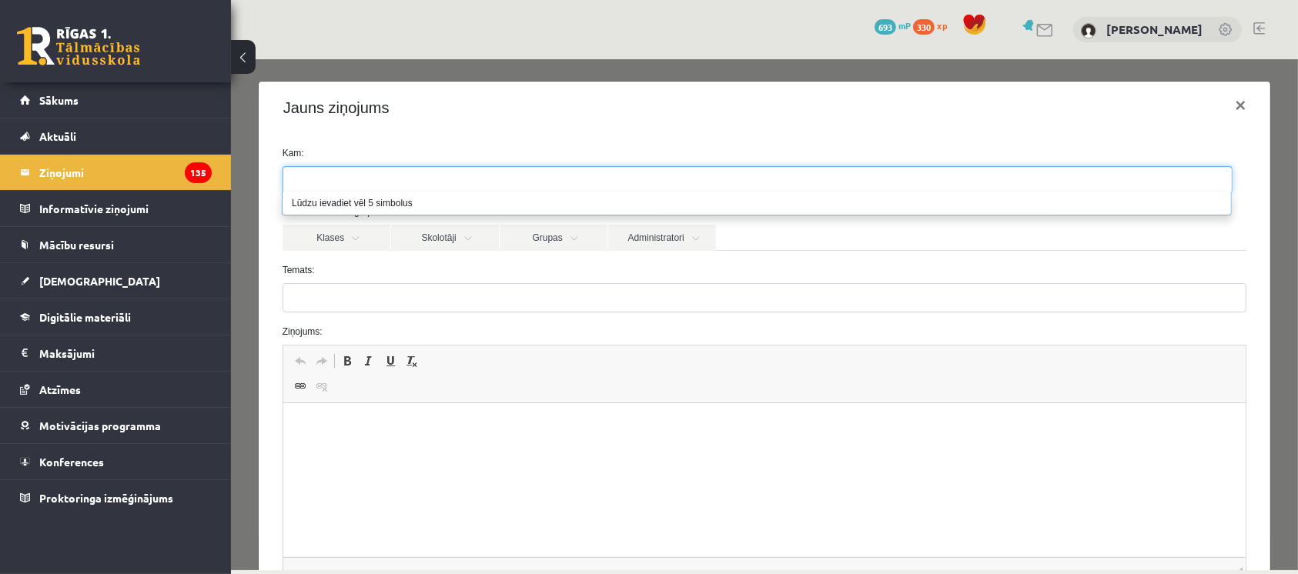
click at [408, 271] on label "Temats:" at bounding box center [764, 270] width 988 height 14
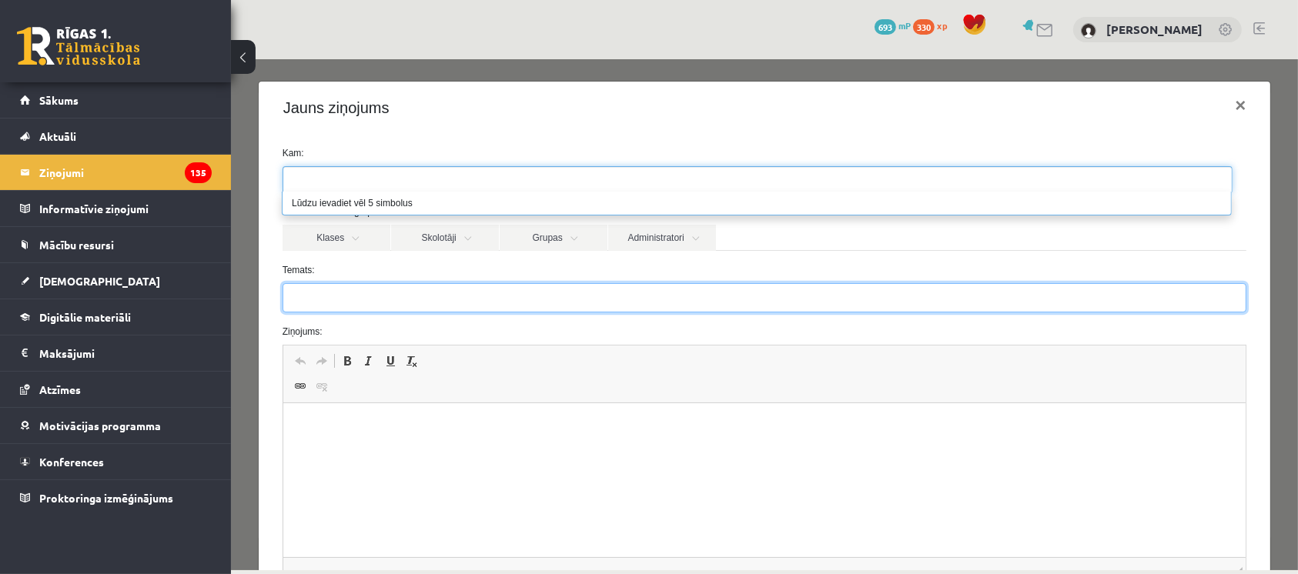
click at [408, 283] on input "Temats:" at bounding box center [764, 297] width 965 height 29
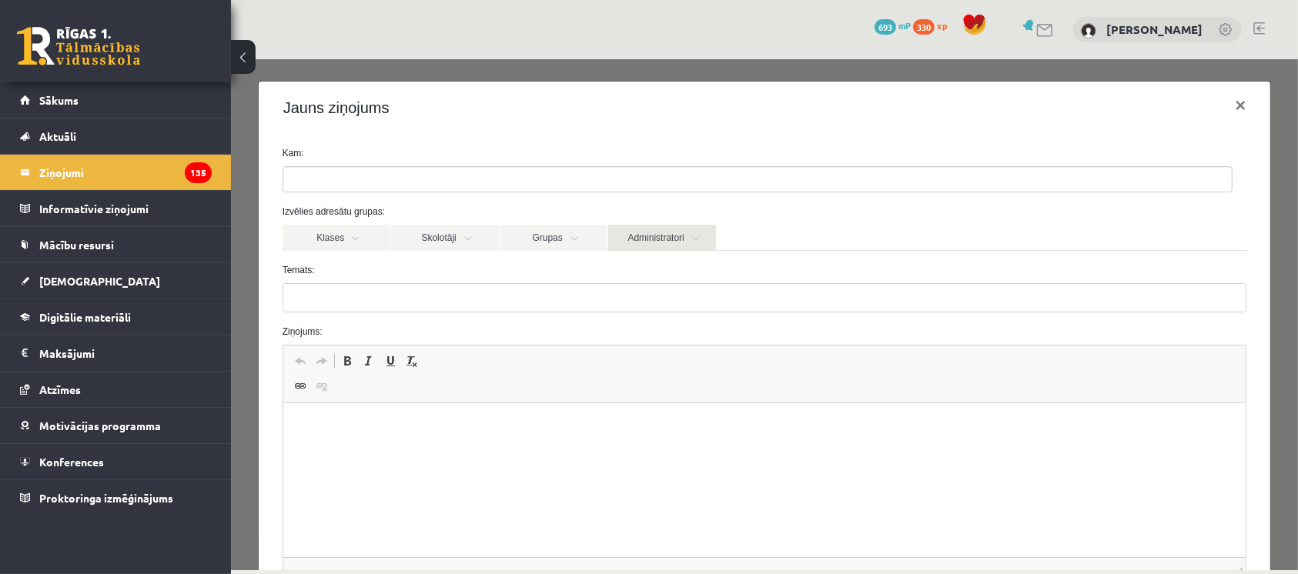
click at [652, 236] on link "Administratori" at bounding box center [661, 237] width 108 height 26
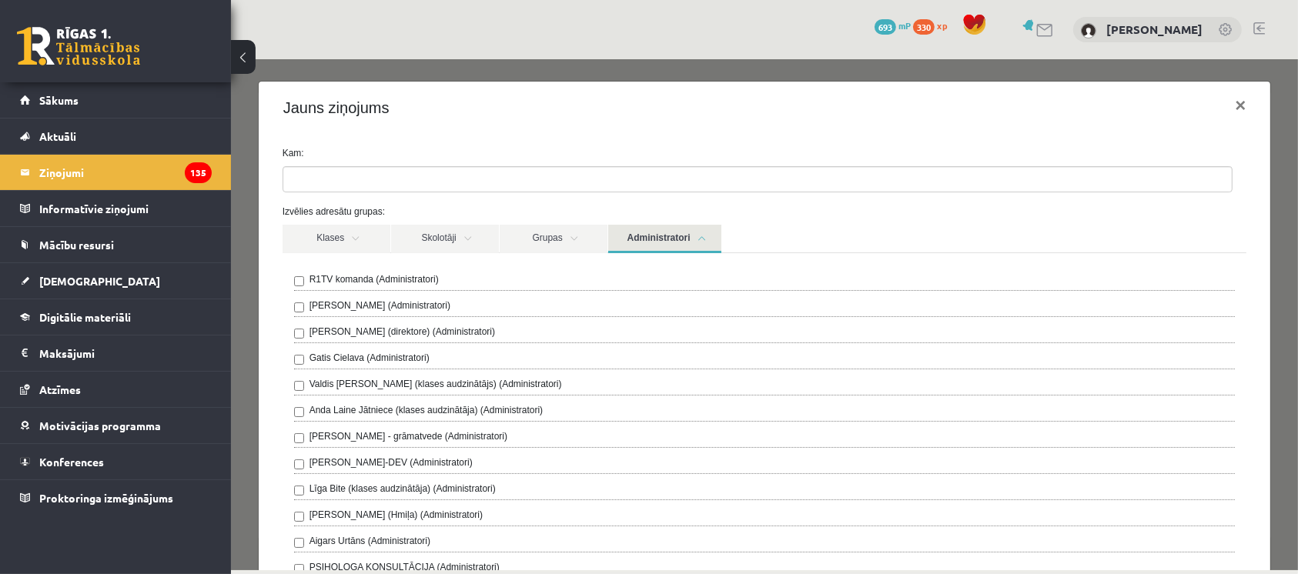
click at [420, 277] on label "R1TV komanda (Administratori)" at bounding box center [373, 279] width 129 height 14
click at [614, 107] on div "Jauns ziņojums ×" at bounding box center [764, 107] width 1012 height 52
click at [651, 125] on div "Jauns ziņojums ×" at bounding box center [764, 107] width 1012 height 52
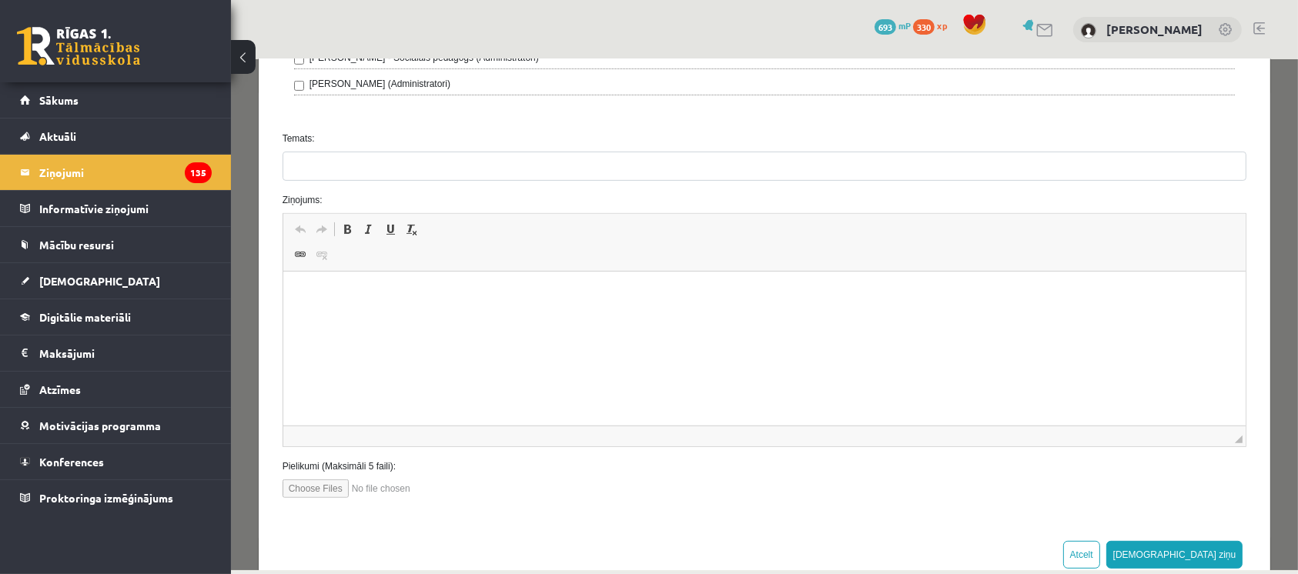
scroll to position [641, 0]
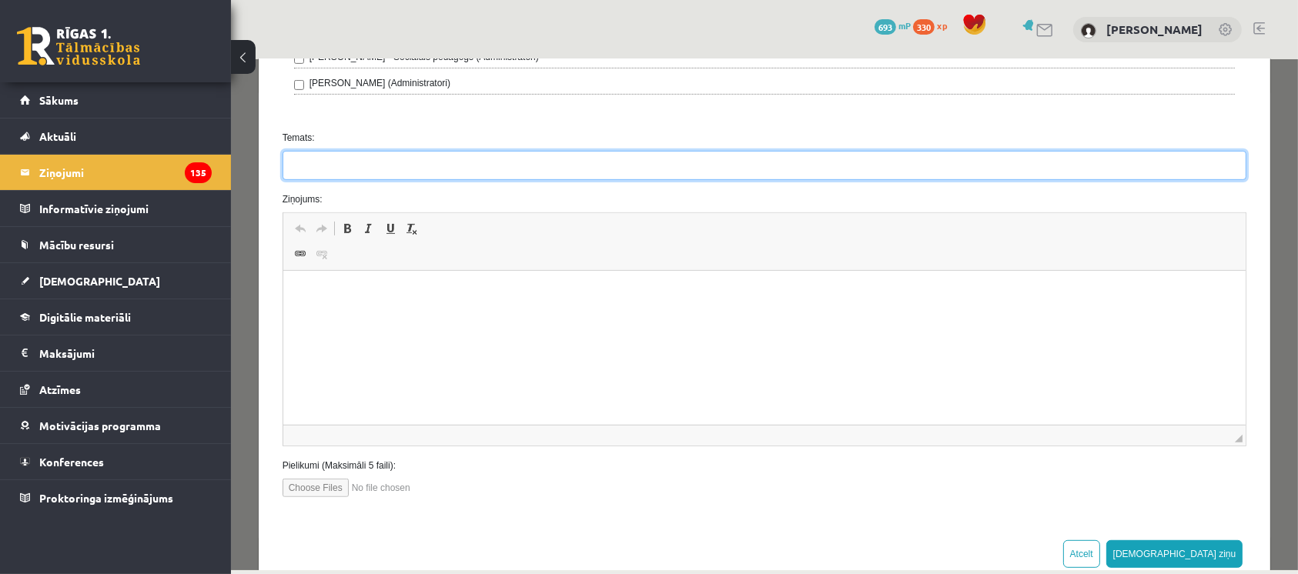
click at [461, 157] on input "Temats:" at bounding box center [764, 164] width 965 height 29
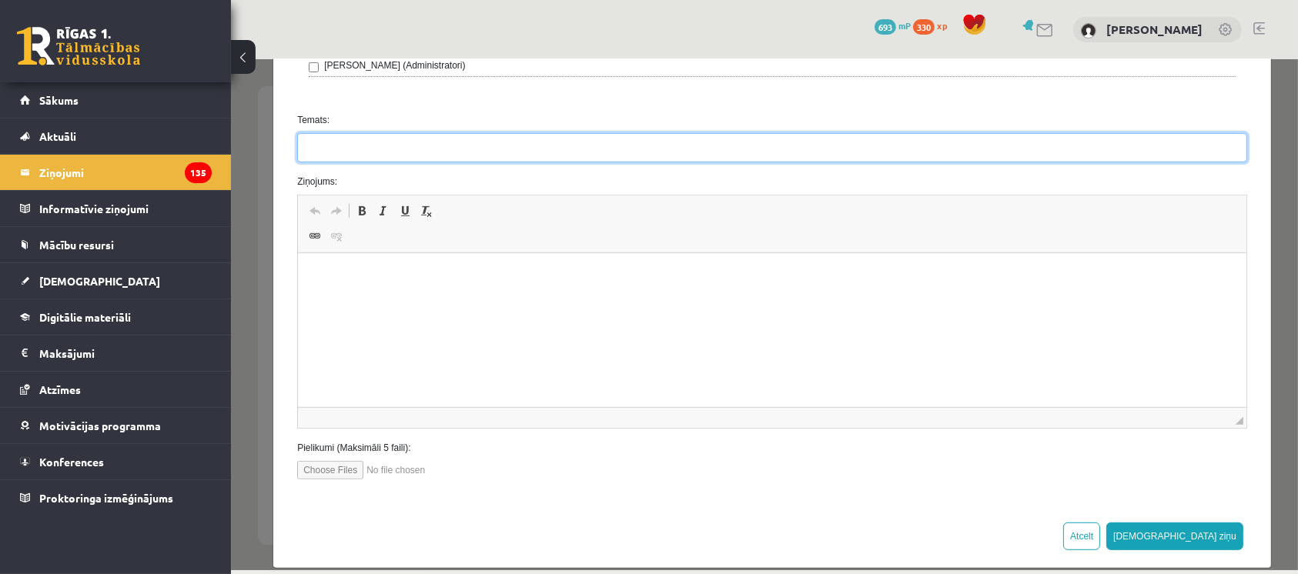
scroll to position [677, 0]
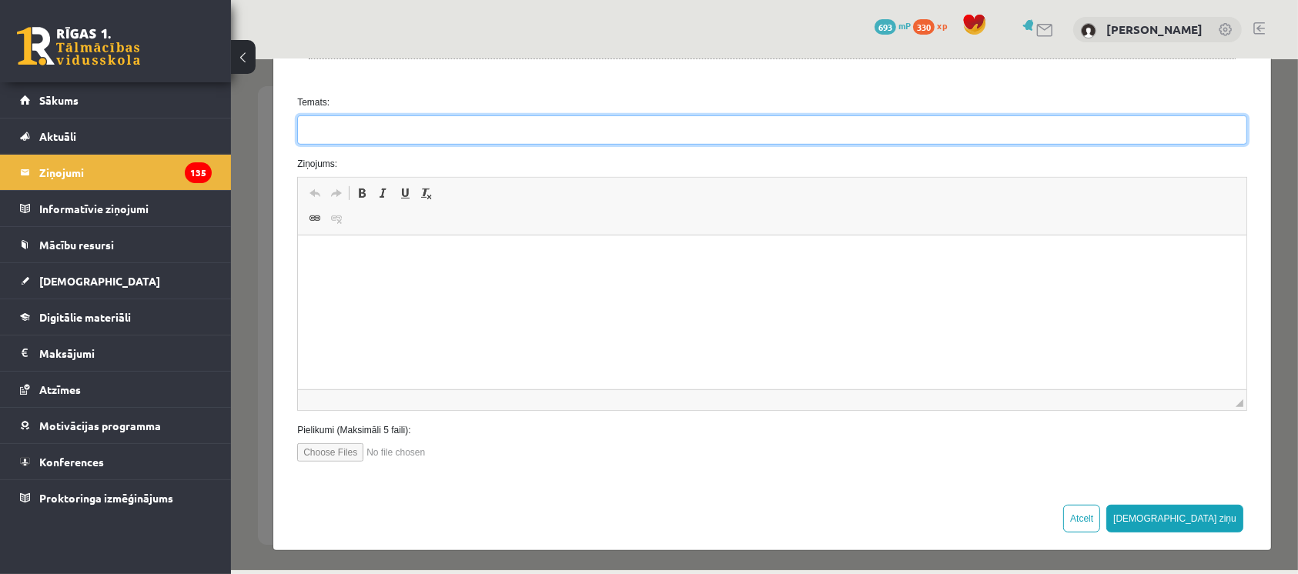
click at [1132, 125] on input "Temats:" at bounding box center [771, 129] width 950 height 29
click at [365, 128] on input "*" at bounding box center [771, 129] width 950 height 29
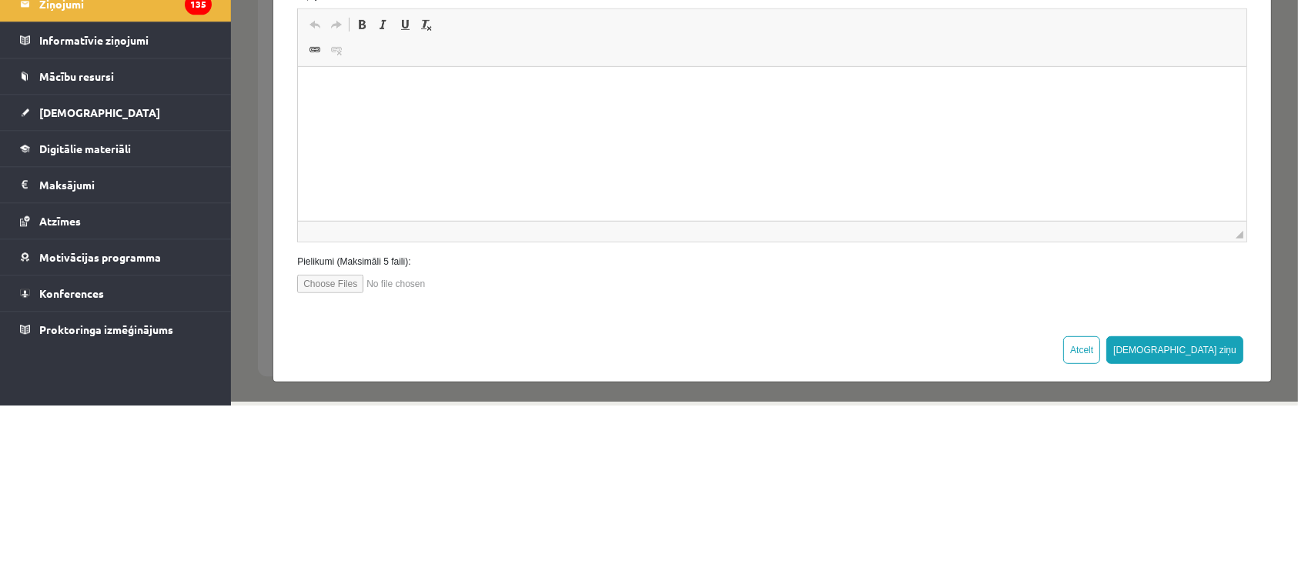
type input "**********"
click at [839, 107] on html at bounding box center [772, 90] width 948 height 47
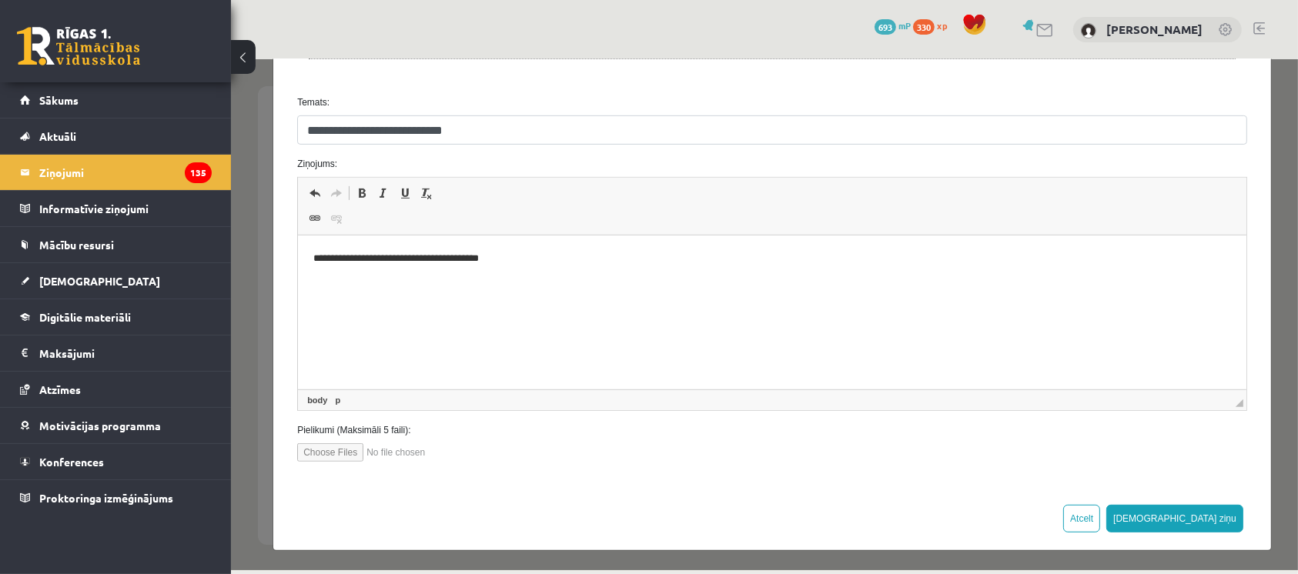
click at [593, 262] on p "**********" at bounding box center [764, 259] width 903 height 16
click at [527, 259] on p "**********" at bounding box center [764, 259] width 903 height 16
click at [514, 263] on p "**********" at bounding box center [764, 259] width 903 height 16
click at [505, 262] on p "**********" at bounding box center [764, 259] width 903 height 16
click at [551, 260] on p "**********" at bounding box center [764, 259] width 903 height 16
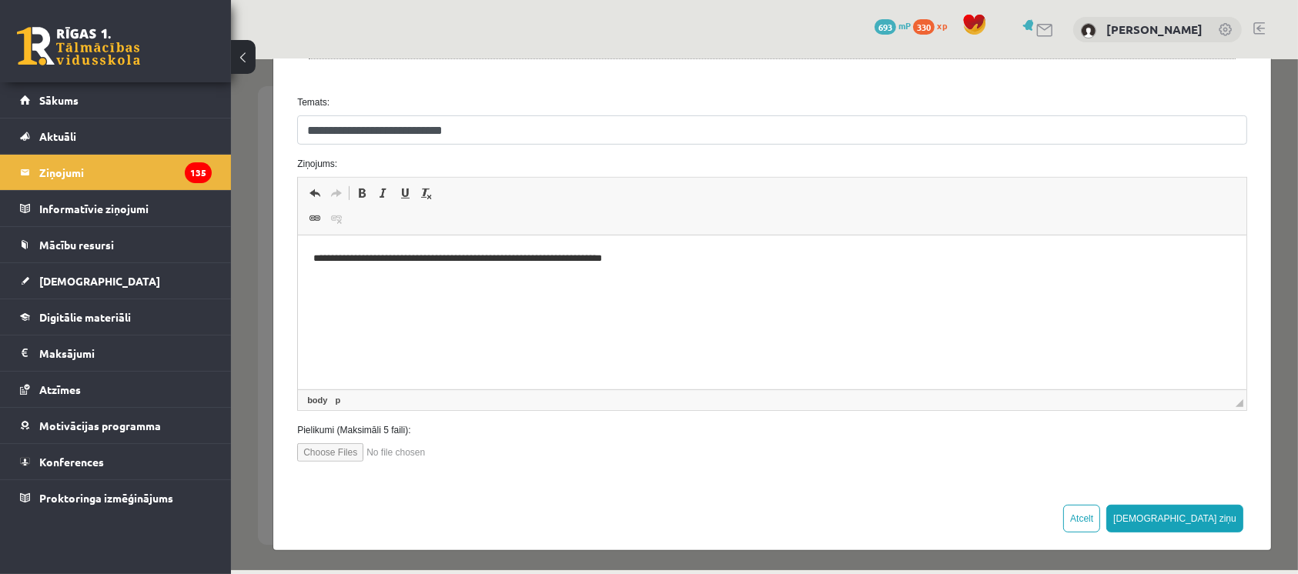
click at [577, 259] on p "**********" at bounding box center [764, 259] width 903 height 16
click at [677, 266] on p "**********" at bounding box center [764, 259] width 903 height 16
click at [903, 263] on p "**********" at bounding box center [764, 259] width 903 height 16
click at [881, 266] on p "**********" at bounding box center [764, 259] width 903 height 16
click at [657, 259] on p "**********" at bounding box center [764, 259] width 903 height 16
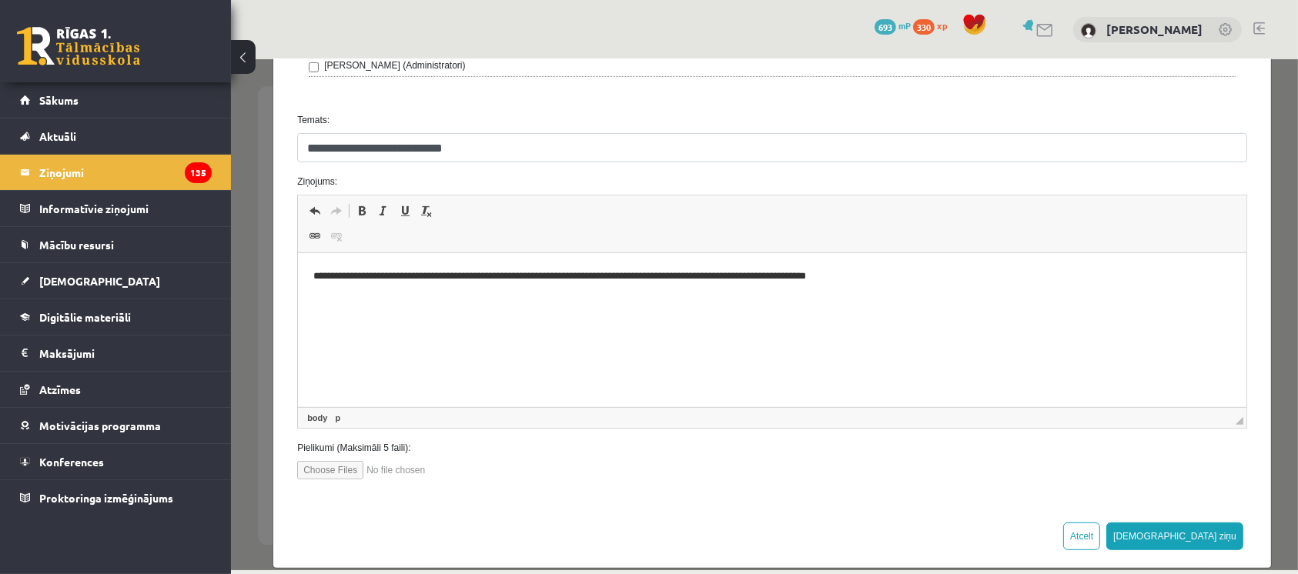
scroll to position [677, 0]
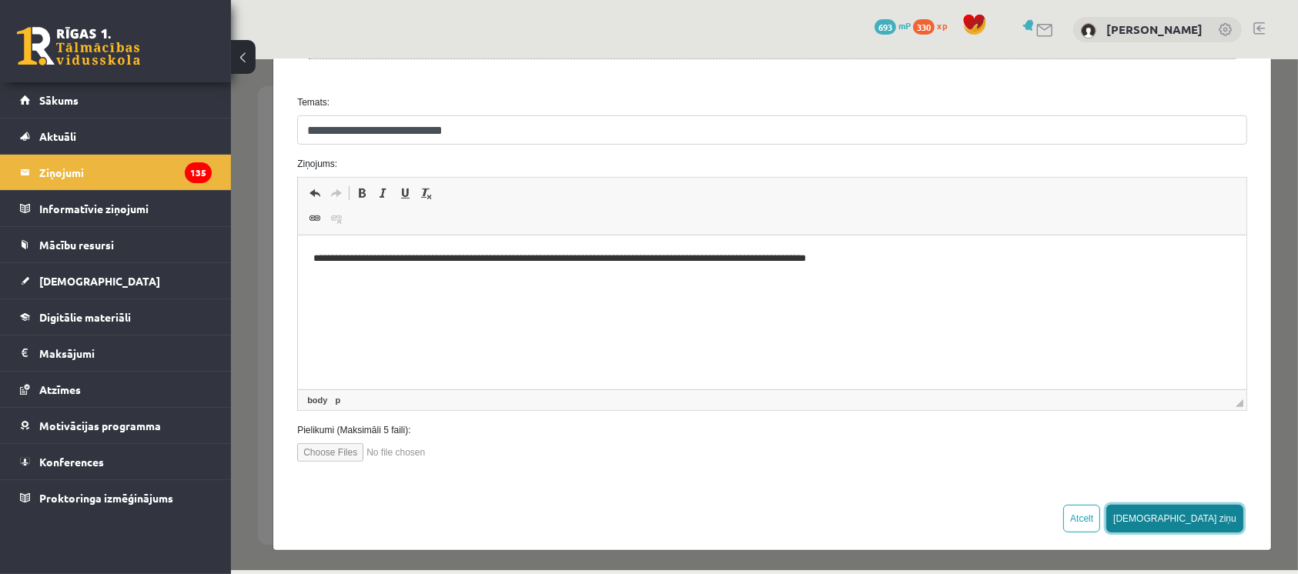
click at [1203, 521] on button "[DEMOGRAPHIC_DATA] ziņu" at bounding box center [1174, 518] width 137 height 28
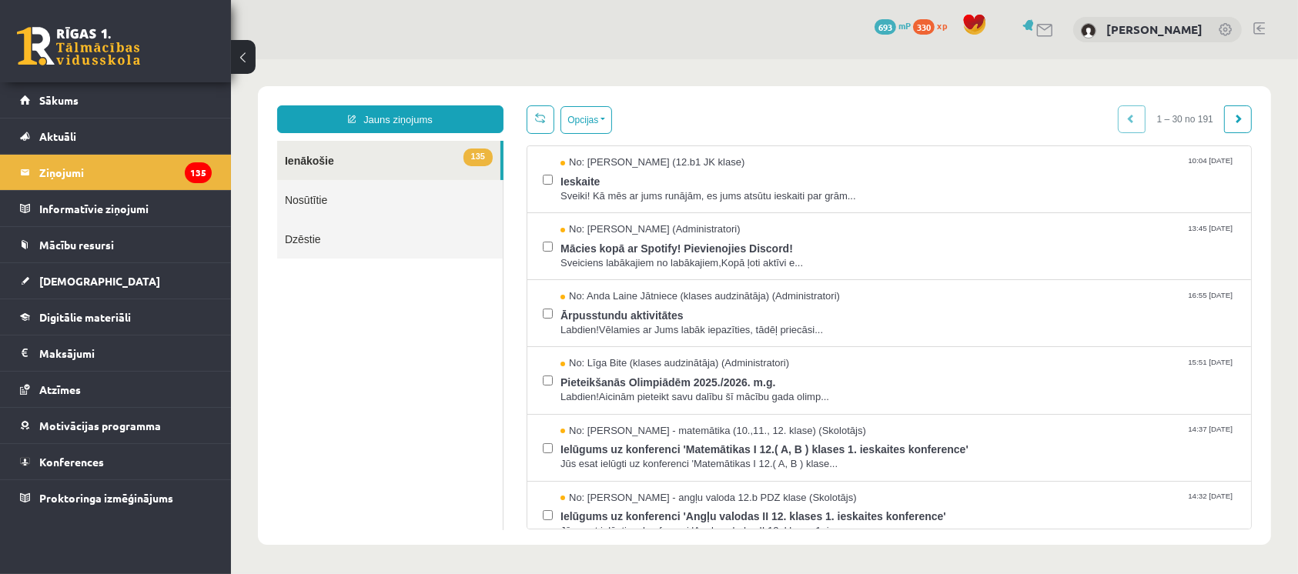
scroll to position [0, 0]
click at [75, 297] on link "[DEMOGRAPHIC_DATA]" at bounding box center [116, 280] width 192 height 35
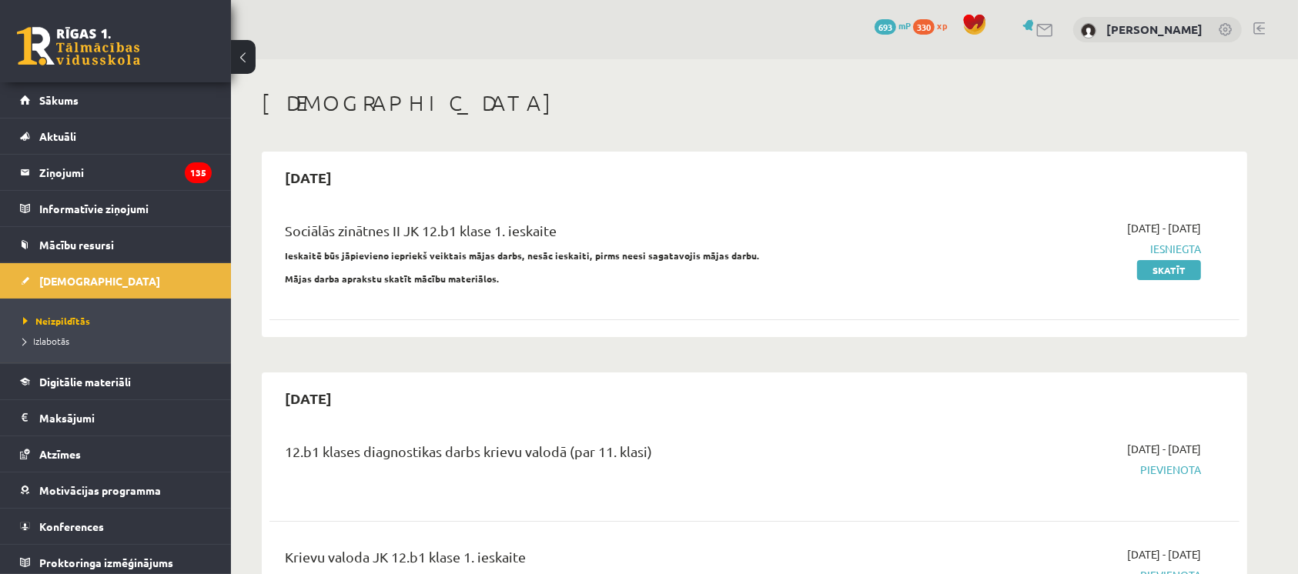
click at [44, 181] on legend "Ziņojumi 135" at bounding box center [125, 172] width 172 height 35
